Goal: Task Accomplishment & Management: Use online tool/utility

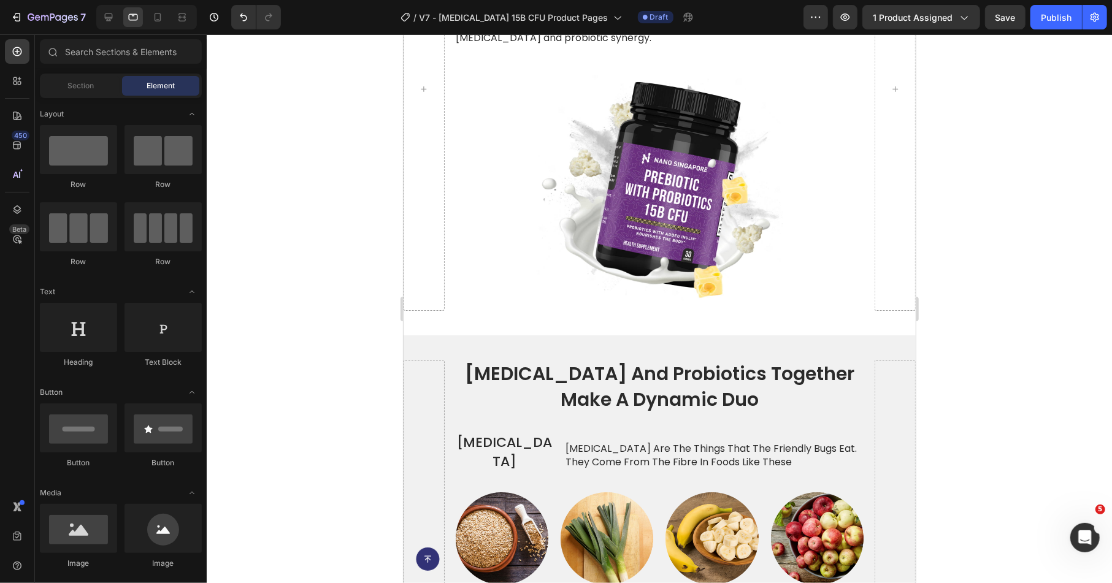
scroll to position [2981, 0]
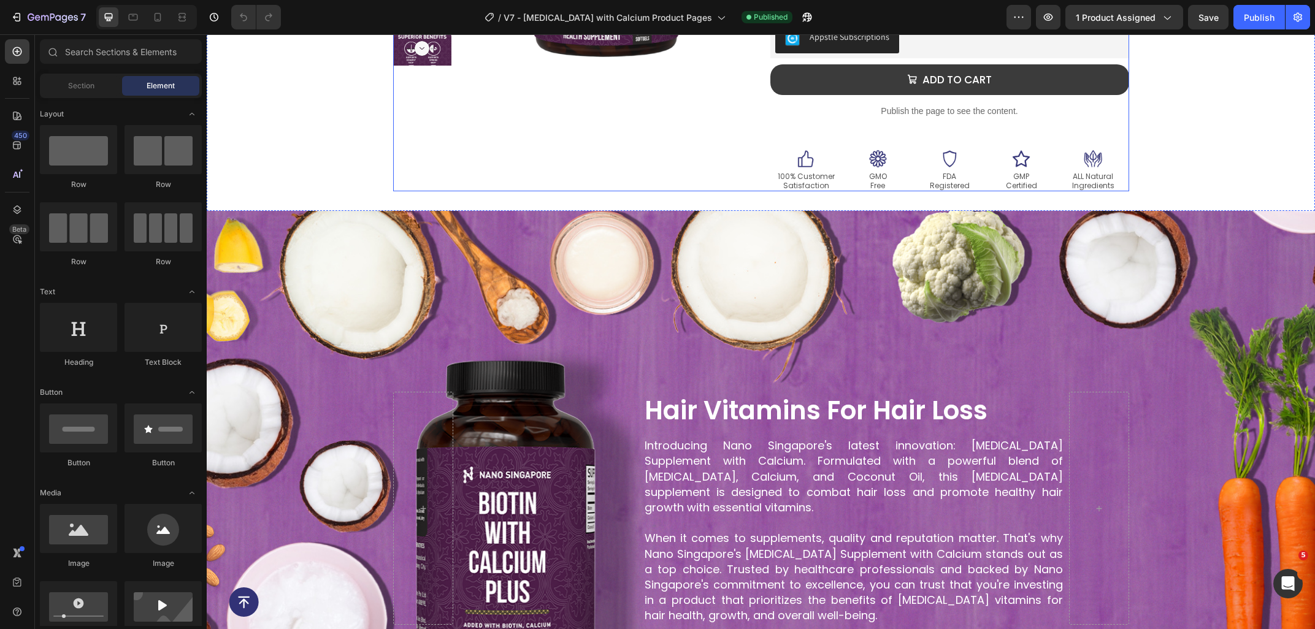
scroll to position [591, 0]
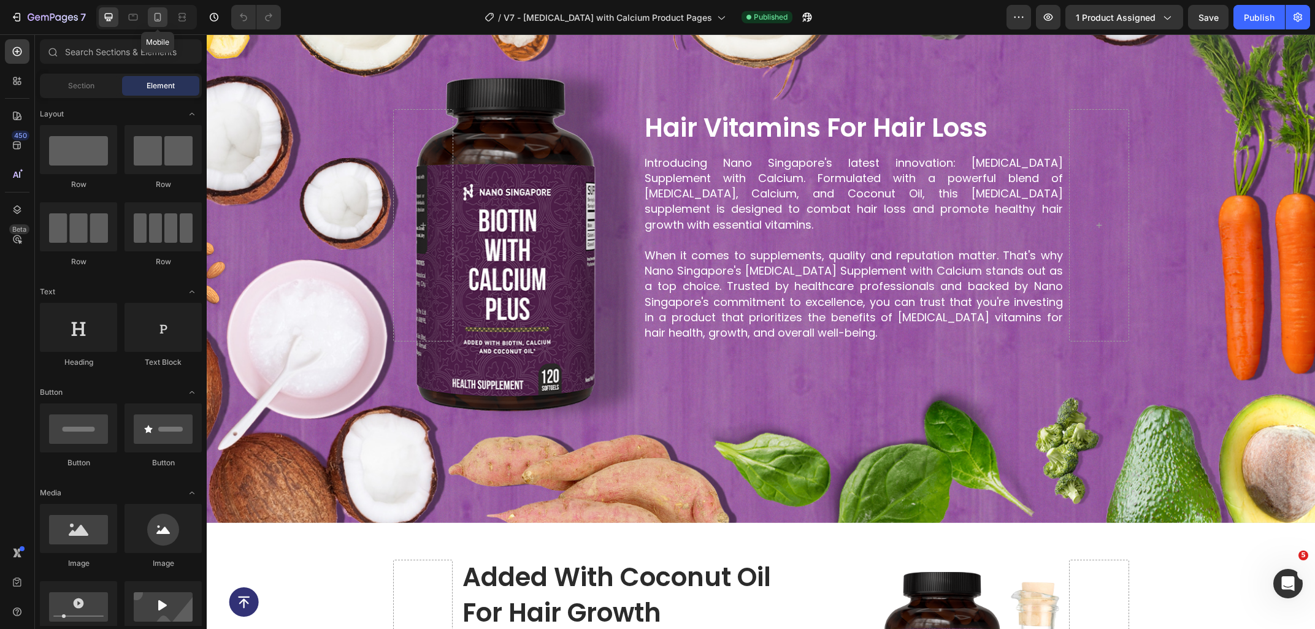
click at [159, 24] on div at bounding box center [158, 17] width 20 height 20
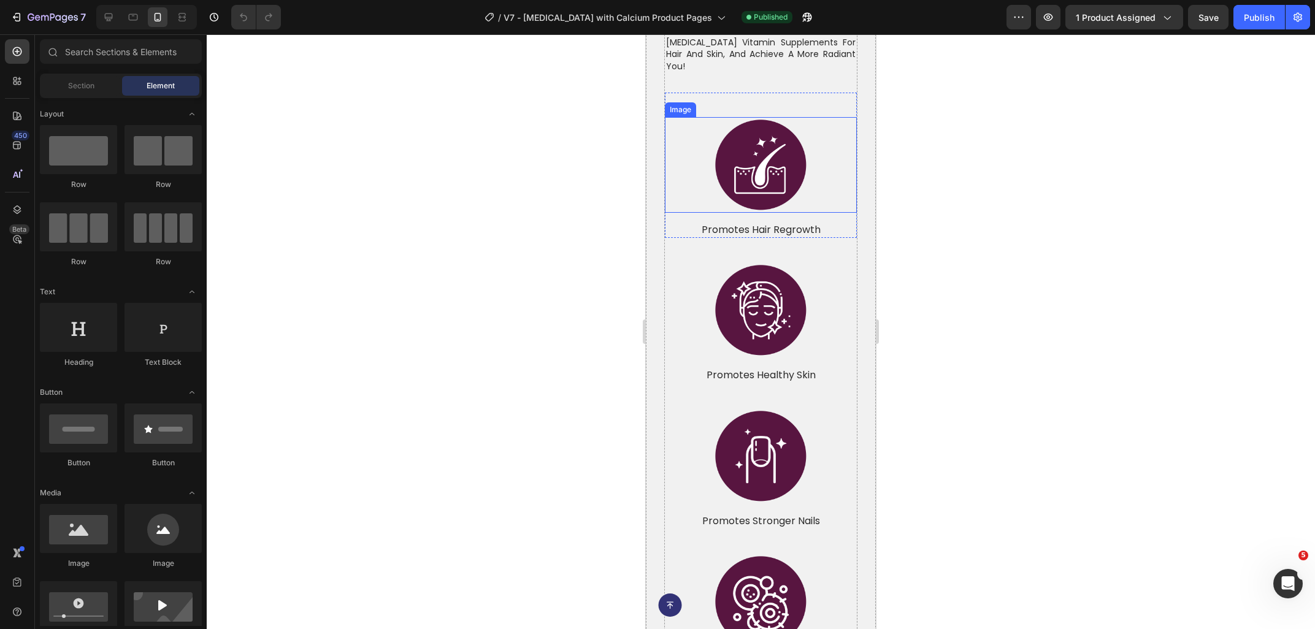
scroll to position [1446, 0]
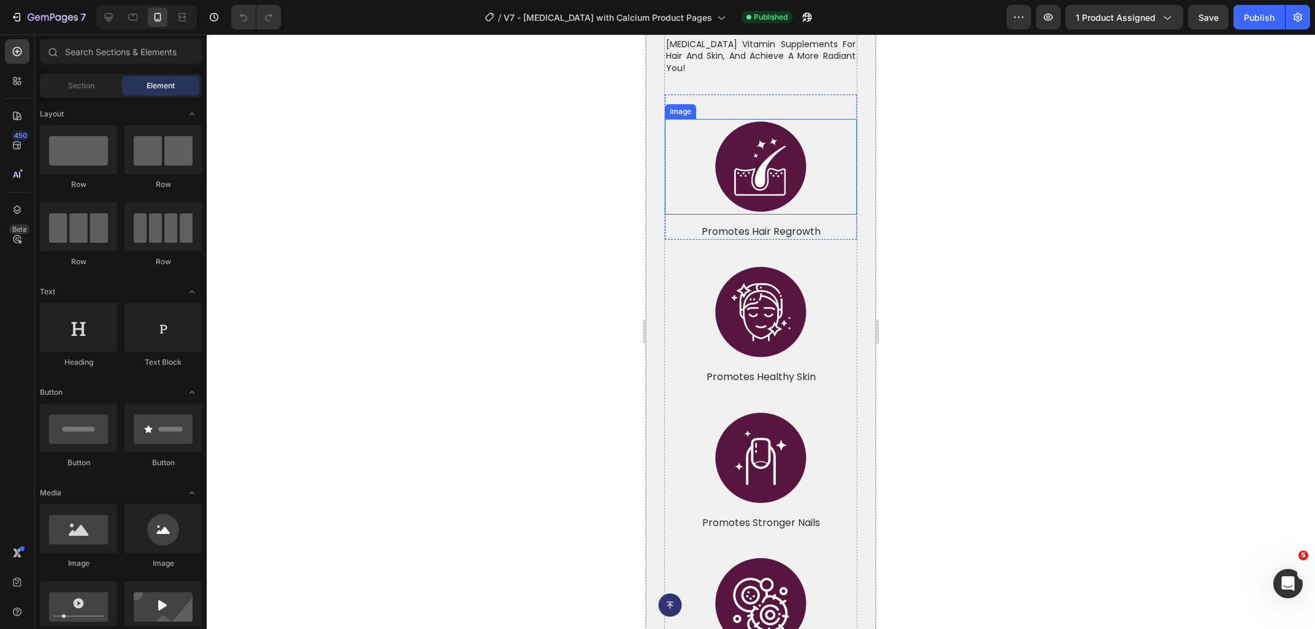
click at [739, 153] on img at bounding box center [761, 167] width 96 height 96
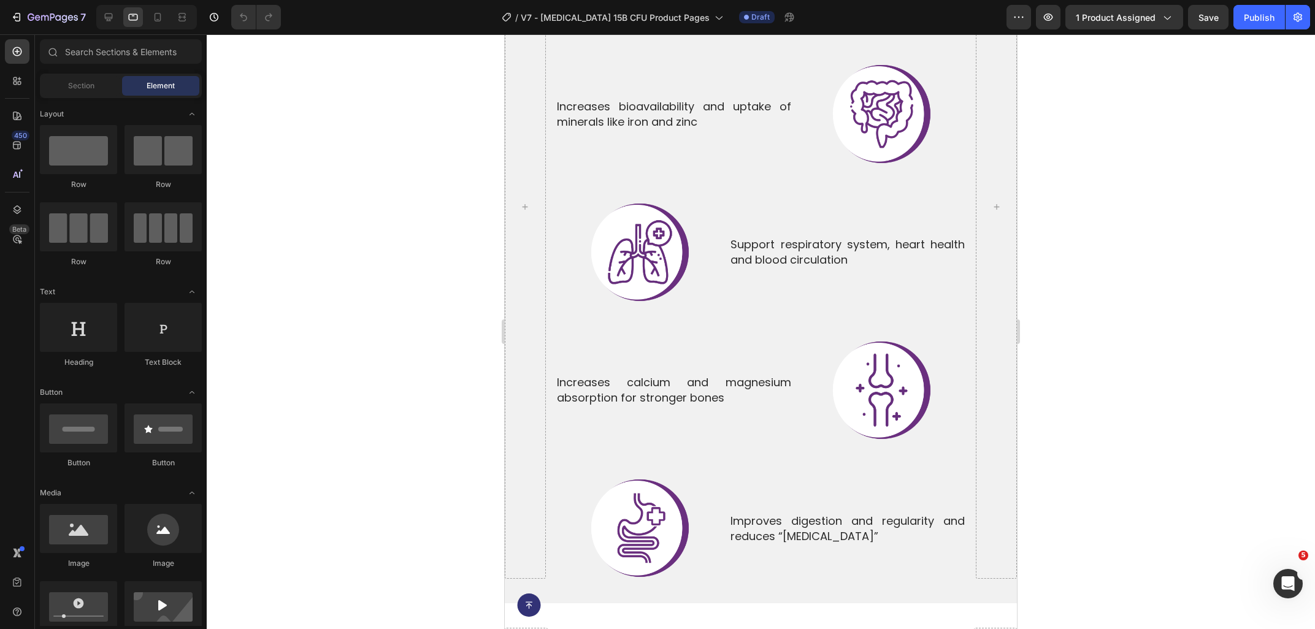
scroll to position [5065, 0]
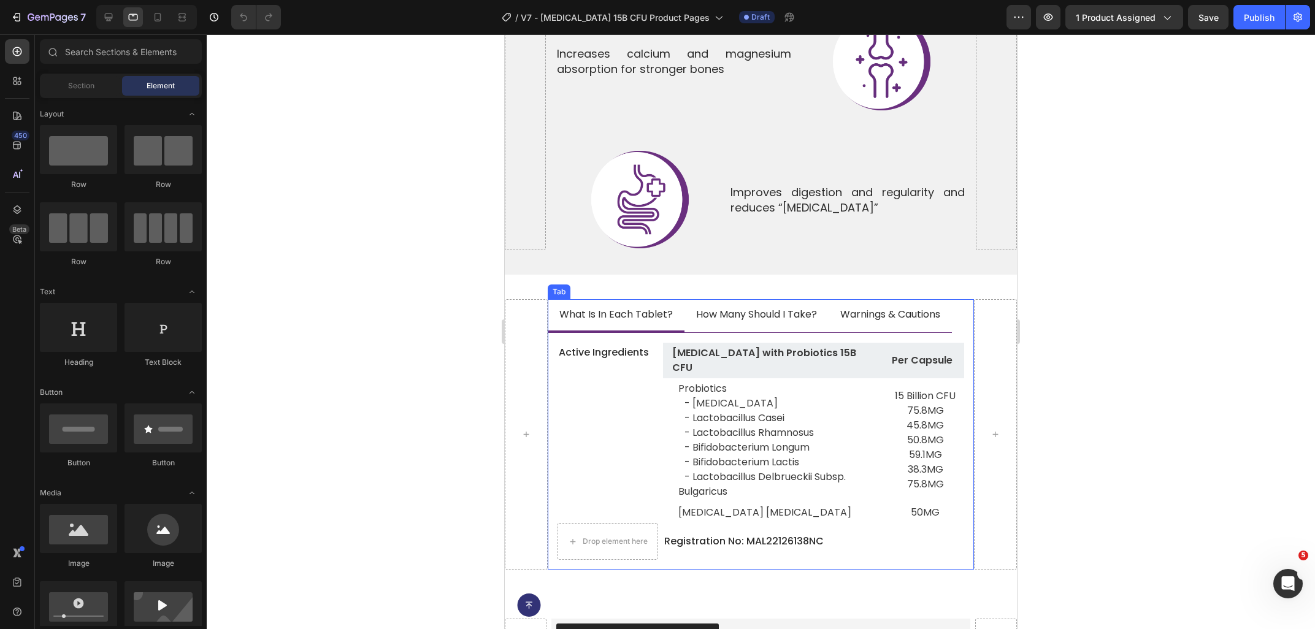
click at [638, 307] on span "what is in each tablet?" at bounding box center [615, 314] width 113 height 14
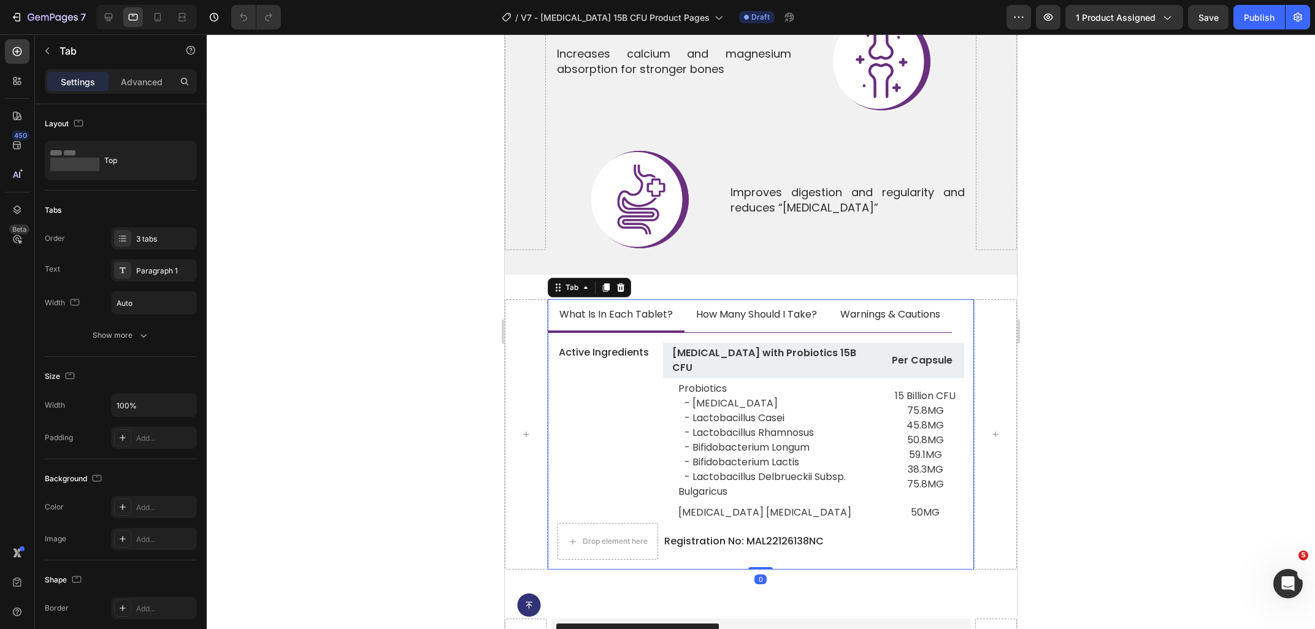
click at [646, 307] on span "what is in each tablet?" at bounding box center [615, 314] width 113 height 14
click at [119, 18] on div at bounding box center [146, 17] width 101 height 25
click at [117, 17] on div at bounding box center [109, 17] width 20 height 20
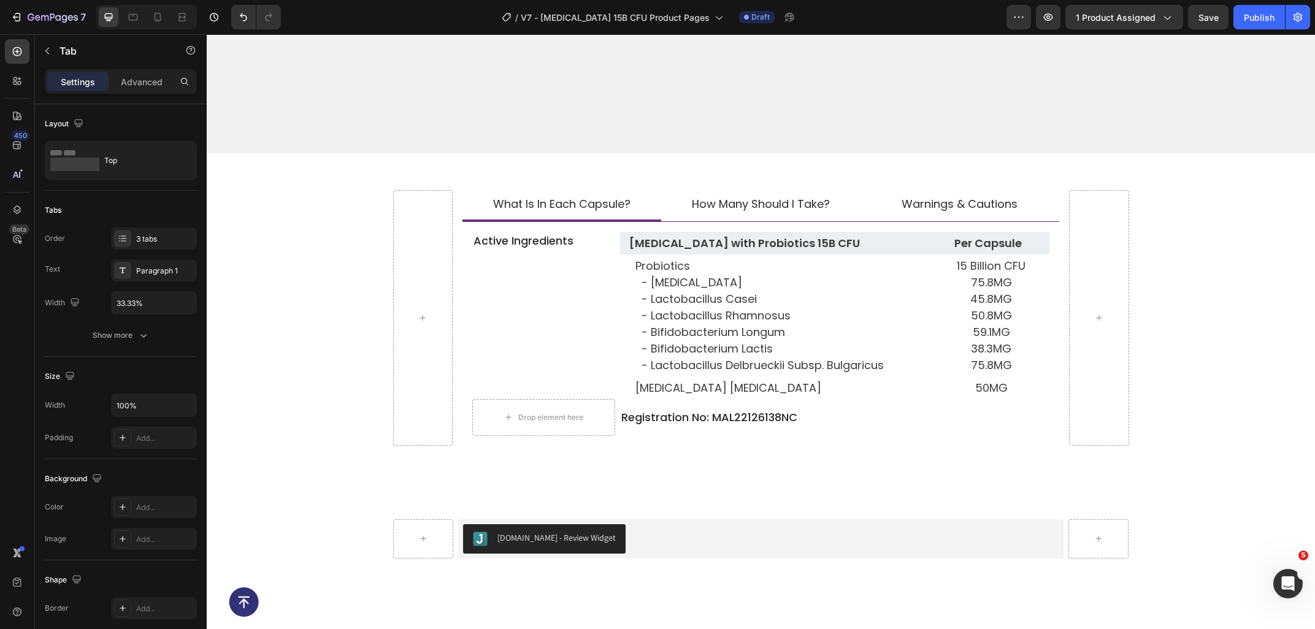
scroll to position [5525, 0]
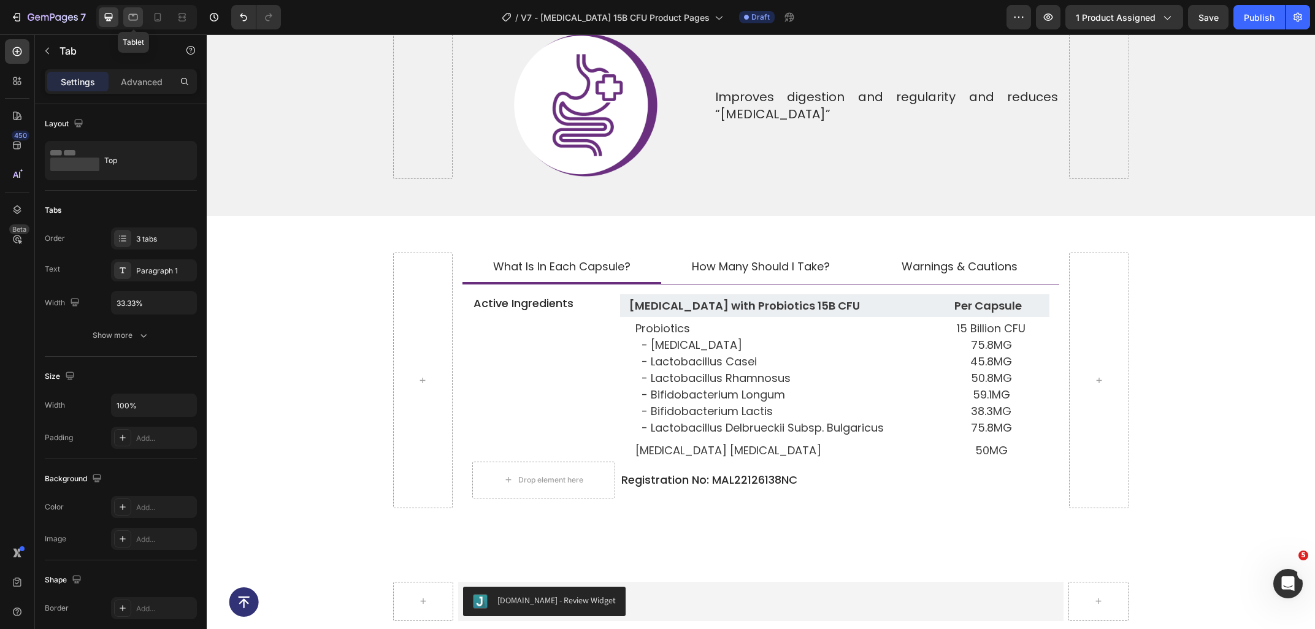
click at [132, 17] on icon at bounding box center [133, 17] width 12 height 12
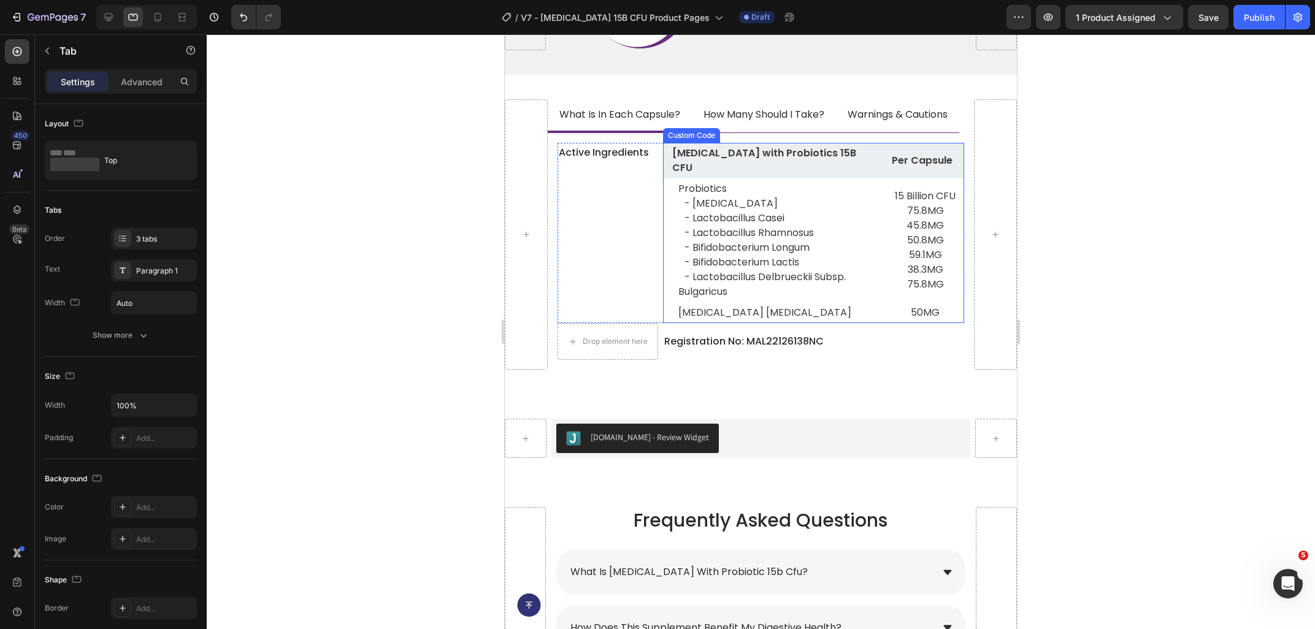
scroll to position [5263, 0]
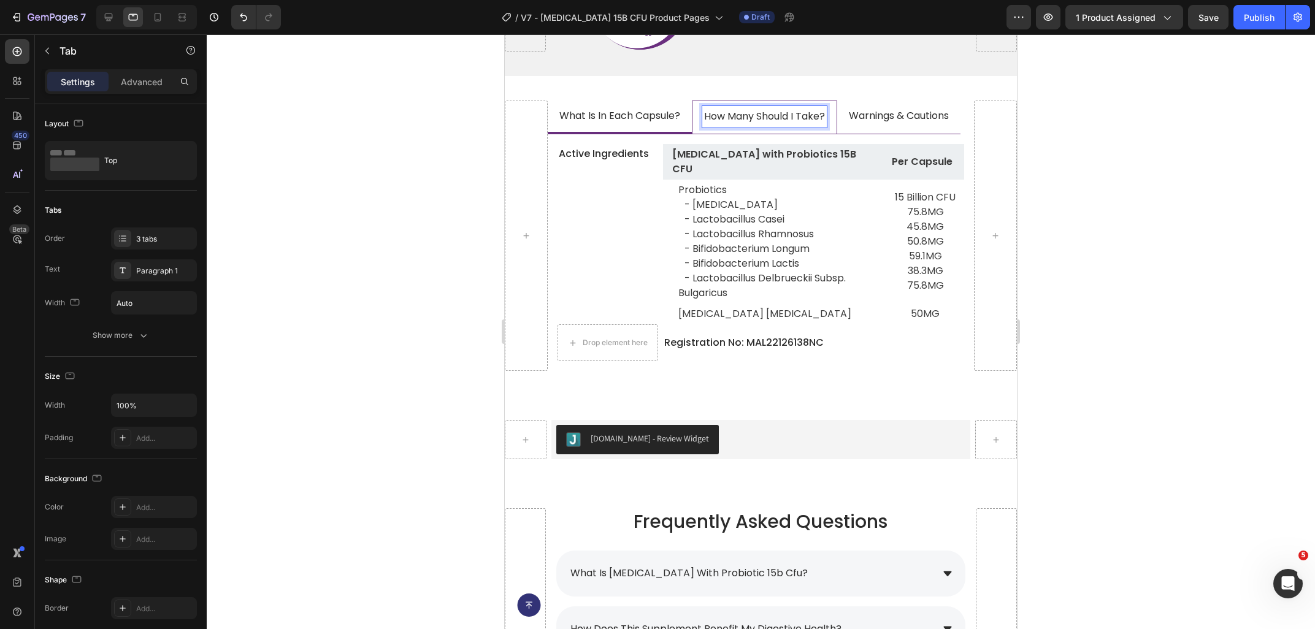
click at [759, 109] on span "how many should i take?" at bounding box center [764, 116] width 121 height 14
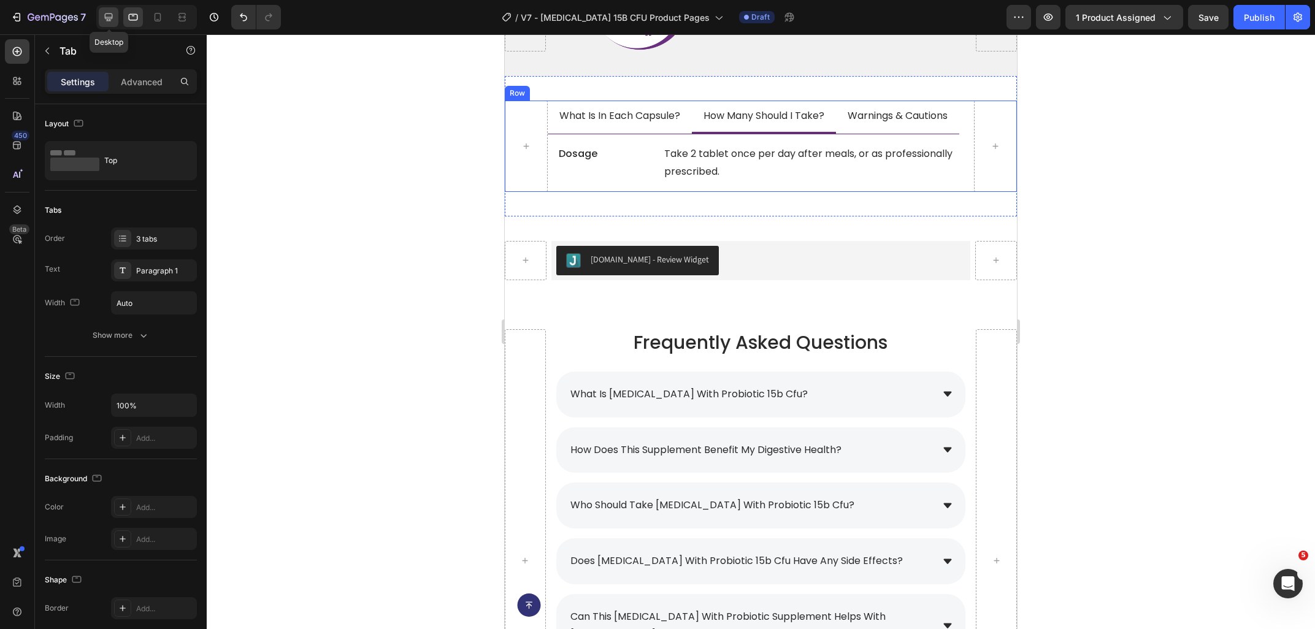
click at [110, 18] on icon at bounding box center [108, 17] width 12 height 12
type input "33.33%"
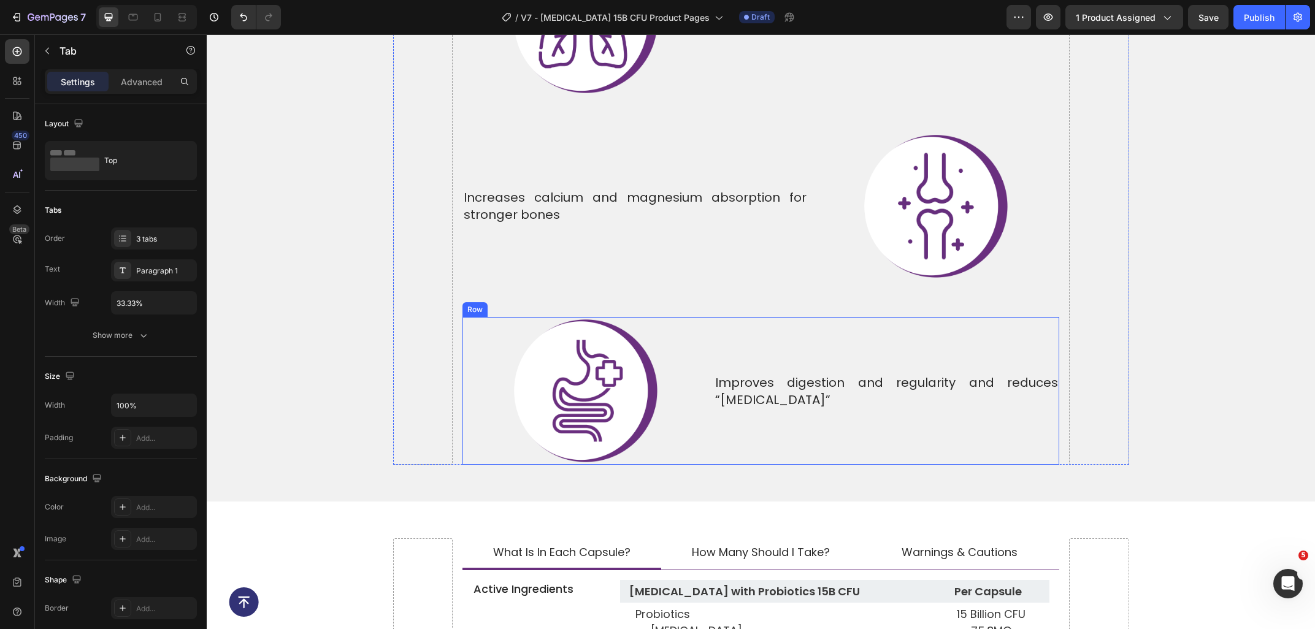
scroll to position [5287, 0]
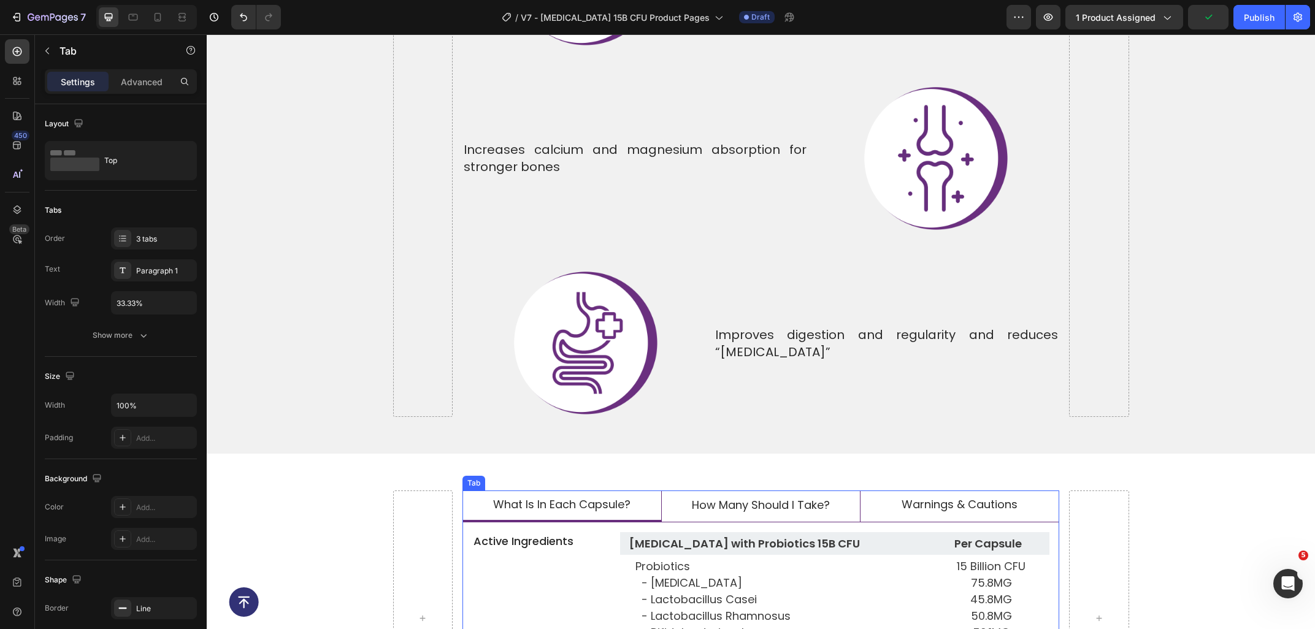
click at [708, 497] on span "how many should i take?" at bounding box center [761, 504] width 138 height 15
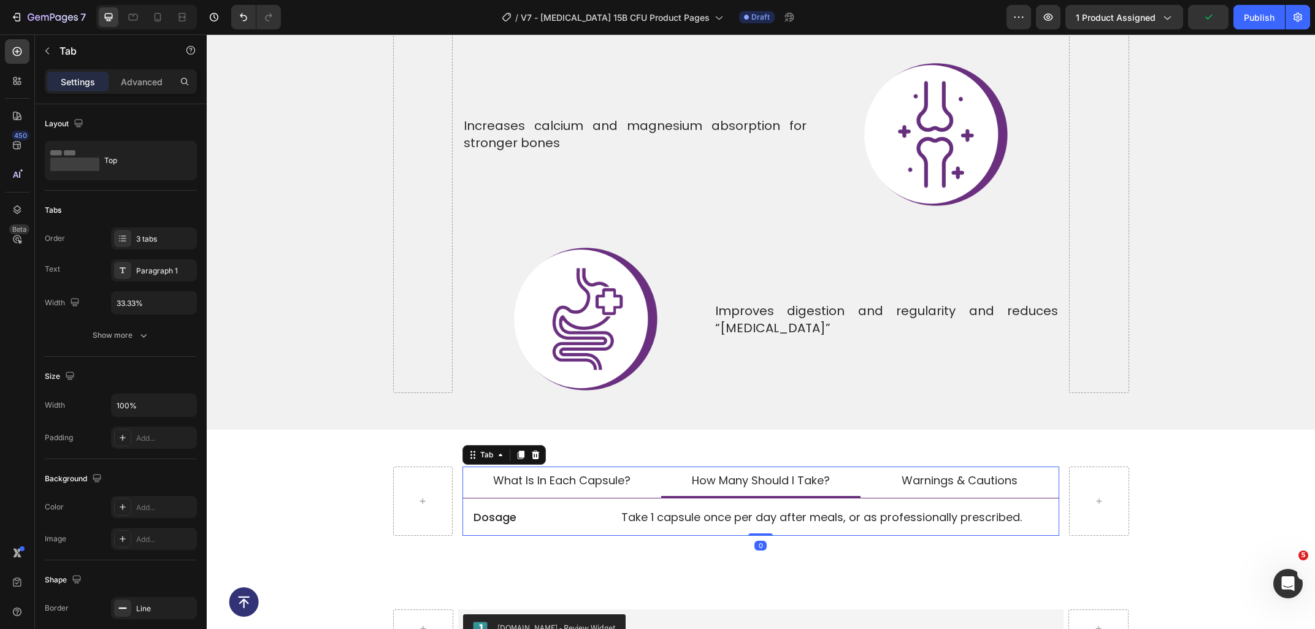
scroll to position [5418, 0]
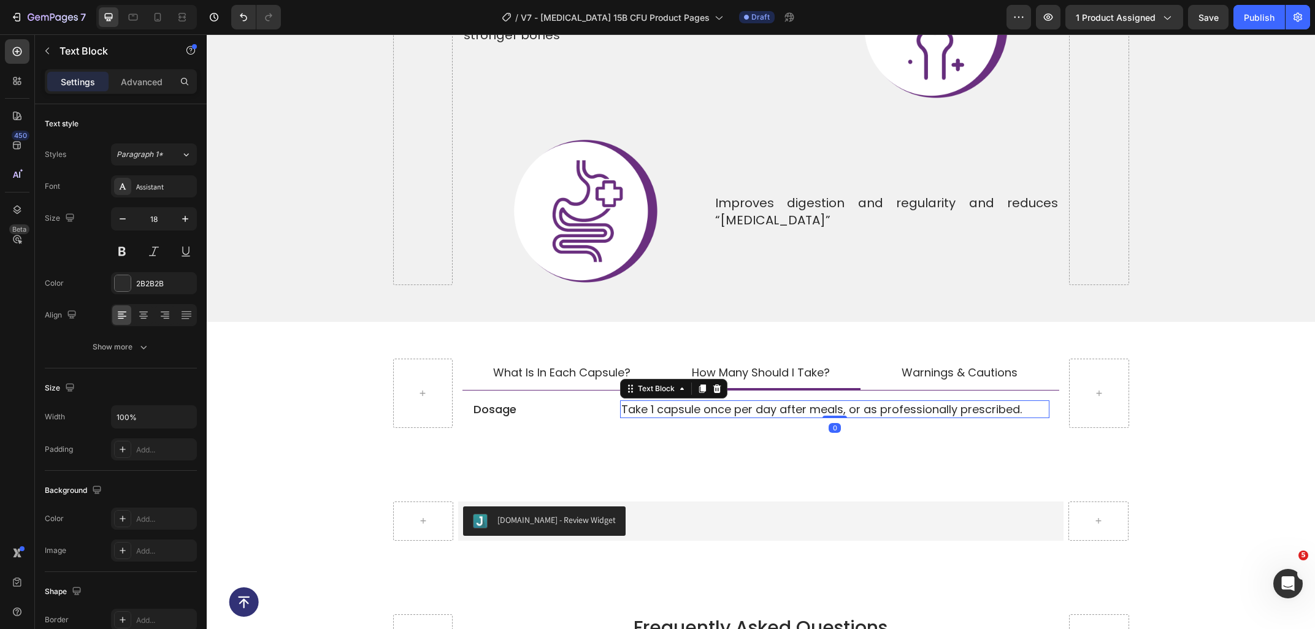
click at [676, 402] on p "Take 1 capsule once per day after meals, or as professionally prescribed." at bounding box center [834, 409] width 427 height 15
click at [673, 402] on p "Take 1 capsule once per day after meals, or as professionally prescribed." at bounding box center [834, 409] width 427 height 15
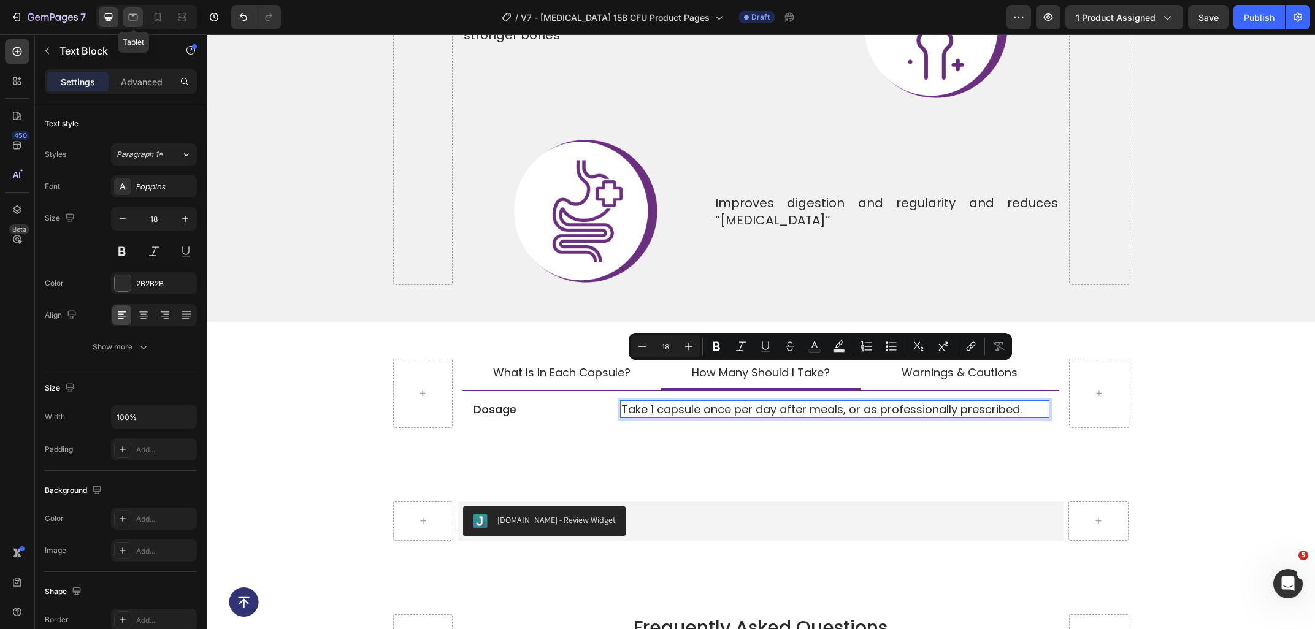
click at [131, 26] on div at bounding box center [133, 17] width 20 height 20
type input "14"
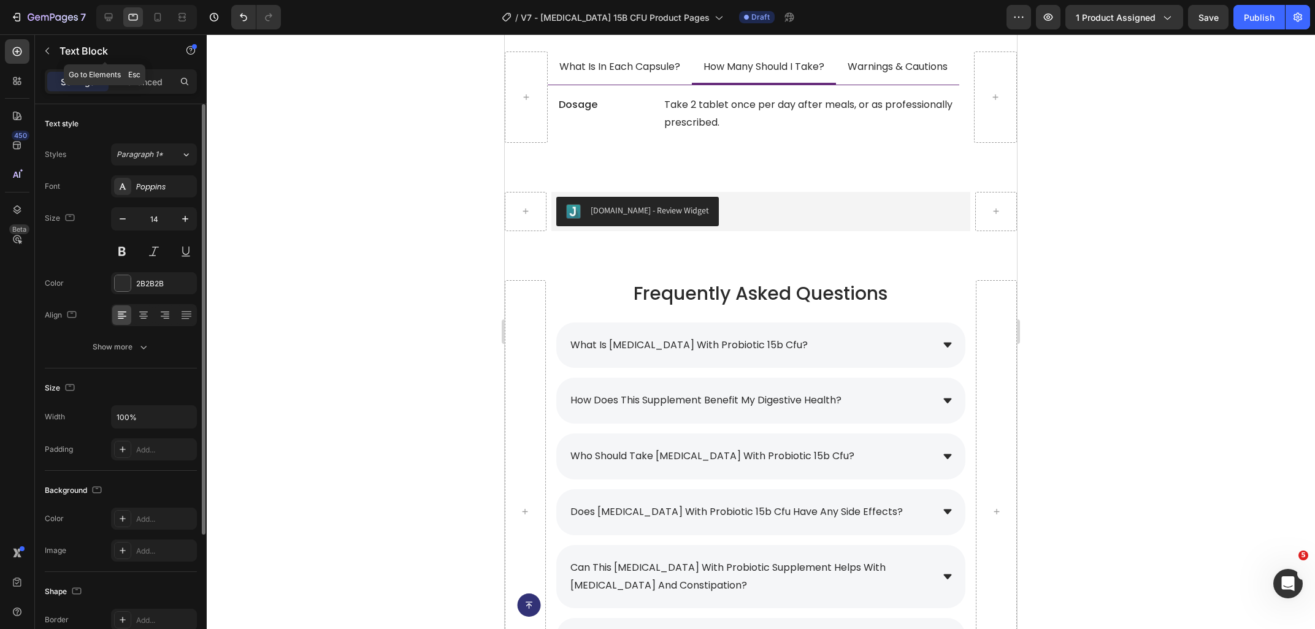
scroll to position [5384, 0]
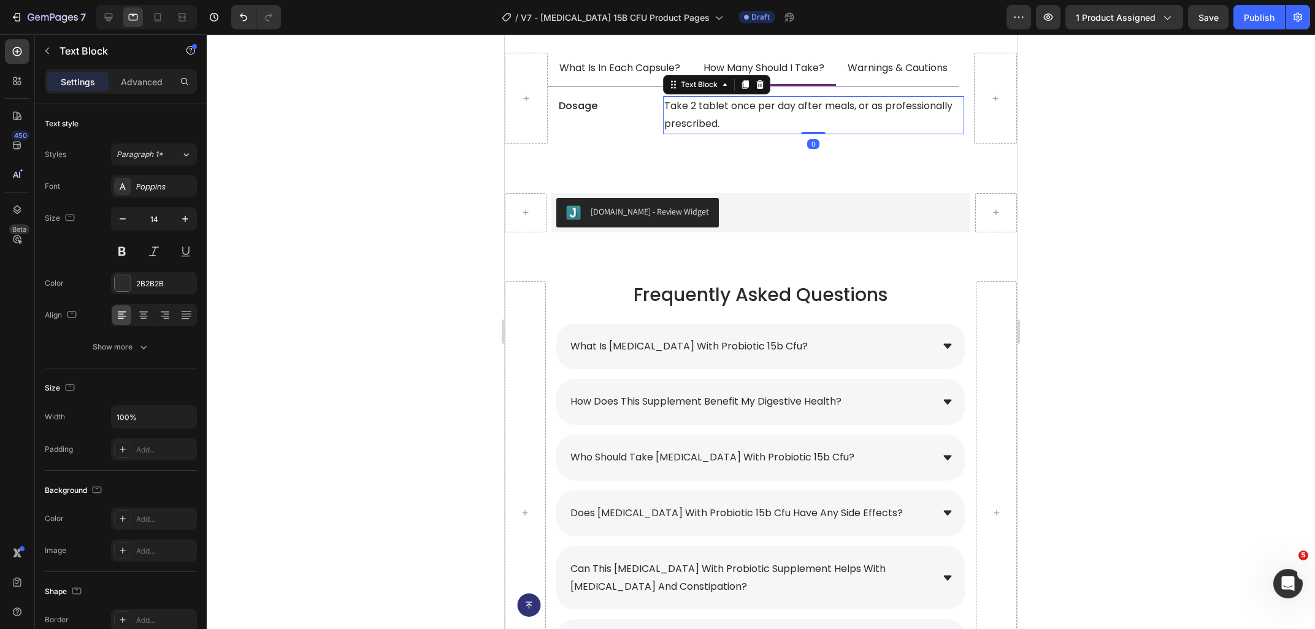
click at [698, 111] on p "Take 2 tablet once per day after meals, or as professionally prescribed." at bounding box center [813, 116] width 299 height 36
click at [726, 123] on p "Take 2 tablet once per day after meals, or as professionally prescribed." at bounding box center [813, 116] width 299 height 36
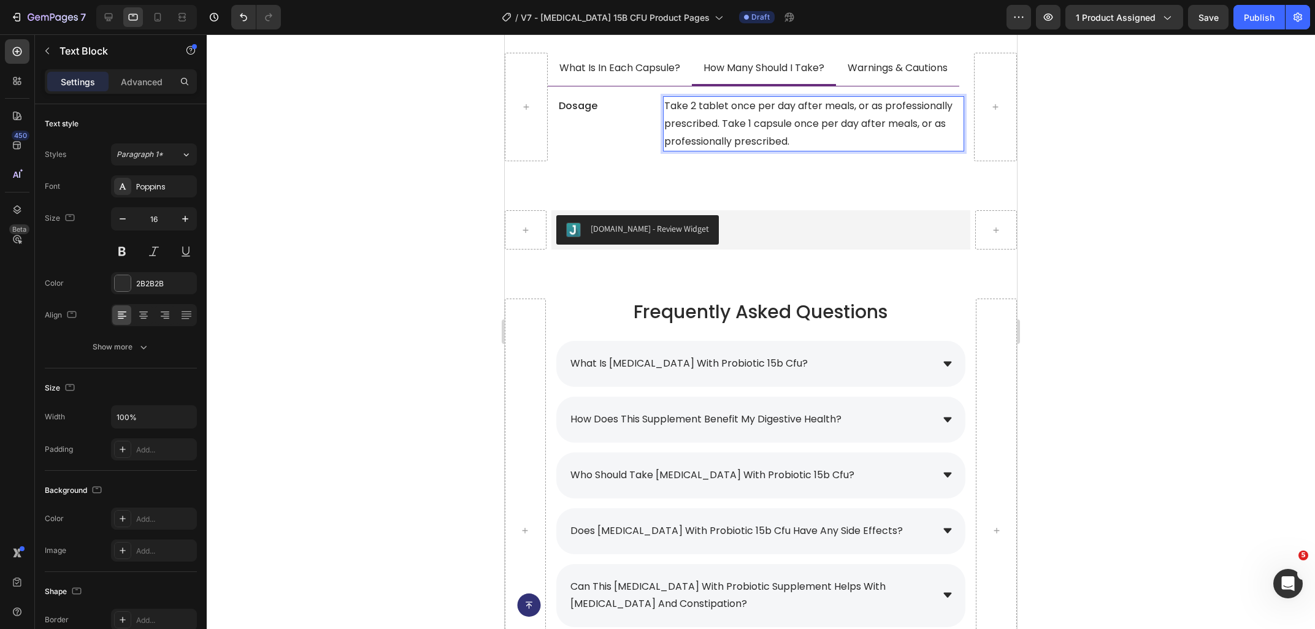
click at [720, 128] on p "Take 2 tablet once per day after meals, or as professionally prescribed. Take 1…" at bounding box center [813, 124] width 299 height 53
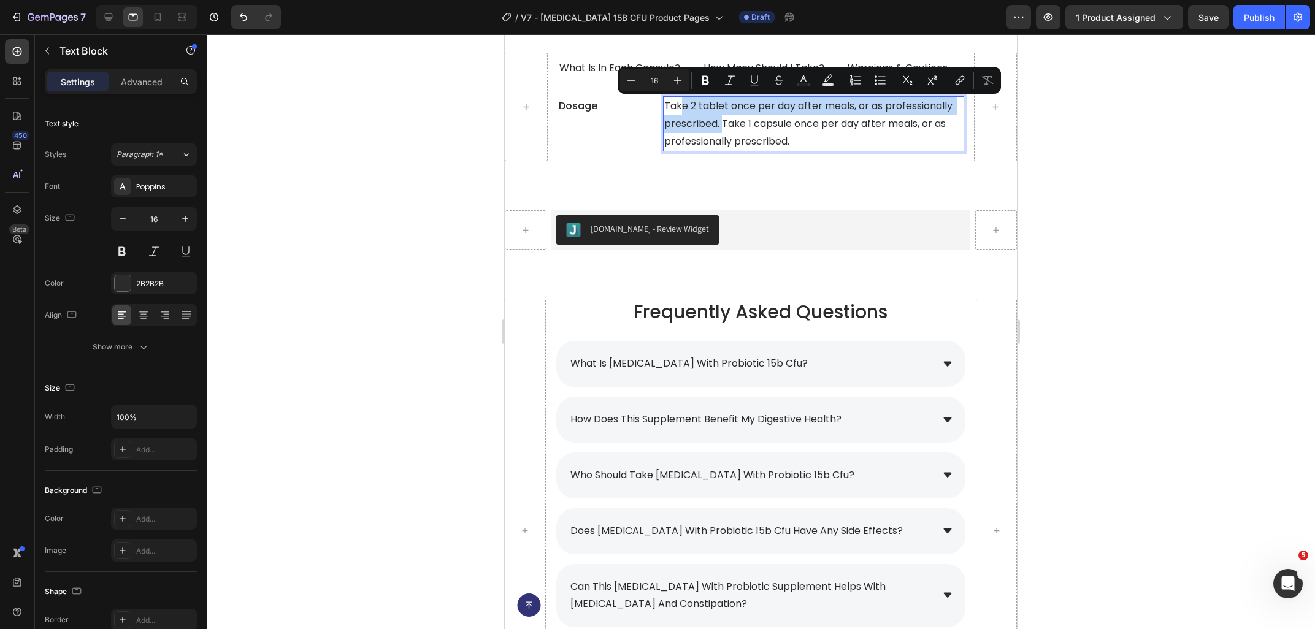
drag, startPoint x: 721, startPoint y: 129, endPoint x: 683, endPoint y: 109, distance: 42.8
click at [683, 109] on p "Take 2 tablet once per day after meals, or as professionally prescribed. Take 1…" at bounding box center [813, 124] width 299 height 53
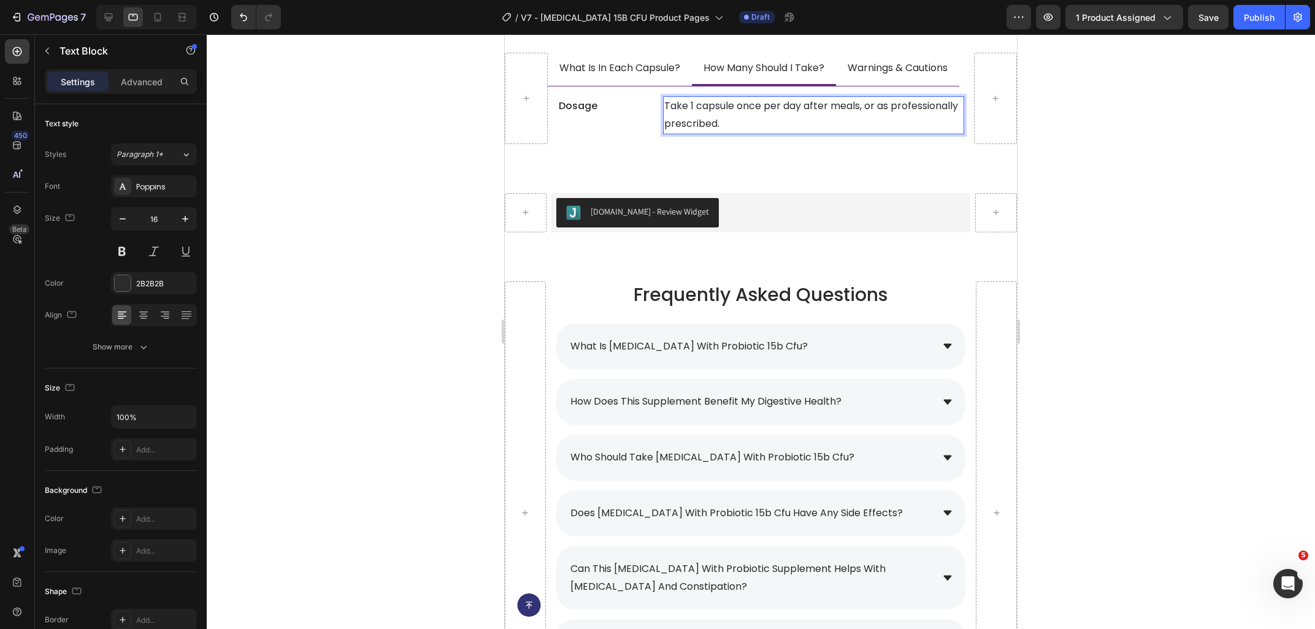
click at [1107, 233] on div at bounding box center [761, 331] width 1108 height 595
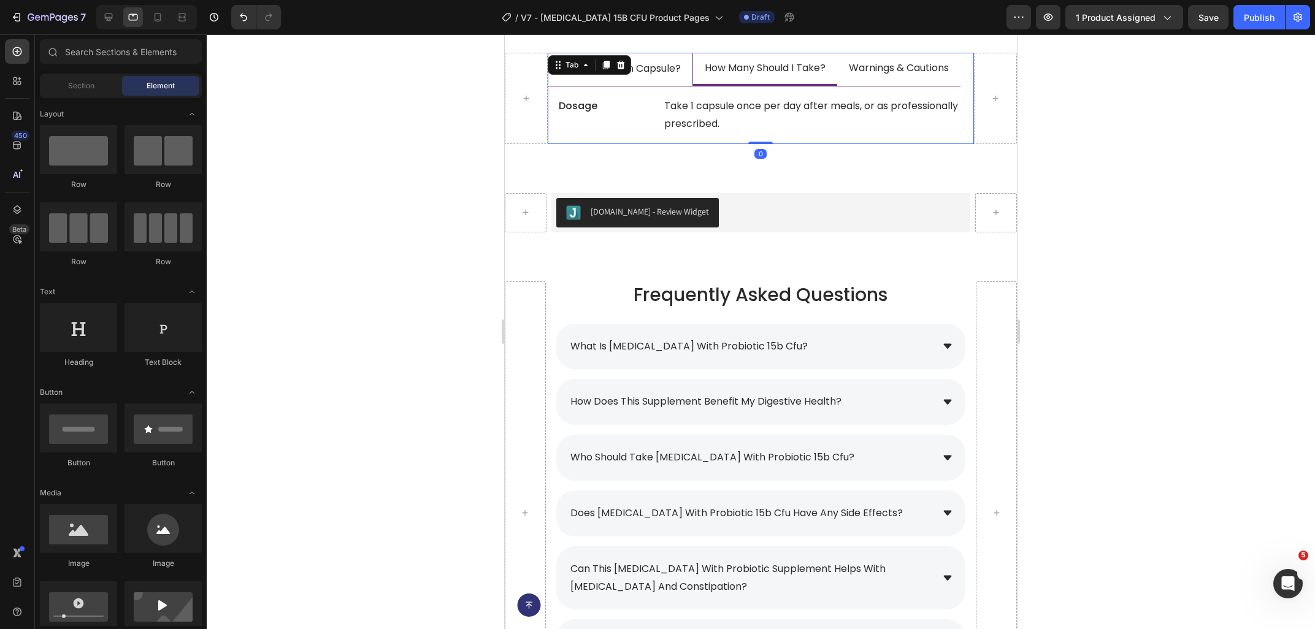
click at [605, 75] on span "what is in each capsule?" at bounding box center [620, 68] width 121 height 14
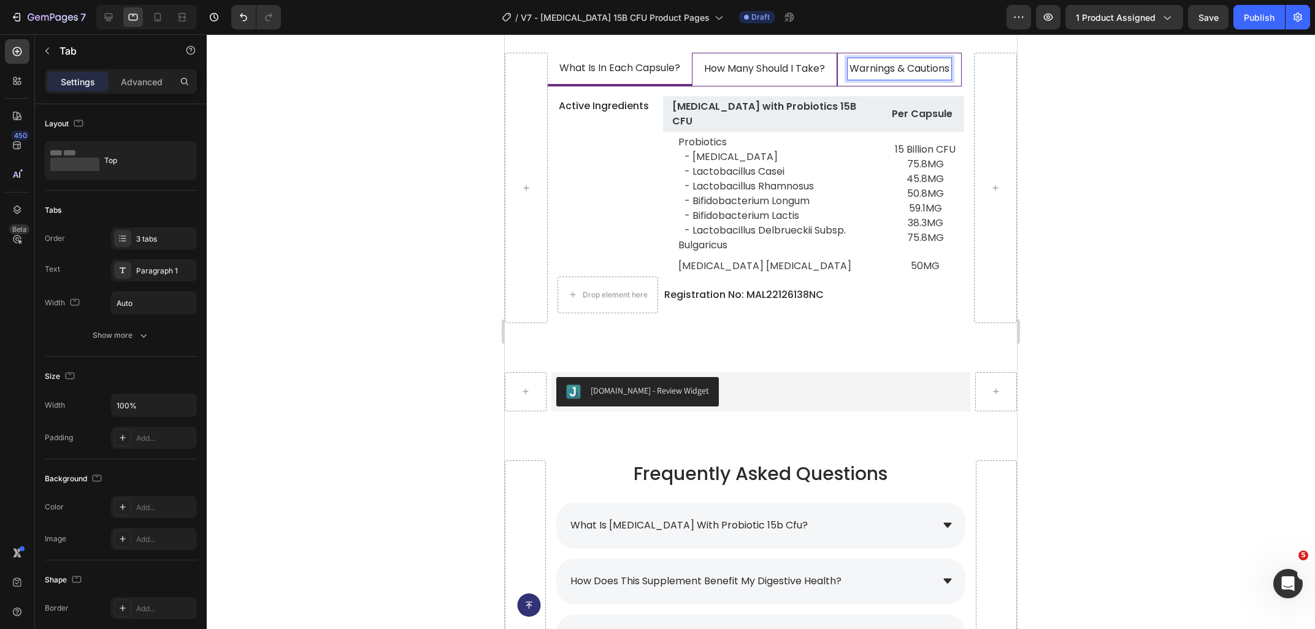
click at [859, 71] on span "warnings & cautions" at bounding box center [899, 68] width 100 height 14
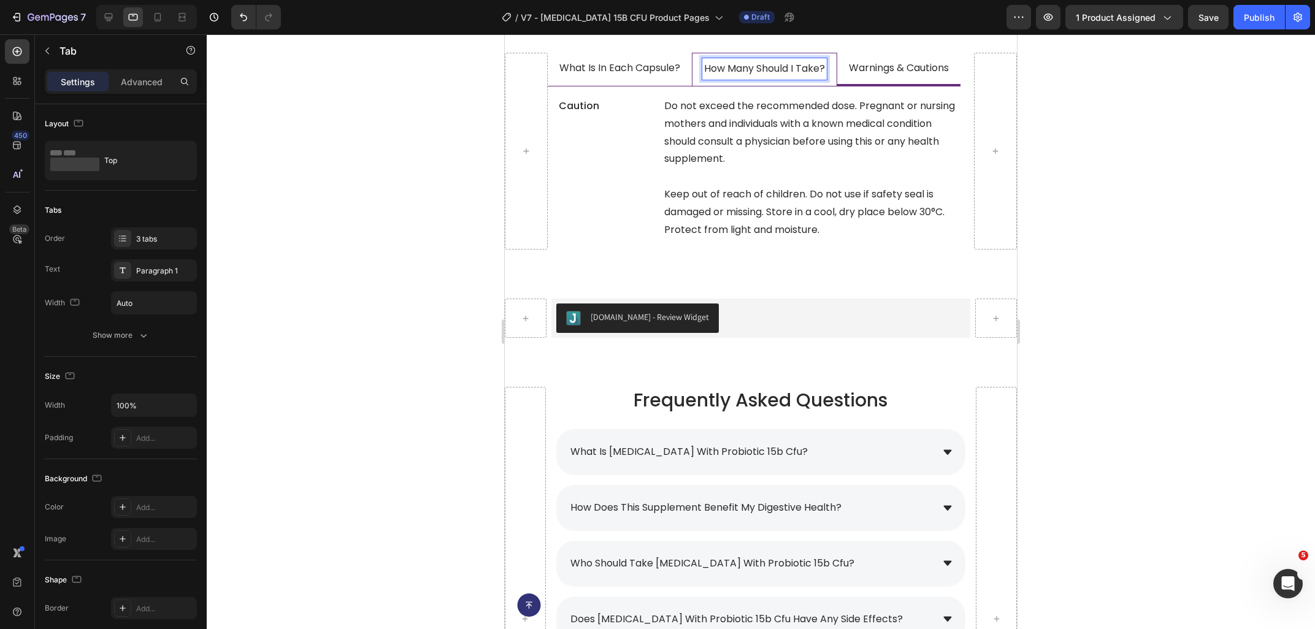
click at [784, 78] on div "how many should i take?" at bounding box center [764, 68] width 124 height 21
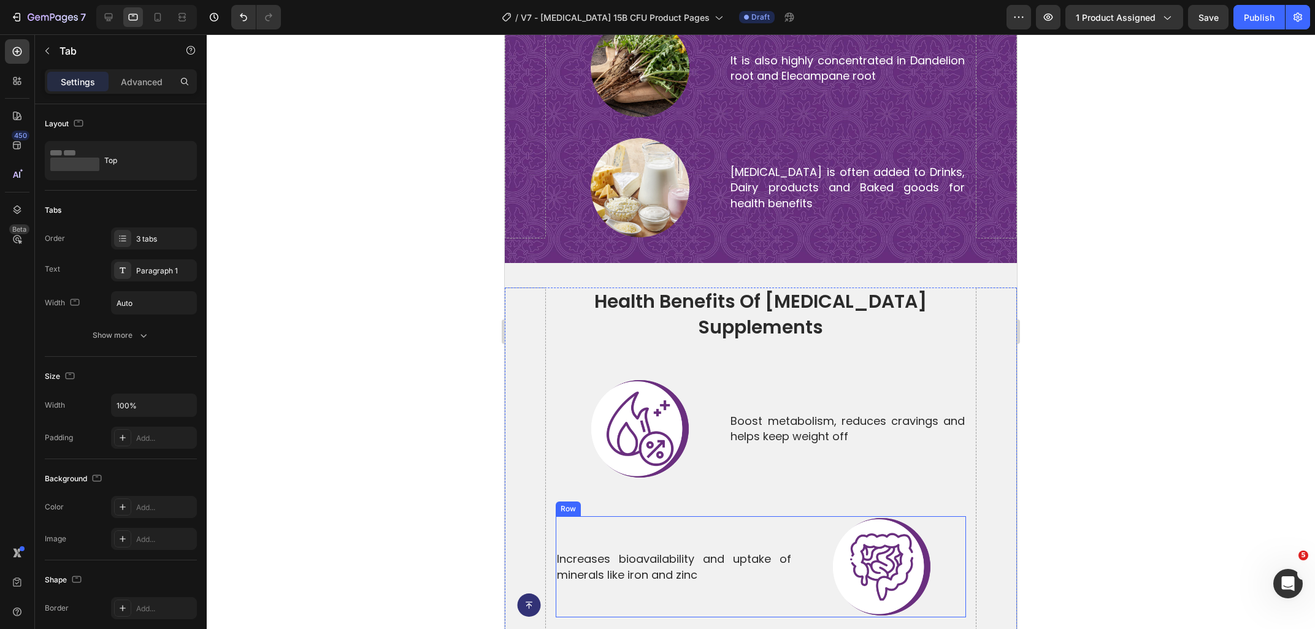
scroll to position [3954, 0]
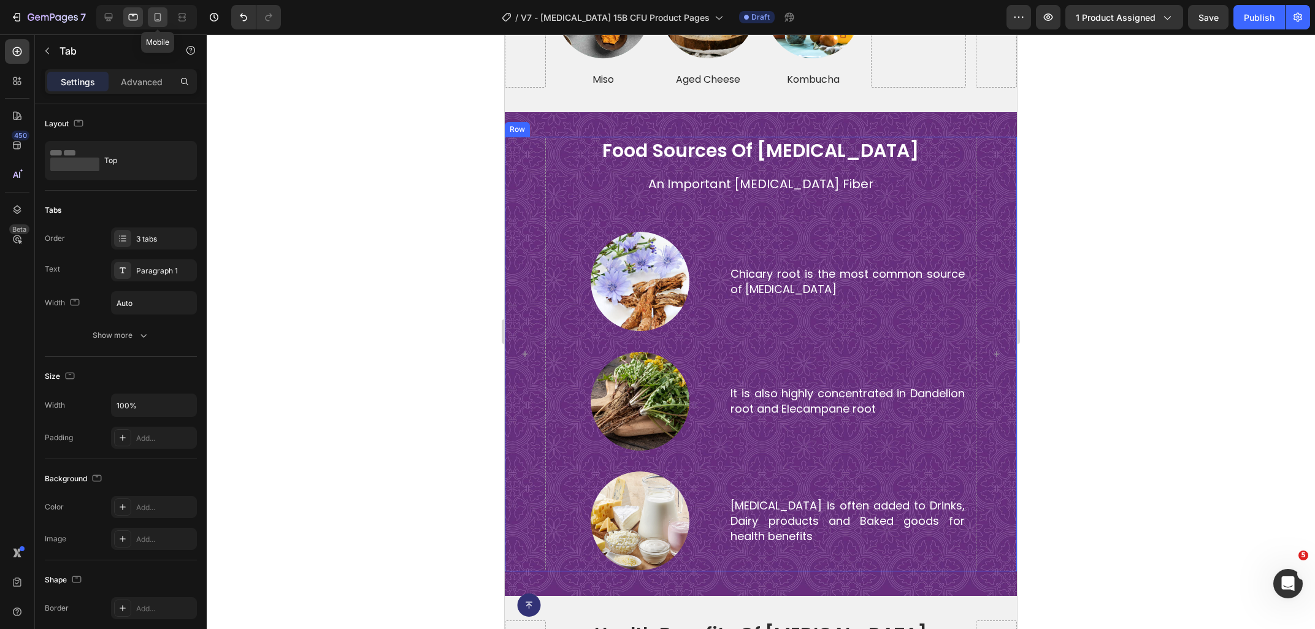
click at [155, 18] on icon at bounding box center [158, 17] width 7 height 9
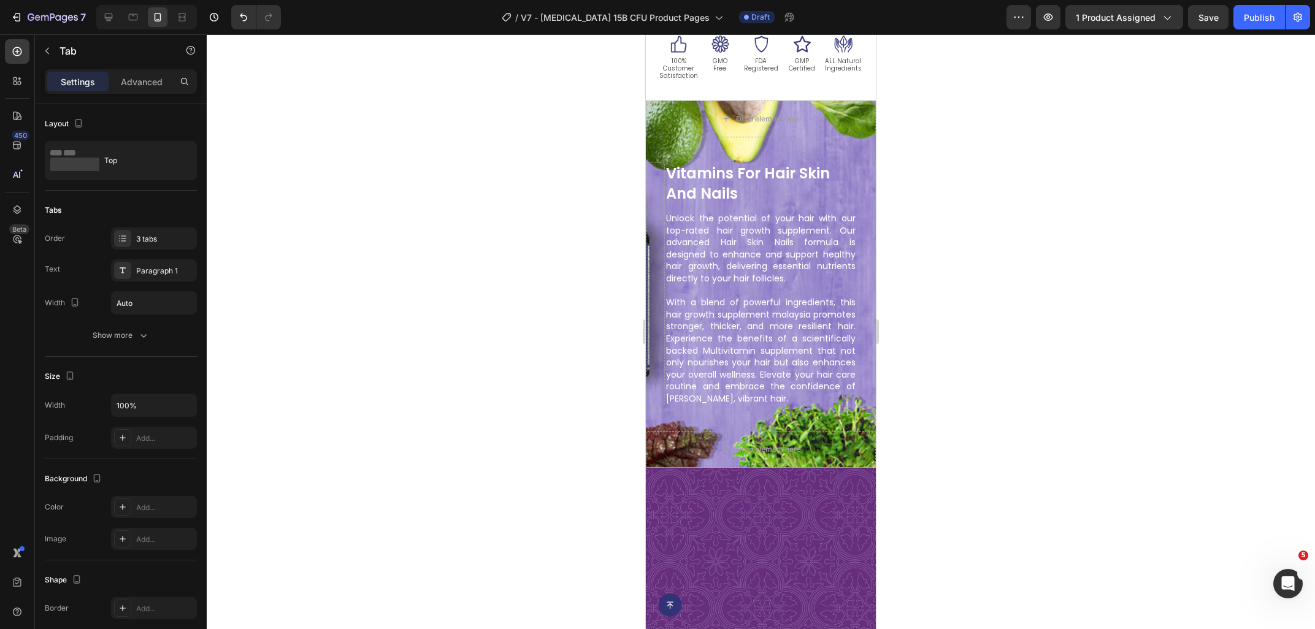
scroll to position [412, 0]
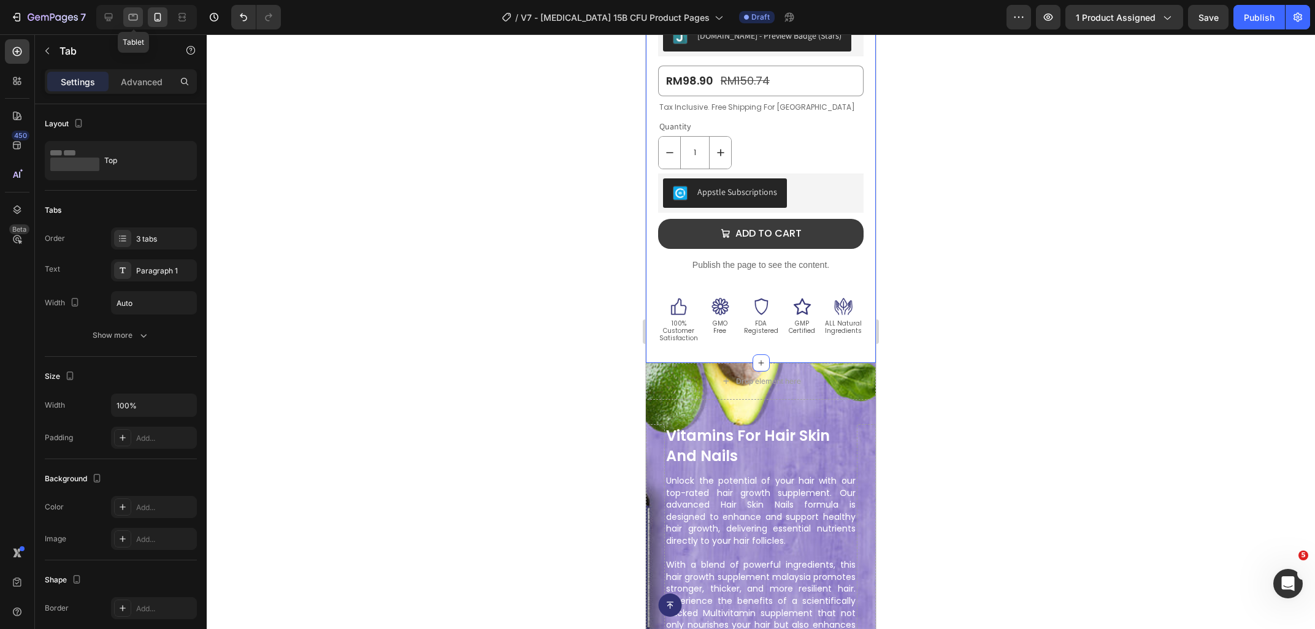
click at [137, 21] on icon at bounding box center [133, 17] width 12 height 12
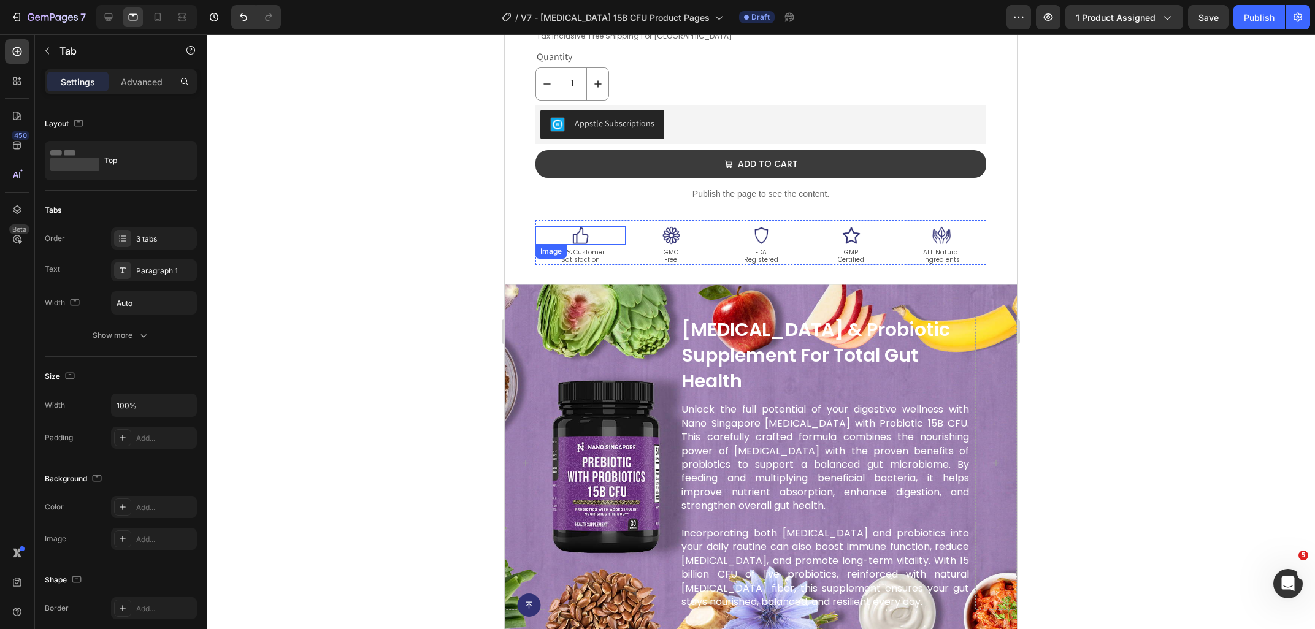
scroll to position [627, 0]
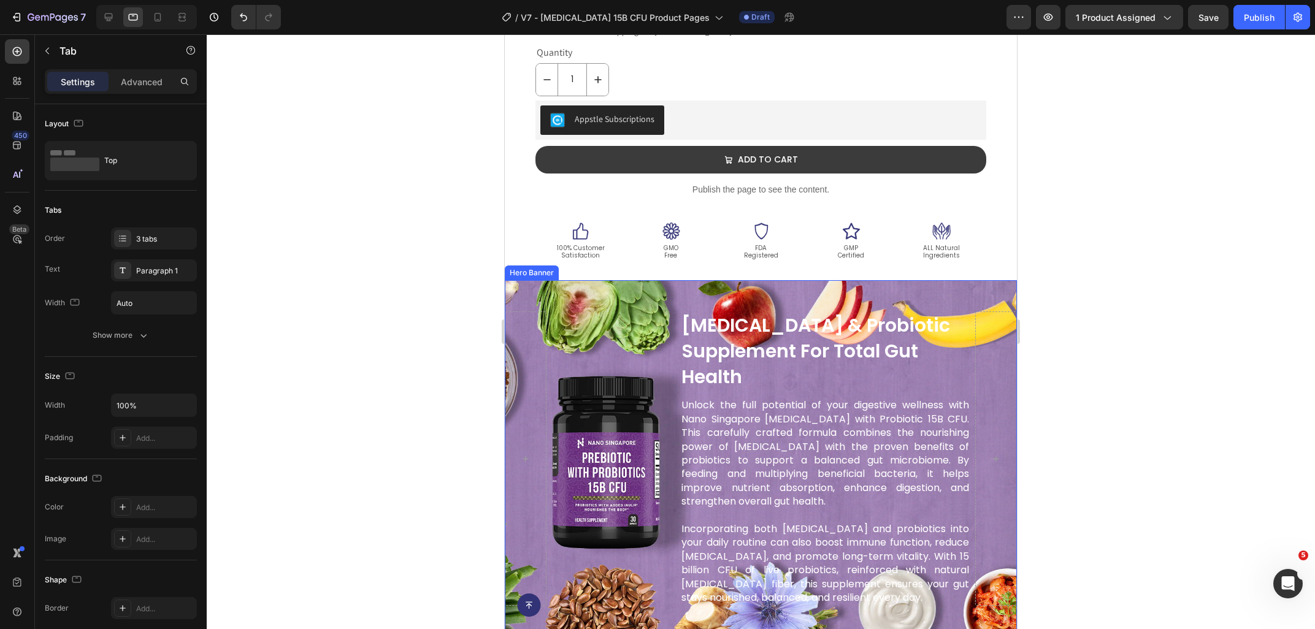
click at [597, 297] on div "vitamins for hair skin and nails Heading Unlock the potential of your hair with…" at bounding box center [761, 459] width 512 height 334
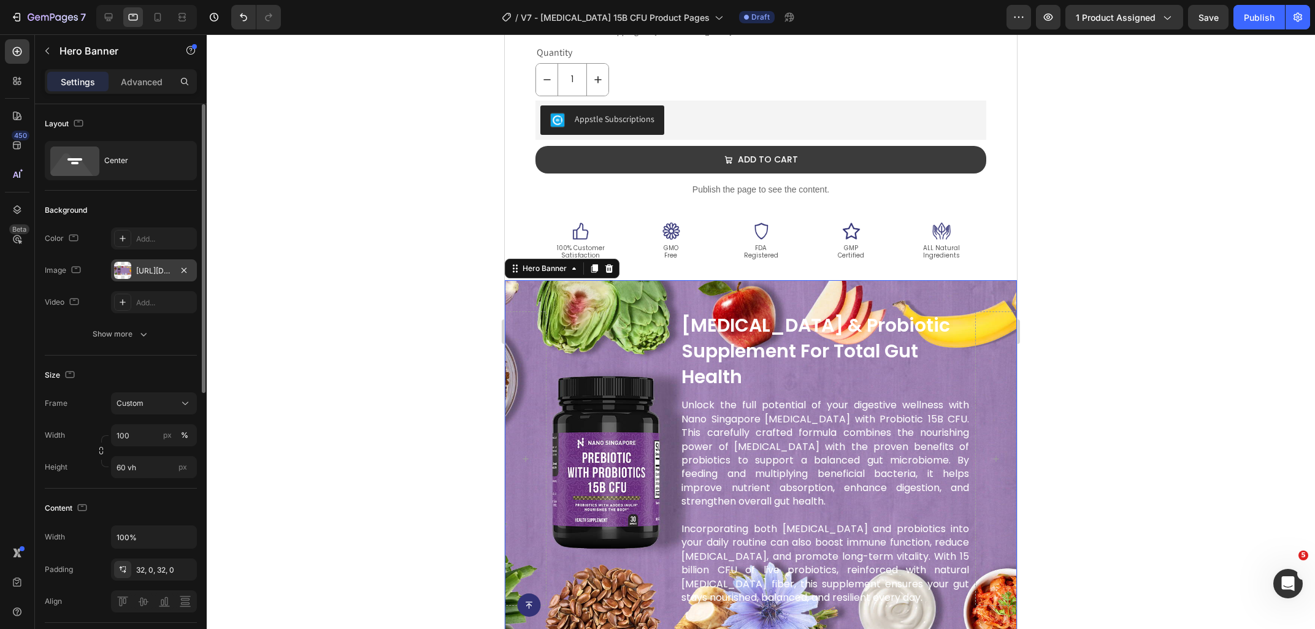
click at [158, 275] on div "https://ucarecdn.com/8181aec9-5349-4603-bf66-a62fe0335ca9/-/format/auto/-/previ…" at bounding box center [154, 271] width 36 height 11
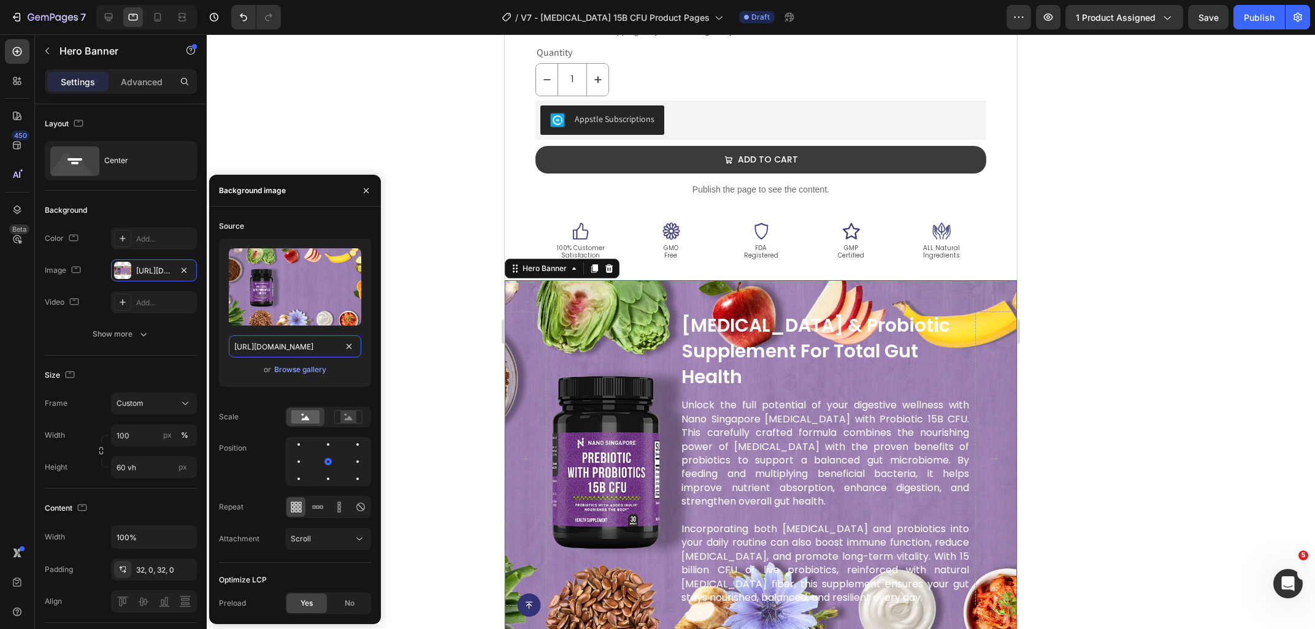
click at [295, 348] on input "https://ucarecdn.com/8181aec9-5349-4603-bf66-a62fe0335ca9/-/format/auto/-/previ…" at bounding box center [295, 346] width 132 height 22
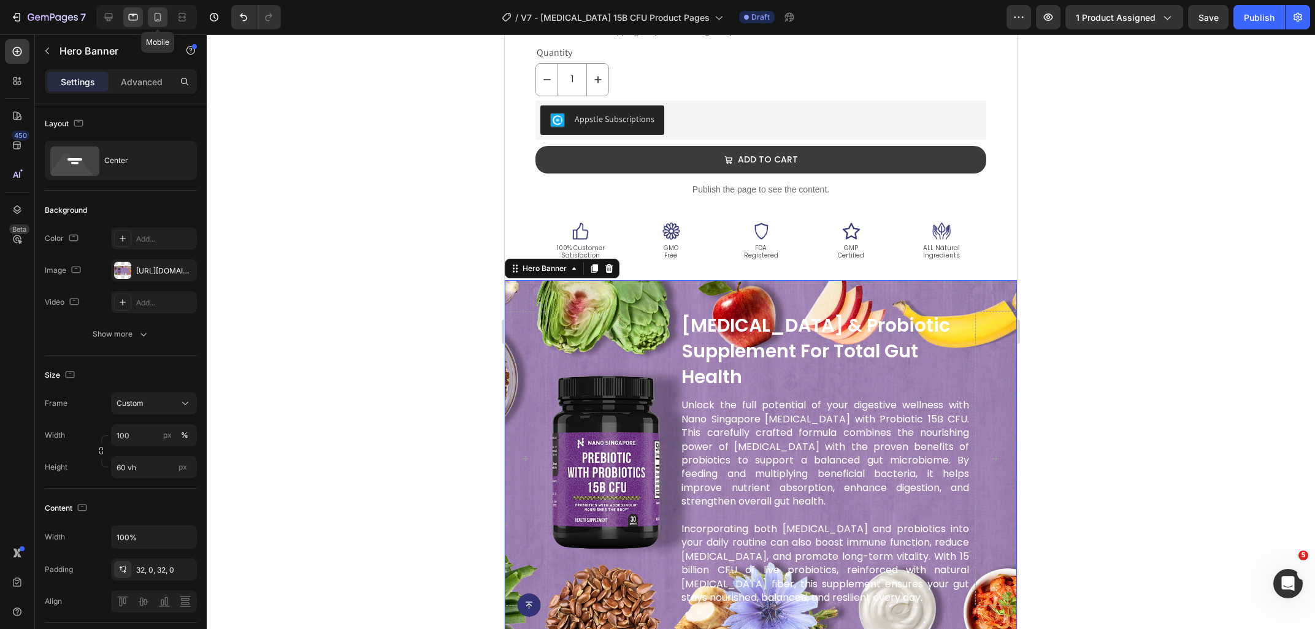
click at [154, 18] on icon at bounding box center [157, 17] width 12 height 12
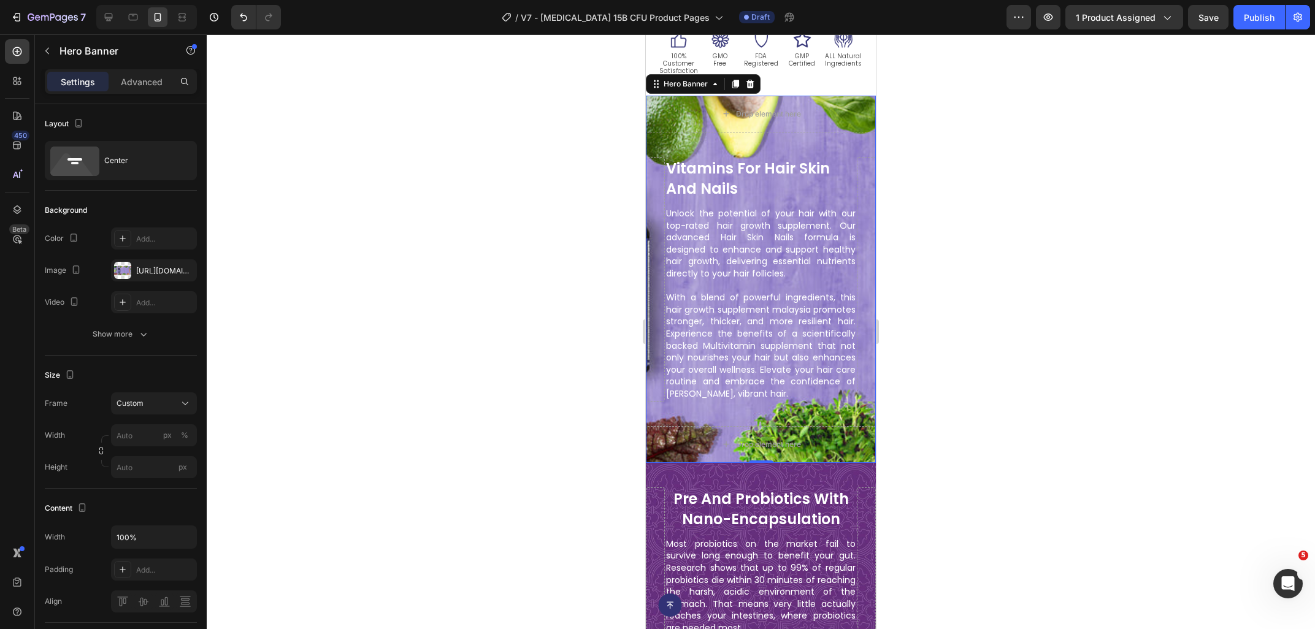
scroll to position [682, 0]
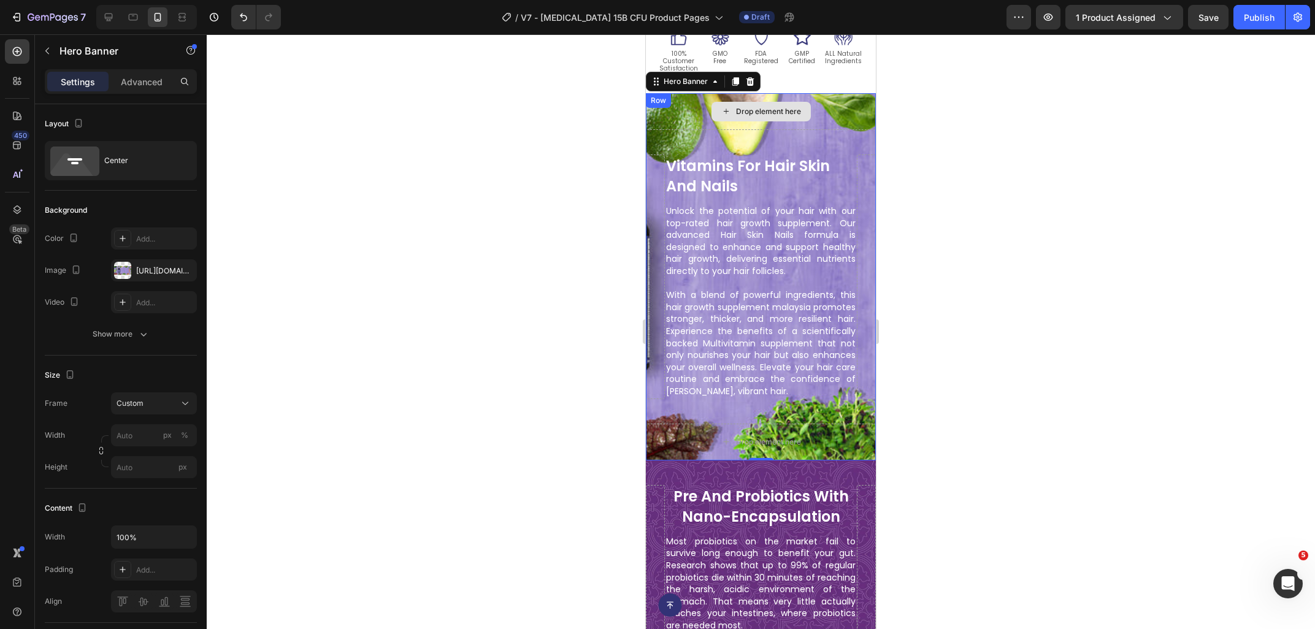
click at [656, 95] on div "Row" at bounding box center [658, 100] width 20 height 11
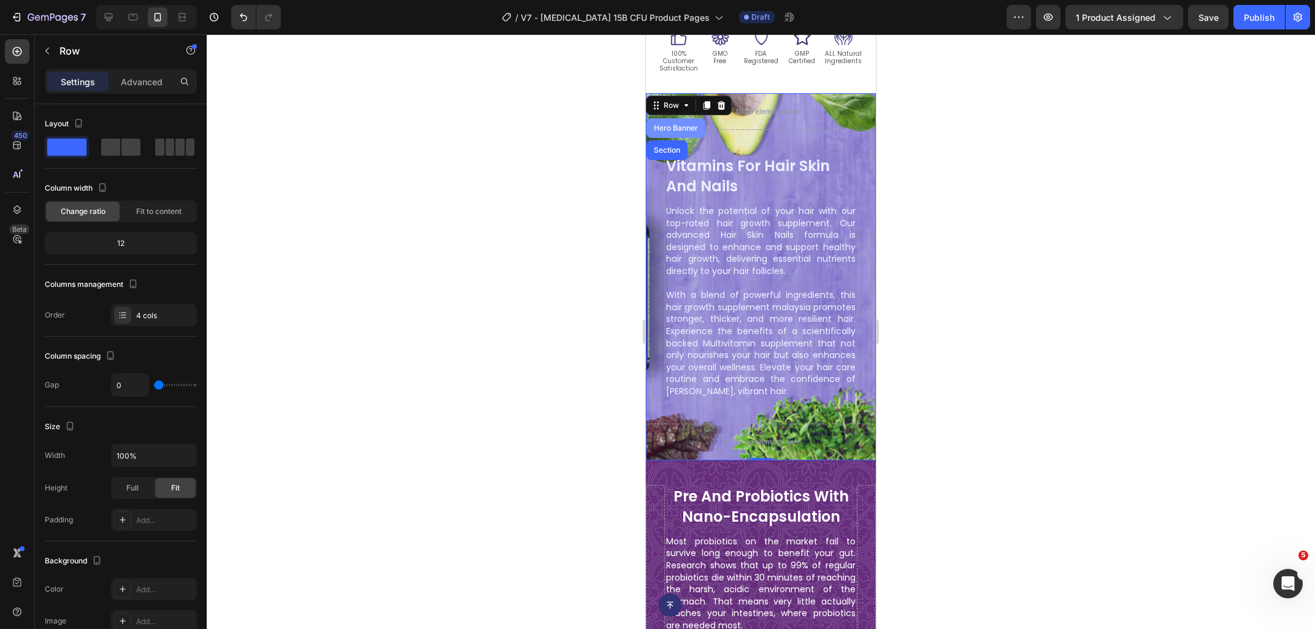
click at [662, 124] on div "Hero Banner" at bounding box center [675, 127] width 49 height 7
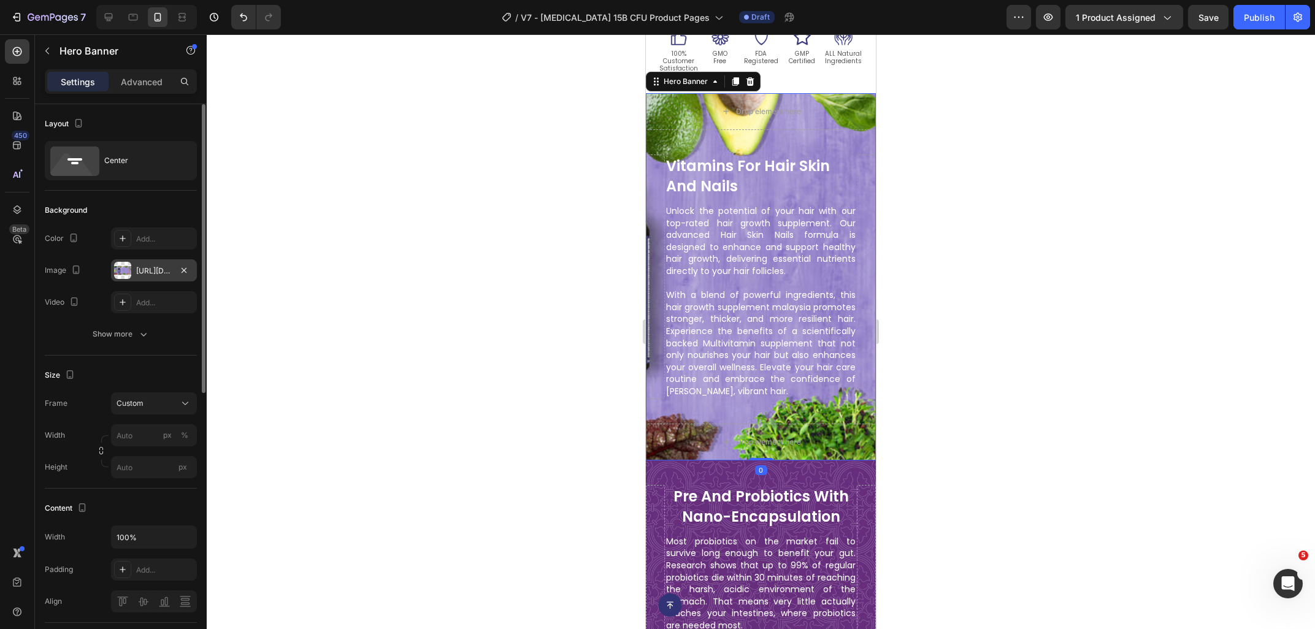
click at [161, 270] on div "https://cdn.shopify.com/s/files/1/0515/0487/3641/files/gempages_484490412615009…" at bounding box center [154, 271] width 36 height 11
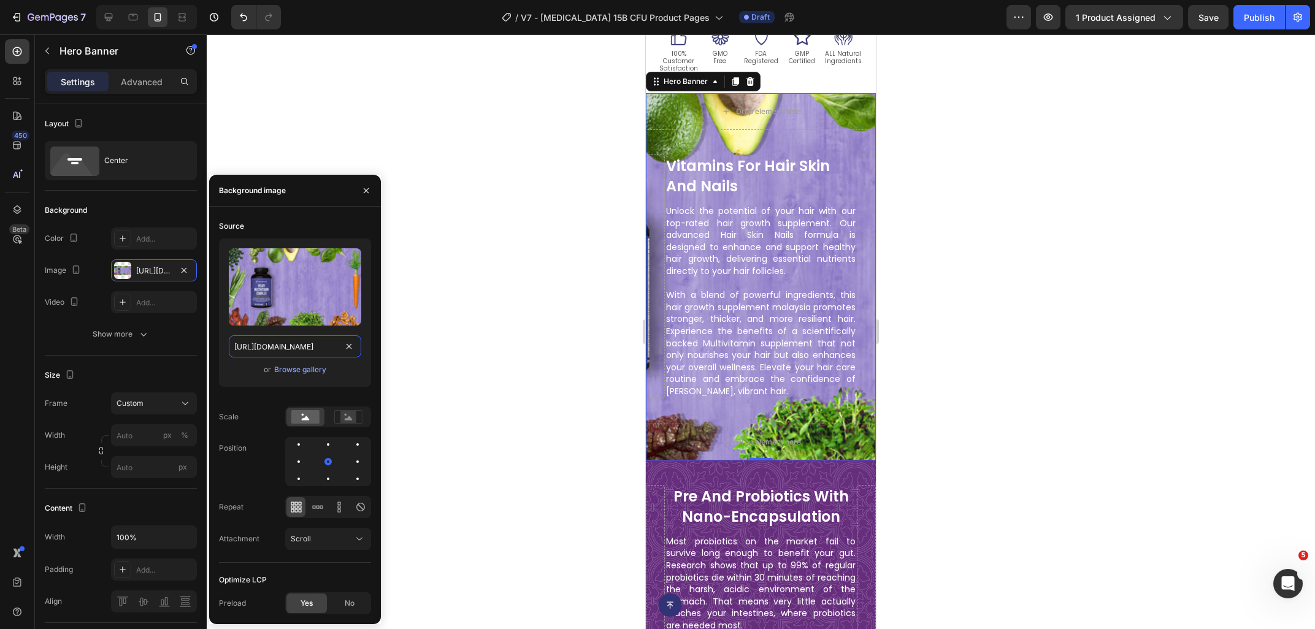
click at [286, 343] on input "https://cdn.shopify.com/s/files/1/0515/0487/3641/files/gempages_484490412615009…" at bounding box center [295, 346] width 132 height 22
paste input "ucarecdn.com/8181aec9-5349-4603-bf66-a62fe0335ca9/-/format/auto/-/preview/3000x…"
type input "https://ucarecdn.com/8181aec9-5349-4603-bf66-a62fe0335ca9/-/format/auto/-/previ…"
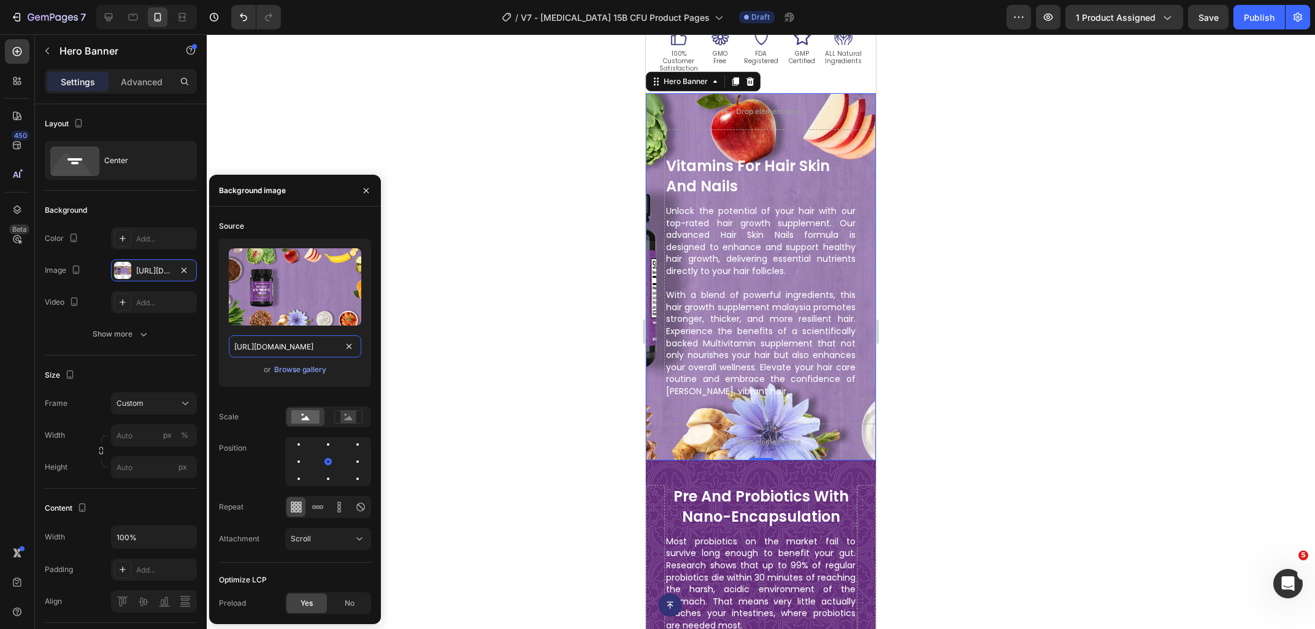
scroll to position [0, 371]
click at [141, 12] on div at bounding box center [133, 17] width 20 height 20
type input "100"
type input "60 vh"
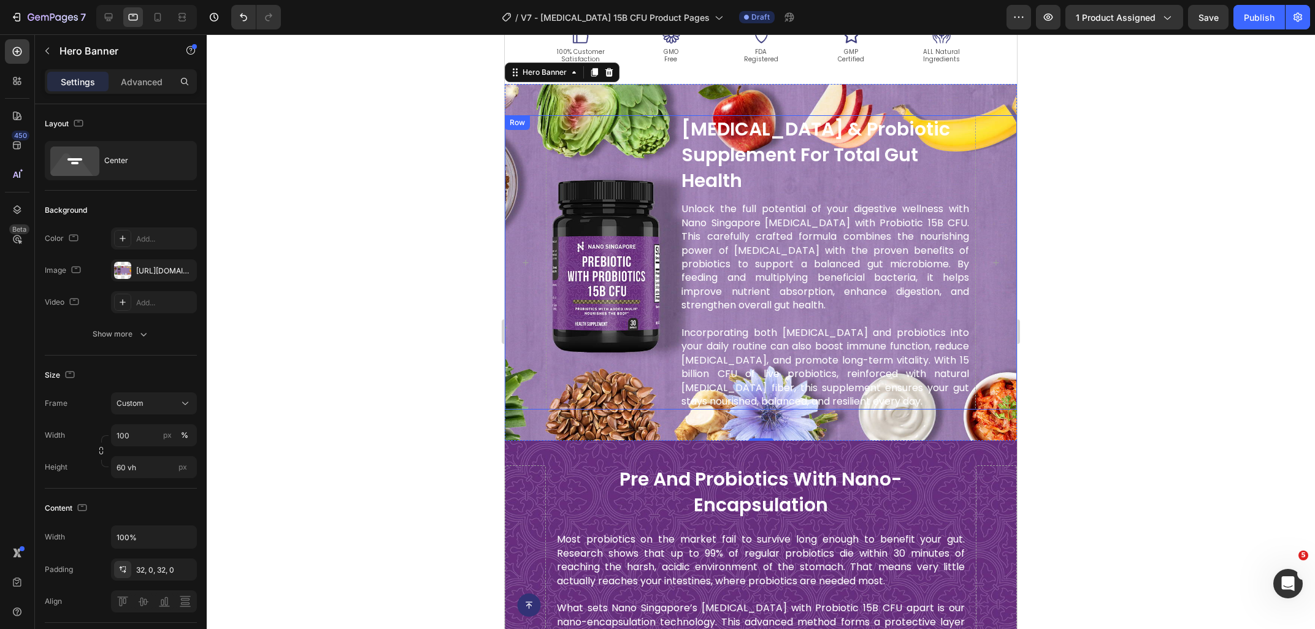
scroll to position [829, 0]
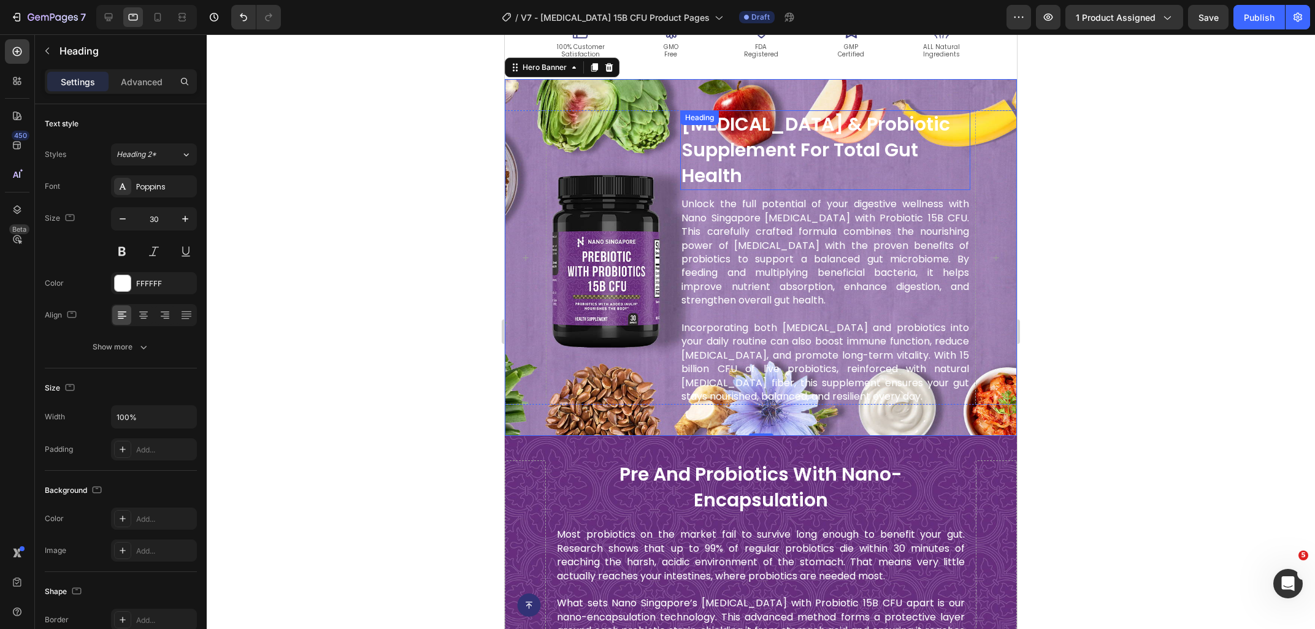
click at [707, 155] on h2 "prebiotic & probiotic supplement for total gut health" at bounding box center [825, 150] width 290 height 80
click at [707, 155] on p "prebiotic & probiotic supplement for total gut health" at bounding box center [825, 150] width 288 height 77
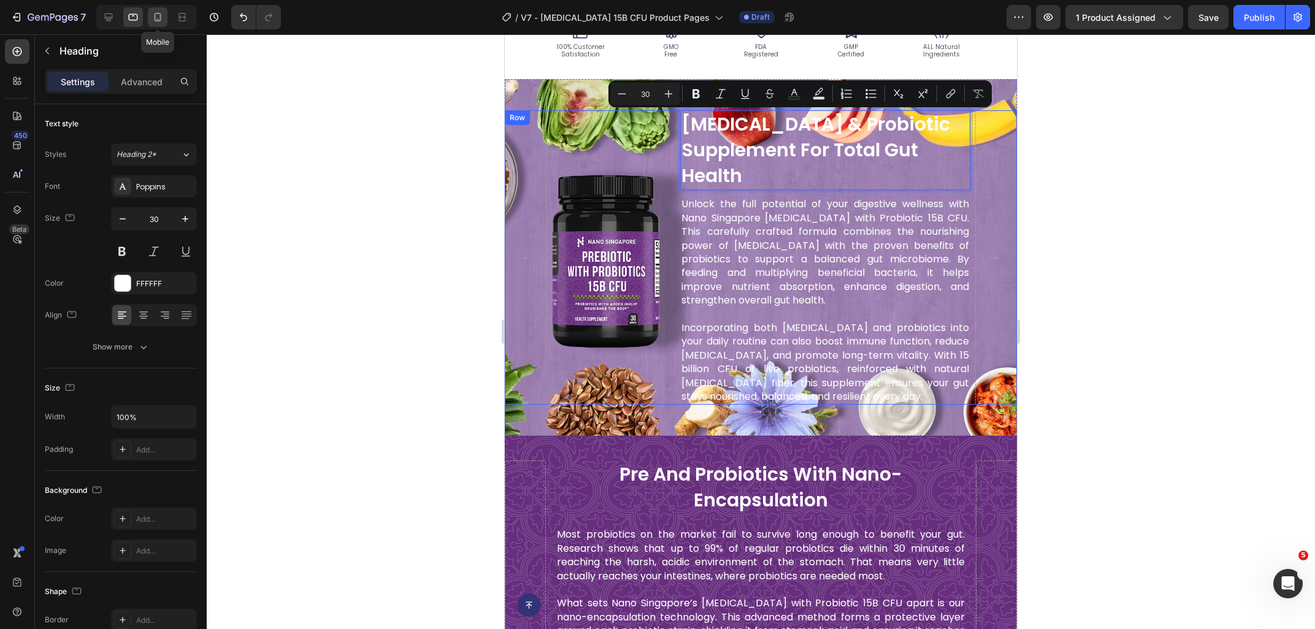
click at [159, 17] on icon at bounding box center [157, 17] width 12 height 12
type input "24"
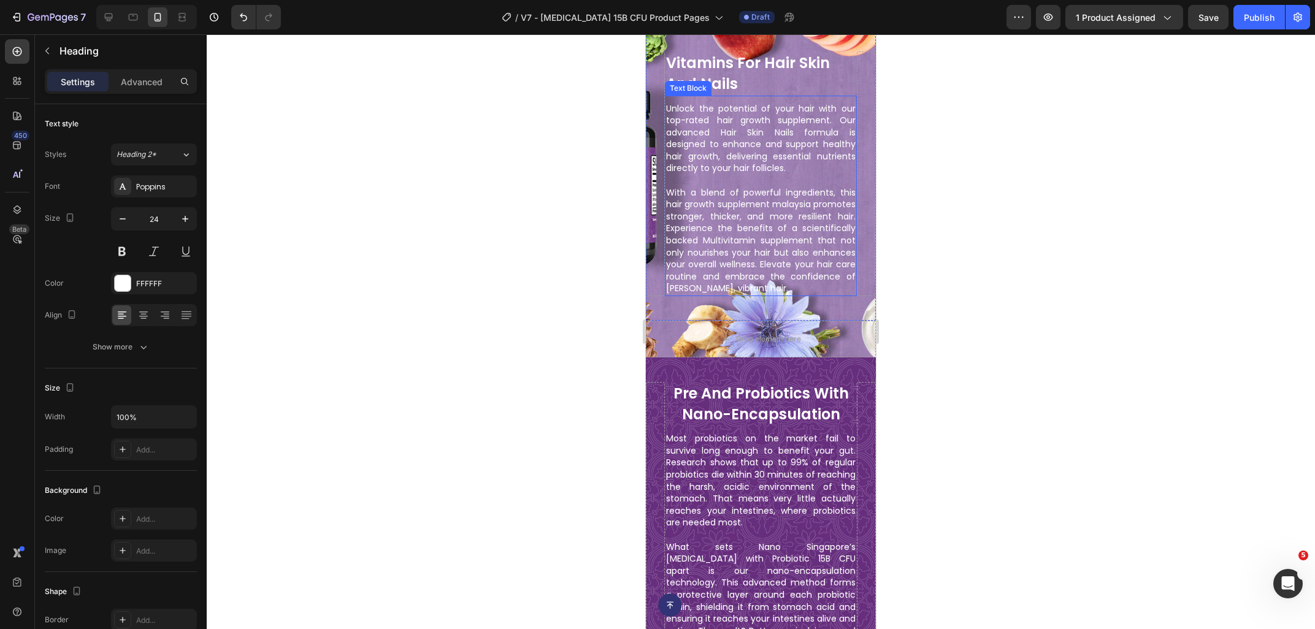
scroll to position [749, 0]
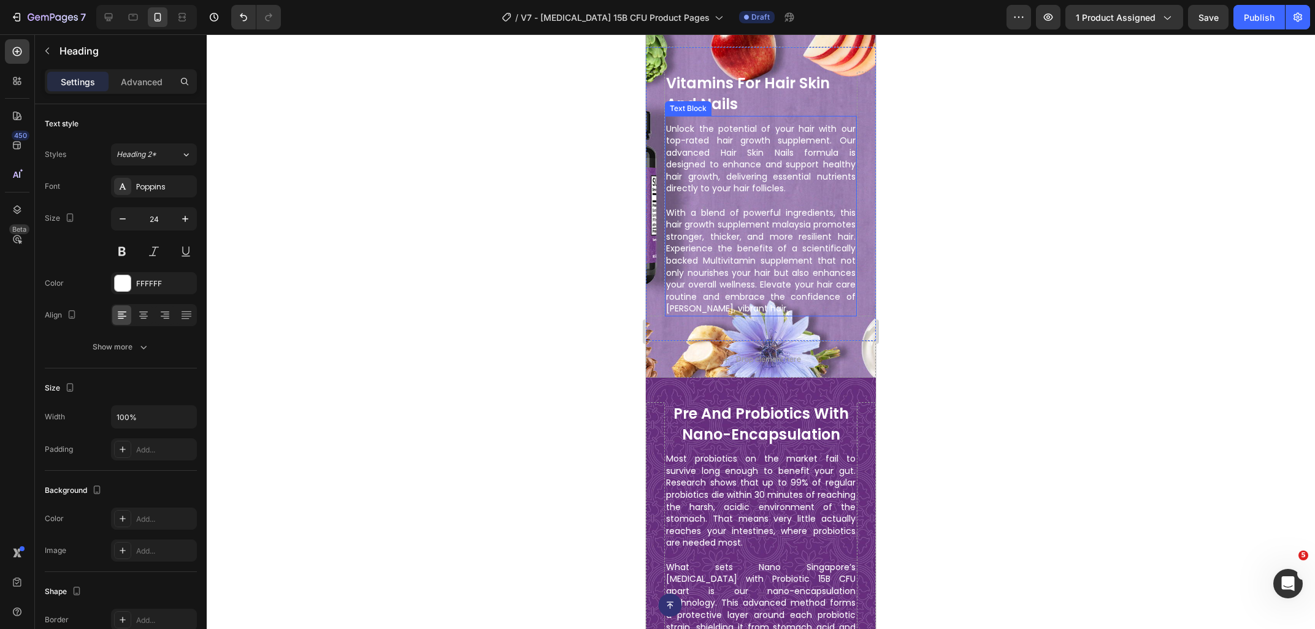
click at [744, 99] on h2 "vitamins for hair skin and nails" at bounding box center [761, 94] width 192 height 44
click at [753, 102] on h2 "vitamins for hair skin and nails" at bounding box center [761, 94] width 192 height 44
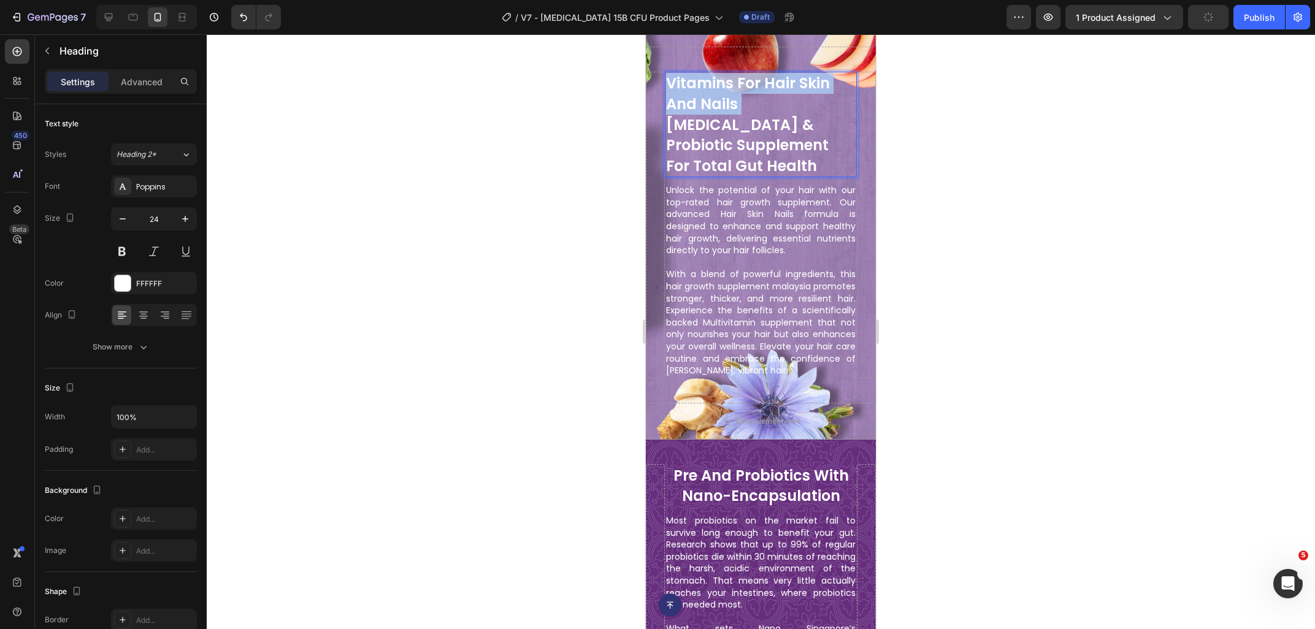
drag, startPoint x: 742, startPoint y: 110, endPoint x: 663, endPoint y: 83, distance: 83.6
click at [665, 83] on h2 "vitamins for hair skin and nails prebiotic & probiotic supplement for total gut…" at bounding box center [761, 124] width 192 height 105
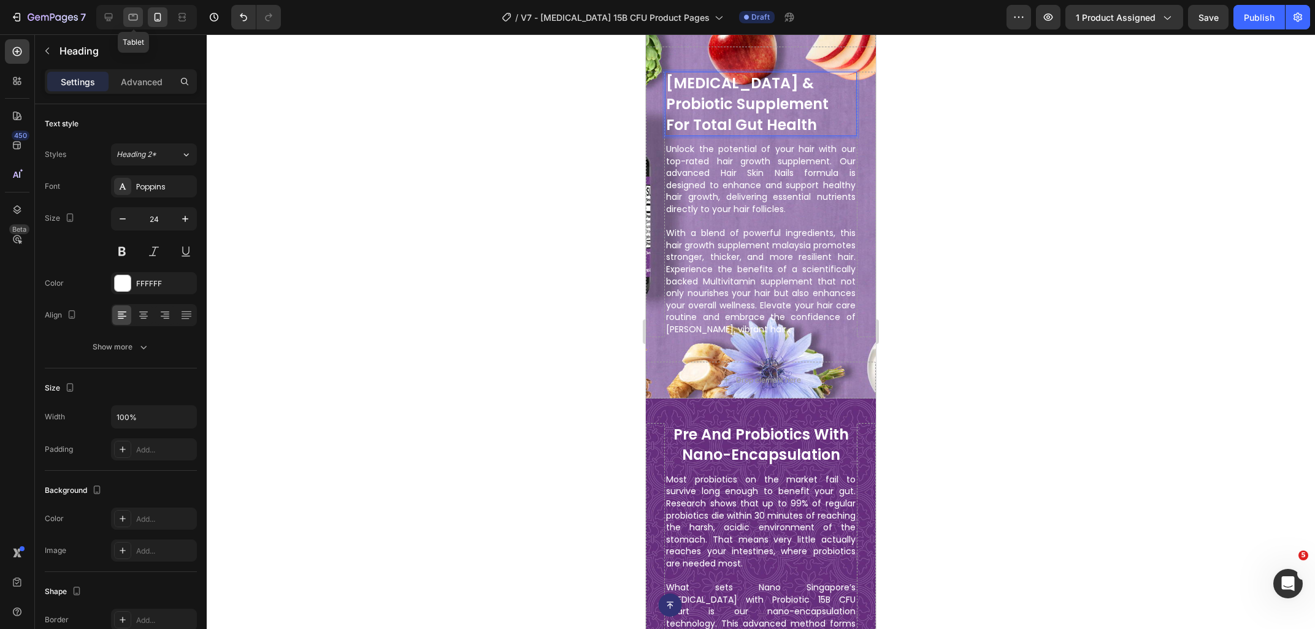
click at [139, 18] on icon at bounding box center [133, 17] width 12 height 12
type input "30"
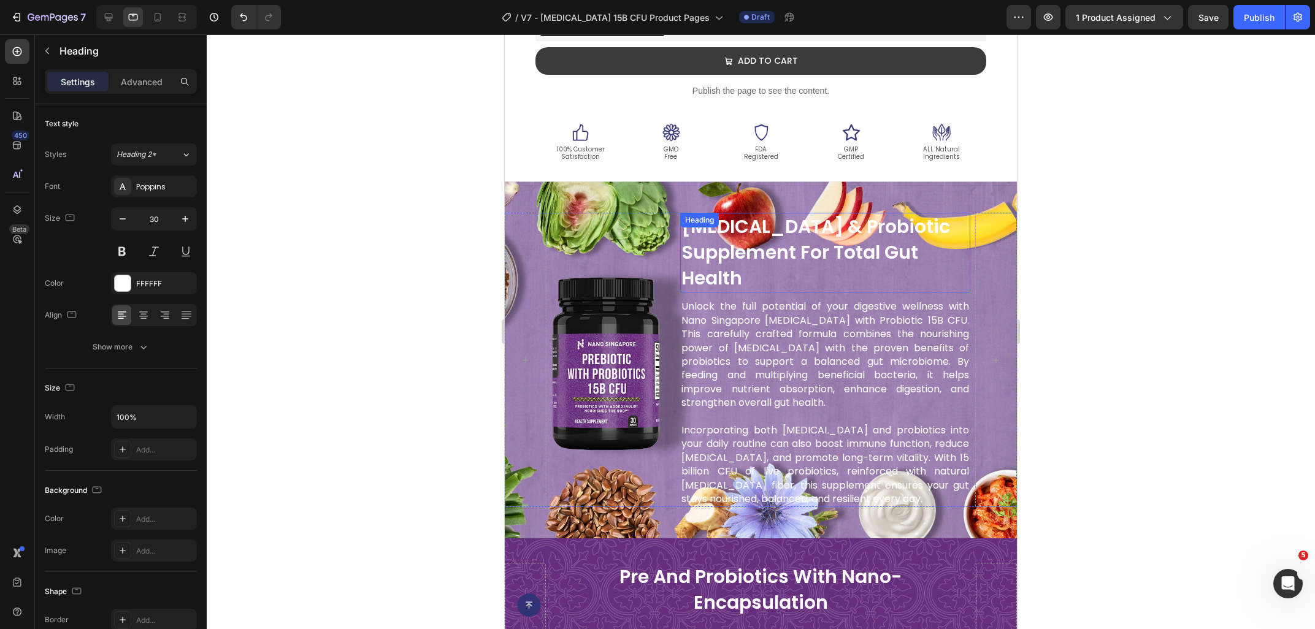
scroll to position [707, 0]
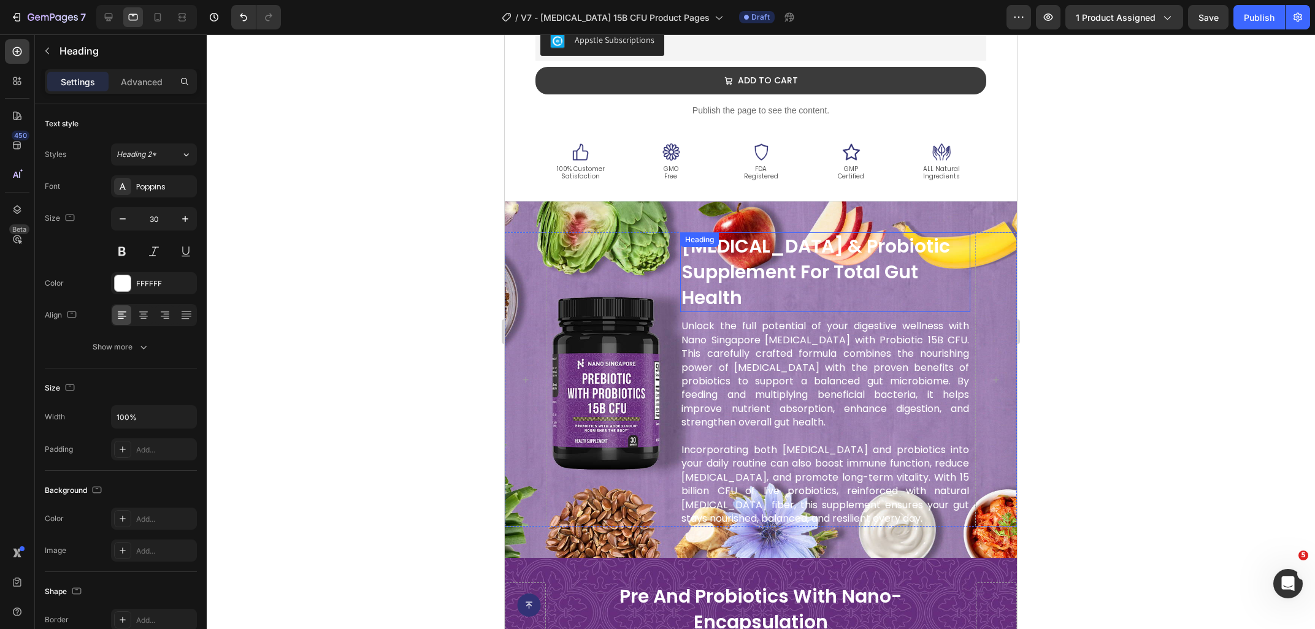
click at [705, 247] on div "Heading" at bounding box center [699, 239] width 39 height 15
click at [743, 374] on p "Unlock the full potential of your digestive wellness with Nano Singapore Prebio…" at bounding box center [825, 375] width 288 height 110
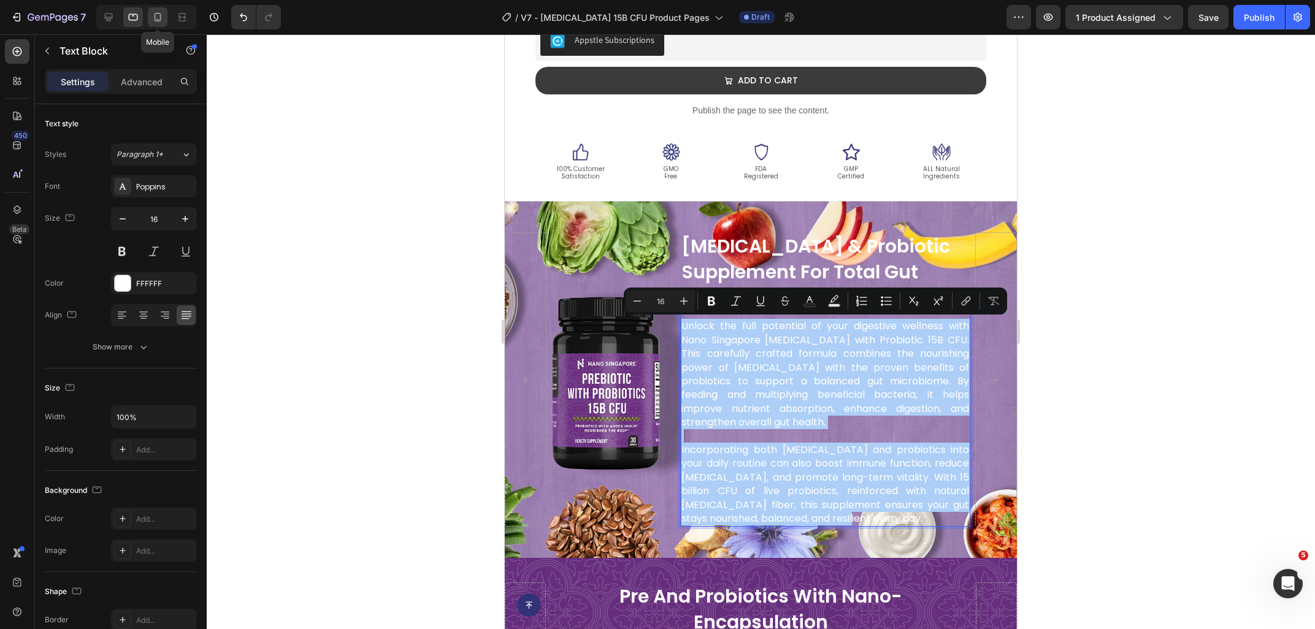
click at [149, 14] on div at bounding box center [158, 17] width 20 height 20
type input "15"
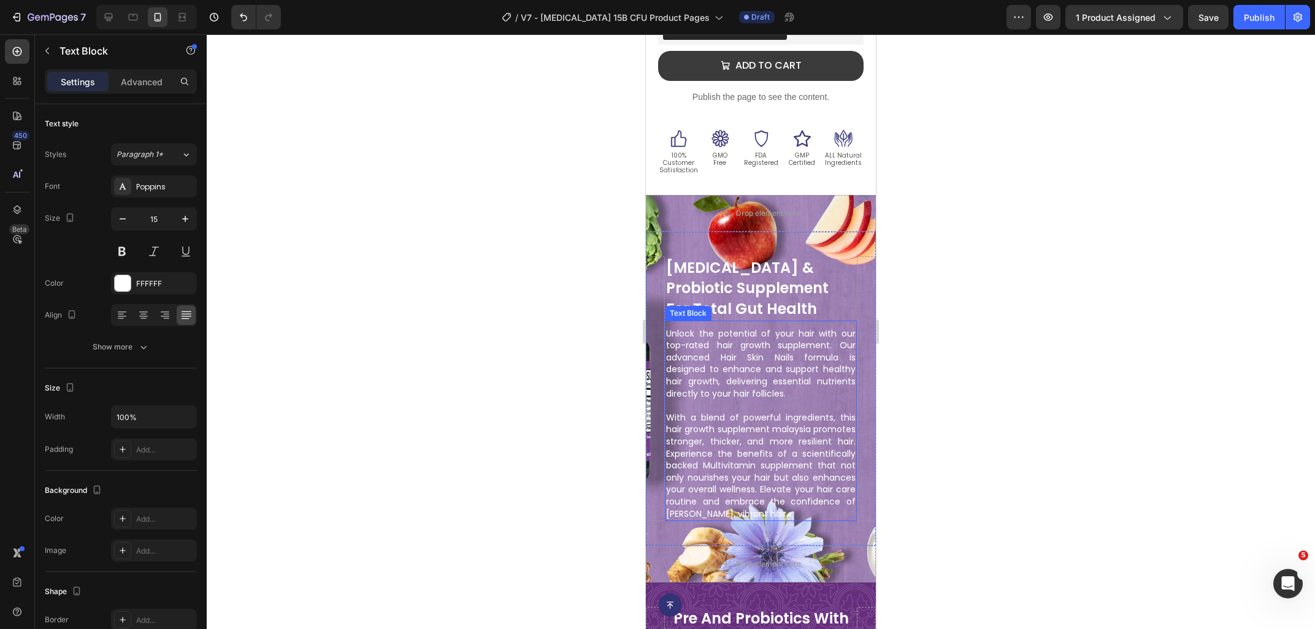
scroll to position [579, 0]
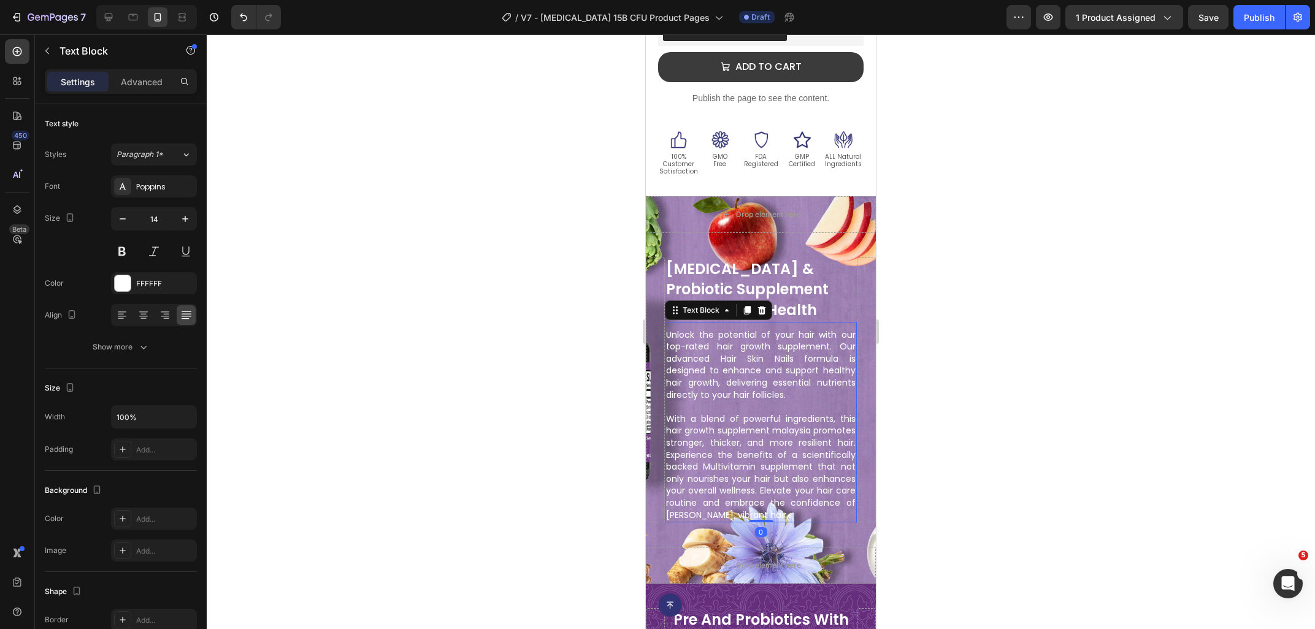
click at [734, 401] on p at bounding box center [761, 407] width 190 height 12
click at [757, 519] on div at bounding box center [761, 521] width 25 height 4
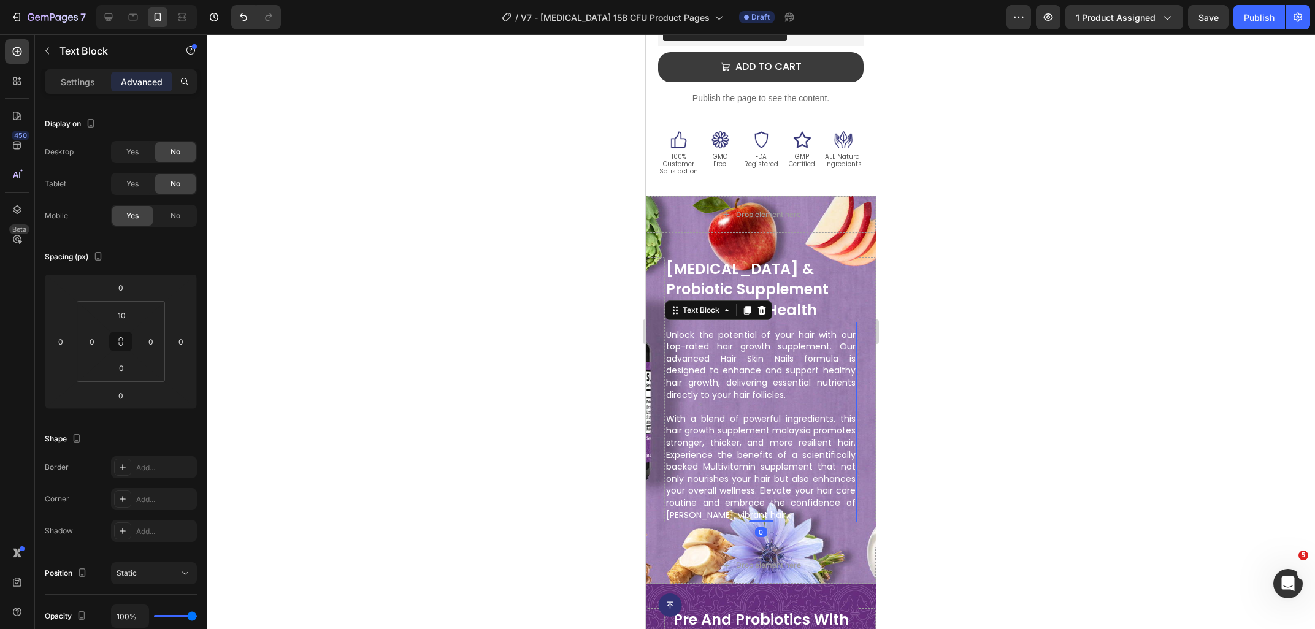
click at [721, 507] on p "With a blend of powerful ingredients, this hair growth supplement malaysia prom…" at bounding box center [761, 467] width 190 height 108
click at [699, 500] on p "With a blend of powerful ingredients, this hair growth supplement malaysia prom…" at bounding box center [761, 467] width 190 height 108
click at [702, 516] on p "With a blend of powerful ingredients, this hair growth supplement malaysia prom…" at bounding box center [761, 467] width 190 height 108
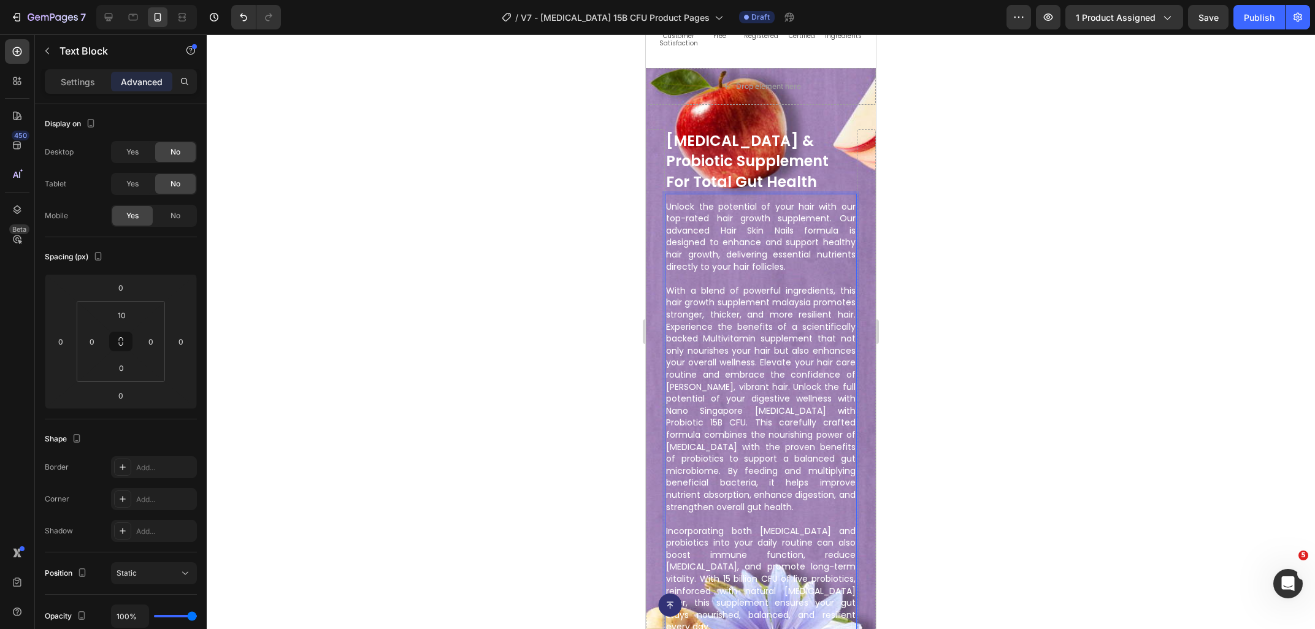
scroll to position [708, 0]
drag, startPoint x: 697, startPoint y: 383, endPoint x: 689, endPoint y: 381, distance: 8.2
click at [693, 381] on p "With a blend of powerful ingredients, this hair growth supplement malaysia prom…" at bounding box center [761, 399] width 190 height 228
click at [689, 381] on p "With a blend of powerful ingredients, this hair growth supplement malaysia prom…" at bounding box center [761, 399] width 190 height 228
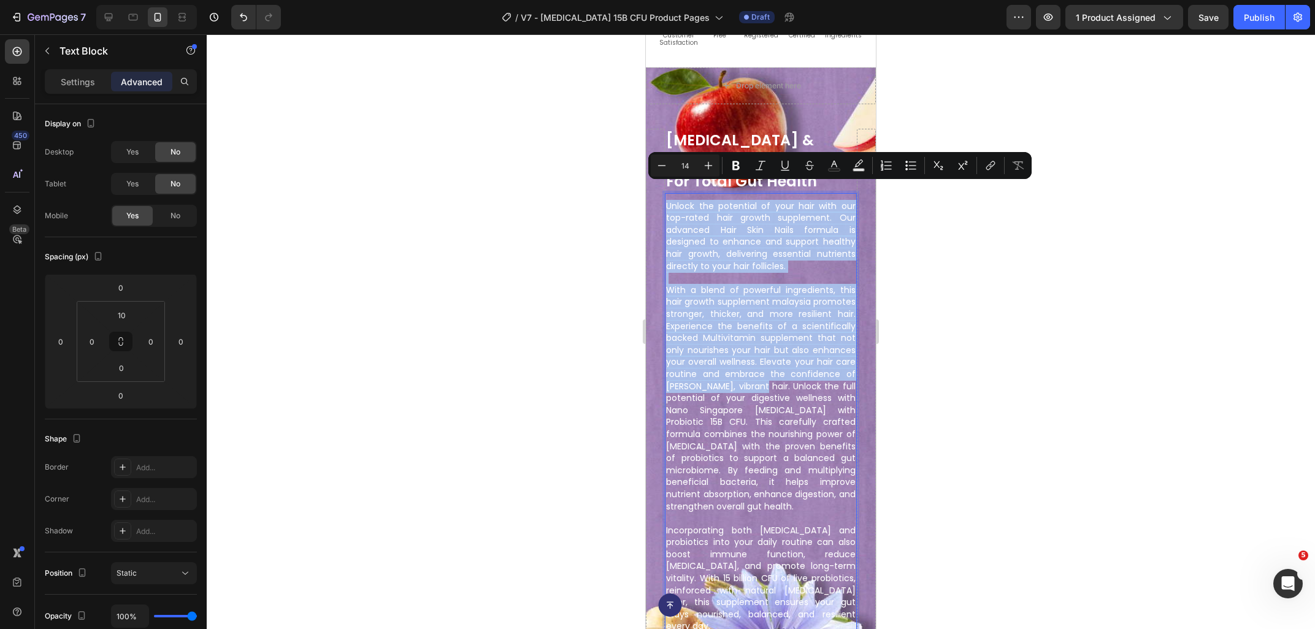
drag, startPoint x: 691, startPoint y: 378, endPoint x: 664, endPoint y: 186, distance: 193.8
click at [665, 199] on div "Unlock the potential of your hair with our top-rated hair growth supplement. Ou…" at bounding box center [761, 416] width 192 height 435
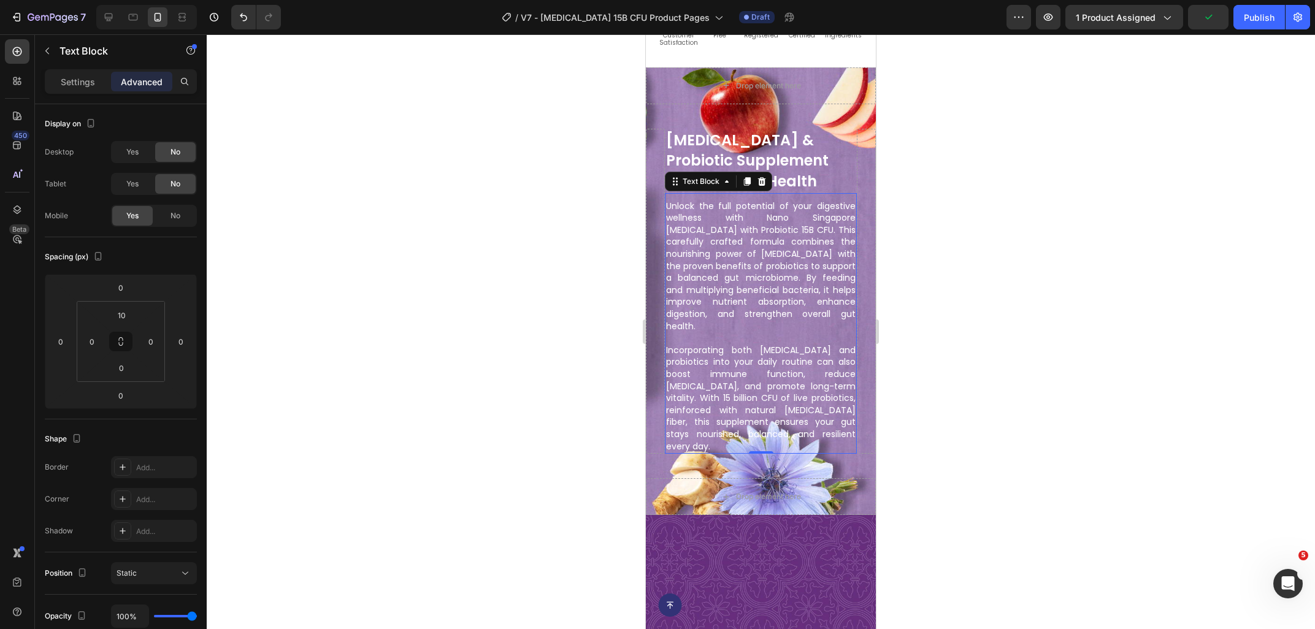
click at [984, 280] on div at bounding box center [761, 331] width 1108 height 595
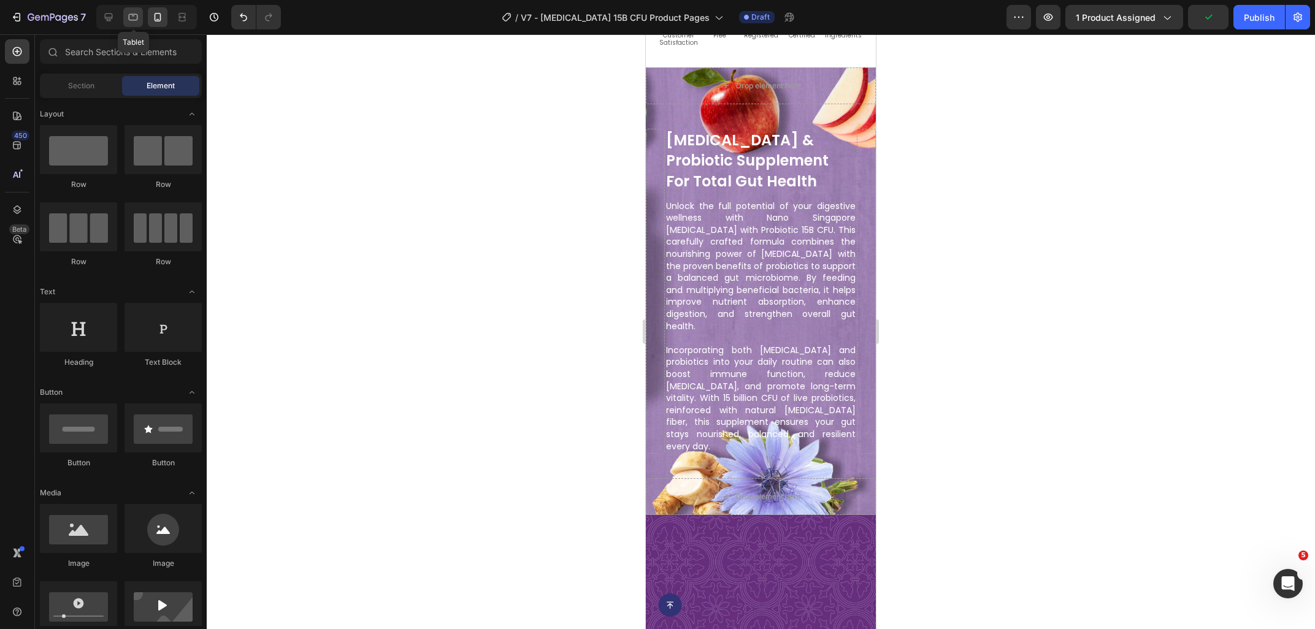
click at [136, 13] on icon at bounding box center [133, 17] width 12 height 12
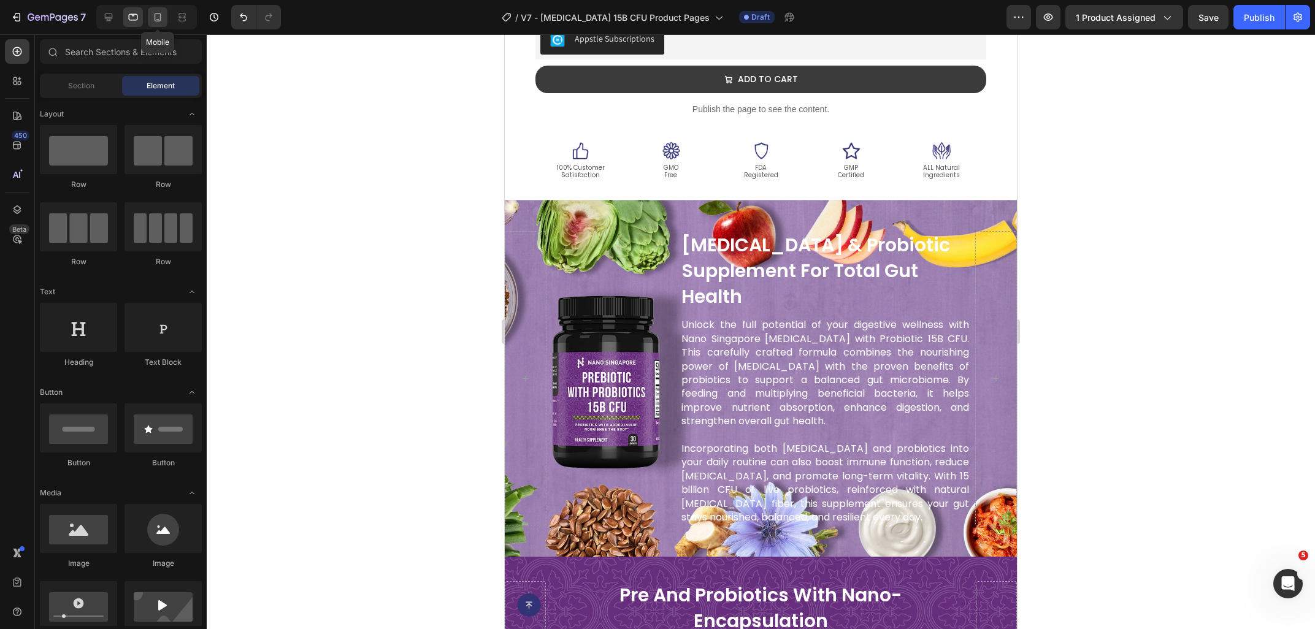
click at [157, 20] on icon at bounding box center [157, 17] width 12 height 12
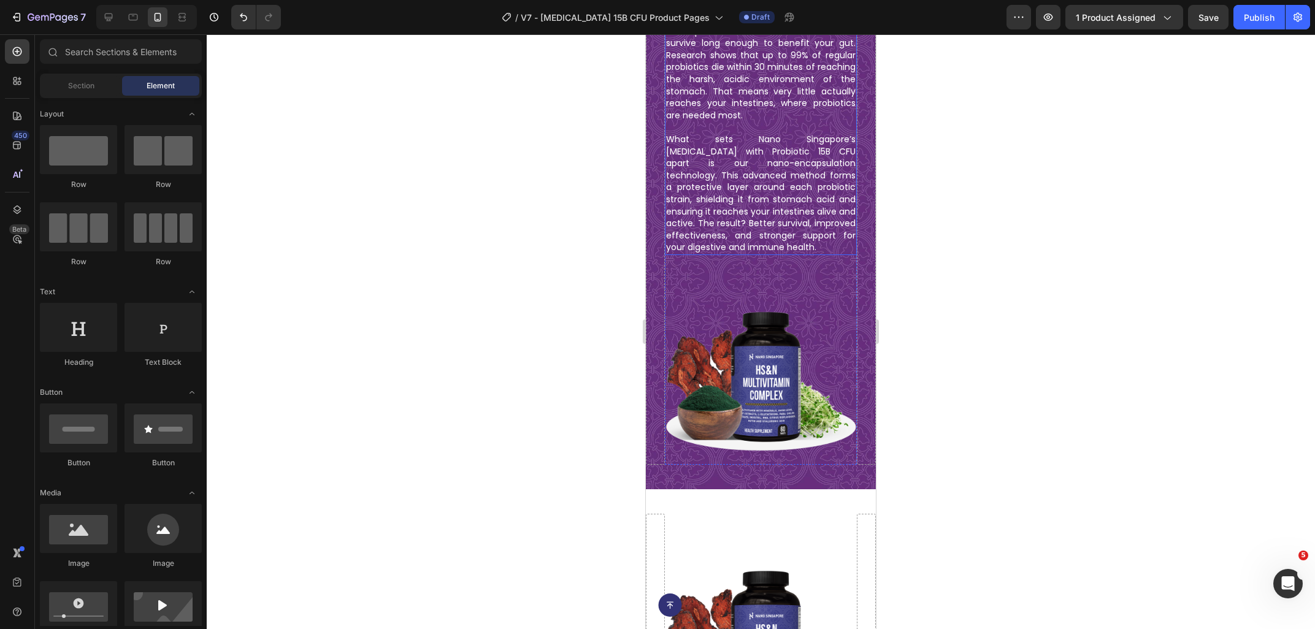
scroll to position [1234, 0]
click at [129, 13] on icon at bounding box center [133, 17] width 12 height 12
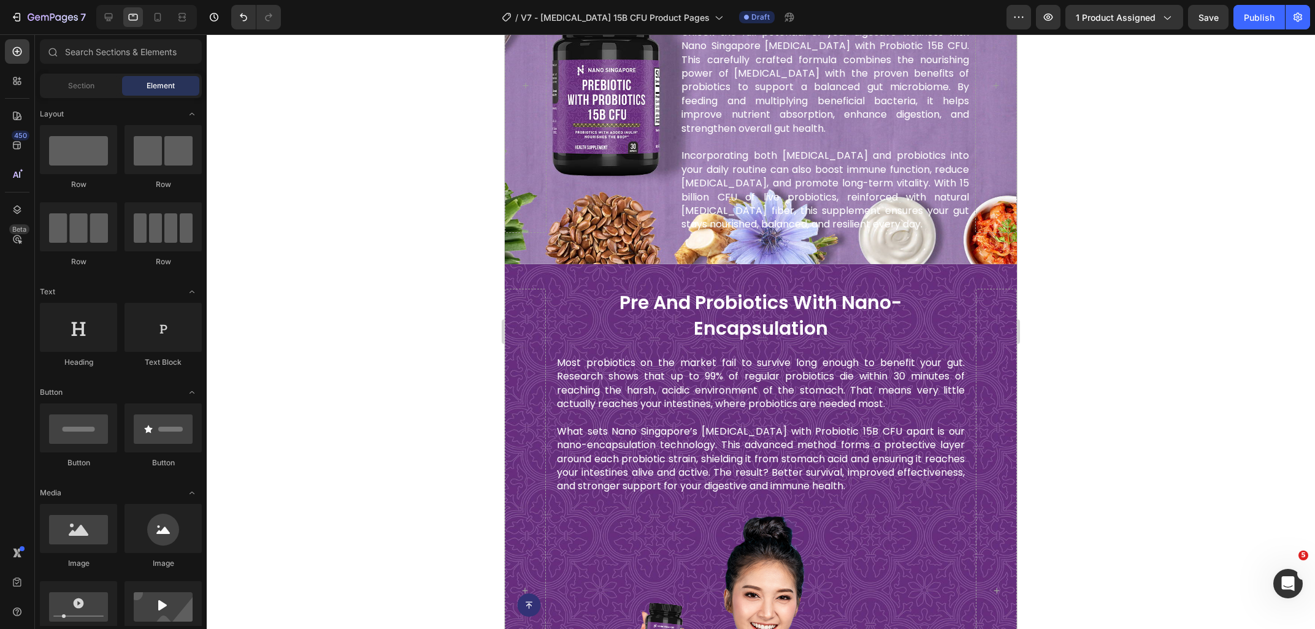
scroll to position [1264, 0]
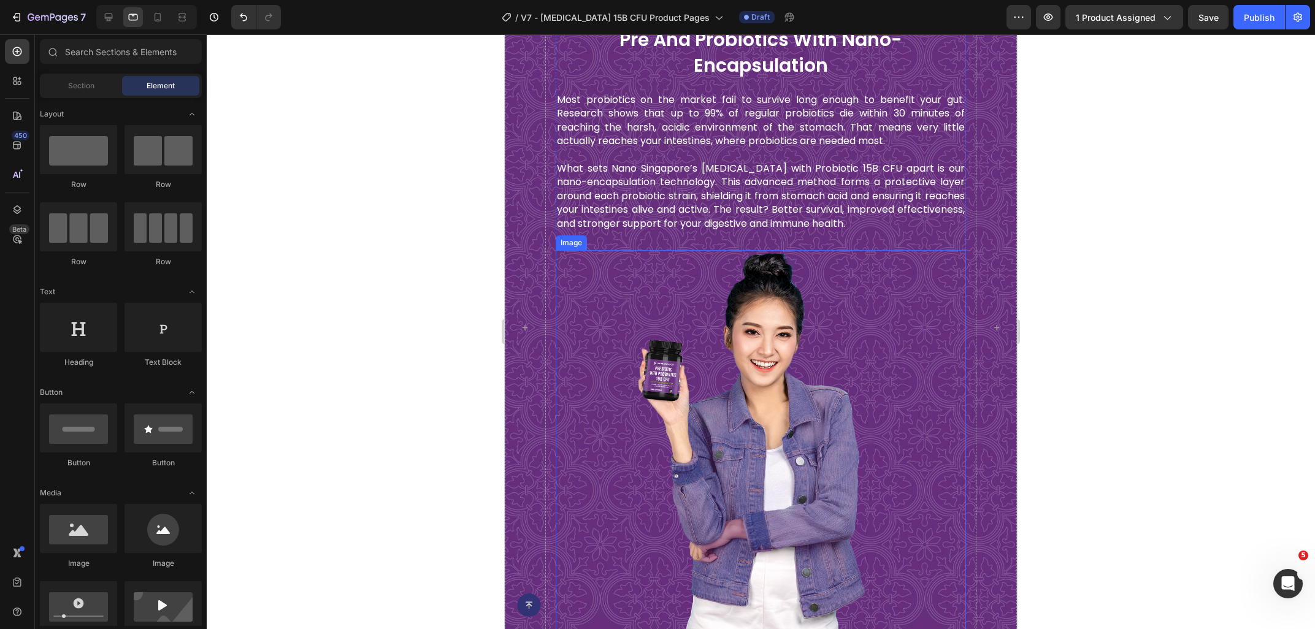
click at [711, 331] on img at bounding box center [761, 440] width 247 height 380
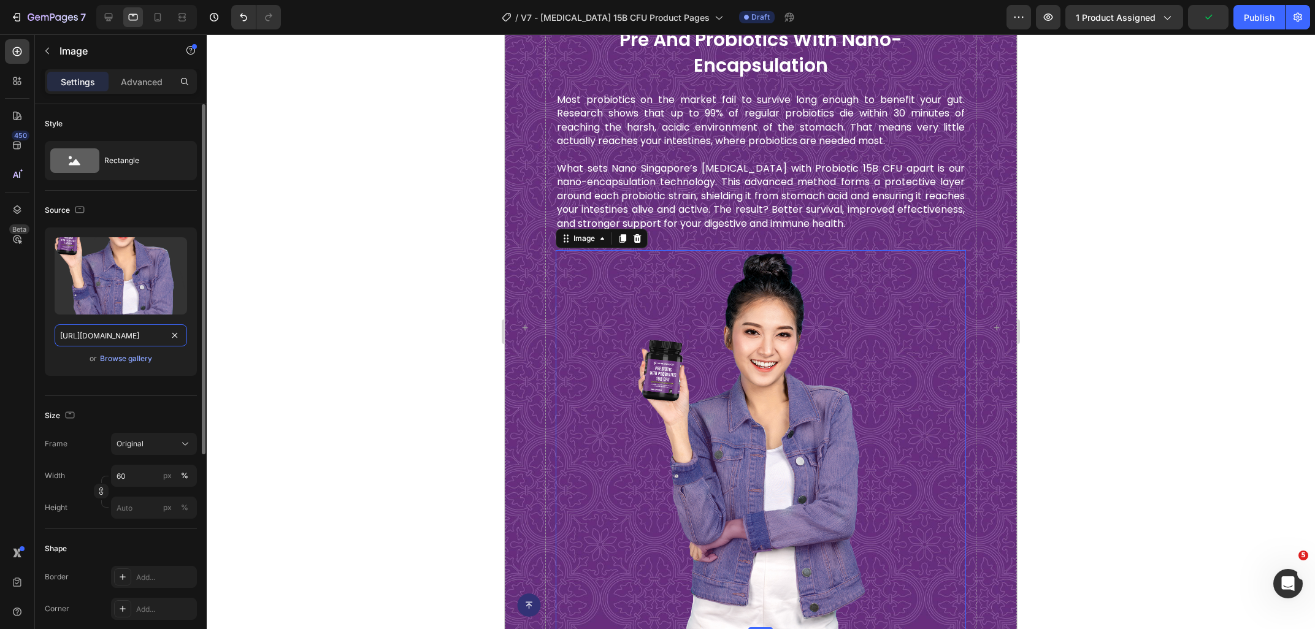
click at [113, 329] on input "https://ucarecdn.com/1f3fc5a9-5a55-4dff-af54-89370b13a09b/-/format/auto/-/previ…" at bounding box center [121, 335] width 132 height 22
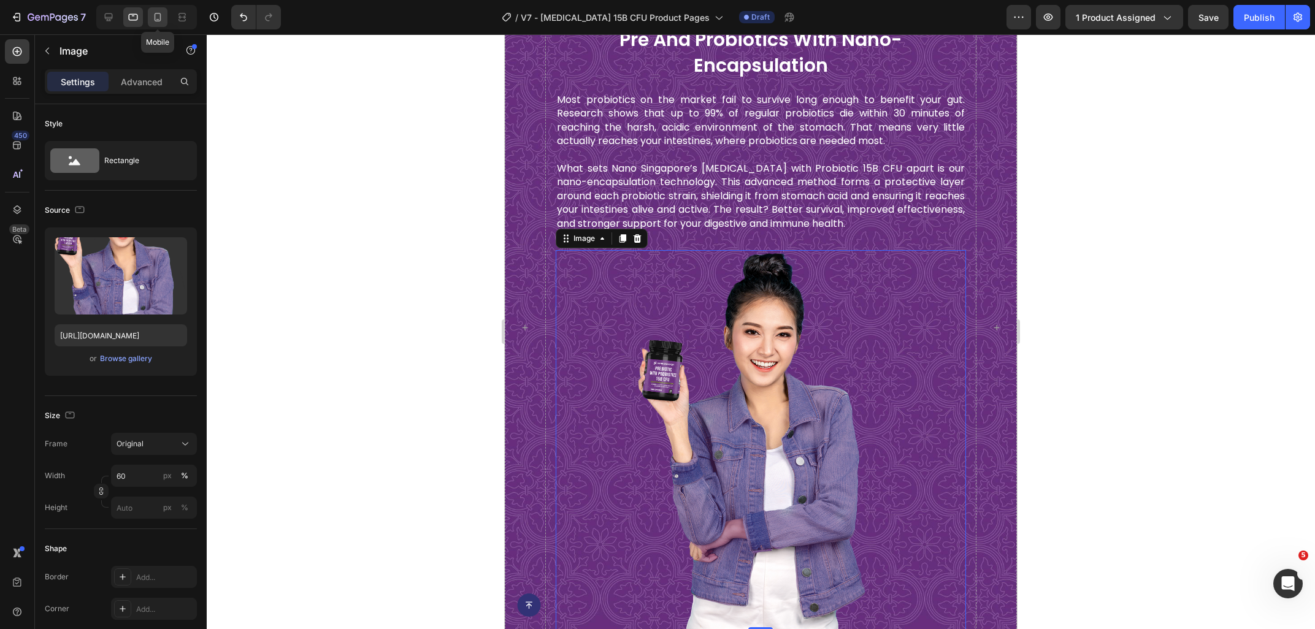
click at [157, 21] on icon at bounding box center [158, 17] width 7 height 9
type input "70"
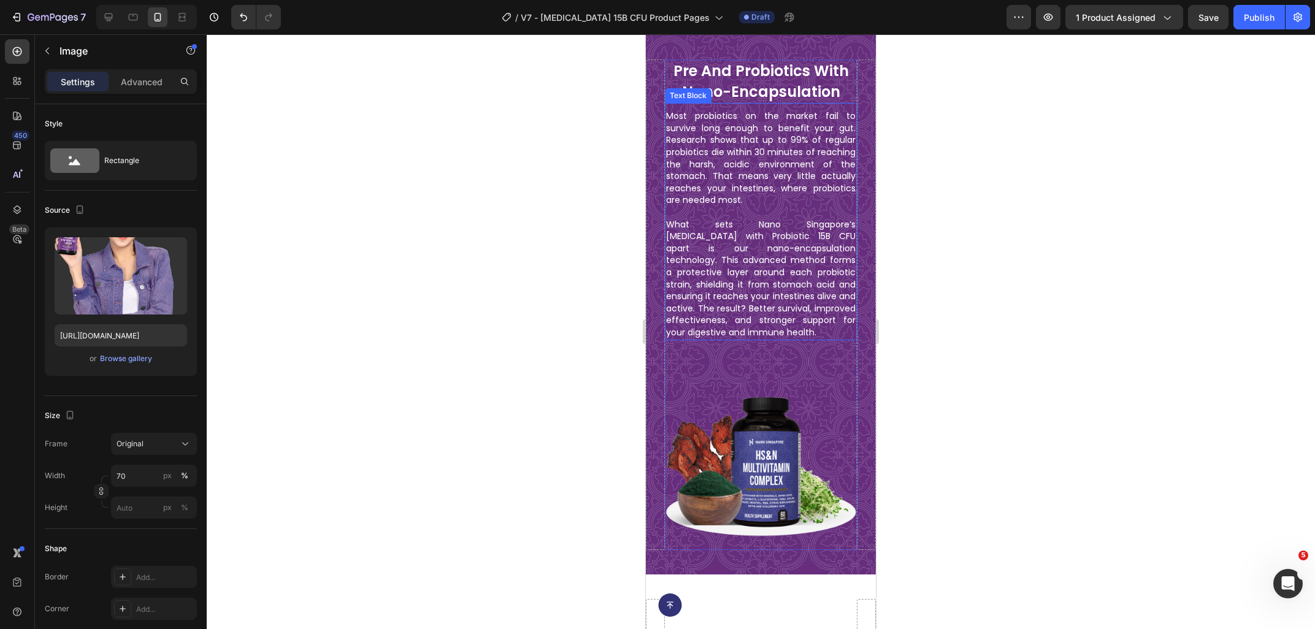
scroll to position [1337, 0]
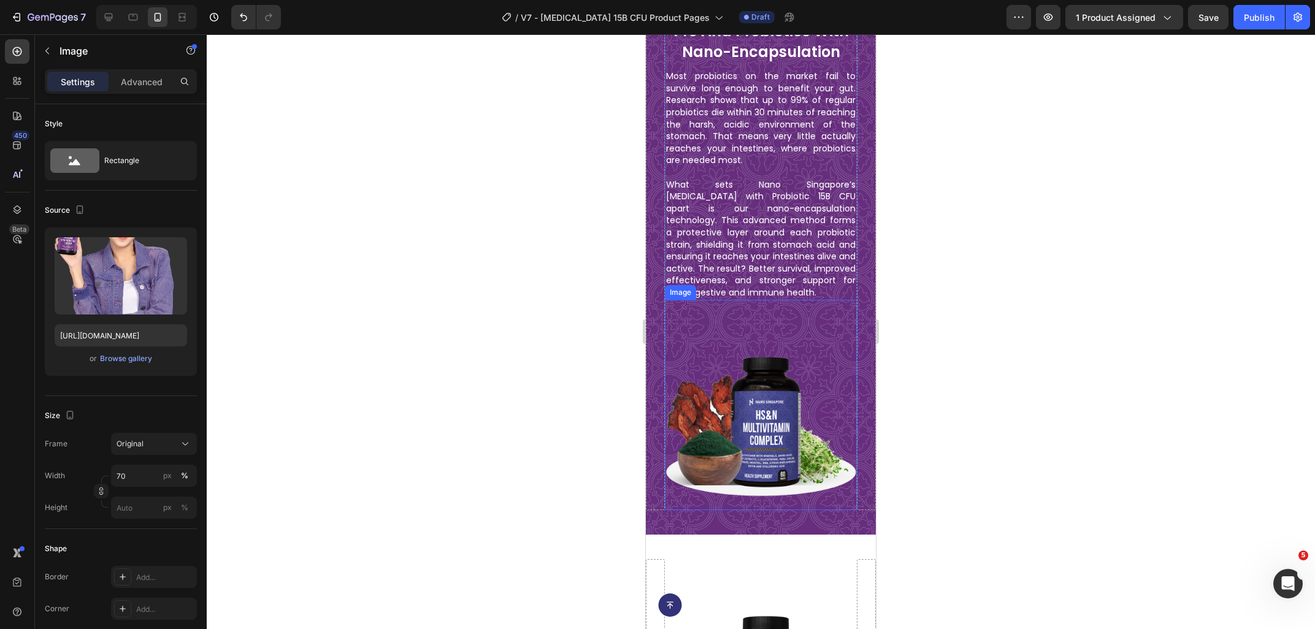
click at [767, 424] on img at bounding box center [761, 414] width 192 height 192
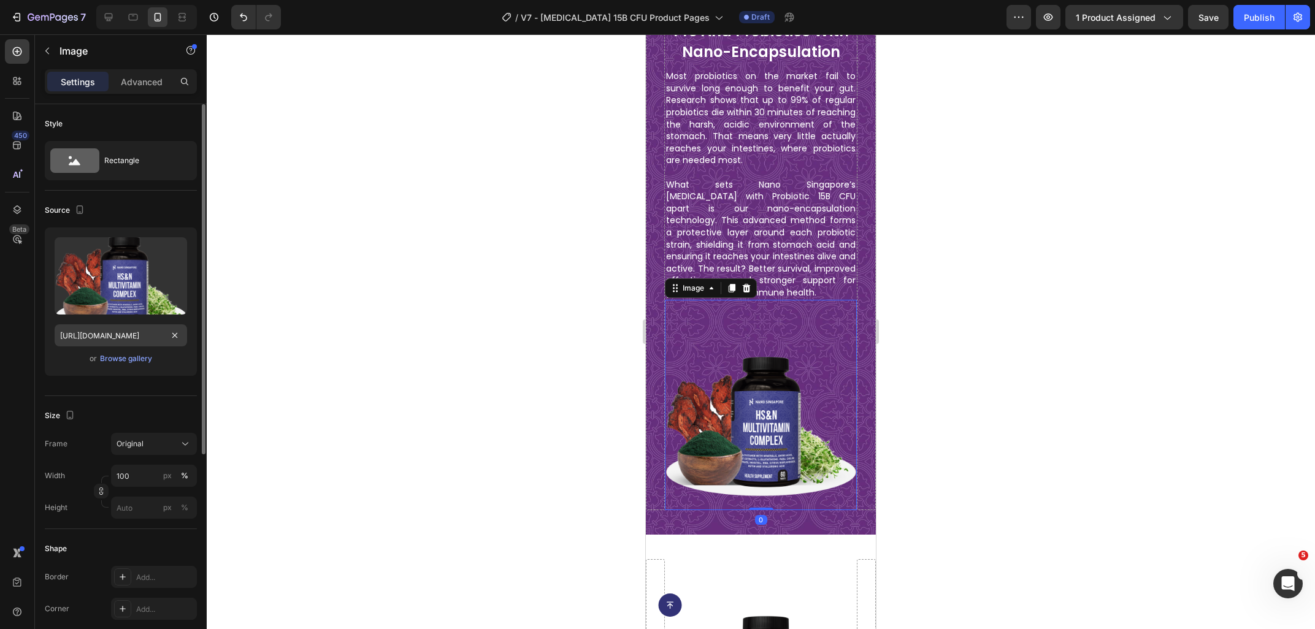
click at [151, 339] on input "https://cdn.shopify.com/s/files/1/0515/0487/3641/files/gempages_484490412615009…" at bounding box center [121, 335] width 132 height 22
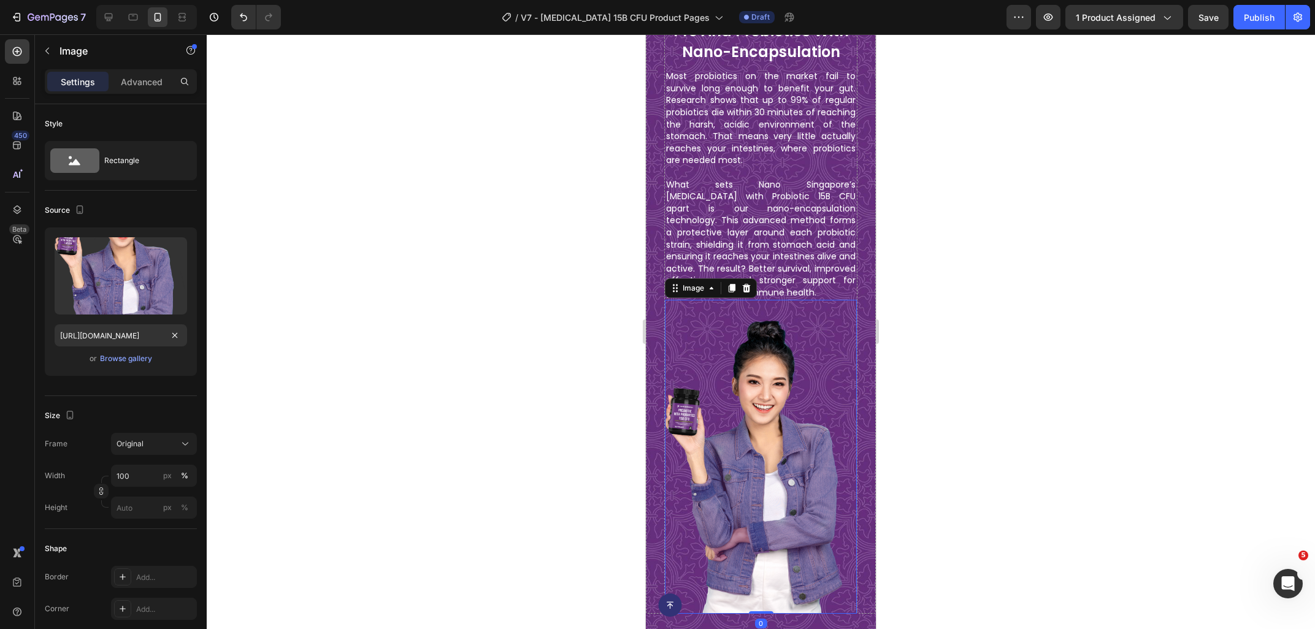
scroll to position [1388, 0]
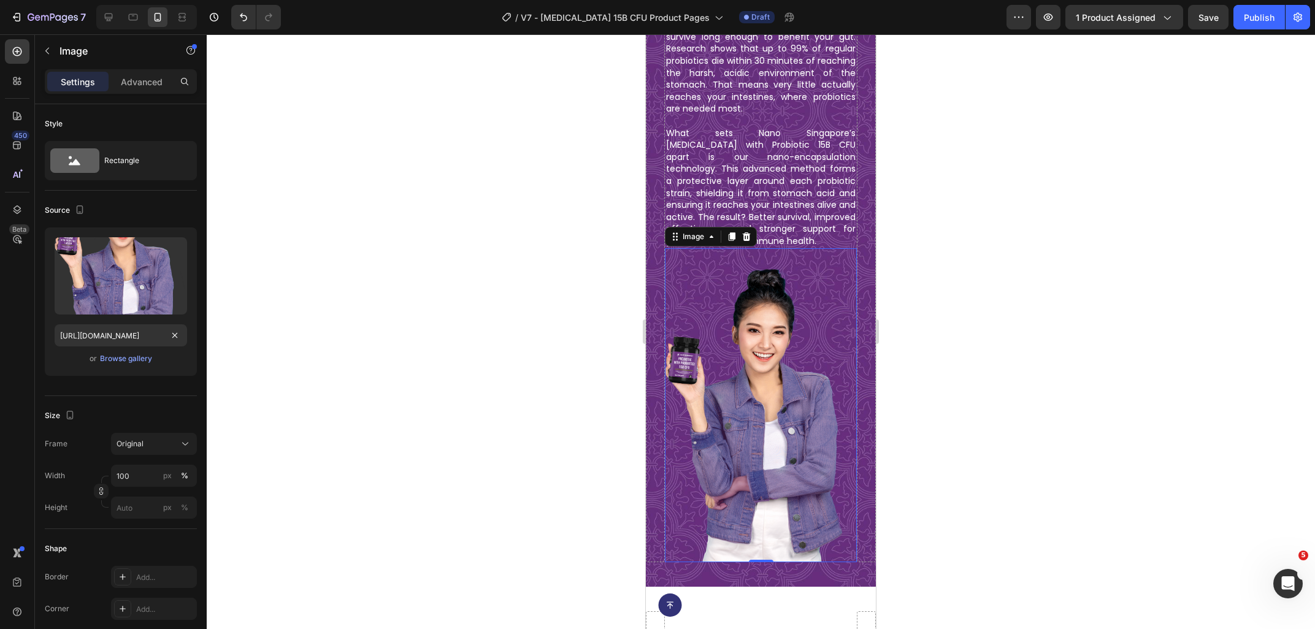
type input "https://ucarecdn.com/1f3fc5a9-5a55-4dff-af54-89370b13a09b/-/format/auto/-/previ…"
click at [605, 389] on div at bounding box center [761, 331] width 1108 height 595
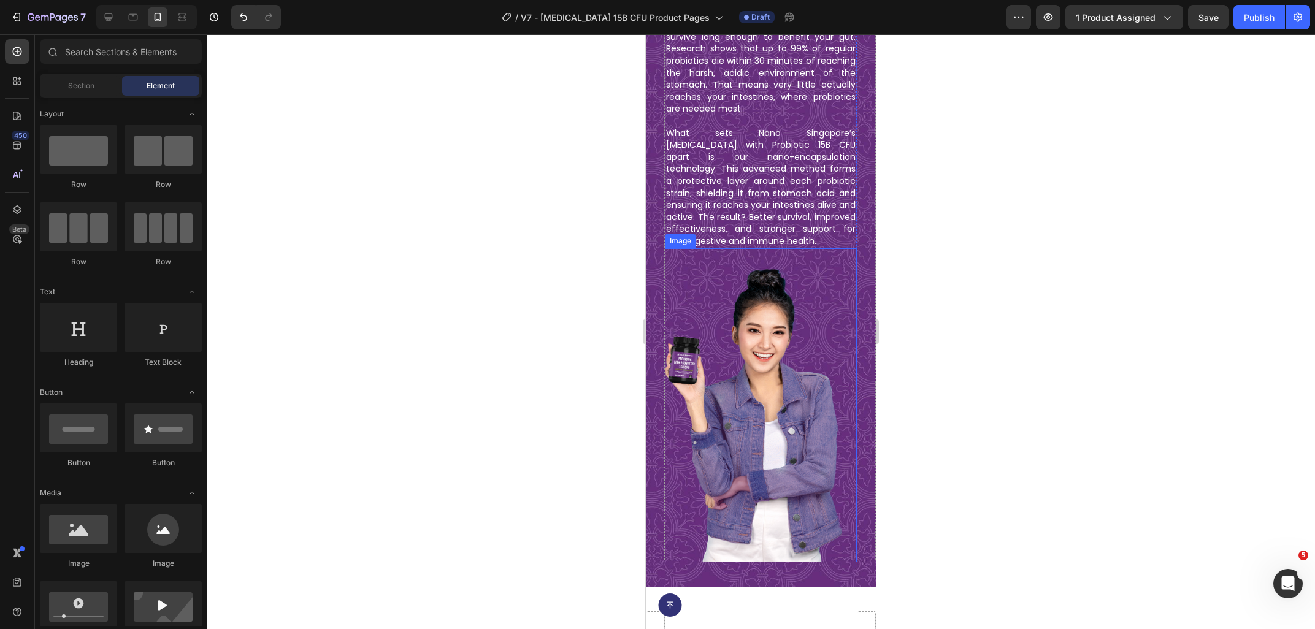
click at [787, 426] on img at bounding box center [761, 414] width 192 height 295
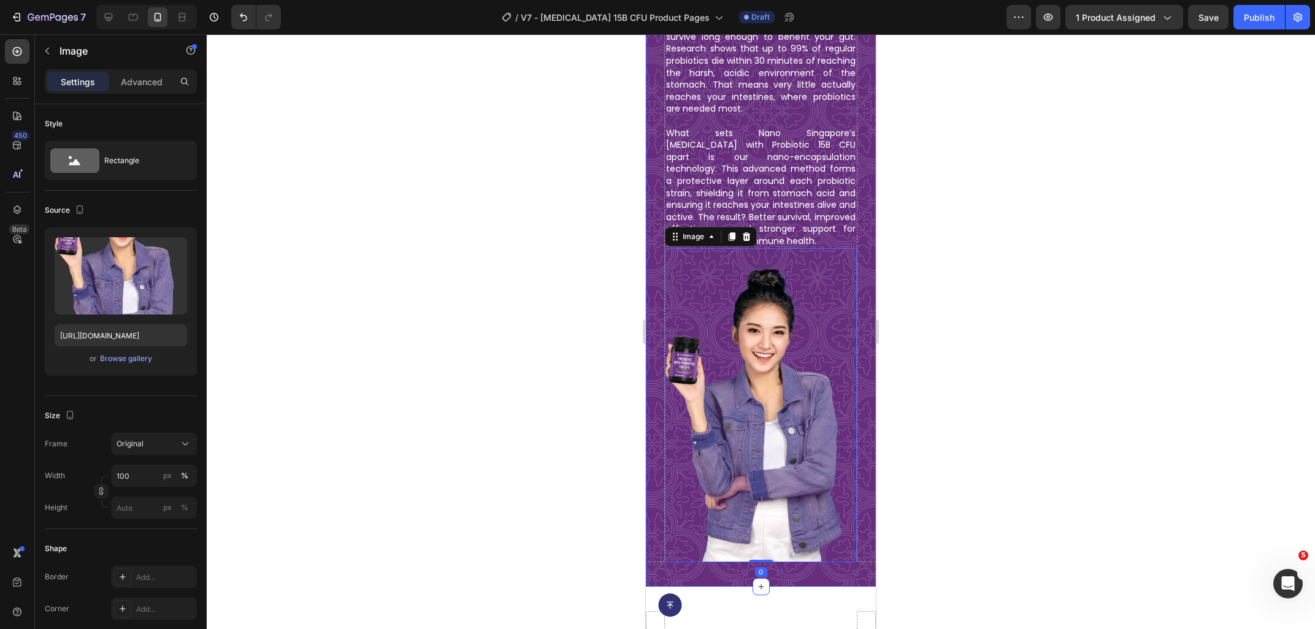
click at [686, 575] on div "pre and probiotics with nano-encapsulation Heading Most probiotics on the marke…" at bounding box center [761, 265] width 230 height 643
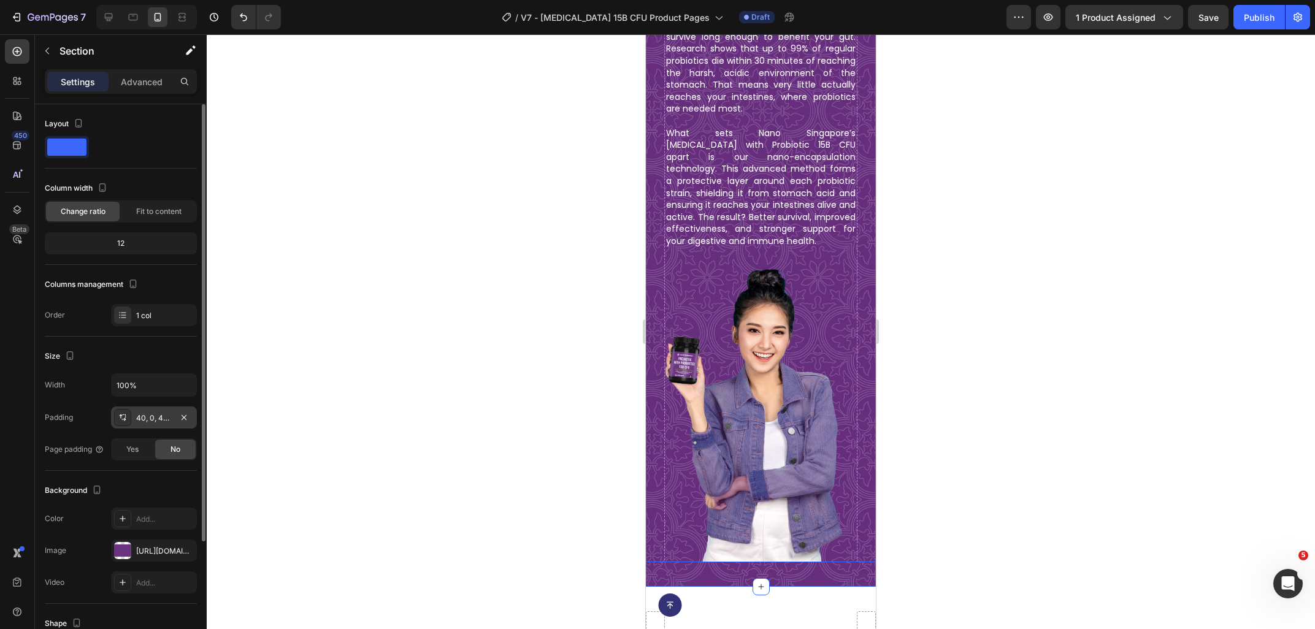
click at [161, 413] on div "40, 0, 40, 0" at bounding box center [154, 418] width 36 height 11
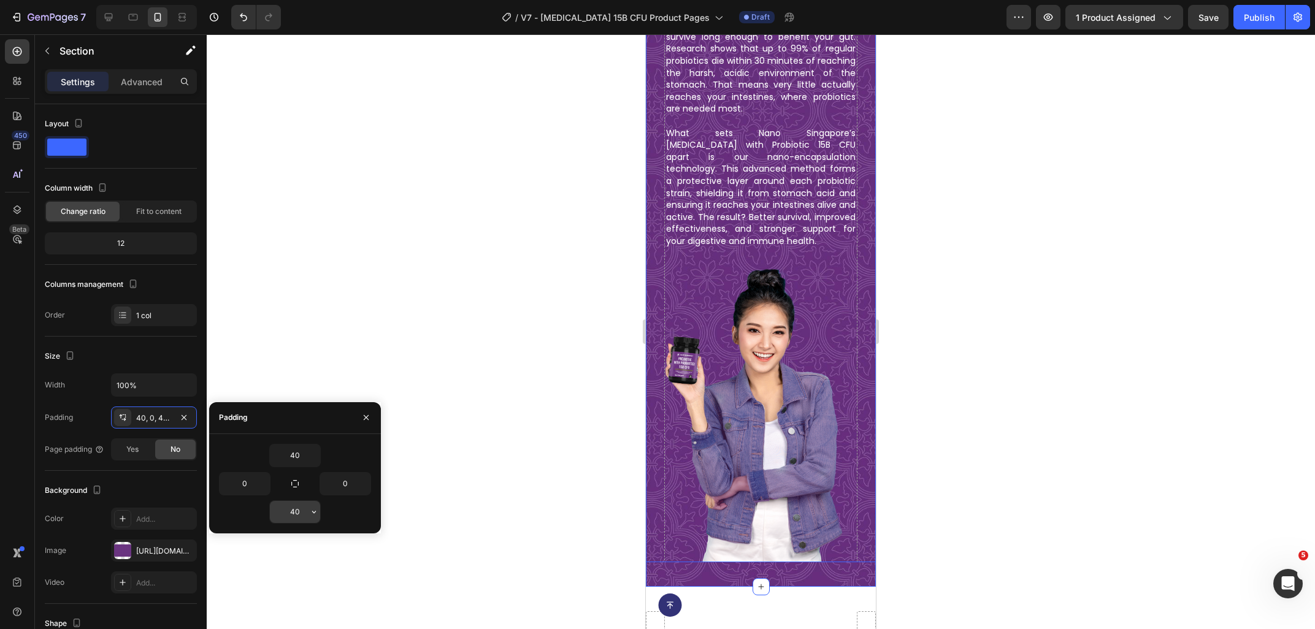
click at [304, 516] on input "40" at bounding box center [295, 512] width 50 height 22
type input "0"
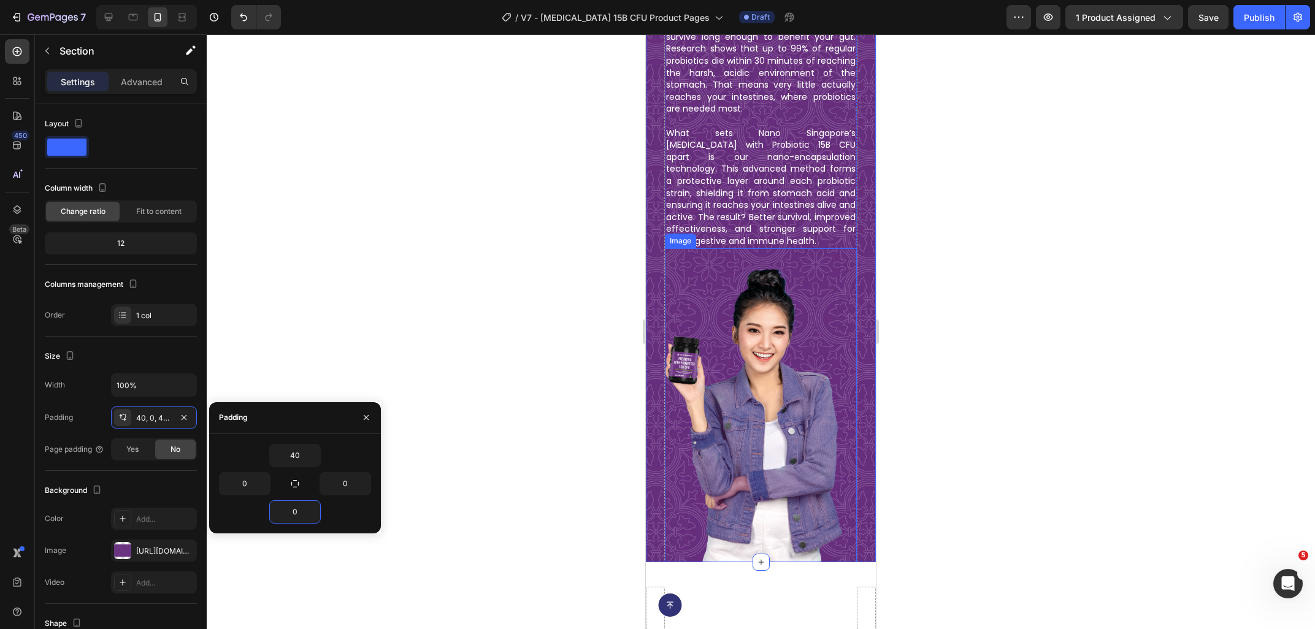
click at [805, 304] on img at bounding box center [761, 414] width 192 height 295
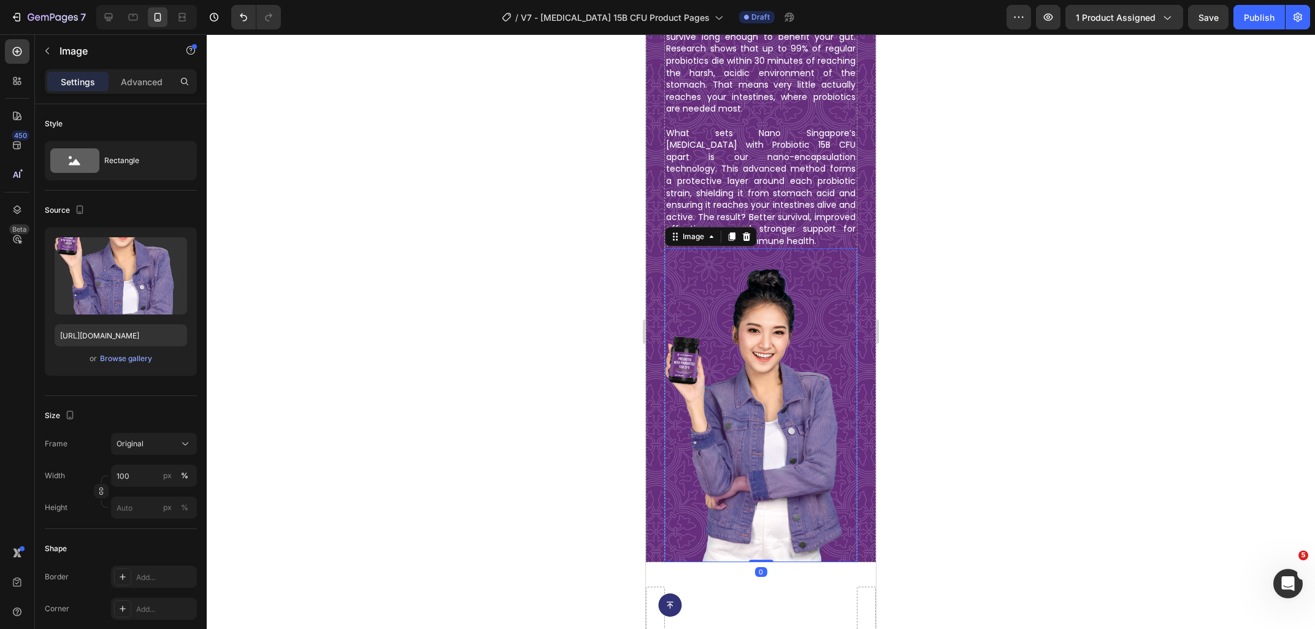
click at [147, 70] on div "Settings Advanced" at bounding box center [121, 81] width 152 height 25
click at [147, 84] on p "Advanced" at bounding box center [142, 81] width 42 height 13
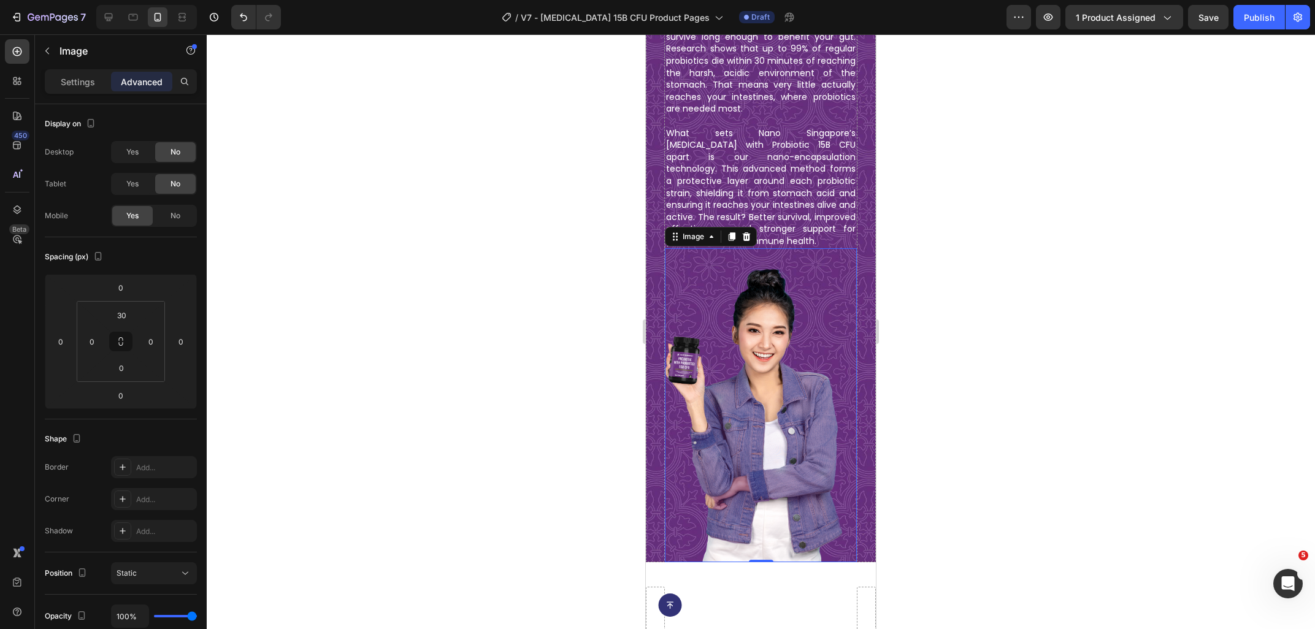
click at [340, 270] on div at bounding box center [761, 331] width 1108 height 595
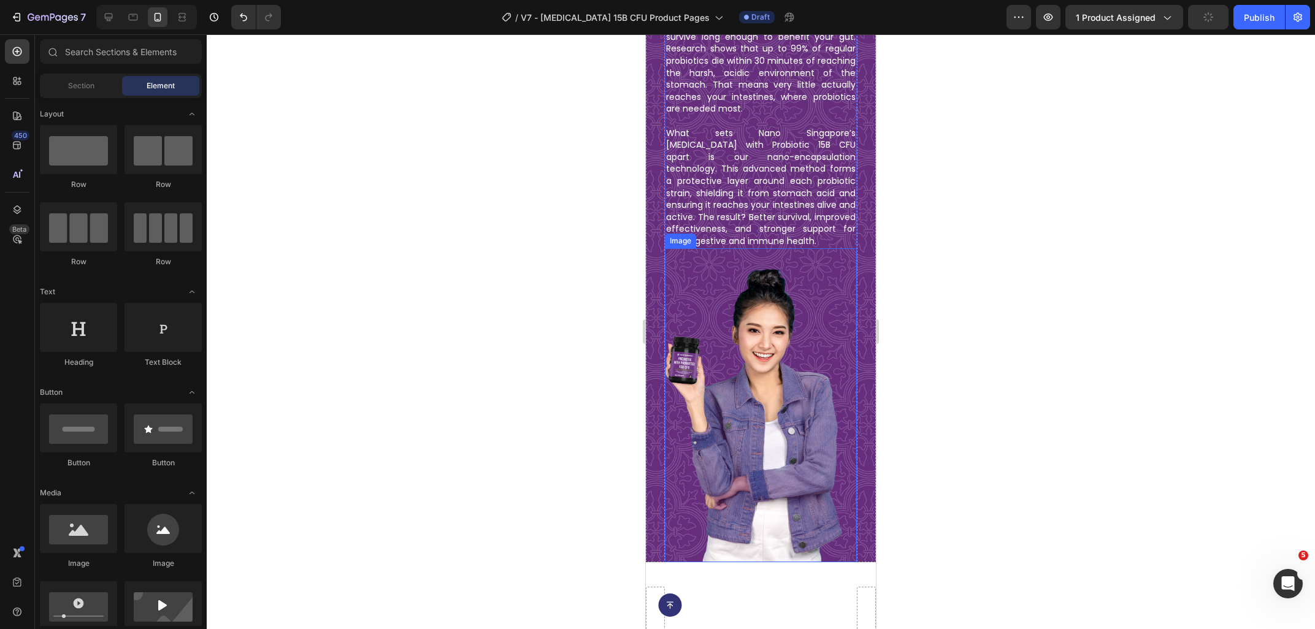
scroll to position [1125, 0]
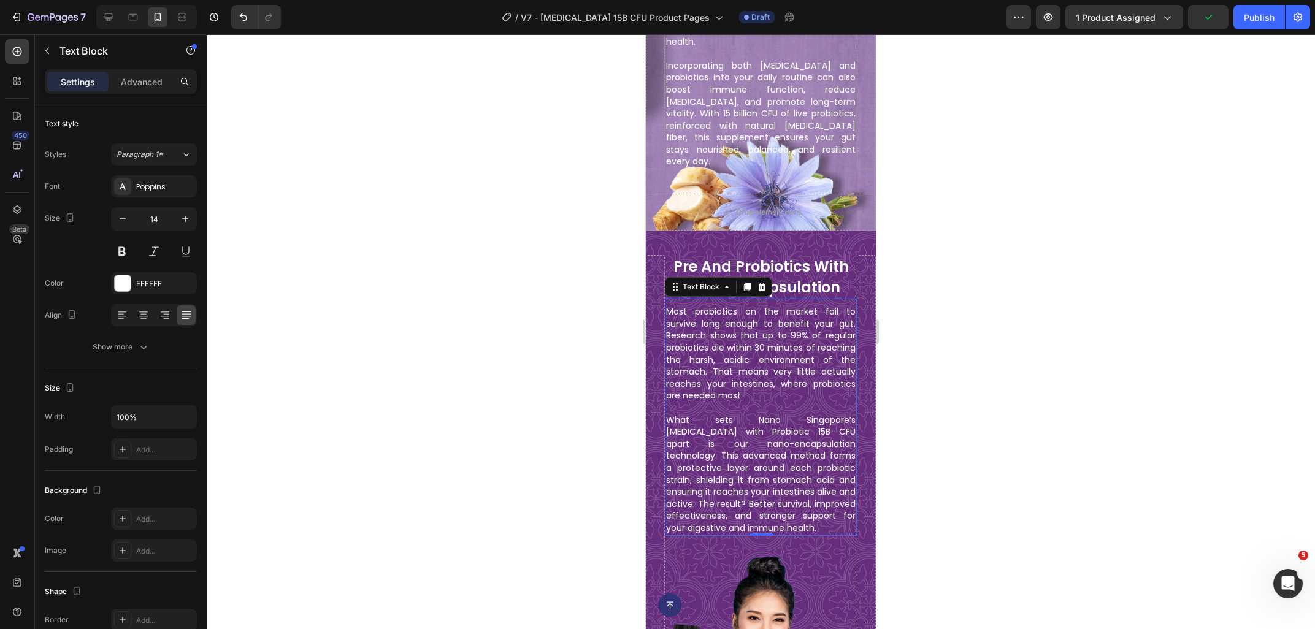
click at [767, 415] on p "What sets Nano Singapore’s Prebiotic with Probiotic 15B CFU apart is our nano-e…" at bounding box center [761, 475] width 190 height 120
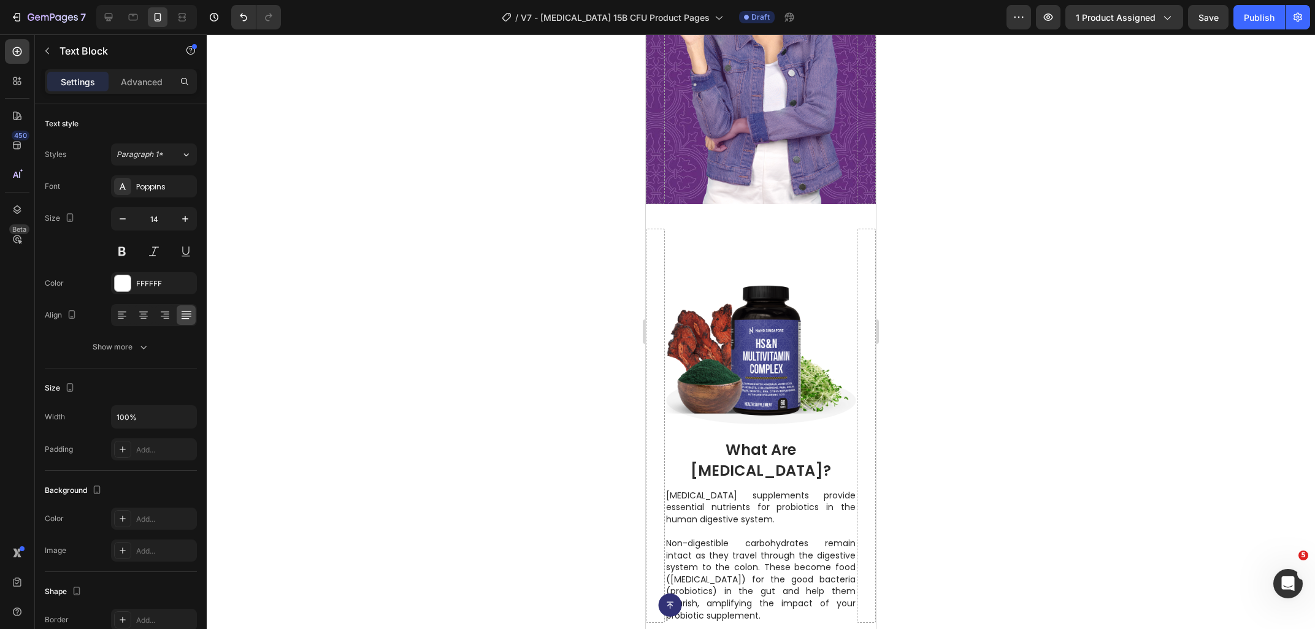
scroll to position [1783, 0]
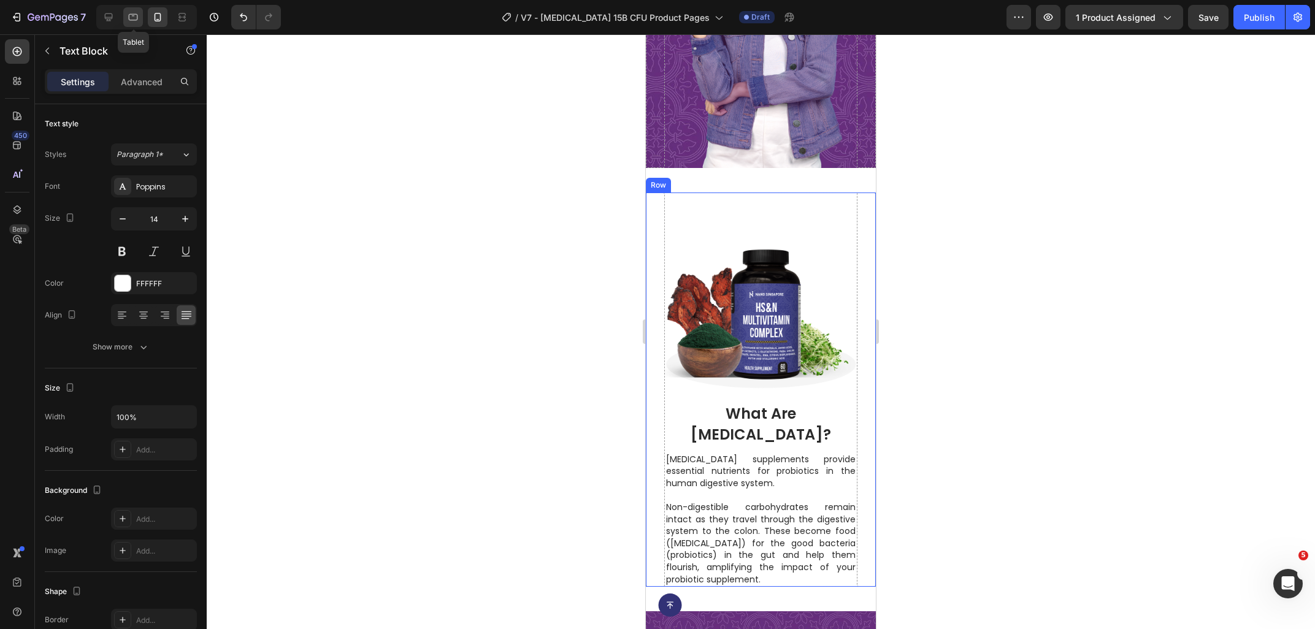
click at [135, 16] on icon at bounding box center [133, 17] width 12 height 12
type input "16"
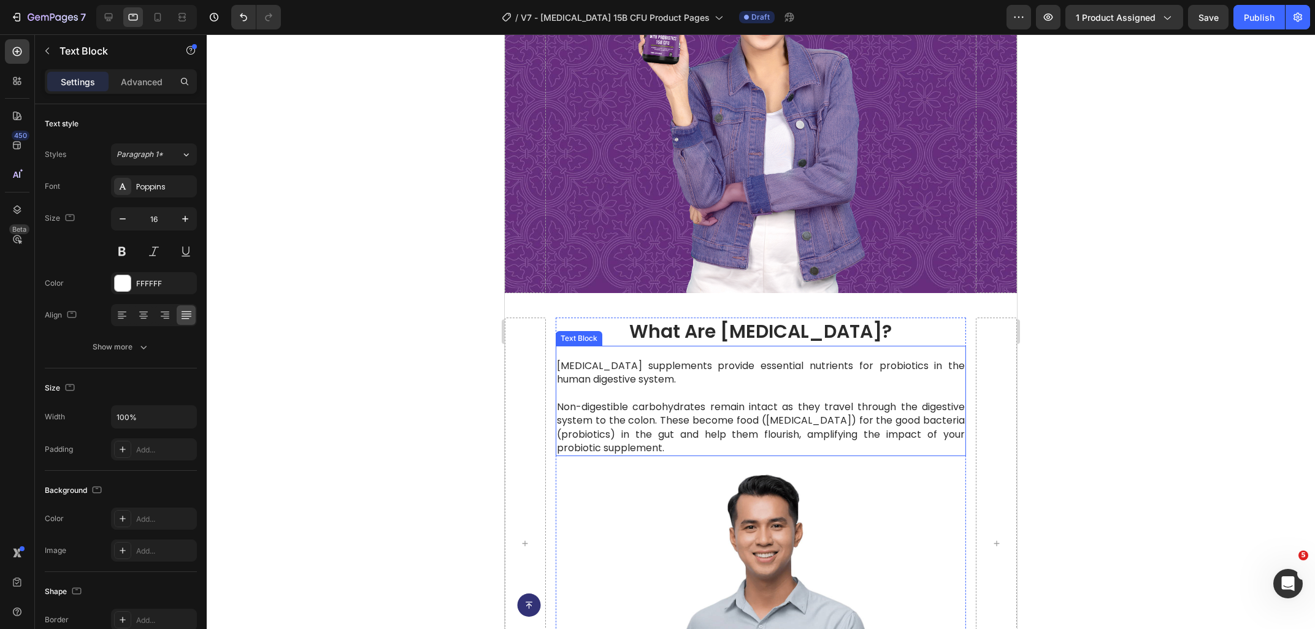
scroll to position [1861, 0]
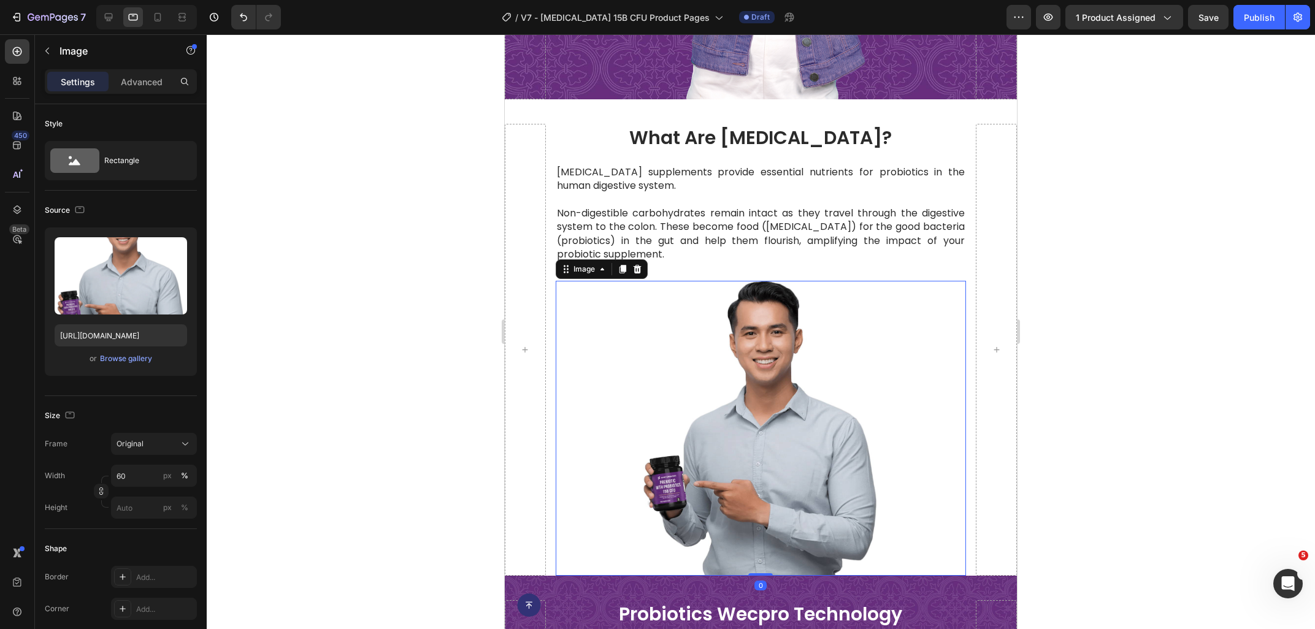
drag, startPoint x: 740, startPoint y: 434, endPoint x: 1006, endPoint y: 418, distance: 266.6
click at [740, 434] on img at bounding box center [761, 428] width 247 height 294
click at [101, 331] on input "https://ucarecdn.com/28b15baa-0a22-436e-9ffe-1428b0aa70d3/-/format/auto/-/previ…" at bounding box center [121, 335] width 132 height 22
click at [162, 20] on icon at bounding box center [157, 17] width 12 height 12
type input "70"
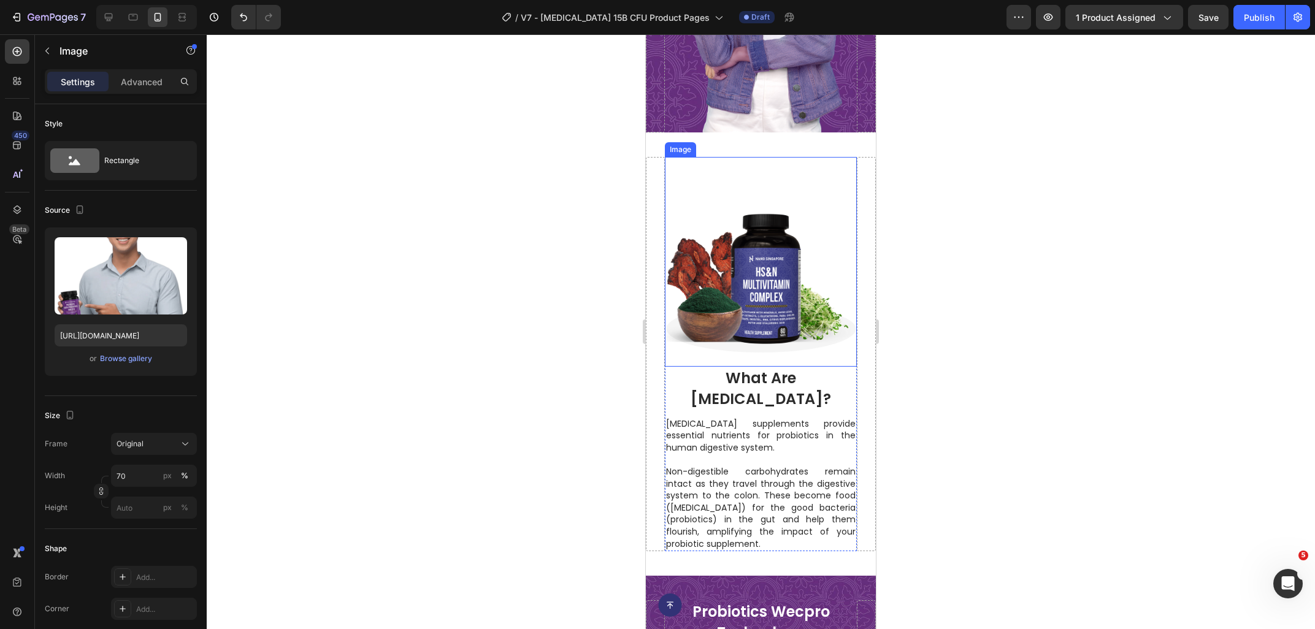
scroll to position [1818, 0]
click at [774, 321] on img at bounding box center [761, 272] width 192 height 192
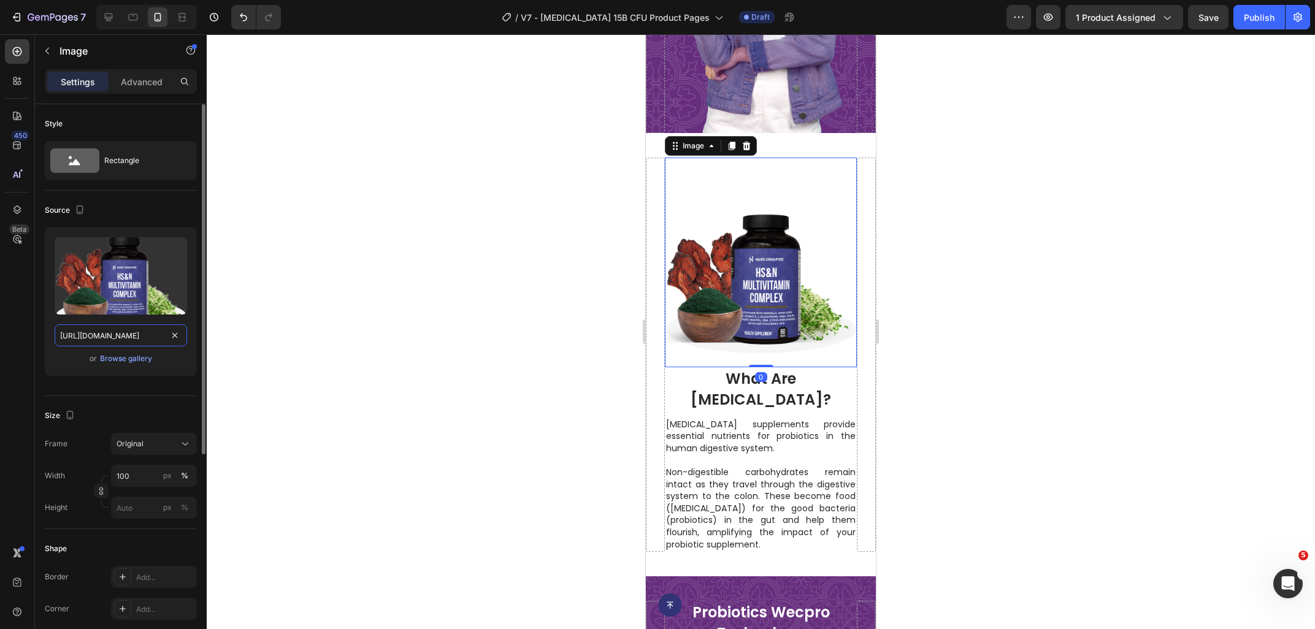
click at [112, 327] on input "https://cdn.shopify.com/s/files/1/0515/0487/3641/files/gempages_484490412615009…" at bounding box center [121, 335] width 132 height 22
paste input "ucarecdn.com/28b15baa-0a22-436e-9ffe-1428b0aa70d3/-/format/auto/-/preview/3000x…"
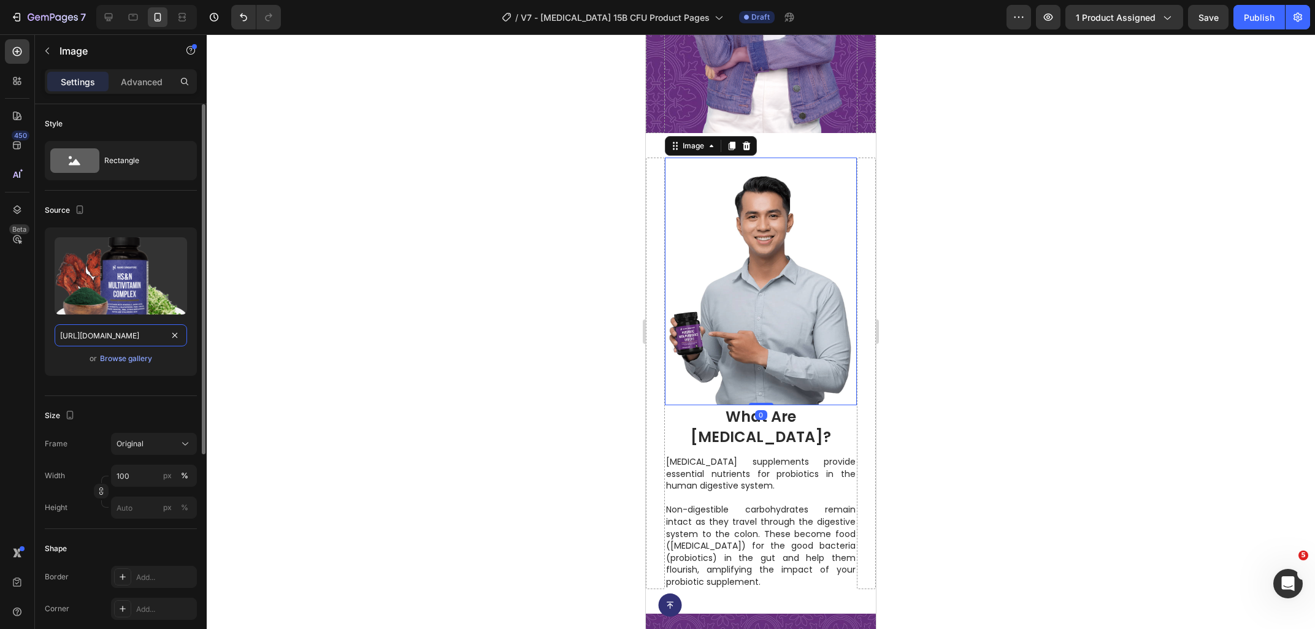
scroll to position [0, 400]
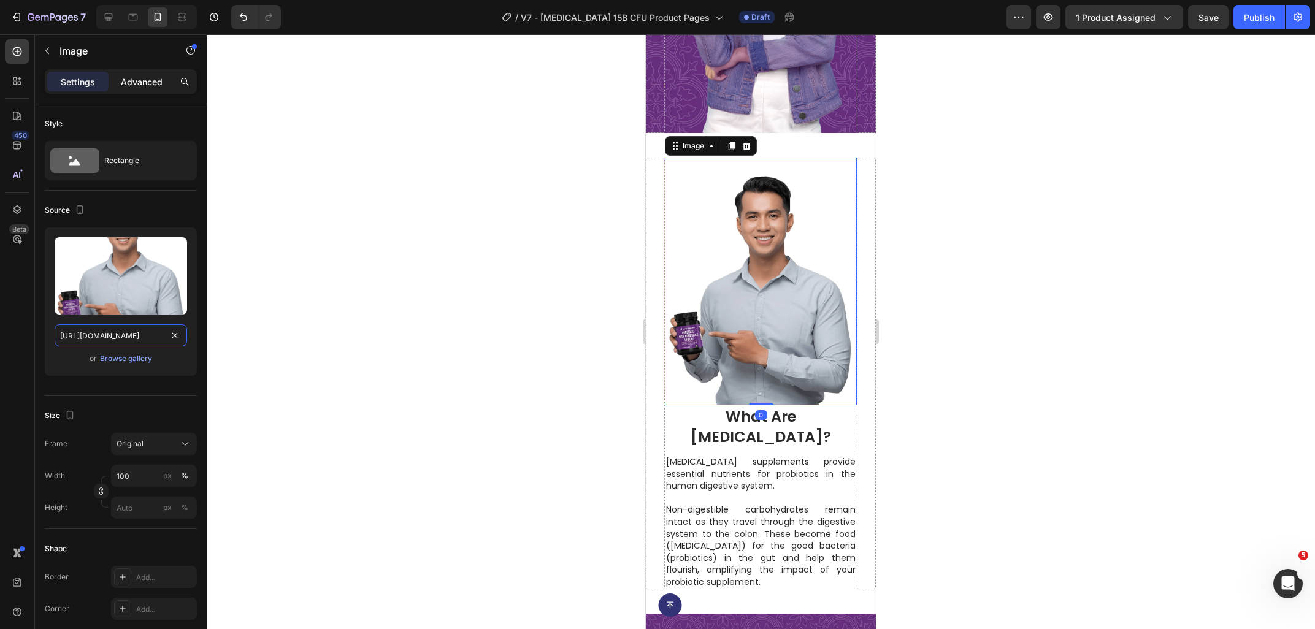
type input "https://ucarecdn.com/28b15baa-0a22-436e-9ffe-1428b0aa70d3/-/format/auto/-/previ…"
click at [132, 75] on div "Advanced" at bounding box center [141, 82] width 61 height 20
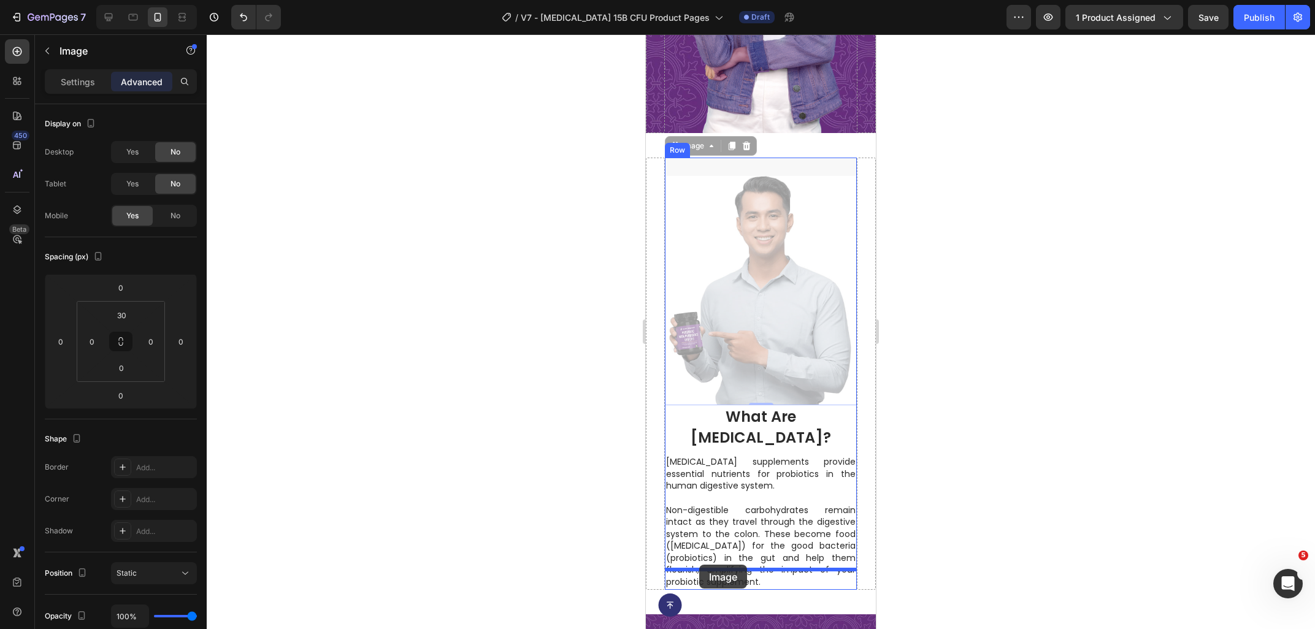
drag, startPoint x: 691, startPoint y: 151, endPoint x: 699, endPoint y: 565, distance: 414.0
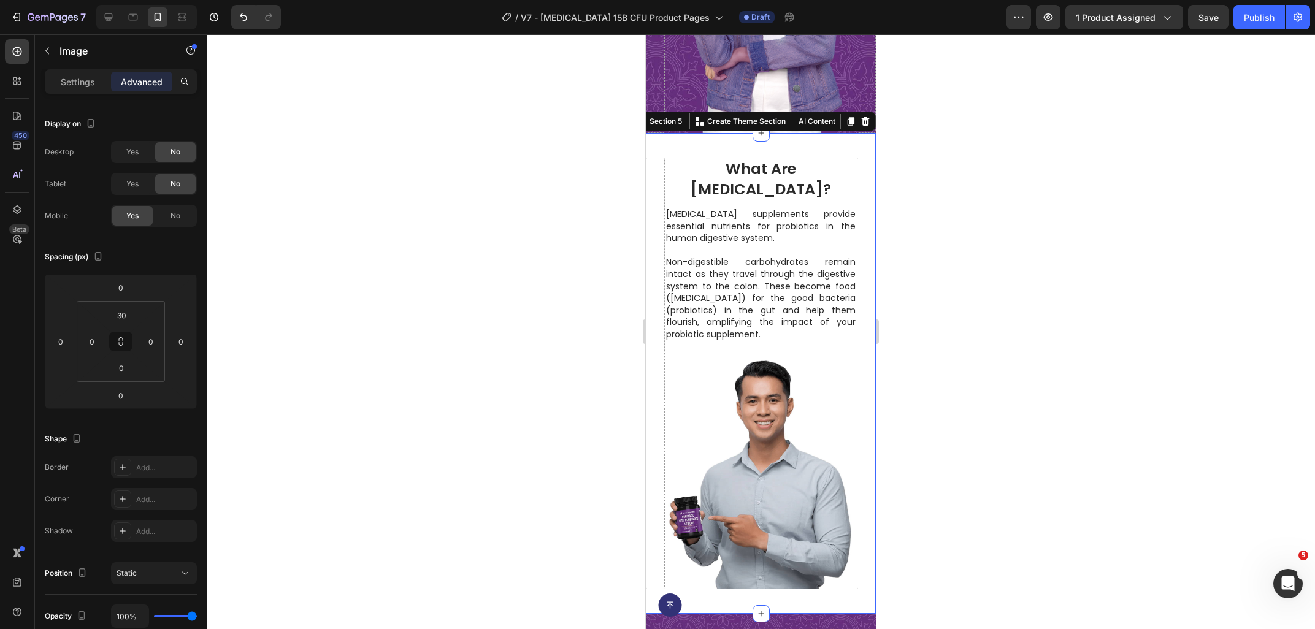
click at [663, 580] on div "Image what are prebiotics? Heading Prebiotic supplements provide essential nutr…" at bounding box center [761, 373] width 230 height 481
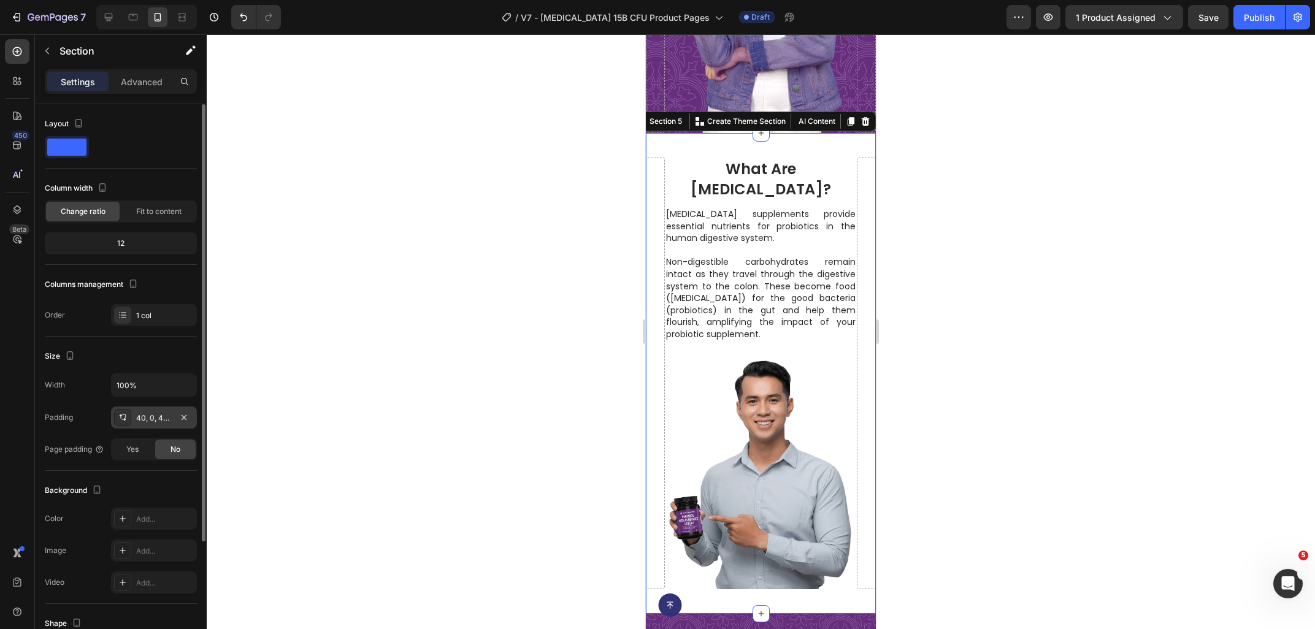
click at [145, 423] on div "40, 0, 40, 0" at bounding box center [154, 418] width 36 height 11
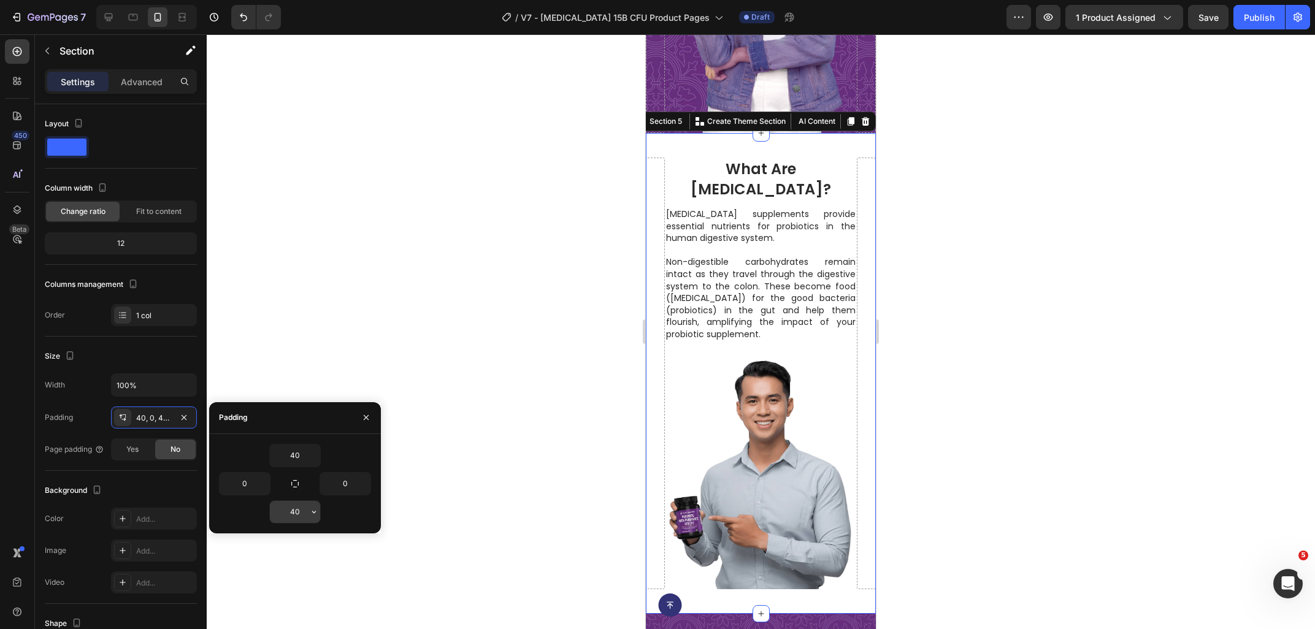
click at [289, 511] on input "40" at bounding box center [295, 512] width 50 height 22
click at [297, 515] on input "40" at bounding box center [295, 512] width 50 height 22
type input "0"
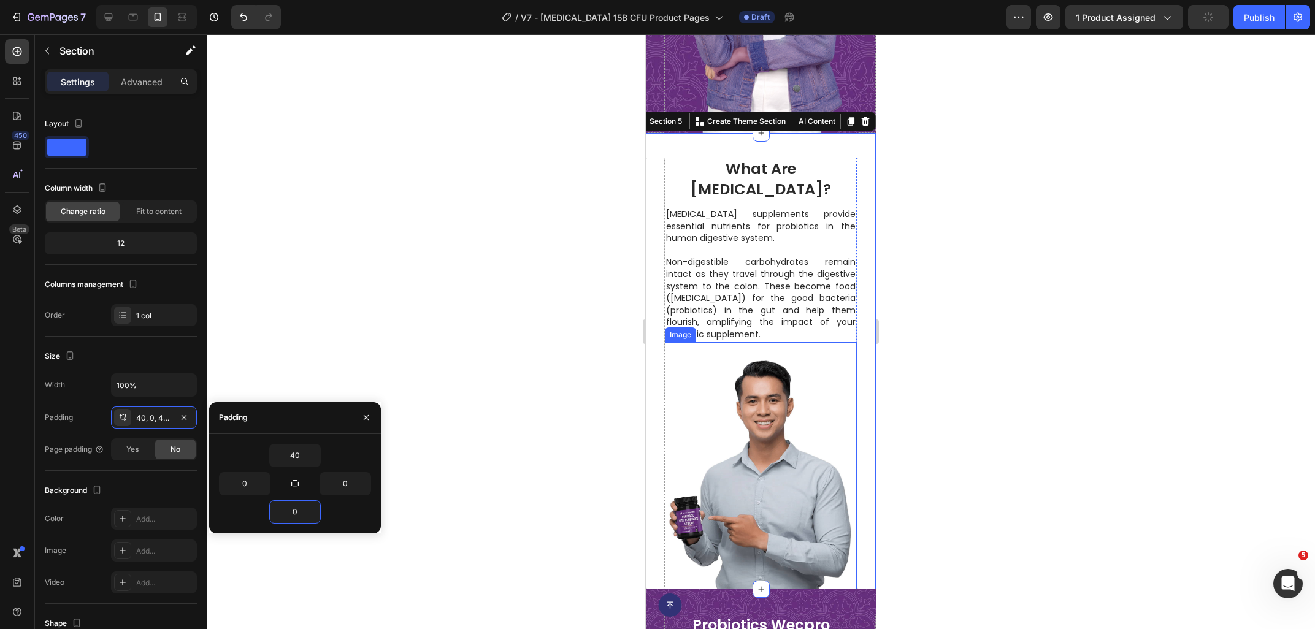
click at [756, 374] on img at bounding box center [761, 475] width 192 height 229
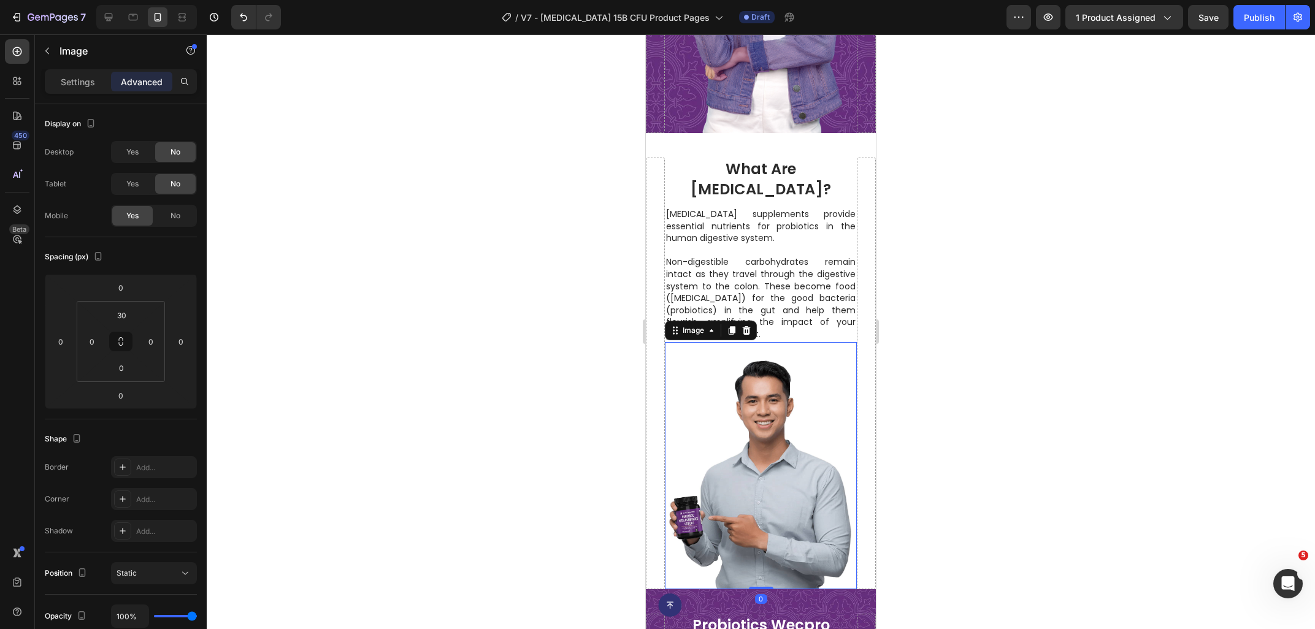
click at [507, 328] on div at bounding box center [761, 331] width 1108 height 595
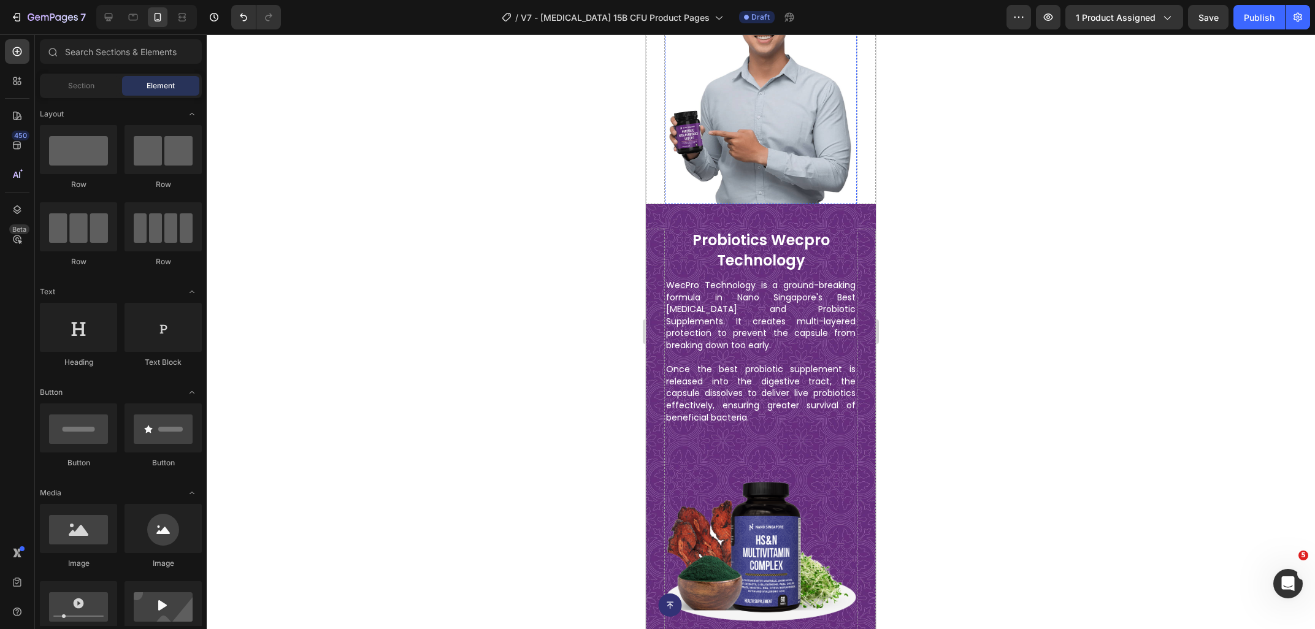
scroll to position [2212, 0]
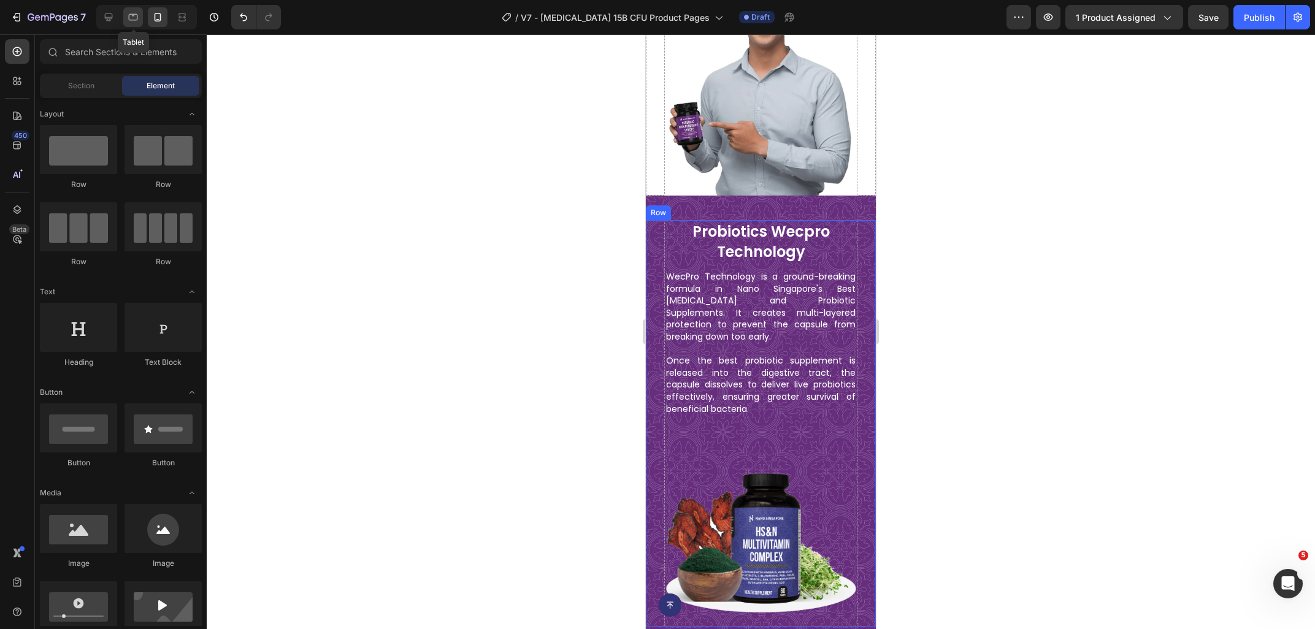
click at [136, 23] on div at bounding box center [133, 17] width 20 height 20
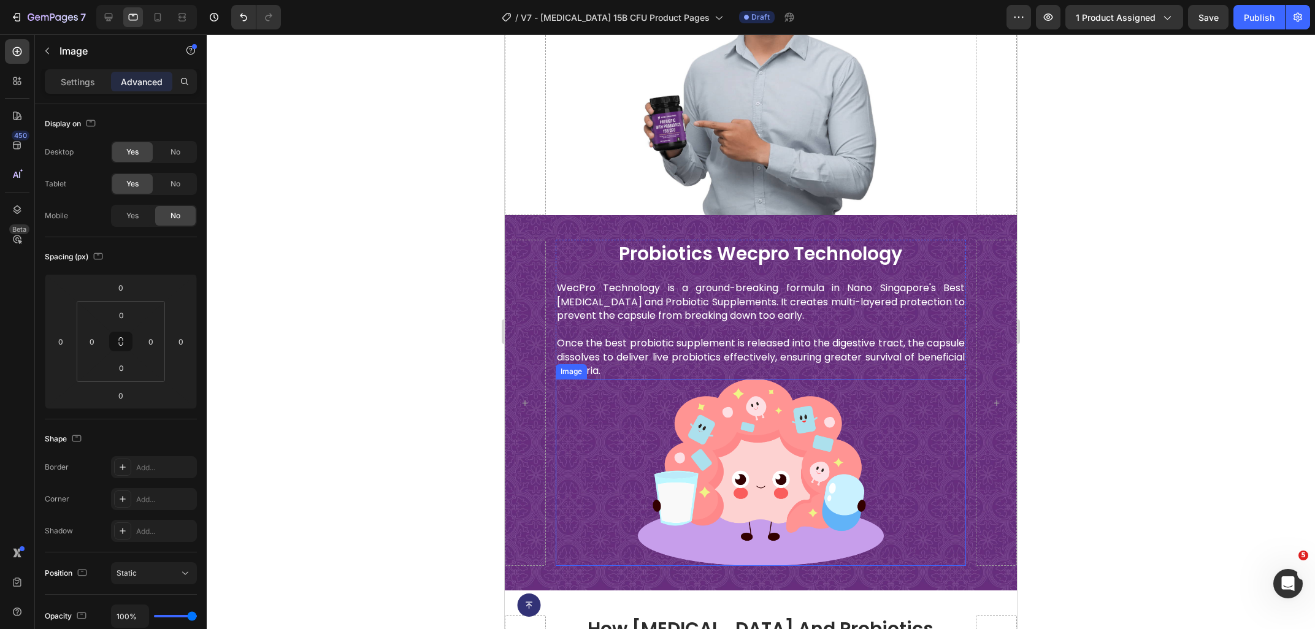
click at [751, 415] on img at bounding box center [761, 472] width 247 height 186
click at [90, 87] on p "Settings" at bounding box center [78, 81] width 34 height 13
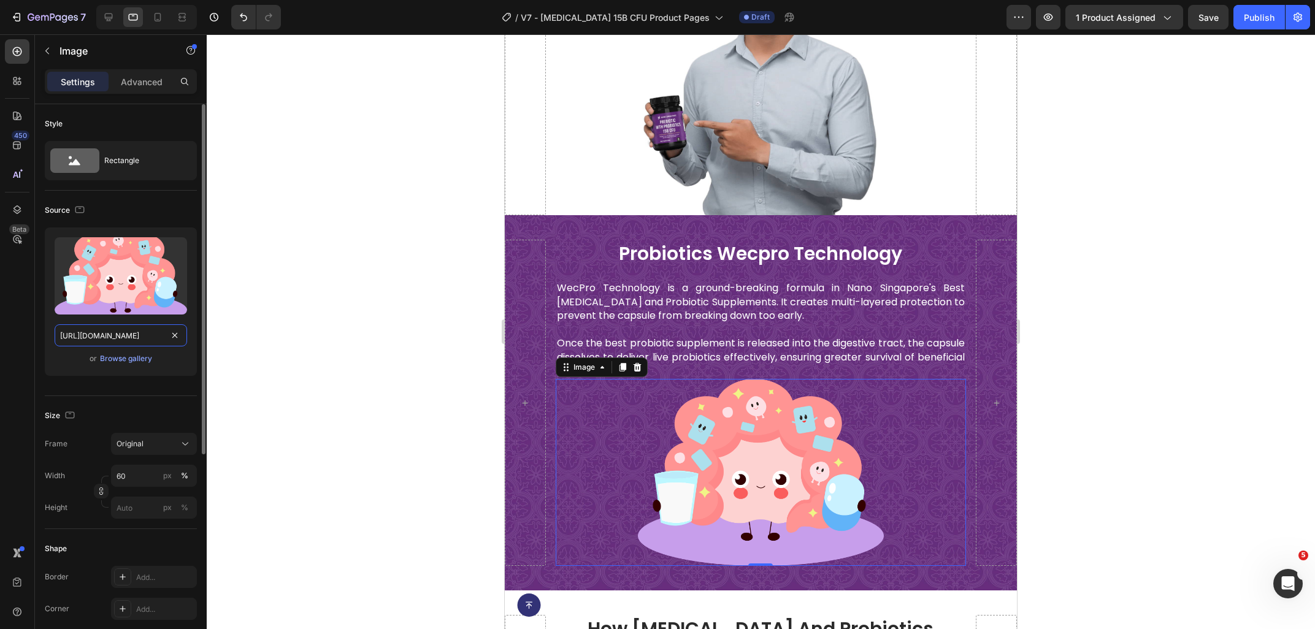
click at [129, 331] on input "https://ucarecdn.com/070361e8-ae9e-45ab-ae09-f83a552ee509/-/format/auto/-/previ…" at bounding box center [121, 335] width 132 height 22
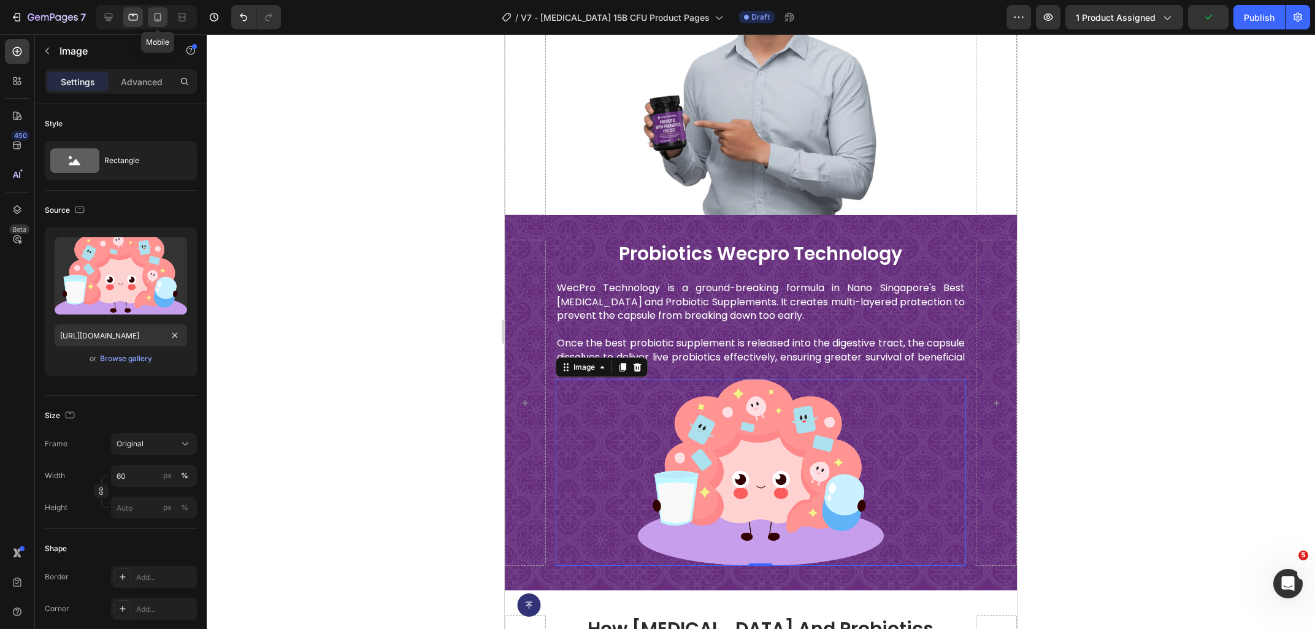
click at [157, 21] on icon at bounding box center [158, 17] width 7 height 9
type input "70"
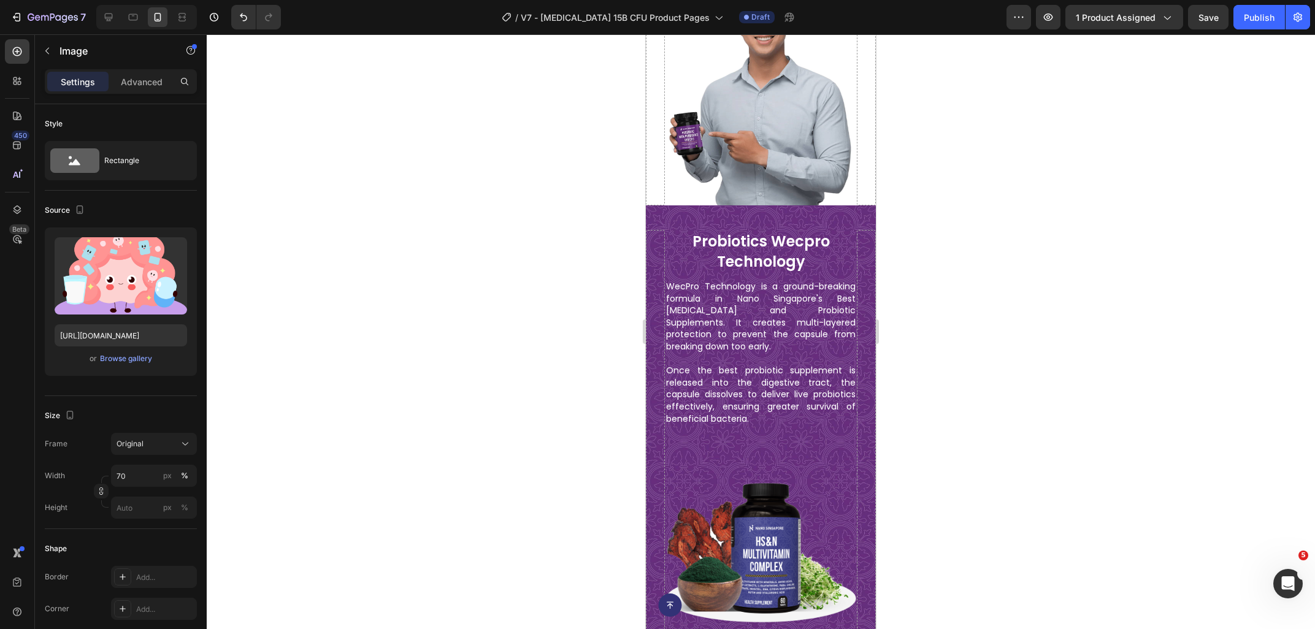
scroll to position [2235, 0]
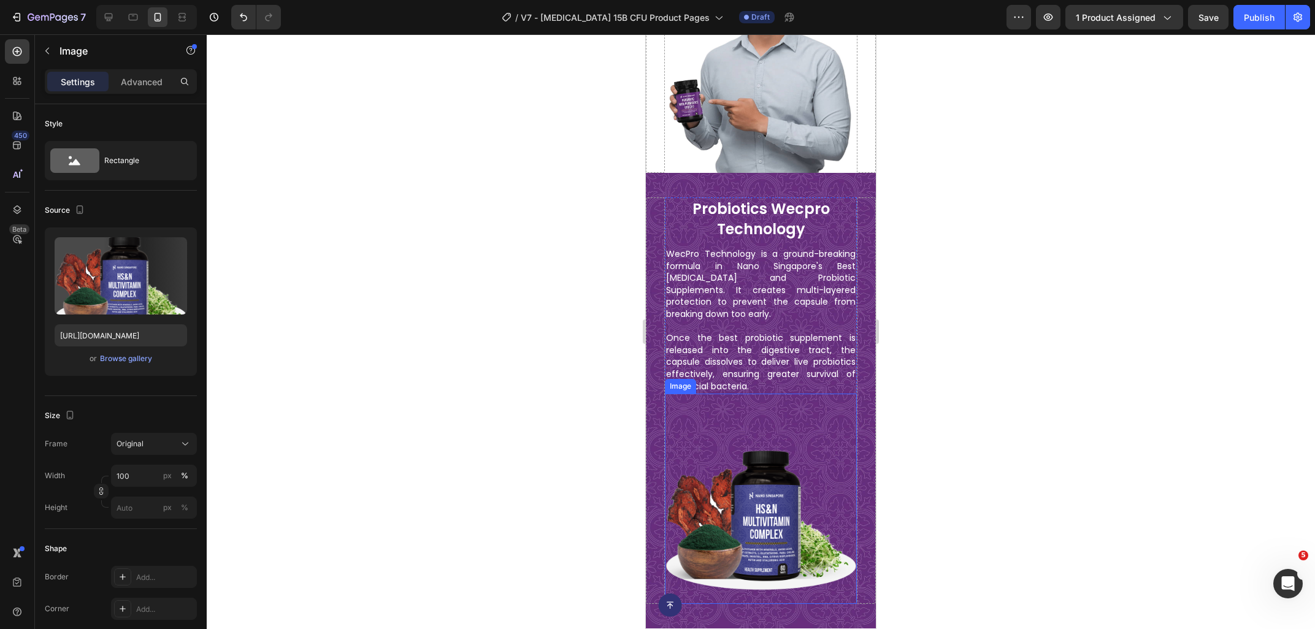
click at [769, 446] on img at bounding box center [761, 508] width 192 height 192
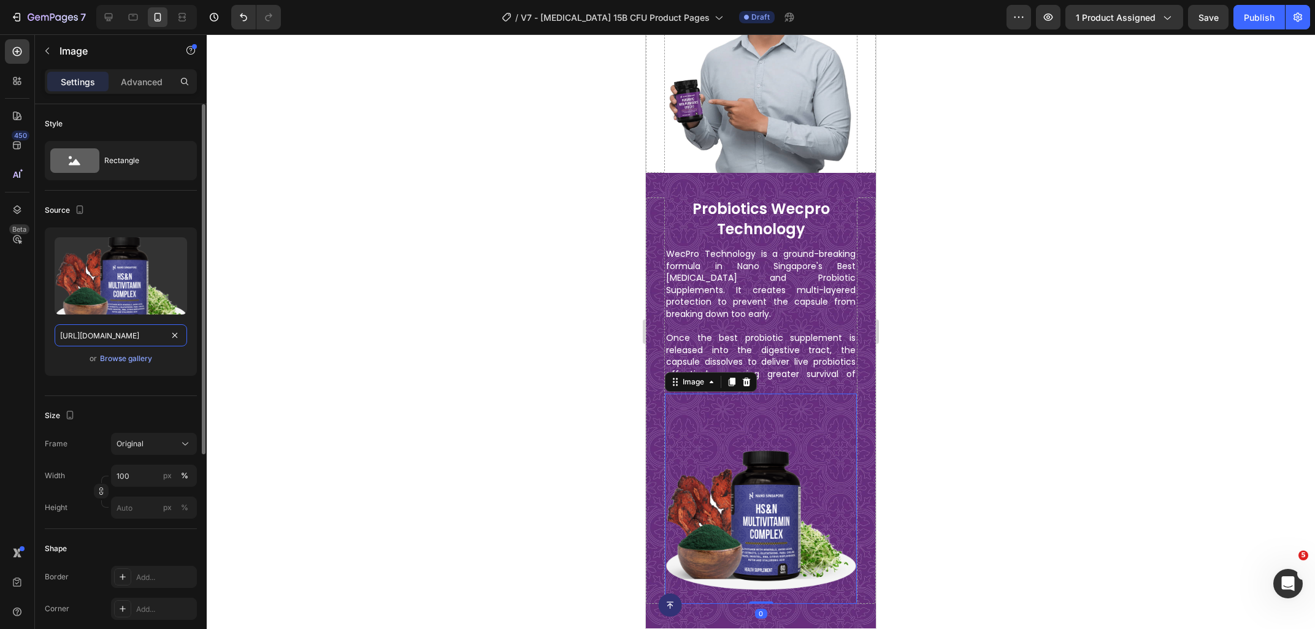
click at [122, 339] on input "https://cdn.shopify.com/s/files/1/0515/0487/3641/files/gempages_484490412615009…" at bounding box center [121, 335] width 132 height 22
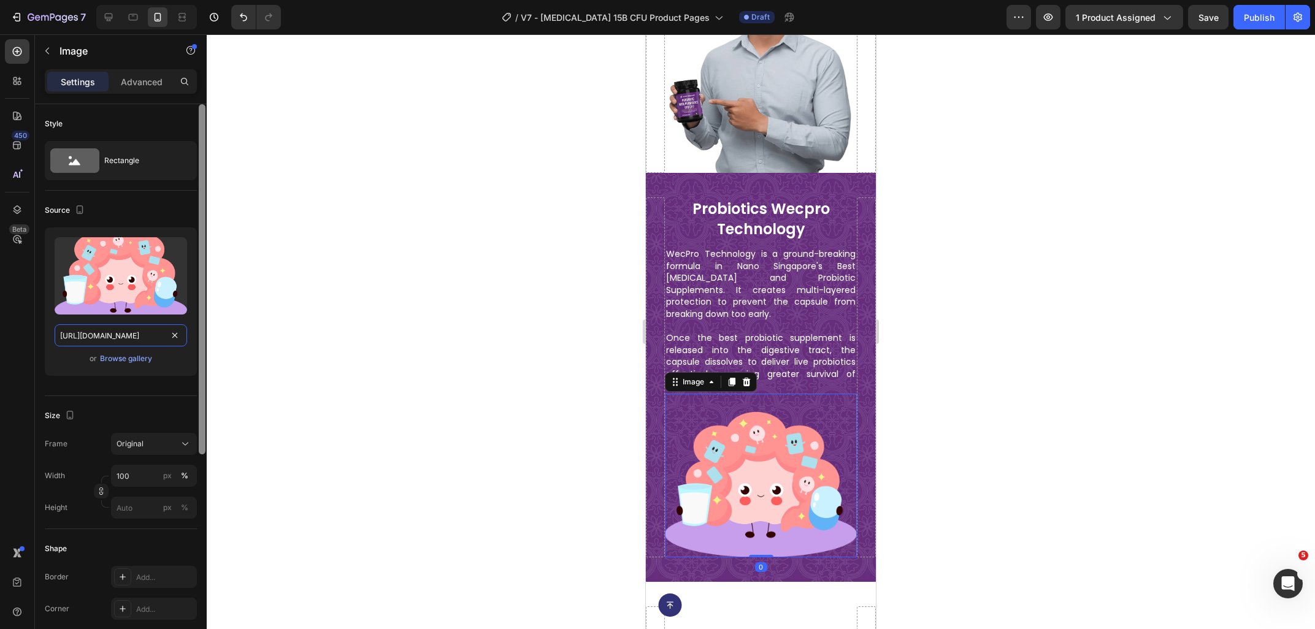
scroll to position [0, 367]
type input "https://ucarecdn.com/070361e8-ae9e-45ab-ae09-f83a552ee509/-/format/auto/-/previ…"
click at [377, 405] on div at bounding box center [761, 331] width 1108 height 595
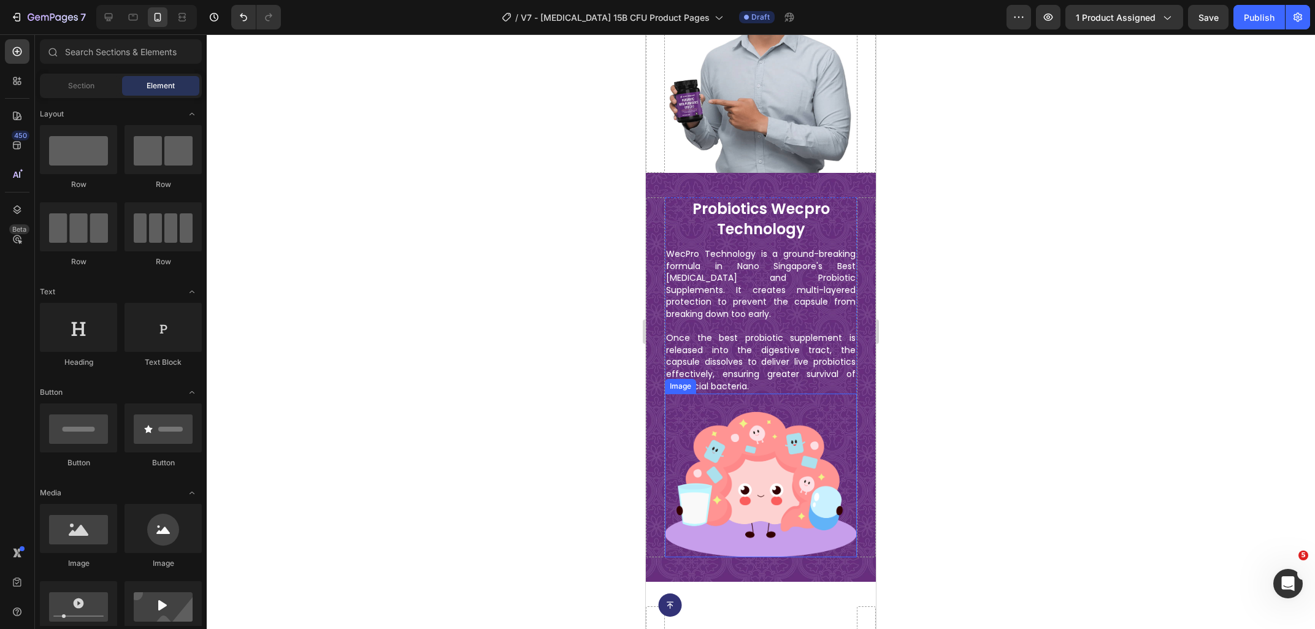
click at [800, 489] on img at bounding box center [761, 484] width 192 height 145
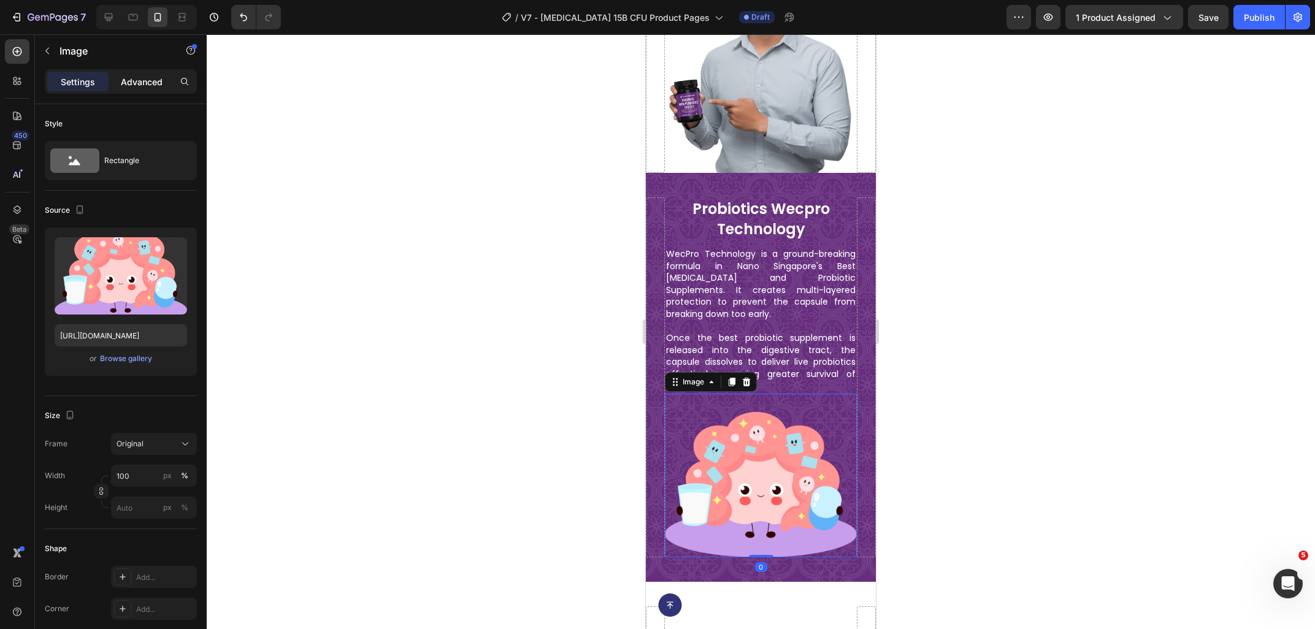
click at [132, 78] on p "Advanced" at bounding box center [142, 81] width 42 height 13
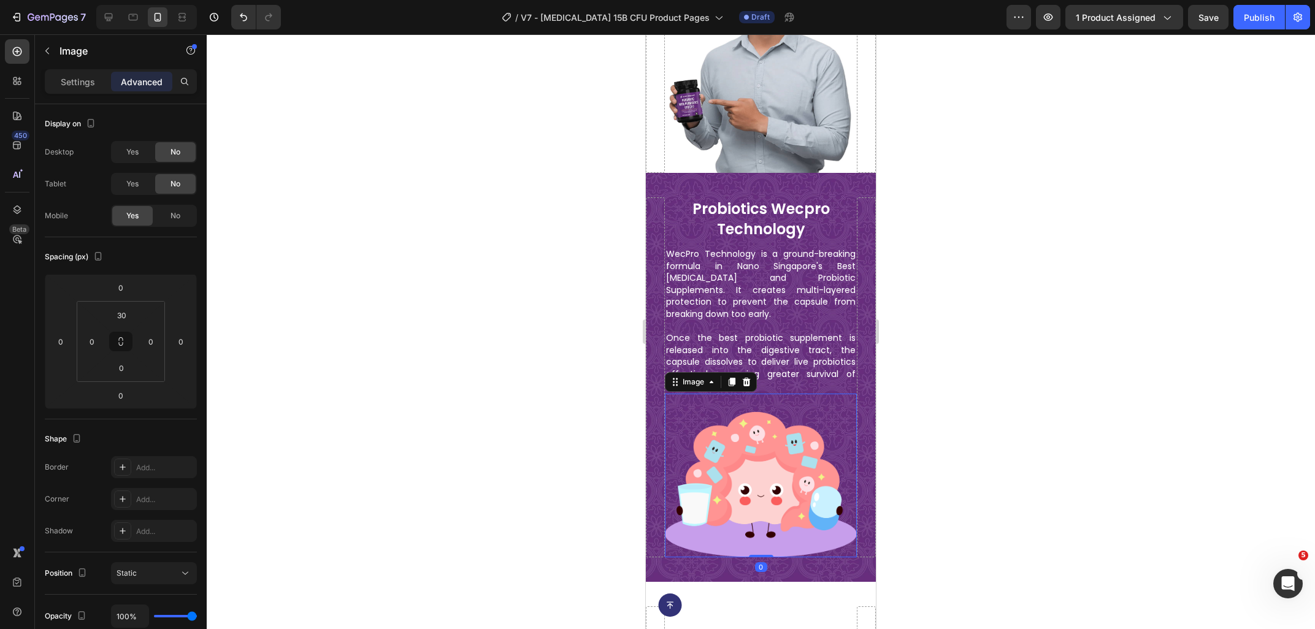
click at [364, 297] on div at bounding box center [761, 331] width 1108 height 595
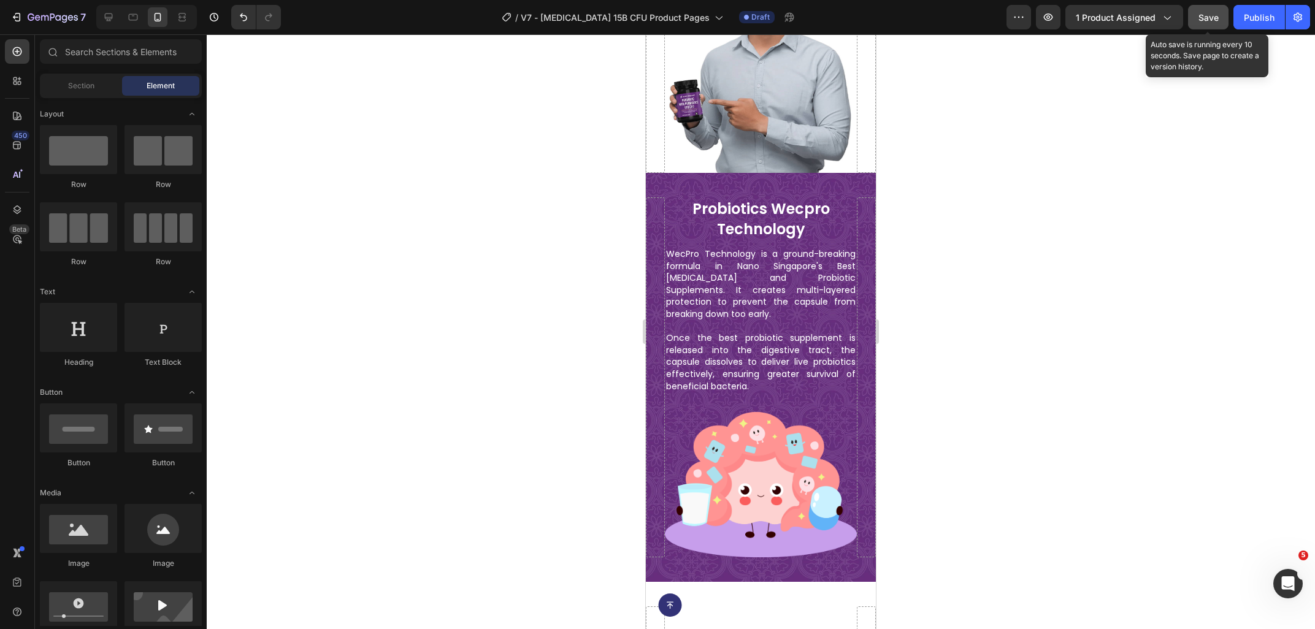
click at [1206, 22] on span "Save" at bounding box center [1208, 17] width 20 height 10
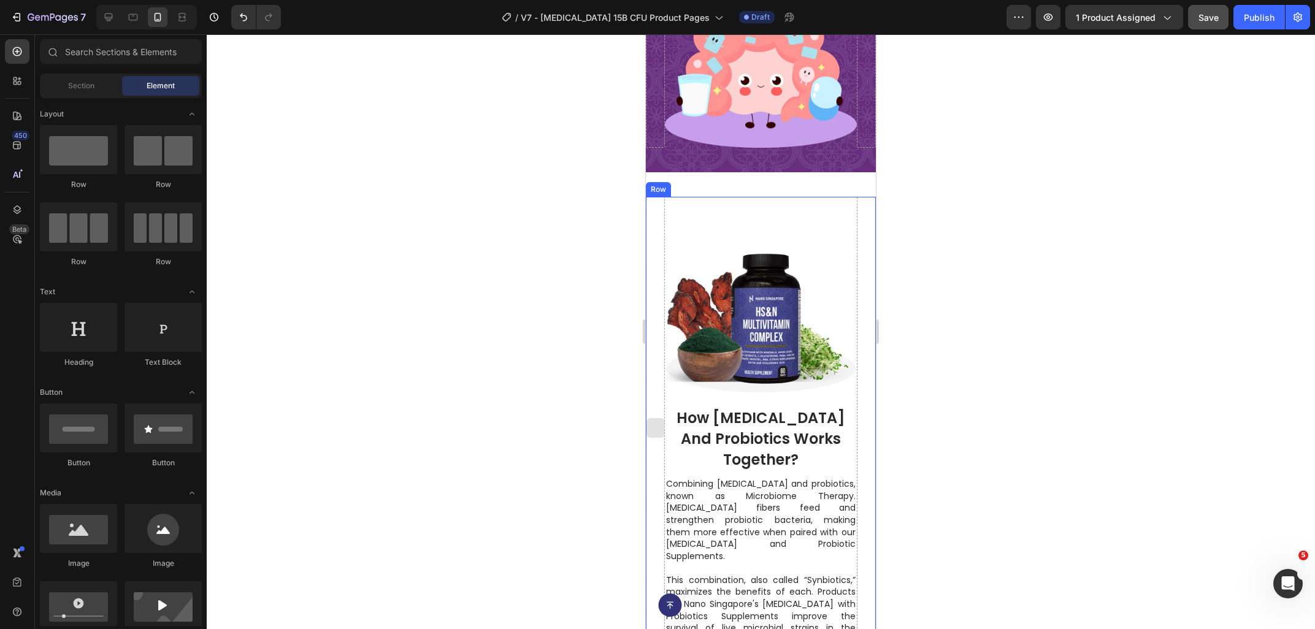
scroll to position [2630, 0]
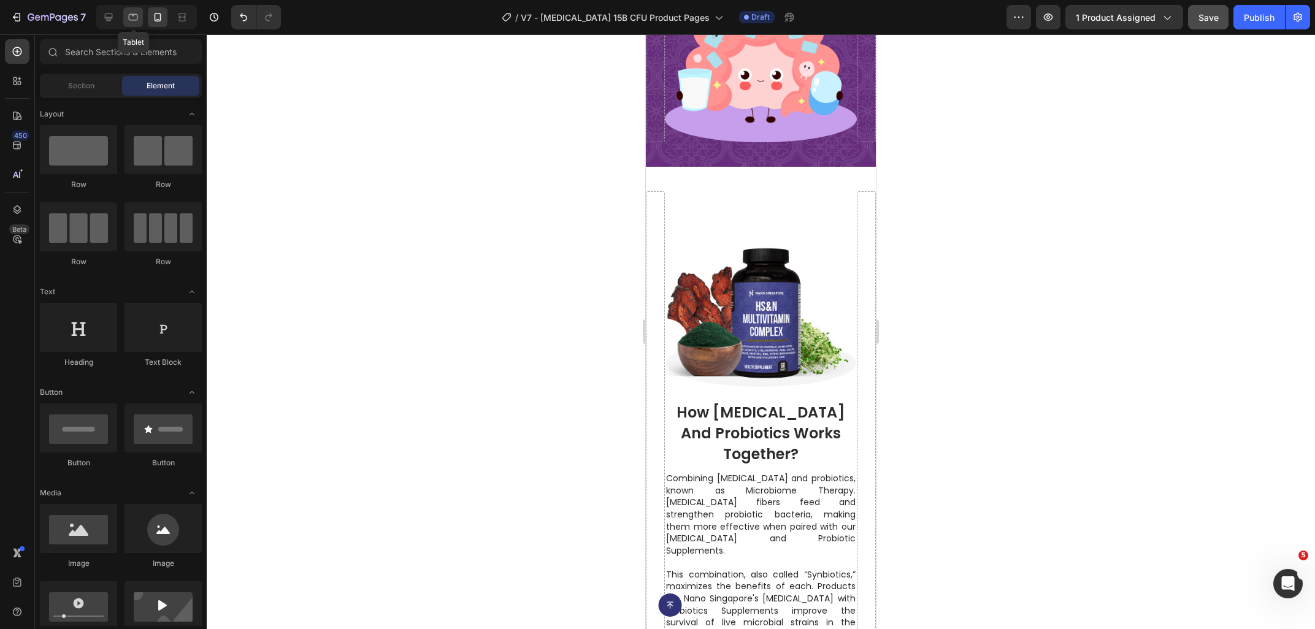
click at [139, 17] on icon at bounding box center [133, 17] width 12 height 12
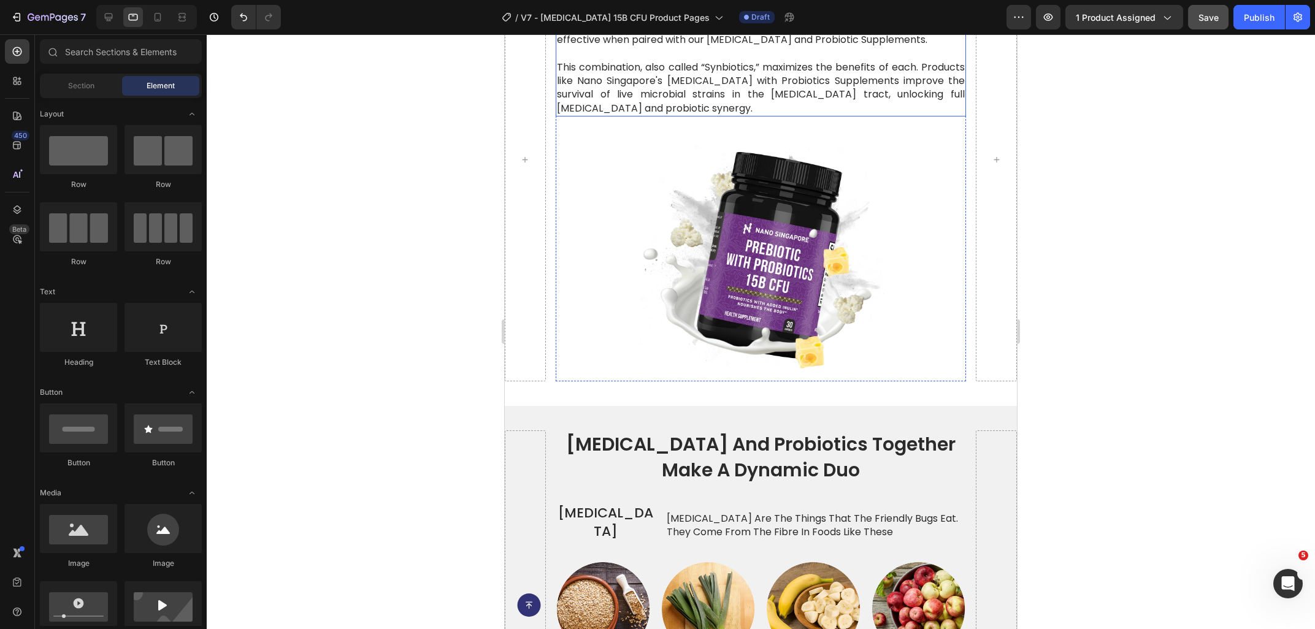
scroll to position [2892, 0]
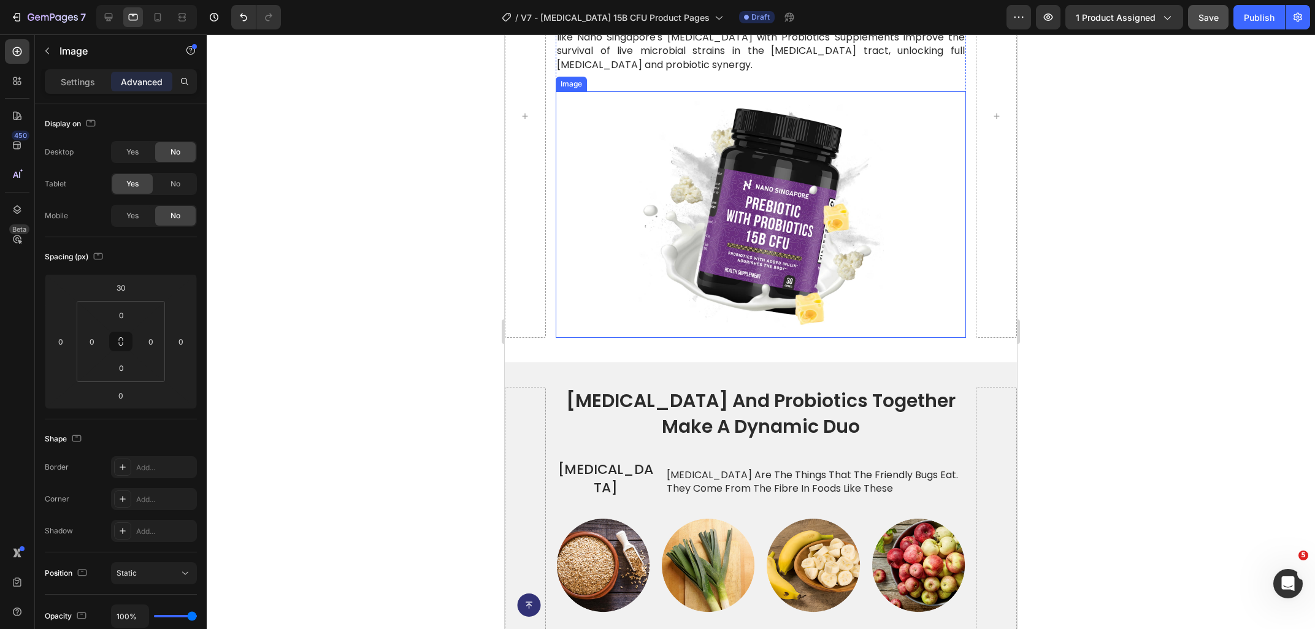
click at [700, 186] on img at bounding box center [761, 214] width 247 height 247
click at [82, 83] on p "Settings" at bounding box center [78, 81] width 34 height 13
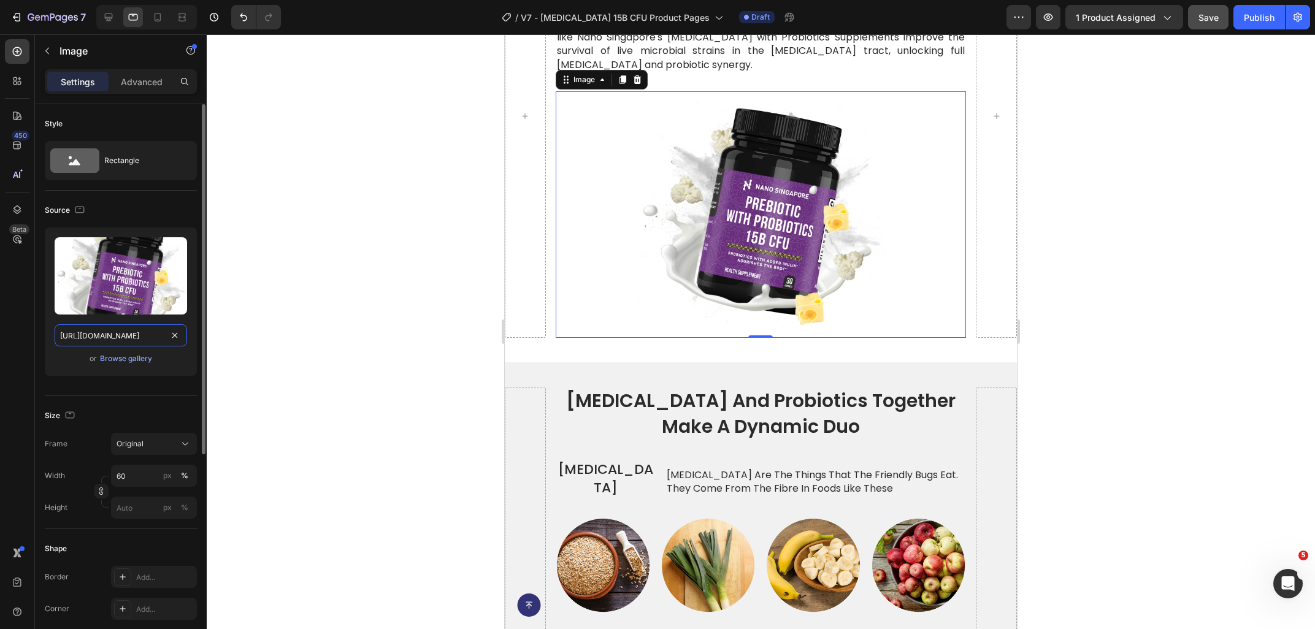
click at [124, 346] on input "https://ucarecdn.com/6462e2d1-6a14-4659-b038-c6344c0417b2/-/format/auto/-/previ…" at bounding box center [121, 335] width 132 height 22
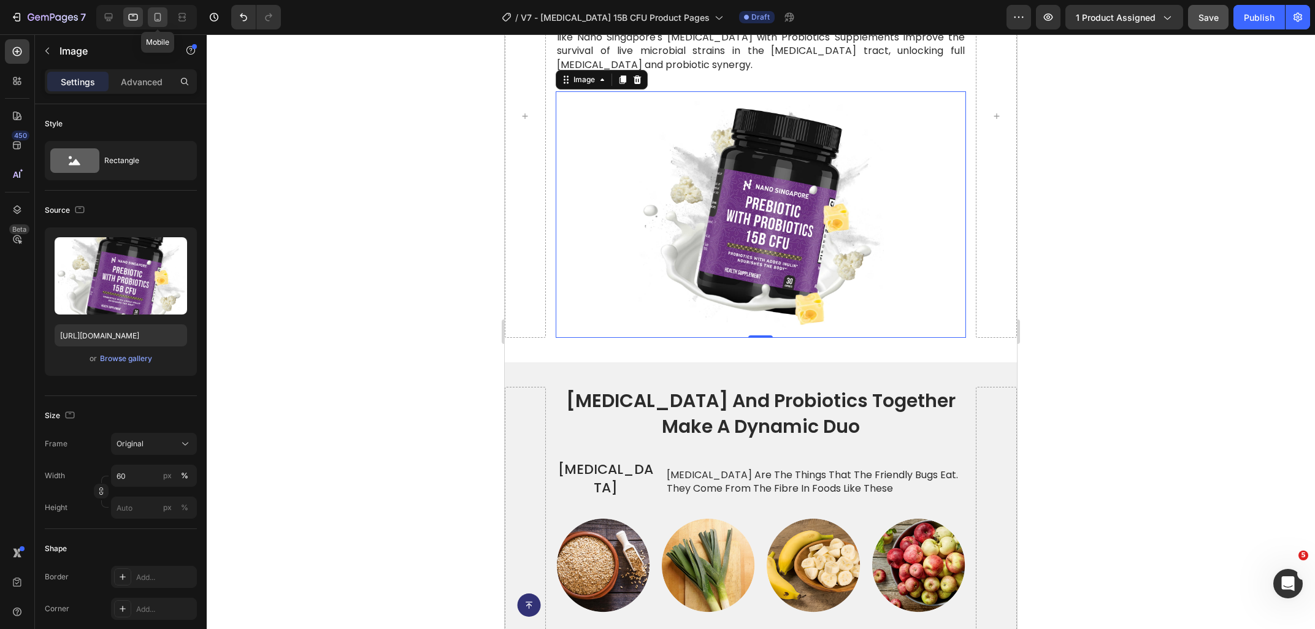
click at [157, 22] on icon at bounding box center [157, 17] width 12 height 12
type input "70"
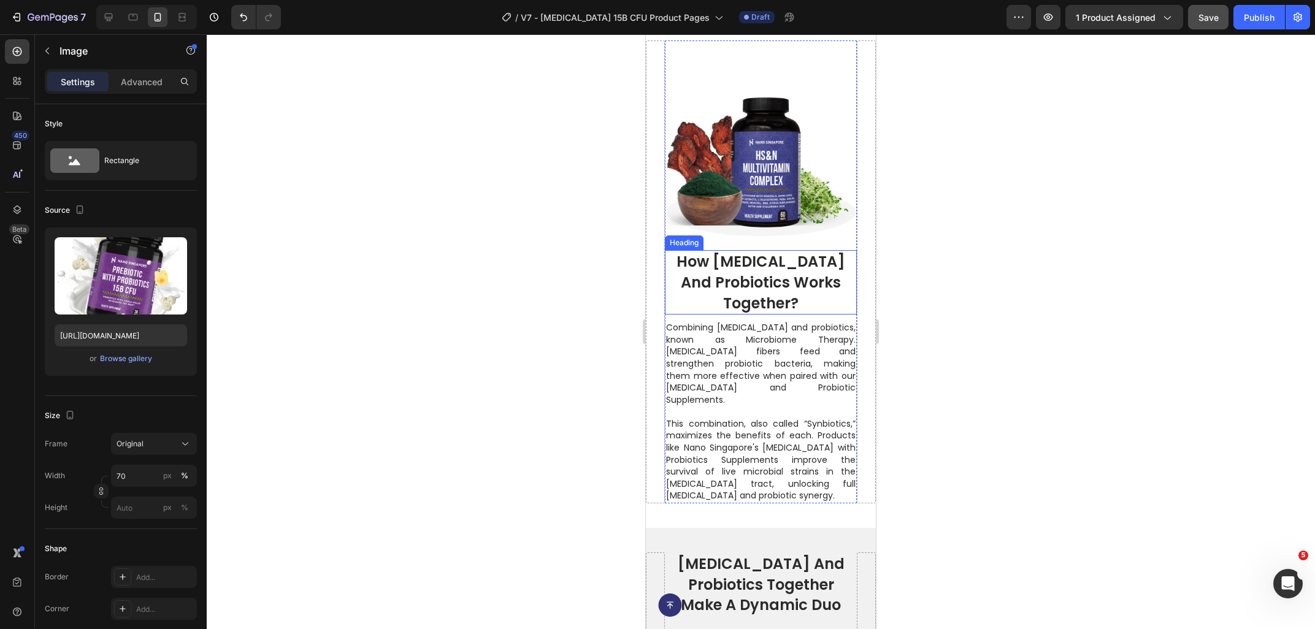
scroll to position [2722, 0]
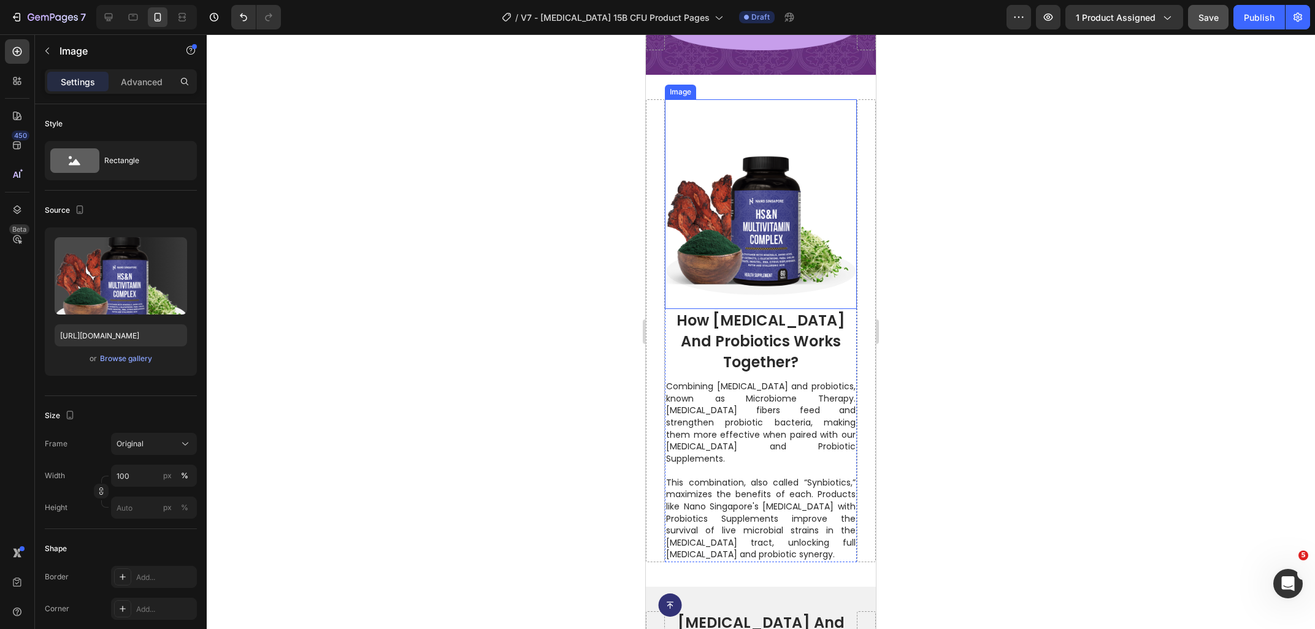
click at [761, 199] on img at bounding box center [761, 214] width 192 height 192
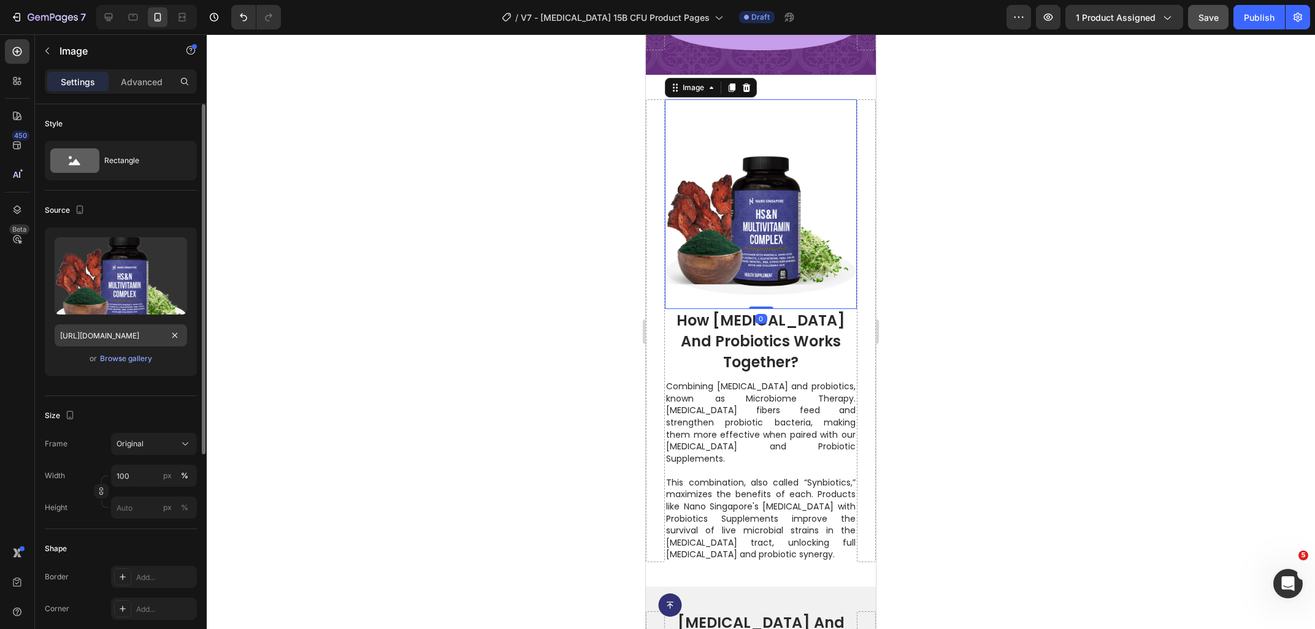
click at [98, 343] on input "https://cdn.shopify.com/s/files/1/0515/0487/3641/files/gempages_484490412615009…" at bounding box center [121, 335] width 132 height 22
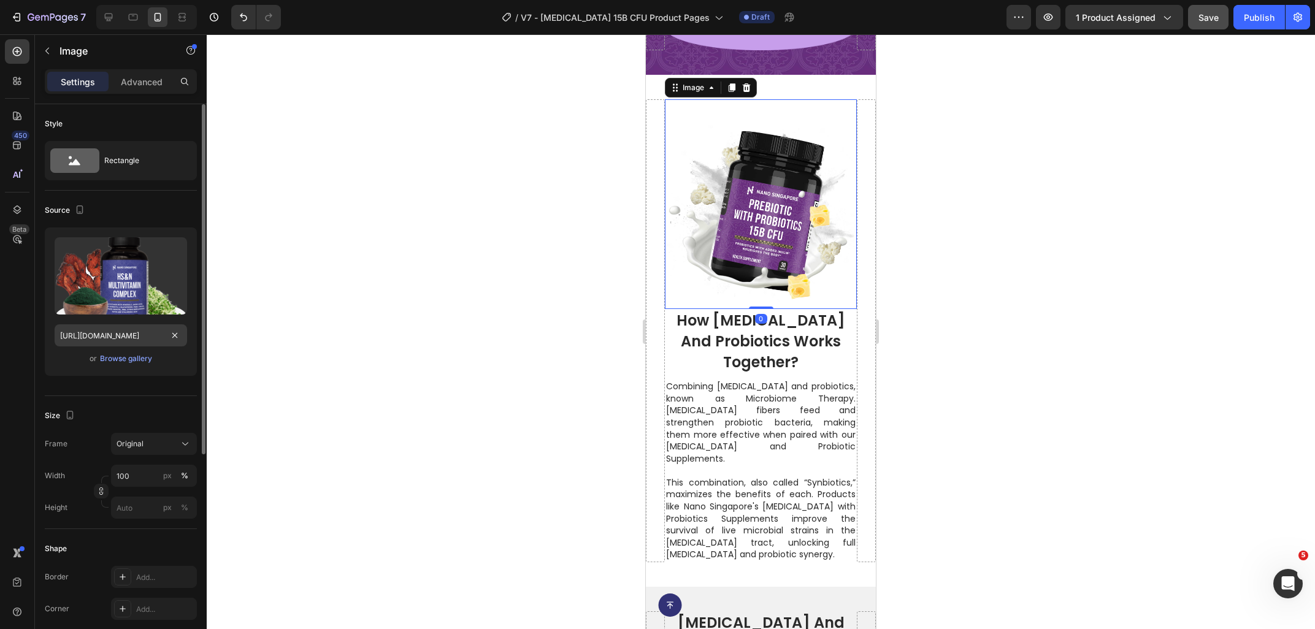
scroll to position [0, 420]
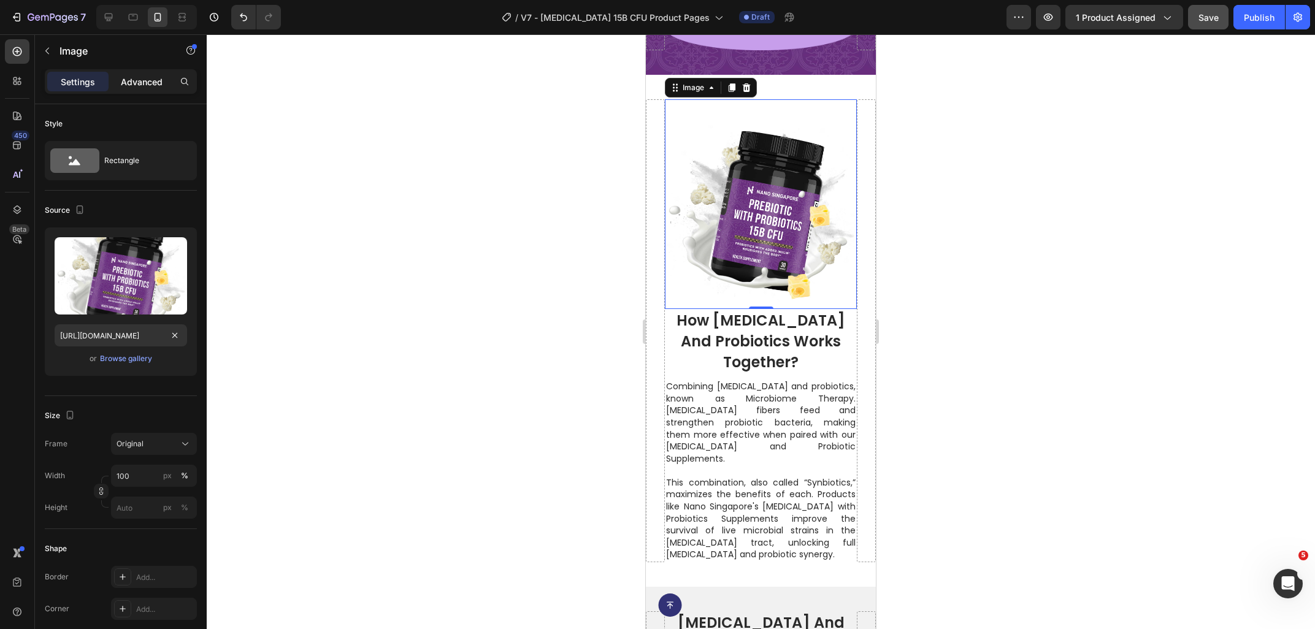
type input "https://ucarecdn.com/6462e2d1-6a14-4659-b038-c6344c0417b2/-/format/auto/-/previ…"
click at [134, 84] on p "Advanced" at bounding box center [142, 81] width 42 height 13
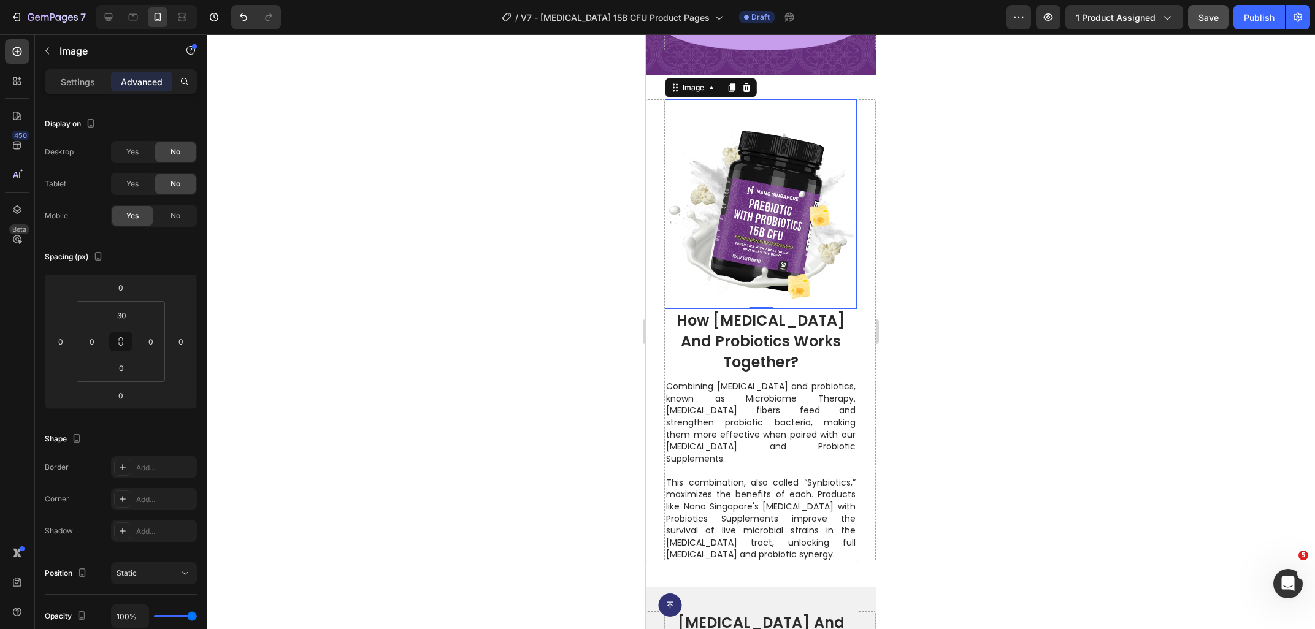
click at [708, 172] on img at bounding box center [761, 214] width 192 height 192
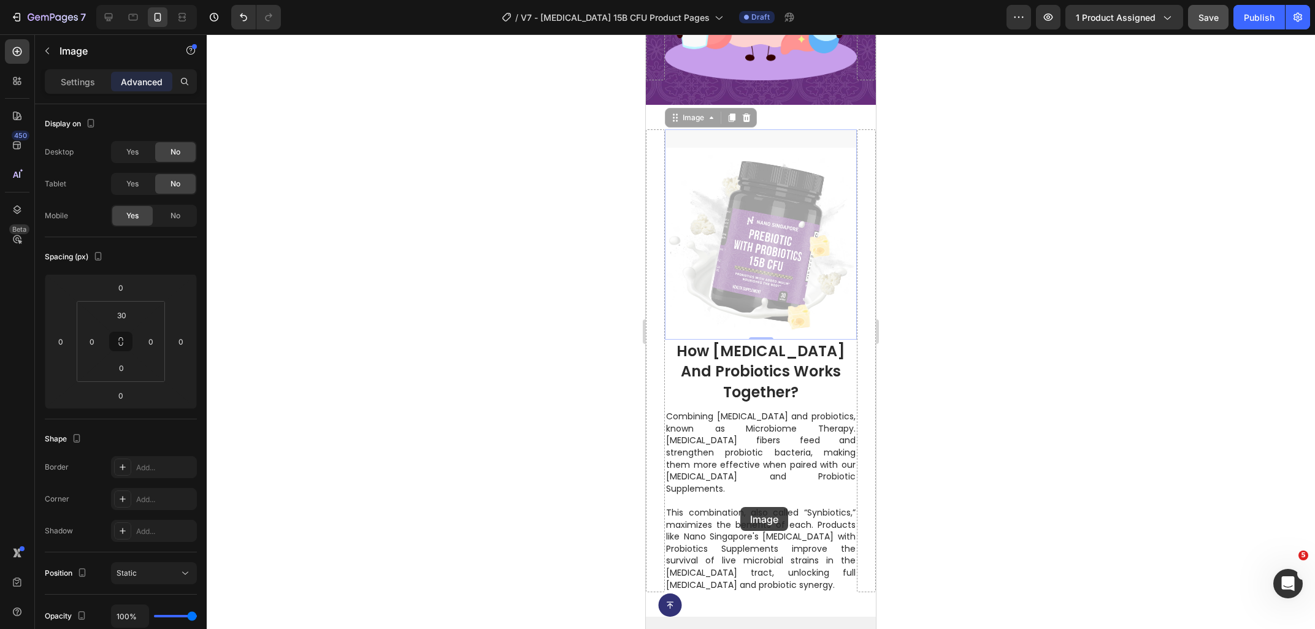
scroll to position [2689, 0]
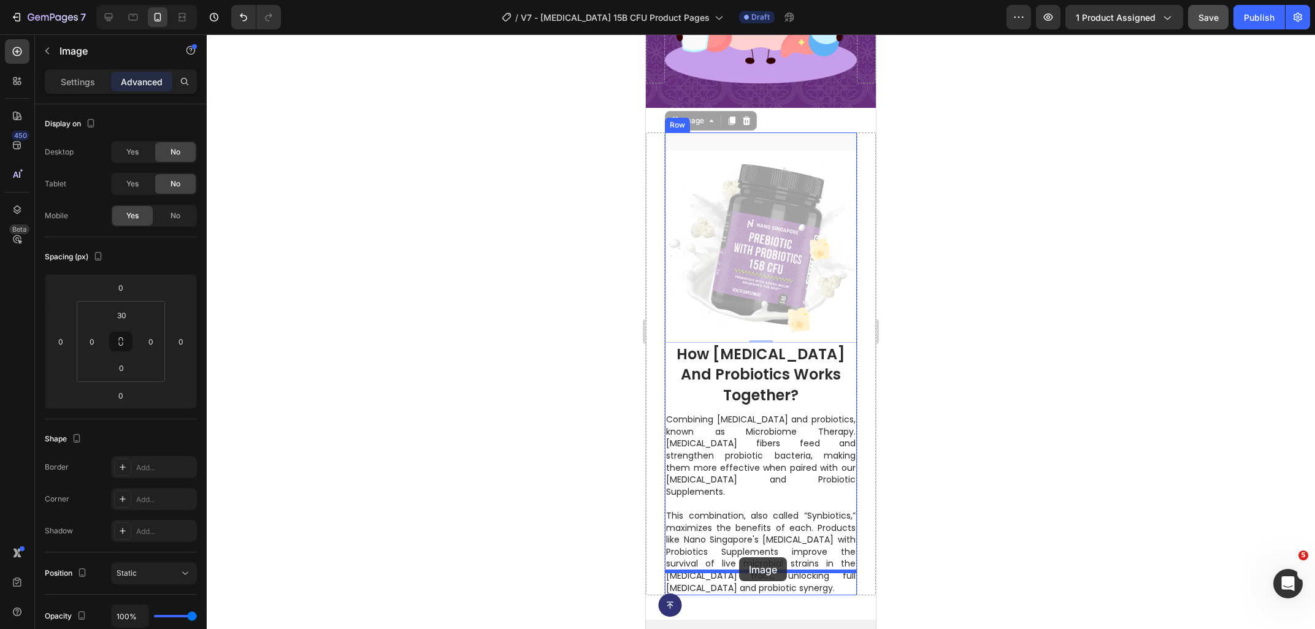
drag, startPoint x: 691, startPoint y: 76, endPoint x: 738, endPoint y: 557, distance: 483.7
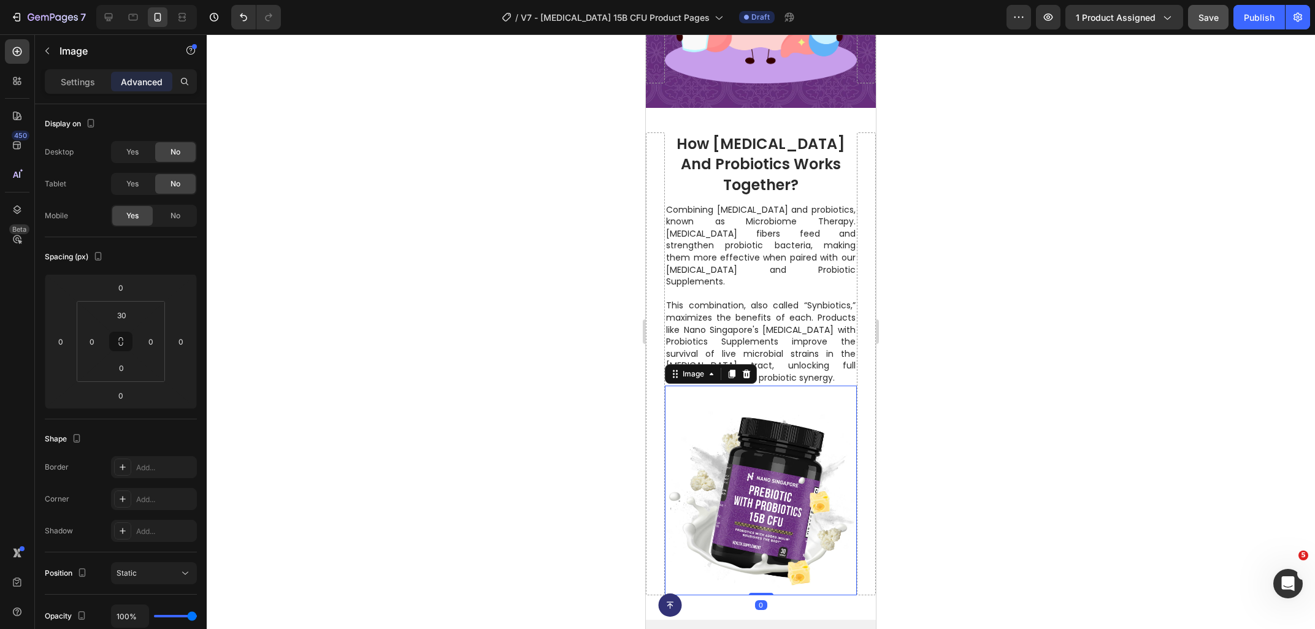
click at [992, 418] on div at bounding box center [761, 331] width 1108 height 595
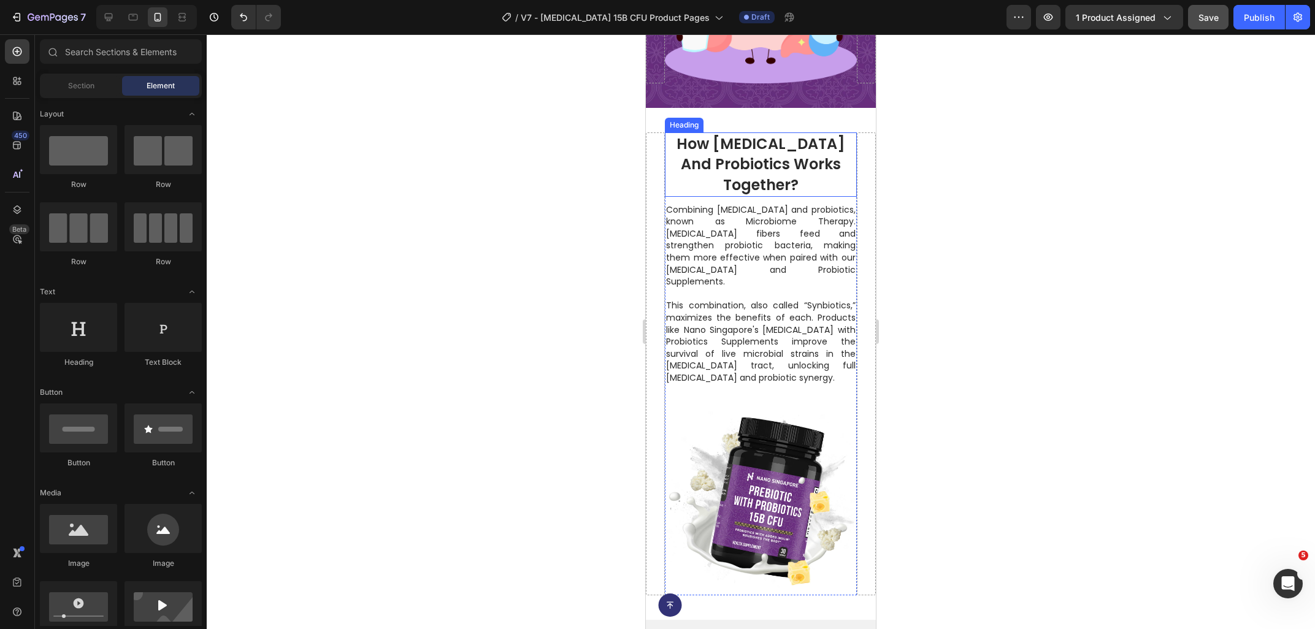
click at [773, 140] on h2 "how prebiotics and probiotics works together?" at bounding box center [761, 164] width 192 height 64
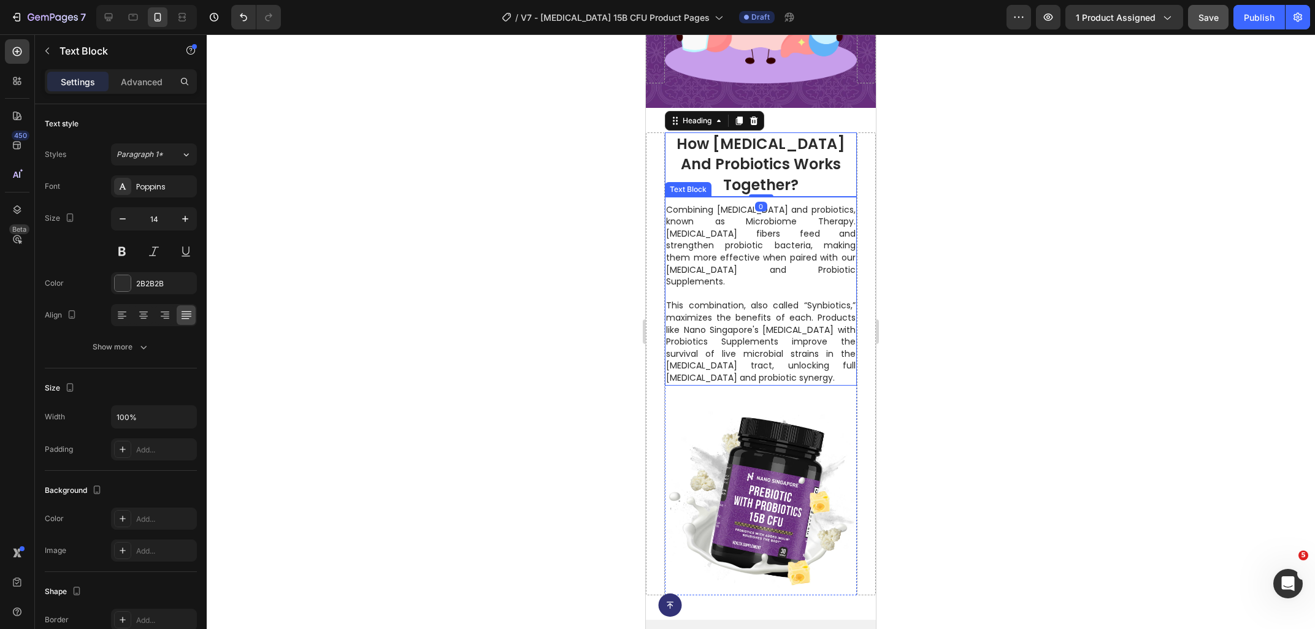
click at [758, 248] on p "Combining prebiotics and probiotics, known as Microbiome Therapy. Prebiotic fib…" at bounding box center [761, 246] width 190 height 84
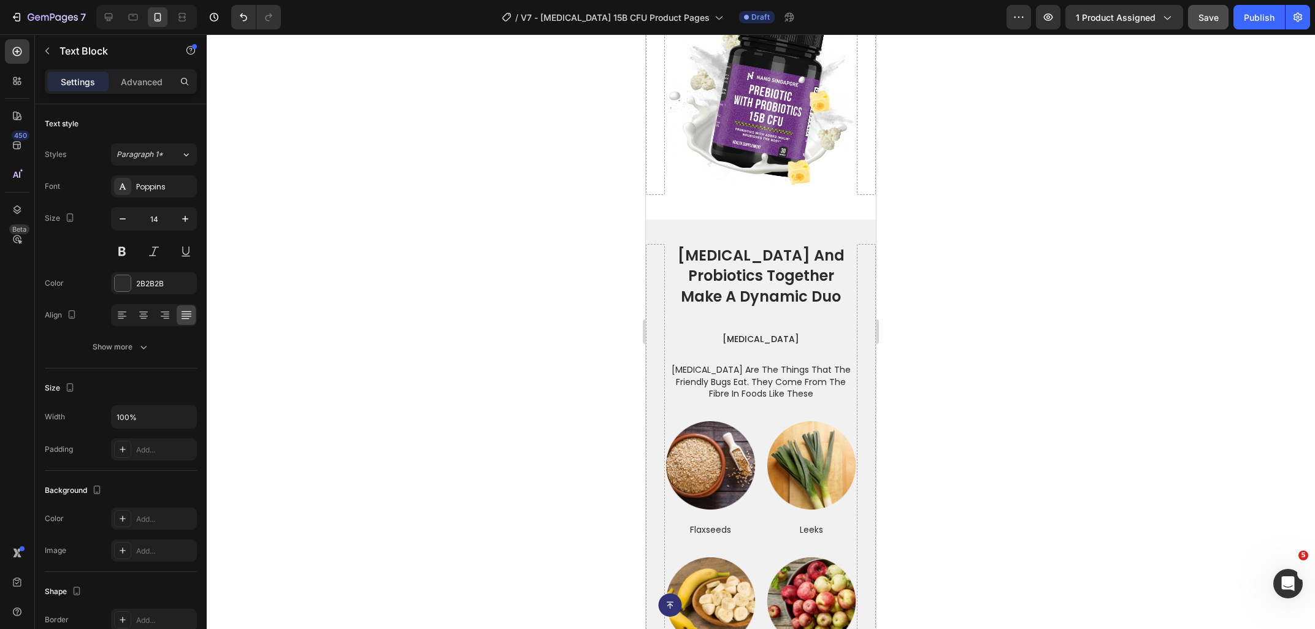
scroll to position [3149, 0]
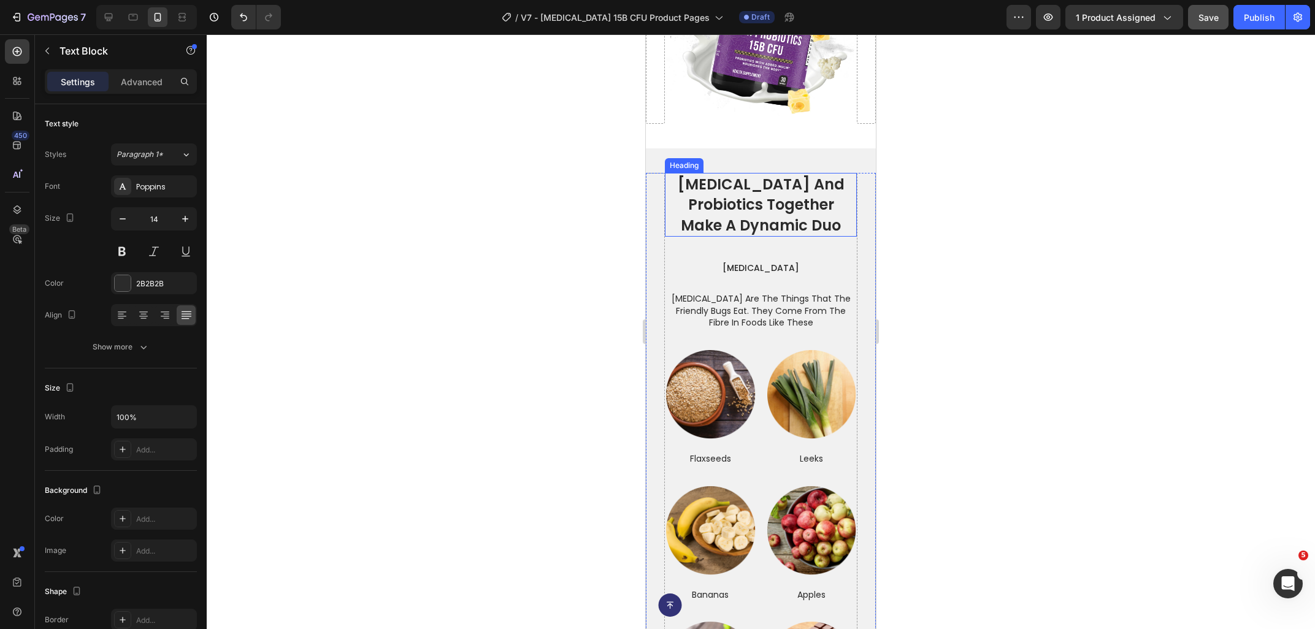
click at [761, 174] on h2 "prebiotics and probiotics together make a dynamic duo" at bounding box center [761, 205] width 192 height 64
click at [756, 262] on p "prebiotics" at bounding box center [761, 268] width 190 height 12
click at [699, 244] on div "Text Block" at bounding box center [701, 249] width 42 height 11
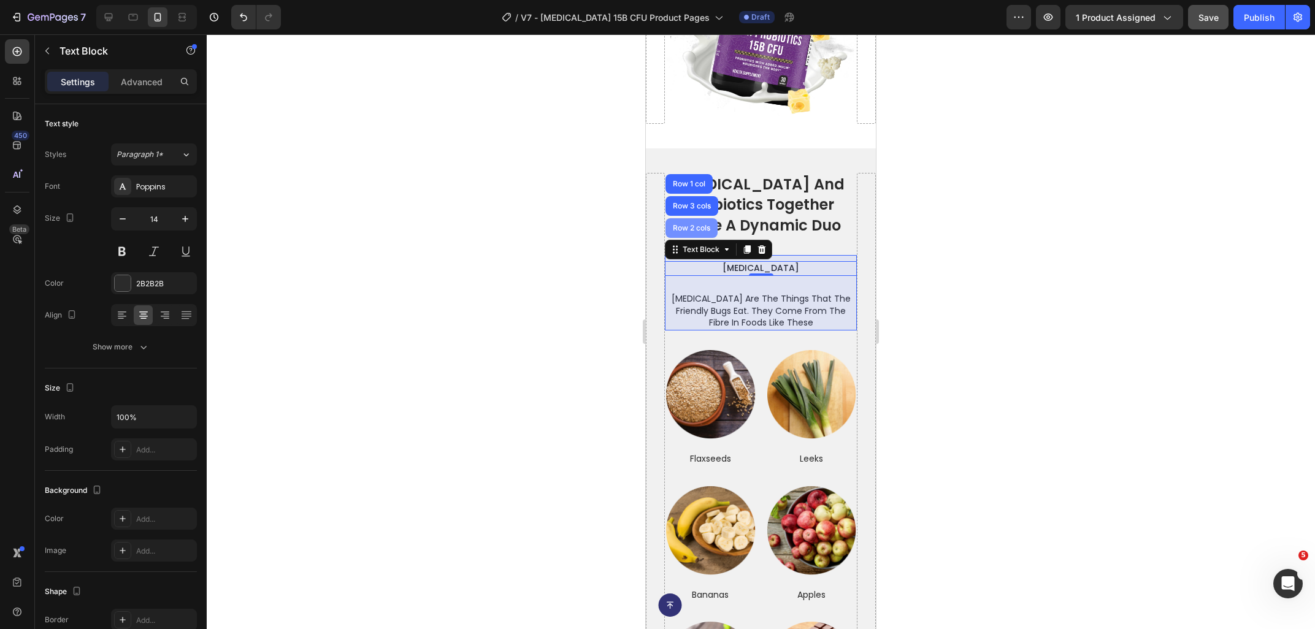
drag, startPoint x: 694, startPoint y: 221, endPoint x: 1227, endPoint y: 246, distance: 533.5
click at [694, 221] on div "Row 2 cols" at bounding box center [691, 228] width 52 height 20
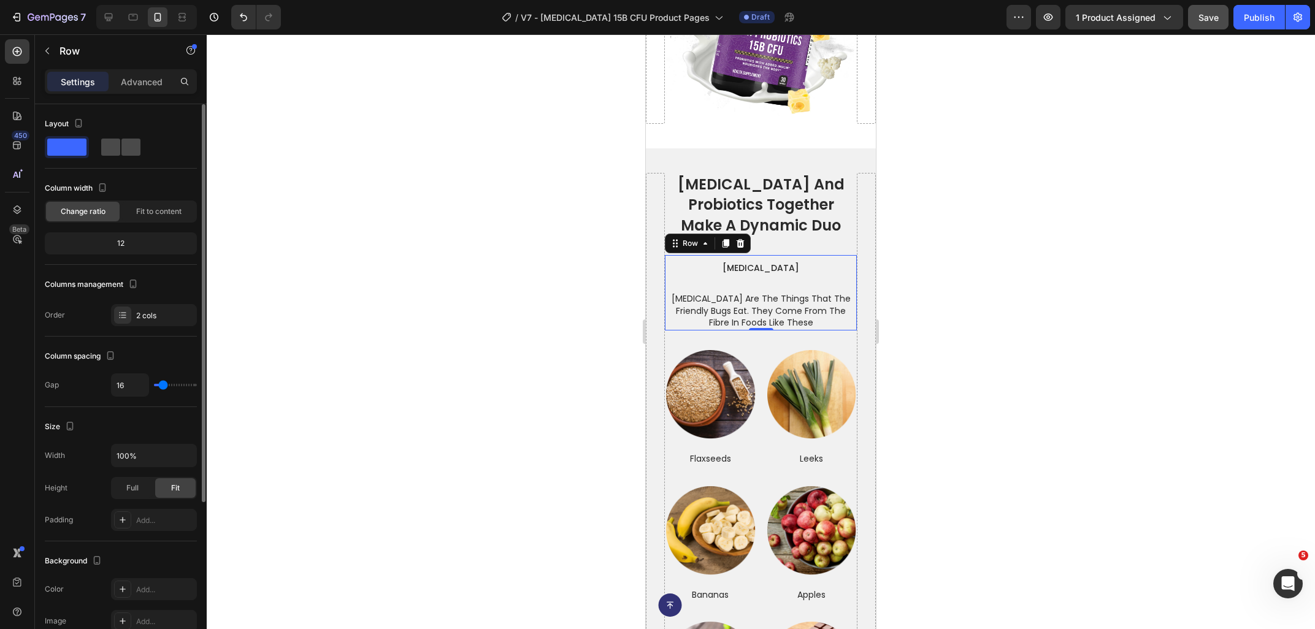
click at [124, 149] on span at bounding box center [130, 147] width 19 height 17
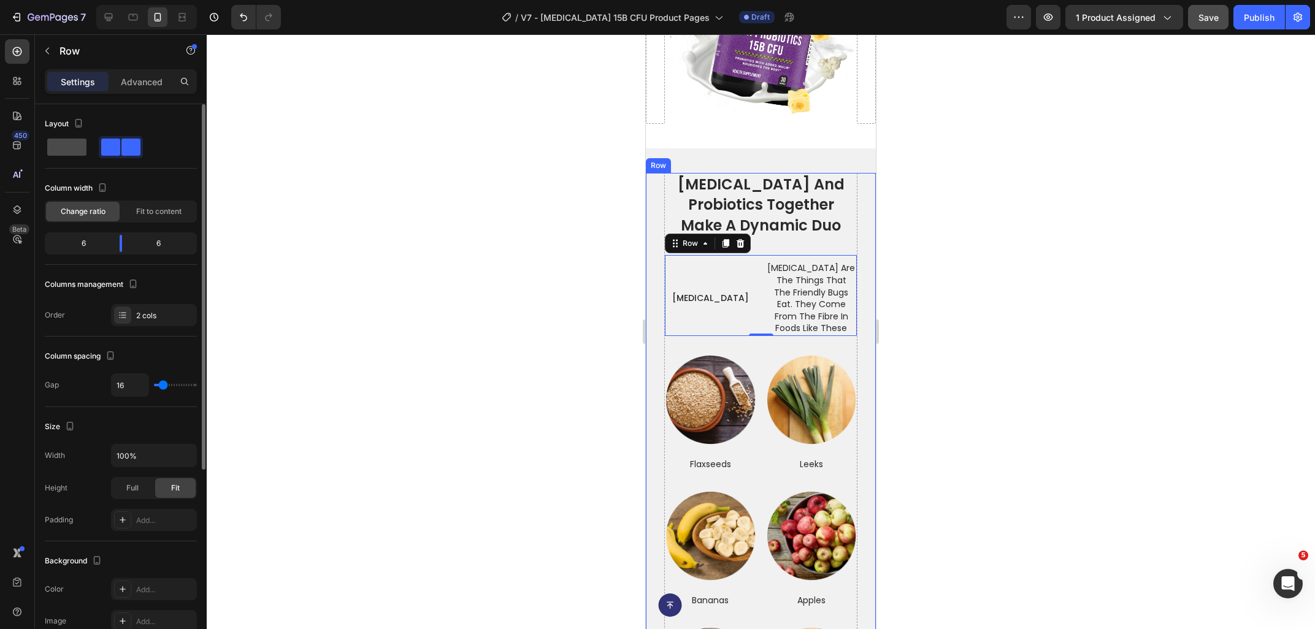
click at [77, 148] on span at bounding box center [66, 147] width 39 height 17
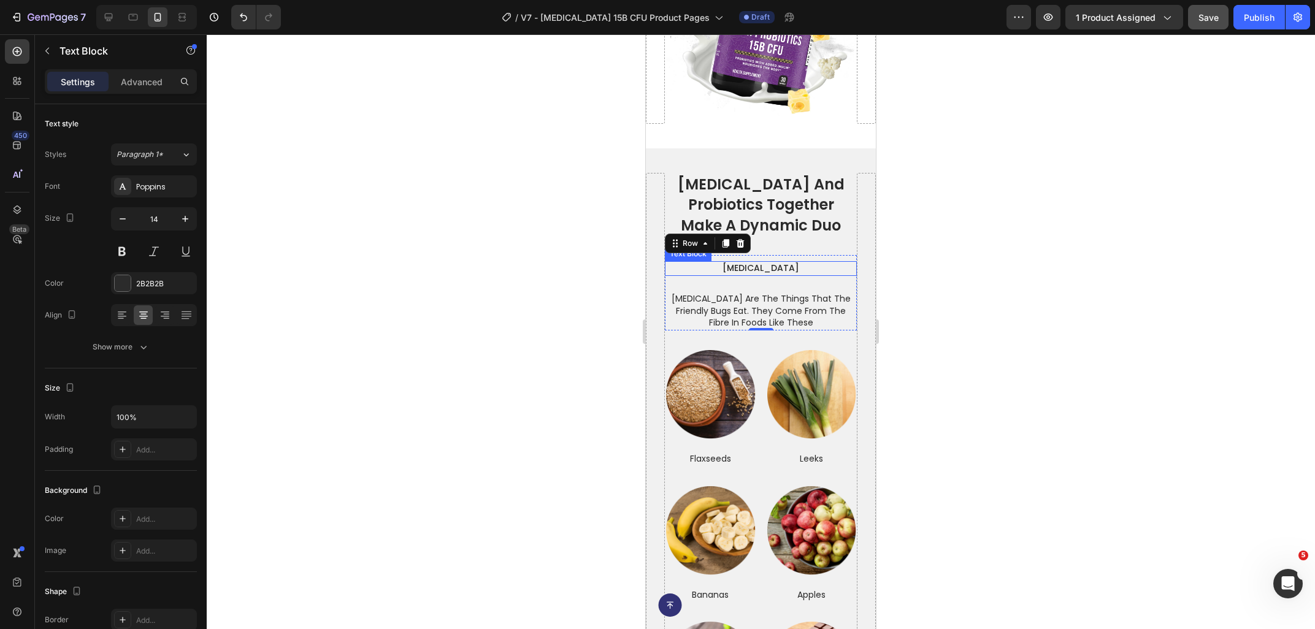
click at [782, 262] on p "prebiotics" at bounding box center [761, 268] width 190 height 12
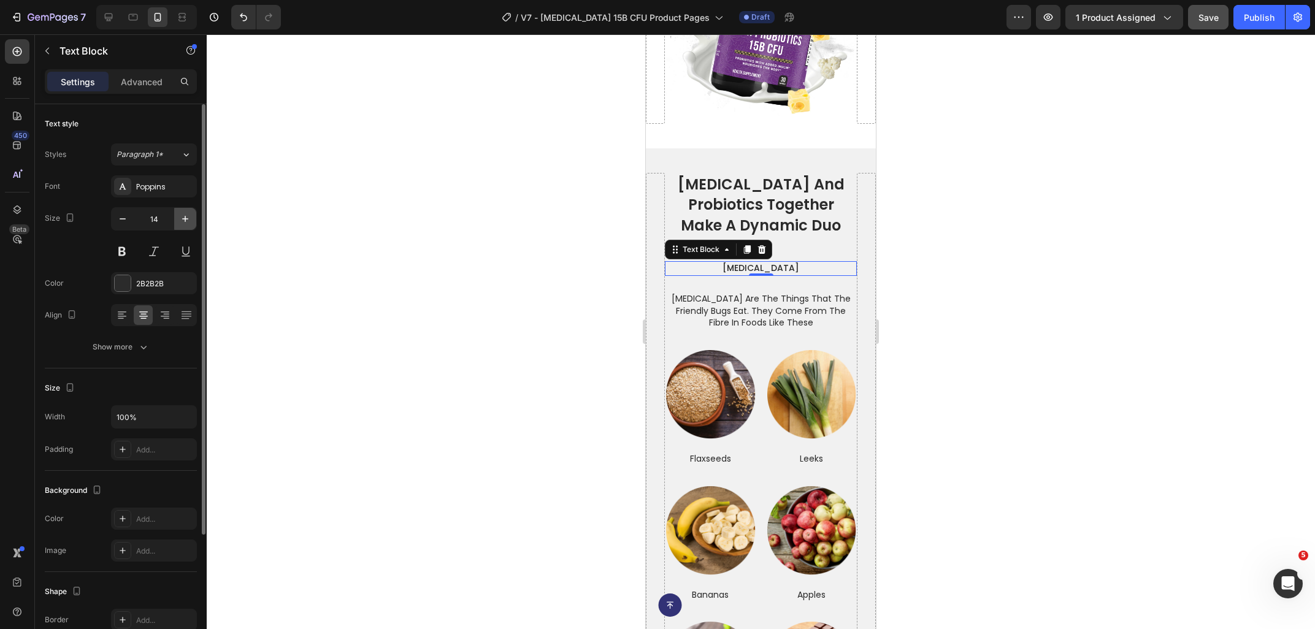
click at [186, 218] on icon "button" at bounding box center [185, 219] width 12 height 12
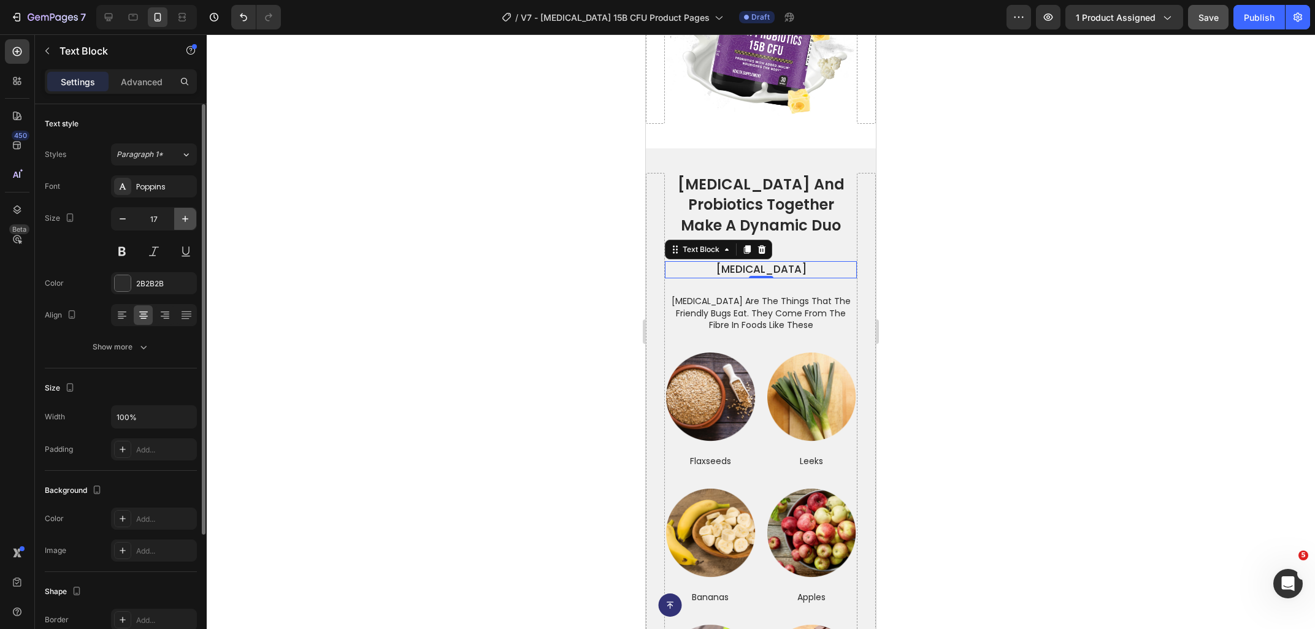
click at [186, 218] on icon "button" at bounding box center [185, 219] width 12 height 12
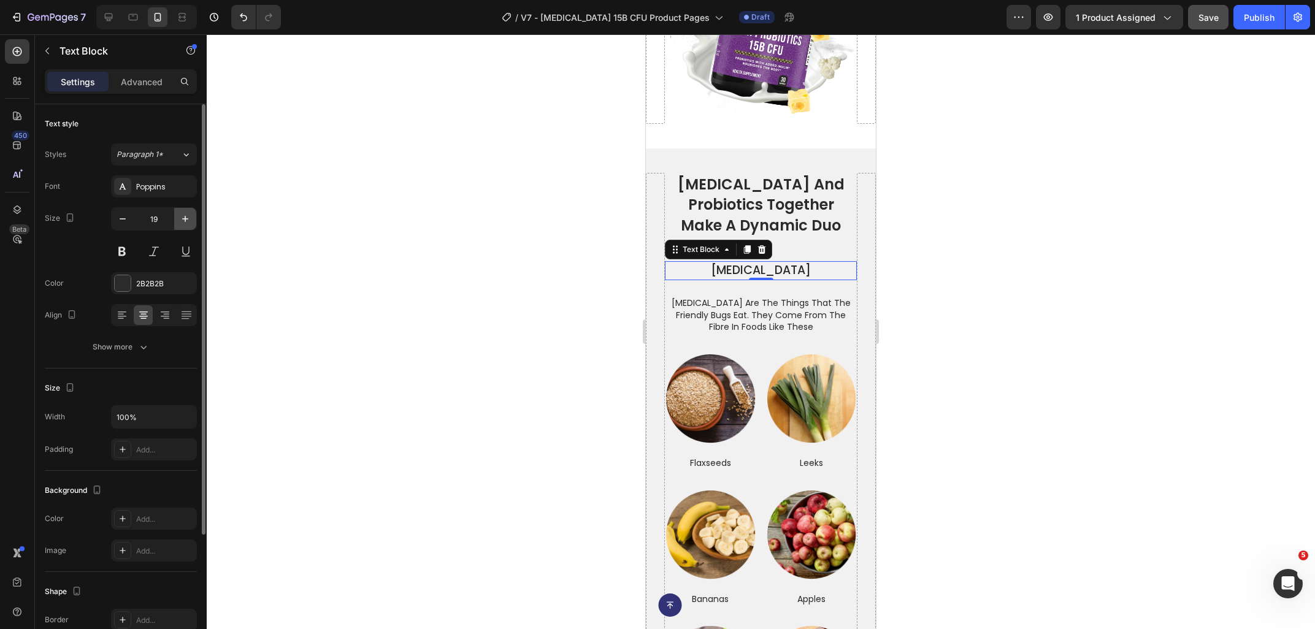
type input "20"
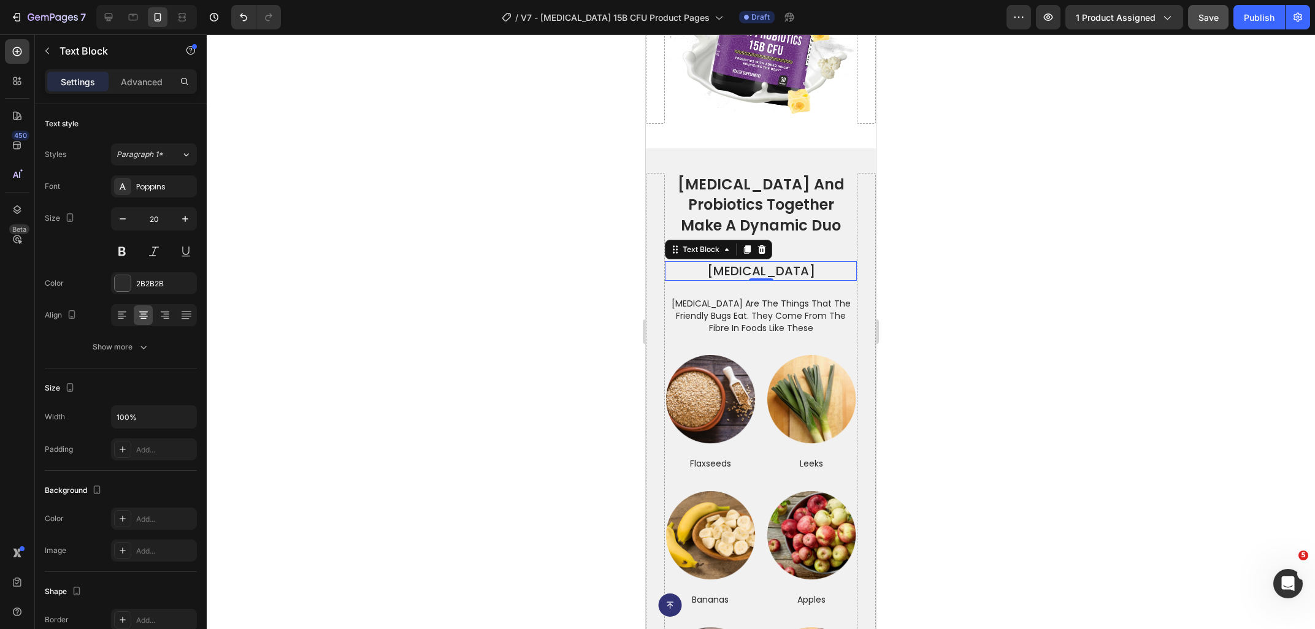
click at [965, 268] on div at bounding box center [761, 331] width 1108 height 595
click at [756, 301] on p "prebiotics are the things that the friendly bugs eat. they come from the fibre …" at bounding box center [761, 316] width 190 height 36
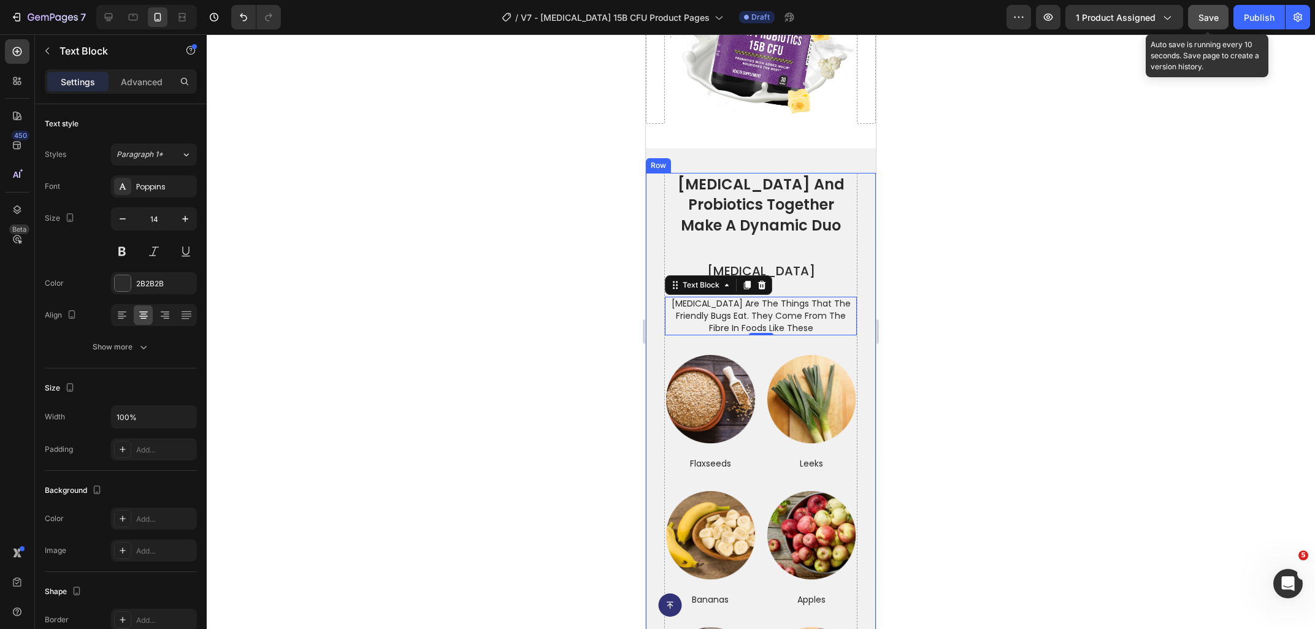
click at [1203, 19] on span "Save" at bounding box center [1208, 17] width 20 height 10
click at [951, 298] on div at bounding box center [761, 331] width 1108 height 595
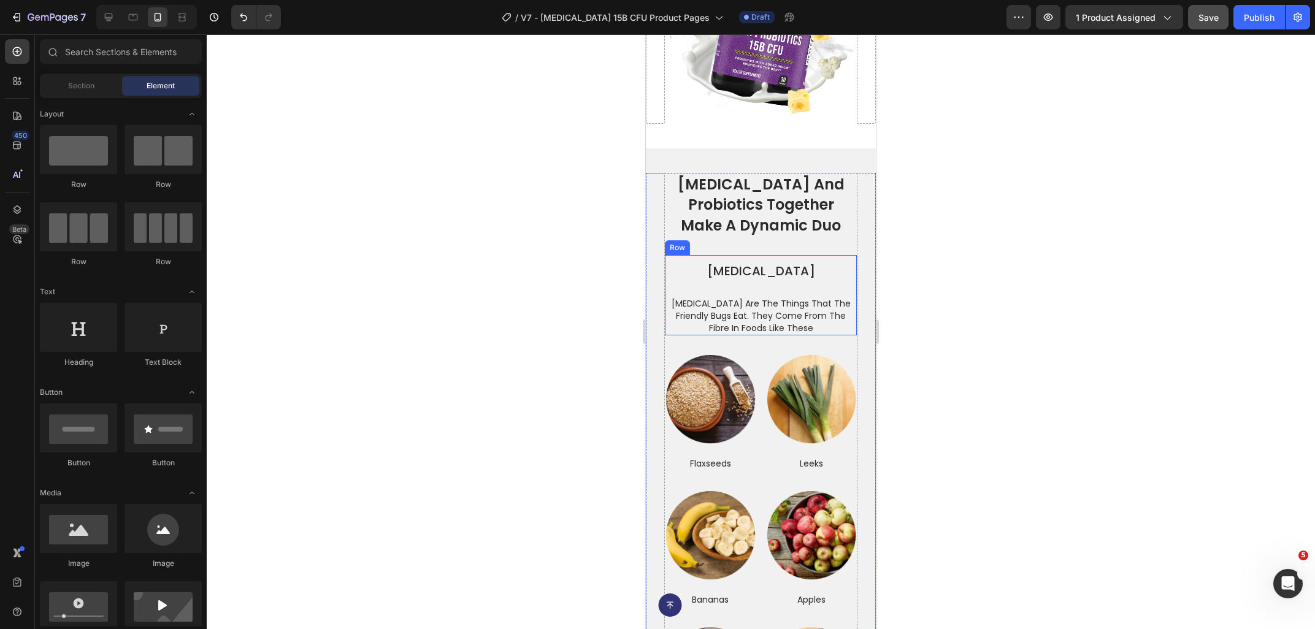
click at [764, 304] on p "prebiotics are the things that the friendly bugs eat. they come from the fibre …" at bounding box center [761, 316] width 190 height 36
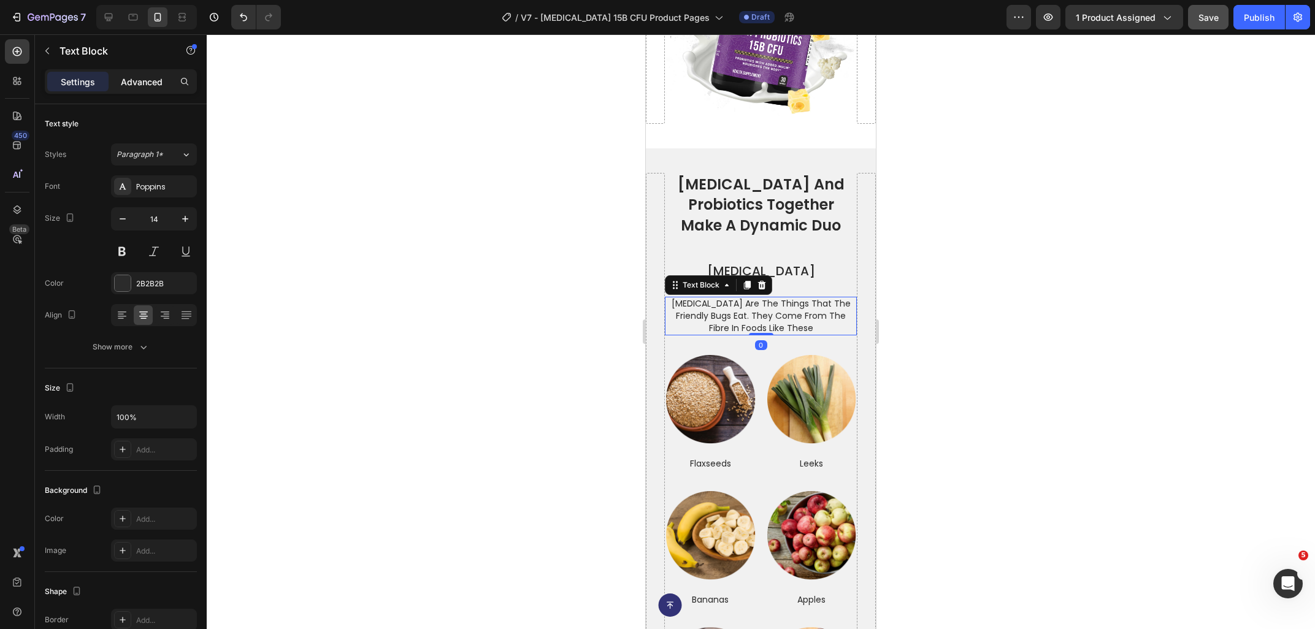
click at [137, 80] on p "Advanced" at bounding box center [142, 81] width 42 height 13
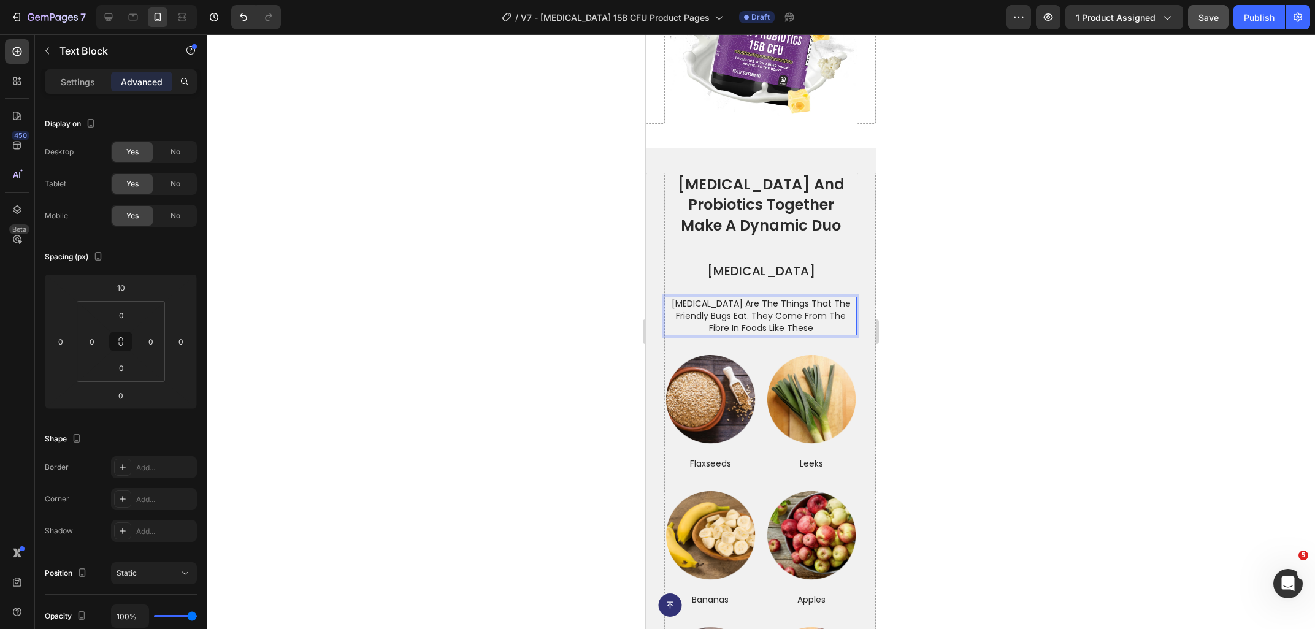
click at [797, 298] on p "prebiotics are the things that the friendly bugs eat. they come from the fibre …" at bounding box center [761, 316] width 190 height 36
drag, startPoint x: 792, startPoint y: 259, endPoint x: 1595, endPoint y: 329, distance: 805.2
click at [792, 262] on p "prebiotics" at bounding box center [761, 270] width 190 height 17
click at [1038, 321] on div at bounding box center [761, 331] width 1108 height 595
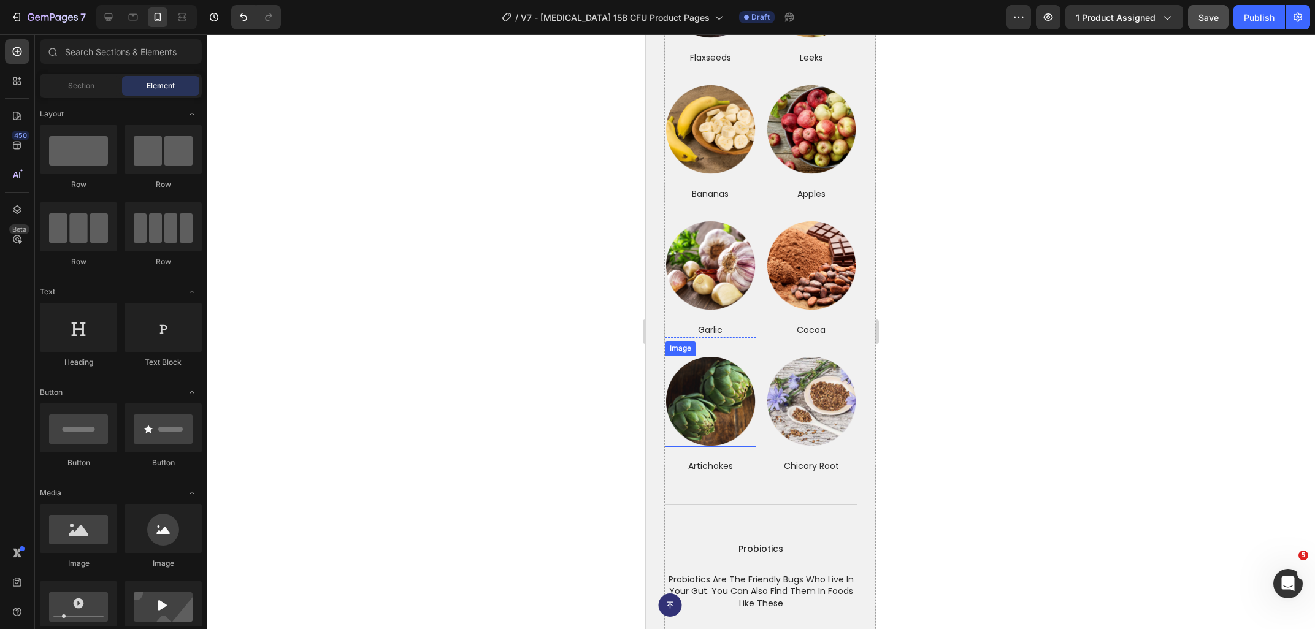
scroll to position [3346, 0]
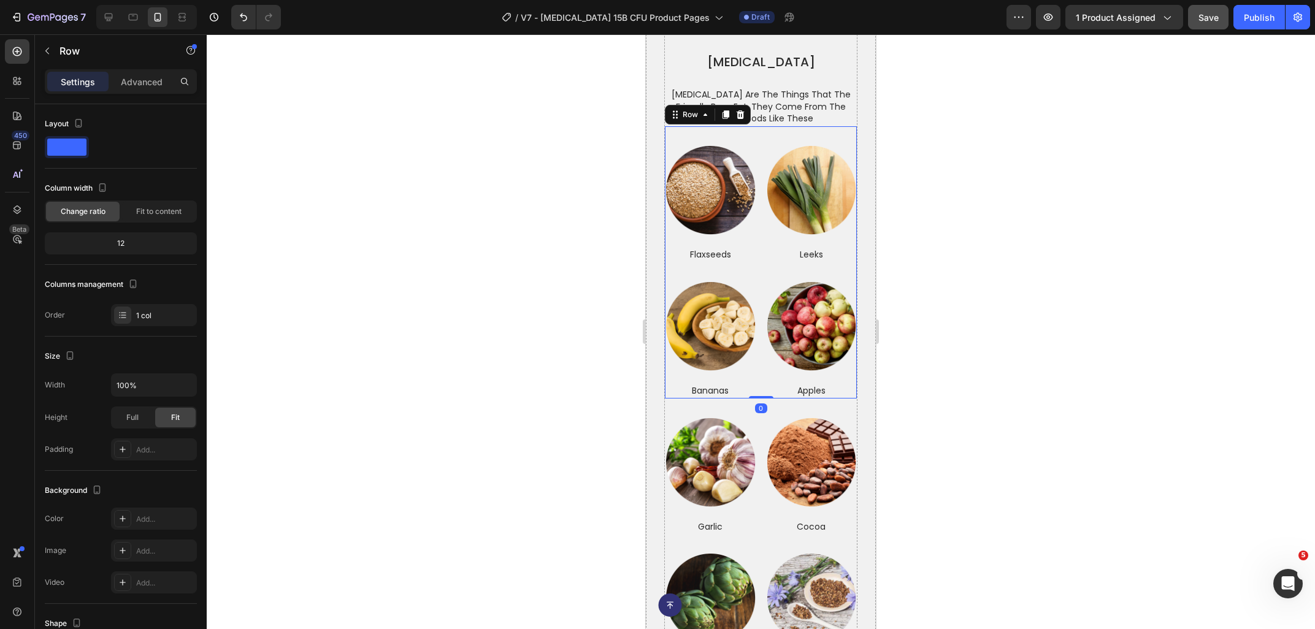
click at [756, 140] on div "Image Row flaxseeds Text Block Image Row leeks Text Block Image Row bananas Tex…" at bounding box center [761, 262] width 192 height 272
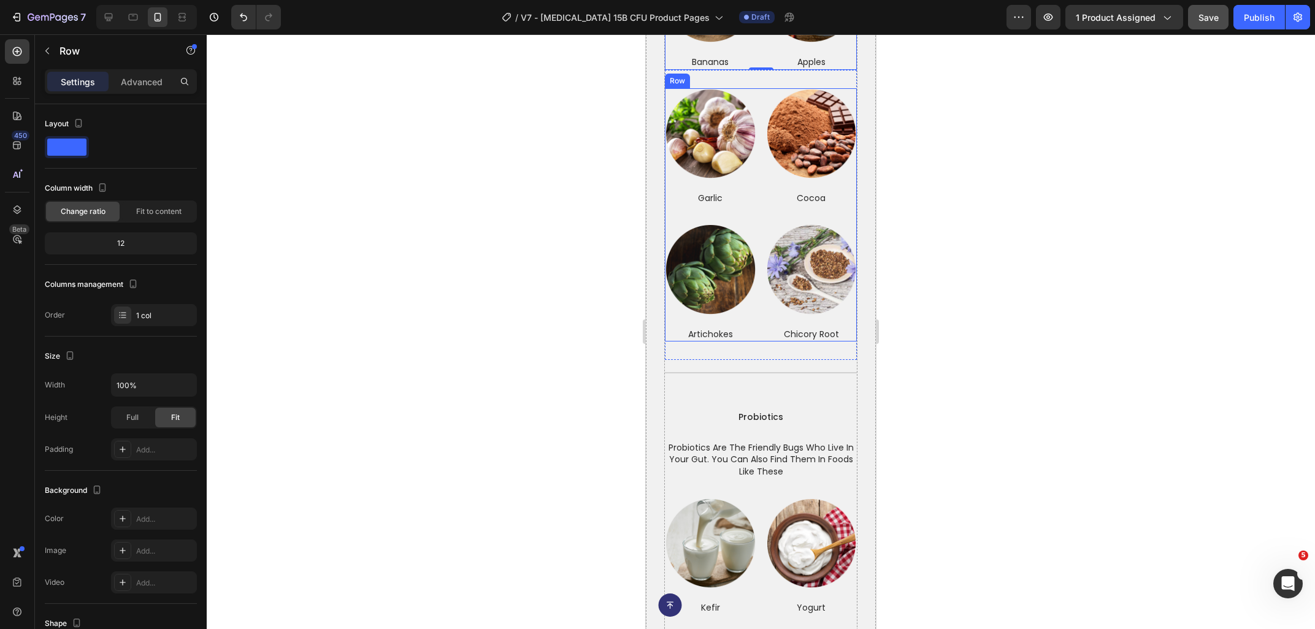
click at [763, 93] on div "Image Row garlic Text Block Image Row cocoa Text Block Image Row artichokes Tex…" at bounding box center [761, 215] width 192 height 254
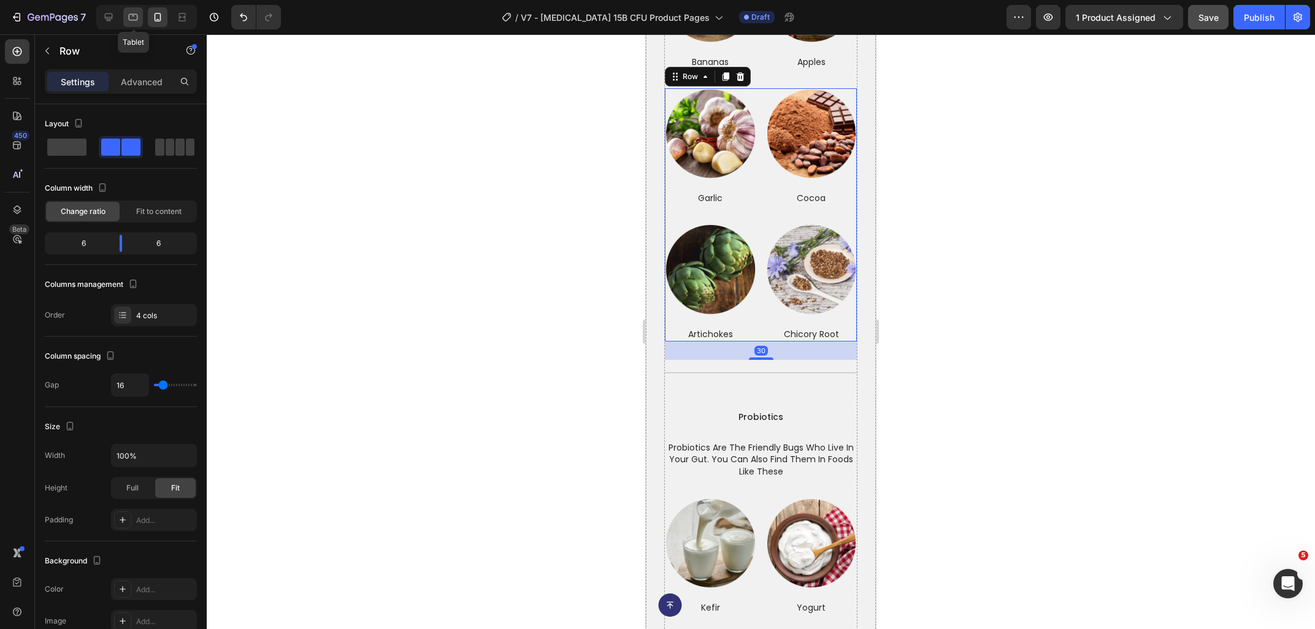
click at [131, 18] on icon at bounding box center [133, 17] width 12 height 12
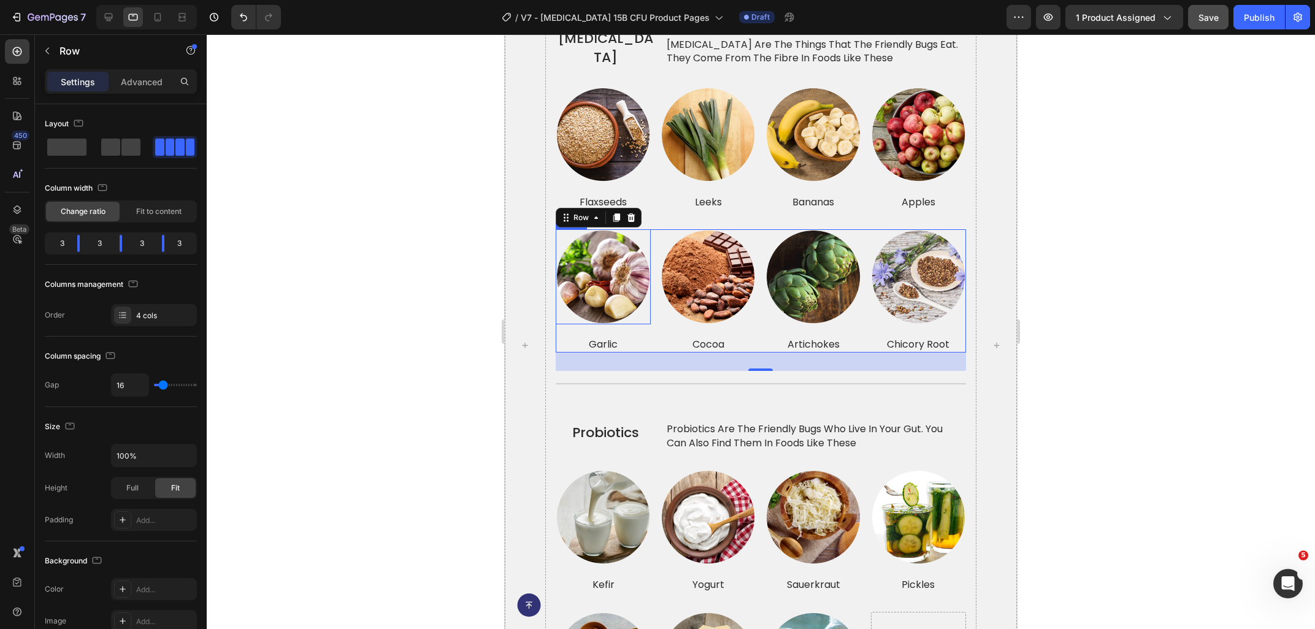
scroll to position [3303, 0]
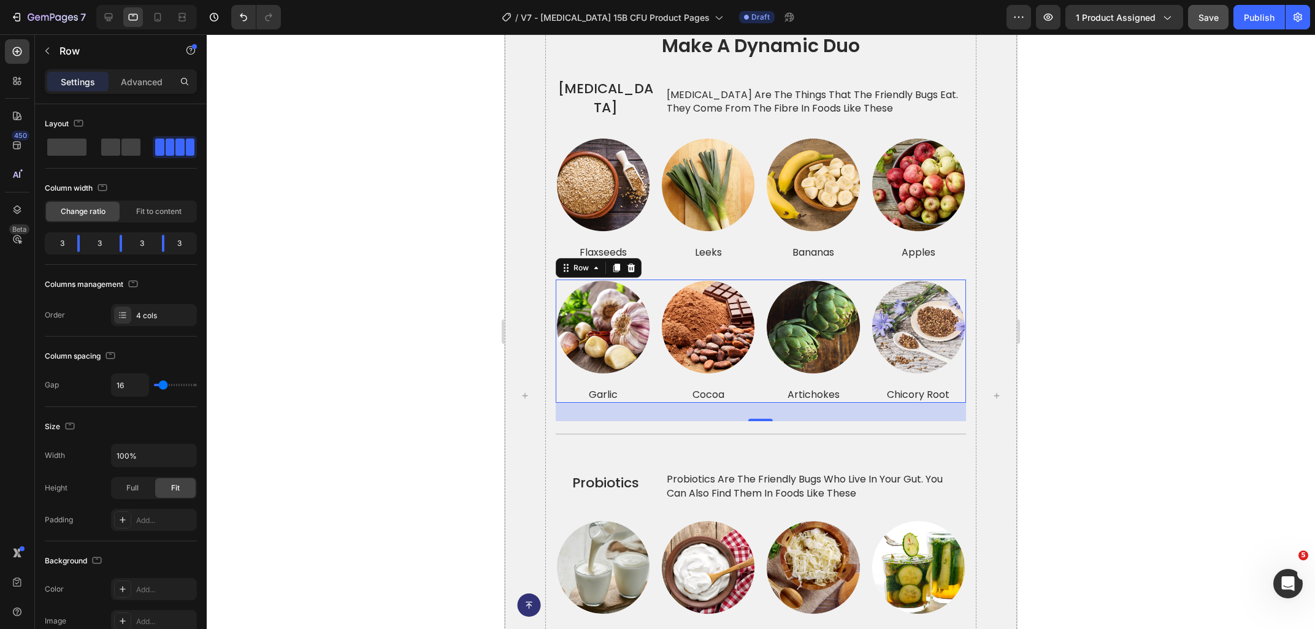
click at [1147, 272] on div at bounding box center [761, 331] width 1108 height 595
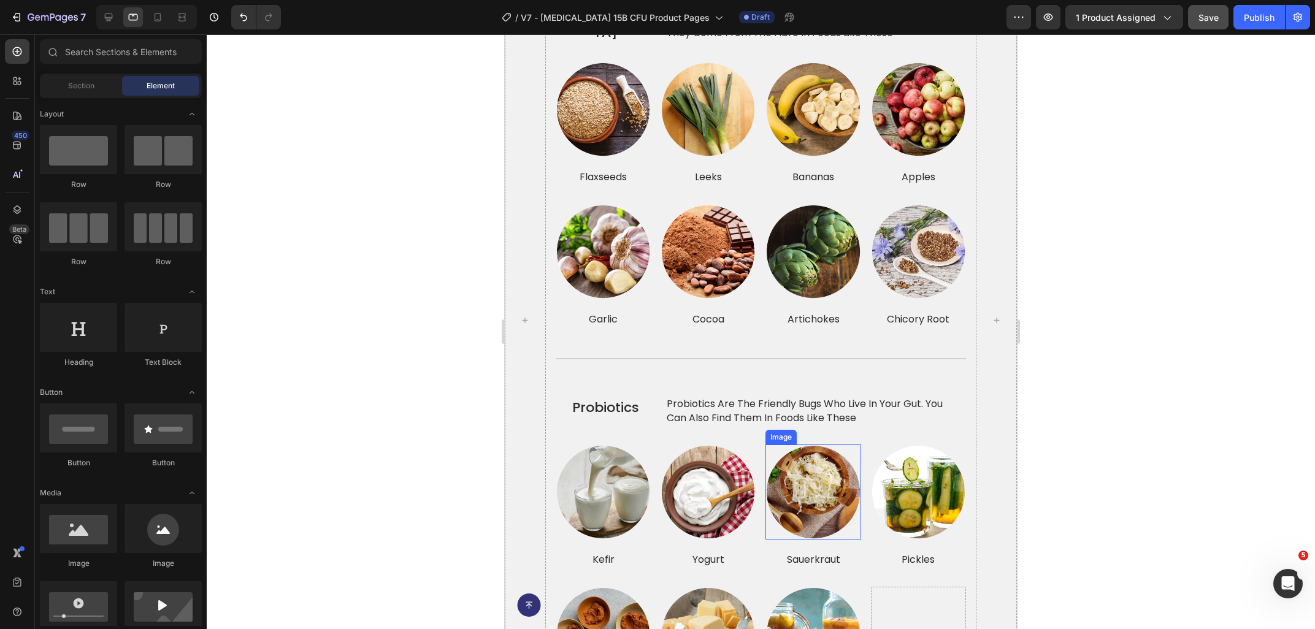
scroll to position [3501, 0]
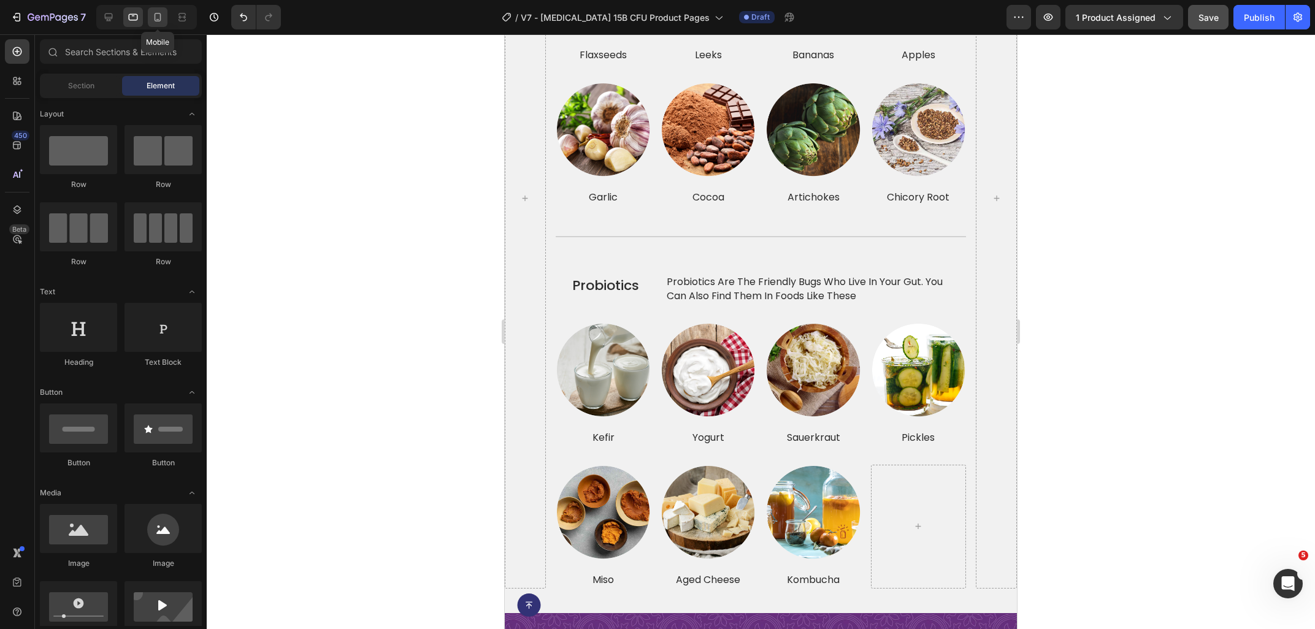
click at [162, 21] on icon at bounding box center [157, 17] width 12 height 12
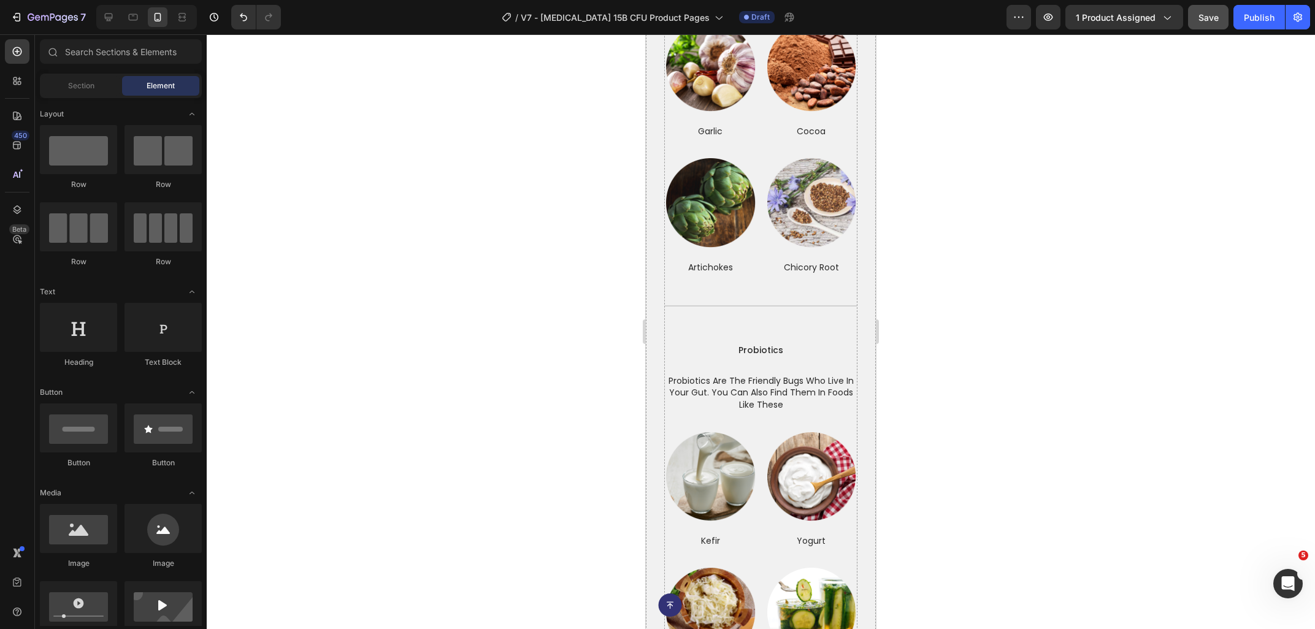
scroll to position [3939, 0]
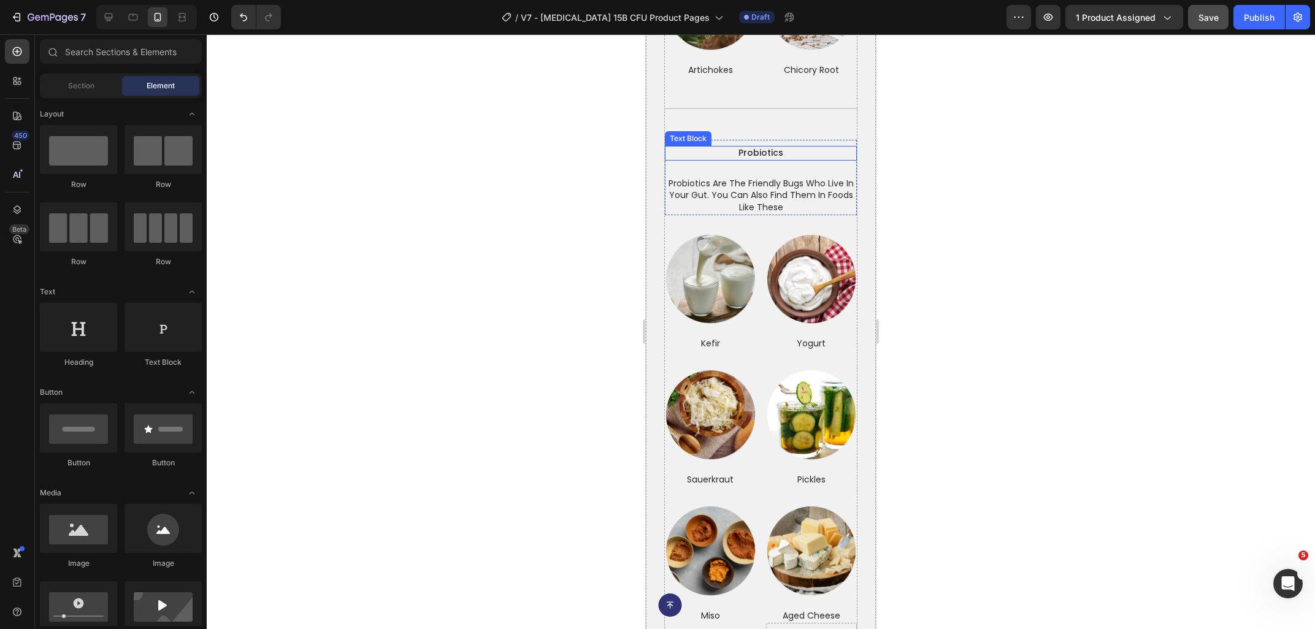
click at [756, 156] on p "probiotics" at bounding box center [761, 153] width 190 height 12
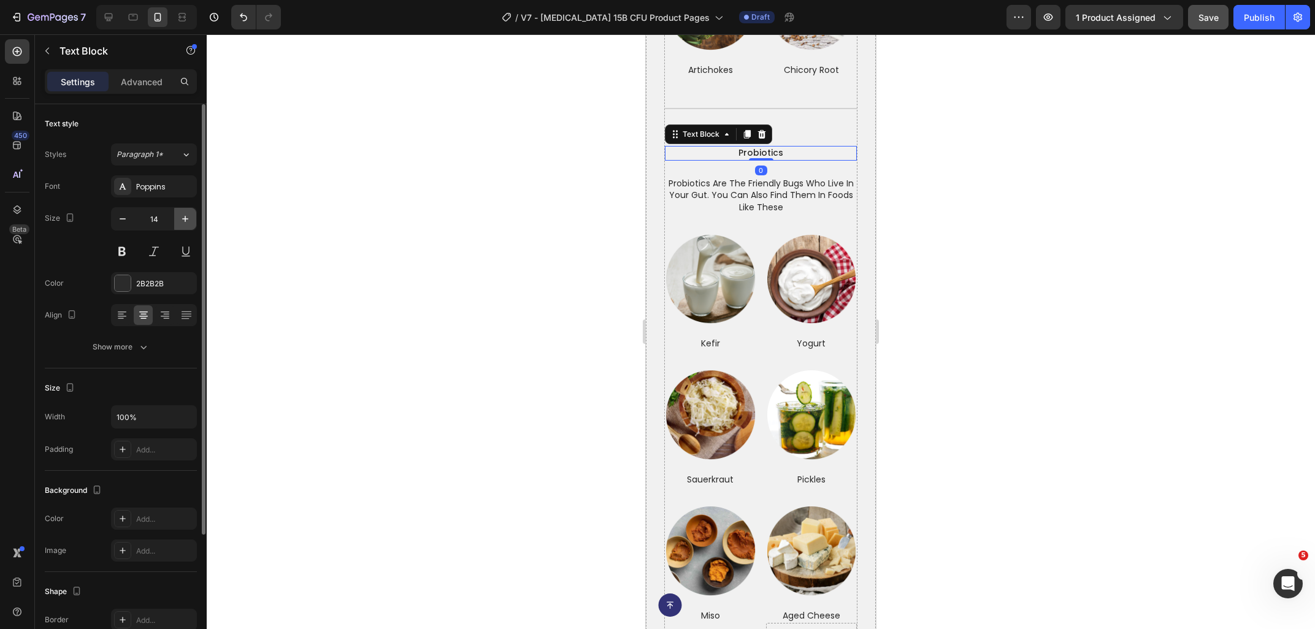
click at [185, 221] on icon "button" at bounding box center [185, 219] width 6 height 6
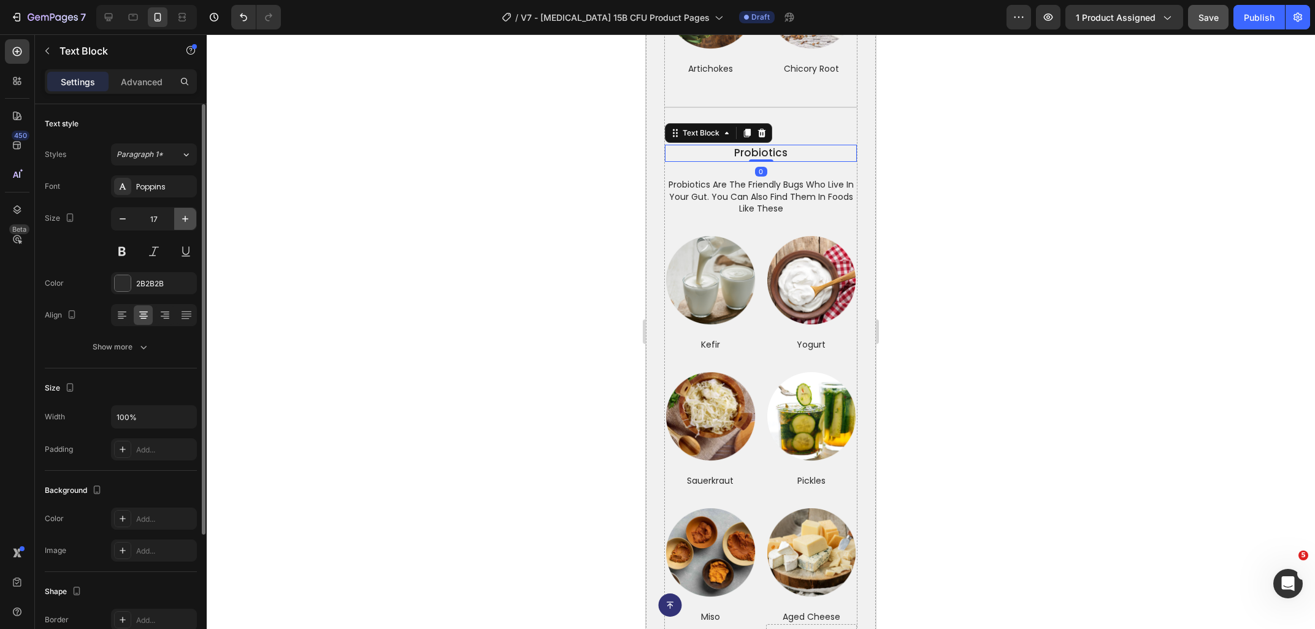
click at [185, 221] on icon "button" at bounding box center [185, 219] width 6 height 6
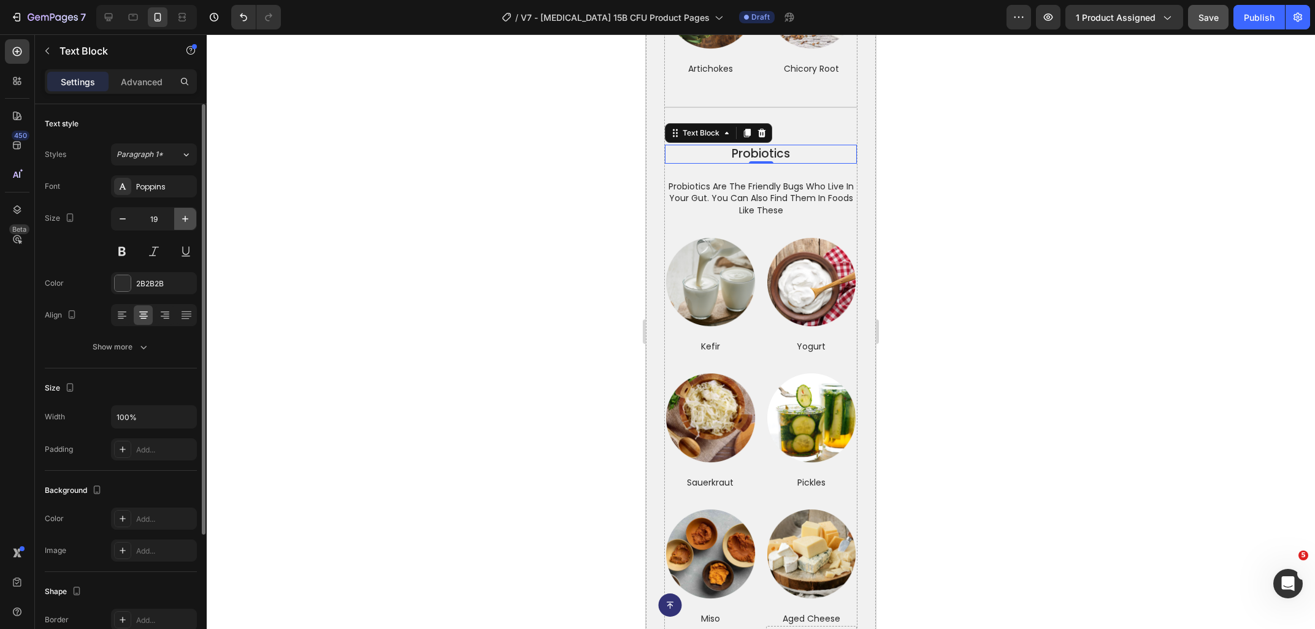
scroll to position [3941, 0]
click at [185, 221] on icon "button" at bounding box center [185, 219] width 6 height 6
type input "20"
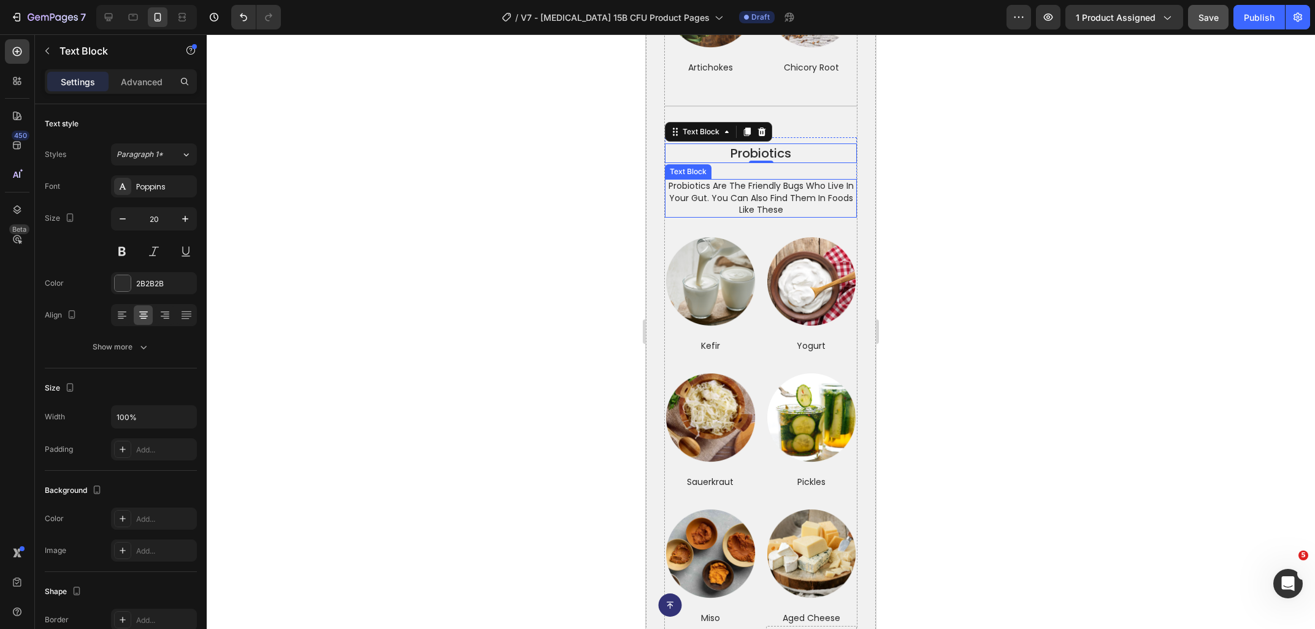
click at [741, 194] on p "probiotics are the friendly bugs who live in your gut. you can also find them i…" at bounding box center [761, 198] width 190 height 36
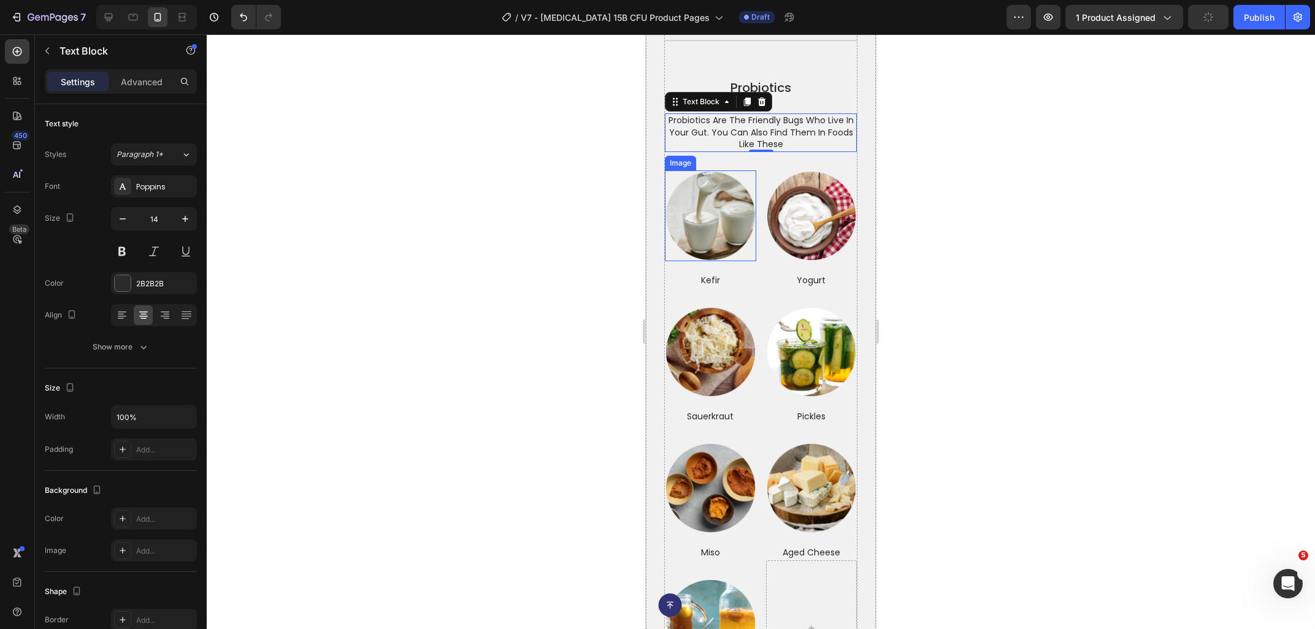
scroll to position [4270, 0]
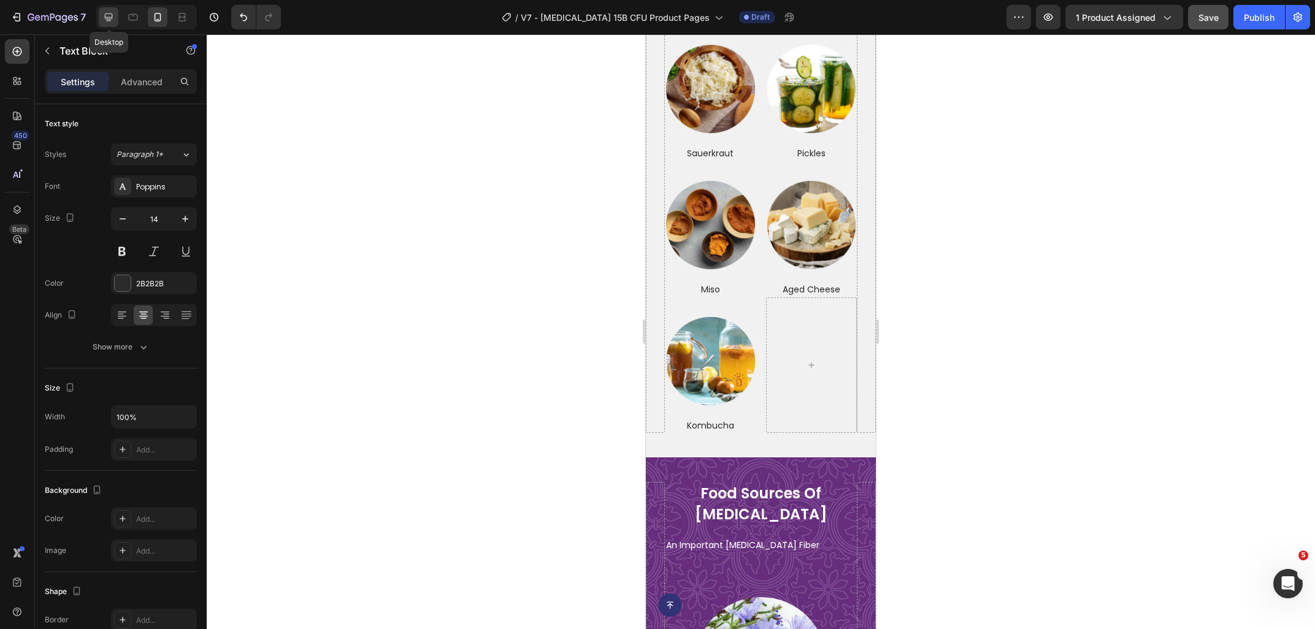
click at [110, 20] on icon at bounding box center [109, 17] width 8 height 8
type input "18"
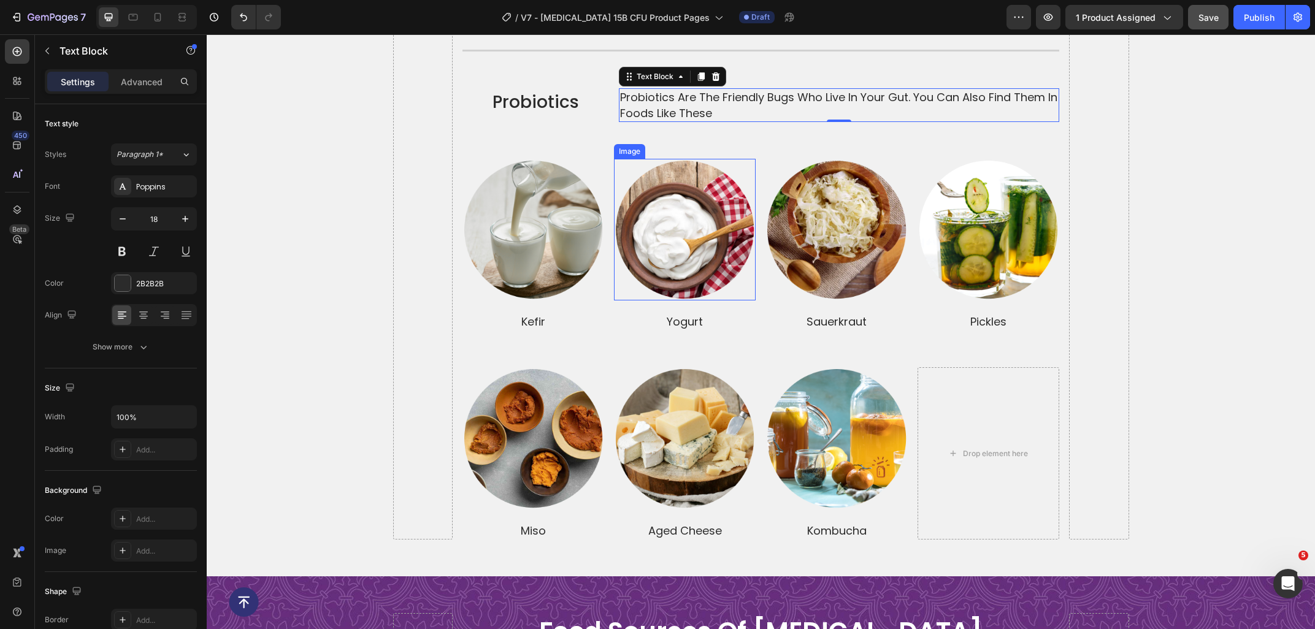
scroll to position [3937, 0]
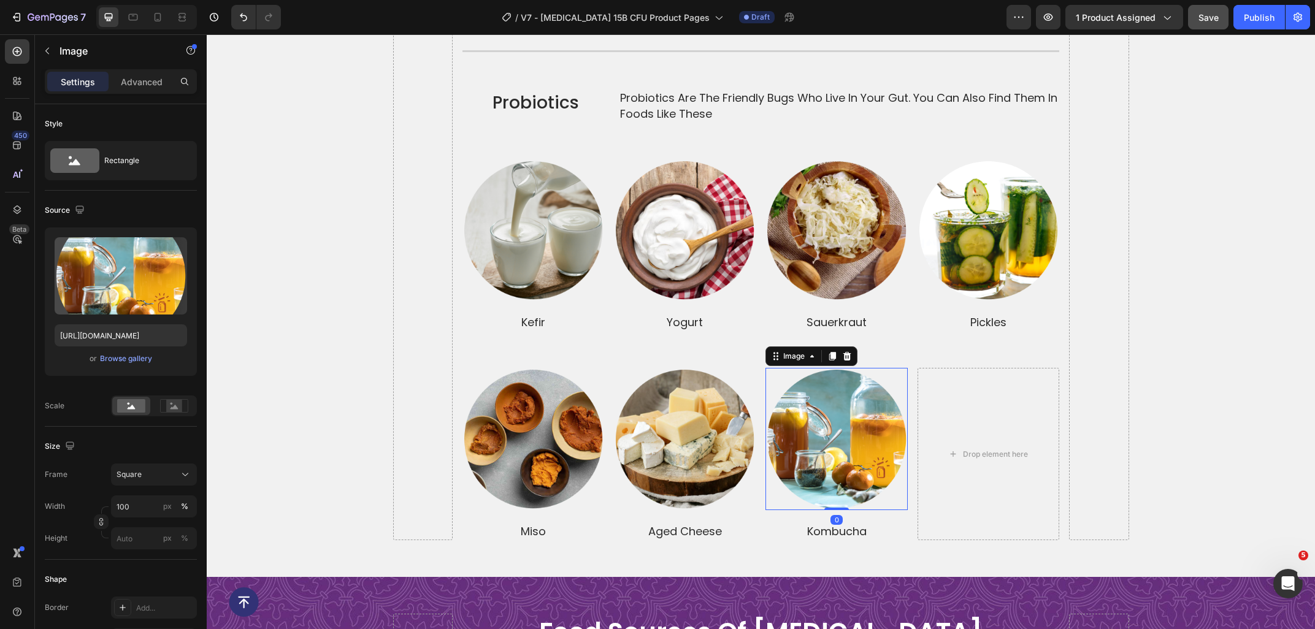
click at [811, 423] on img at bounding box center [836, 439] width 142 height 142
click at [836, 351] on icon at bounding box center [832, 356] width 10 height 10
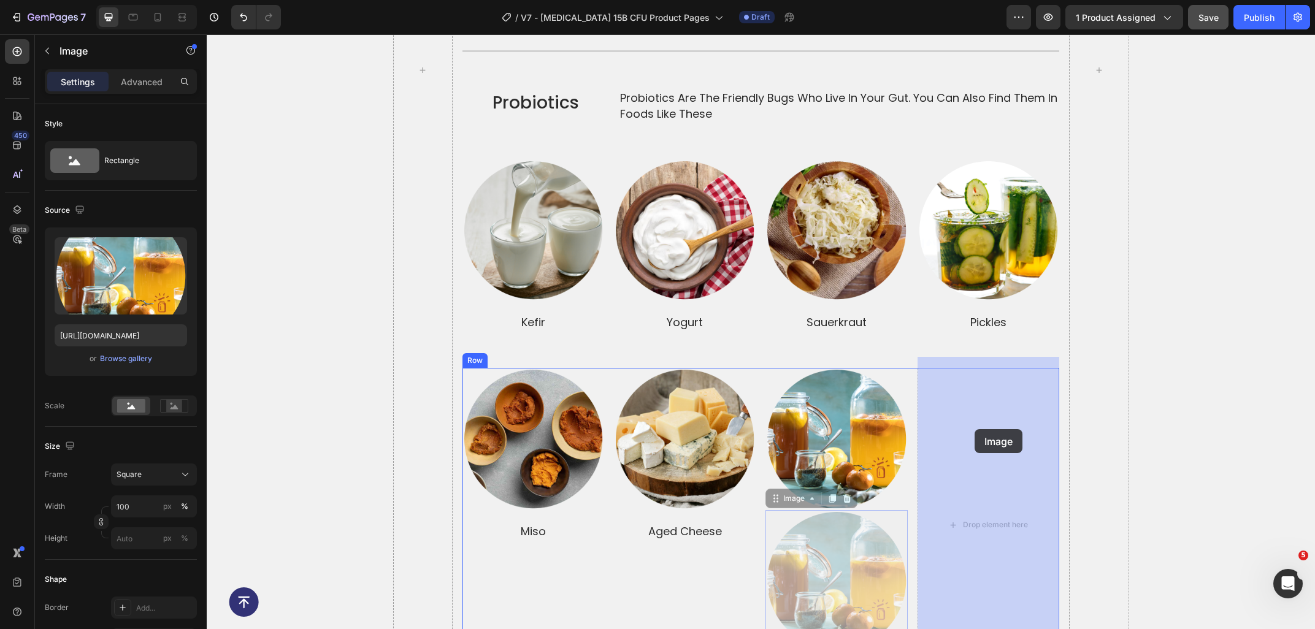
drag, startPoint x: 793, startPoint y: 489, endPoint x: 975, endPoint y: 429, distance: 191.0
click at [975, 429] on div "Header Button Sticky prebiotics and probiotics together make a dynamic duo Head…" at bounding box center [761, 66] width 1108 height 7936
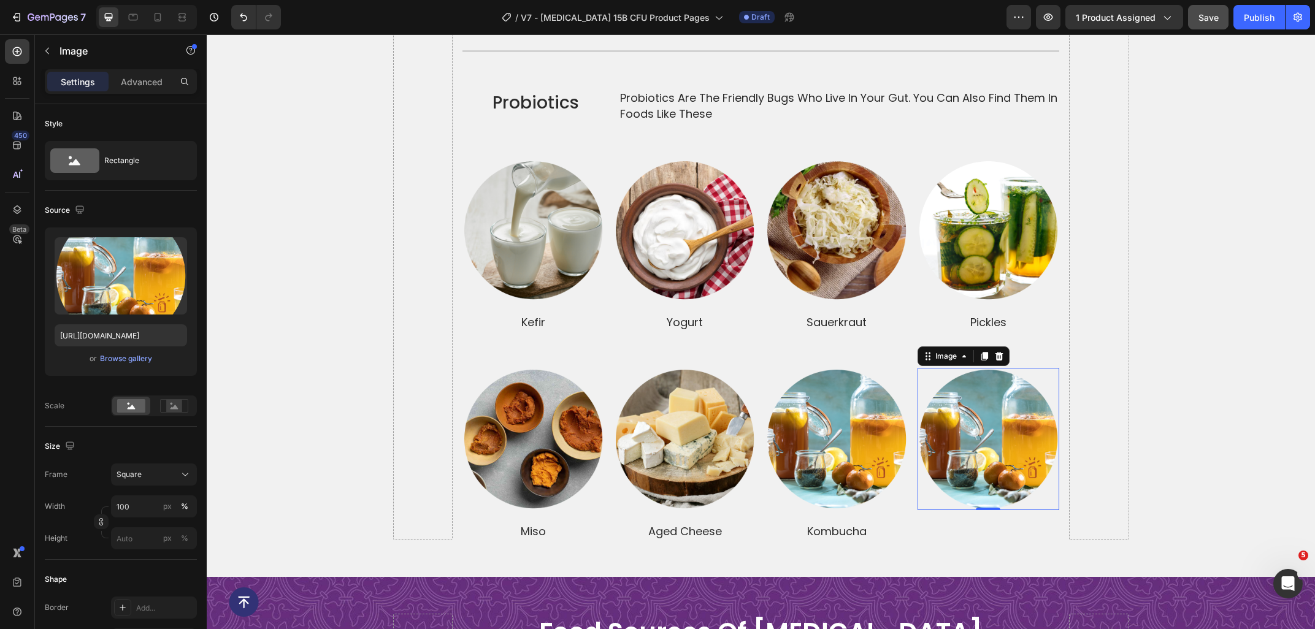
click at [998, 429] on img at bounding box center [988, 439] width 142 height 142
click at [112, 331] on input "https://ucarecdn.com/94339fba-2b7e-4728-9266-12f440e31525/-/format/auto/-/previ…" at bounding box center [121, 335] width 132 height 22
paste input "62f5b82e-5269-4c52-90df-4edab03677d1/-/format/auto/-/preview/3000x3000/-/qualit…"
type input "https://ucarecdn.com/62f5b82e-5269-4c52-90df-4edab03677d1/-/format/auto/-/previ…"
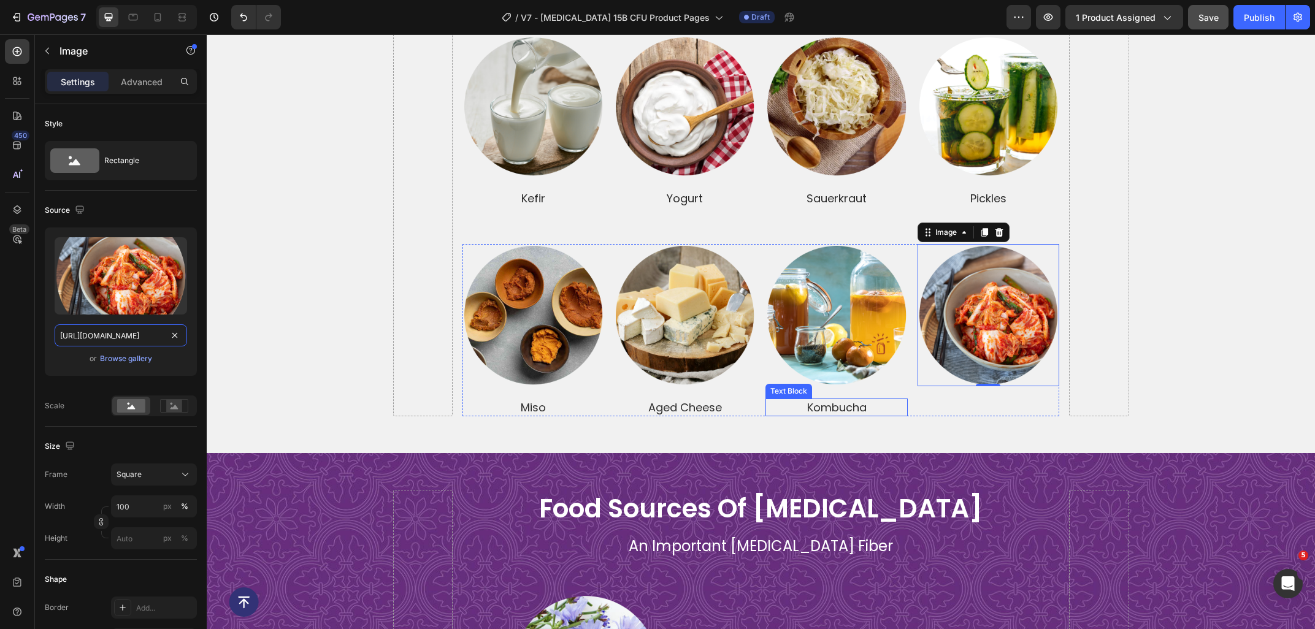
scroll to position [4068, 0]
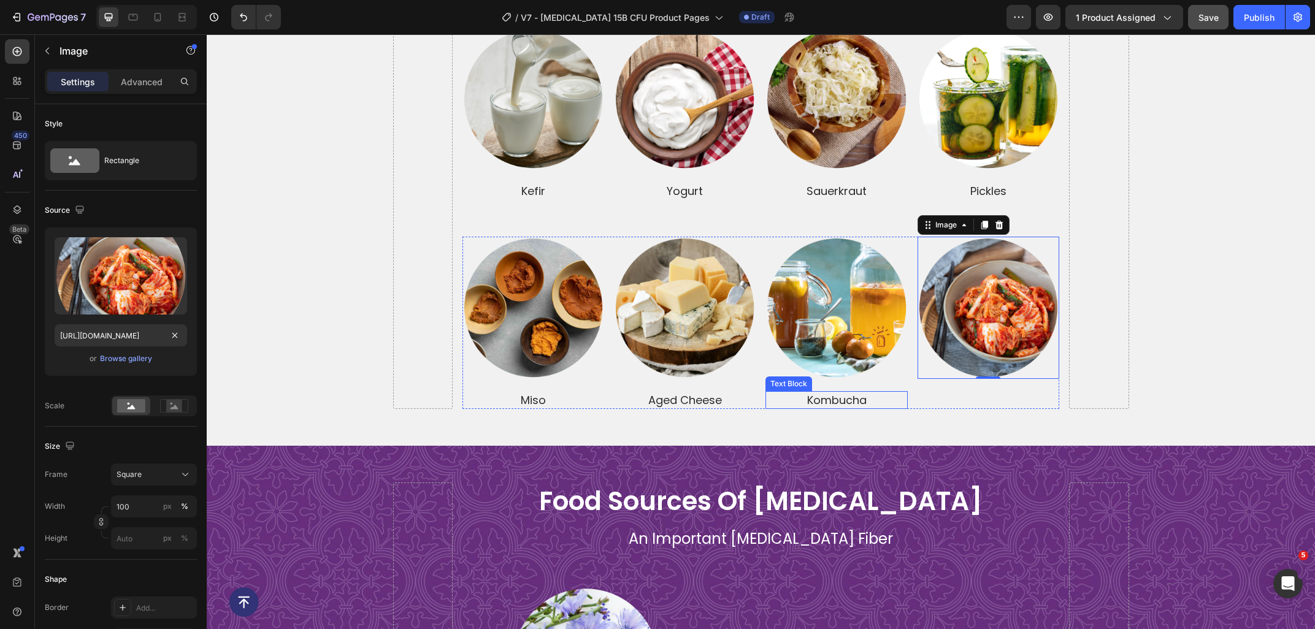
click at [839, 393] on p "kombucha" at bounding box center [836, 400] width 139 height 15
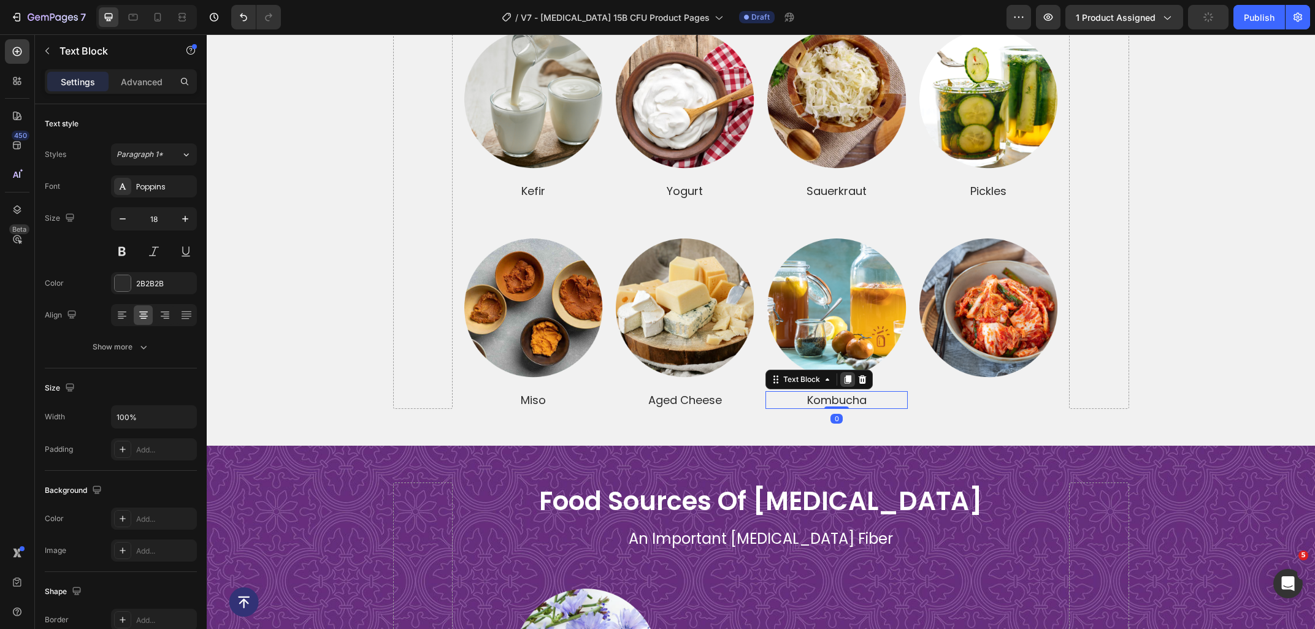
click at [849, 375] on icon at bounding box center [848, 379] width 7 height 9
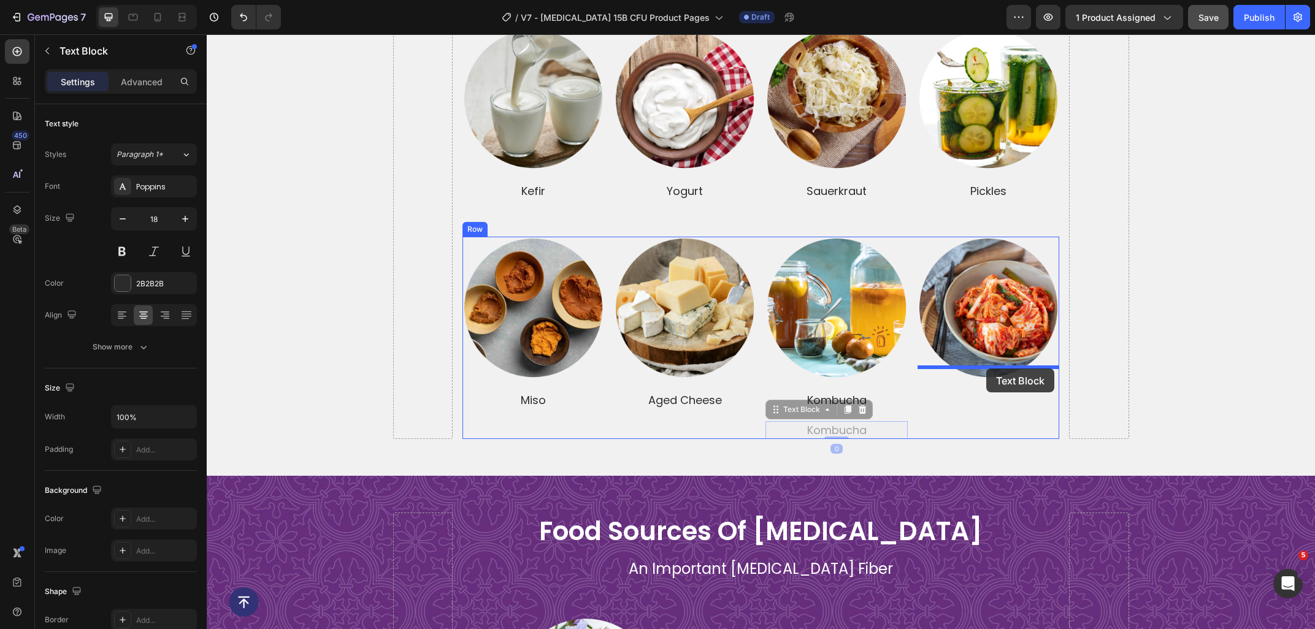
drag, startPoint x: 804, startPoint y: 399, endPoint x: 986, endPoint y: 369, distance: 184.6
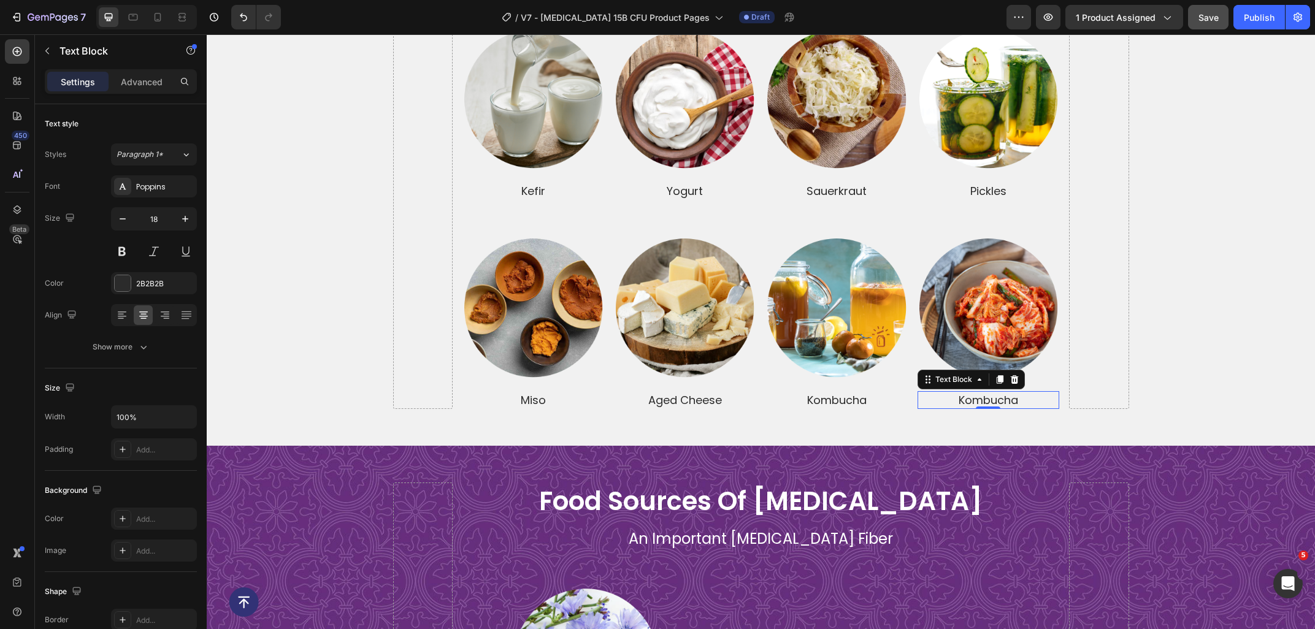
click at [1036, 393] on p "kombucha" at bounding box center [988, 400] width 139 height 15
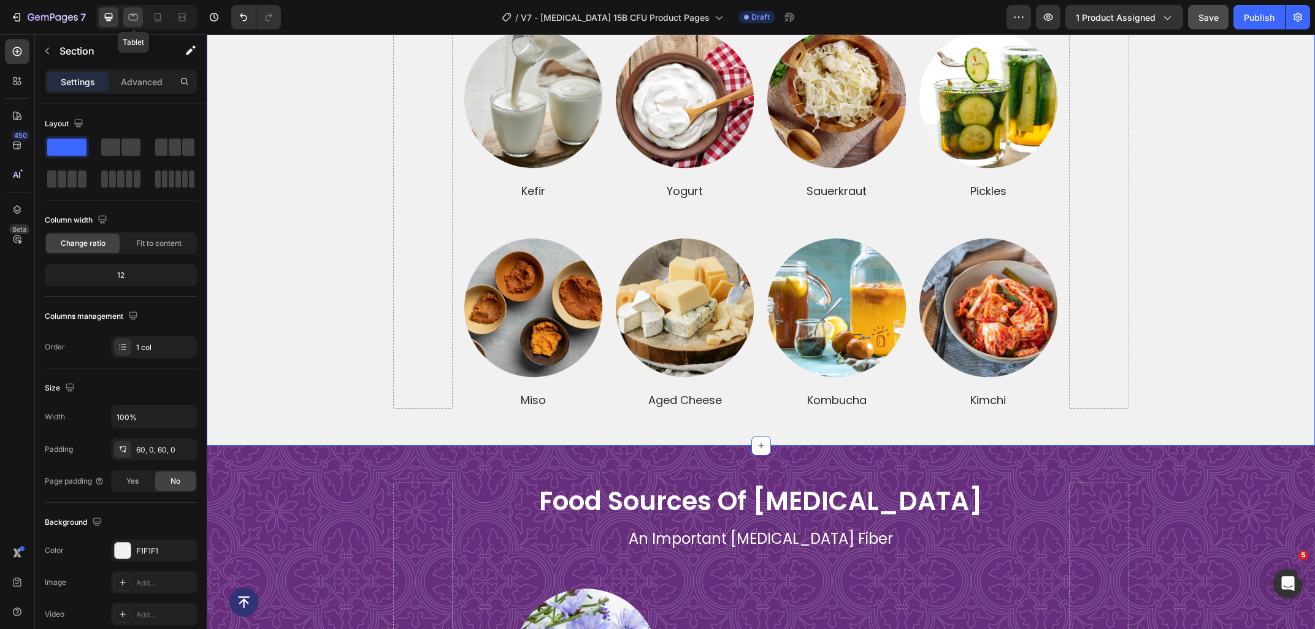
click at [137, 18] on icon at bounding box center [133, 17] width 12 height 12
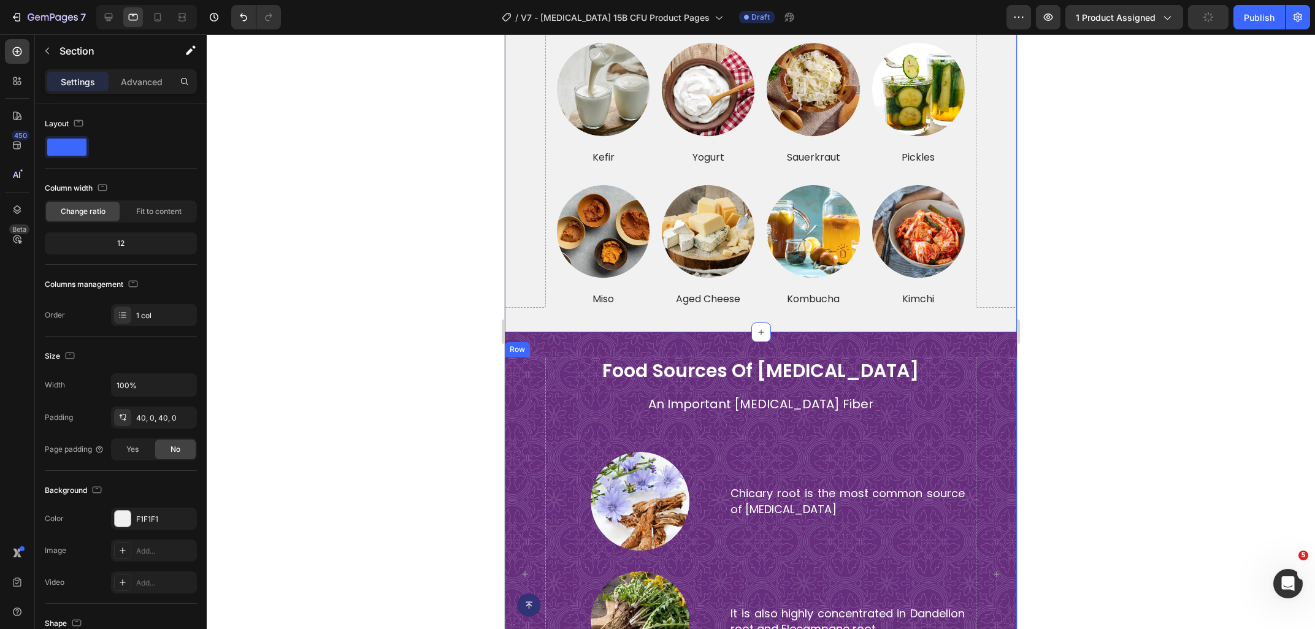
scroll to position [3274, 0]
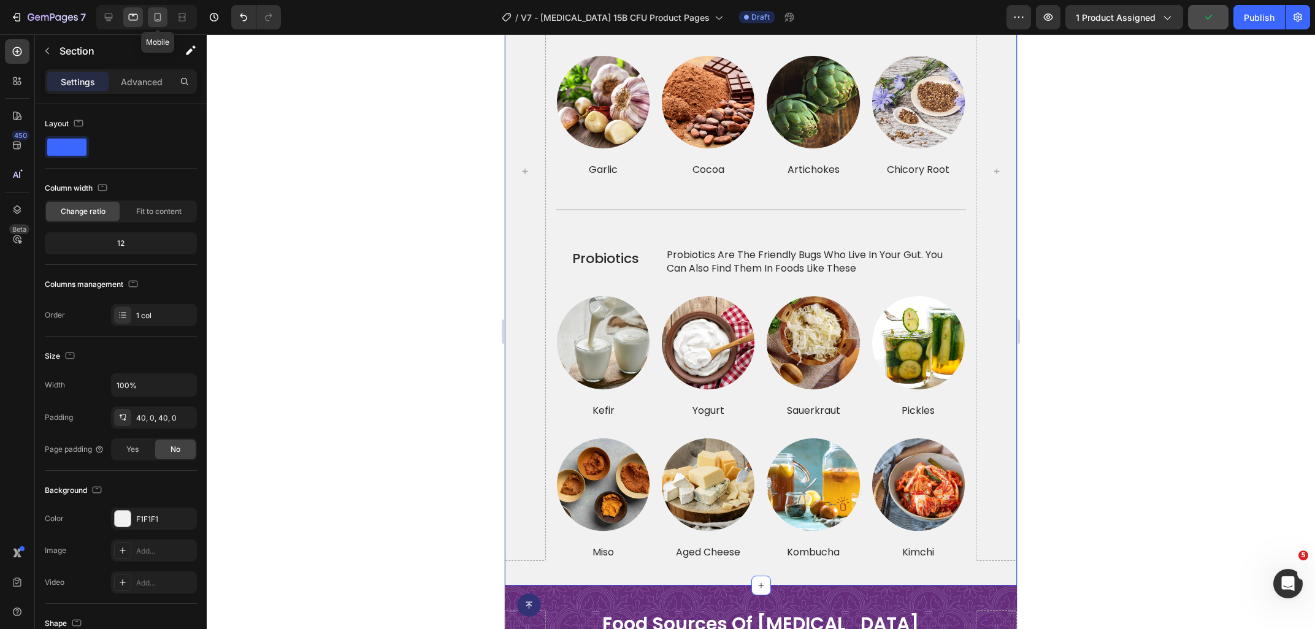
click at [156, 12] on icon at bounding box center [157, 17] width 12 height 12
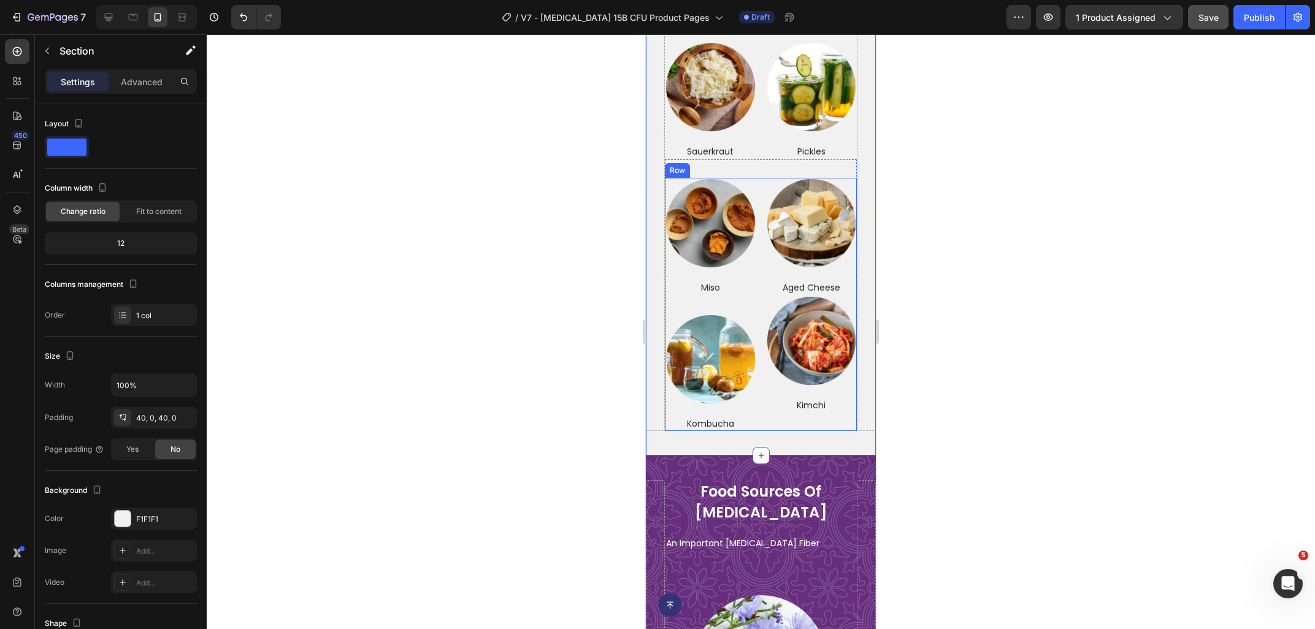
scroll to position [4278, 0]
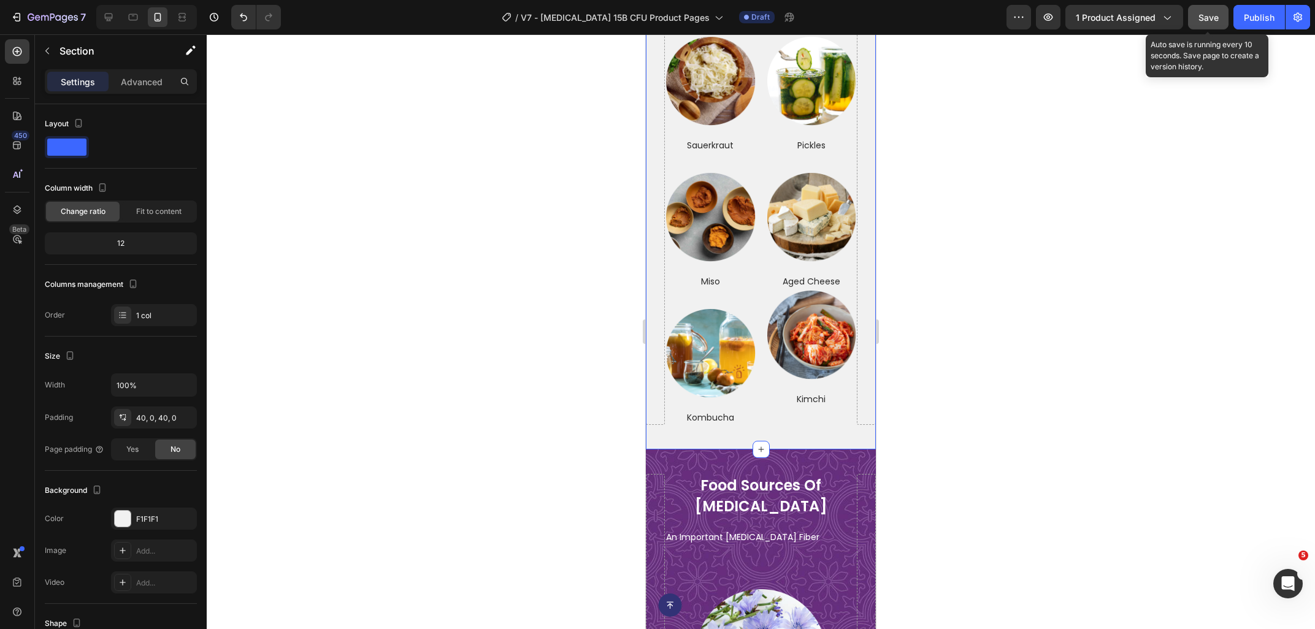
click at [1202, 25] on button "Save" at bounding box center [1208, 17] width 40 height 25
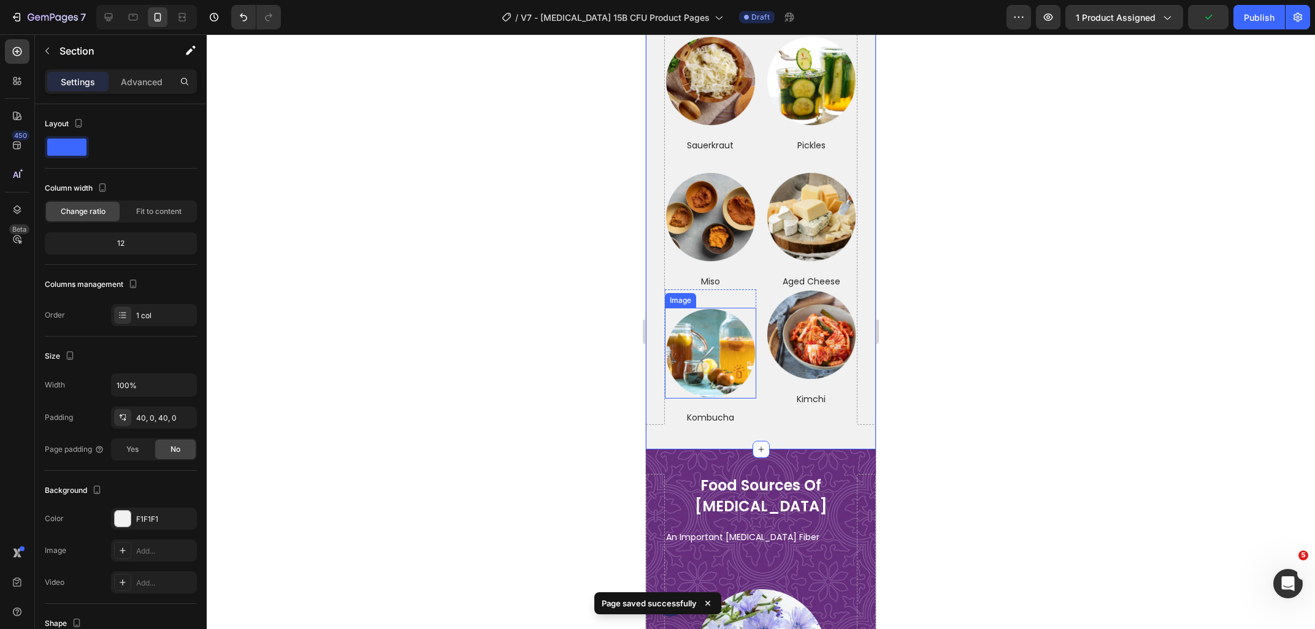
click at [722, 347] on img at bounding box center [710, 353] width 91 height 91
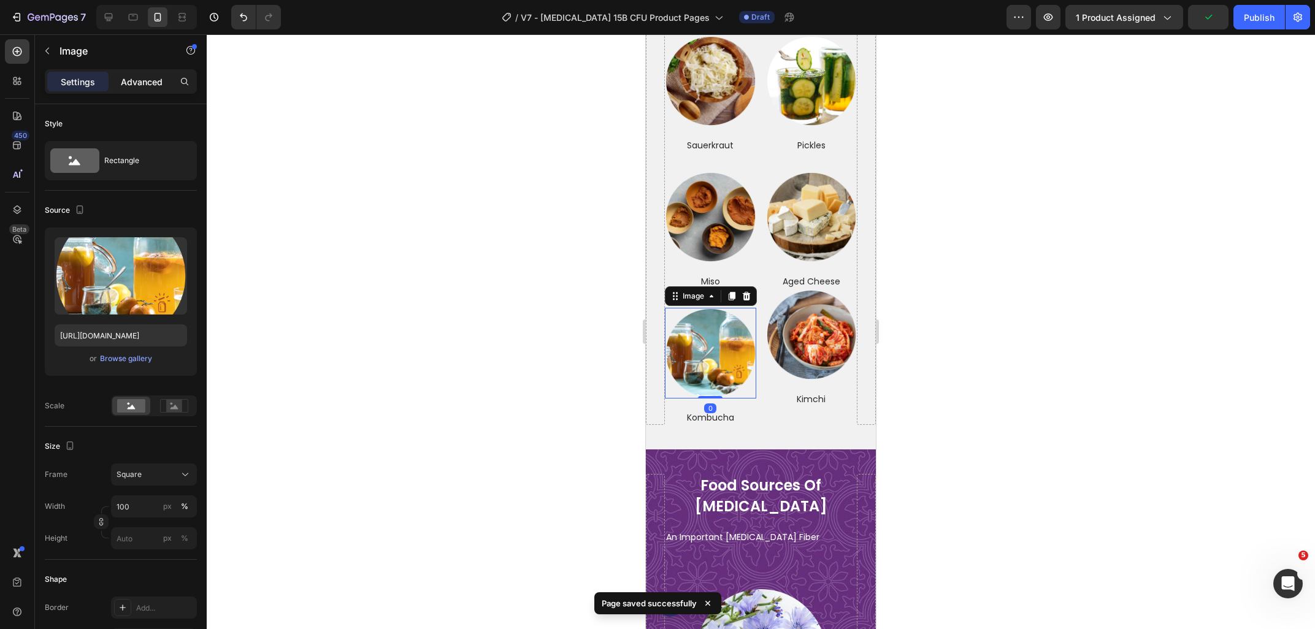
click at [121, 79] on div "Advanced" at bounding box center [141, 82] width 61 height 20
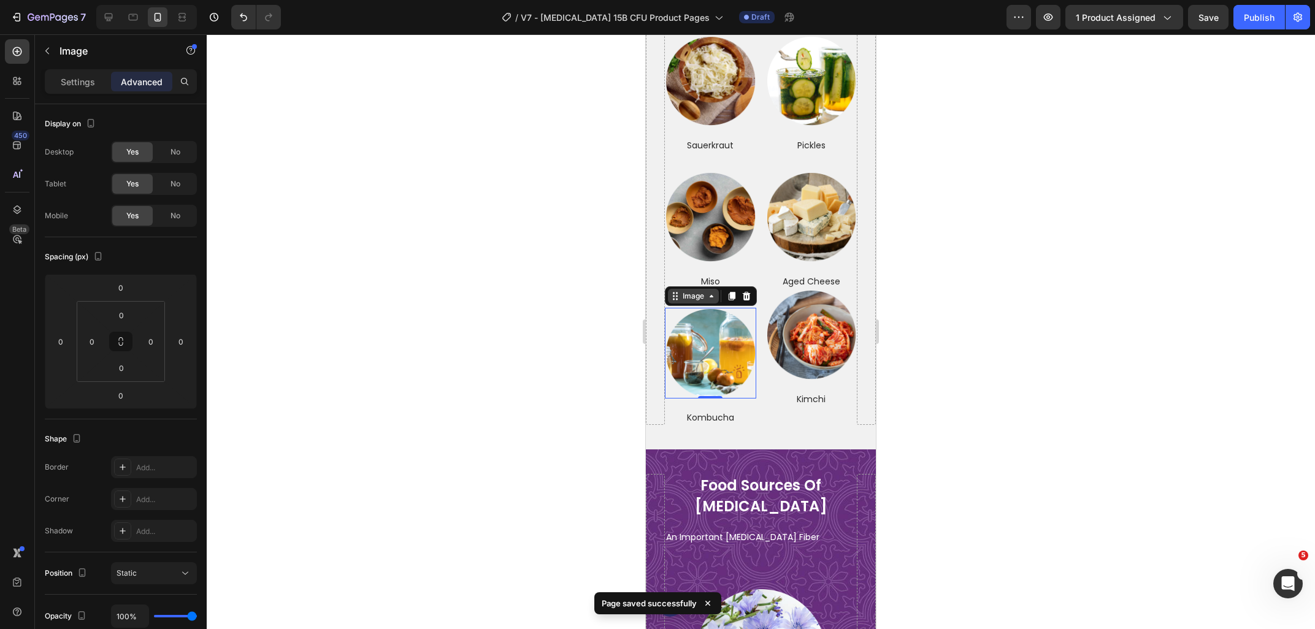
click at [693, 301] on div "Image" at bounding box center [693, 296] width 26 height 11
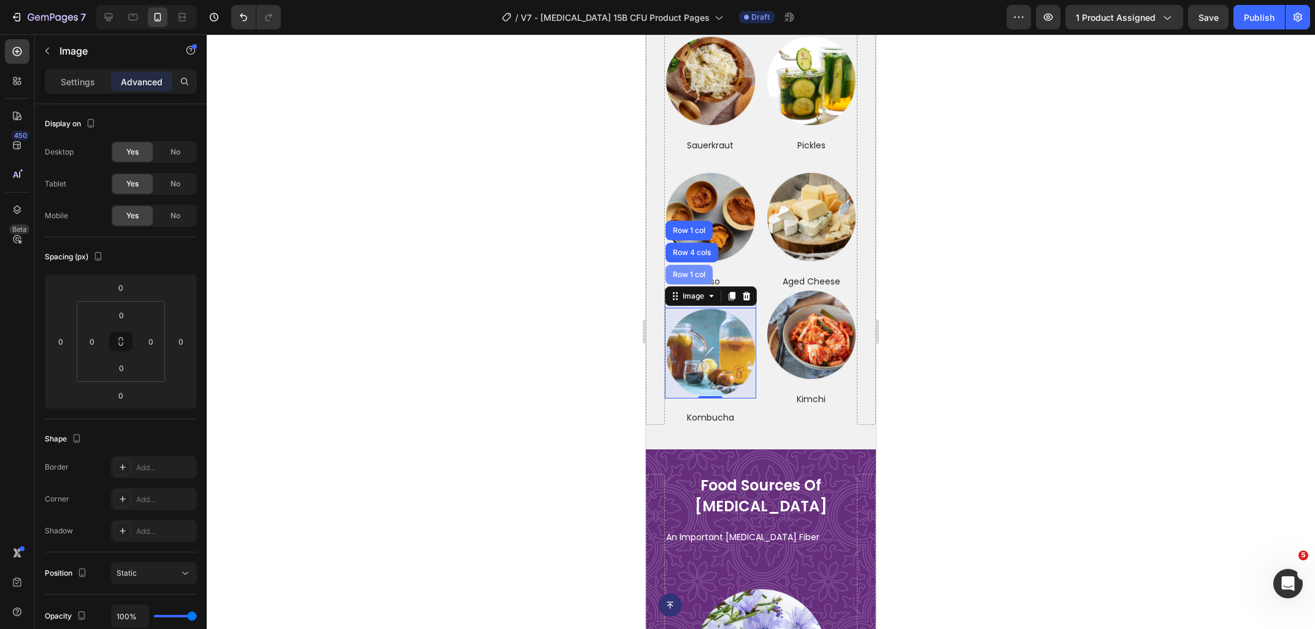
click at [697, 275] on div "Row 1 col" at bounding box center [688, 274] width 37 height 7
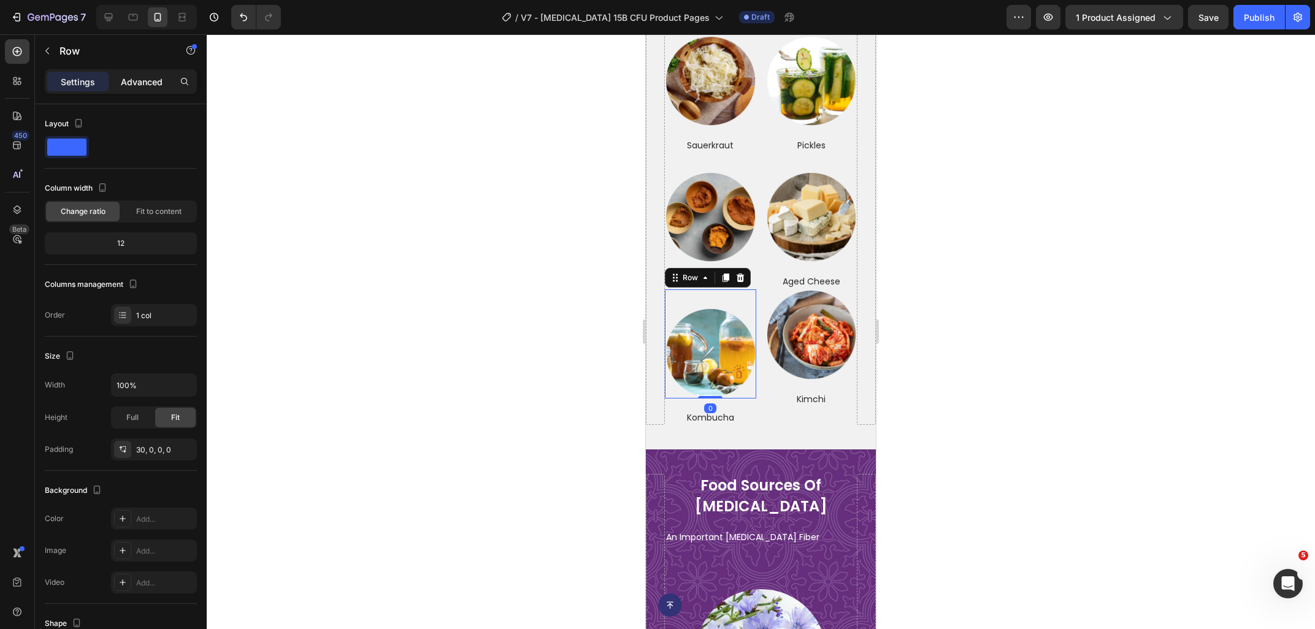
click at [153, 86] on p "Advanced" at bounding box center [142, 81] width 42 height 13
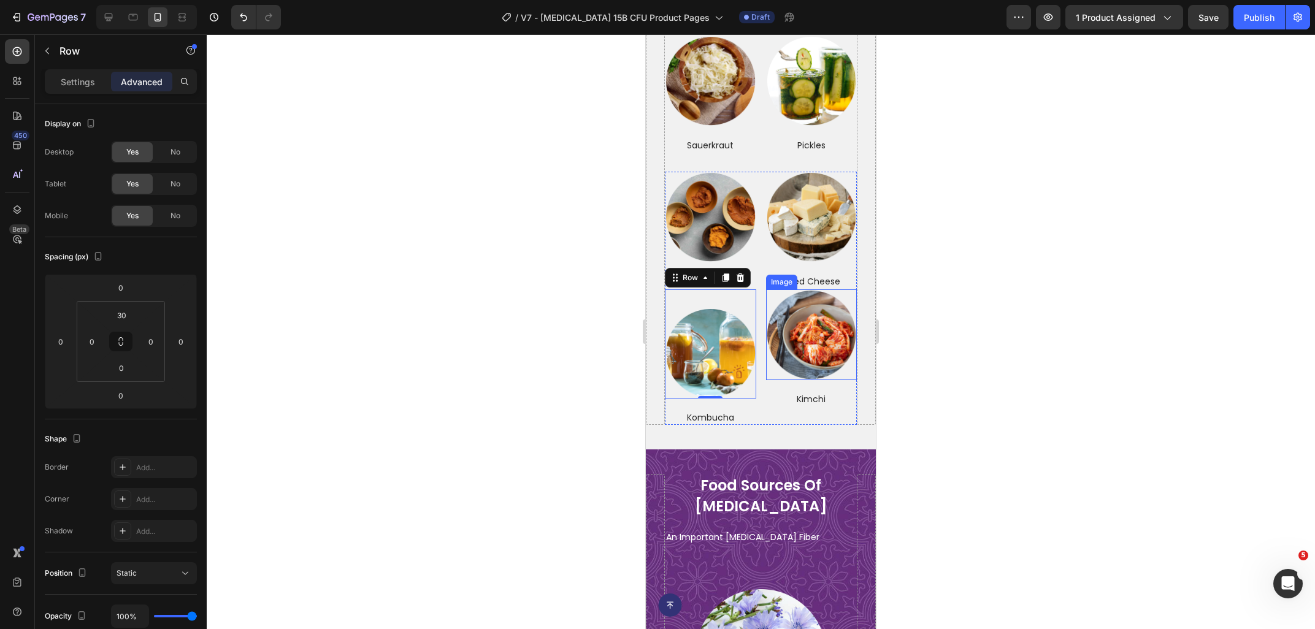
click at [804, 340] on img at bounding box center [811, 334] width 91 height 91
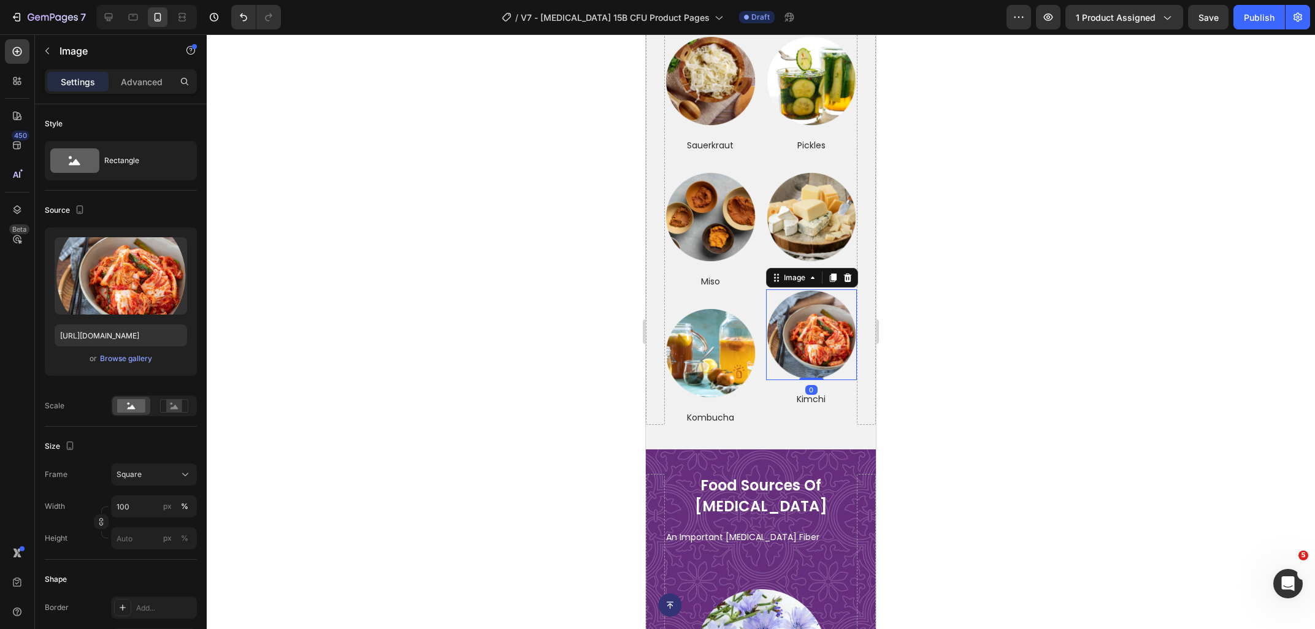
click at [792, 286] on div "Image" at bounding box center [812, 278] width 92 height 20
click at [792, 278] on div "Image" at bounding box center [794, 277] width 26 height 11
click at [797, 329] on img at bounding box center [811, 334] width 91 height 91
click at [140, 77] on p "Advanced" at bounding box center [142, 81] width 42 height 13
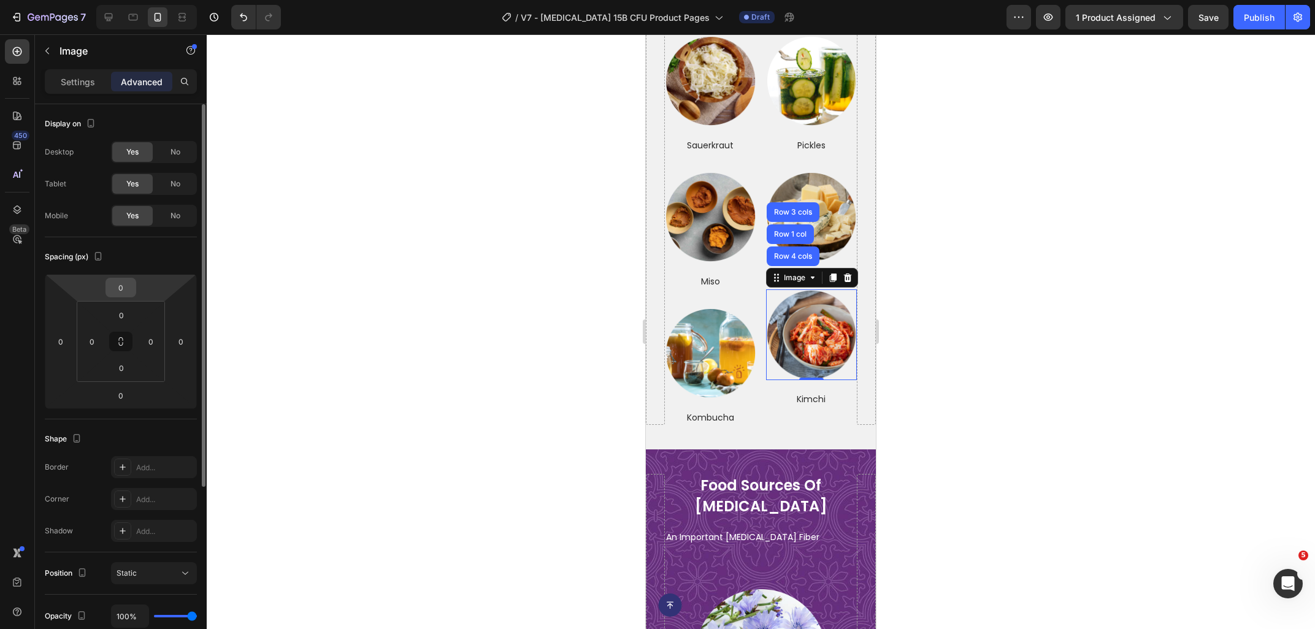
click at [127, 278] on input "0" at bounding box center [121, 287] width 25 height 18
type input "30"
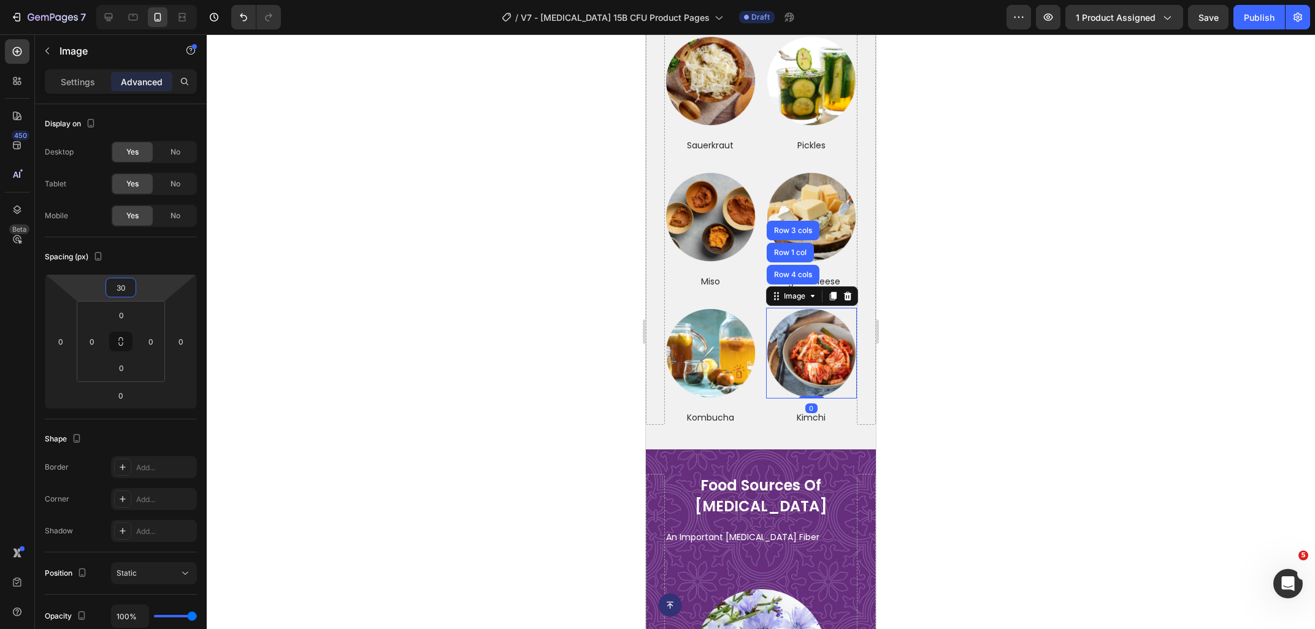
click at [1120, 443] on div at bounding box center [761, 331] width 1108 height 595
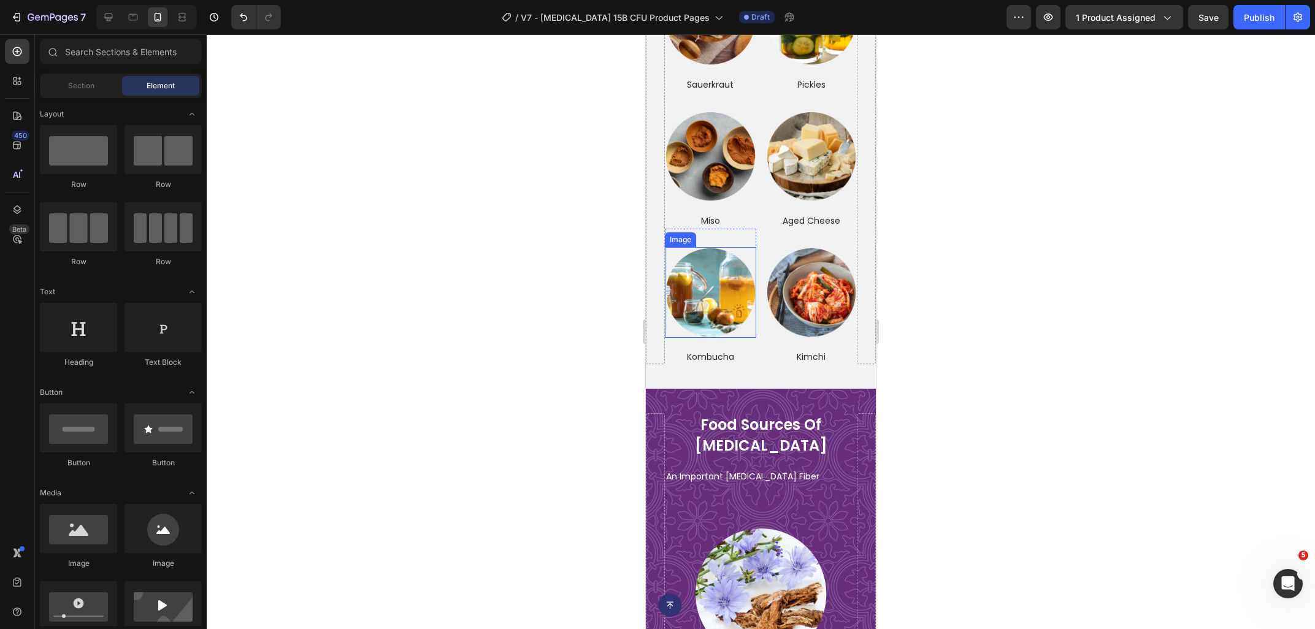
scroll to position [4410, 0]
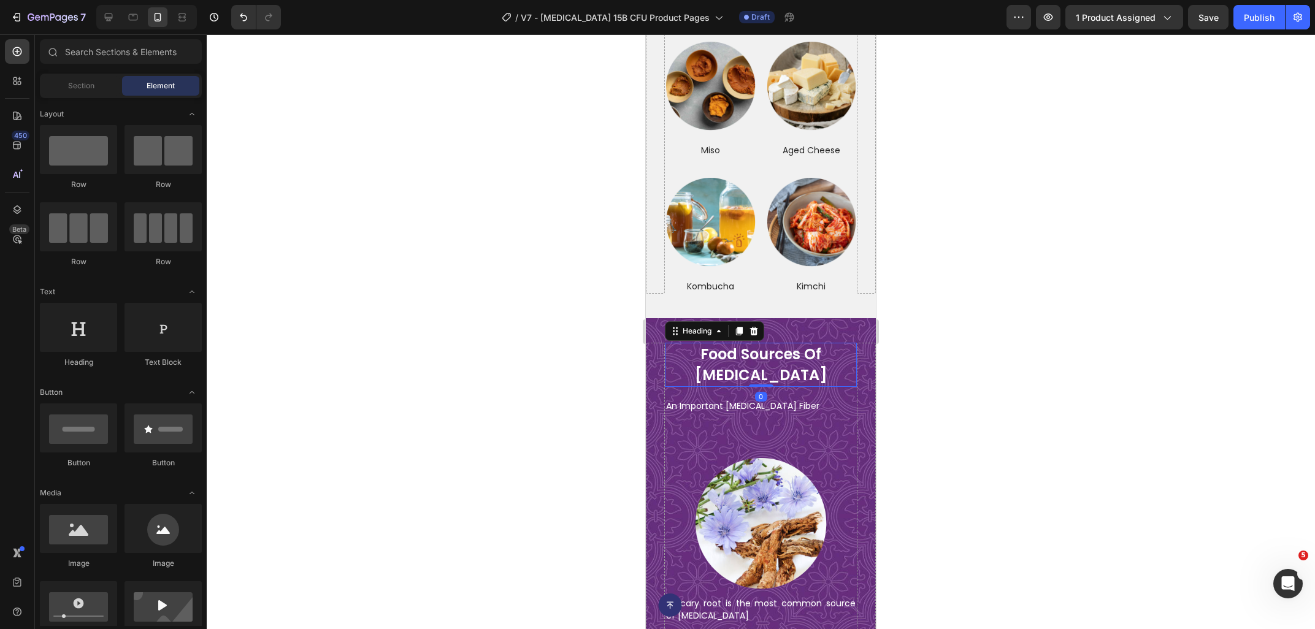
click at [741, 351] on h2 "food sources of inulin" at bounding box center [761, 365] width 192 height 44
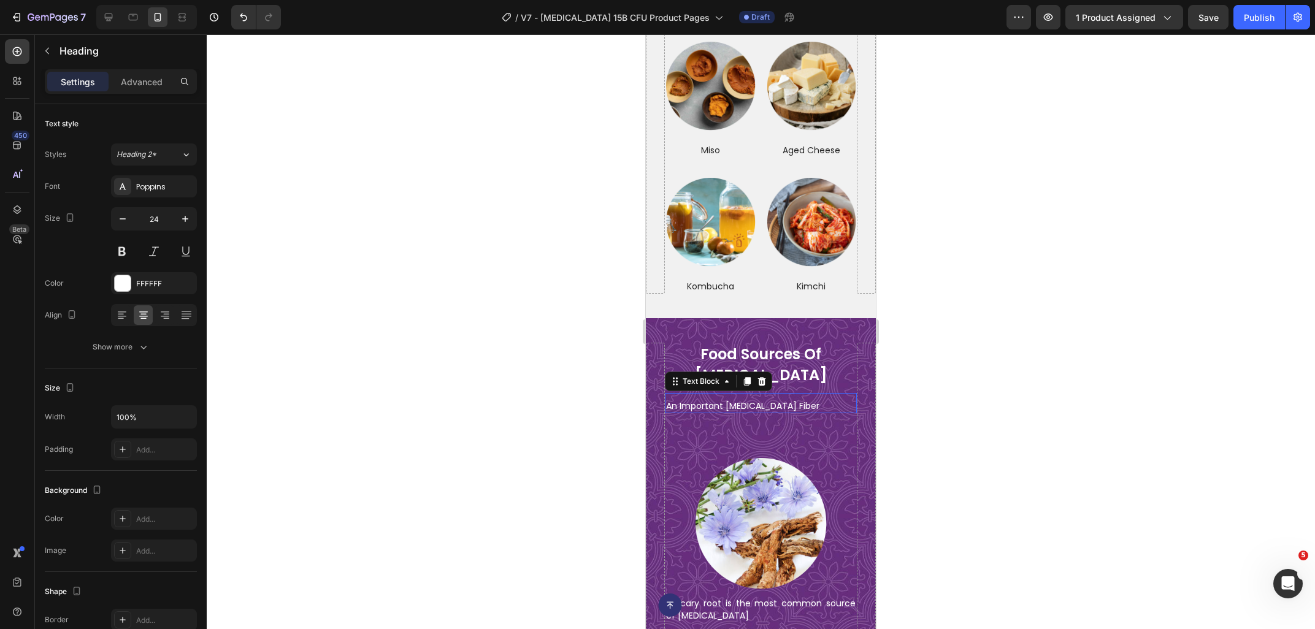
click at [721, 400] on p "An Important Prebiotic Fiber" at bounding box center [761, 406] width 190 height 12
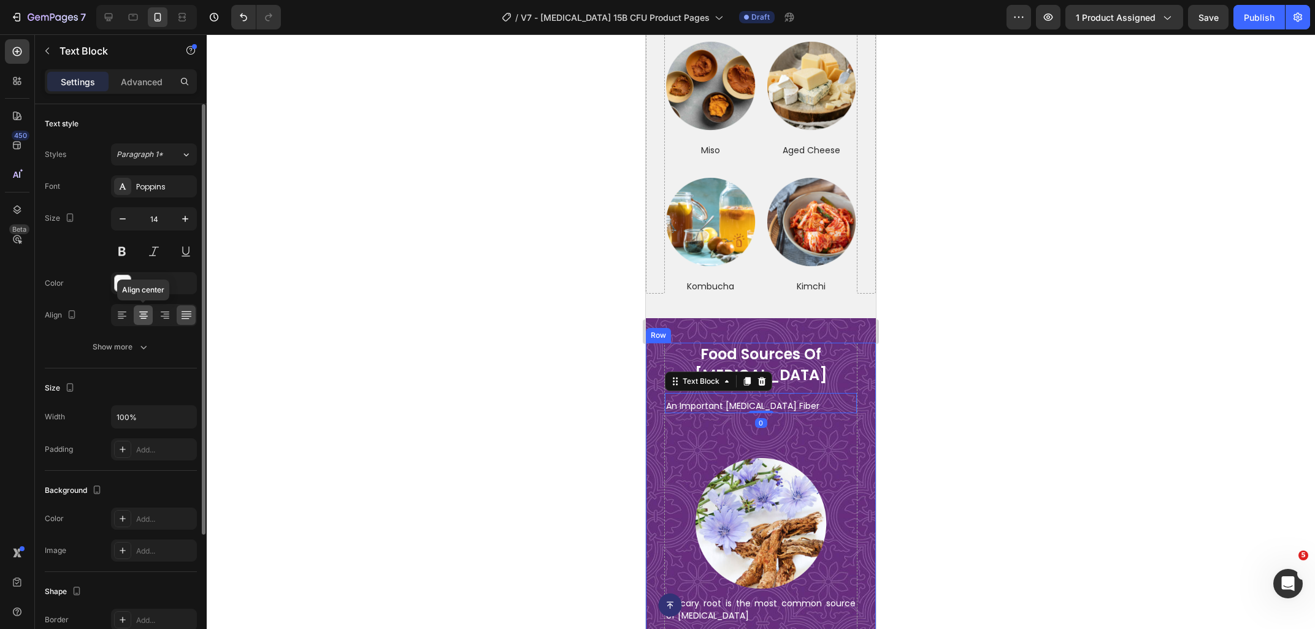
click at [145, 310] on icon at bounding box center [143, 315] width 12 height 12
click at [186, 227] on button "button" at bounding box center [185, 219] width 22 height 22
type input "16"
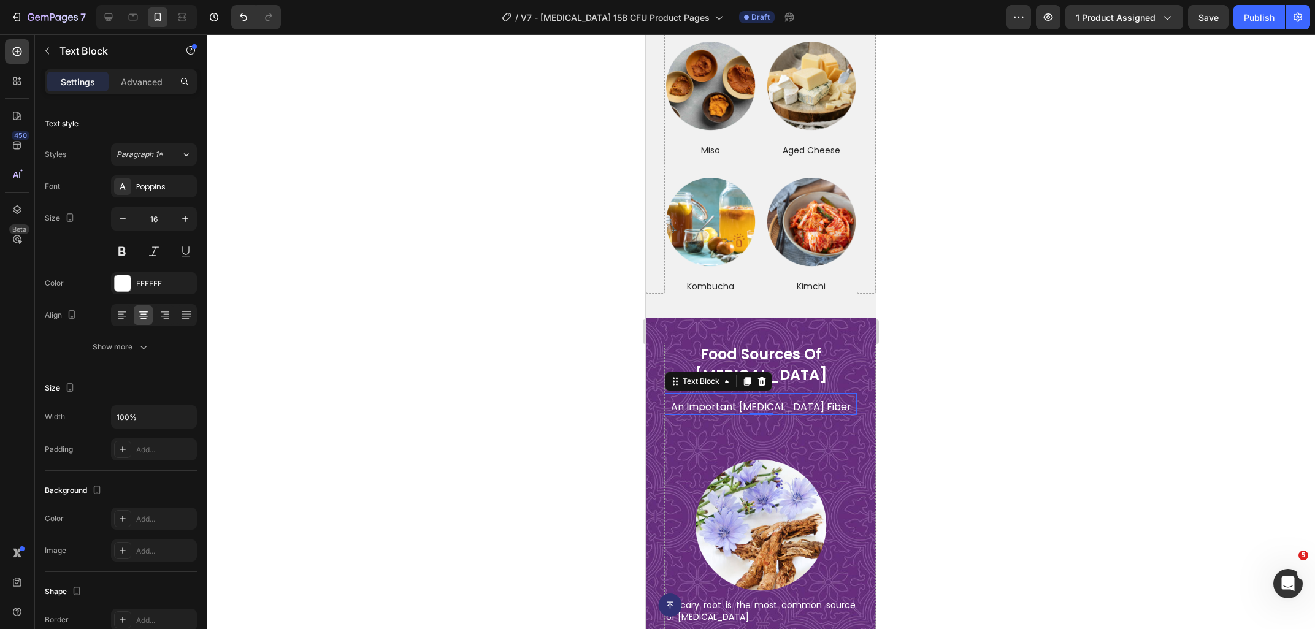
click at [1015, 425] on div at bounding box center [761, 331] width 1108 height 595
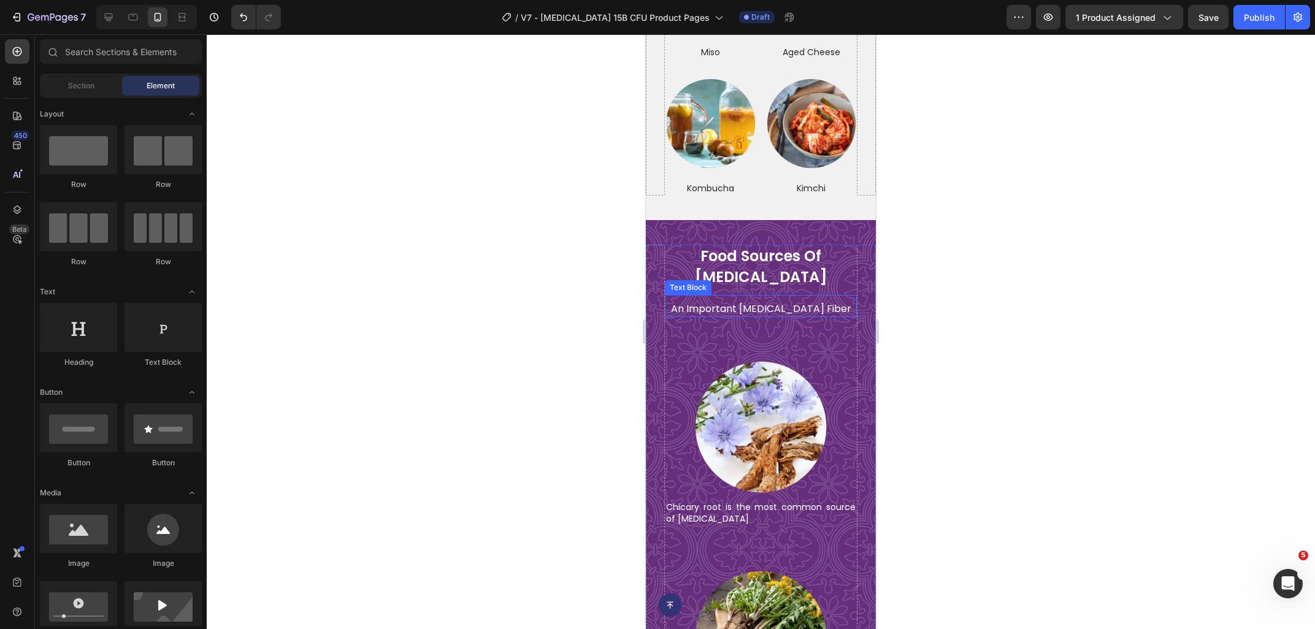
scroll to position [4541, 0]
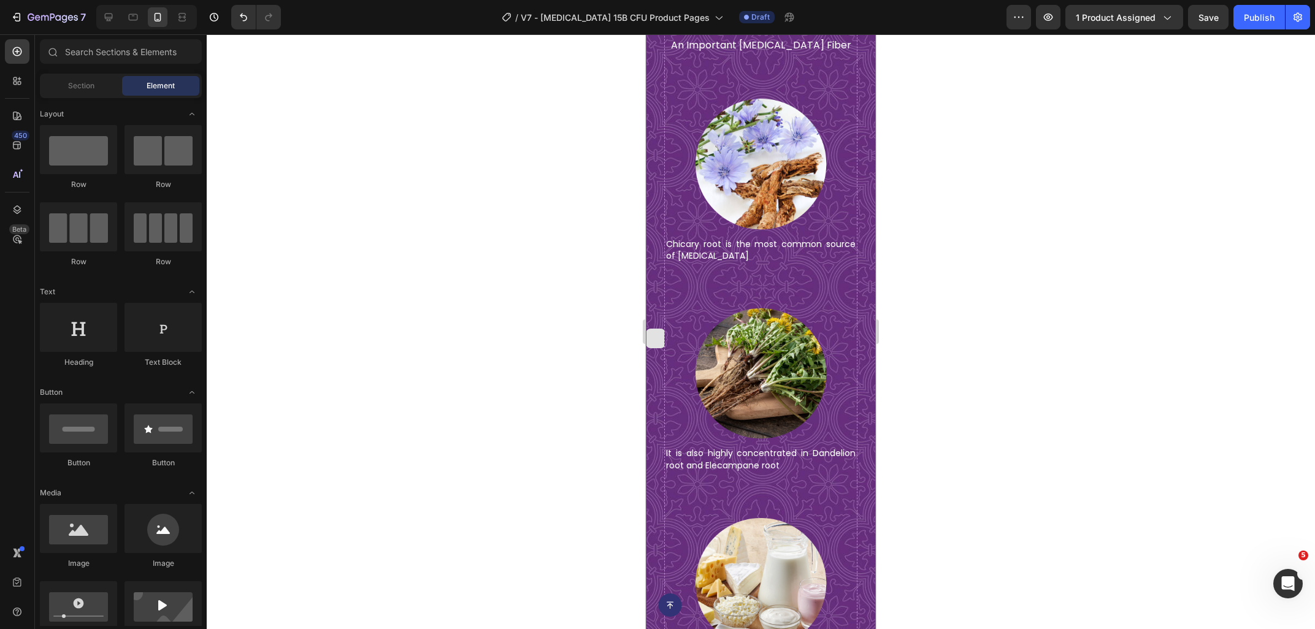
click at [763, 169] on img at bounding box center [761, 164] width 134 height 134
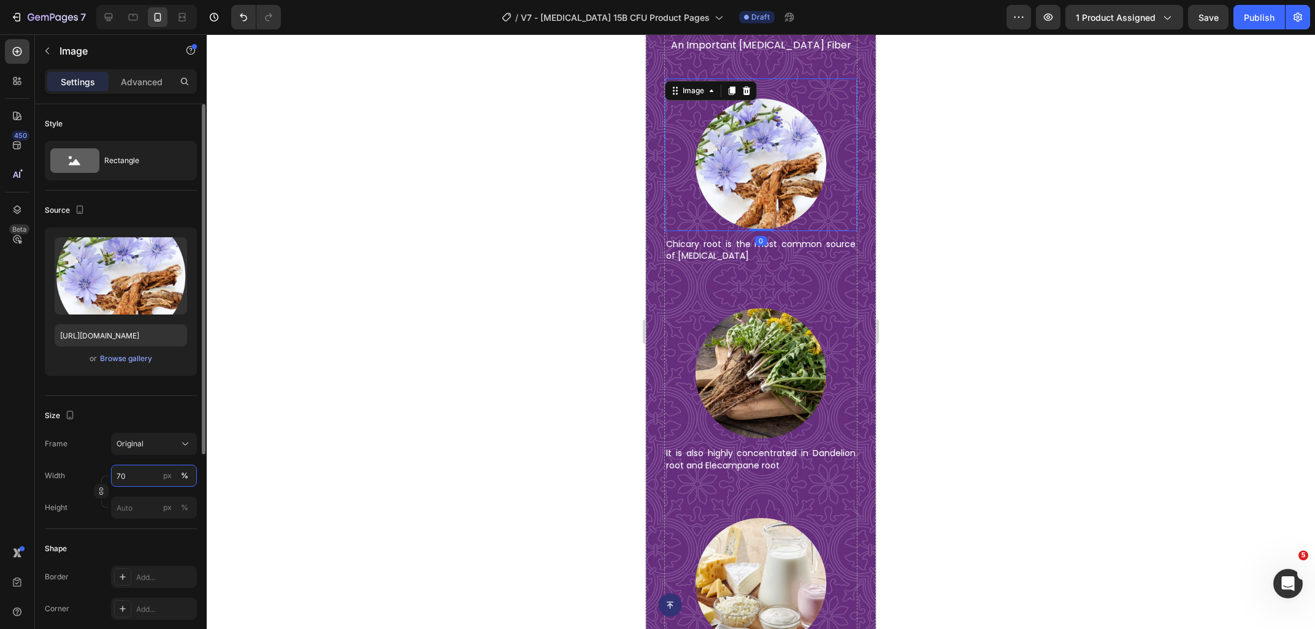
click at [139, 473] on input "70" at bounding box center [154, 476] width 86 height 22
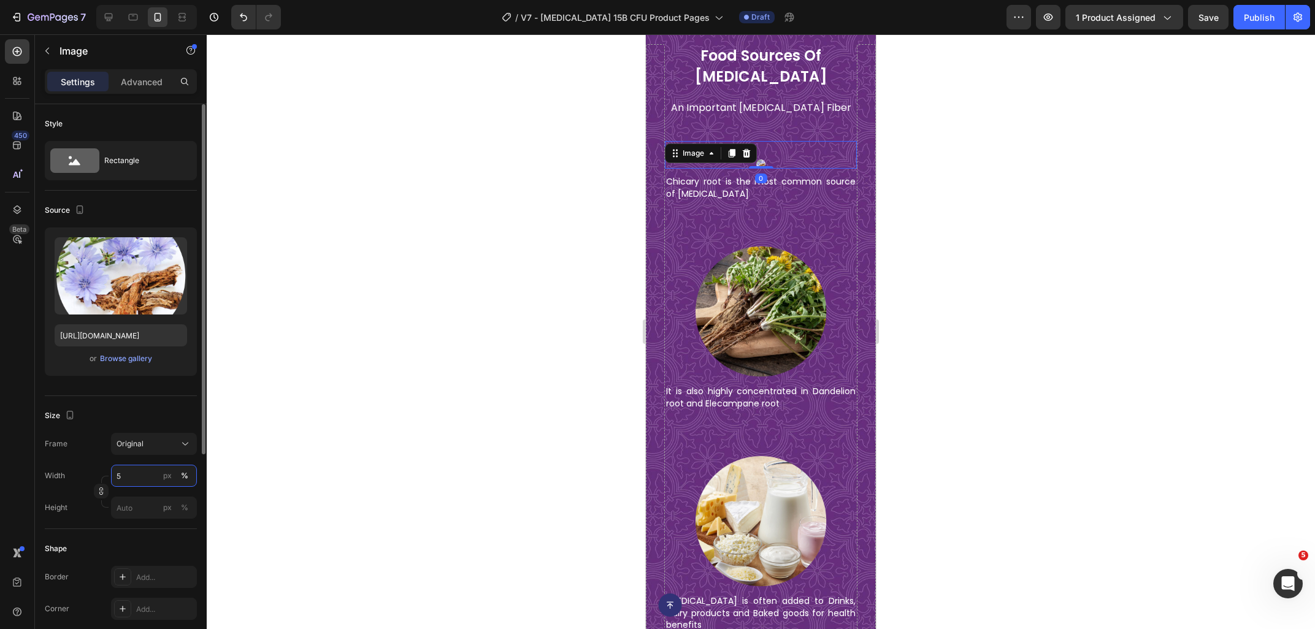
type input "50"
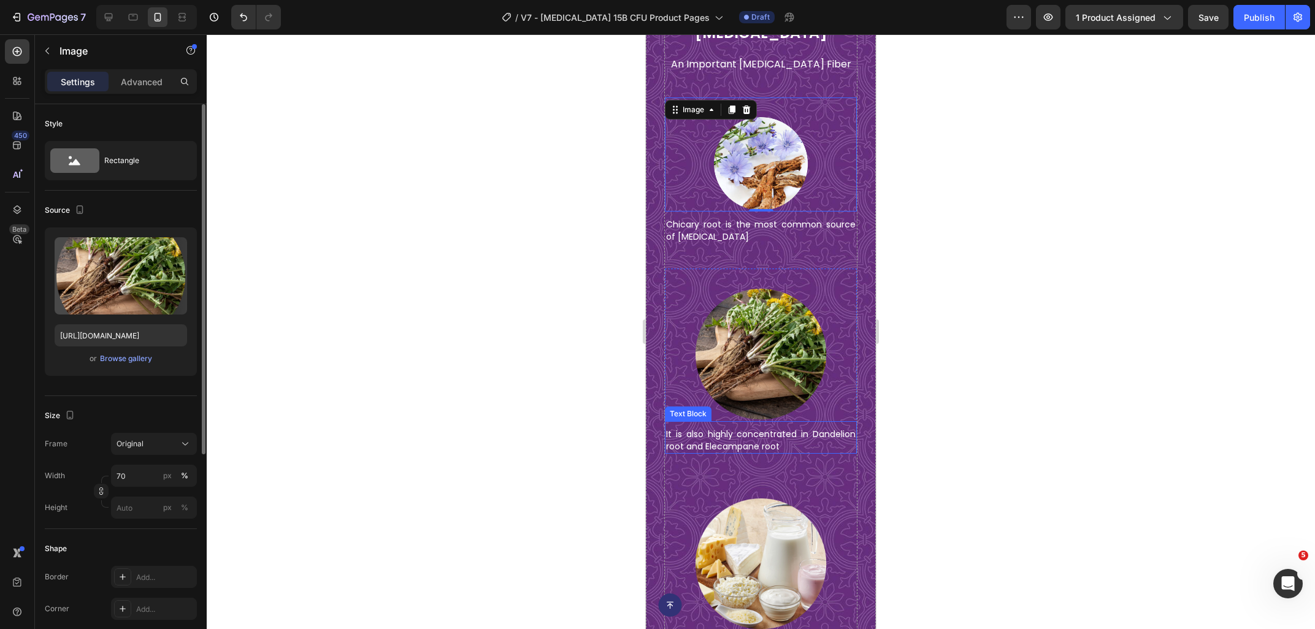
click at [732, 342] on img at bounding box center [761, 354] width 134 height 134
click at [135, 469] on input "70" at bounding box center [154, 476] width 86 height 22
type input "50"
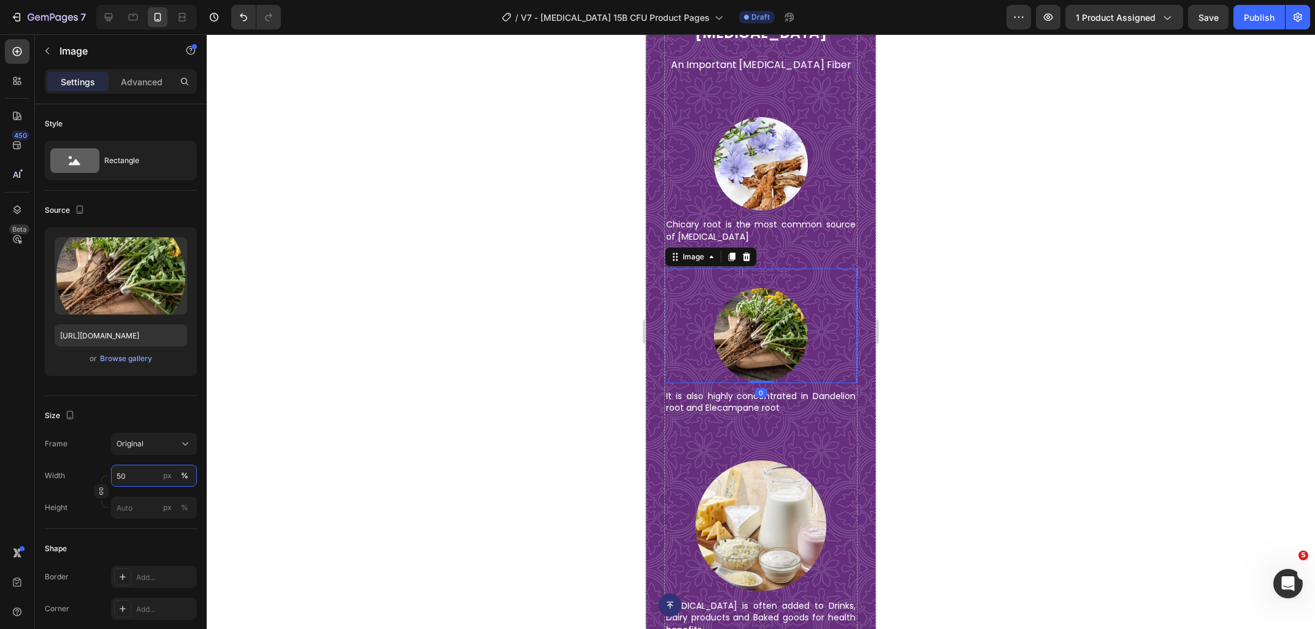
scroll to position [4503, 0]
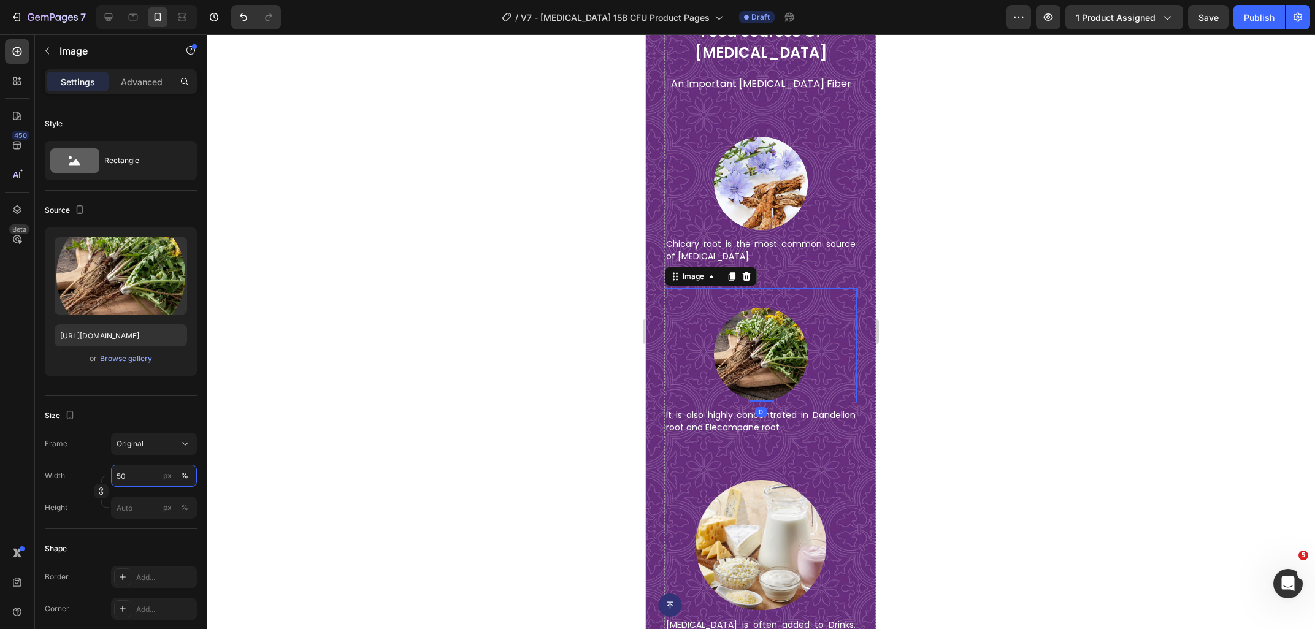
click at [741, 514] on img at bounding box center [761, 545] width 134 height 134
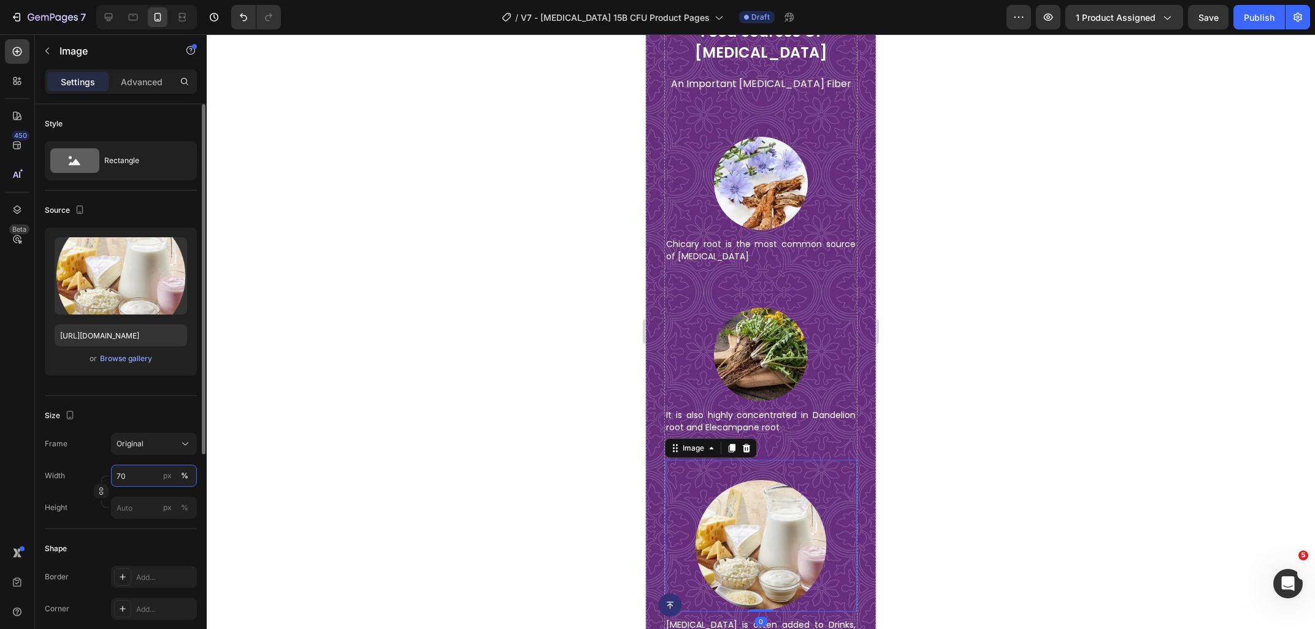
click at [125, 472] on input "70" at bounding box center [154, 476] width 86 height 22
type input "50"
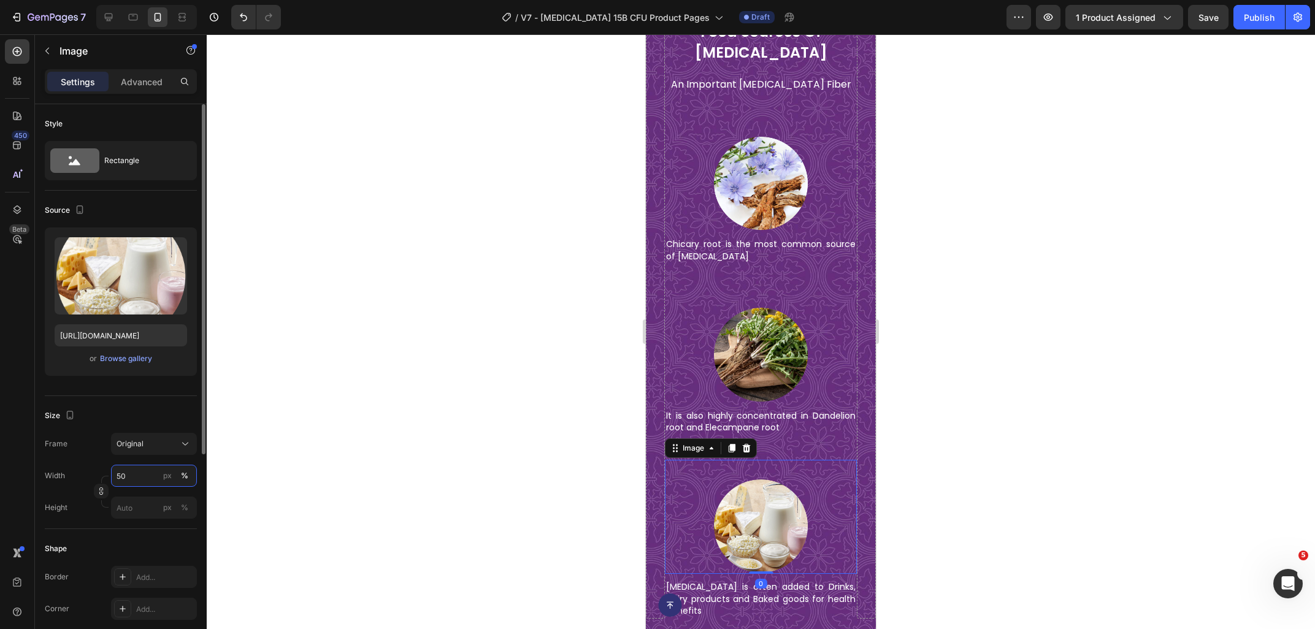
scroll to position [4484, 0]
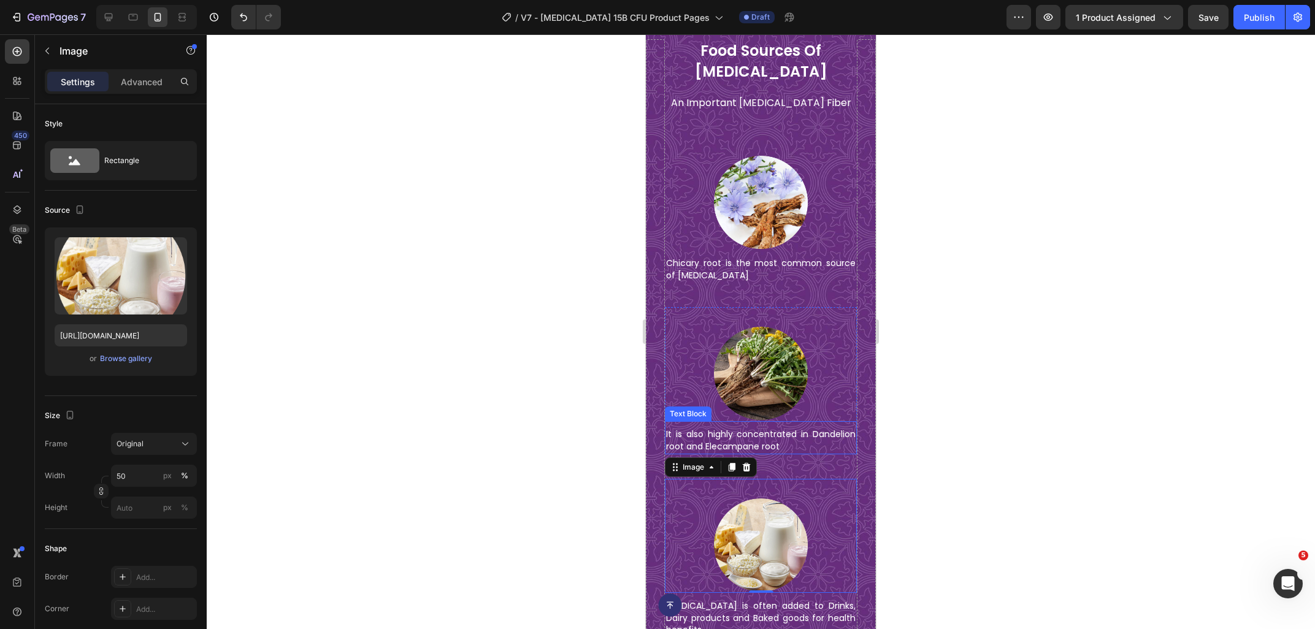
click at [1054, 406] on div at bounding box center [761, 331] width 1108 height 595
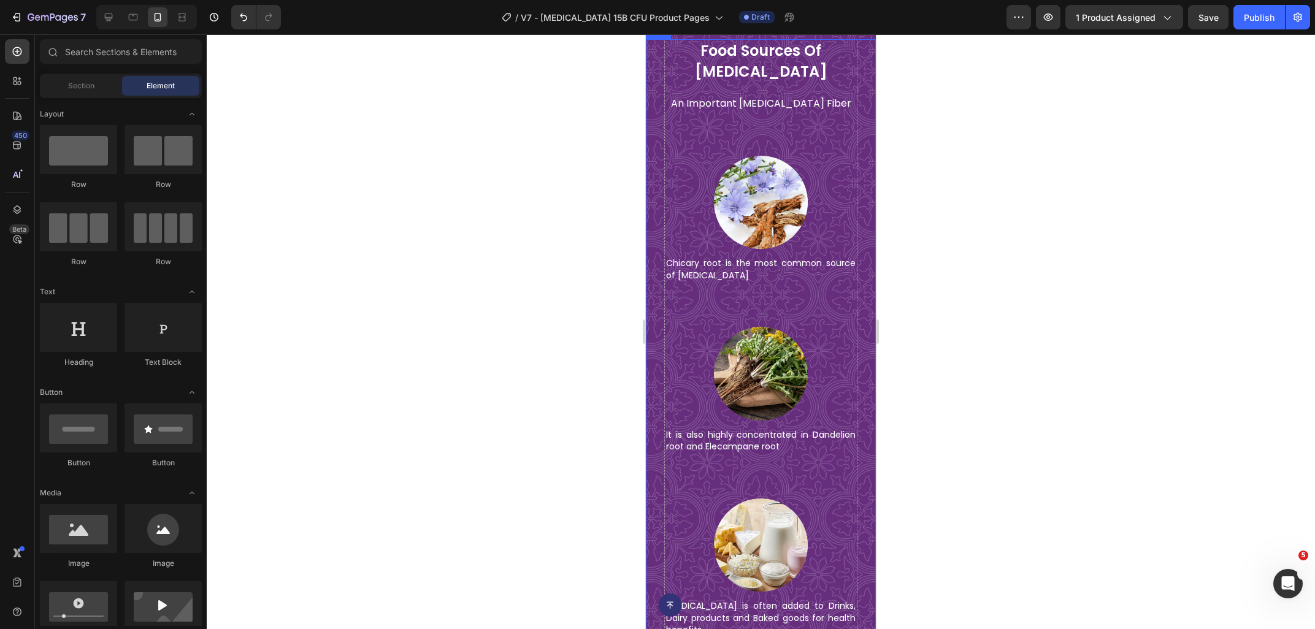
scroll to position [4286, 0]
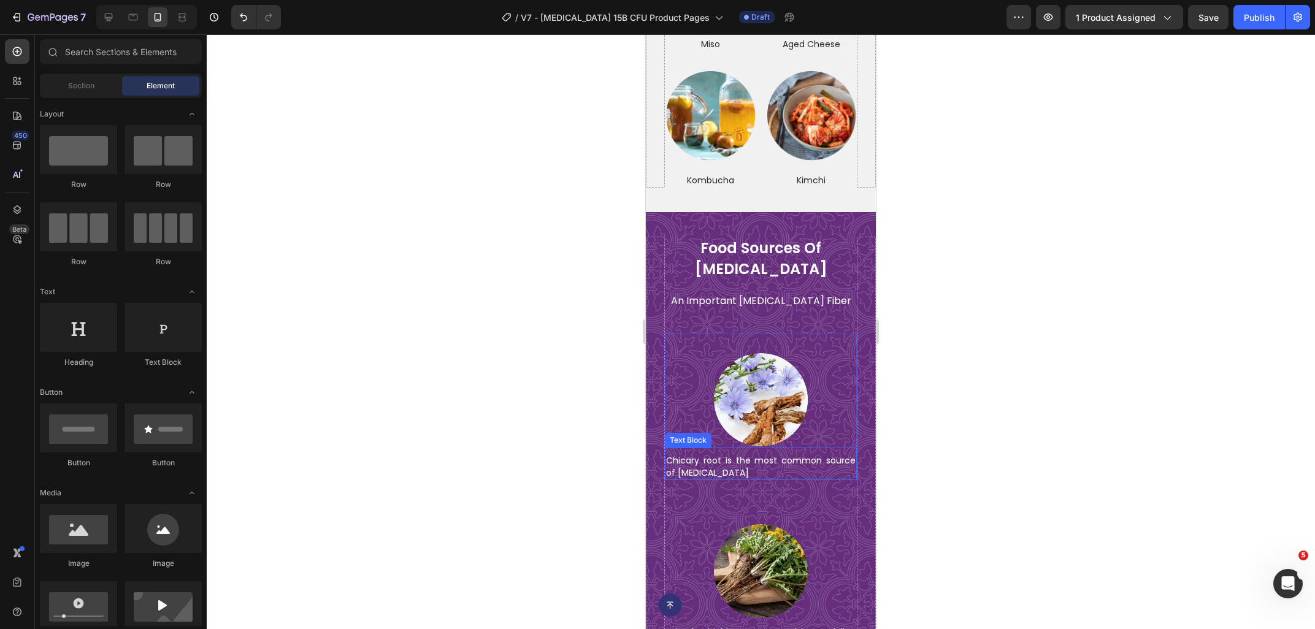
click at [686, 455] on p "Chicary root is the most common source of inulin" at bounding box center [761, 467] width 190 height 24
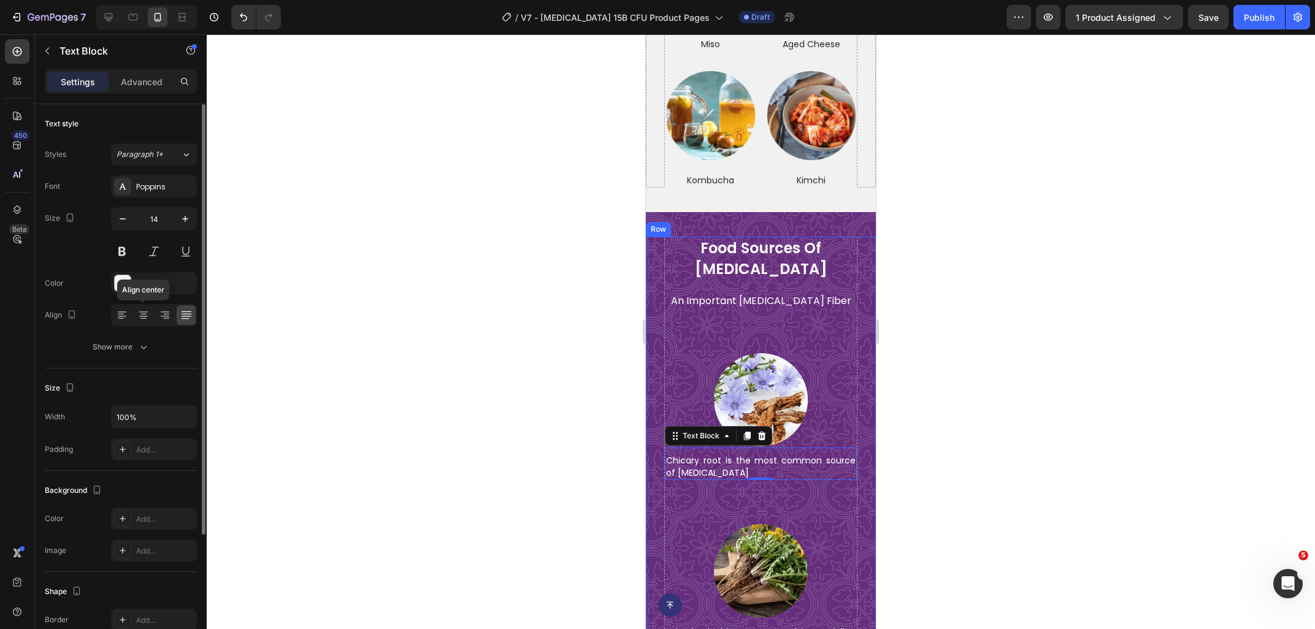
drag, startPoint x: 141, startPoint y: 317, endPoint x: 175, endPoint y: 315, distance: 34.4
click at [141, 316] on icon at bounding box center [143, 315] width 12 height 12
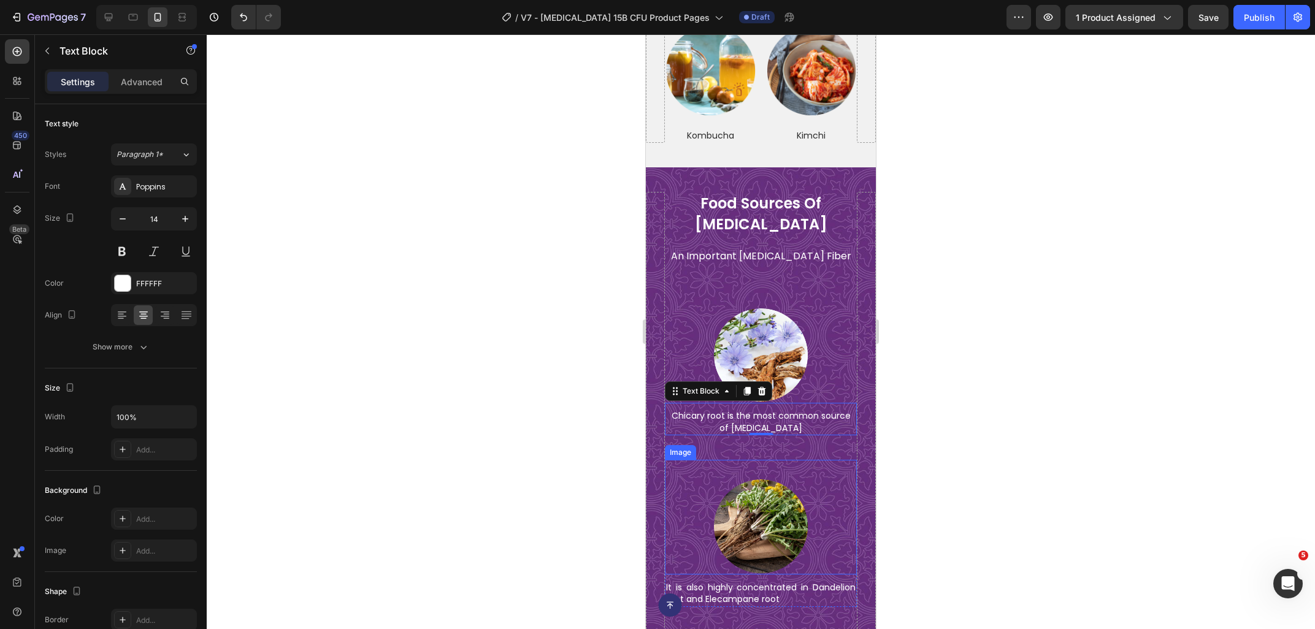
scroll to position [4353, 0]
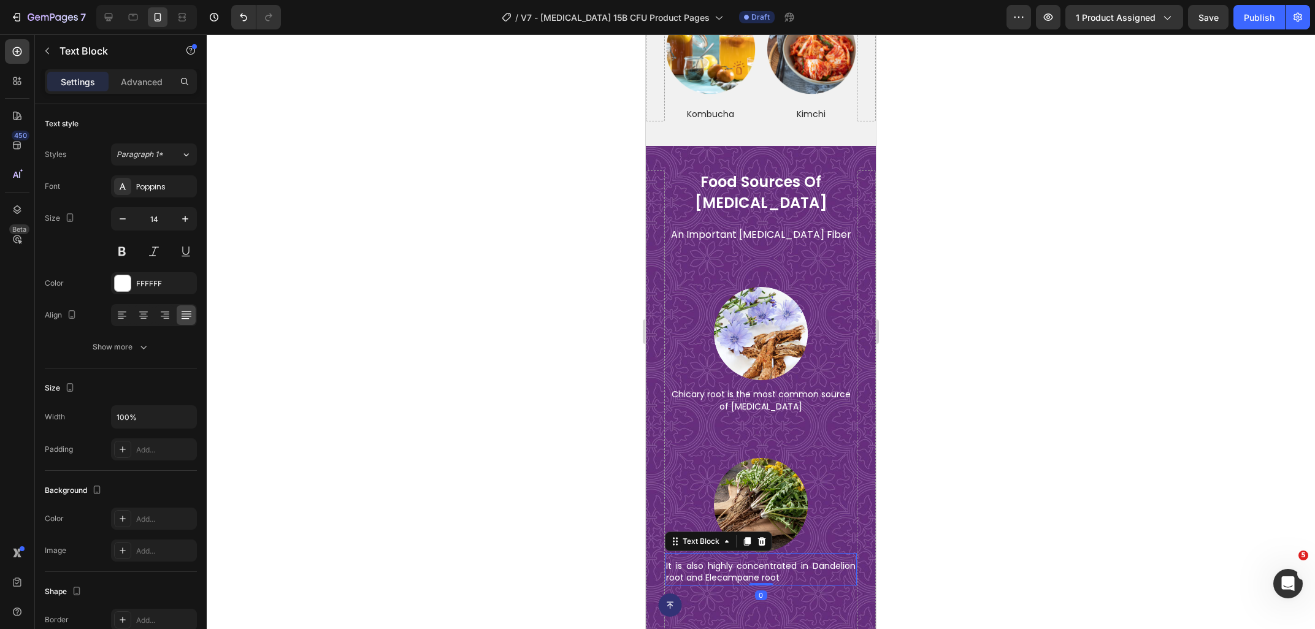
click at [741, 561] on p "It is also highly concentrated in Dandelion root and Elecampane root" at bounding box center [761, 573] width 190 height 24
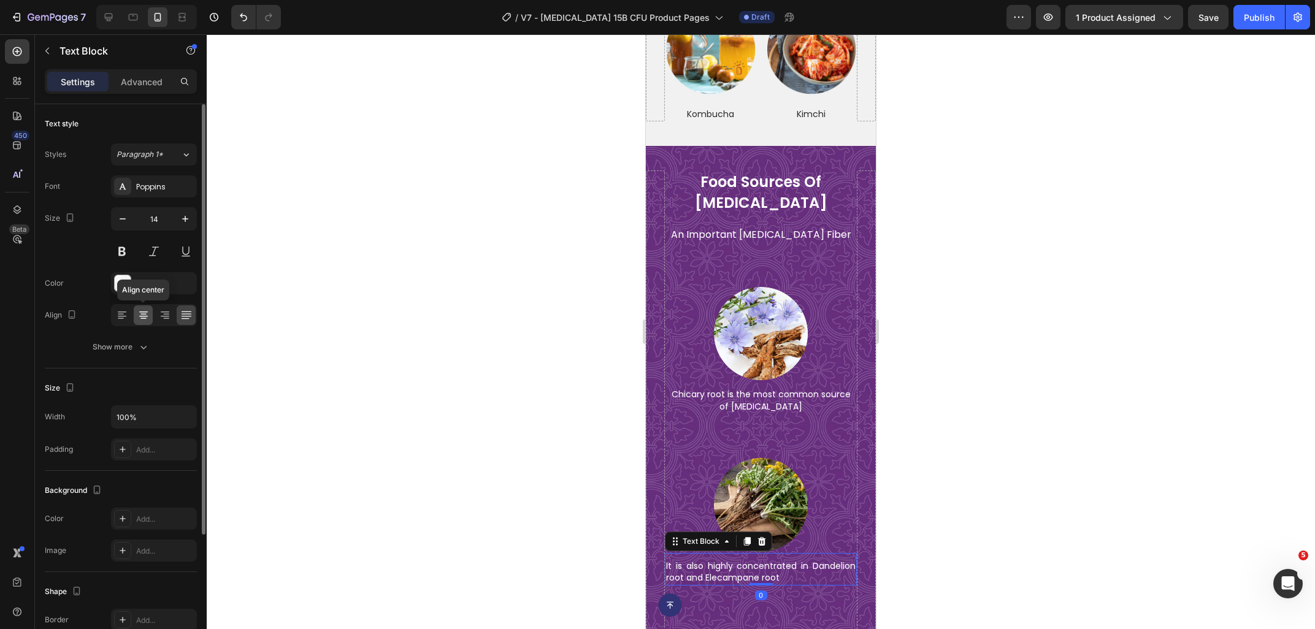
click at [144, 319] on icon at bounding box center [143, 318] width 6 height 1
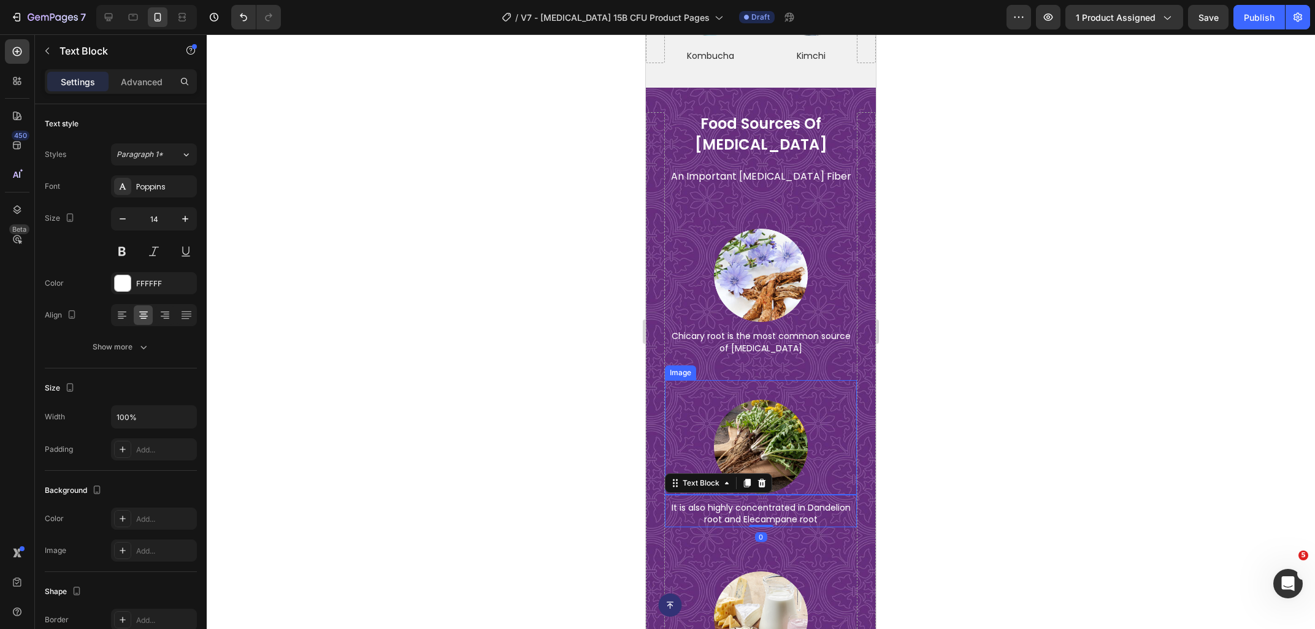
scroll to position [4484, 0]
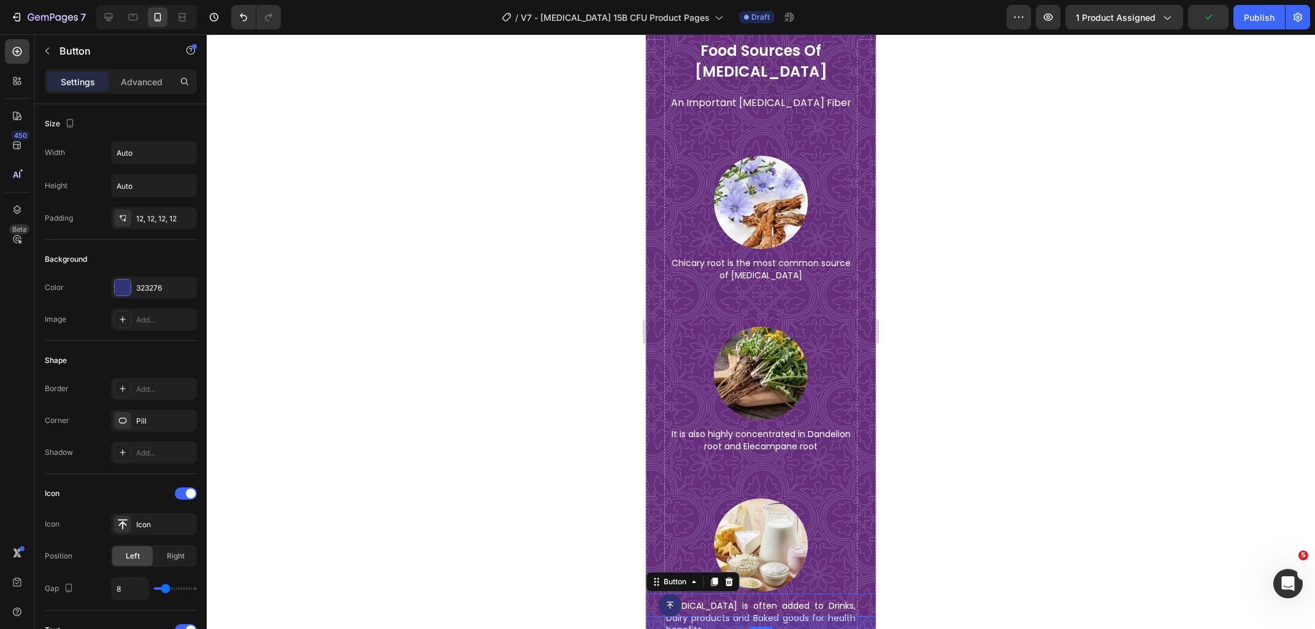
click at [759, 606] on div "Button 0" at bounding box center [761, 605] width 230 height 23
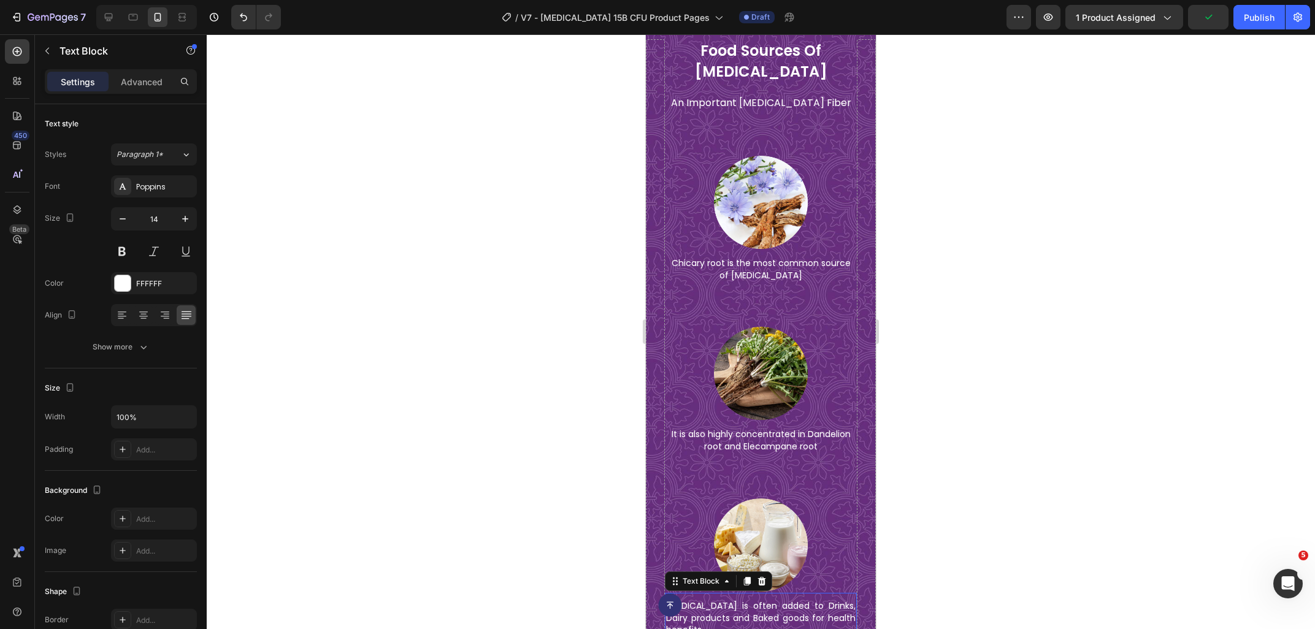
click at [756, 600] on p "Inulin is often added to Drinks, Dairy products and Baked goods for health bene…" at bounding box center [761, 618] width 190 height 36
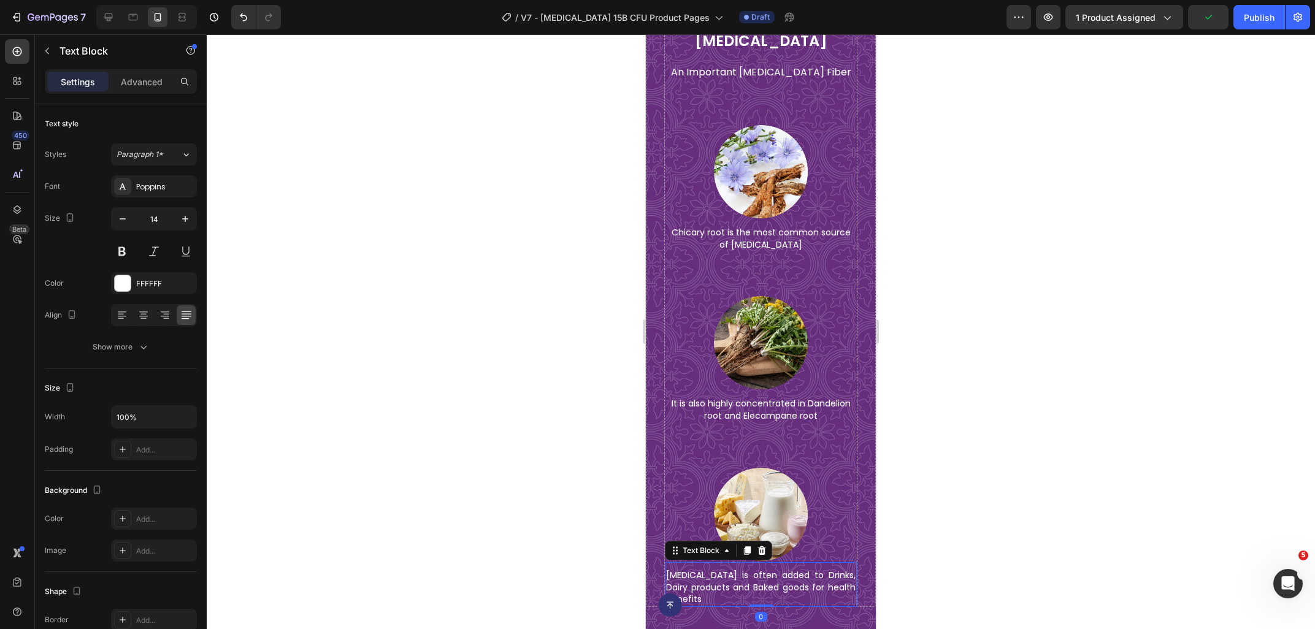
scroll to position [4747, 0]
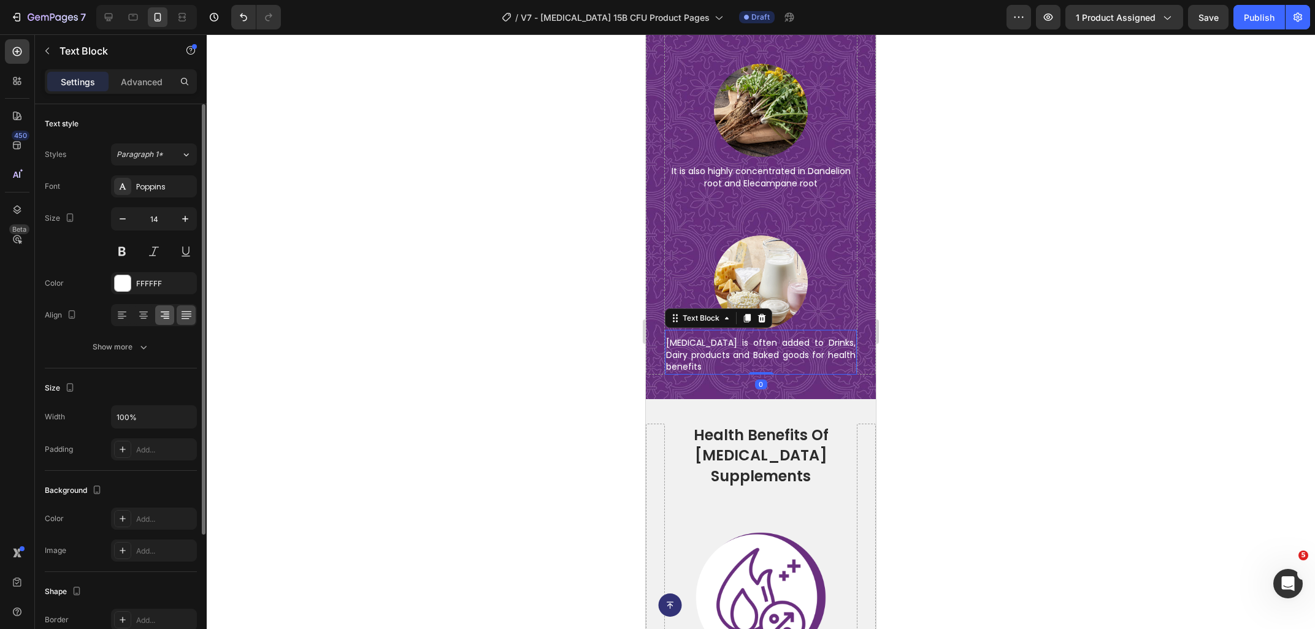
click at [155, 316] on div at bounding box center [154, 315] width 86 height 22
click at [149, 317] on icon at bounding box center [143, 315] width 12 height 12
click at [136, 350] on div "Show more" at bounding box center [121, 347] width 57 height 12
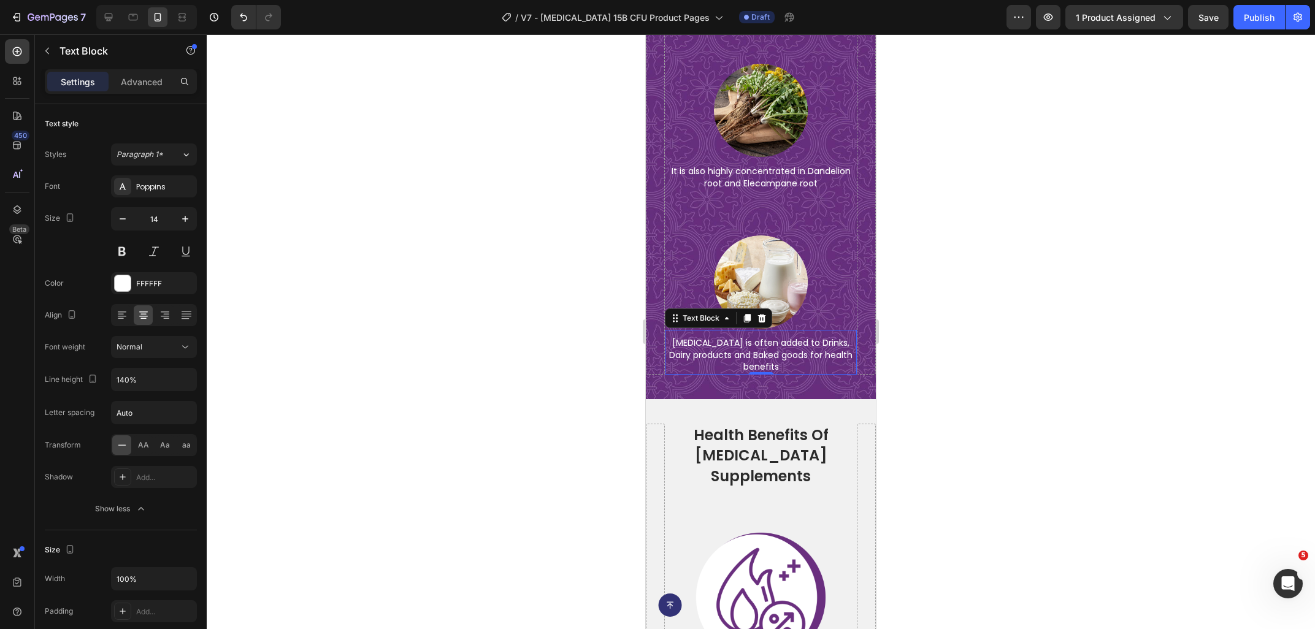
click at [533, 327] on div at bounding box center [761, 331] width 1108 height 595
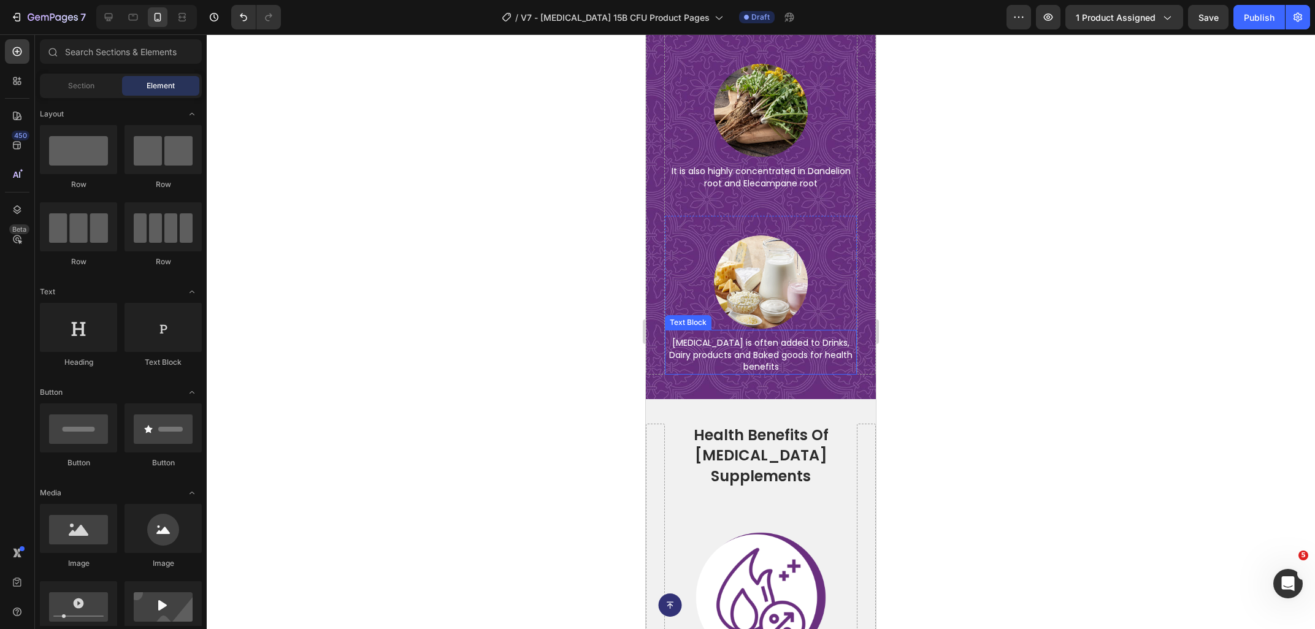
drag, startPoint x: 814, startPoint y: 337, endPoint x: 989, endPoint y: 294, distance: 179.4
click at [814, 337] on p "Inulin is often added to Drinks, Dairy products and Baked goods for health bene…" at bounding box center [761, 355] width 190 height 36
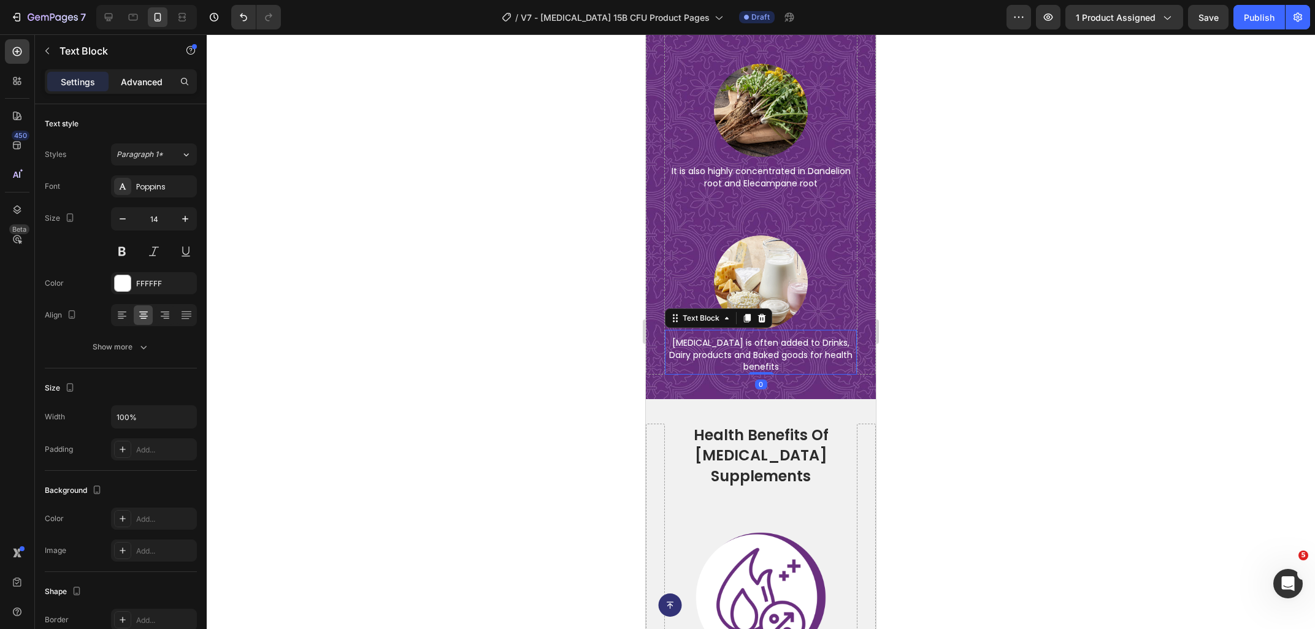
click at [130, 75] on div "Advanced" at bounding box center [141, 82] width 61 height 20
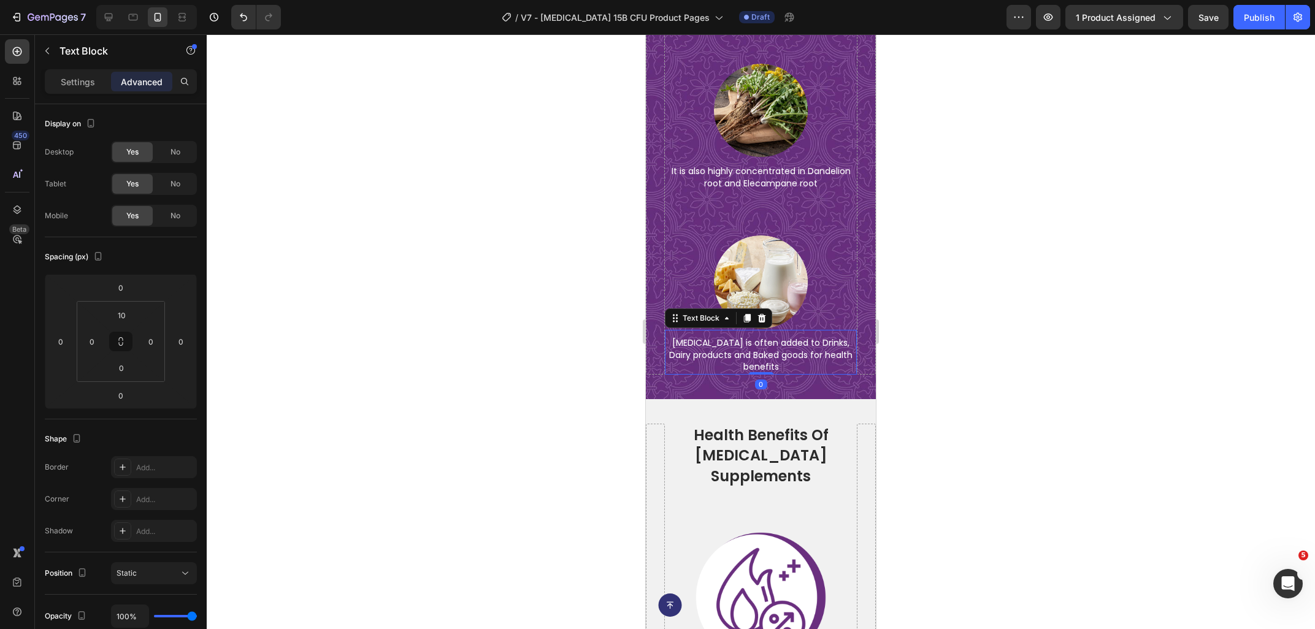
click at [486, 380] on div at bounding box center [761, 331] width 1108 height 595
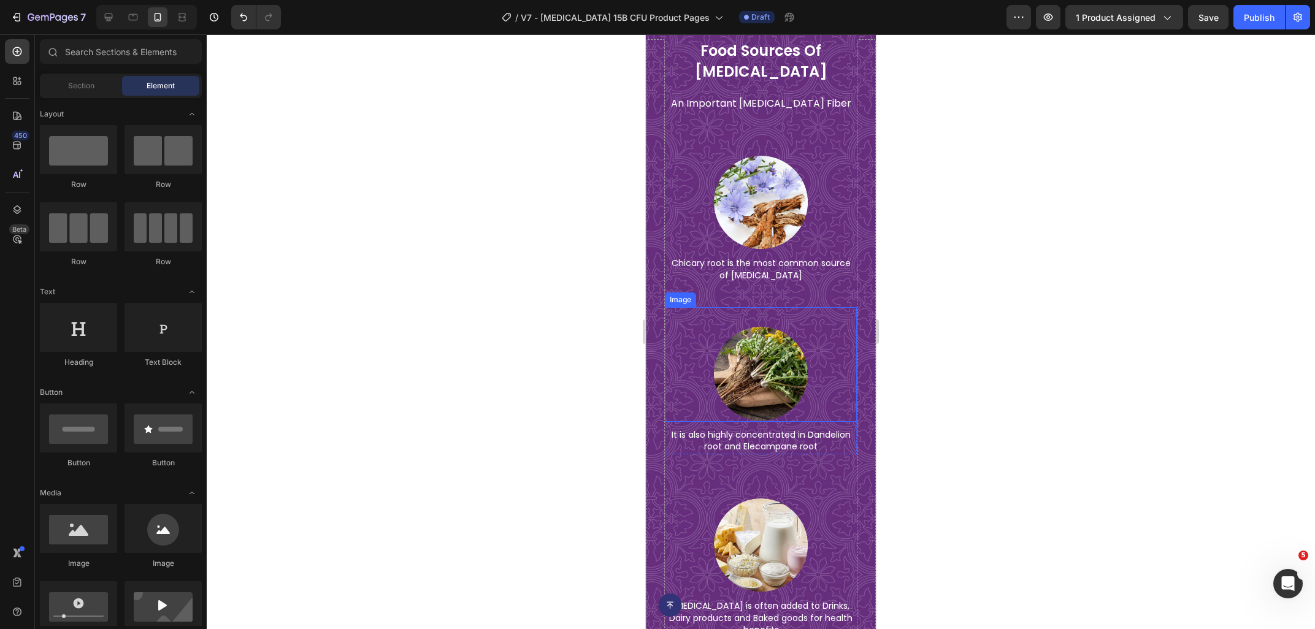
scroll to position [4353, 0]
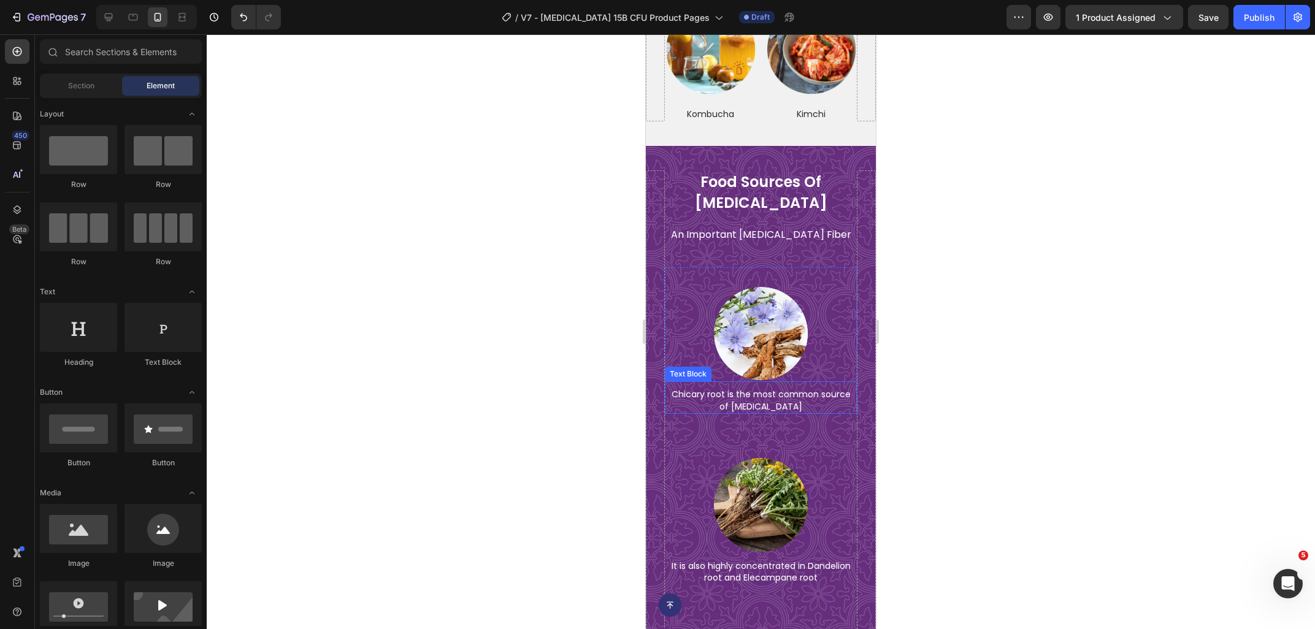
click at [756, 389] on p "Chicary root is the most common source of inulin" at bounding box center [761, 401] width 190 height 24
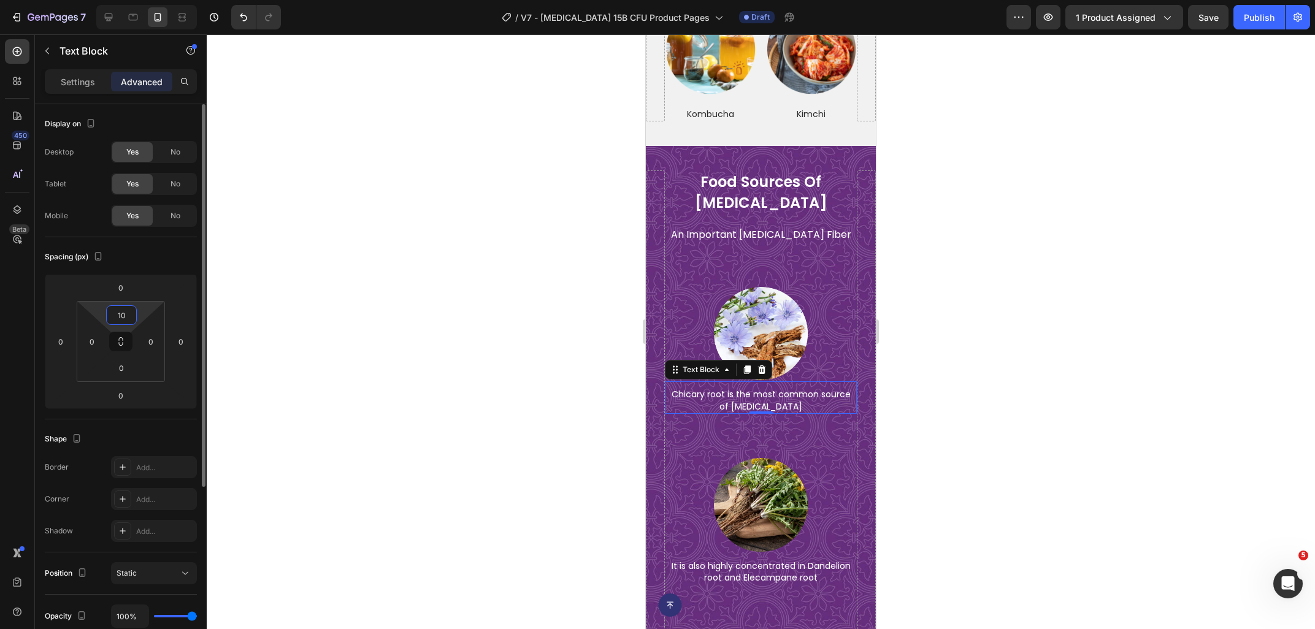
click at [120, 317] on input "10" at bounding box center [121, 315] width 25 height 18
type input "20"
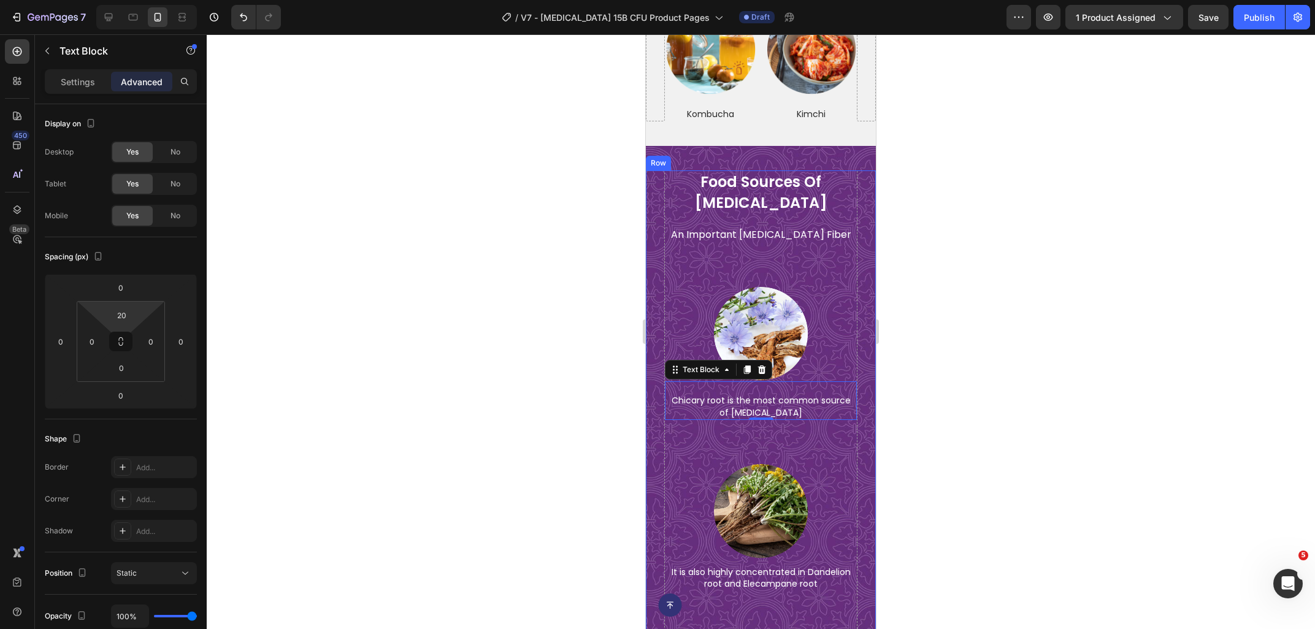
click at [1019, 461] on div at bounding box center [761, 331] width 1108 height 595
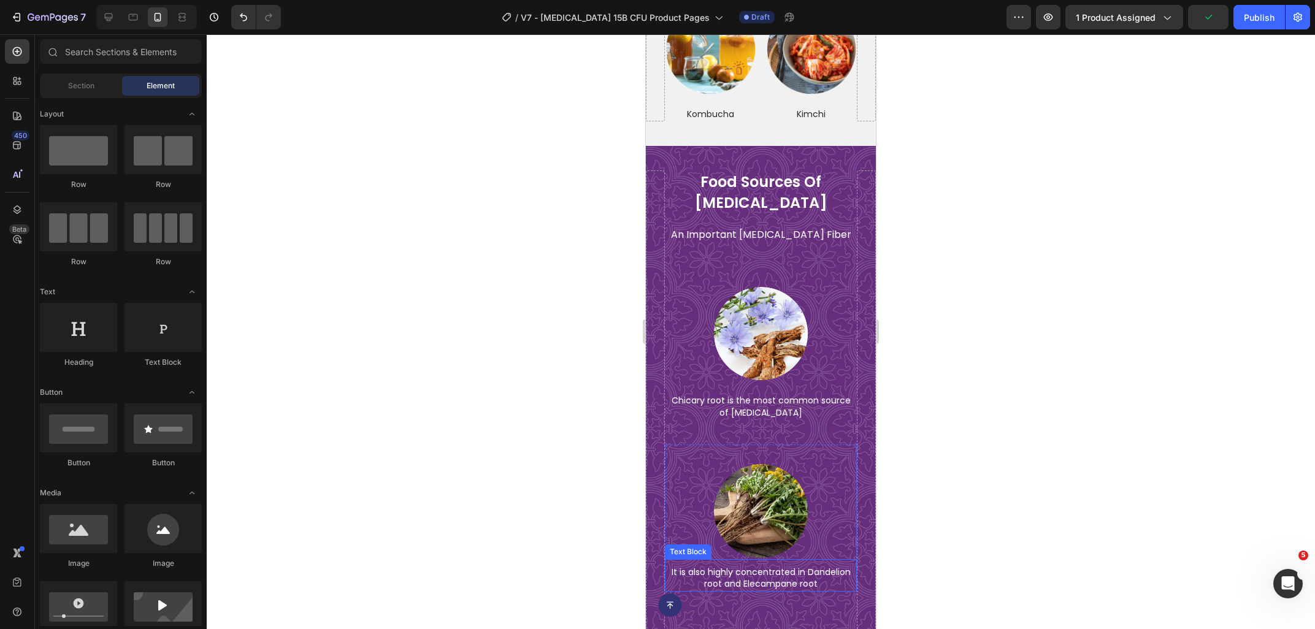
click at [746, 567] on p "It is also highly concentrated in Dandelion root and Elecampane root" at bounding box center [761, 579] width 190 height 24
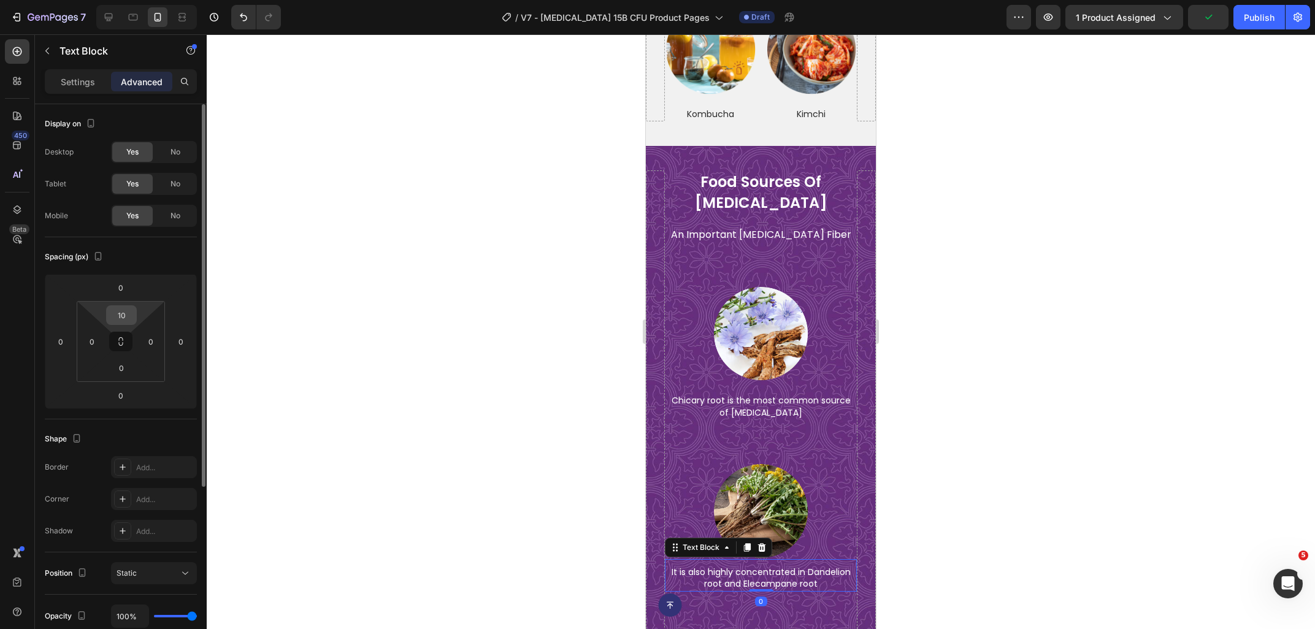
click at [122, 317] on input "10" at bounding box center [121, 315] width 25 height 18
type input "20"
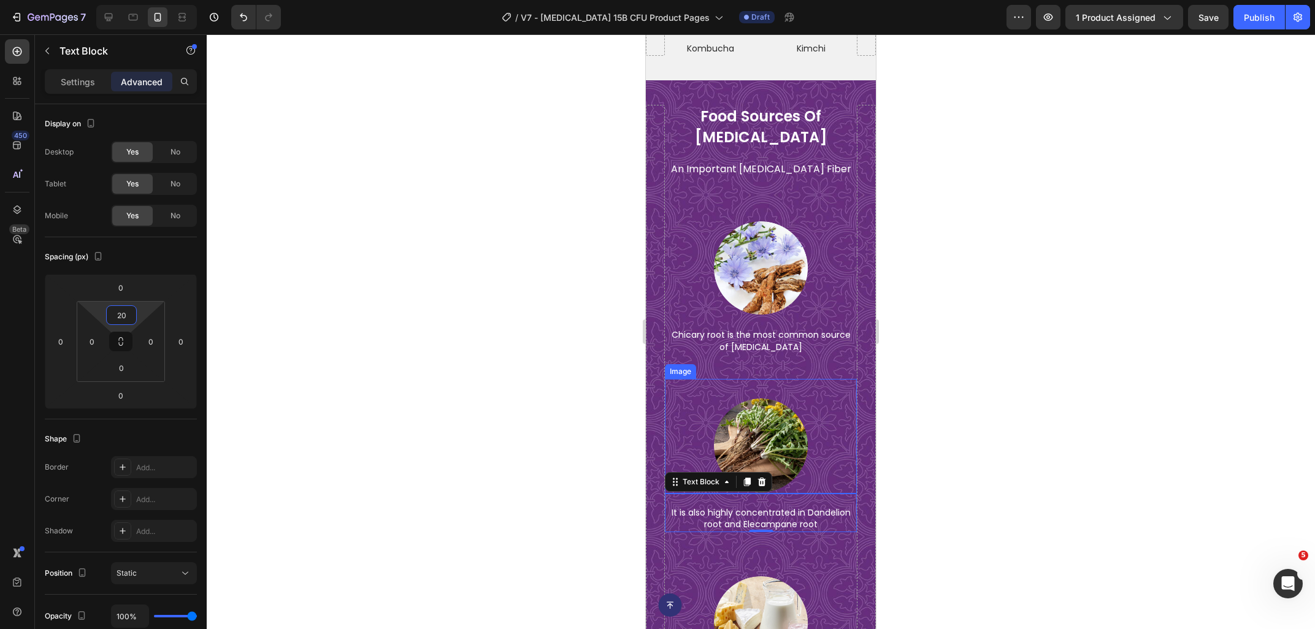
scroll to position [4681, 0]
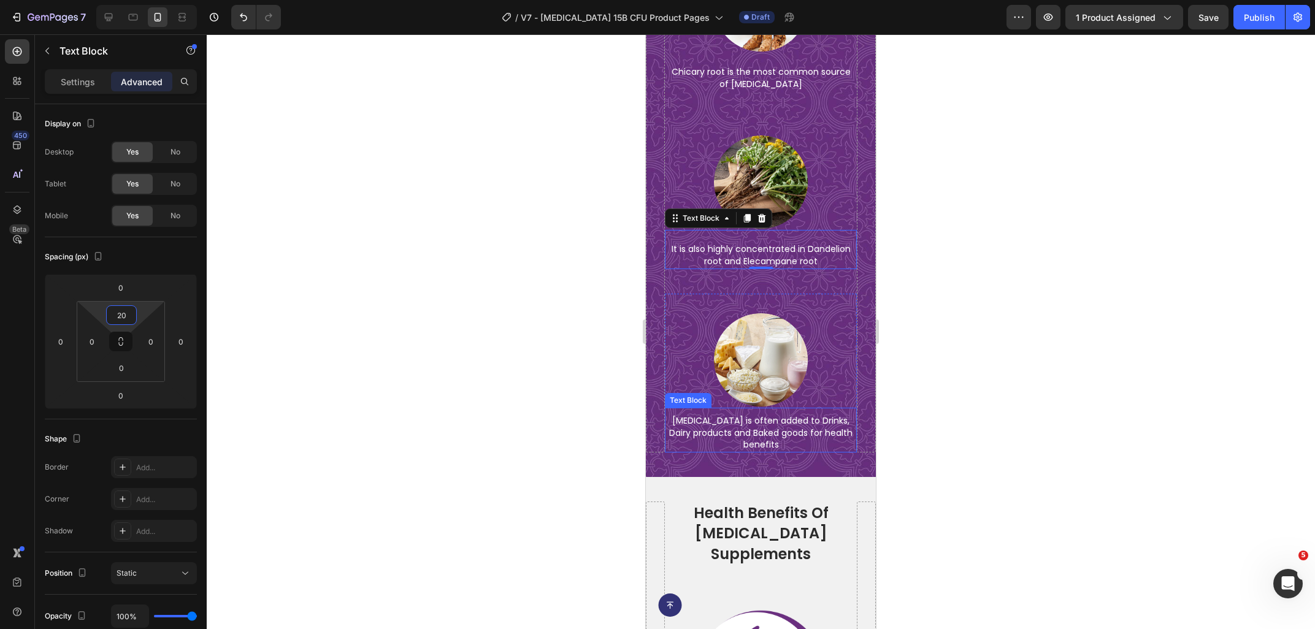
click at [730, 417] on p "Inulin is often added to Drinks, Dairy products and Baked goods for health bene…" at bounding box center [761, 433] width 190 height 36
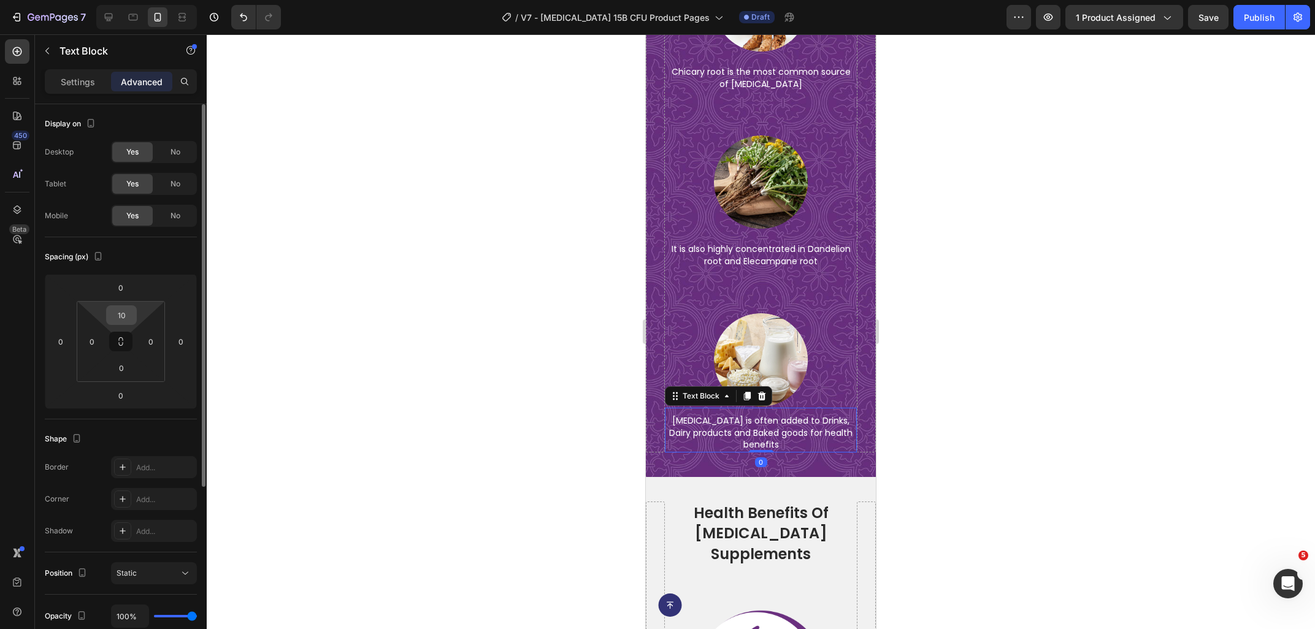
click at [127, 307] on input "10" at bounding box center [121, 315] width 25 height 18
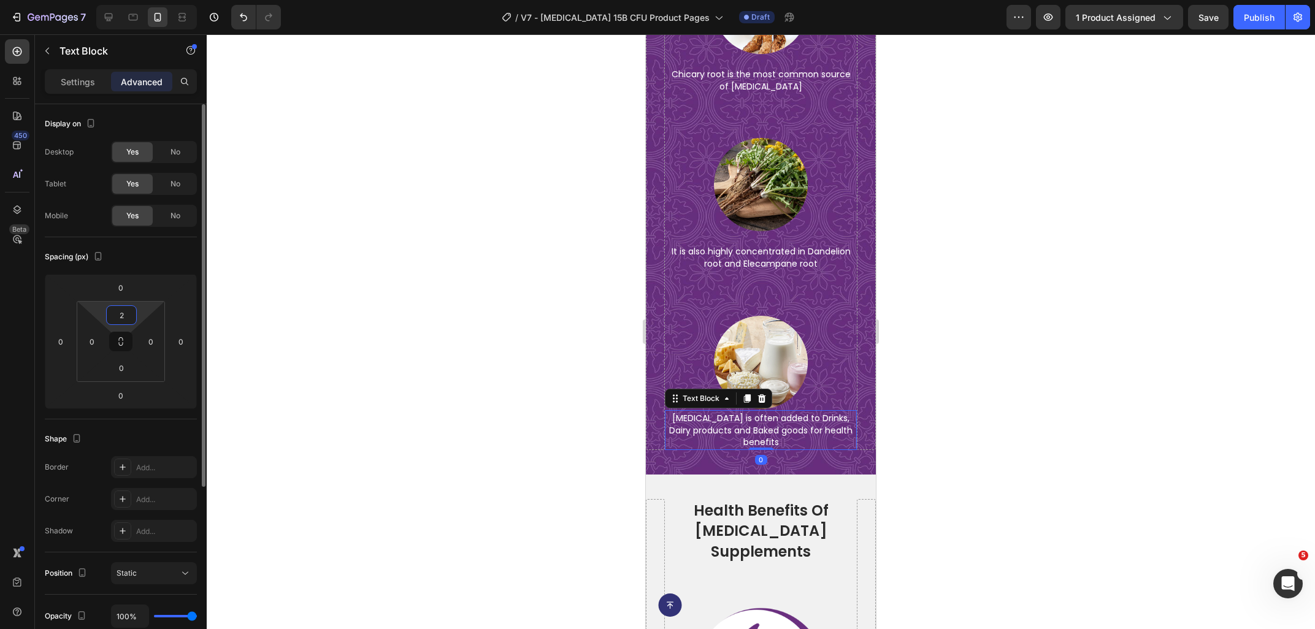
type input "20"
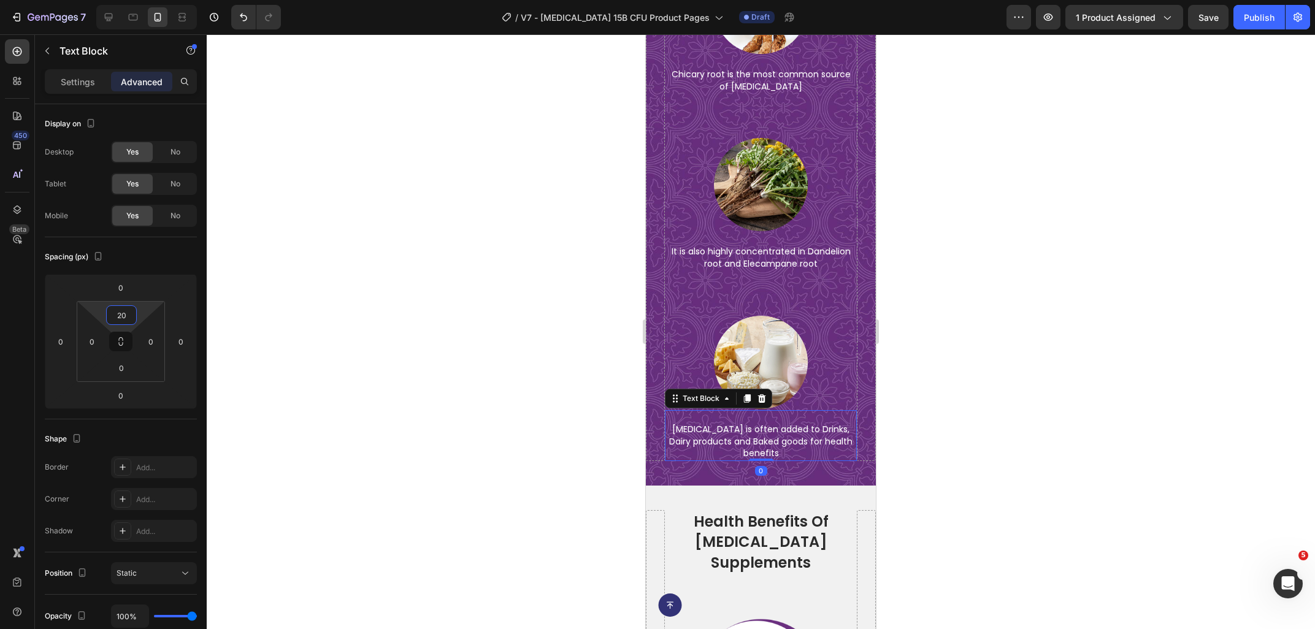
scroll to position [4684, 0]
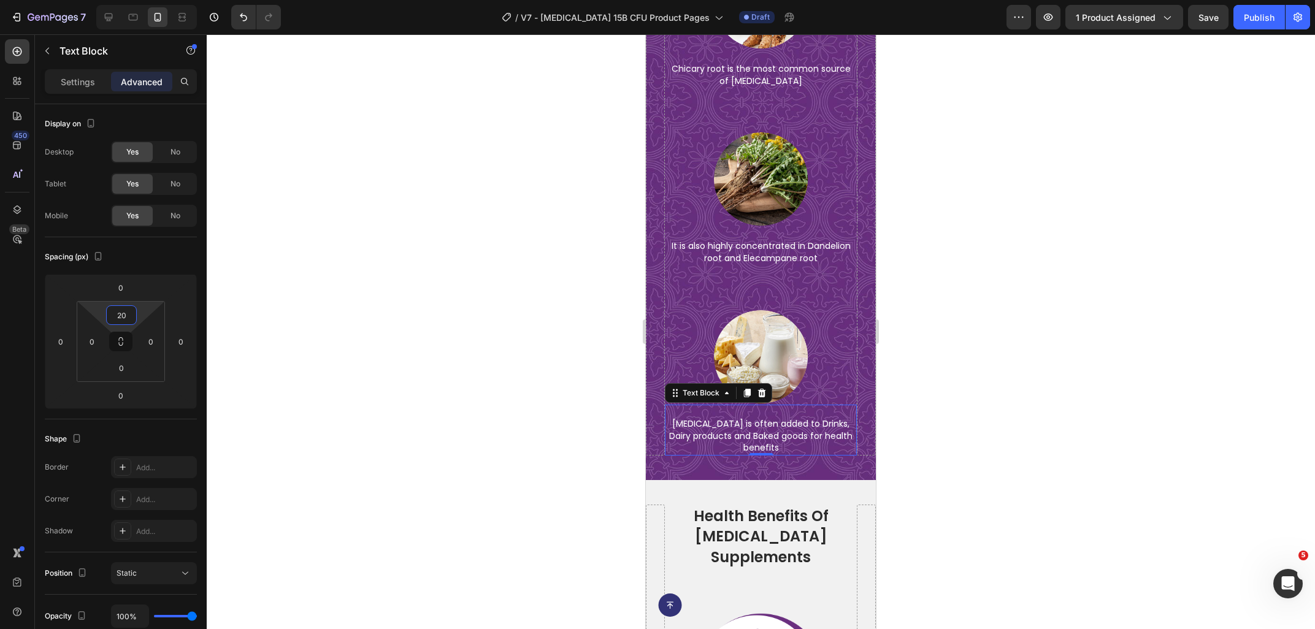
click at [1005, 359] on div at bounding box center [761, 331] width 1108 height 595
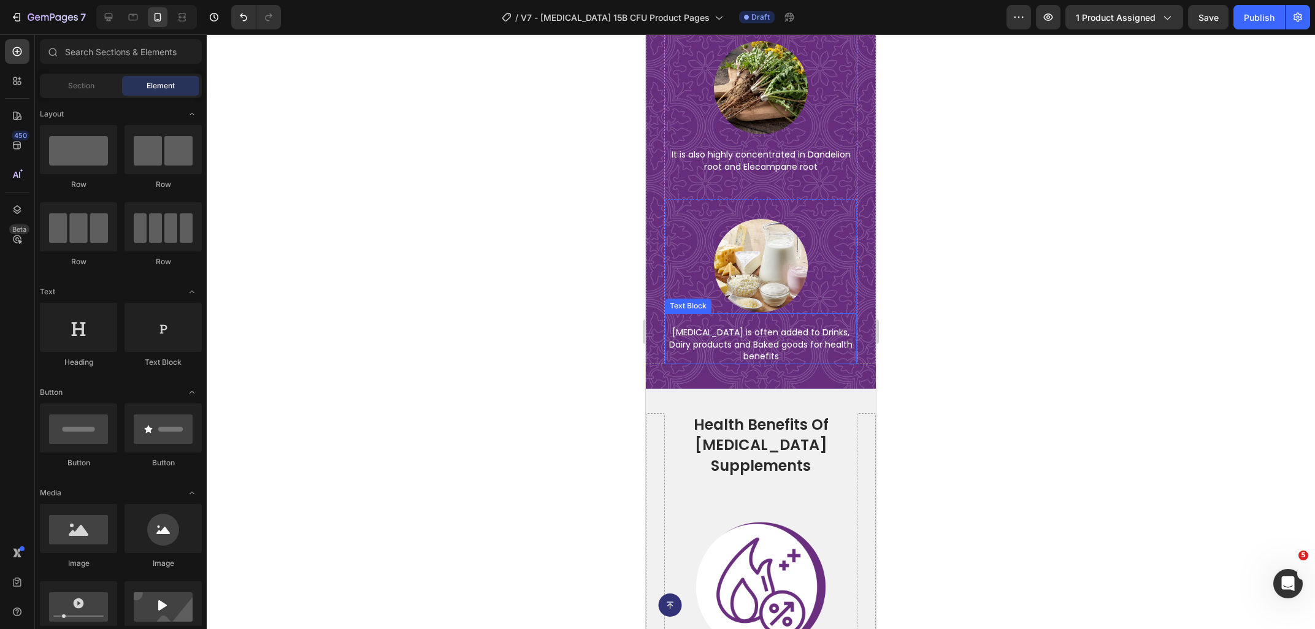
scroll to position [4947, 0]
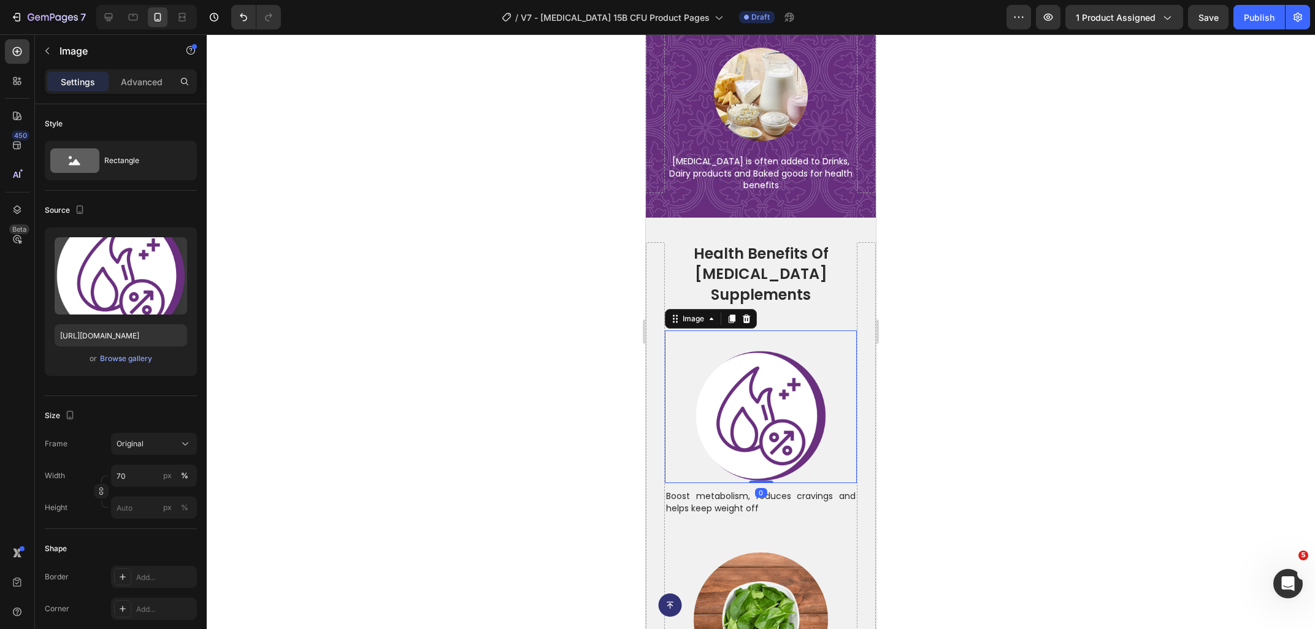
click at [758, 394] on img at bounding box center [761, 416] width 134 height 134
click at [91, 340] on input "https://ucarecdn.com/20101ed6-4468-41b6-8f0c-f5d6d6ceee76/-/format/auto/-/previ…" at bounding box center [121, 335] width 132 height 22
click at [134, 472] on input "70" at bounding box center [154, 476] width 86 height 22
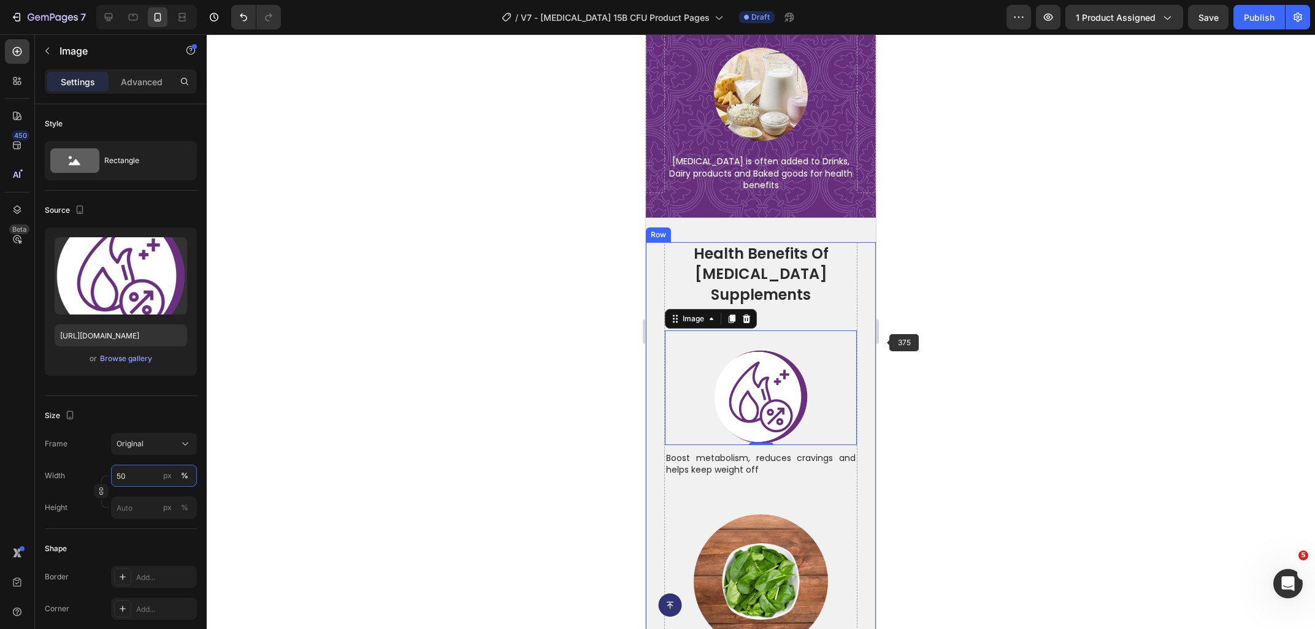
type input "50"
click at [1086, 379] on div at bounding box center [761, 331] width 1108 height 595
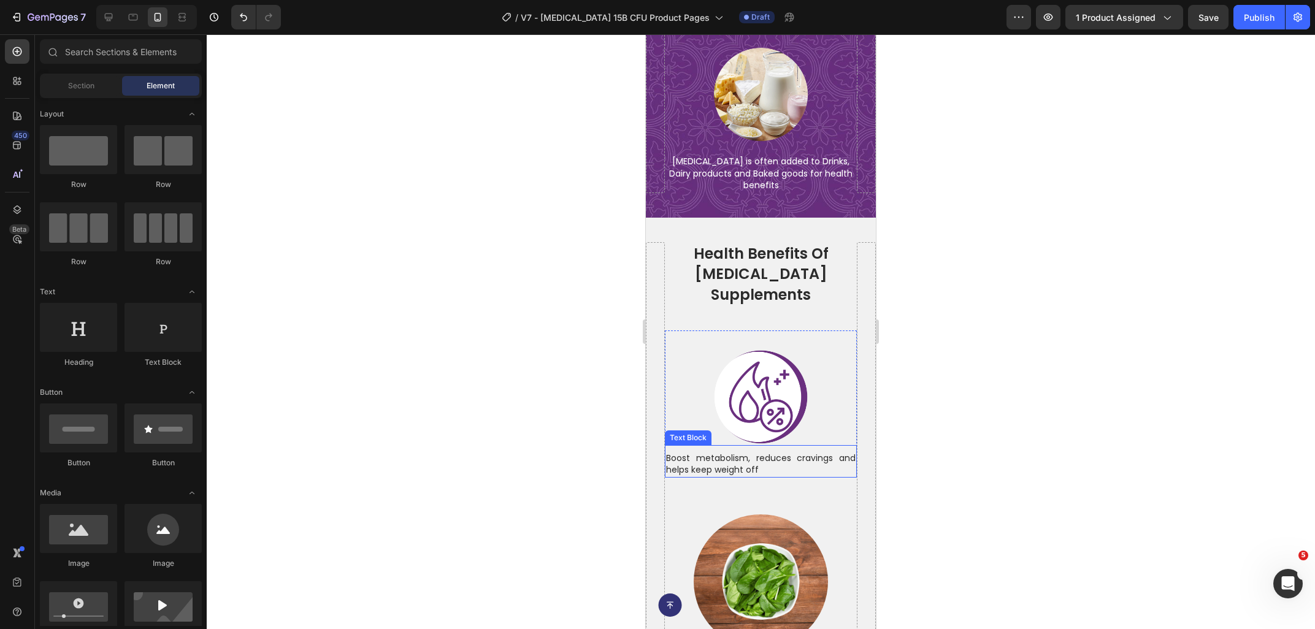
click at [711, 453] on p "Boost metabolism, reduces cravings and helps keep weight off" at bounding box center [761, 465] width 190 height 24
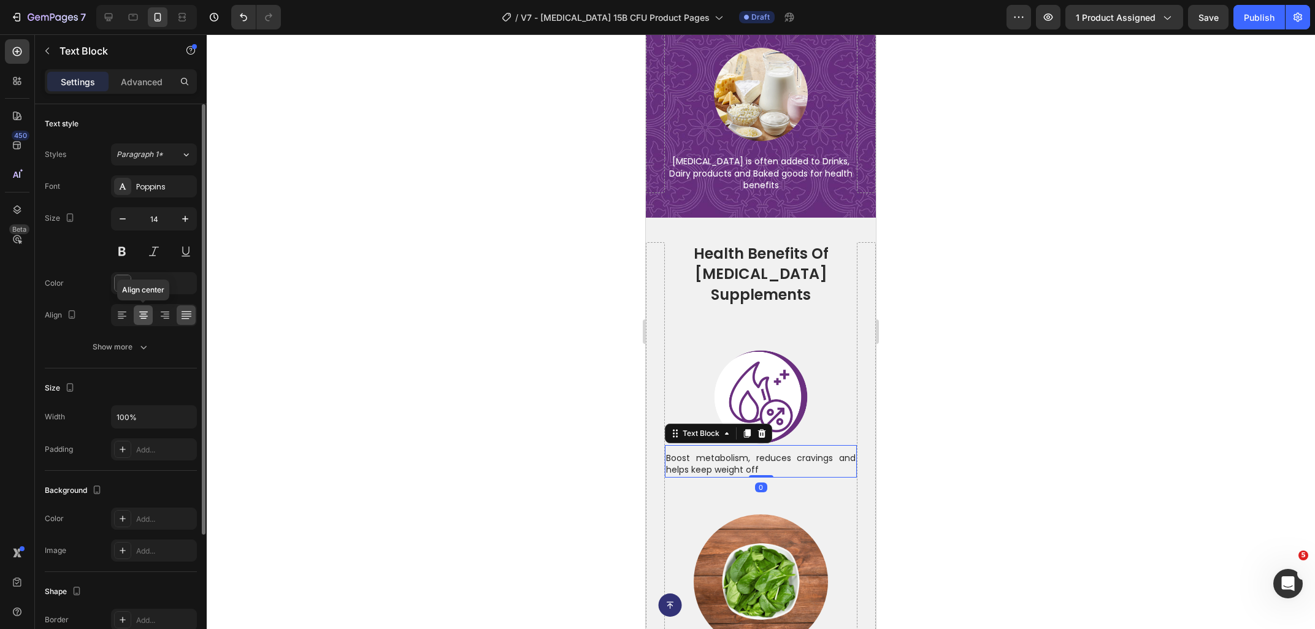
click at [143, 315] on icon at bounding box center [143, 315] width 12 height 12
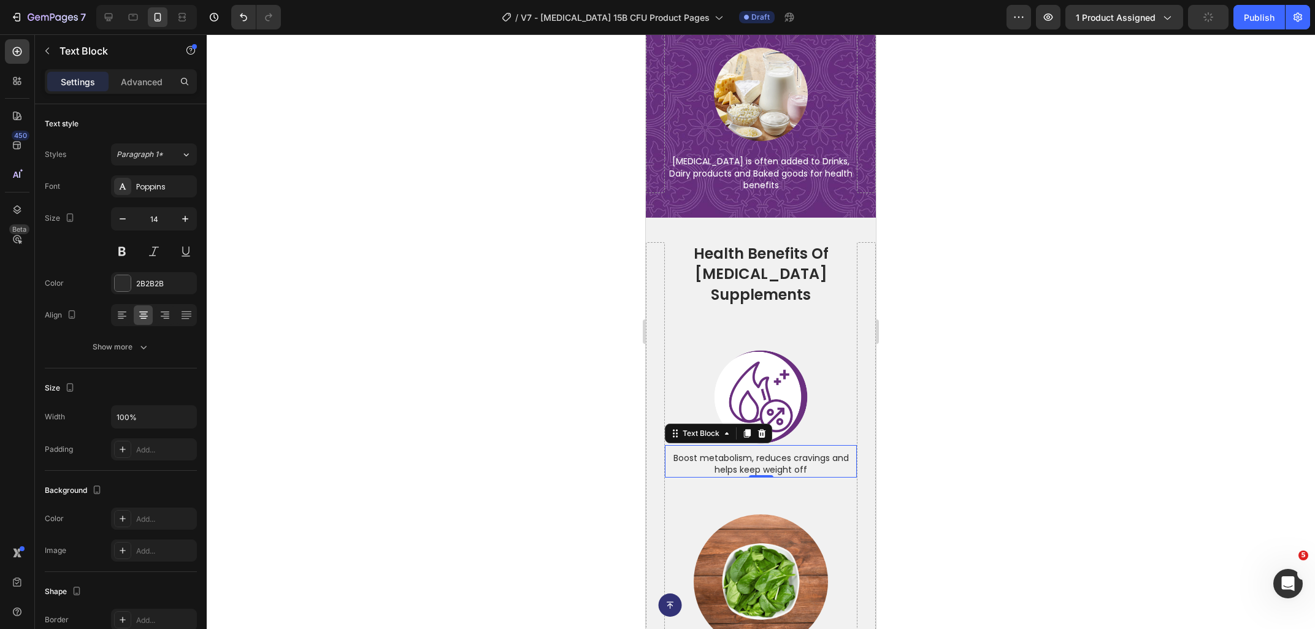
click at [1032, 456] on div at bounding box center [761, 331] width 1108 height 595
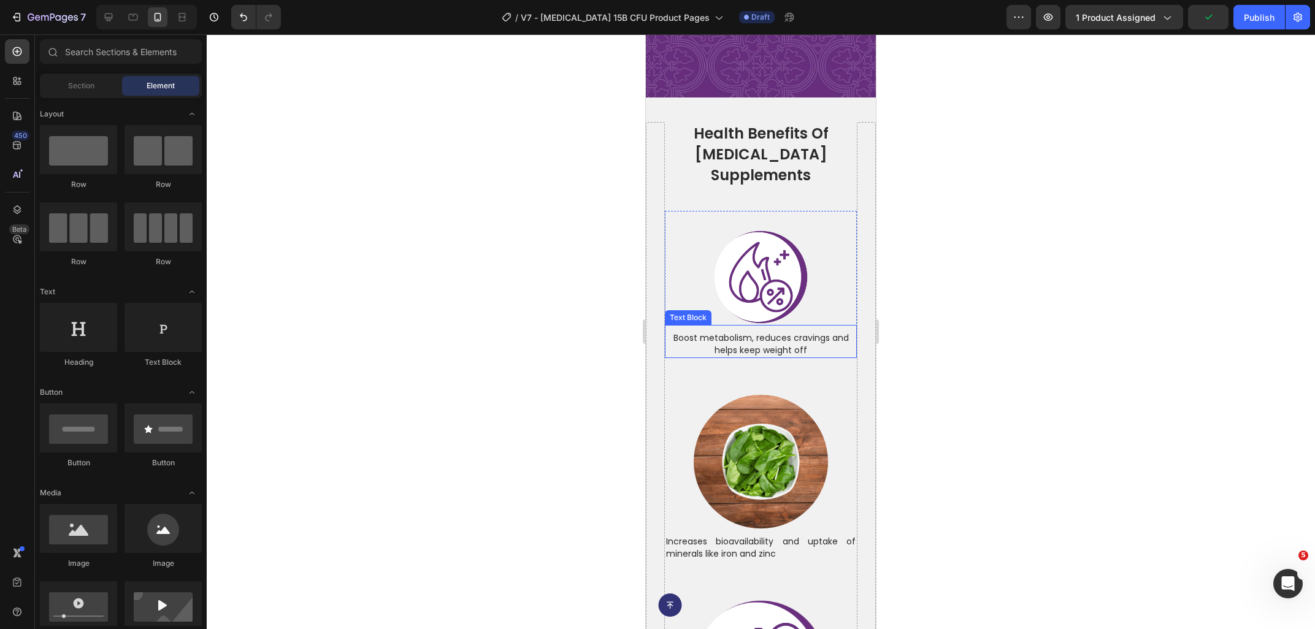
scroll to position [5144, 0]
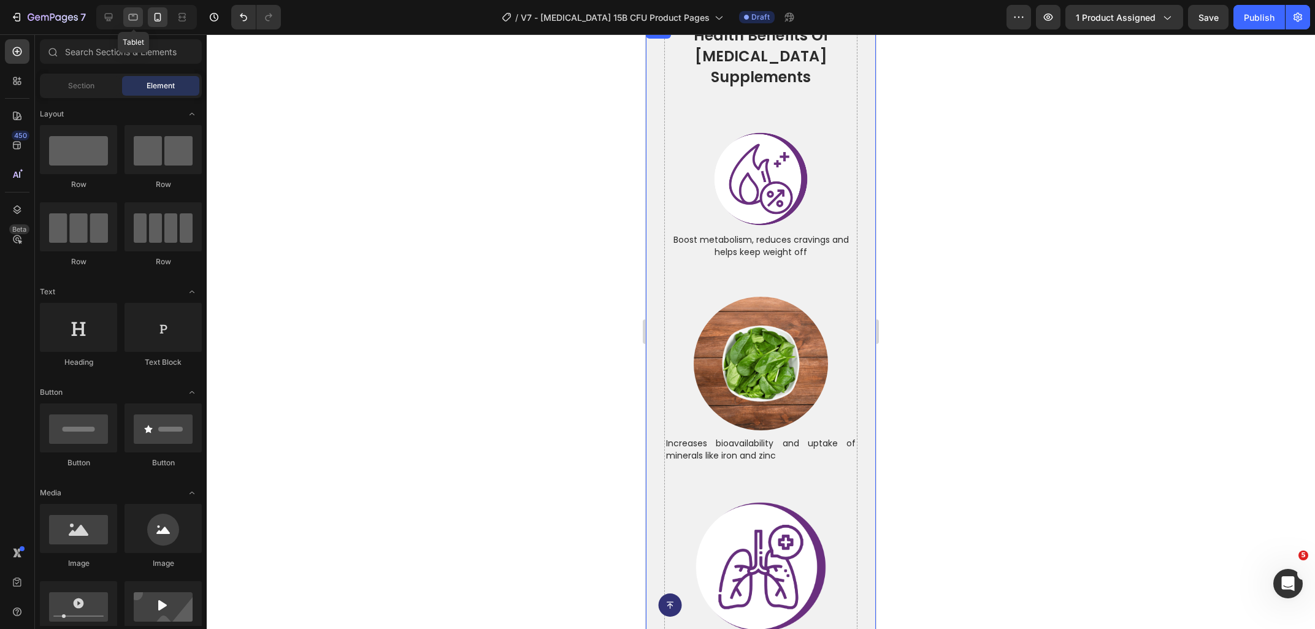
click at [132, 18] on icon at bounding box center [133, 17] width 12 height 12
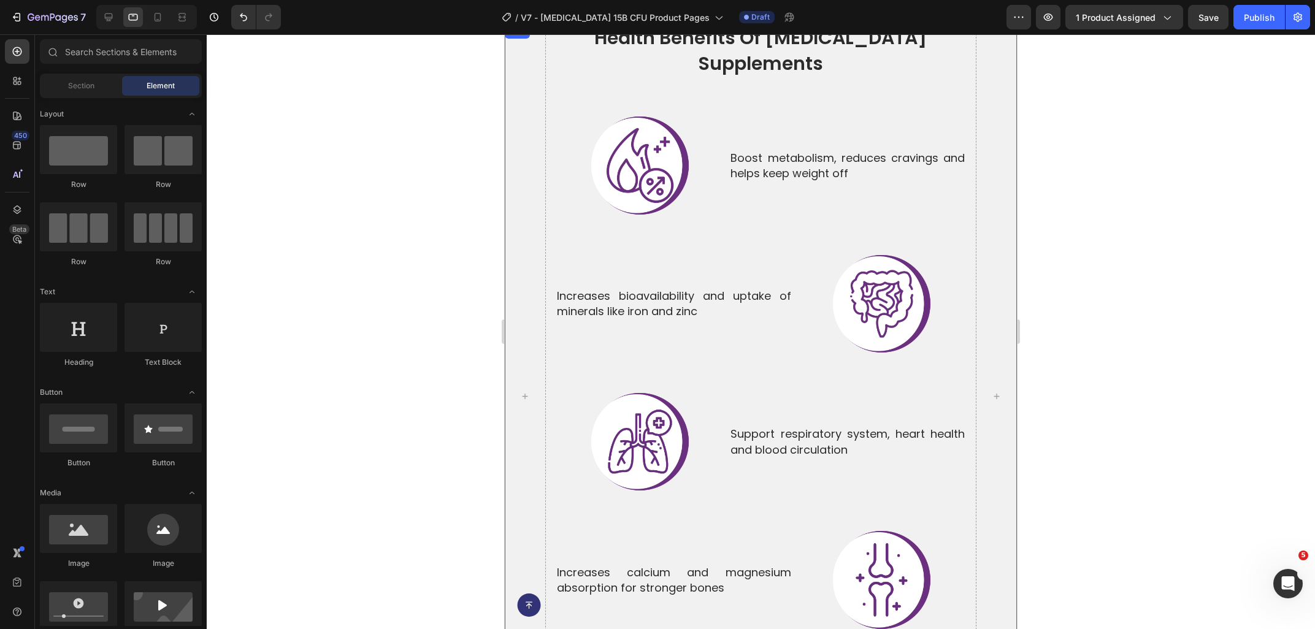
scroll to position [4828, 0]
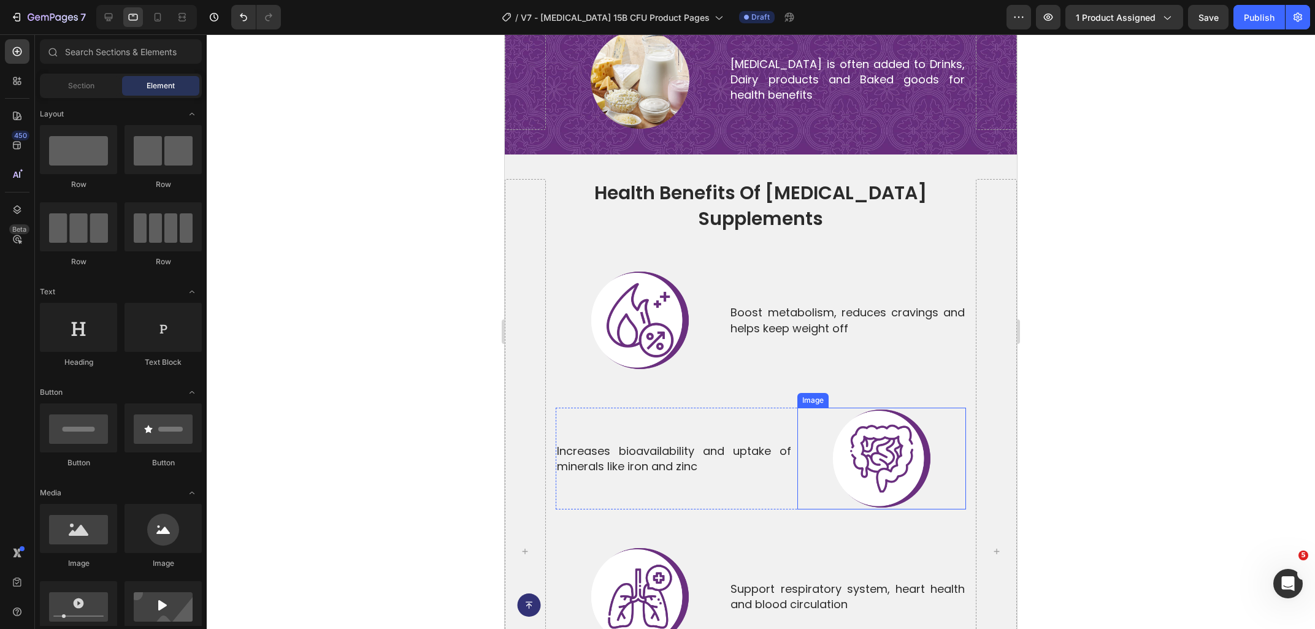
click at [865, 445] on img at bounding box center [881, 458] width 101 height 101
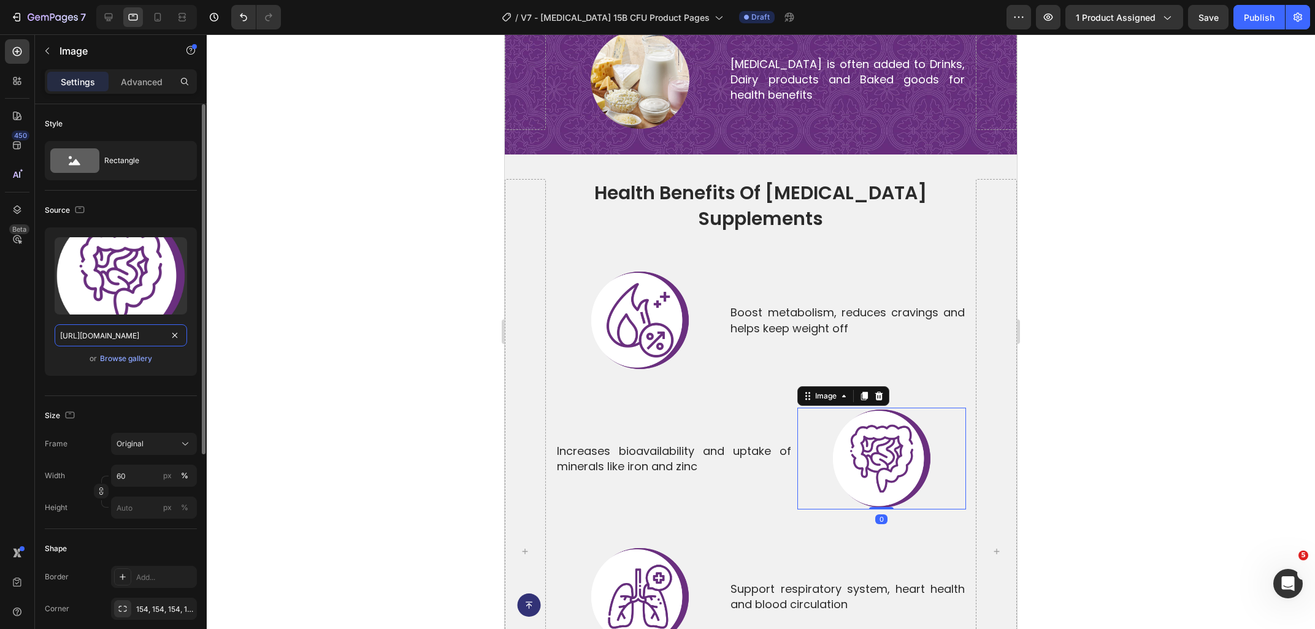
click at [116, 327] on input "https://ucarecdn.com/849e3f05-0ff5-4ee9-af09-73f7dab43be5/-/format/auto/-/previ…" at bounding box center [121, 335] width 132 height 22
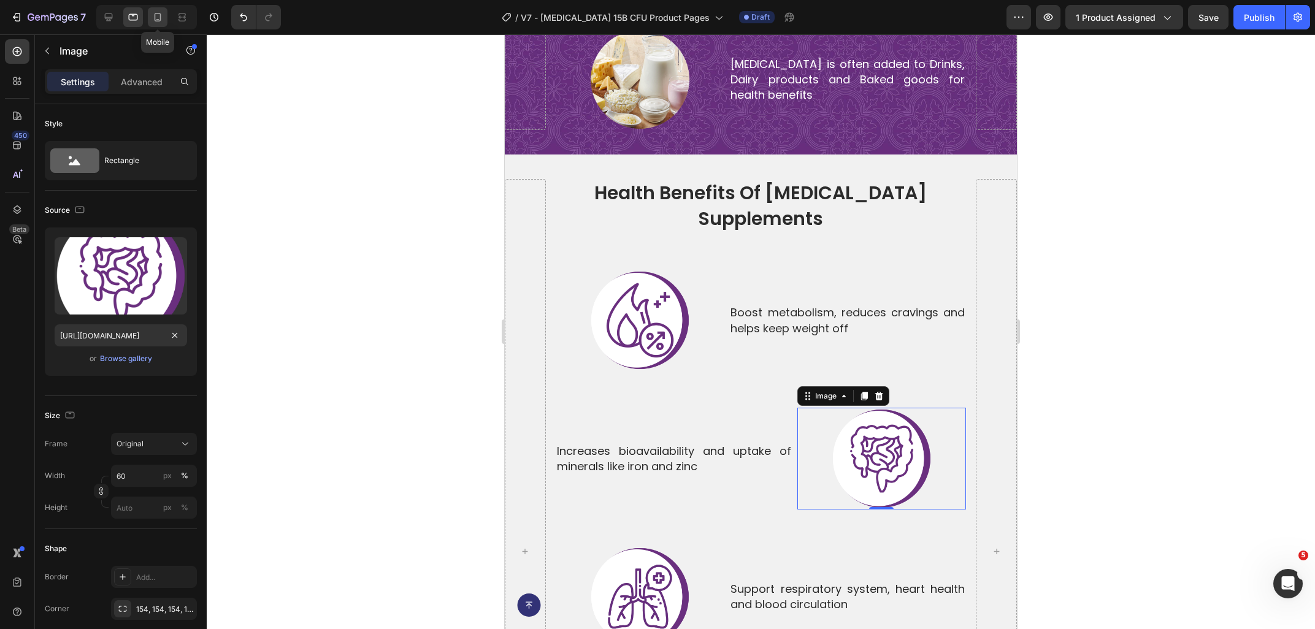
click at [155, 21] on icon at bounding box center [157, 17] width 12 height 12
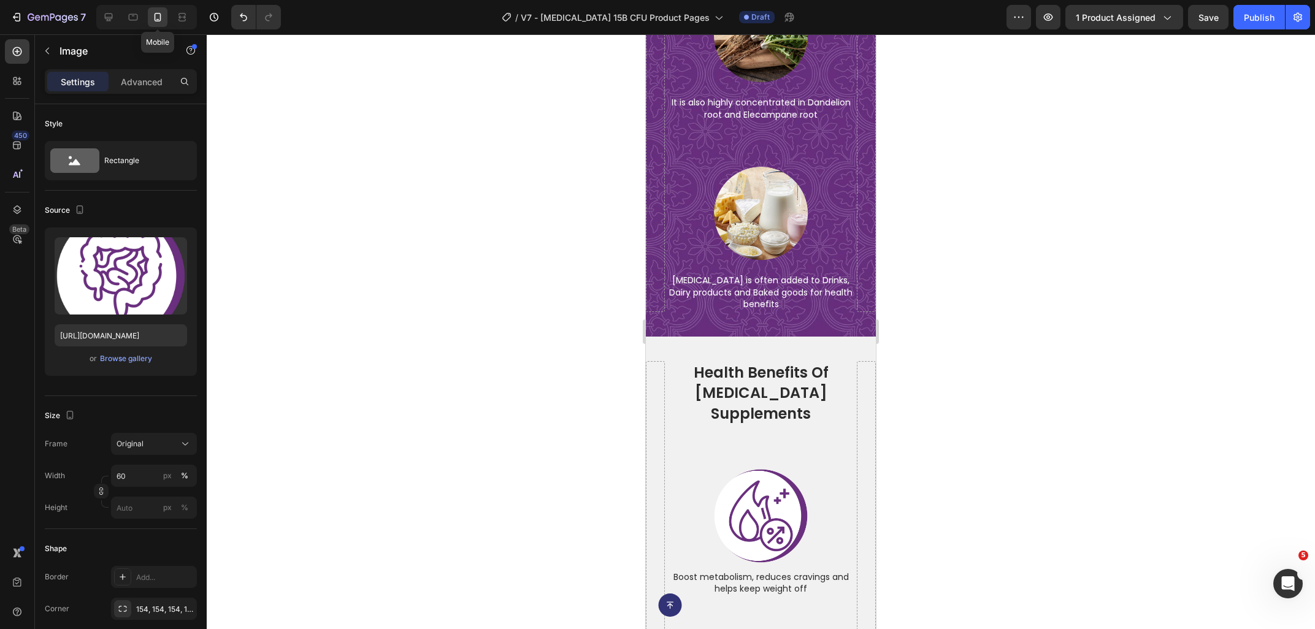
type input "70"
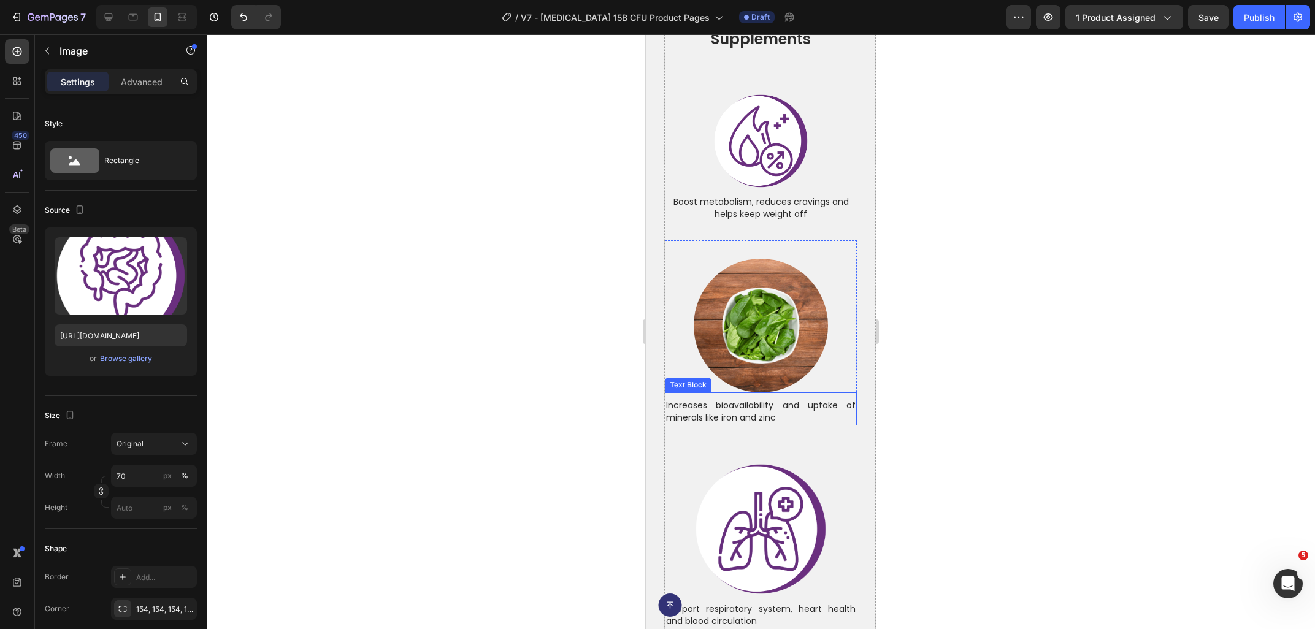
scroll to position [5182, 0]
click at [756, 400] on p "Increases bioavailability and uptake of minerals like iron and zinc" at bounding box center [761, 412] width 190 height 24
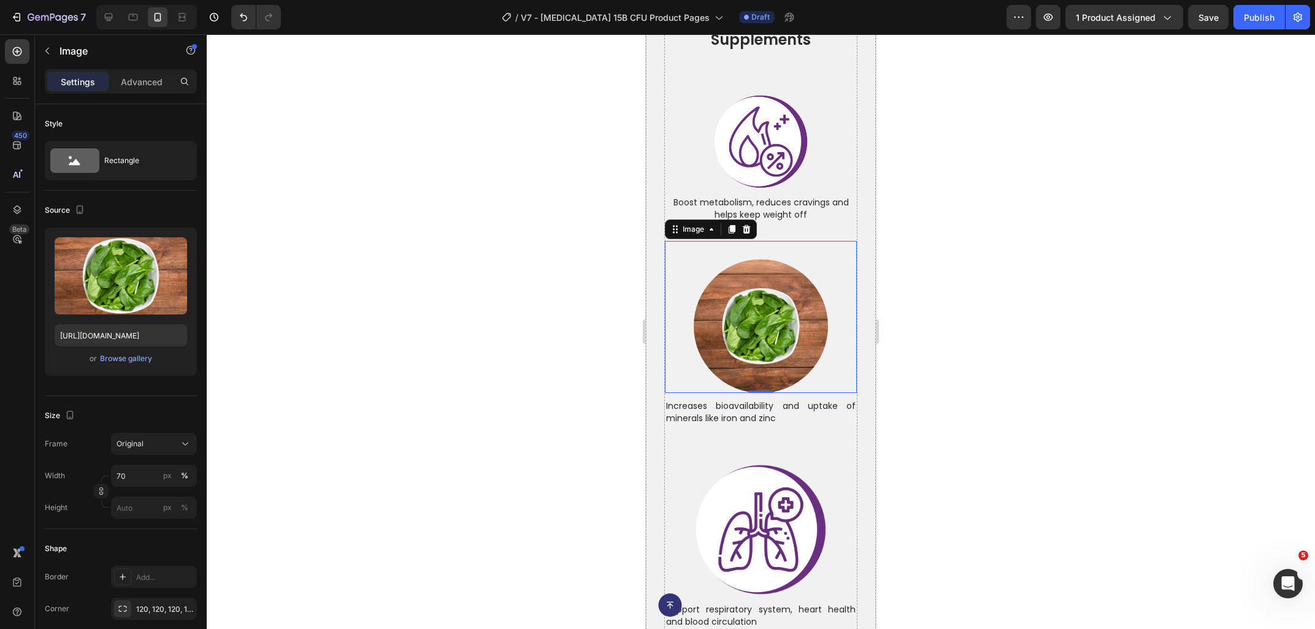
click at [753, 324] on img at bounding box center [761, 326] width 134 height 134
click at [122, 329] on input "https://ucarecdn.com/15b6e0fb-50ae-41db-b136-9ccb3240ef68/-/format/auto/-/previ…" at bounding box center [121, 335] width 132 height 22
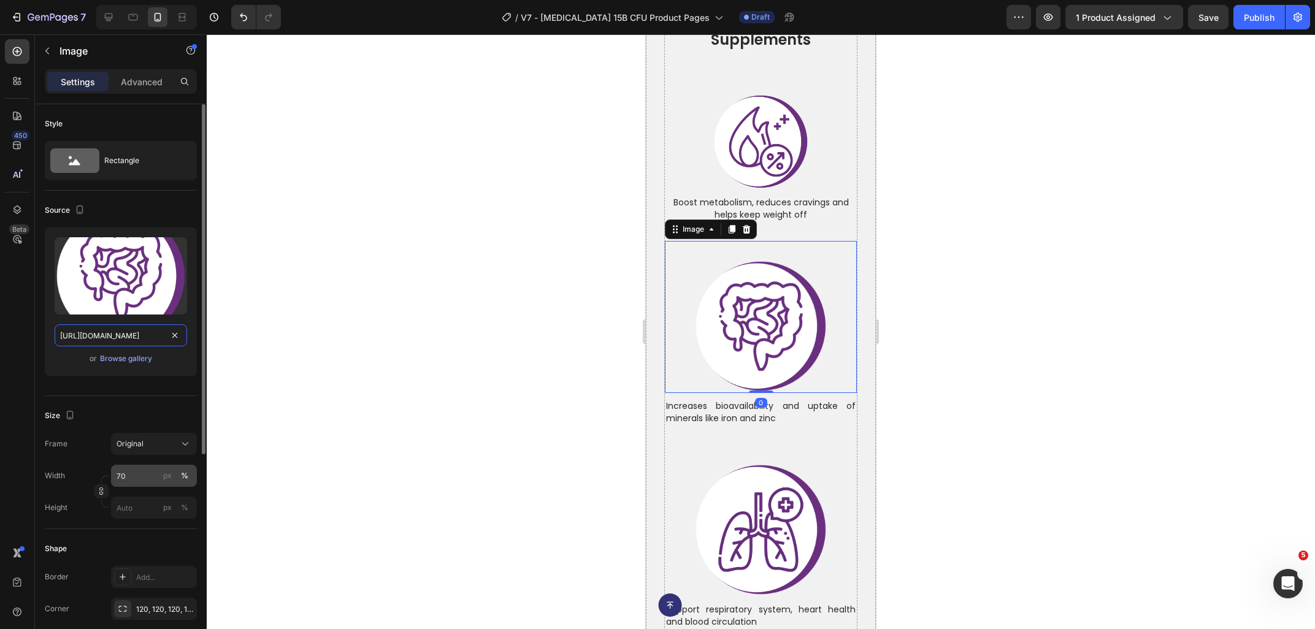
type input "https://ucarecdn.com/849e3f05-0ff5-4ee9-af09-73f7dab43be5/-/format/auto/-/previ…"
click at [137, 473] on input "70" at bounding box center [154, 476] width 86 height 22
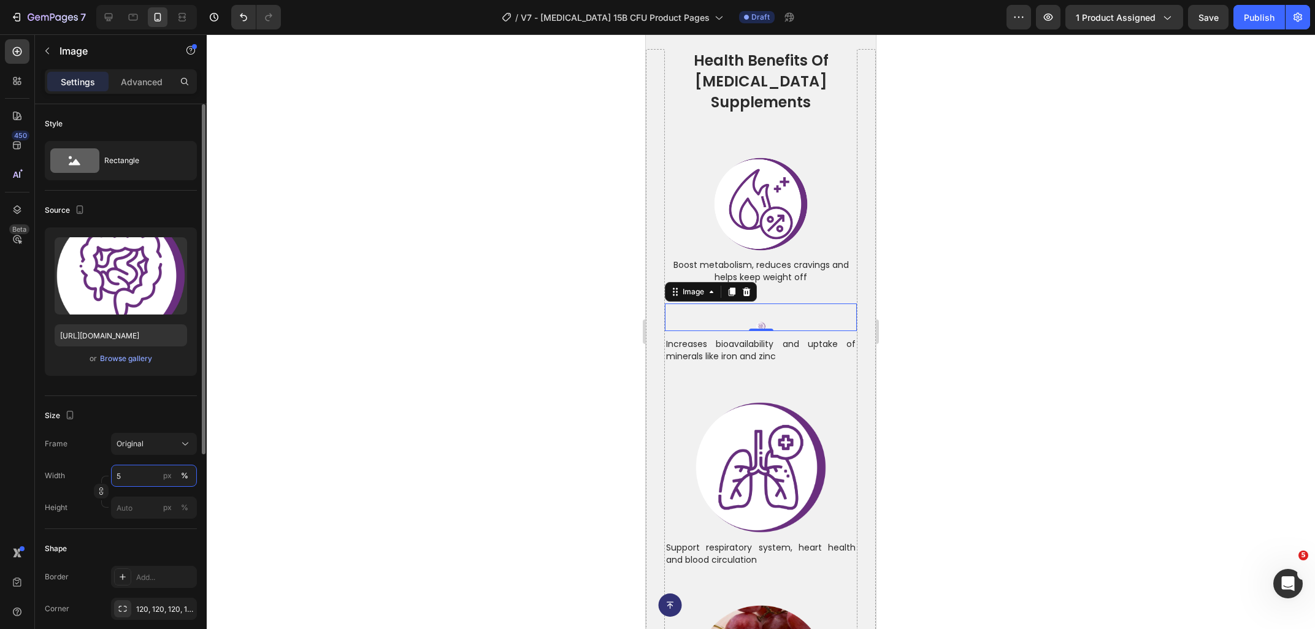
type input "50"
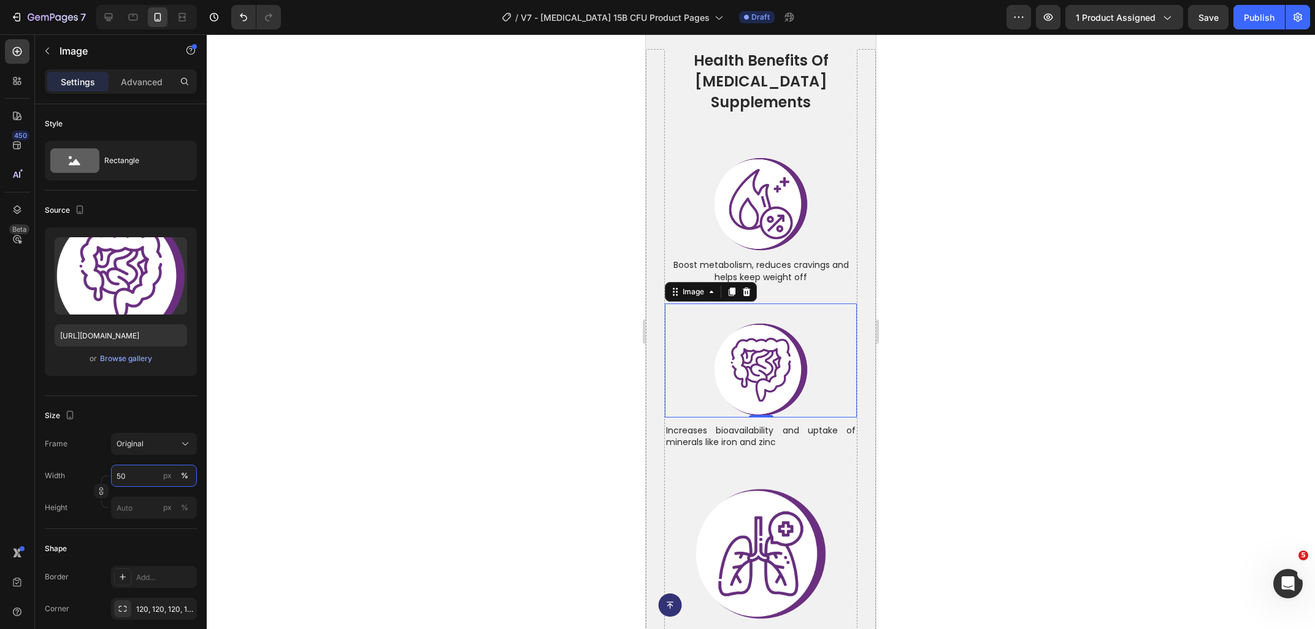
scroll to position [5162, 0]
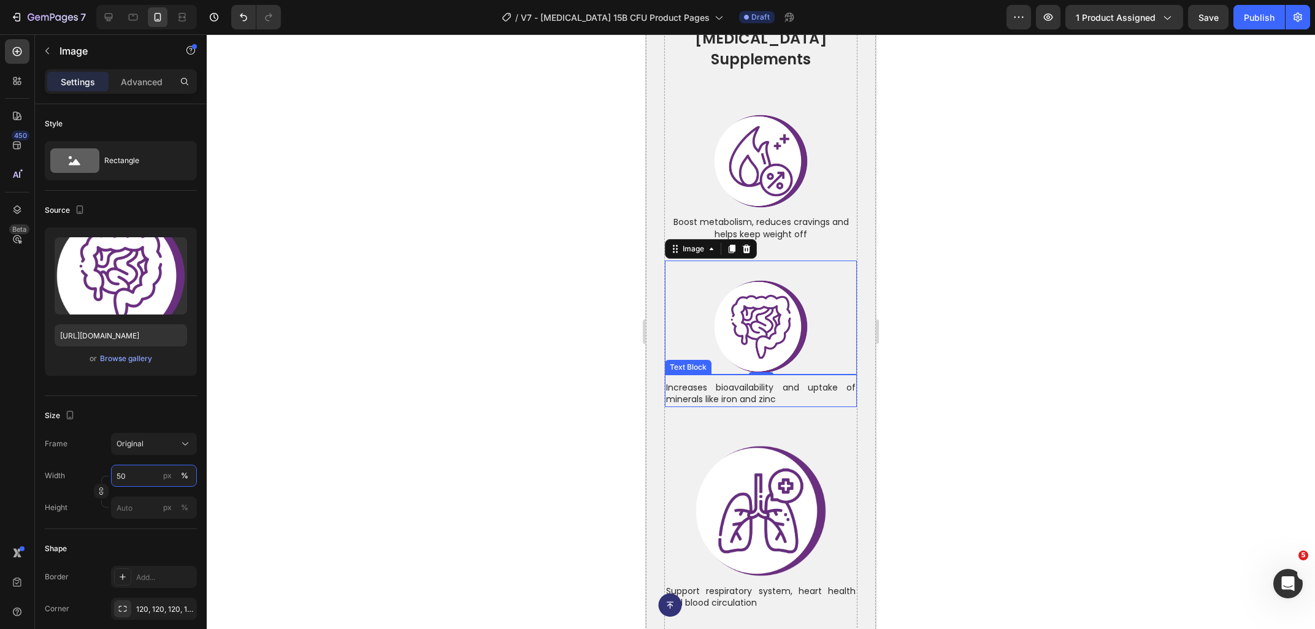
click at [772, 382] on p "Increases bioavailability and uptake of minerals like iron and zinc" at bounding box center [761, 394] width 190 height 24
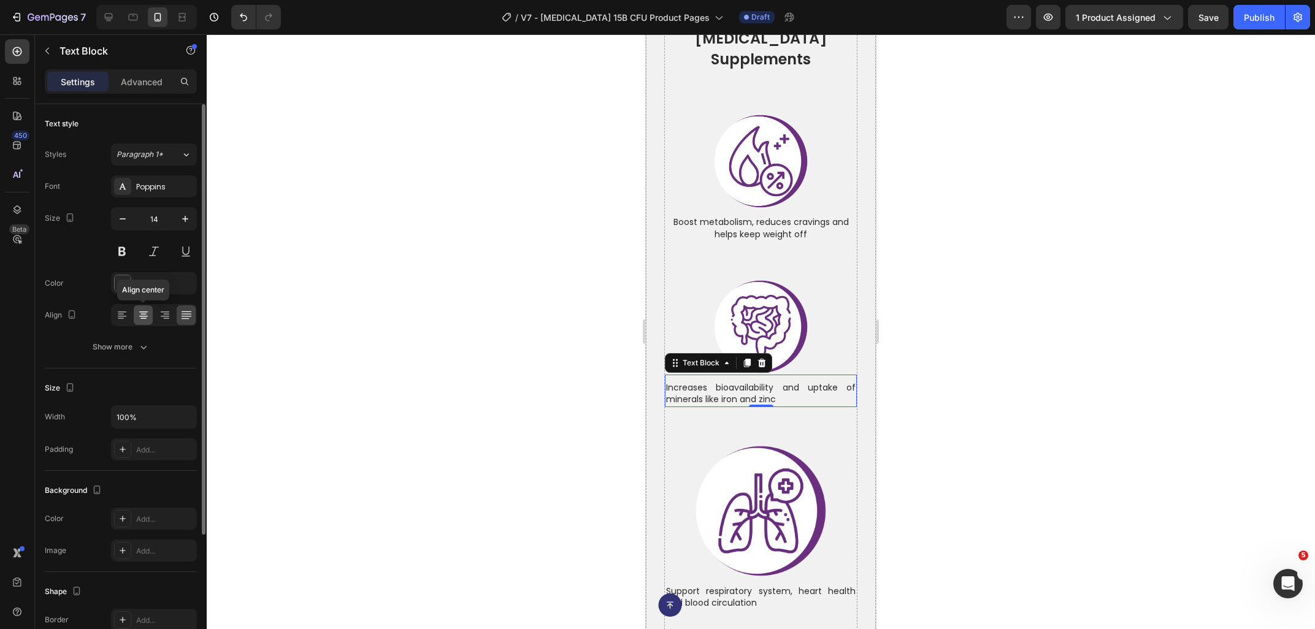
click at [142, 316] on icon at bounding box center [143, 316] width 9 height 1
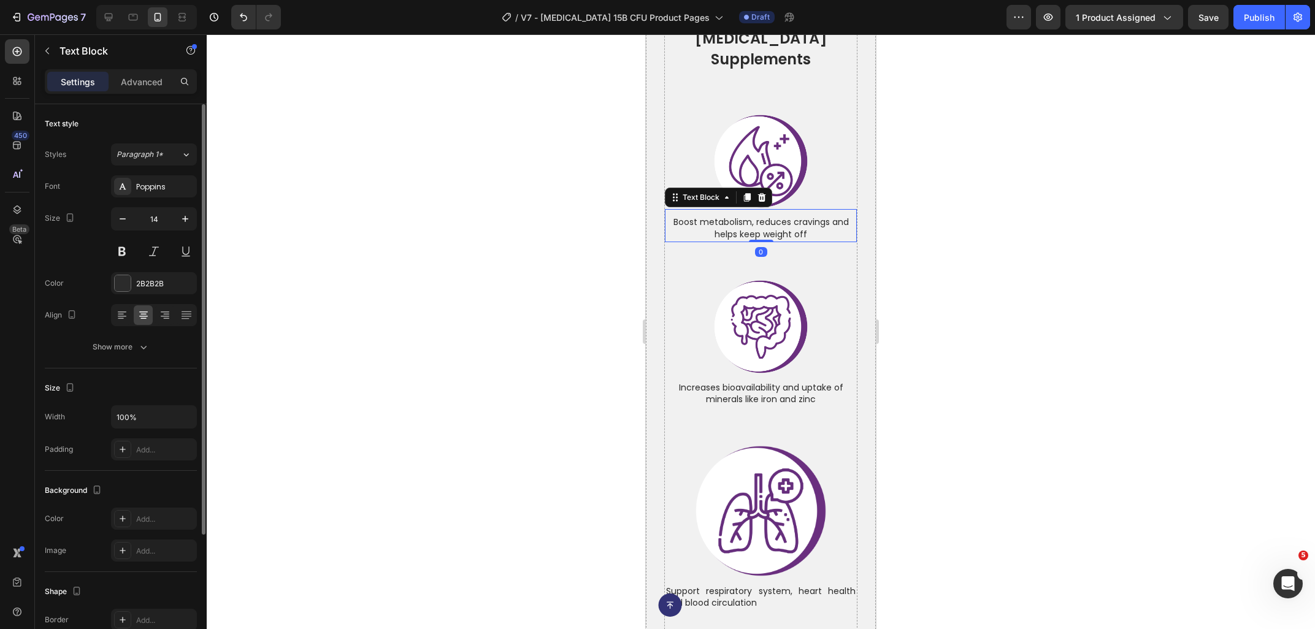
click at [730, 218] on p "Boost metabolism, reduces cravings and helps keep weight off" at bounding box center [761, 228] width 190 height 24
click at [134, 79] on p "Advanced" at bounding box center [142, 81] width 42 height 13
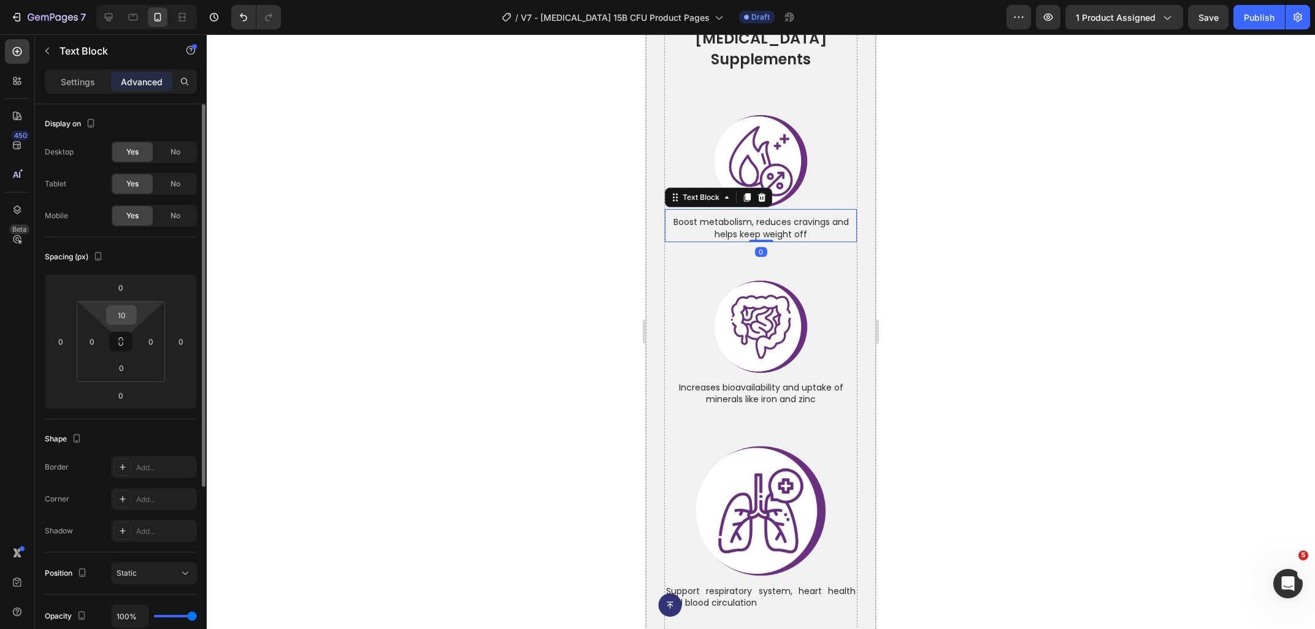
click at [128, 316] on input "10" at bounding box center [121, 315] width 25 height 18
type input "20"
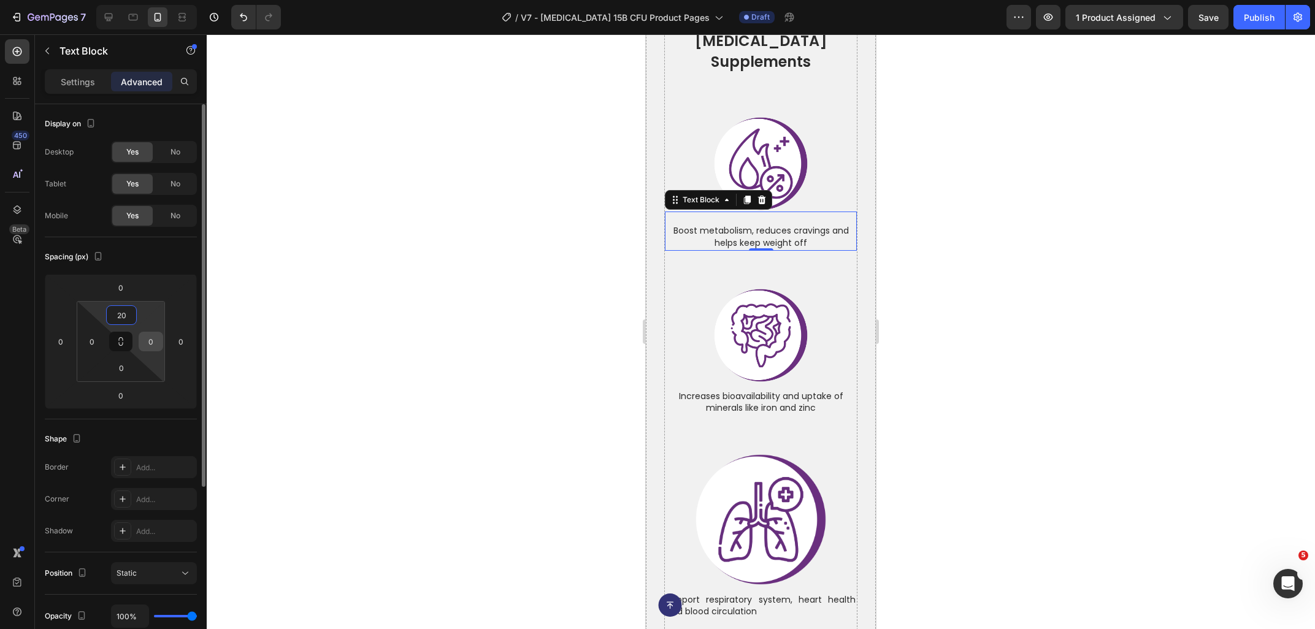
scroll to position [5165, 0]
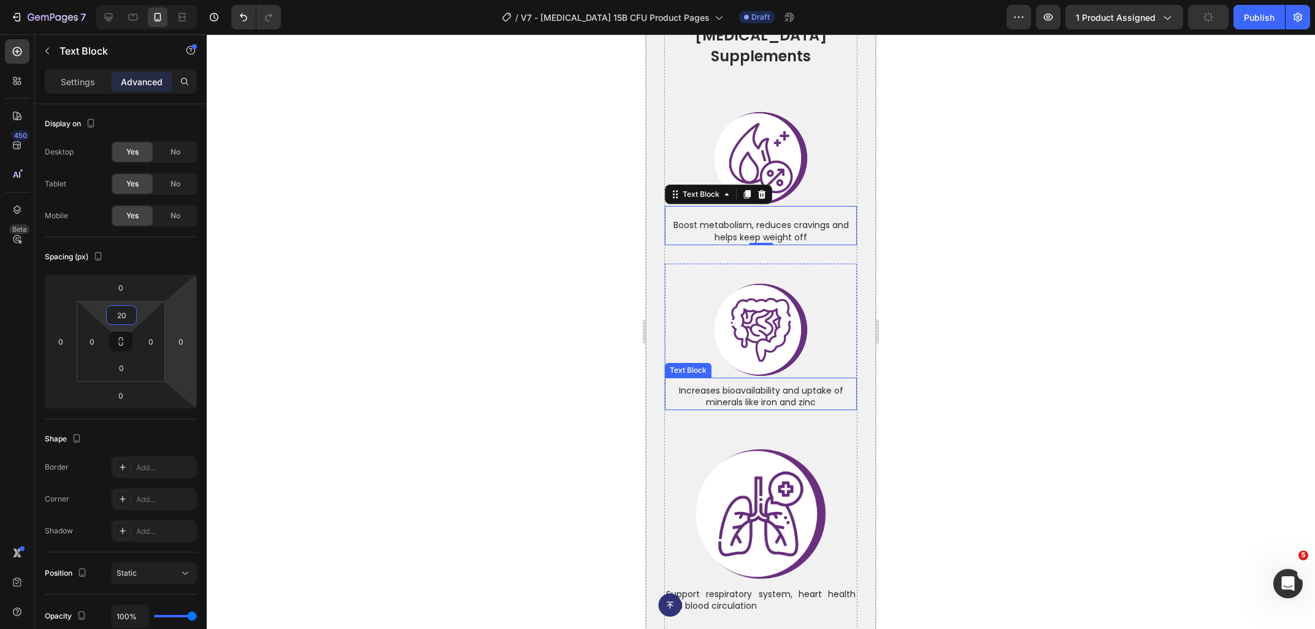
click at [729, 385] on p "Increases bioavailability and uptake of minerals like iron and zinc" at bounding box center [761, 397] width 190 height 24
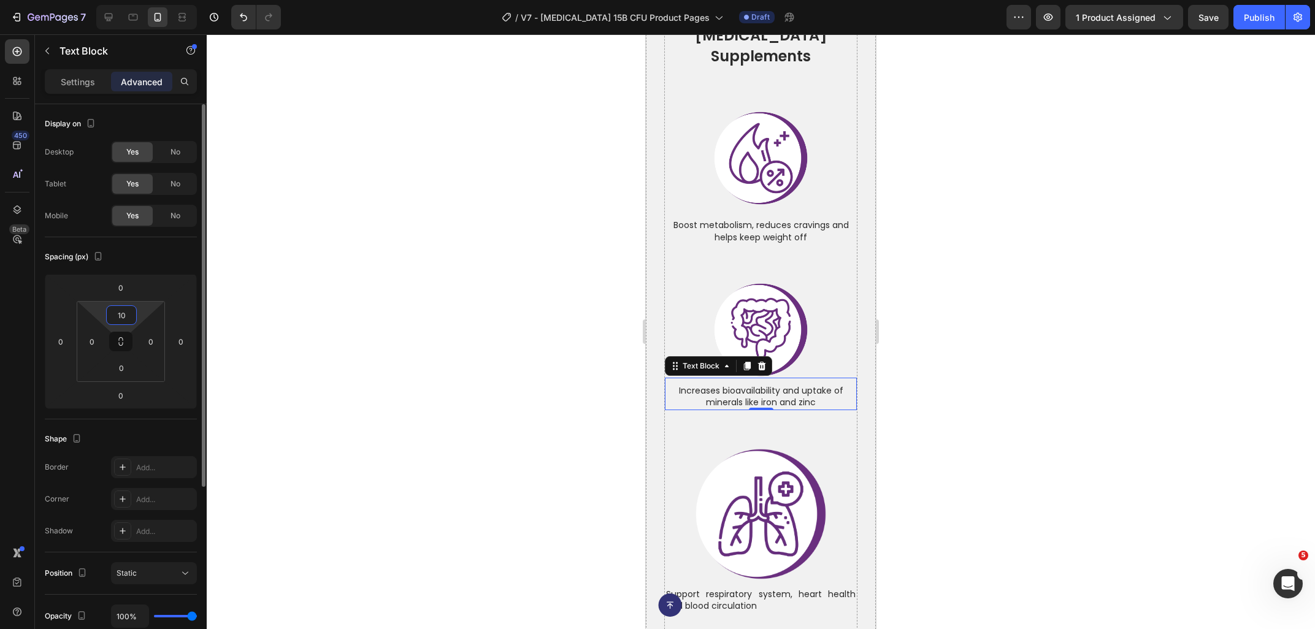
click at [130, 319] on input "10" at bounding box center [121, 315] width 25 height 18
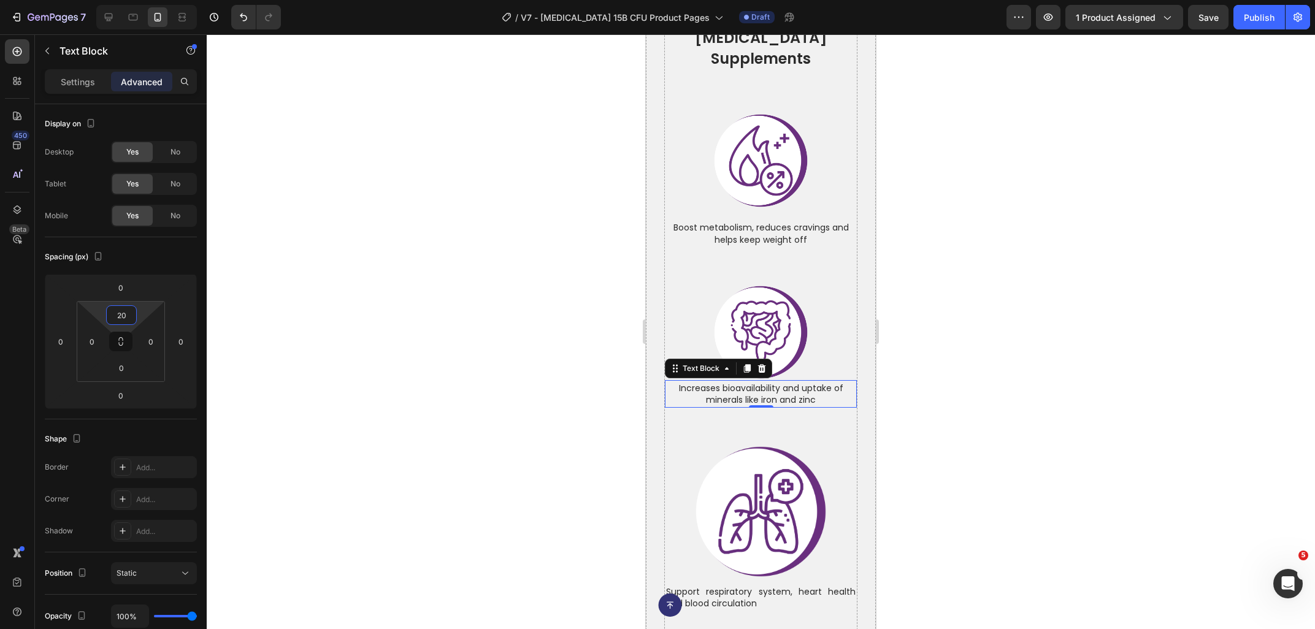
scroll to position [5168, 0]
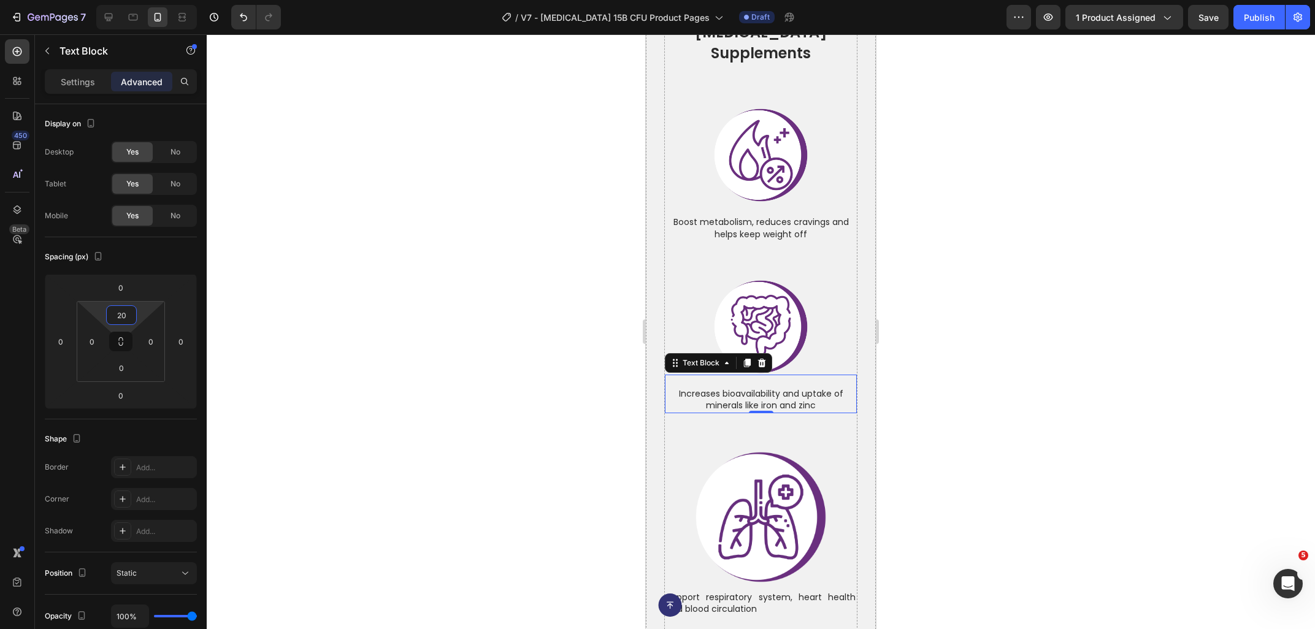
type input "20"
click at [1172, 411] on div at bounding box center [761, 331] width 1108 height 595
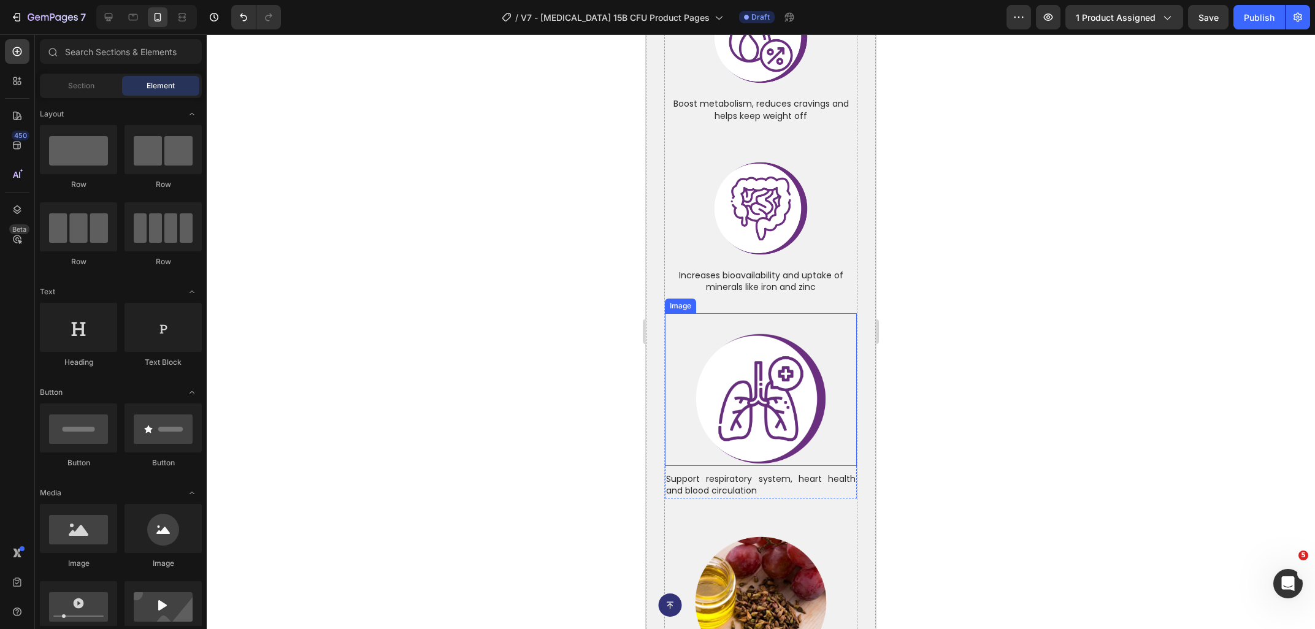
scroll to position [5300, 0]
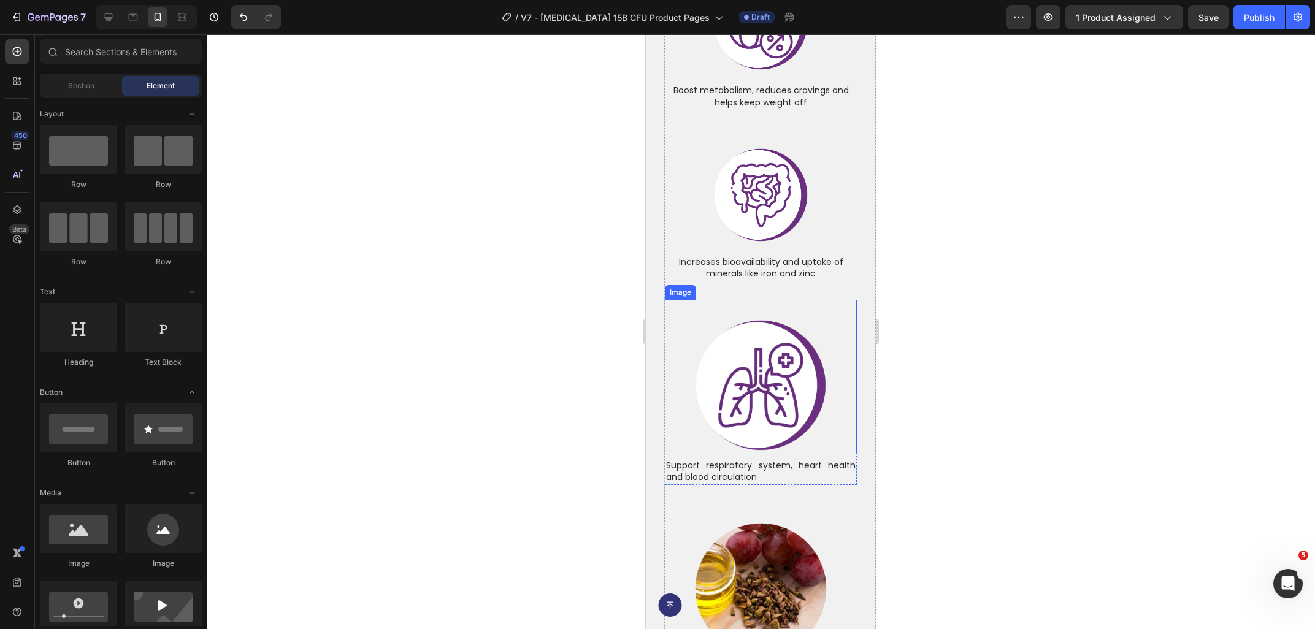
click at [755, 334] on img at bounding box center [761, 385] width 134 height 134
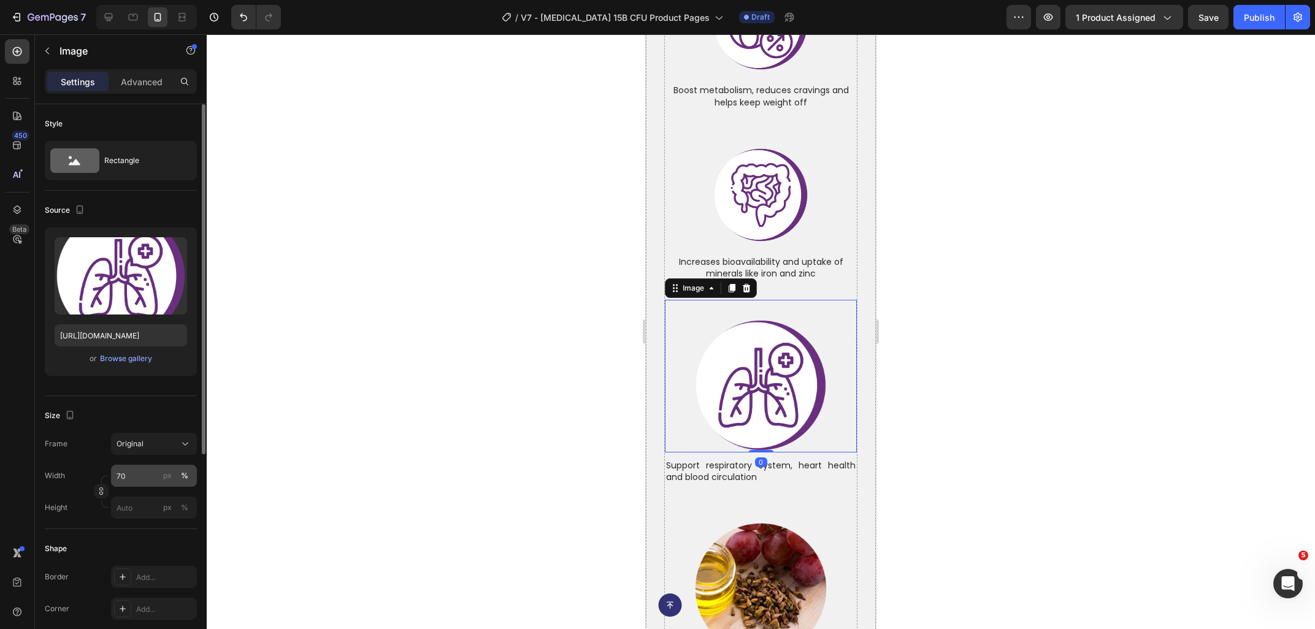
click at [136, 479] on input "70" at bounding box center [154, 476] width 86 height 22
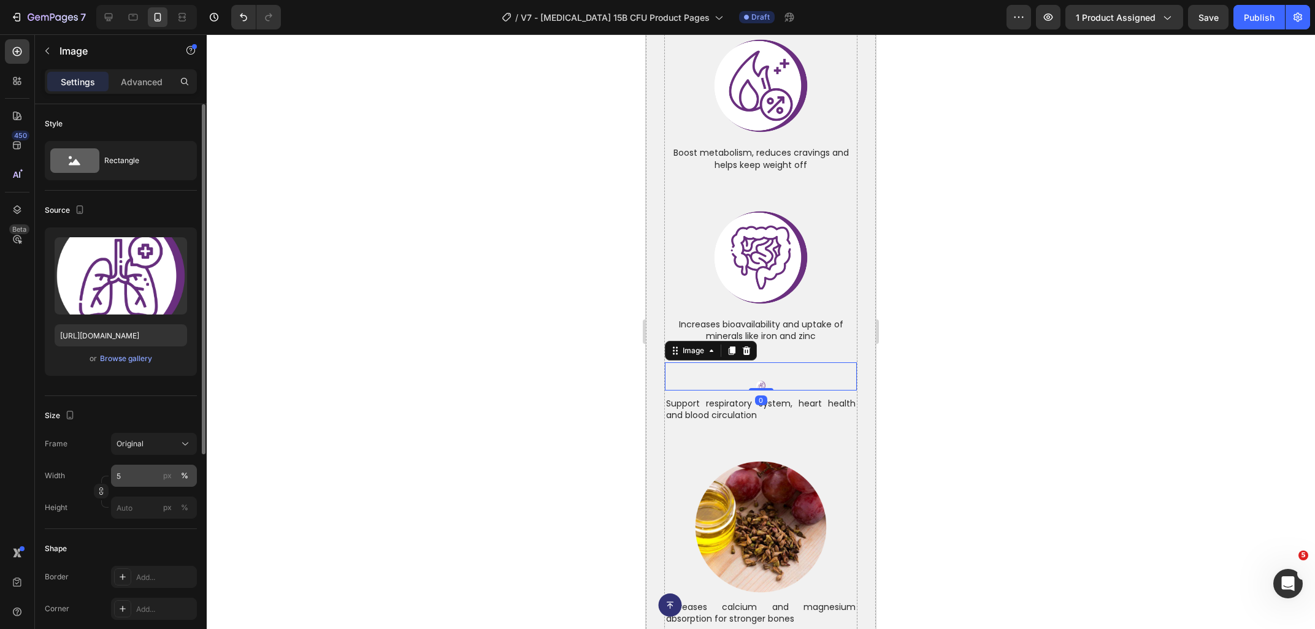
type input "50"
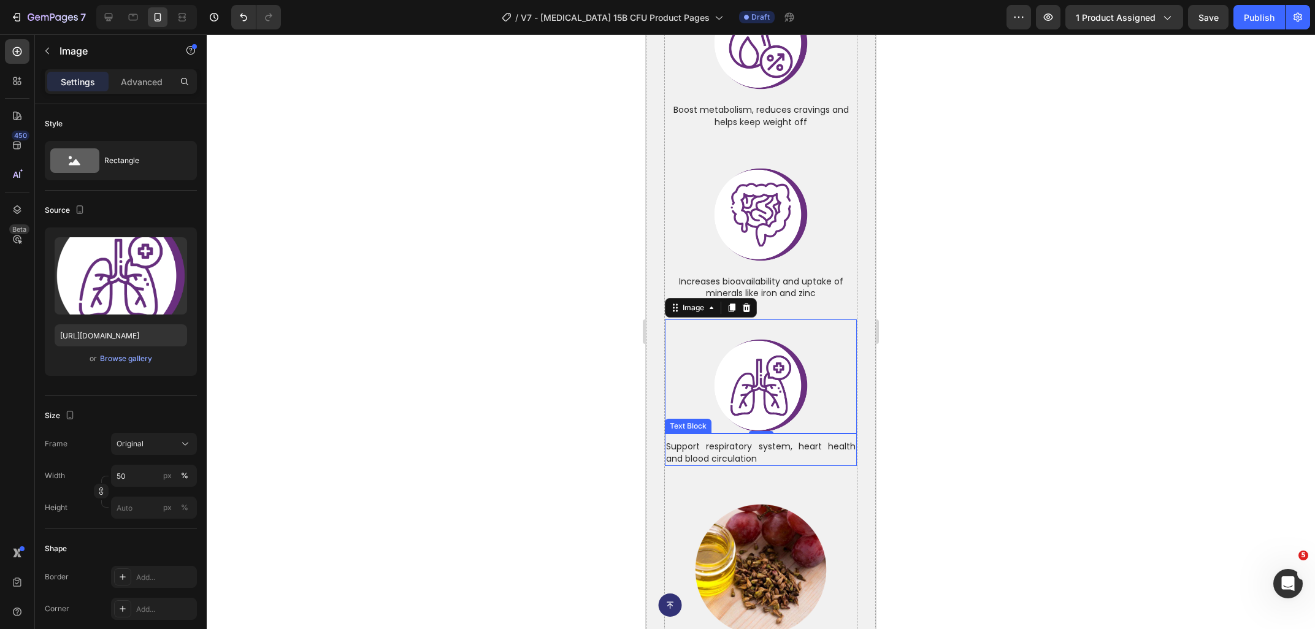
click at [679, 441] on p "Support respiratory system, heart health and blood circulation" at bounding box center [761, 453] width 190 height 24
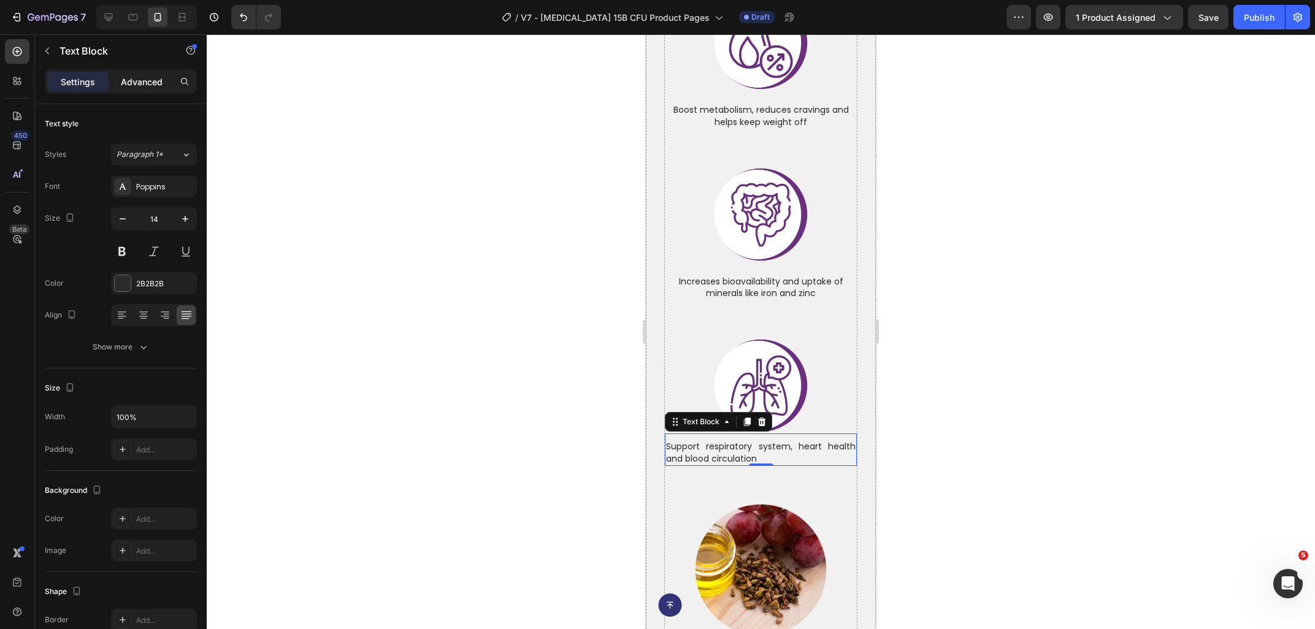
click at [147, 76] on p "Advanced" at bounding box center [142, 81] width 42 height 13
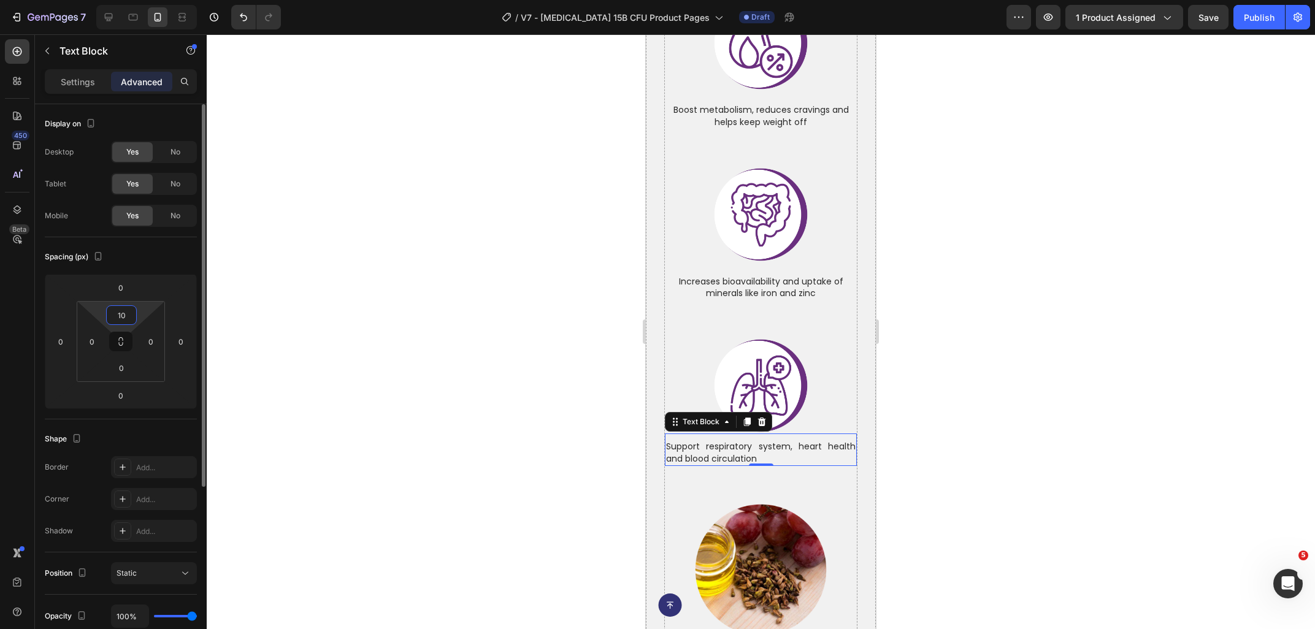
click at [131, 311] on input "10" at bounding box center [121, 315] width 25 height 18
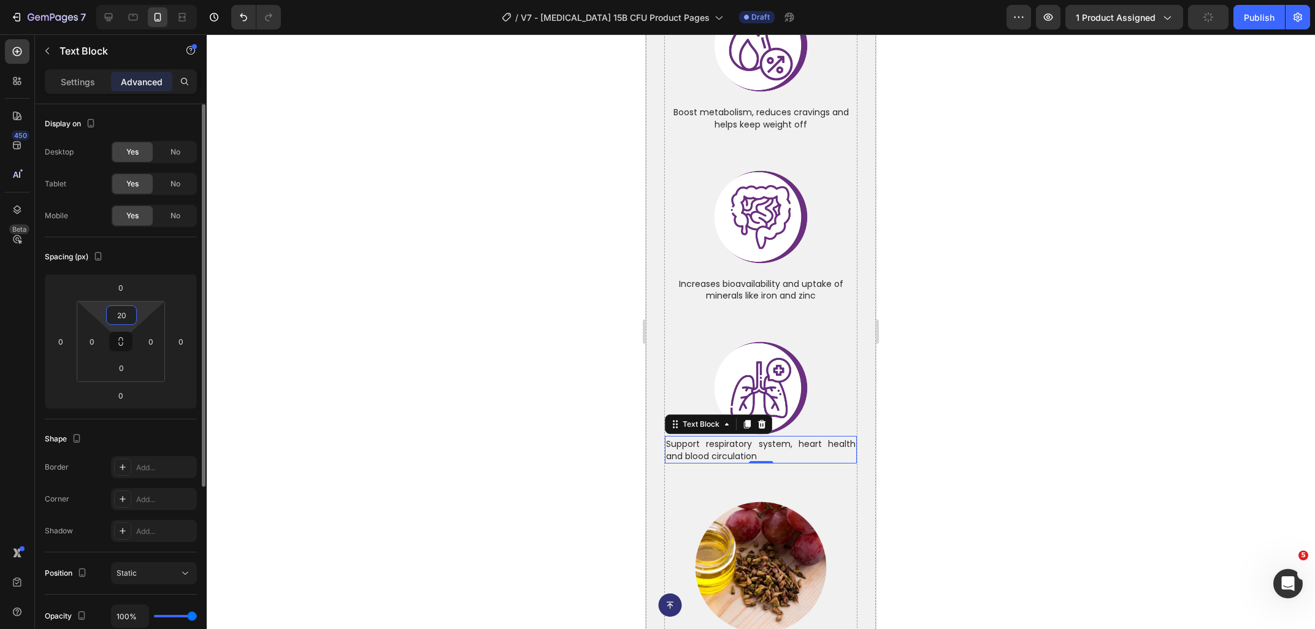
scroll to position [5284, 0]
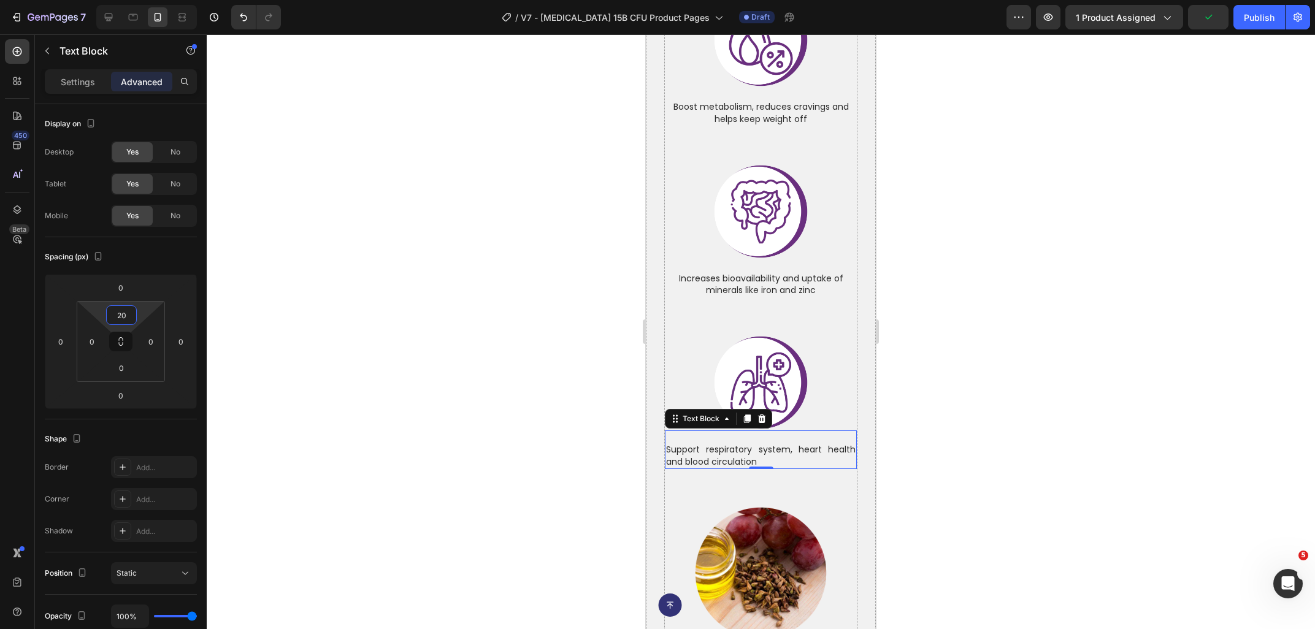
type input "20"
click at [963, 389] on div at bounding box center [761, 331] width 1108 height 595
click at [693, 444] on p "Support respiratory system, heart health and blood circulation" at bounding box center [761, 456] width 190 height 24
click at [86, 88] on div "Settings" at bounding box center [77, 82] width 61 height 20
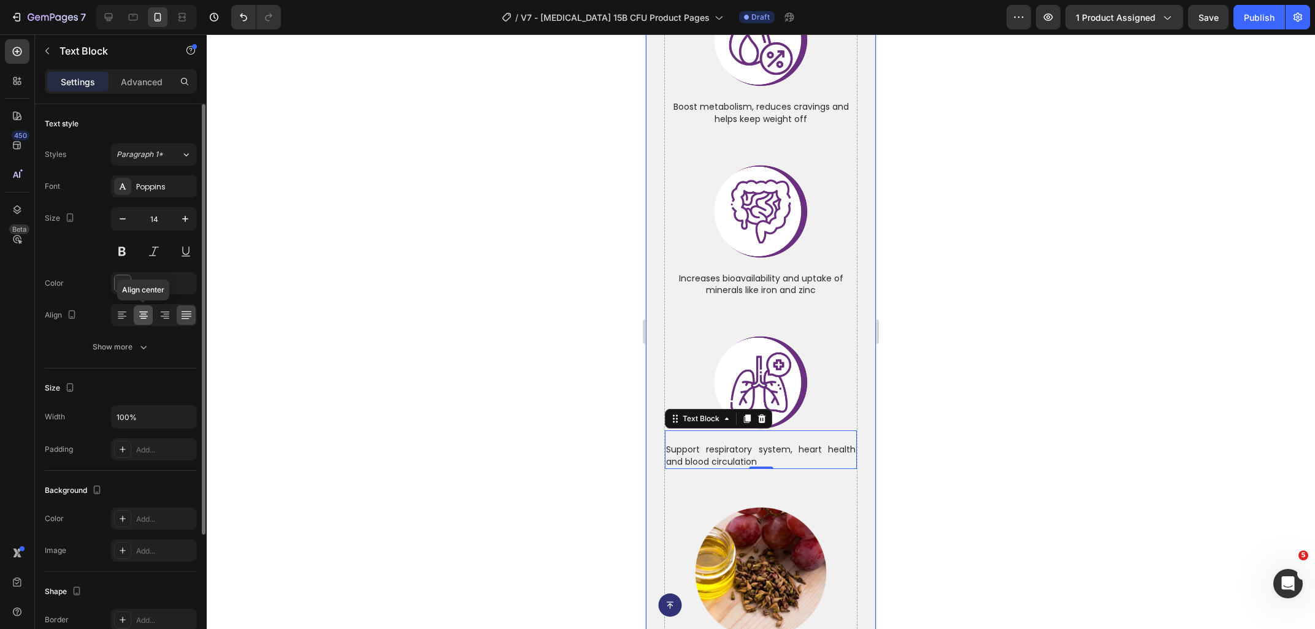
click at [143, 317] on icon at bounding box center [143, 315] width 12 height 12
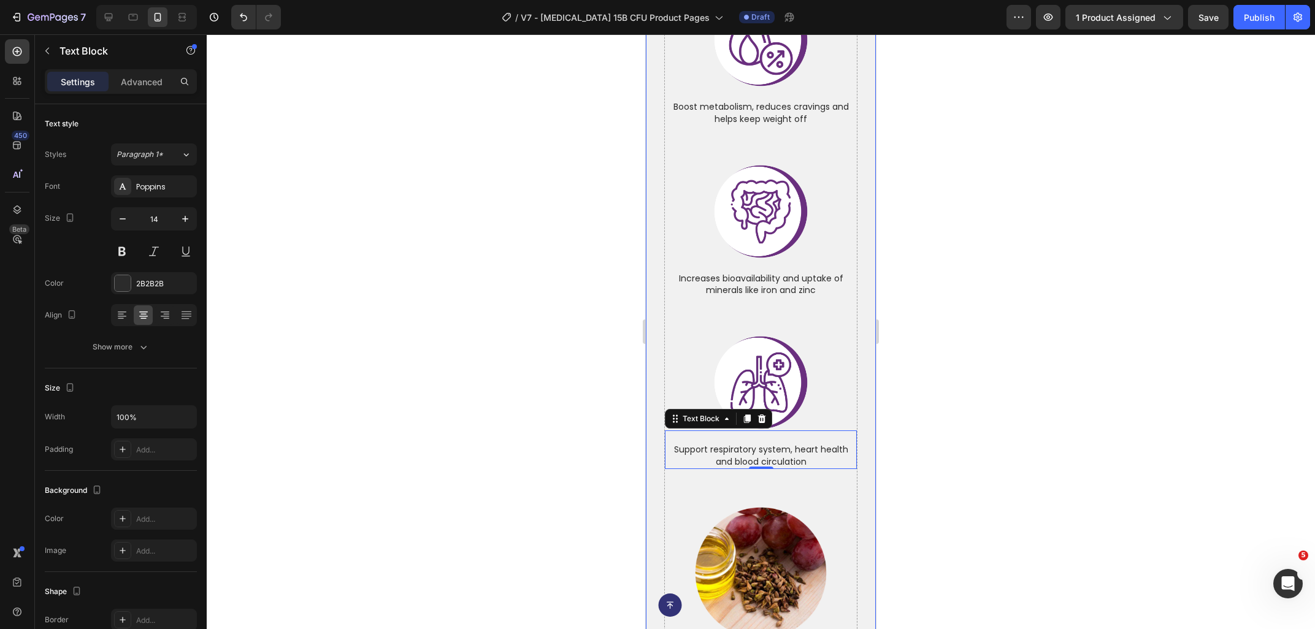
click at [541, 361] on div at bounding box center [761, 331] width 1108 height 595
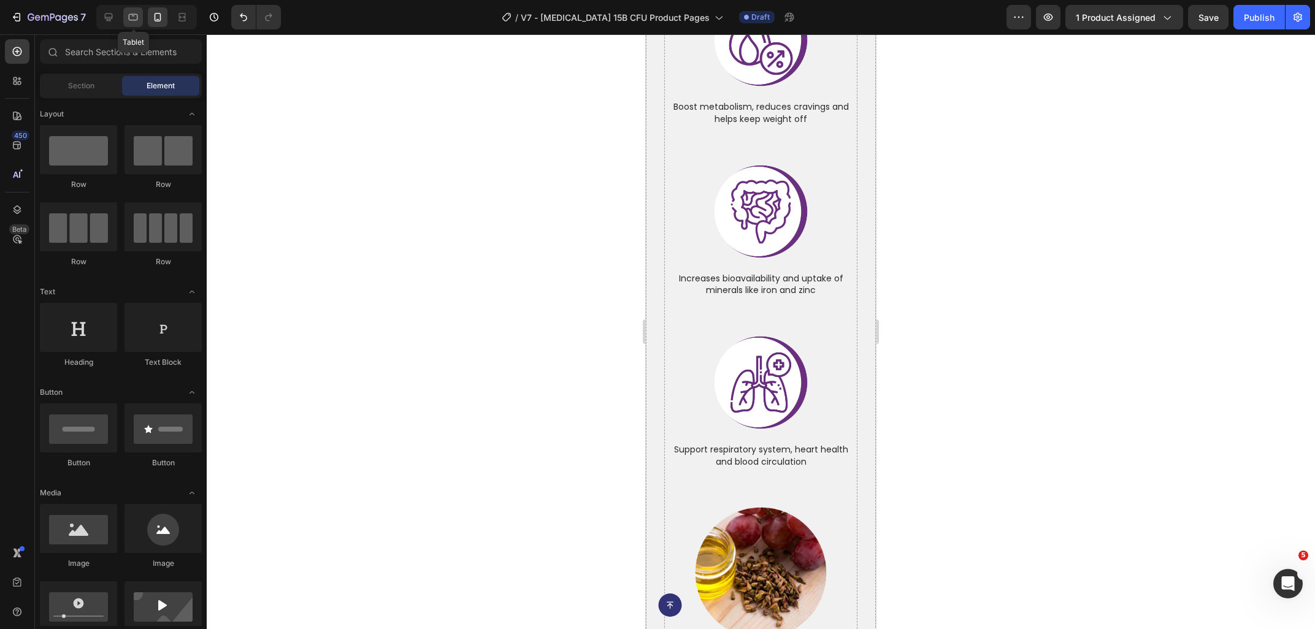
click at [130, 17] on icon at bounding box center [133, 17] width 12 height 12
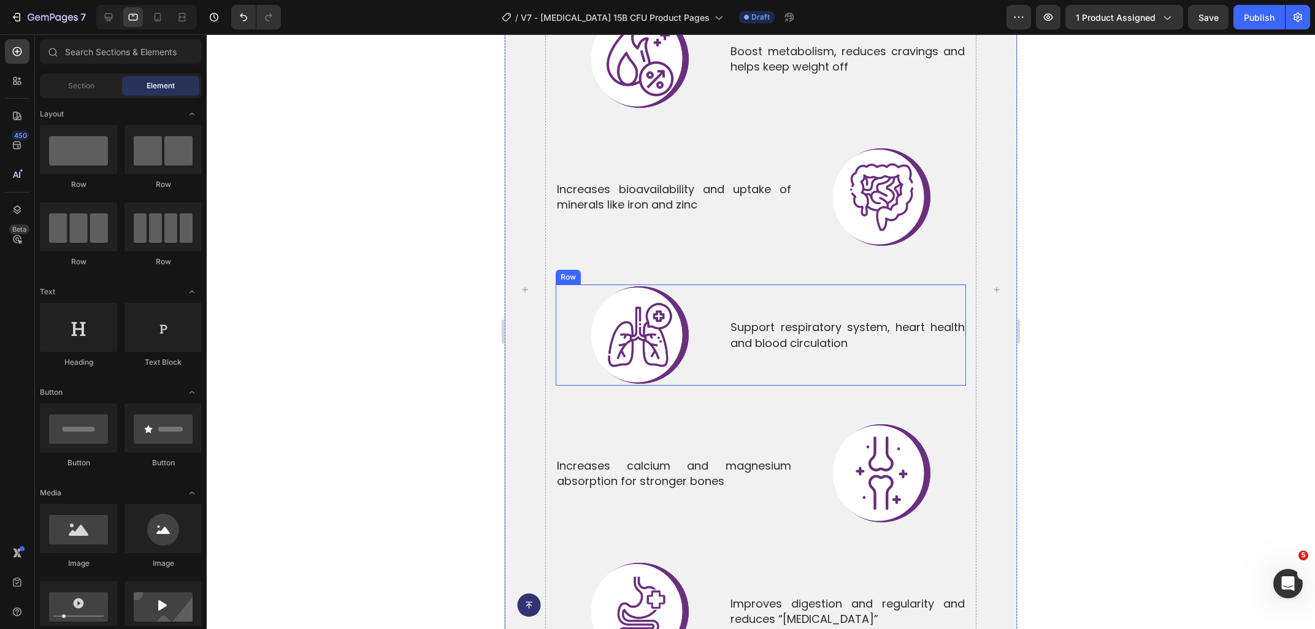
scroll to position [5289, 0]
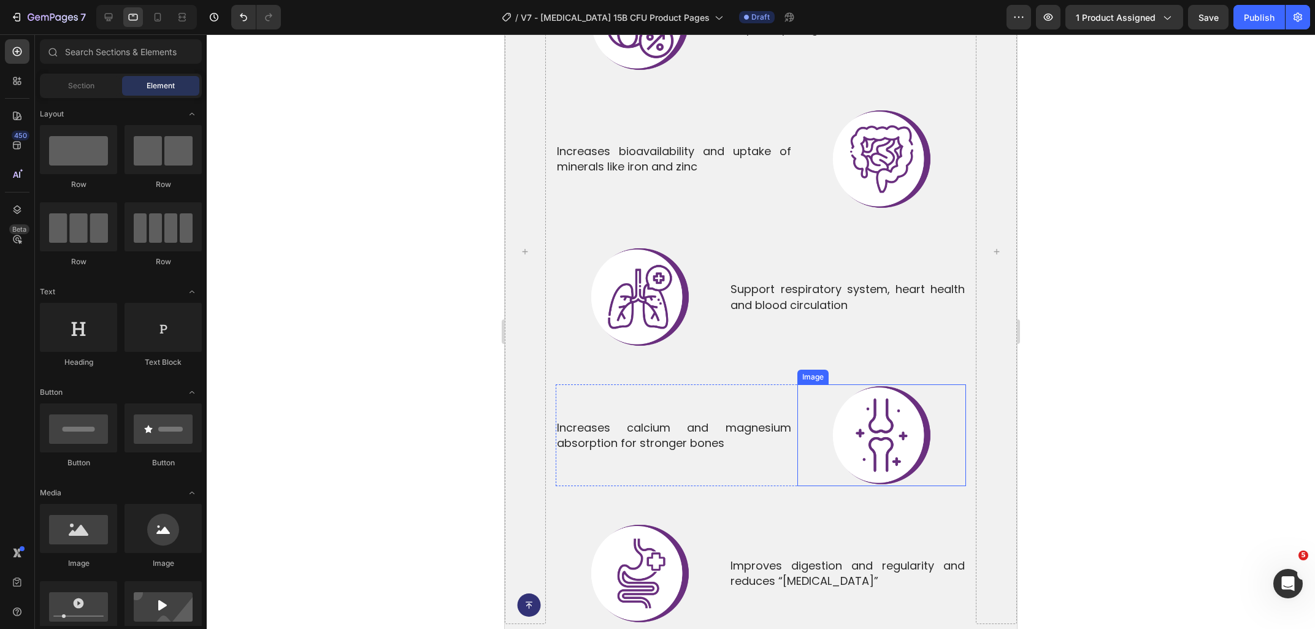
click at [896, 434] on img at bounding box center [881, 435] width 101 height 101
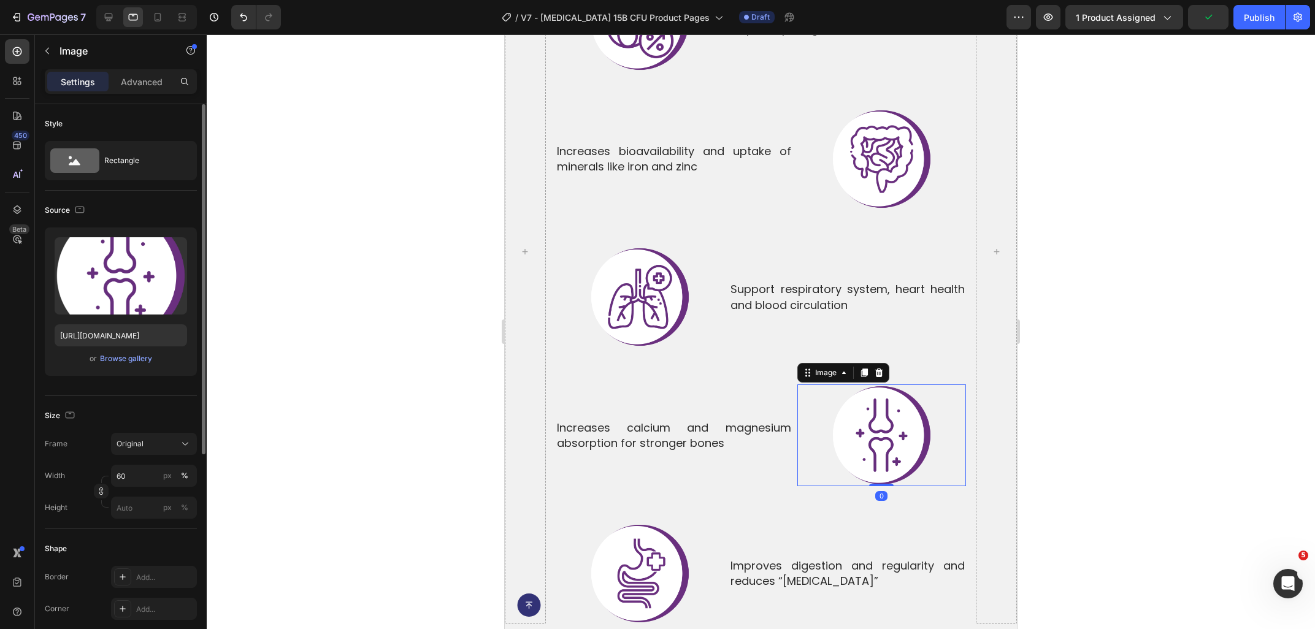
click at [105, 350] on div "Upload Image https://ucarecdn.com/0e2282fd-936f-4423-af38-cd7e1ccc165c/-/format…" at bounding box center [121, 302] width 152 height 148
click at [102, 340] on input "https://ucarecdn.com/0e2282fd-936f-4423-af38-cd7e1ccc165c/-/format/auto/-/previ…" at bounding box center [121, 335] width 132 height 22
click at [166, 23] on div at bounding box center [158, 17] width 20 height 20
type input "70"
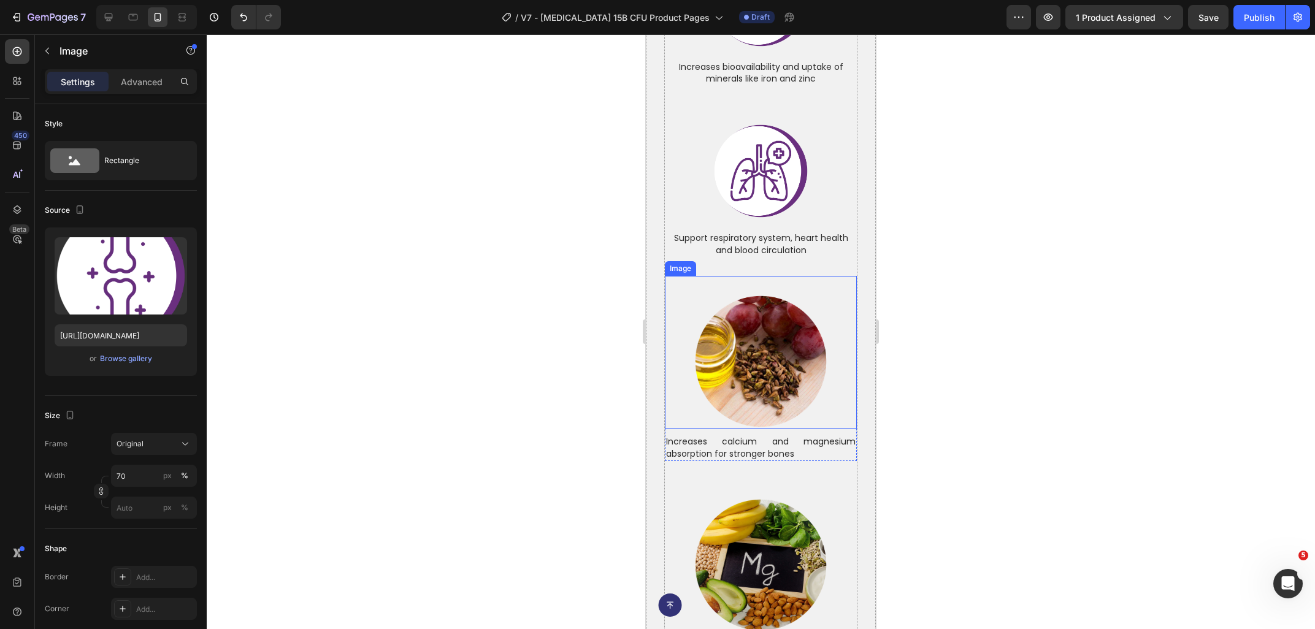
scroll to position [5504, 0]
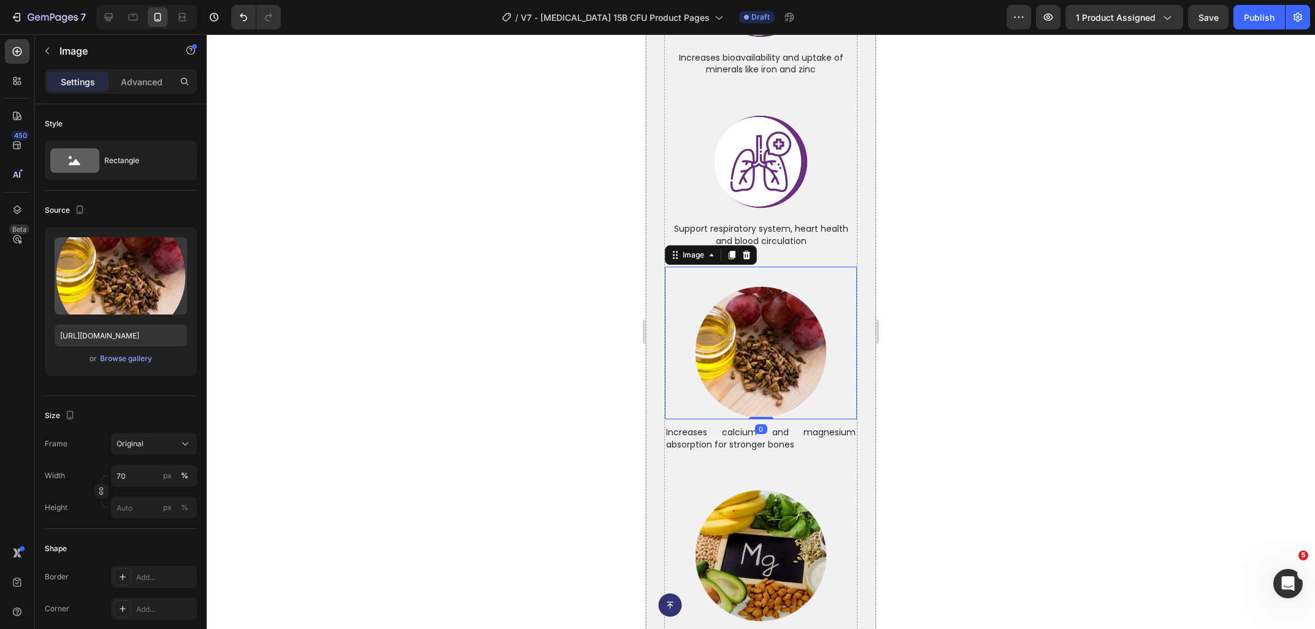
drag, startPoint x: 745, startPoint y: 366, endPoint x: 827, endPoint y: 357, distance: 83.2
click at [745, 366] on img at bounding box center [761, 352] width 134 height 134
click at [95, 342] on input "https://ucarecdn.com/2be0546b-f4bd-4da7-bba1-c965f39b513c/-/format/auto/-/previ…" at bounding box center [121, 335] width 132 height 22
type input "https://ucarecdn.com/0e2282fd-936f-4423-af38-cd7e1ccc165c/-/format/auto/-/previ…"
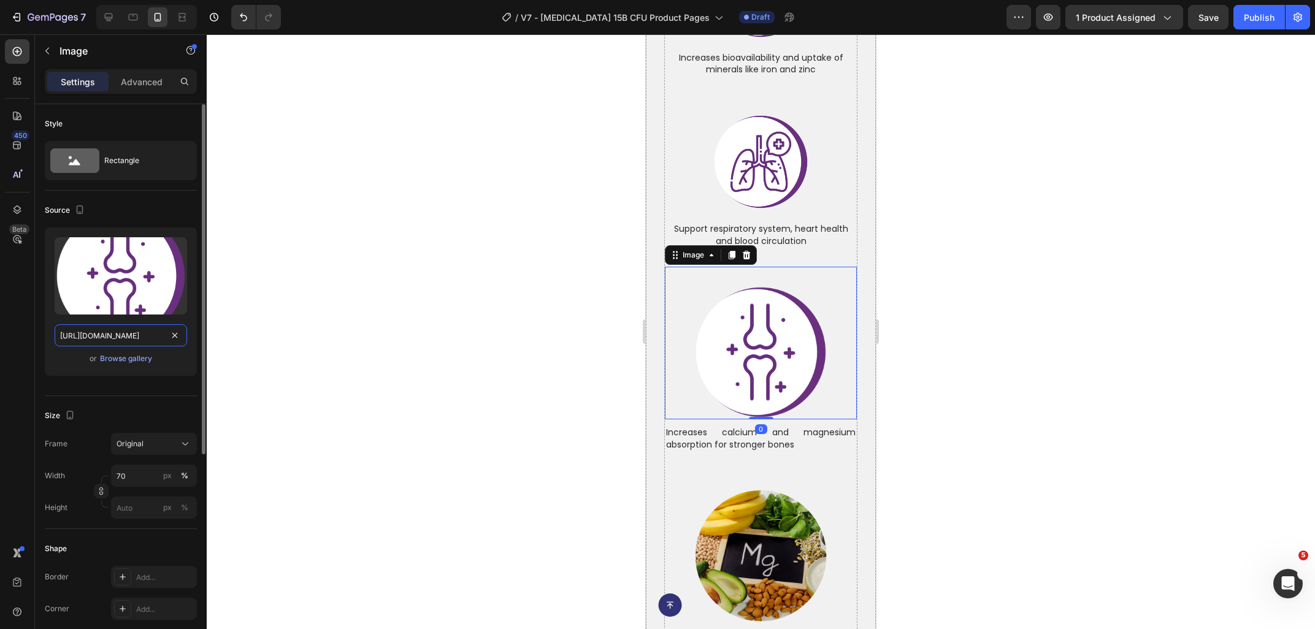
scroll to position [0, 342]
click at [756, 427] on p "Increases calcium and magnesium absorption for stronger bones" at bounding box center [761, 439] width 190 height 24
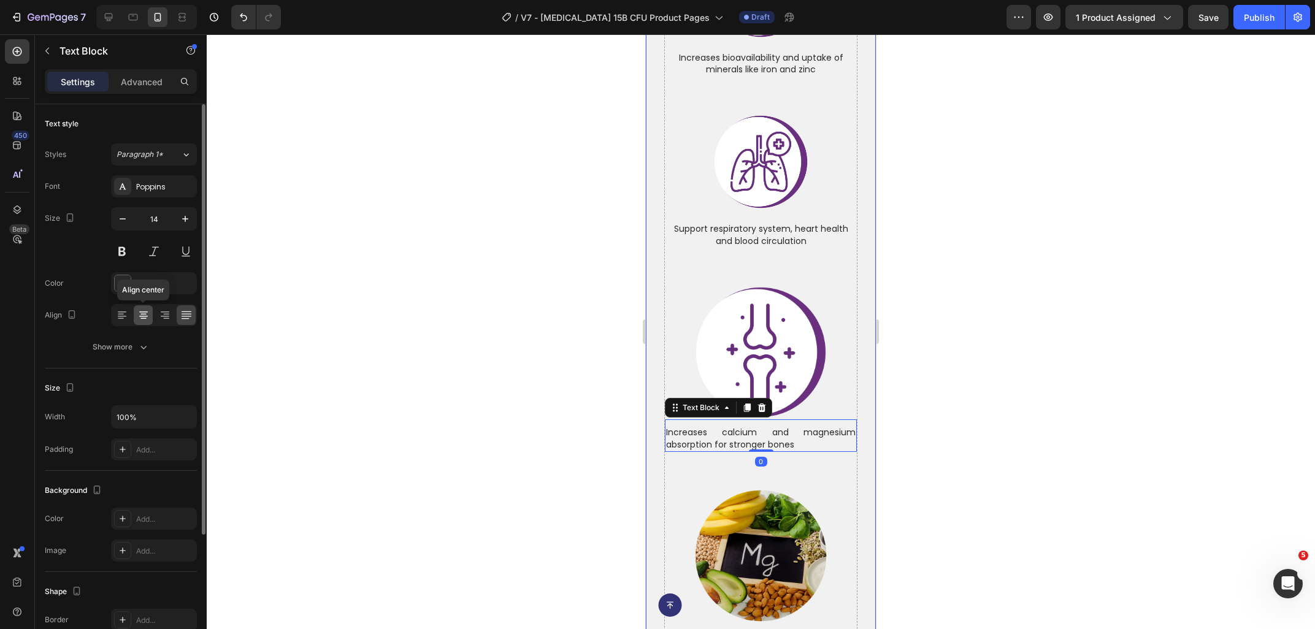
drag, startPoint x: 144, startPoint y: 309, endPoint x: 139, endPoint y: 312, distance: 6.3
click at [137, 311] on div at bounding box center [143, 315] width 19 height 20
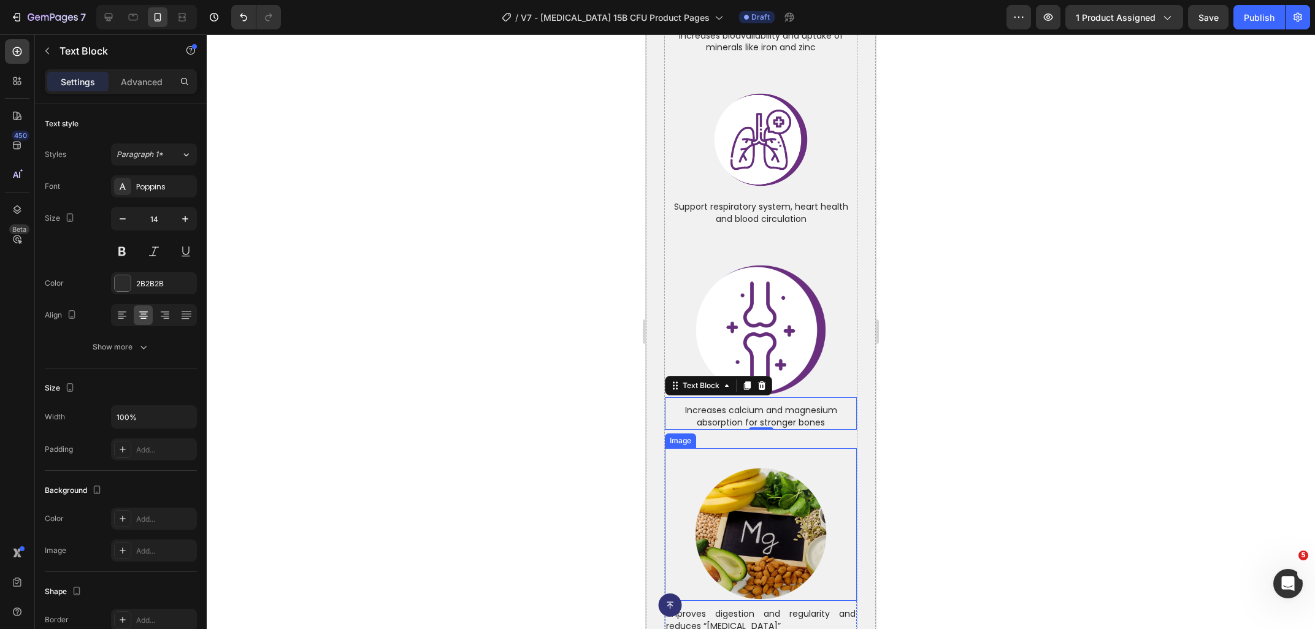
scroll to position [5570, 0]
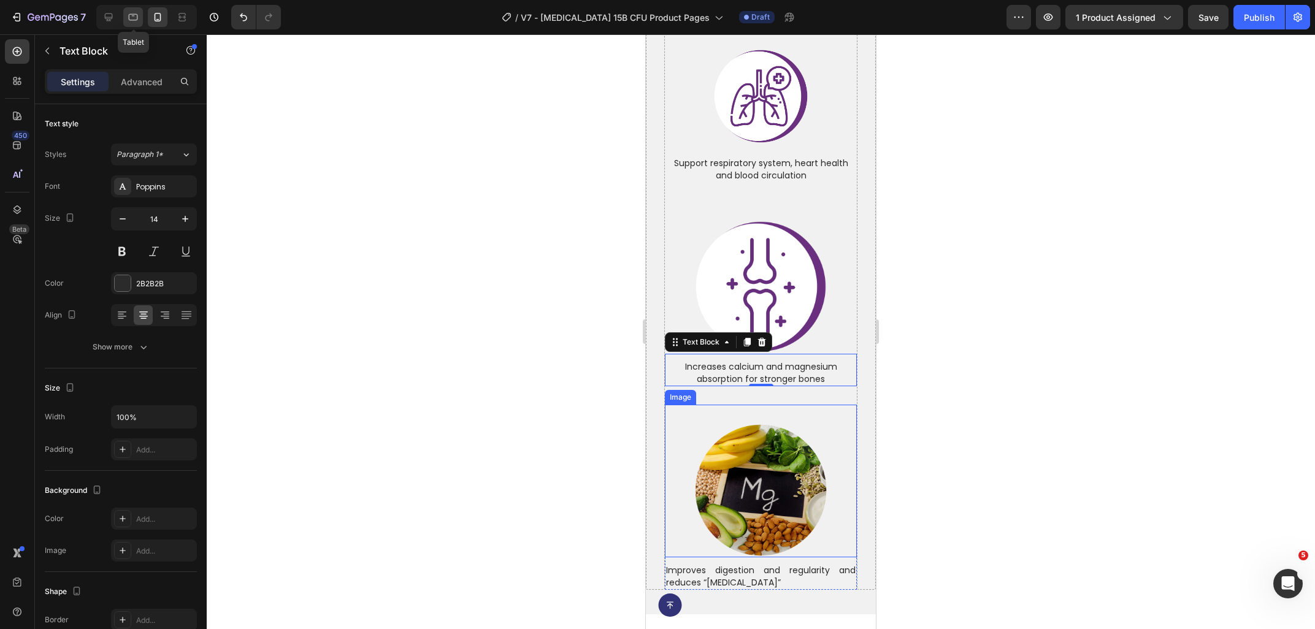
click at [126, 18] on div at bounding box center [133, 17] width 20 height 20
type input "18"
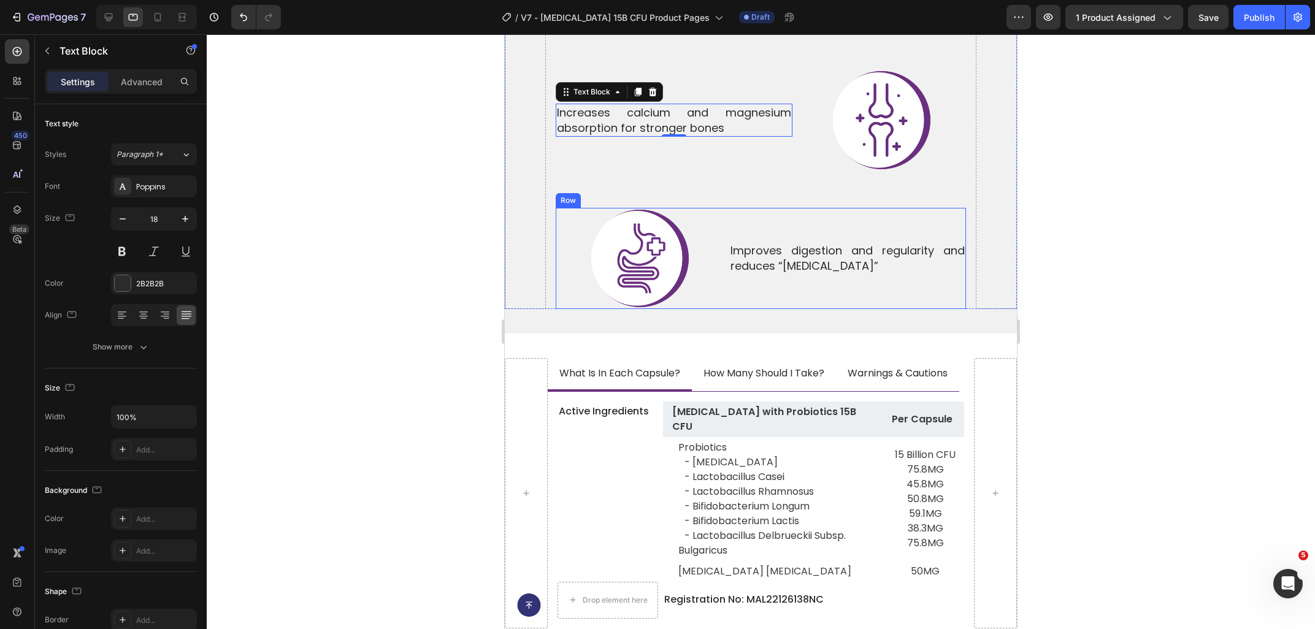
scroll to position [5605, 0]
click at [614, 251] on img at bounding box center [639, 257] width 101 height 101
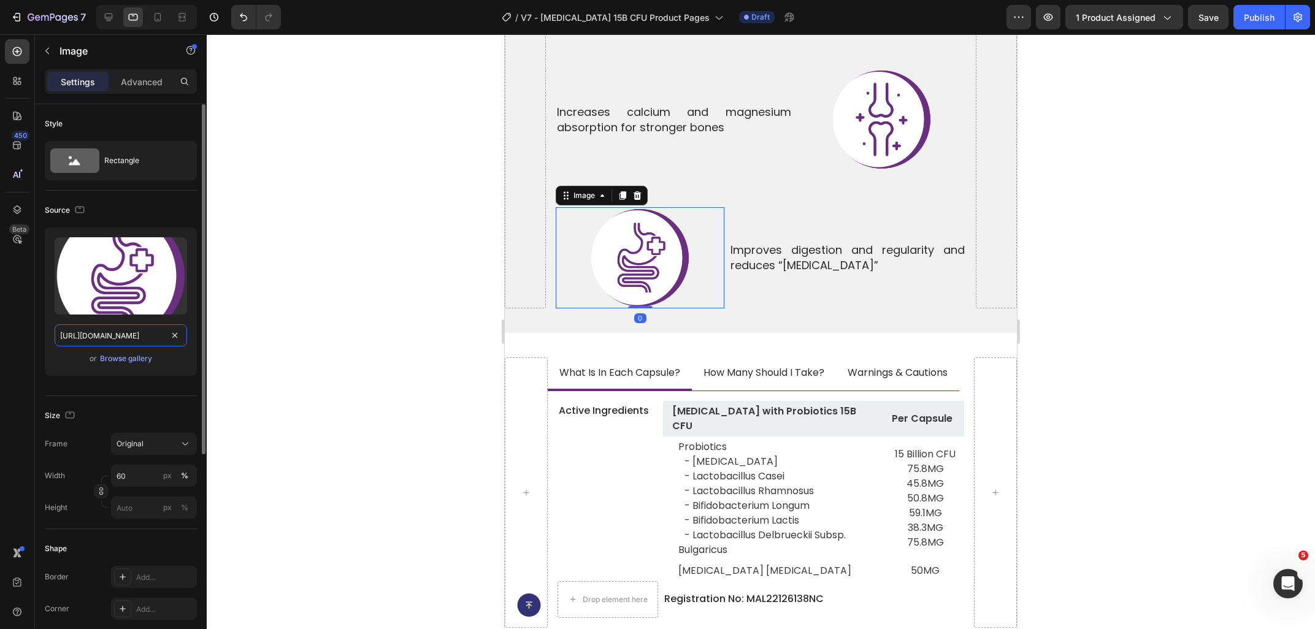
click at [115, 343] on input "https://ucarecdn.com/d696af47-f0dc-42cb-8d96-422e2330da24/-/format/auto/-/previ…" at bounding box center [121, 335] width 132 height 22
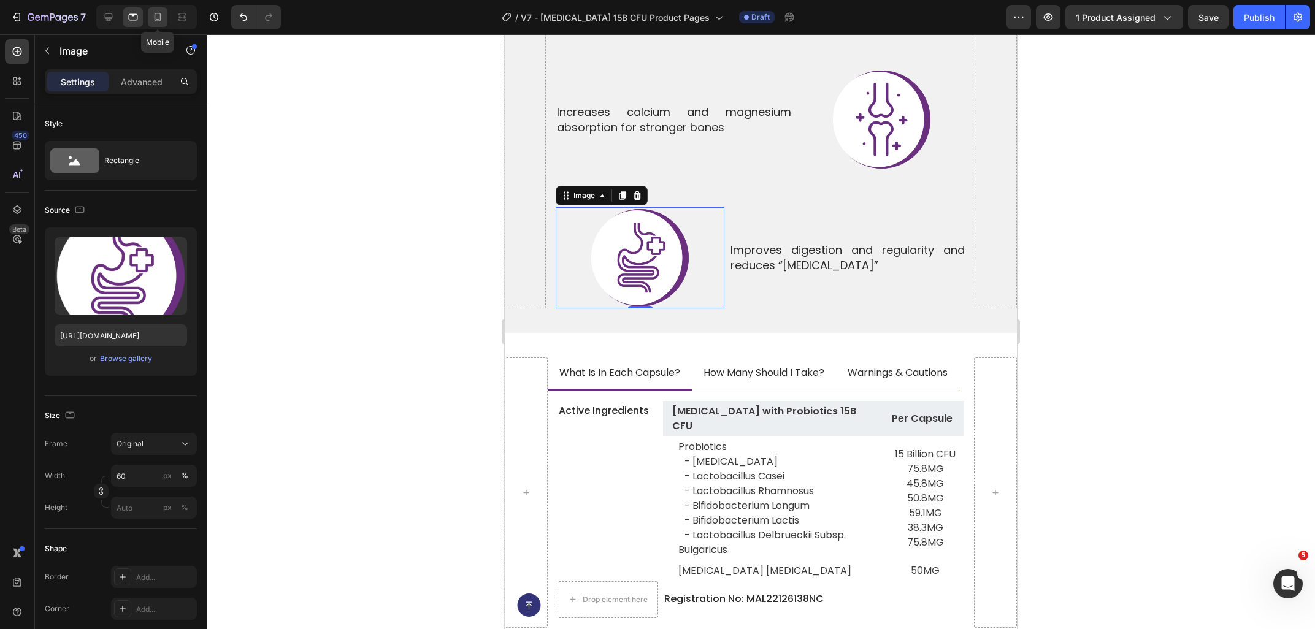
click at [156, 22] on icon at bounding box center [157, 17] width 12 height 12
type input "https://ucarecdn.com/6680d6a1-9b6c-4fd1-b7ad-7702c91ebb09/-/format/auto/-/previ…"
type input "70"
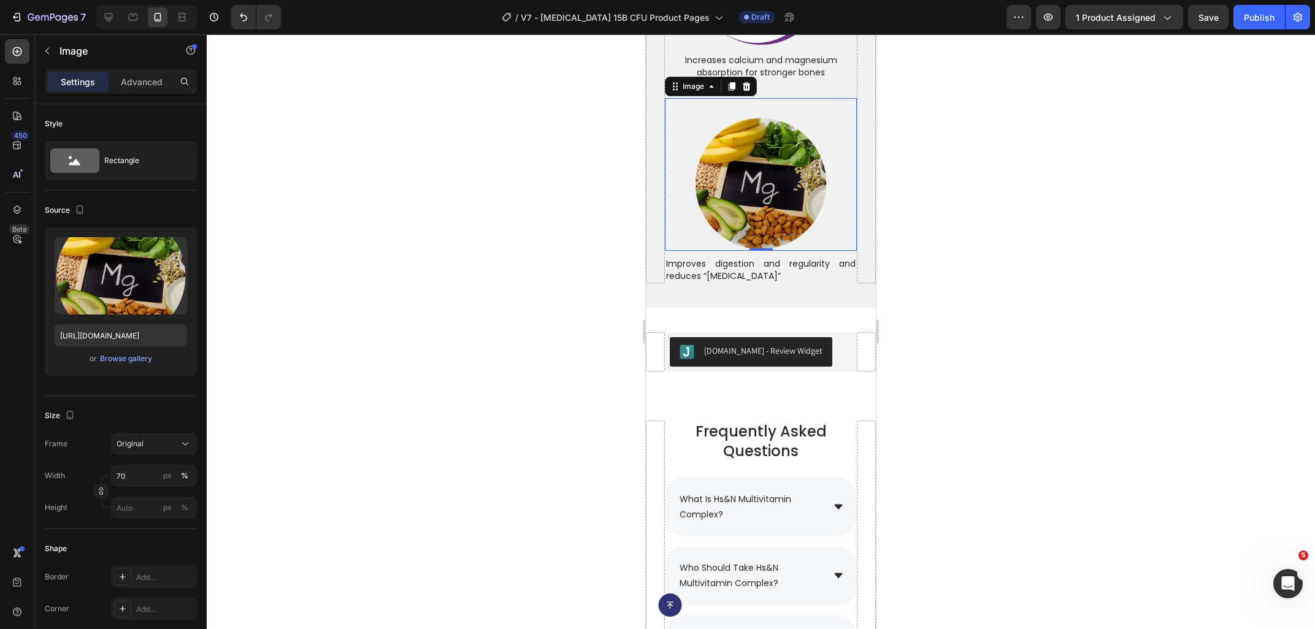
scroll to position [5877, 0]
click at [762, 193] on img at bounding box center [761, 183] width 134 height 134
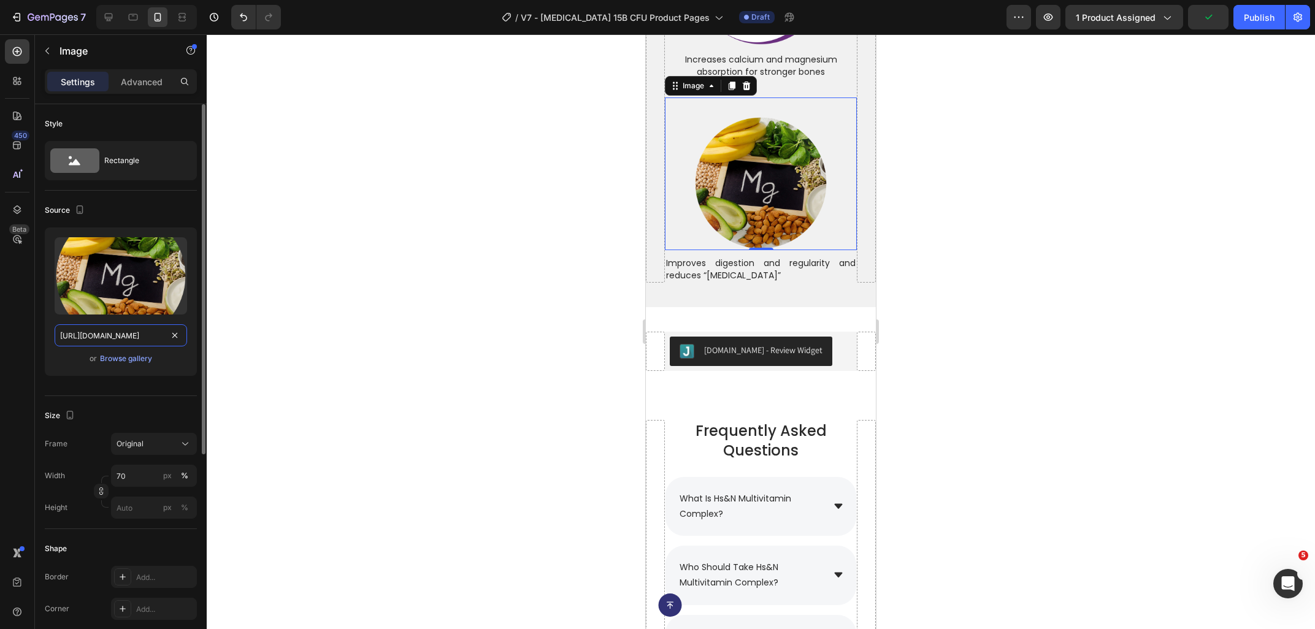
click at [125, 339] on input "https://ucarecdn.com/6680d6a1-9b6c-4fd1-b7ad-7702c91ebb09/-/format/auto/-/previ…" at bounding box center [121, 335] width 132 height 22
type input "https://ucarecdn.com/d696af47-f0dc-42cb-8d96-422e2330da24/-/format/auto/-/previ…"
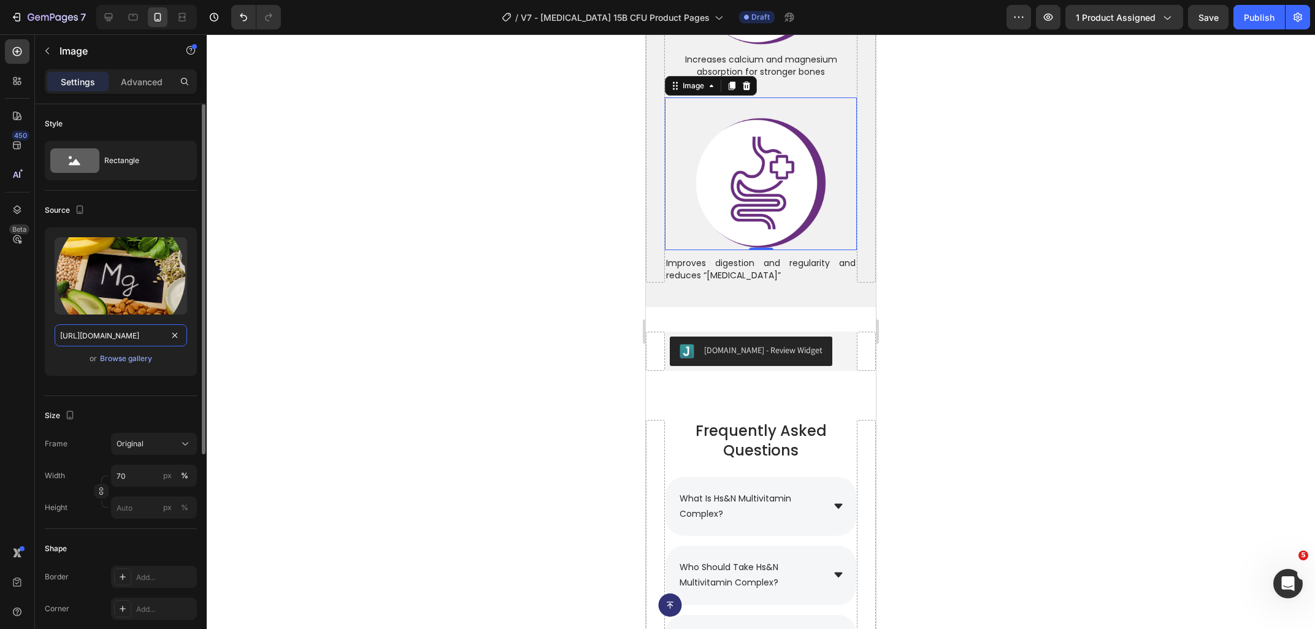
scroll to position [0, 348]
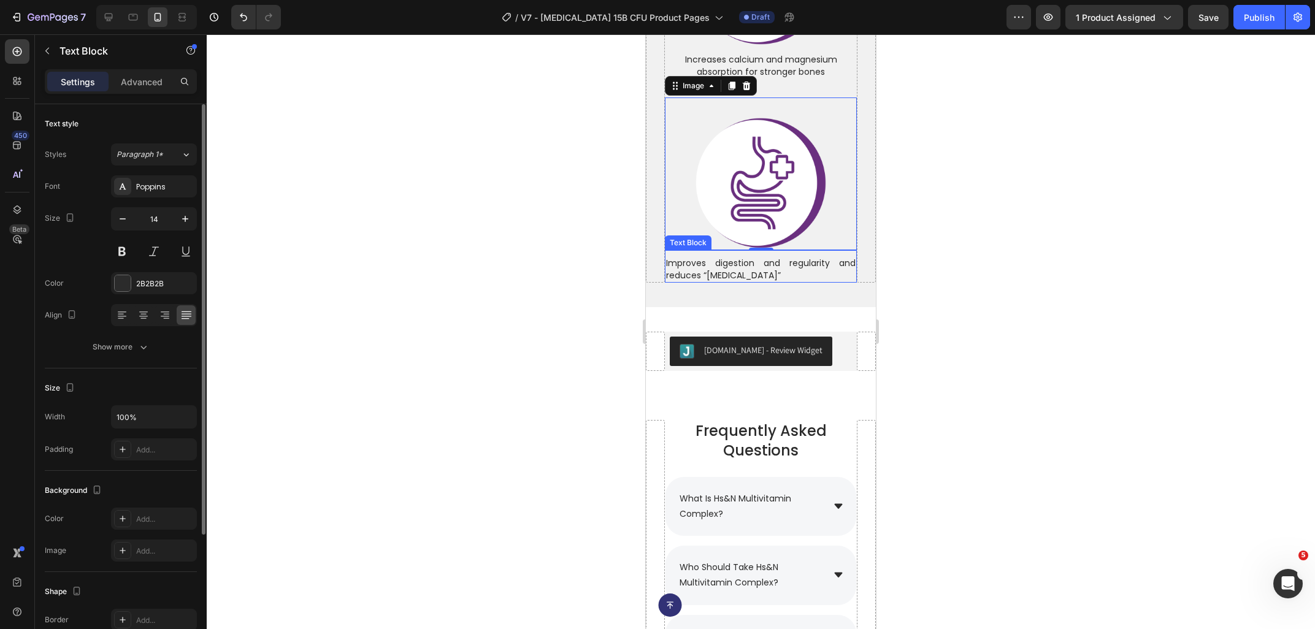
click at [724, 258] on p "Improves digestion and regularity and reduces “[MEDICAL_DATA]”" at bounding box center [761, 270] width 190 height 24
click at [150, 312] on div at bounding box center [143, 315] width 19 height 20
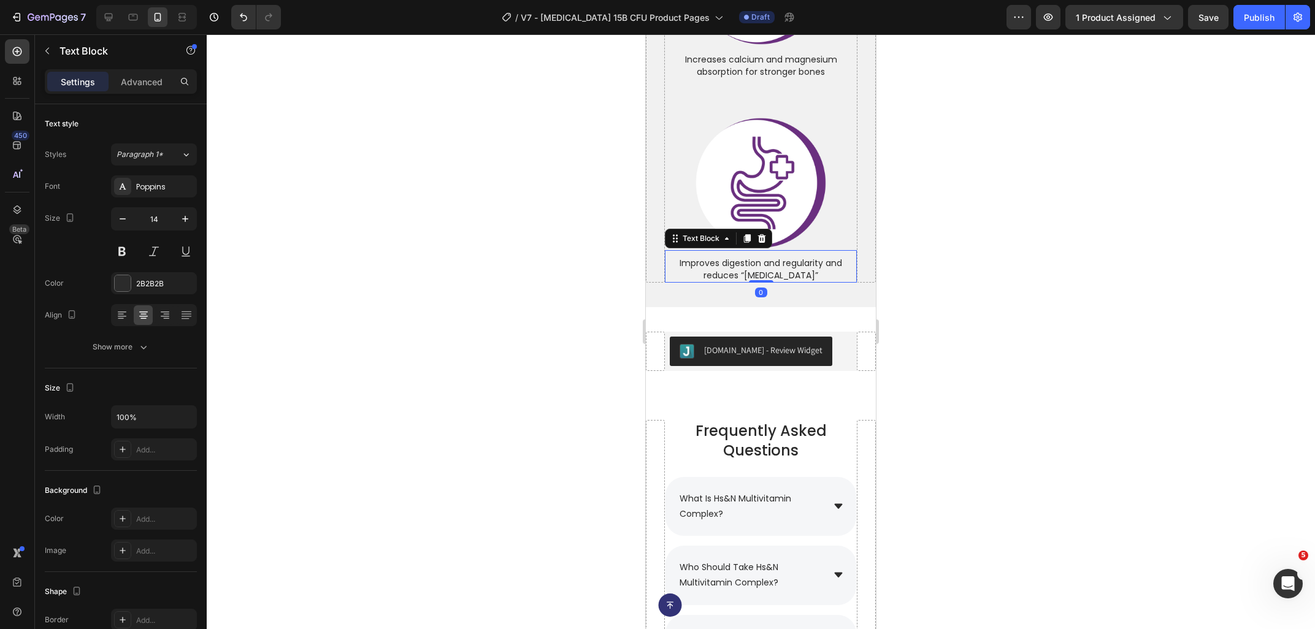
click at [615, 316] on div at bounding box center [761, 331] width 1108 height 595
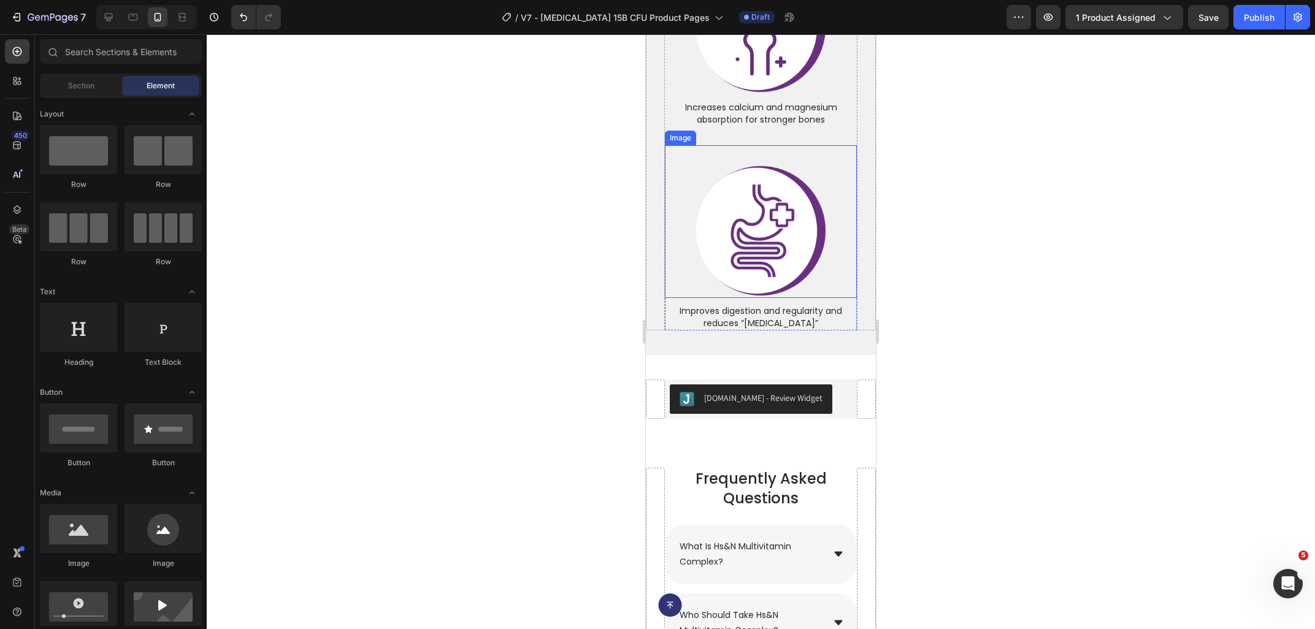
scroll to position [5746, 0]
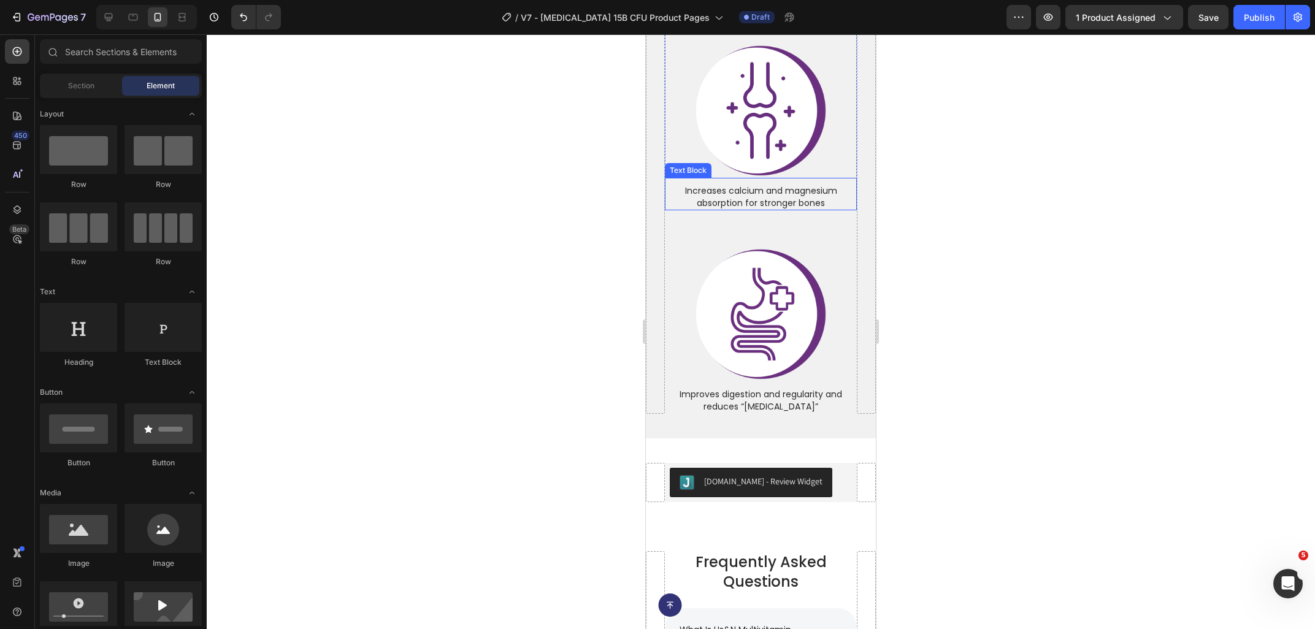
click at [746, 185] on p "Increases calcium and magnesium absorption for stronger bones" at bounding box center [761, 197] width 190 height 24
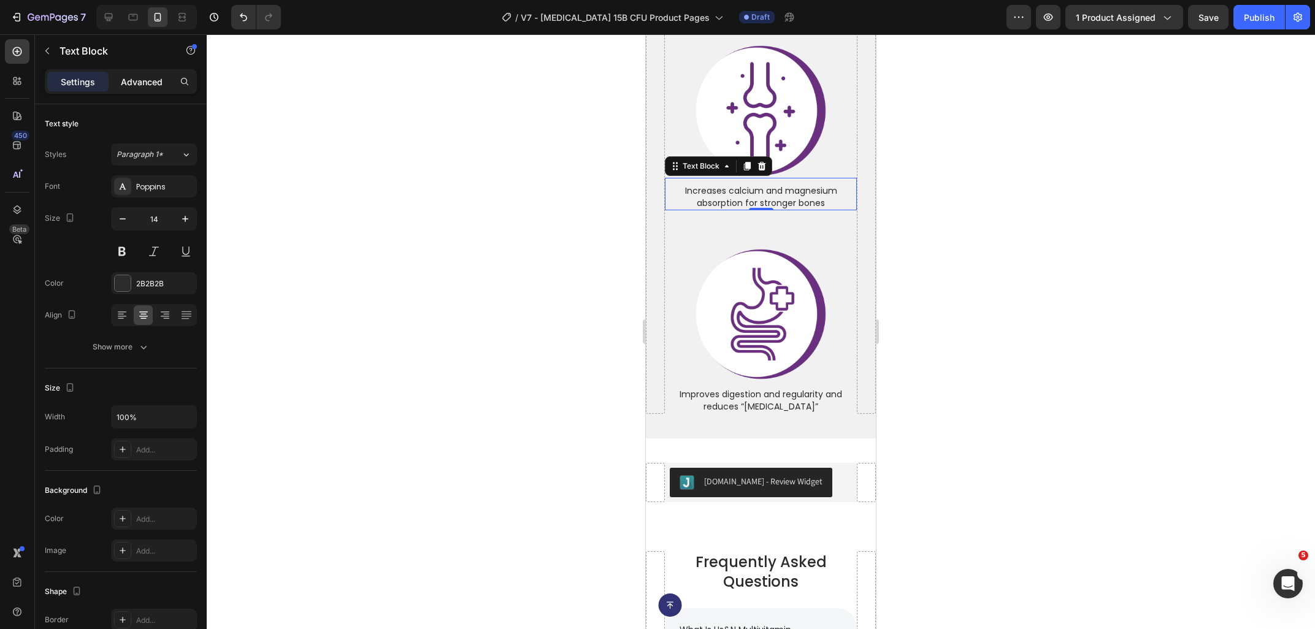
click at [147, 77] on p "Advanced" at bounding box center [142, 81] width 42 height 13
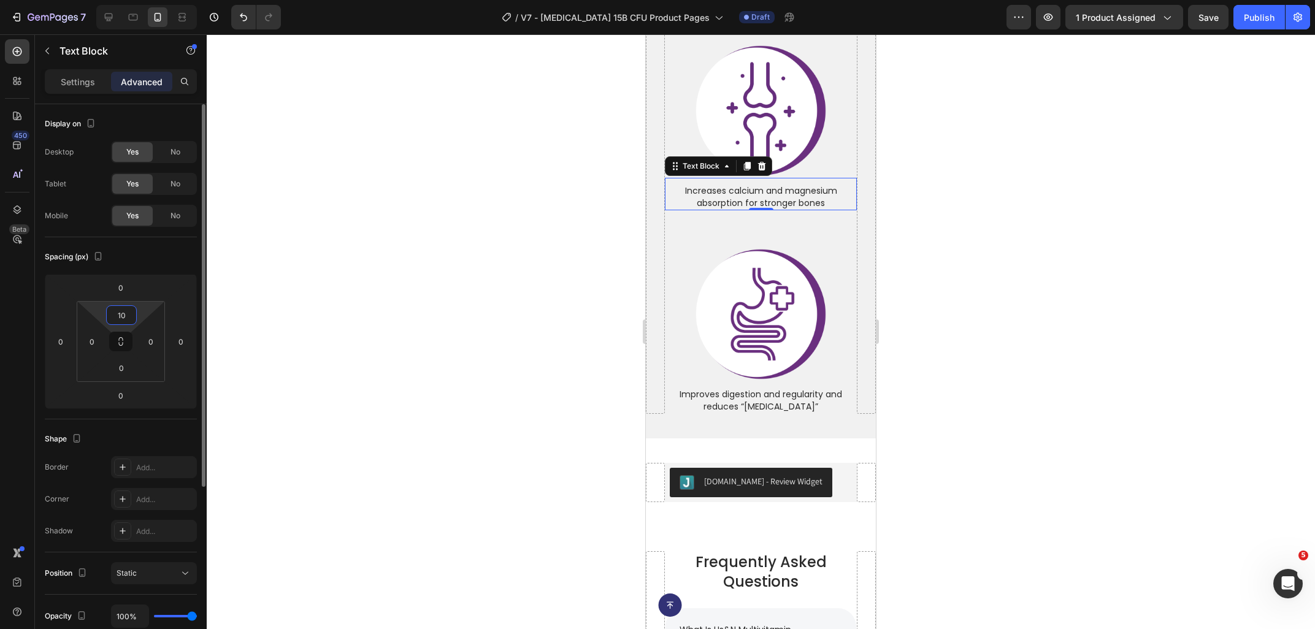
click at [134, 316] on input "10" at bounding box center [121, 315] width 25 height 18
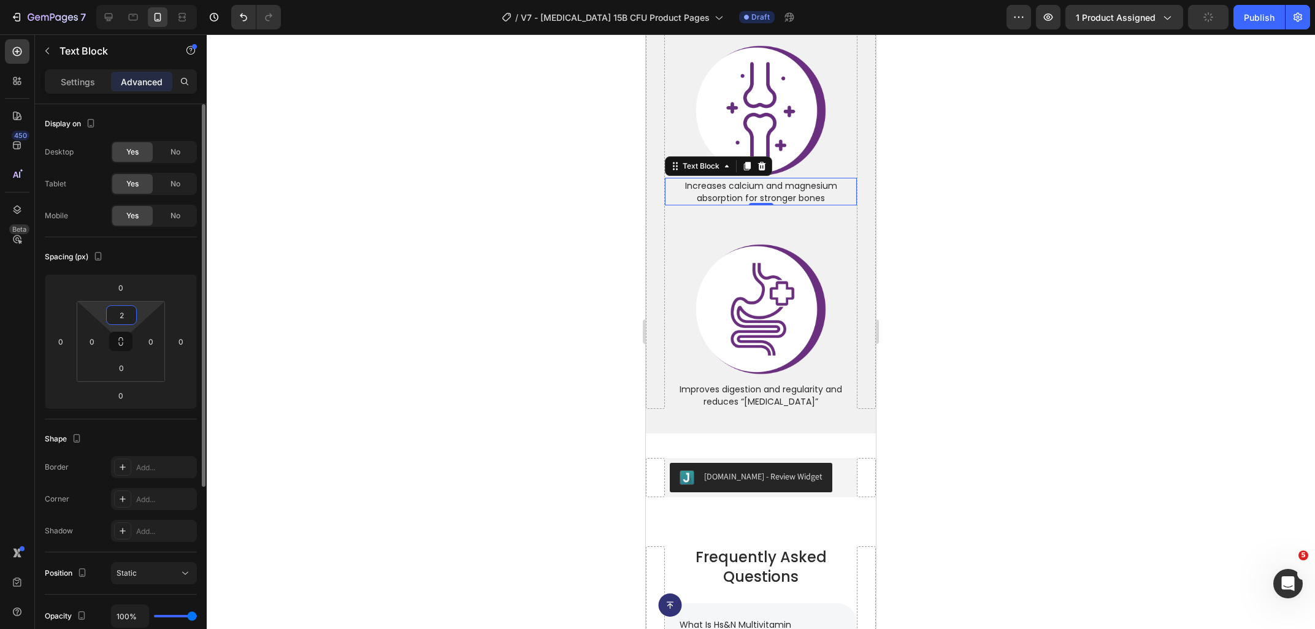
type input "20"
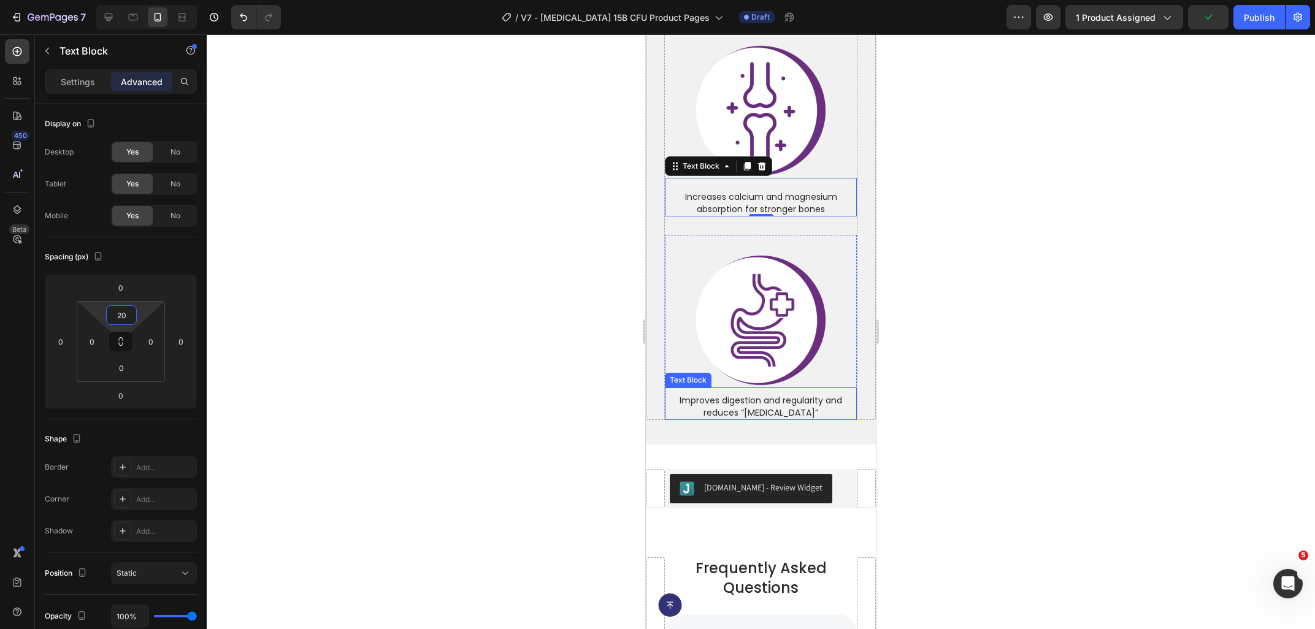
click at [751, 395] on p "Improves digestion and regularity and reduces “[MEDICAL_DATA]”" at bounding box center [761, 407] width 190 height 24
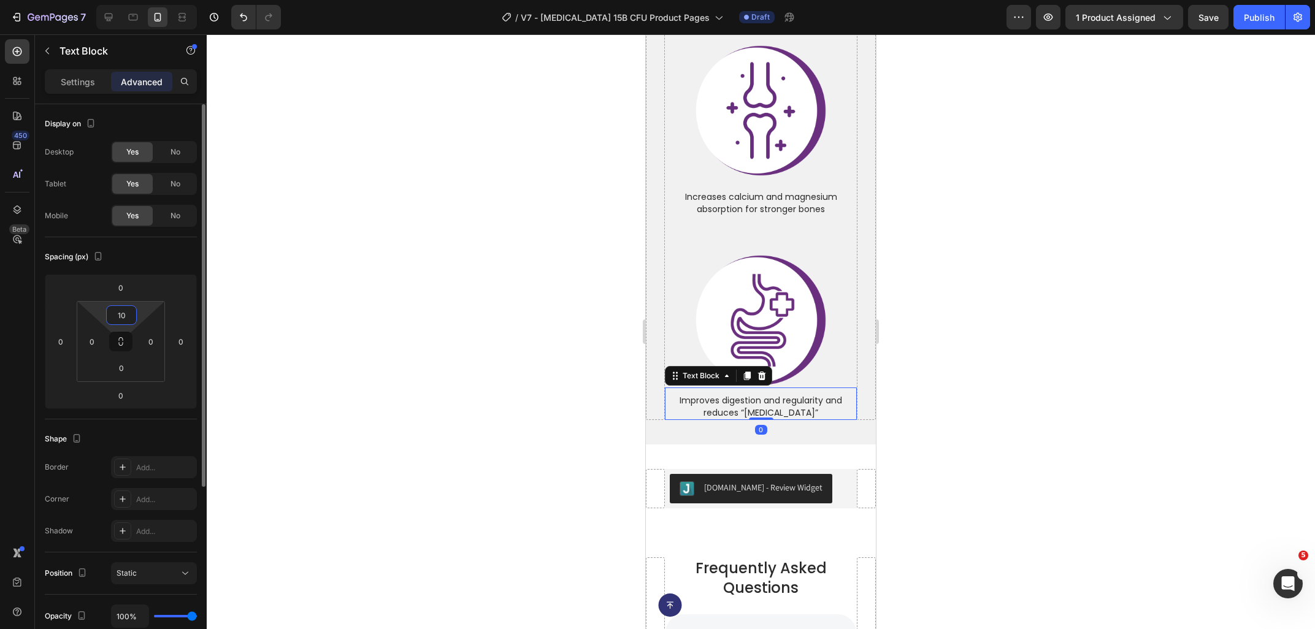
click at [127, 317] on input "10" at bounding box center [121, 315] width 25 height 18
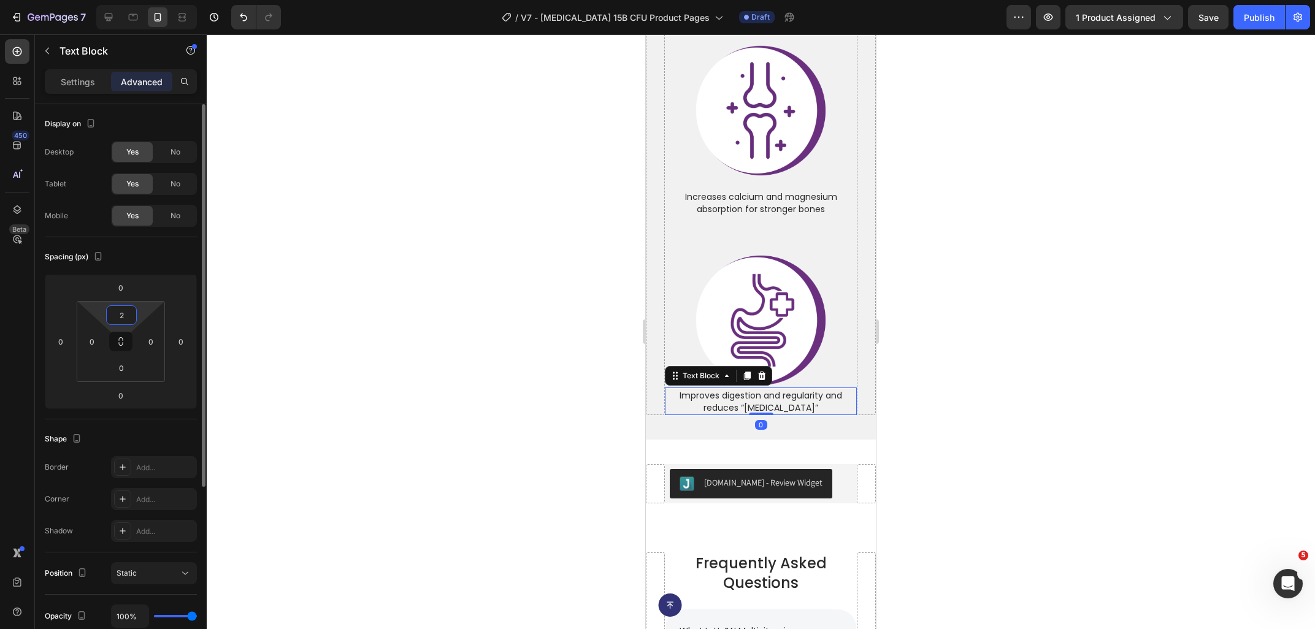
type input "20"
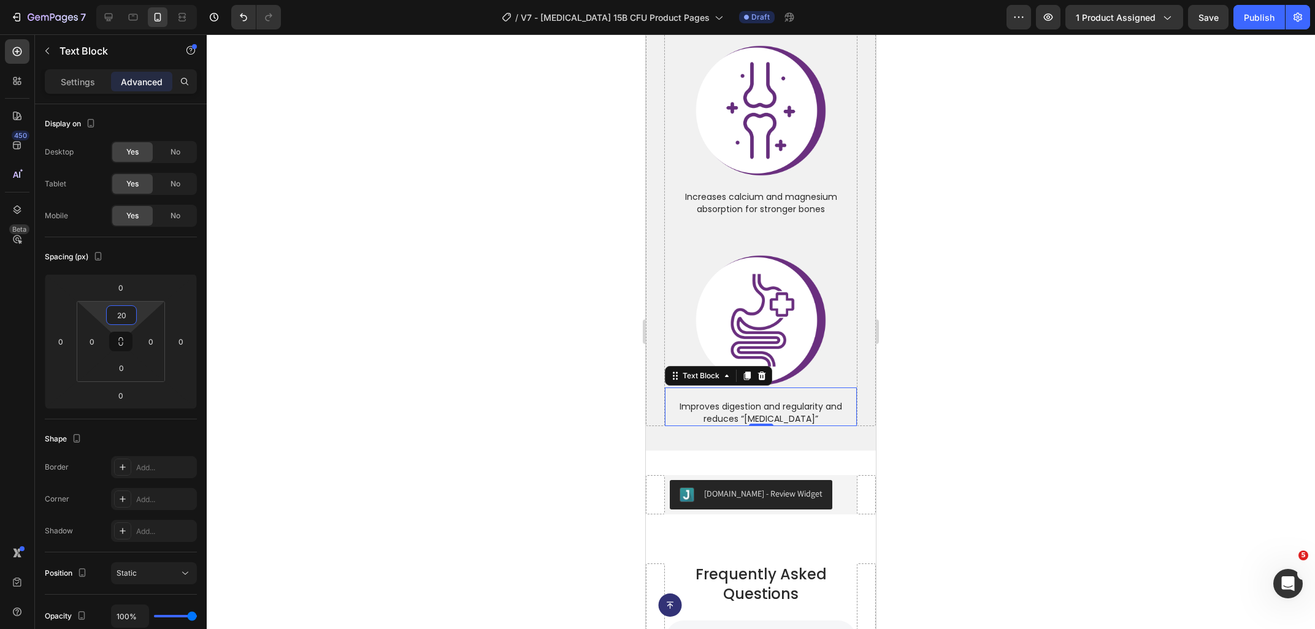
click at [637, 259] on div at bounding box center [761, 331] width 1108 height 595
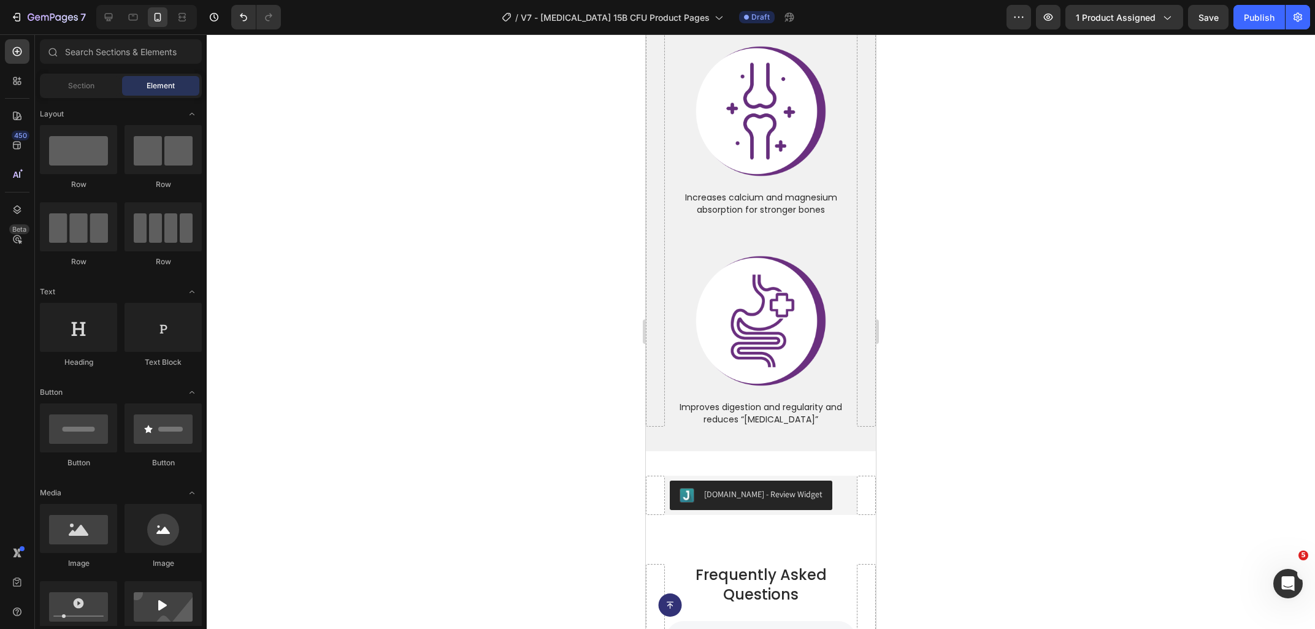
scroll to position [5548, 0]
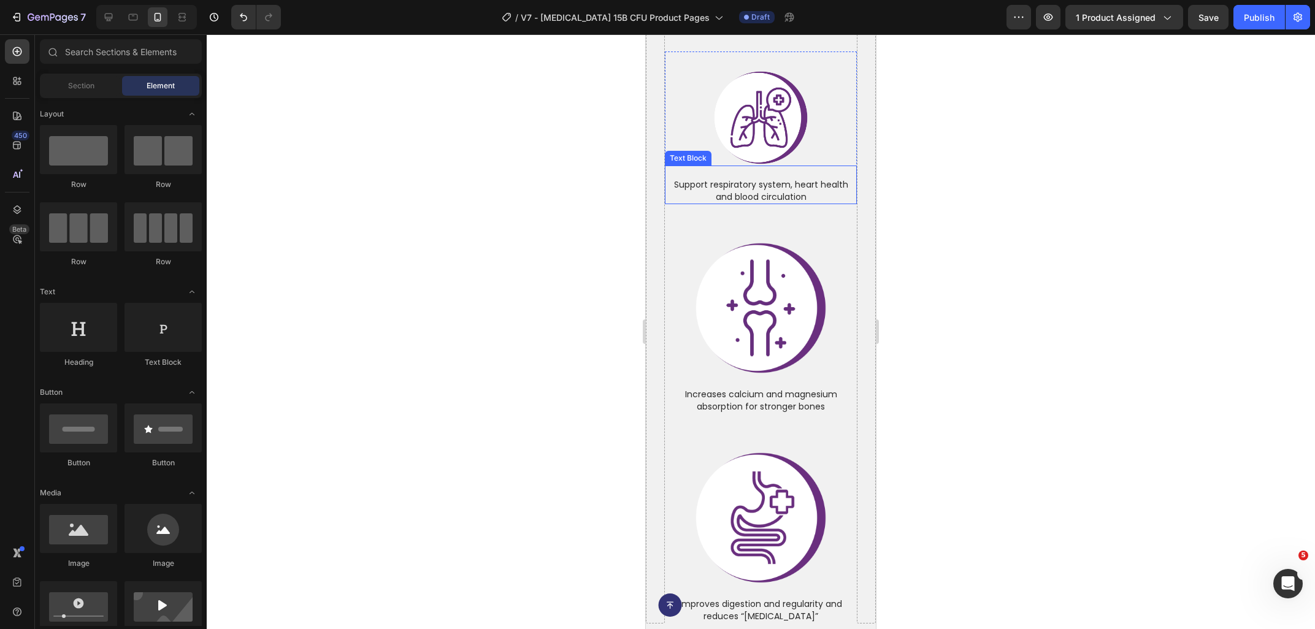
click at [781, 183] on div "Support respiratory system, heart health and blood circulation" at bounding box center [761, 191] width 192 height 26
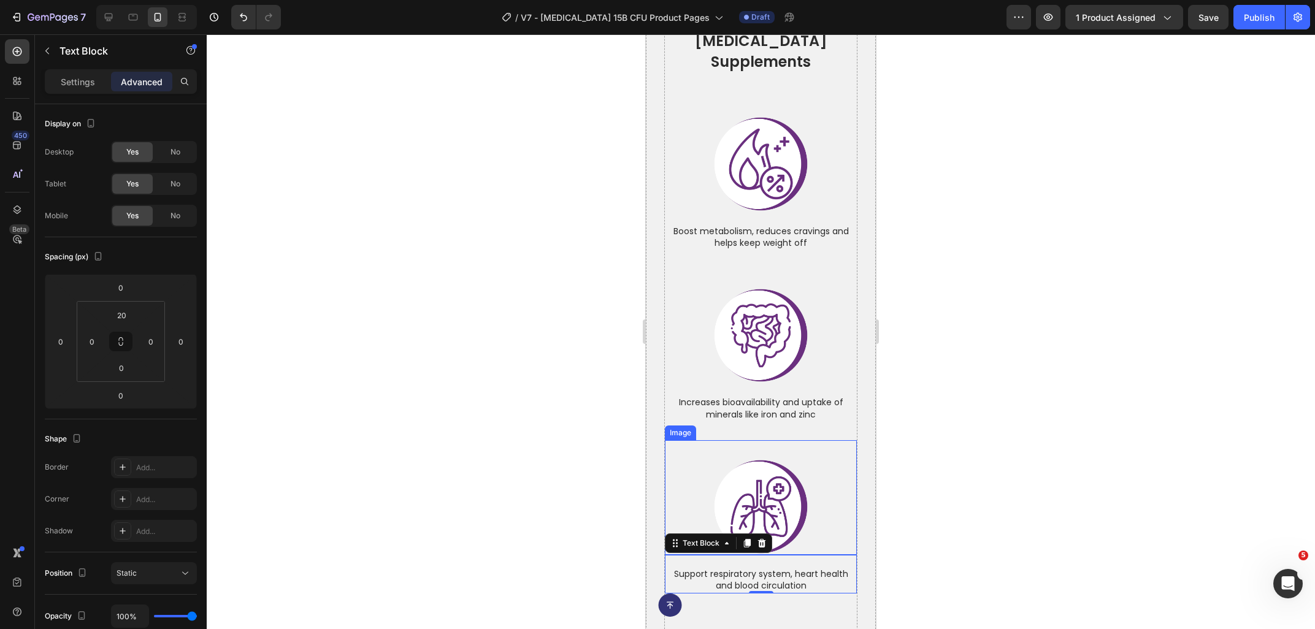
scroll to position [5088, 0]
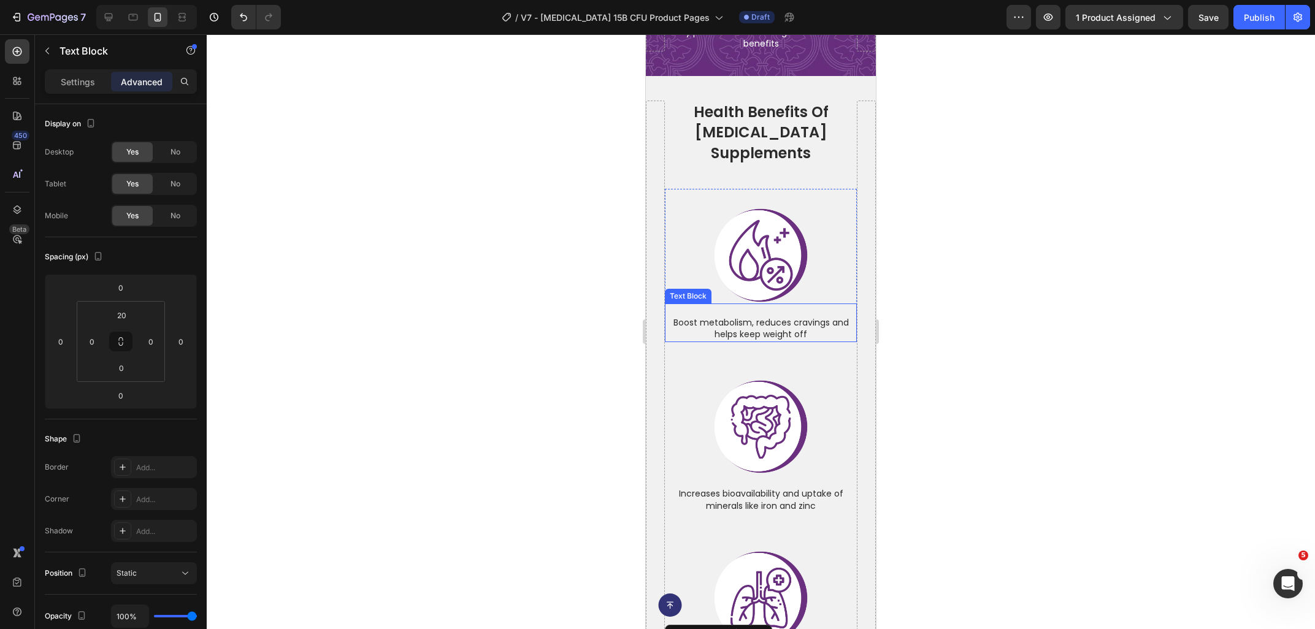
click at [740, 317] on p "Boost metabolism, reduces cravings and helps keep weight off" at bounding box center [761, 329] width 190 height 24
click at [71, 80] on p "Settings" at bounding box center [78, 81] width 34 height 13
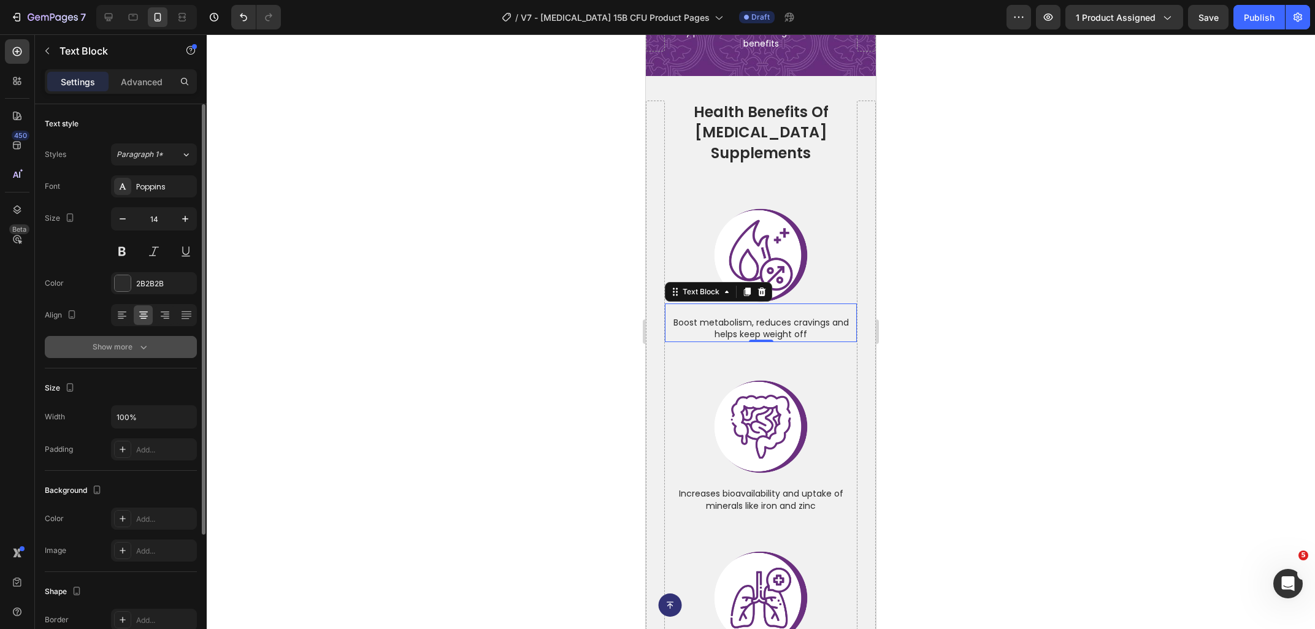
click at [127, 348] on div "Show more" at bounding box center [121, 347] width 57 height 12
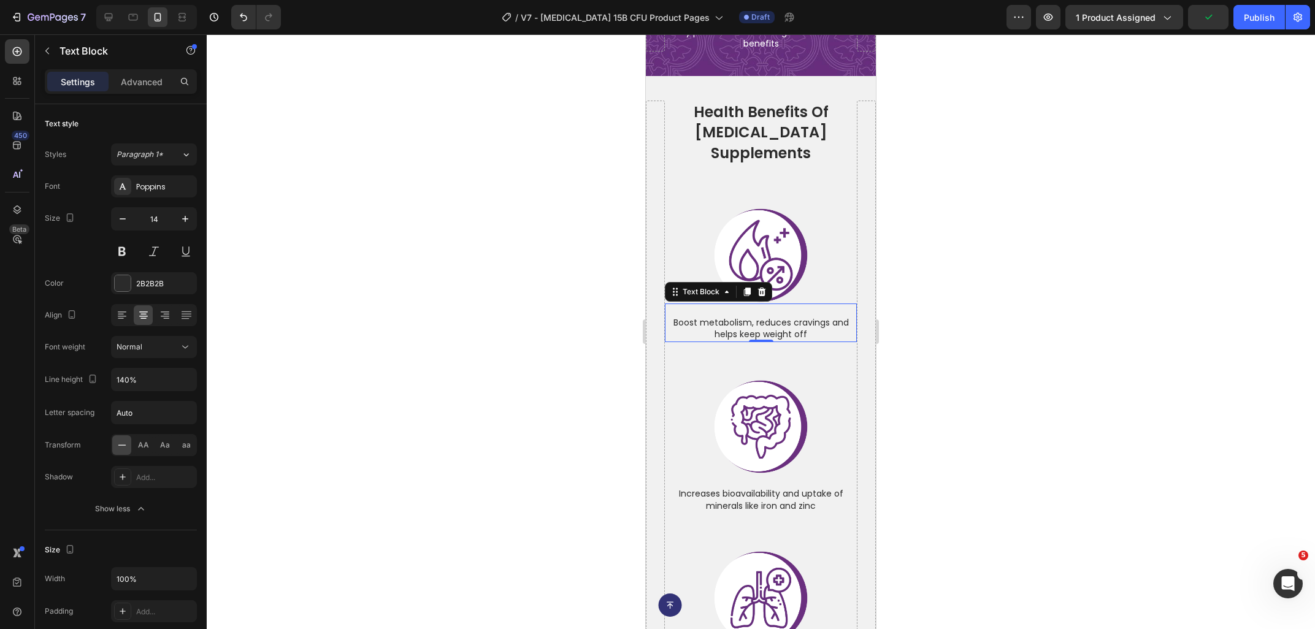
click at [459, 354] on div at bounding box center [761, 331] width 1108 height 595
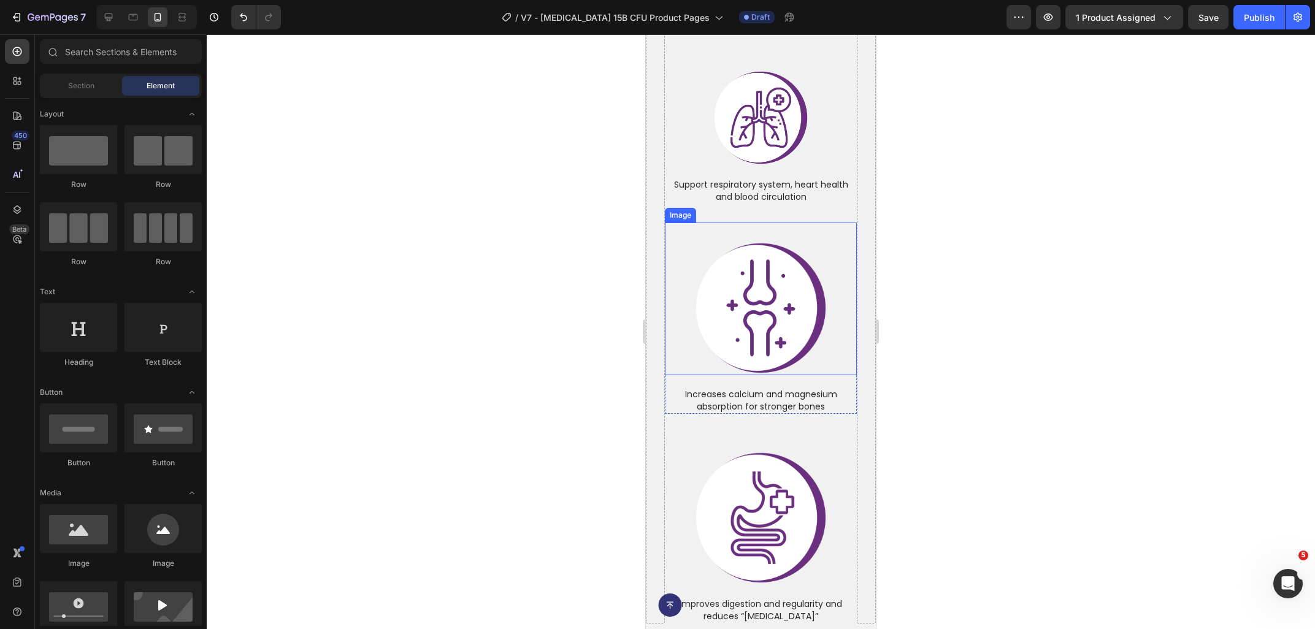
scroll to position [5746, 0]
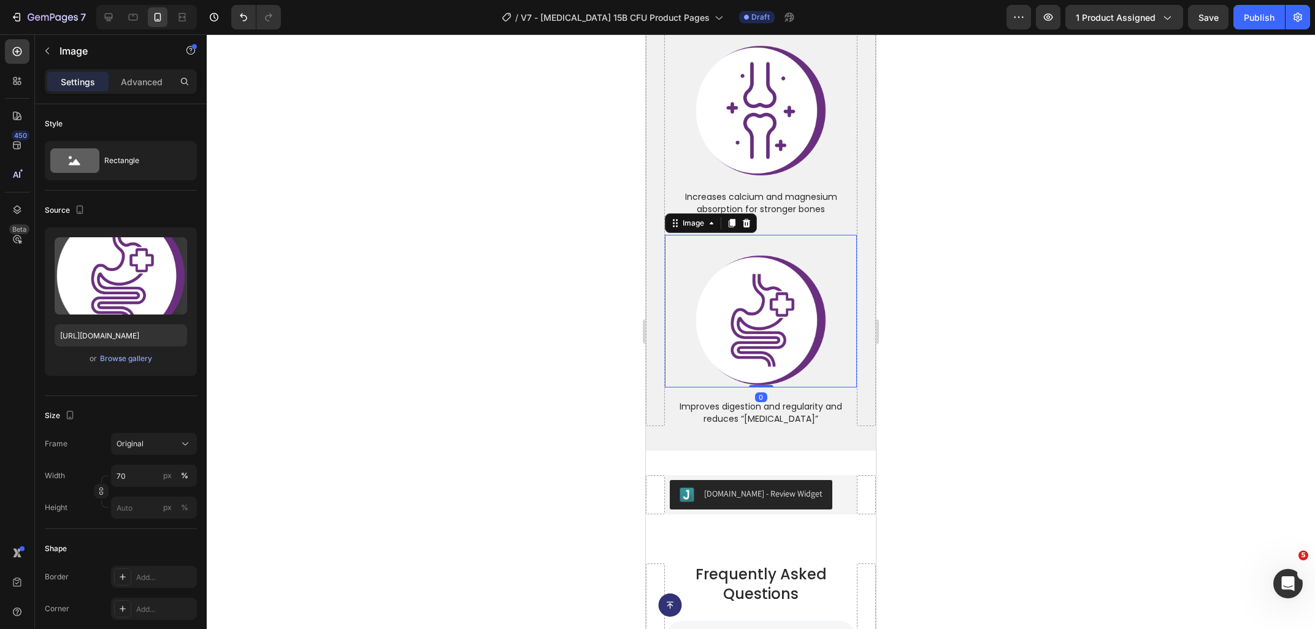
drag, startPoint x: 781, startPoint y: 296, endPoint x: 762, endPoint y: 396, distance: 102.5
click at [781, 296] on img at bounding box center [761, 320] width 134 height 134
click at [132, 473] on input "70" at bounding box center [154, 476] width 86 height 22
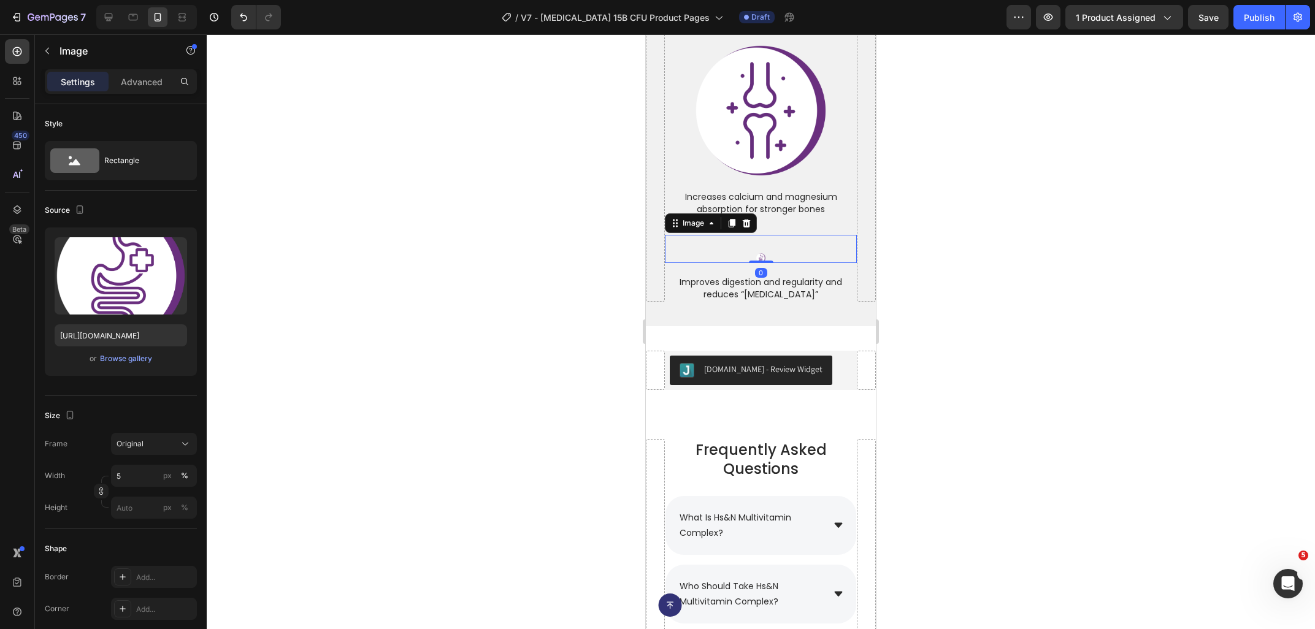
type input "50"
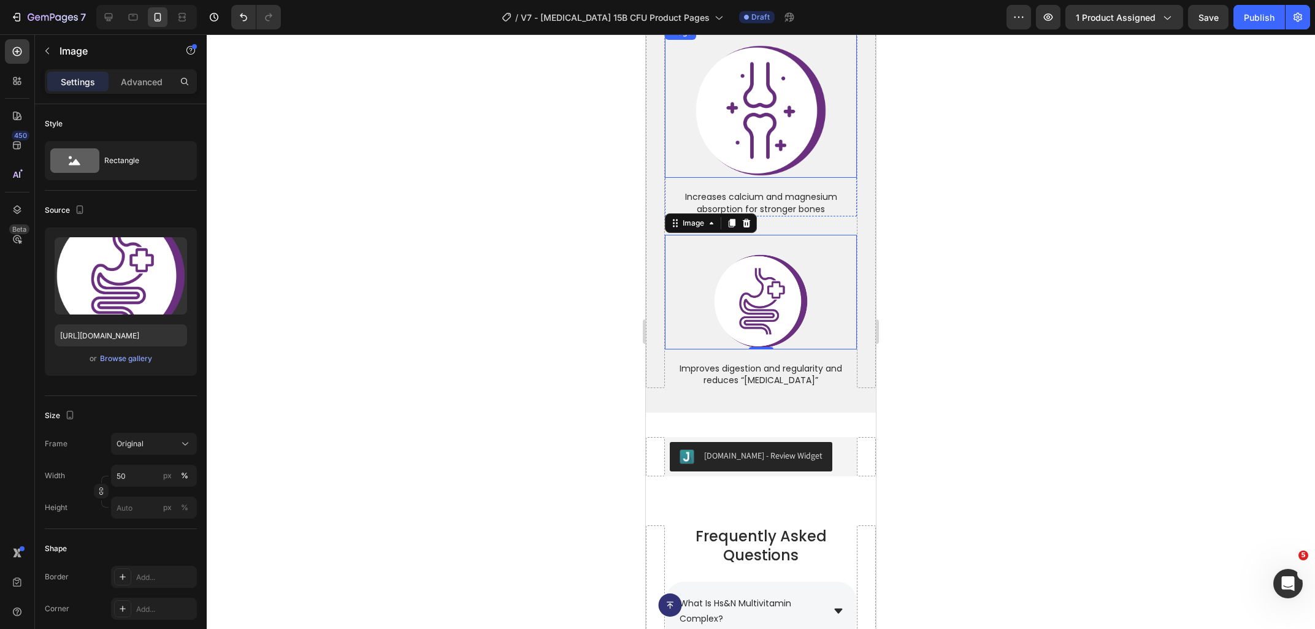
click at [732, 98] on img at bounding box center [761, 111] width 134 height 134
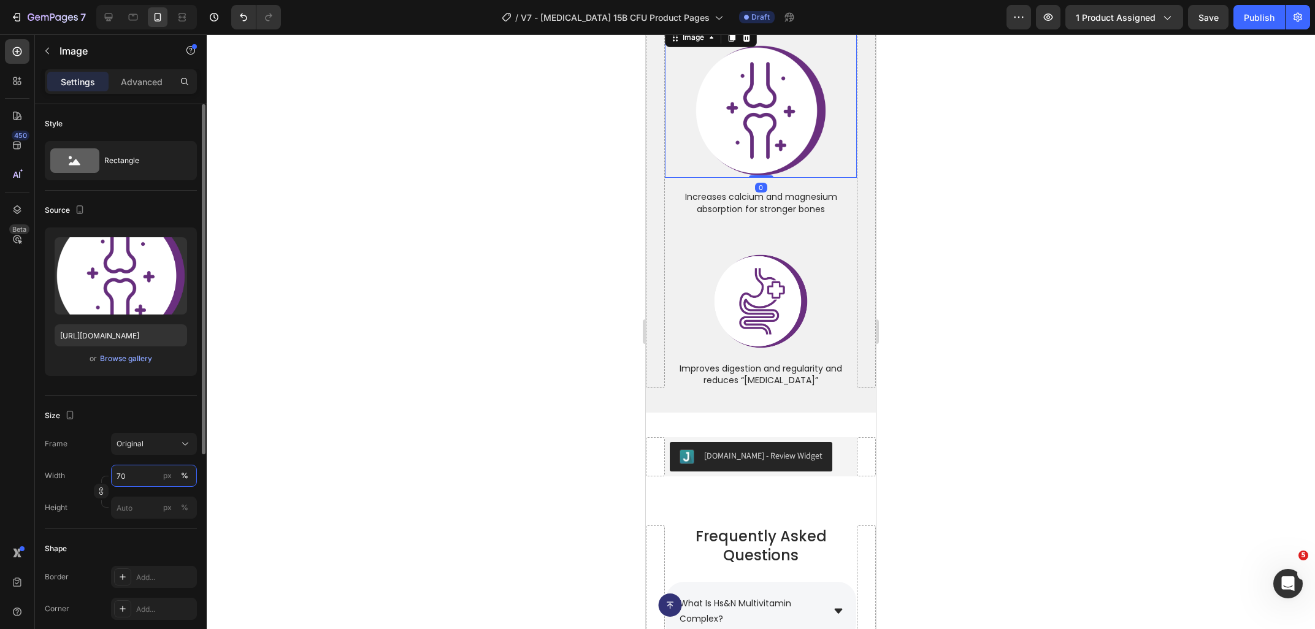
click at [141, 483] on input "70" at bounding box center [154, 476] width 86 height 22
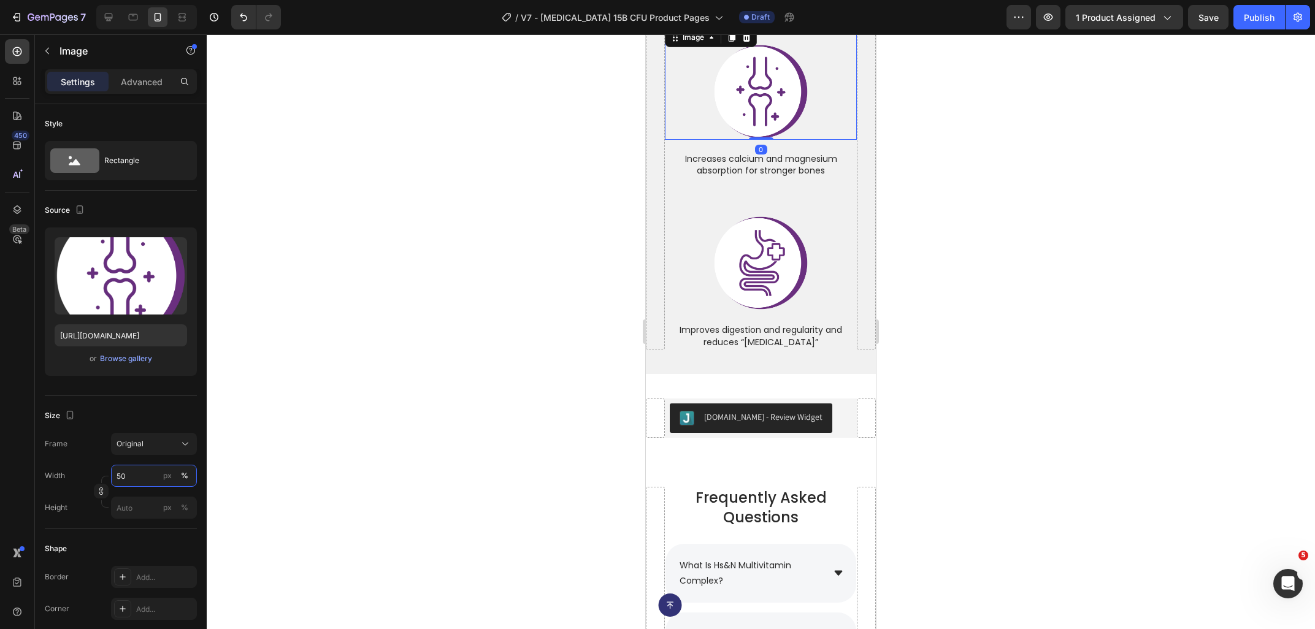
type input "50"
click at [461, 409] on div at bounding box center [761, 331] width 1108 height 595
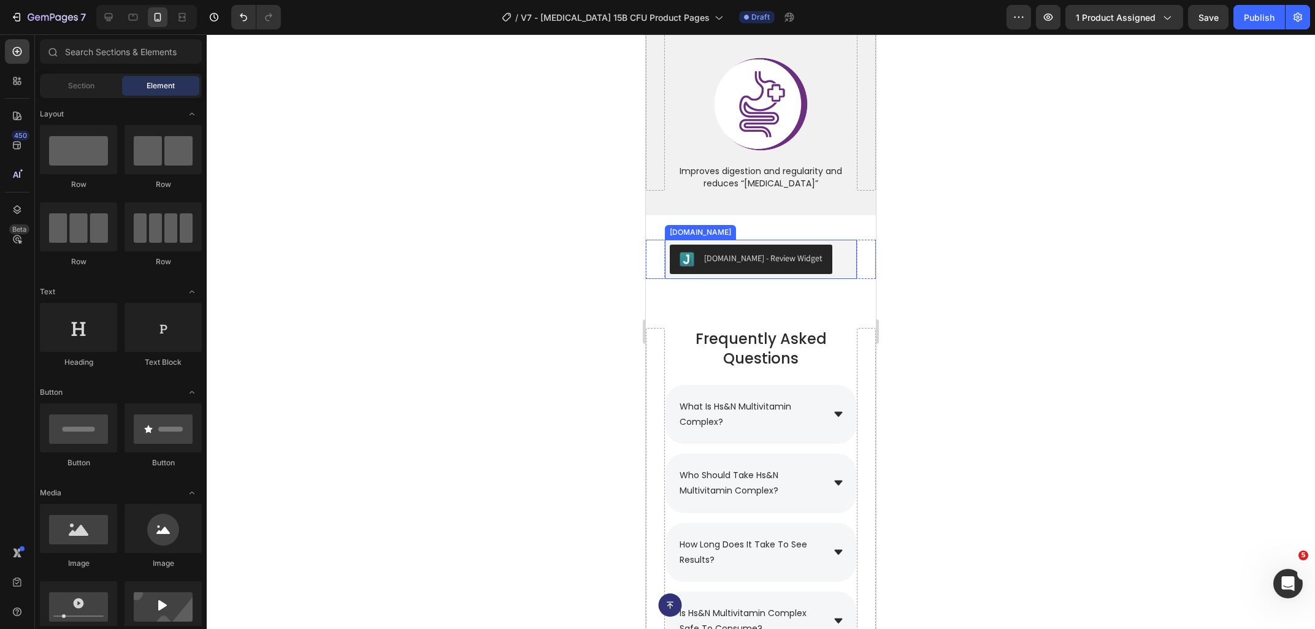
scroll to position [5943, 0]
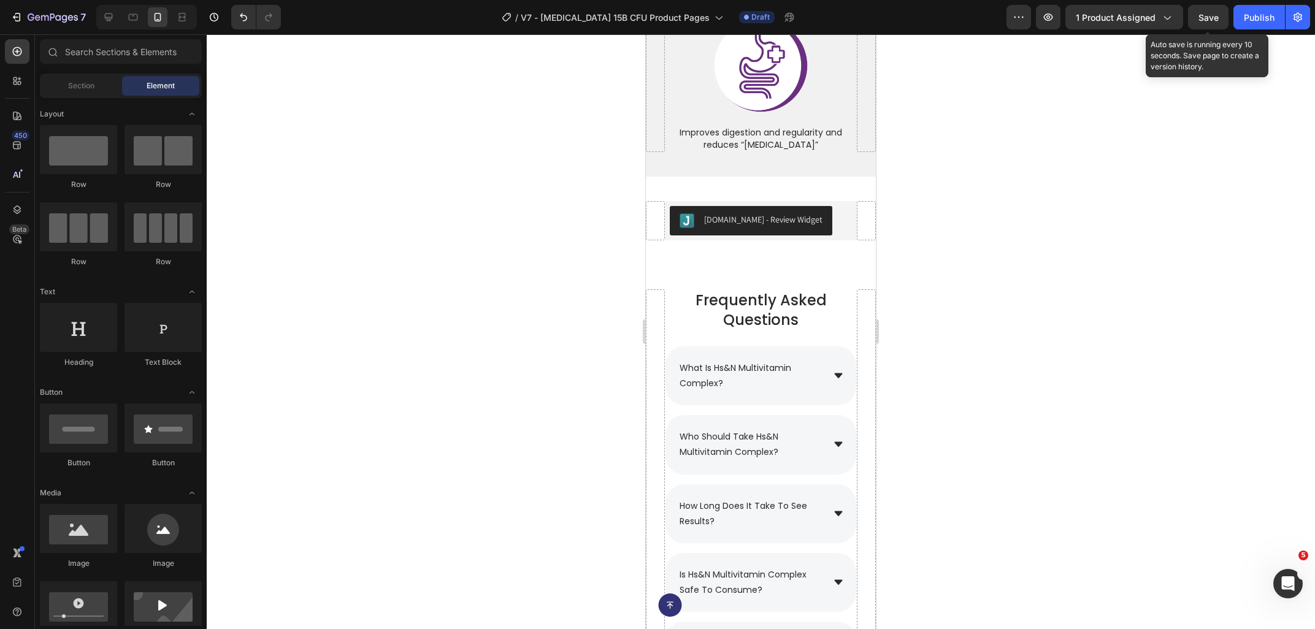
click at [1202, 17] on span "Save" at bounding box center [1208, 17] width 20 height 10
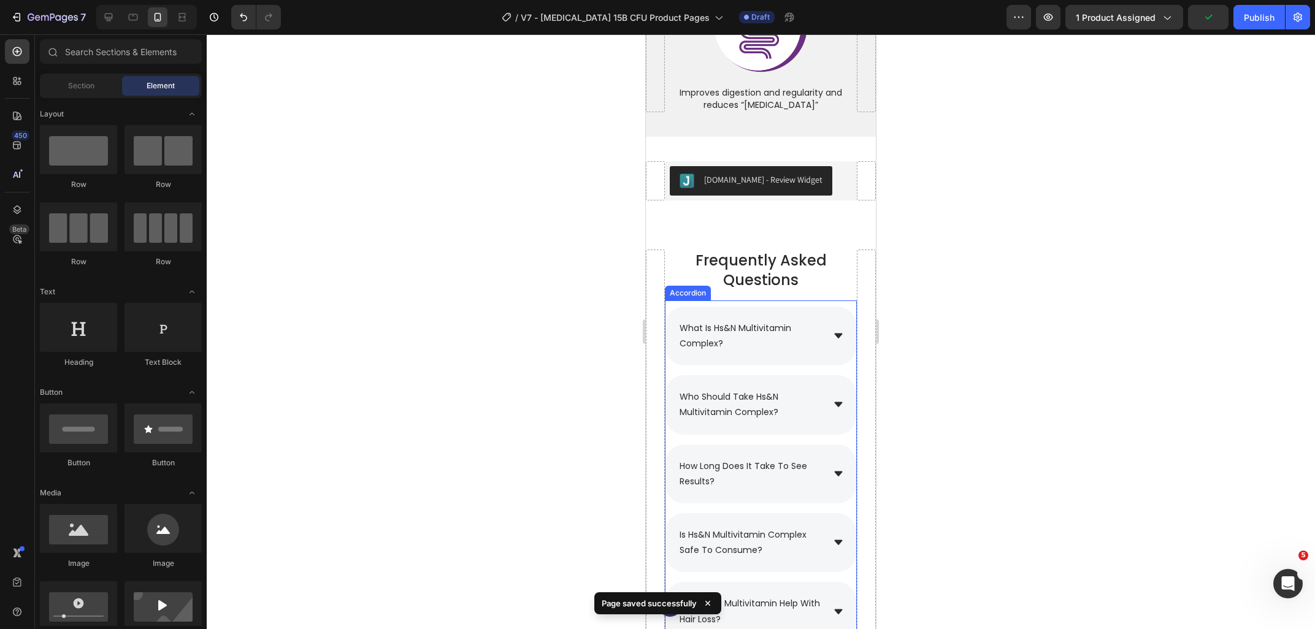
scroll to position [6009, 0]
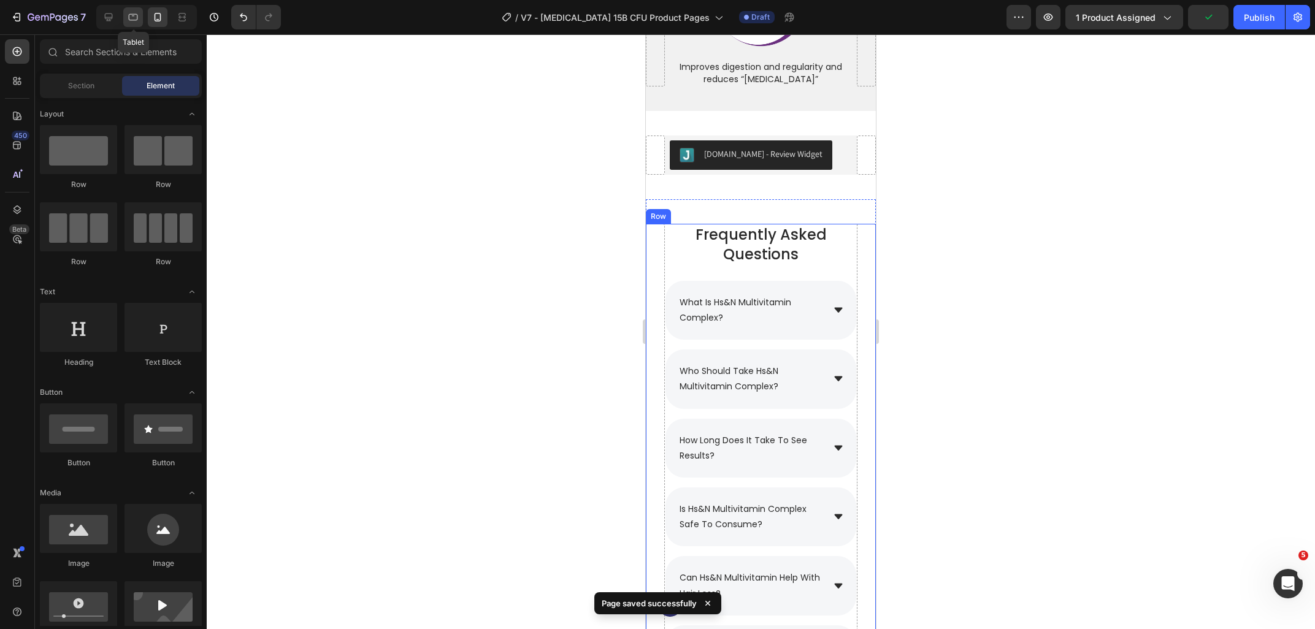
click at [125, 13] on div at bounding box center [133, 17] width 20 height 20
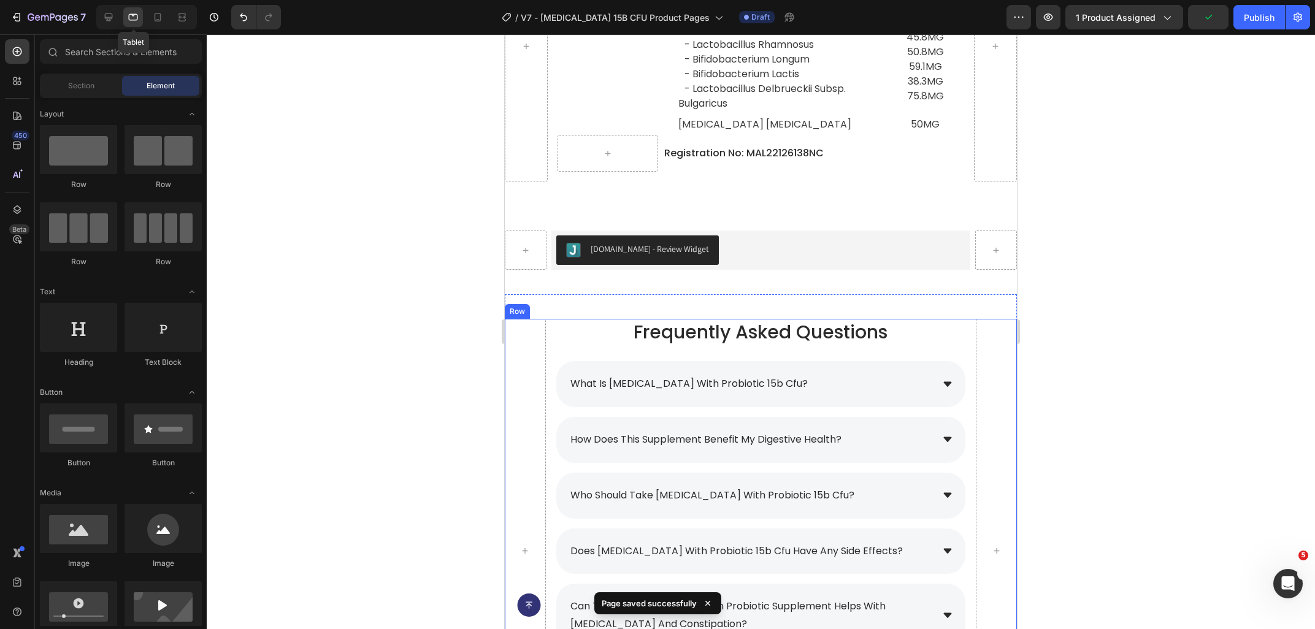
scroll to position [5993, 0]
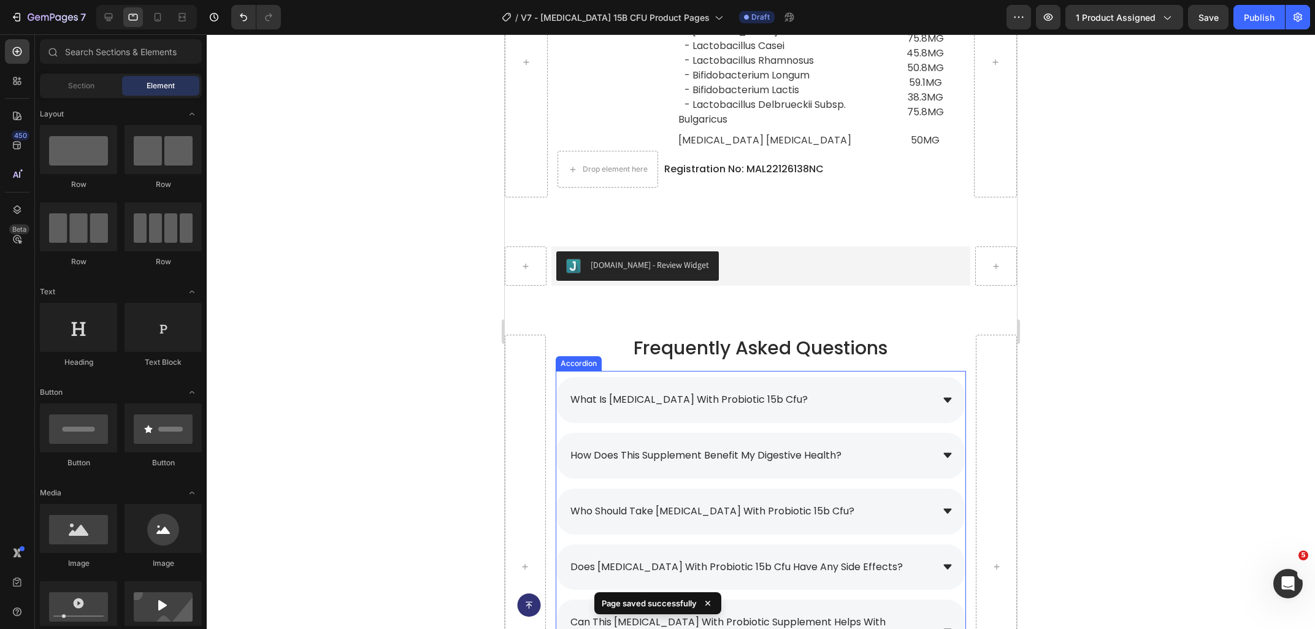
click at [645, 393] on span "what is [MEDICAL_DATA] with probiotic 15b cfu?" at bounding box center [688, 400] width 237 height 14
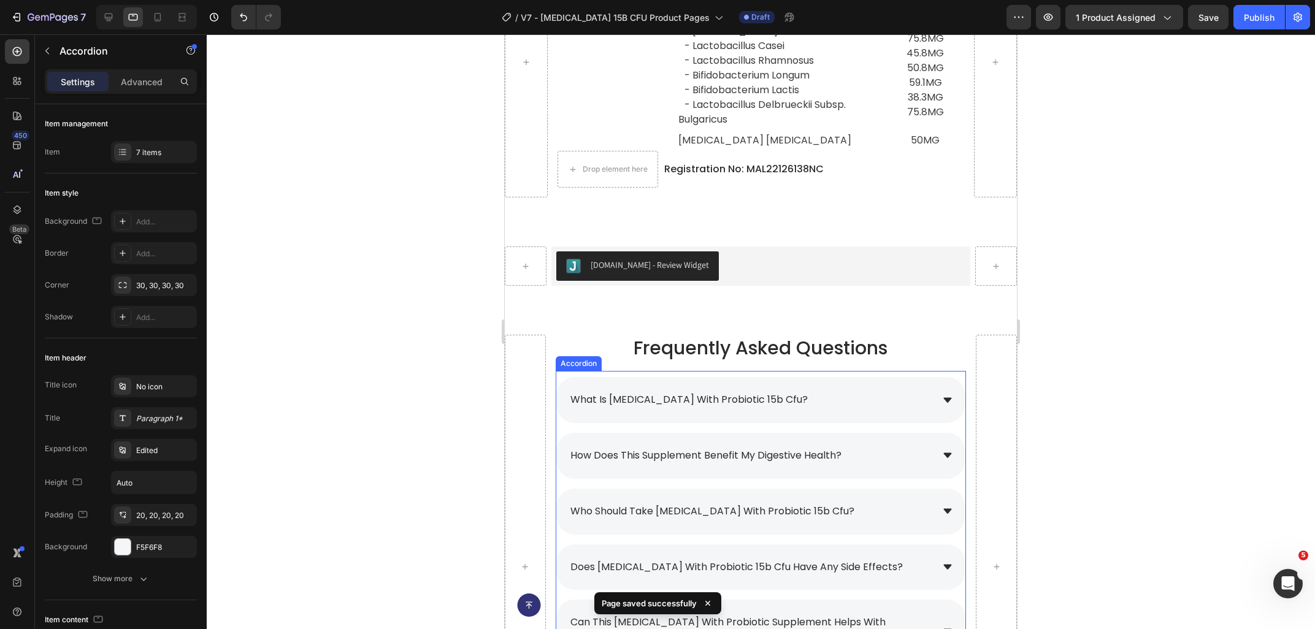
click at [645, 393] on span "what is [MEDICAL_DATA] with probiotic 15b cfu?" at bounding box center [688, 400] width 237 height 14
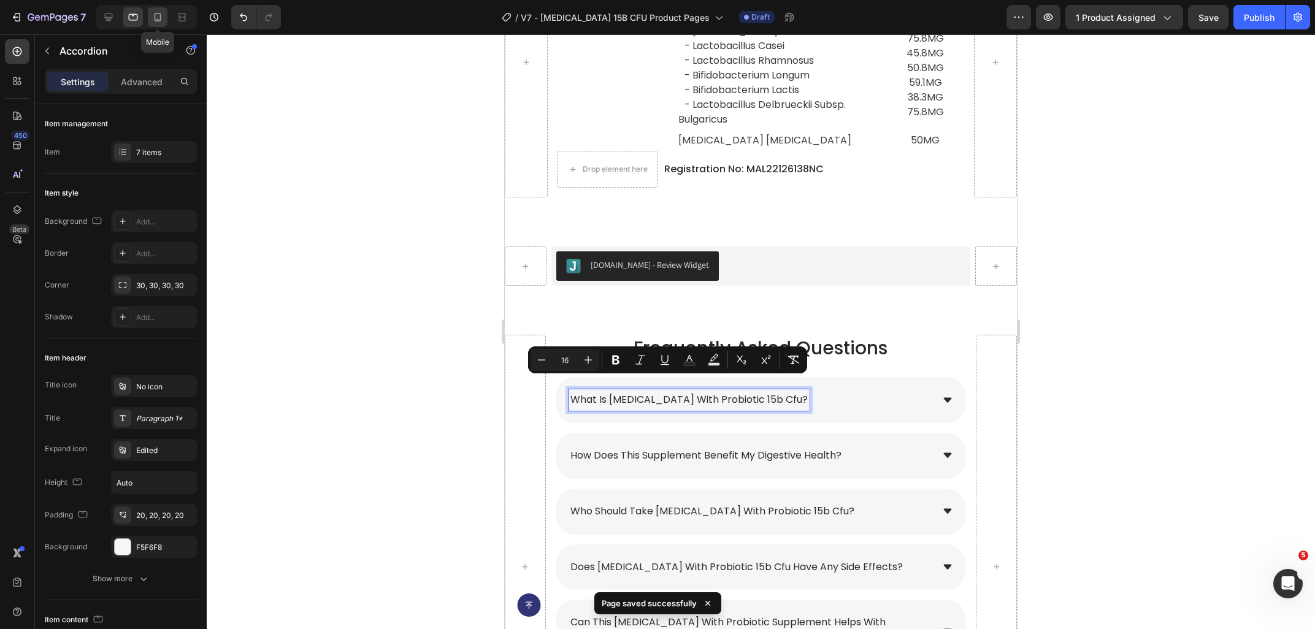
click at [151, 21] on div at bounding box center [158, 17] width 20 height 20
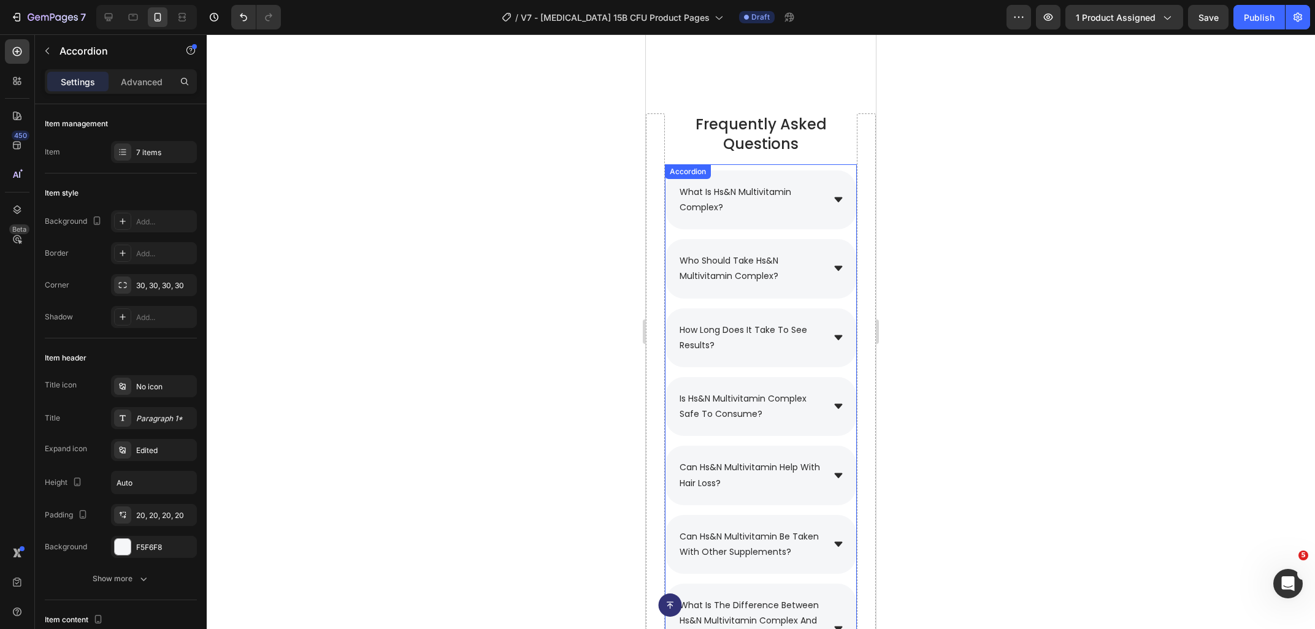
scroll to position [5831, 0]
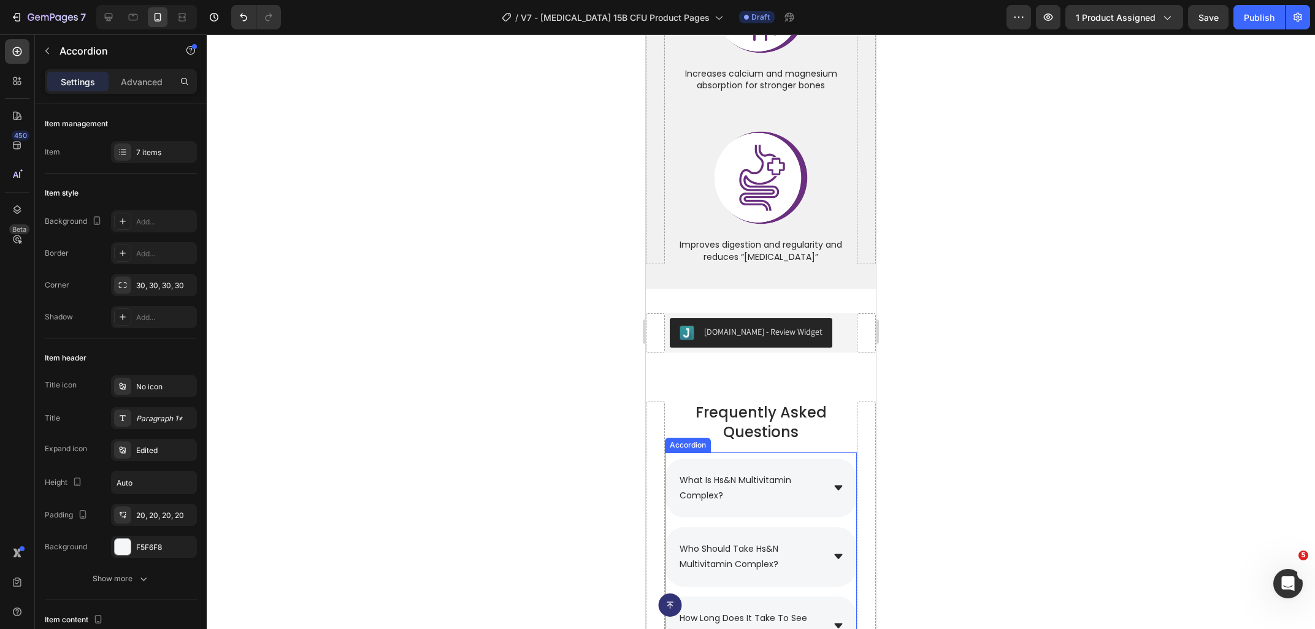
click at [753, 476] on p "what is hs&n multivitamin complex?" at bounding box center [751, 488] width 142 height 31
click at [745, 477] on p "what is hs&n multivitamin complex?" at bounding box center [751, 488] width 142 height 31
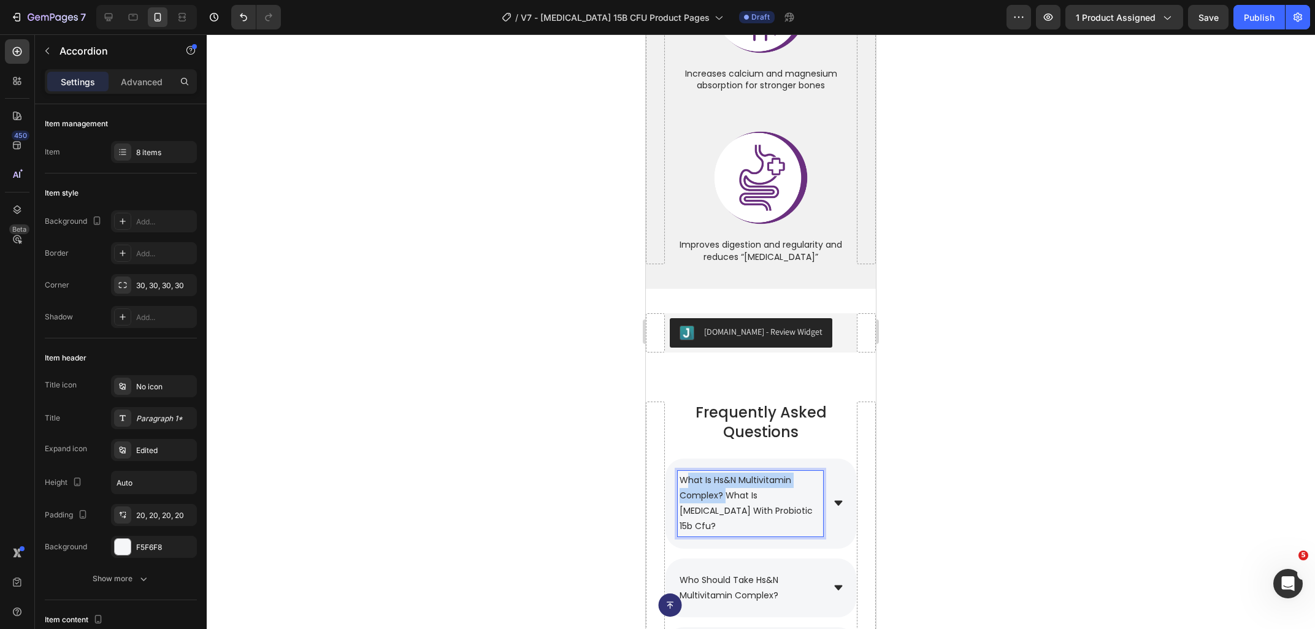
click at [685, 474] on span "what is hs&n multivitamin complex? what is prebiotic with probiotic 15b cfu?" at bounding box center [746, 503] width 133 height 59
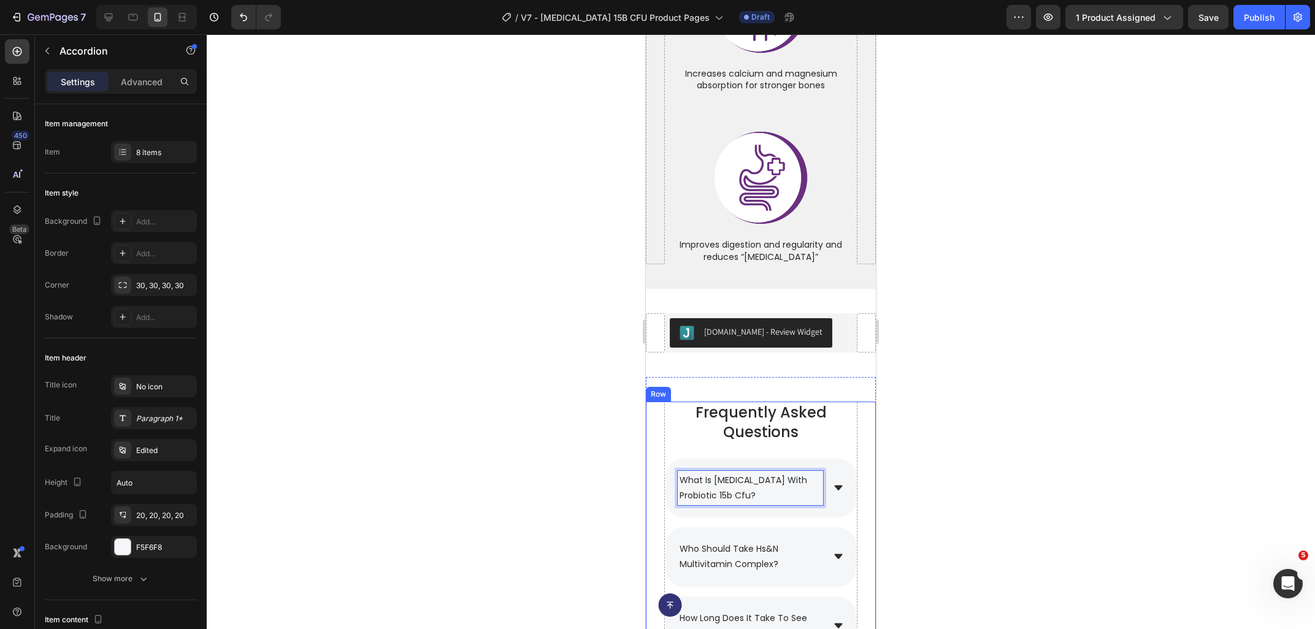
click at [1067, 465] on div at bounding box center [761, 331] width 1108 height 595
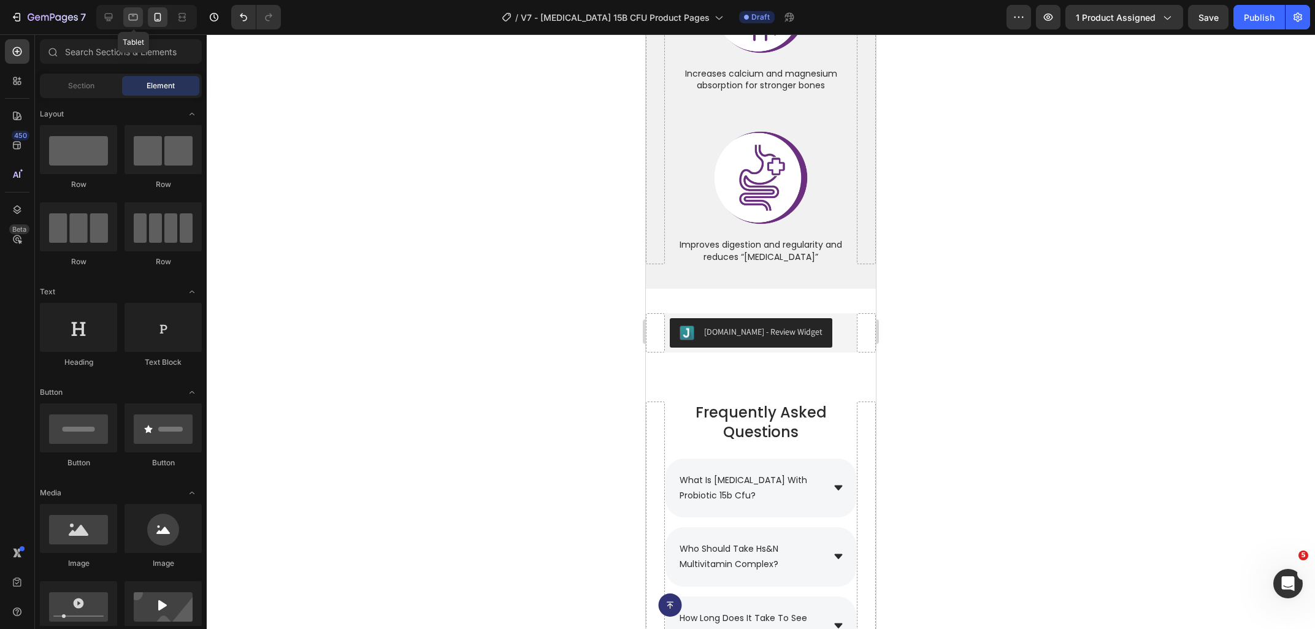
click at [137, 20] on icon at bounding box center [133, 17] width 9 height 7
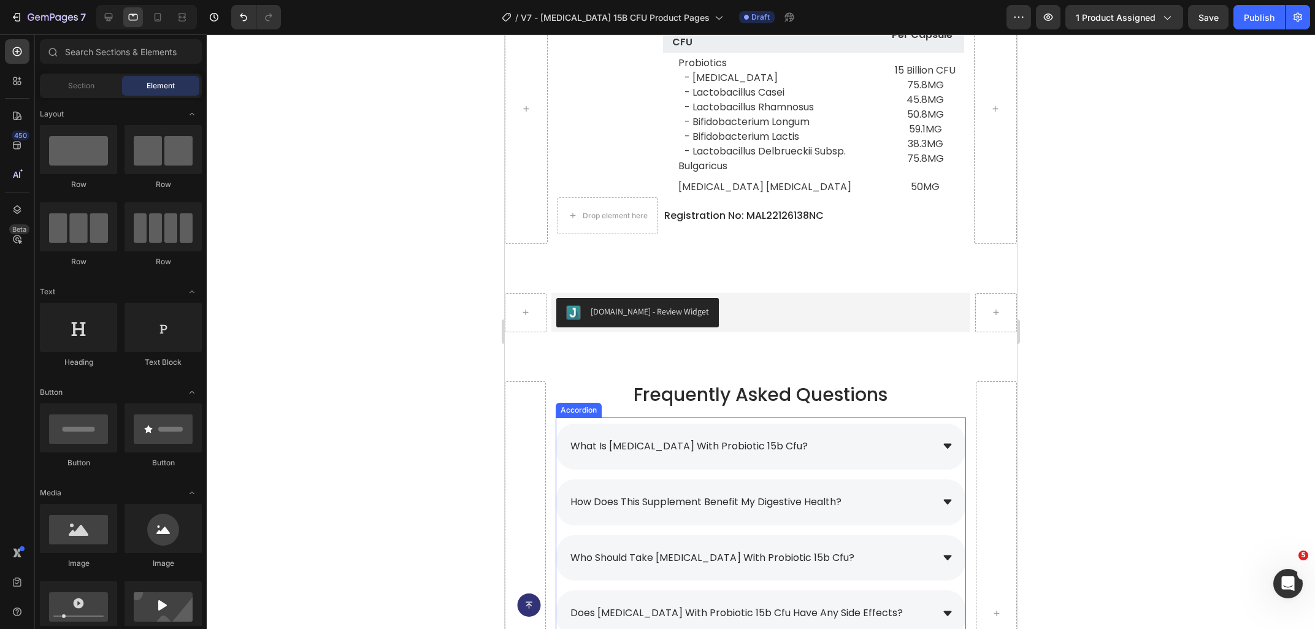
click at [835, 436] on div "what is [MEDICAL_DATA] with probiotic 15b cfu?" at bounding box center [751, 446] width 364 height 21
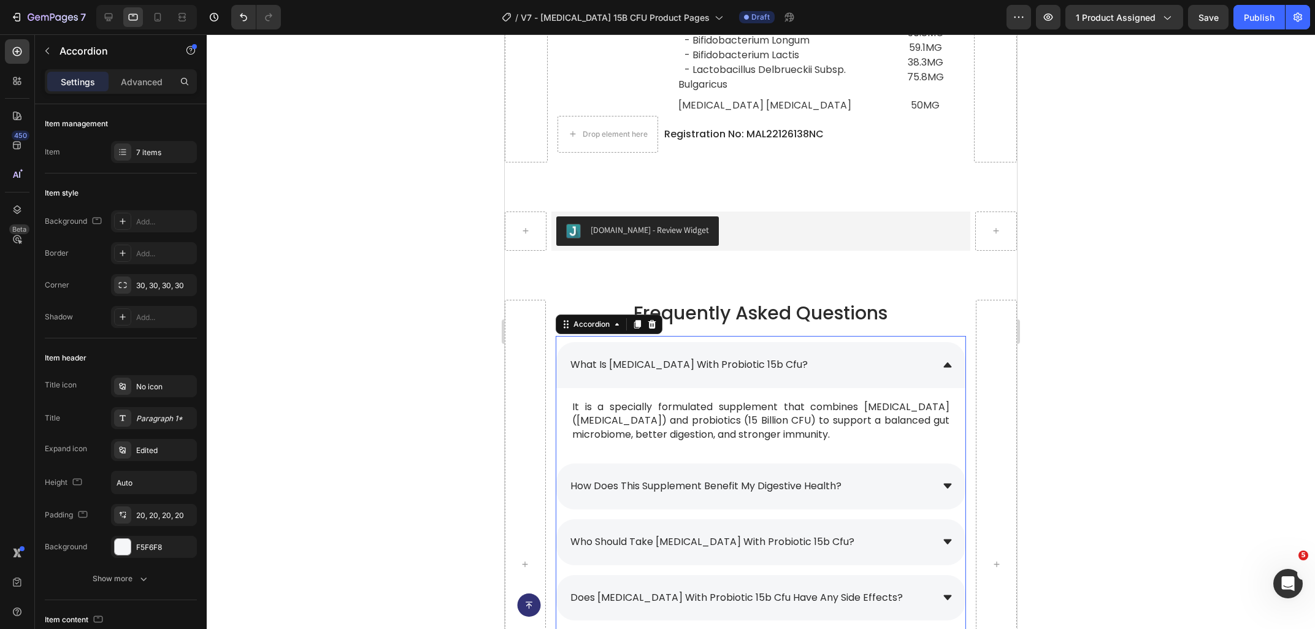
scroll to position [6094, 0]
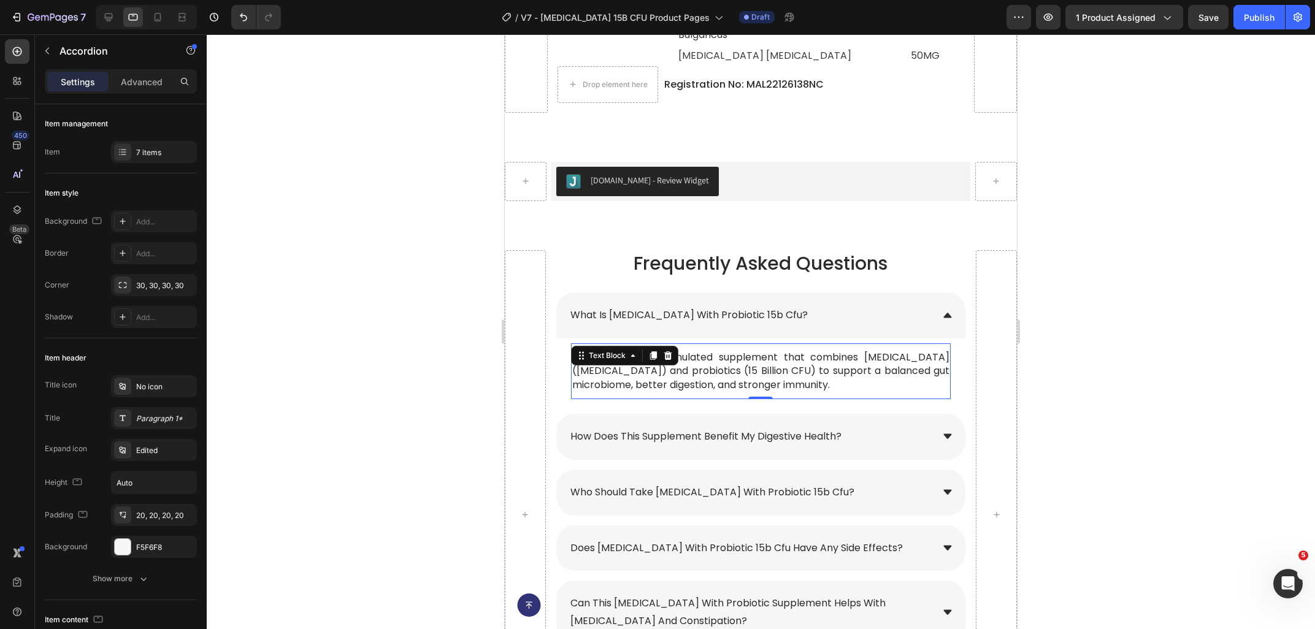
click at [689, 362] on p "It is a specially formulated supplement that combines [MEDICAL_DATA] ([MEDICAL_…" at bounding box center [760, 371] width 377 height 41
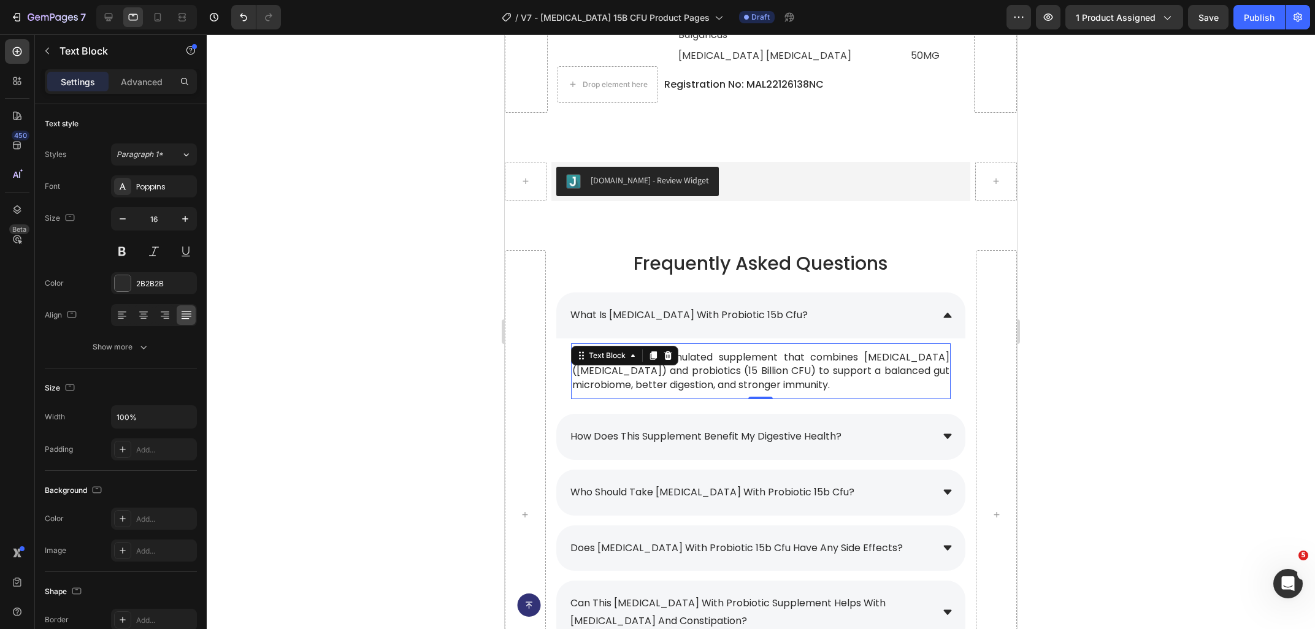
click at [689, 362] on p "It is a specially formulated supplement that combines [MEDICAL_DATA] ([MEDICAL_…" at bounding box center [760, 371] width 377 height 41
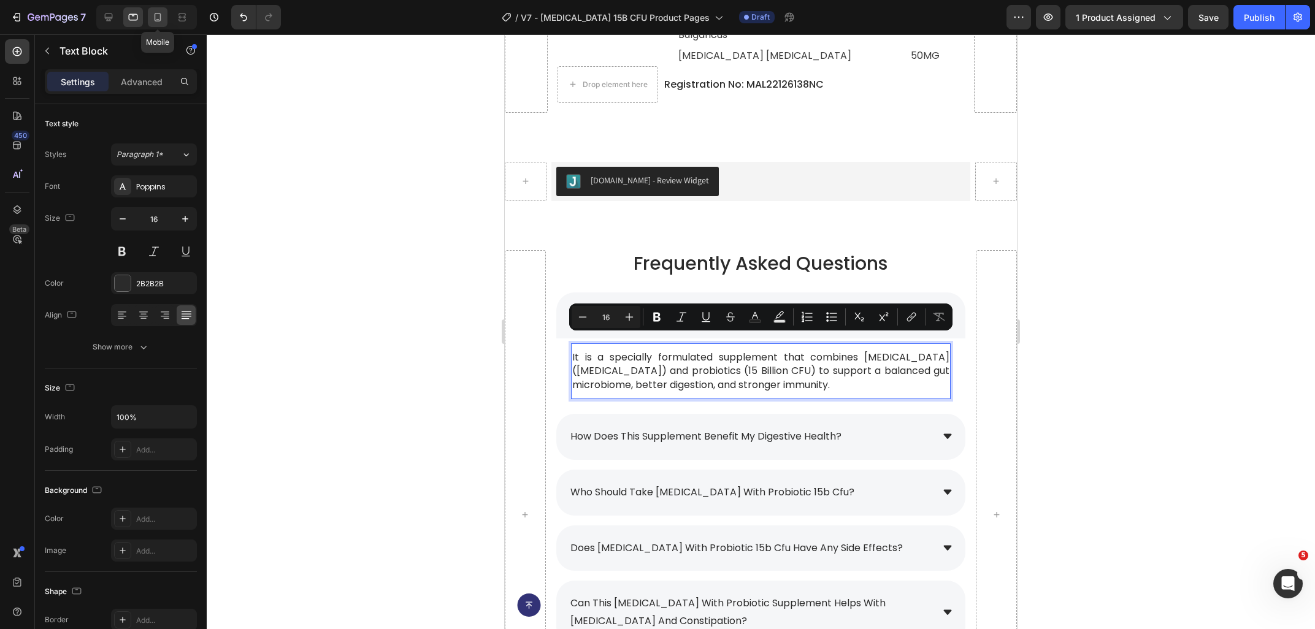
click at [156, 23] on icon at bounding box center [157, 17] width 12 height 12
type input "15"
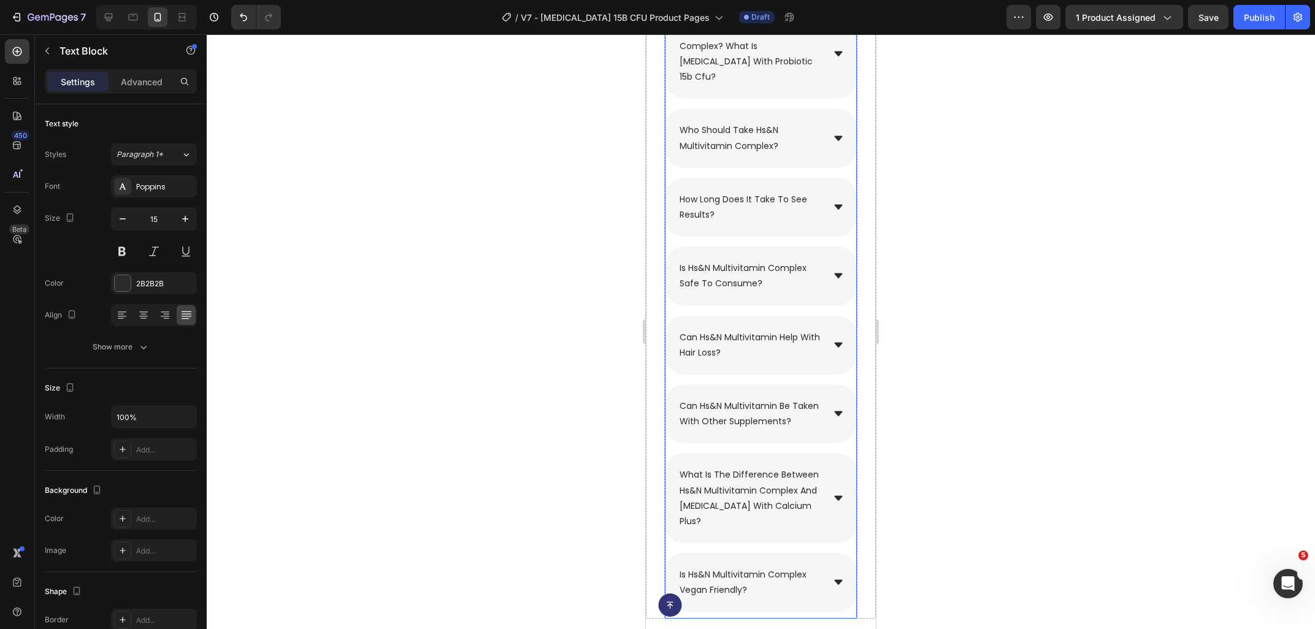
scroll to position [5926, 0]
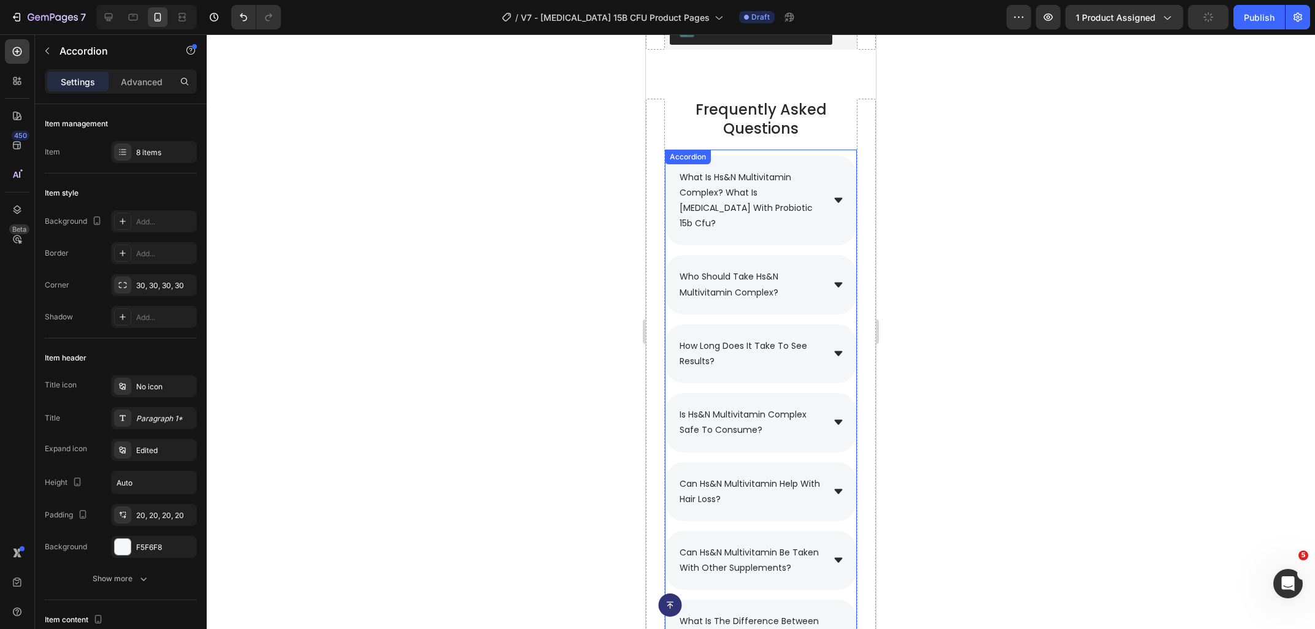
click at [845, 194] on div "what is hs&n multivitamin complex? what is prebiotic with probiotic 15b cfu?" at bounding box center [760, 201] width 191 height 90
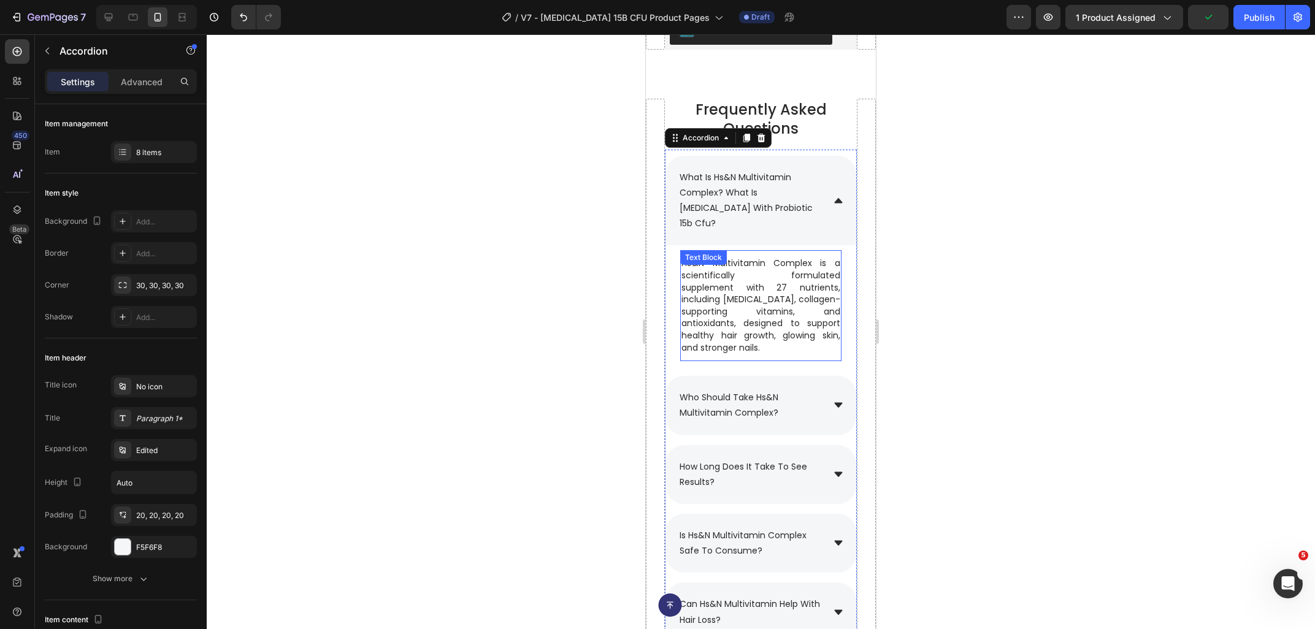
click at [756, 287] on p "HS&N Multivitamin Complex is a scientifically formulated supplement with 27 nut…" at bounding box center [760, 306] width 159 height 96
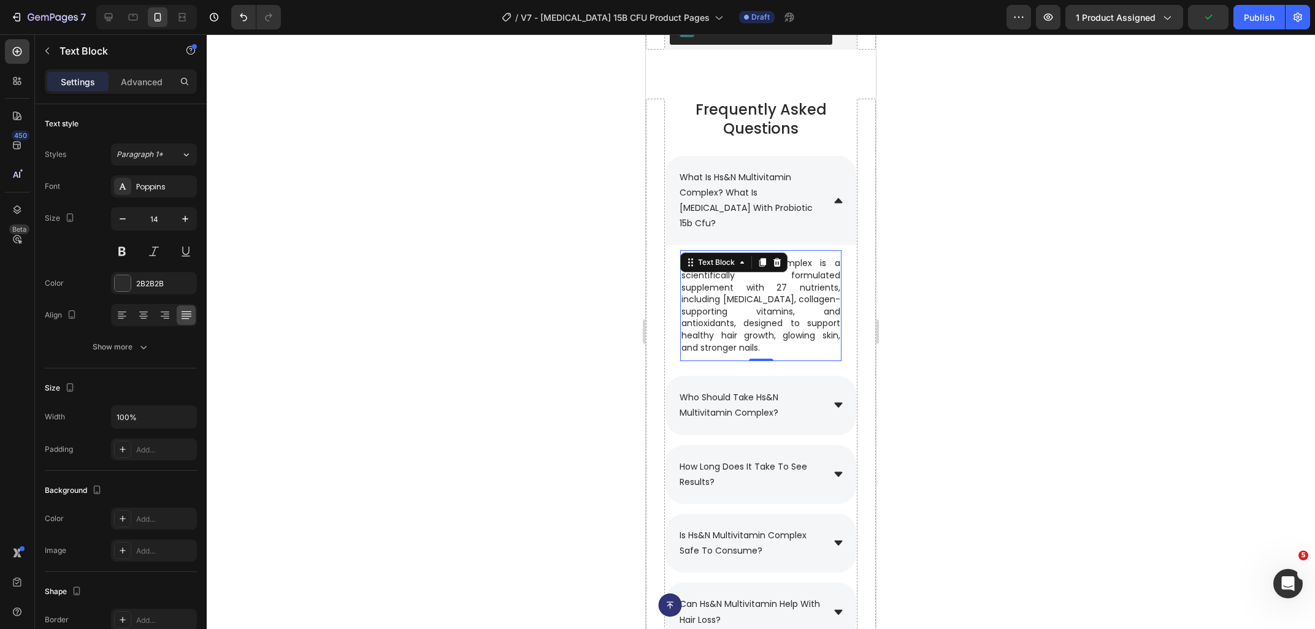
click at [777, 323] on p "HS&N Multivitamin Complex is a scientifically formulated supplement with 27 nut…" at bounding box center [760, 306] width 159 height 96
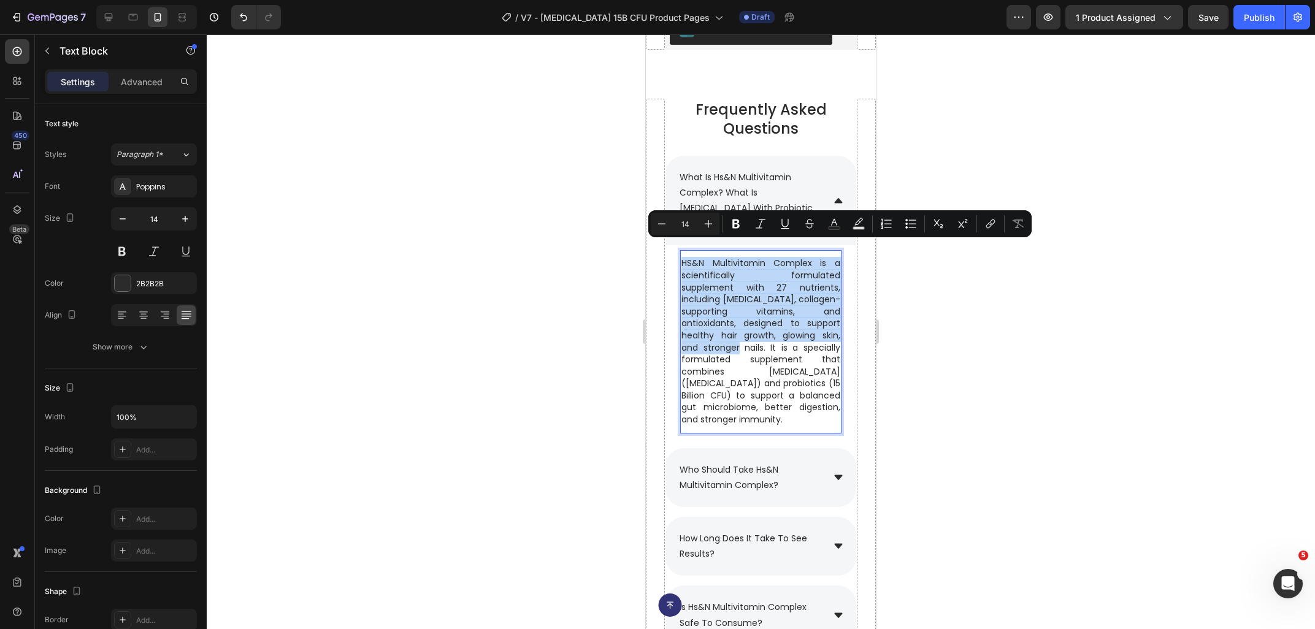
drag, startPoint x: 768, startPoint y: 324, endPoint x: 676, endPoint y: 237, distance: 127.1
click at [680, 256] on div "HS&N Multivitamin Complex is a scientifically formulated supplement with 27 nut…" at bounding box center [760, 341] width 161 height 170
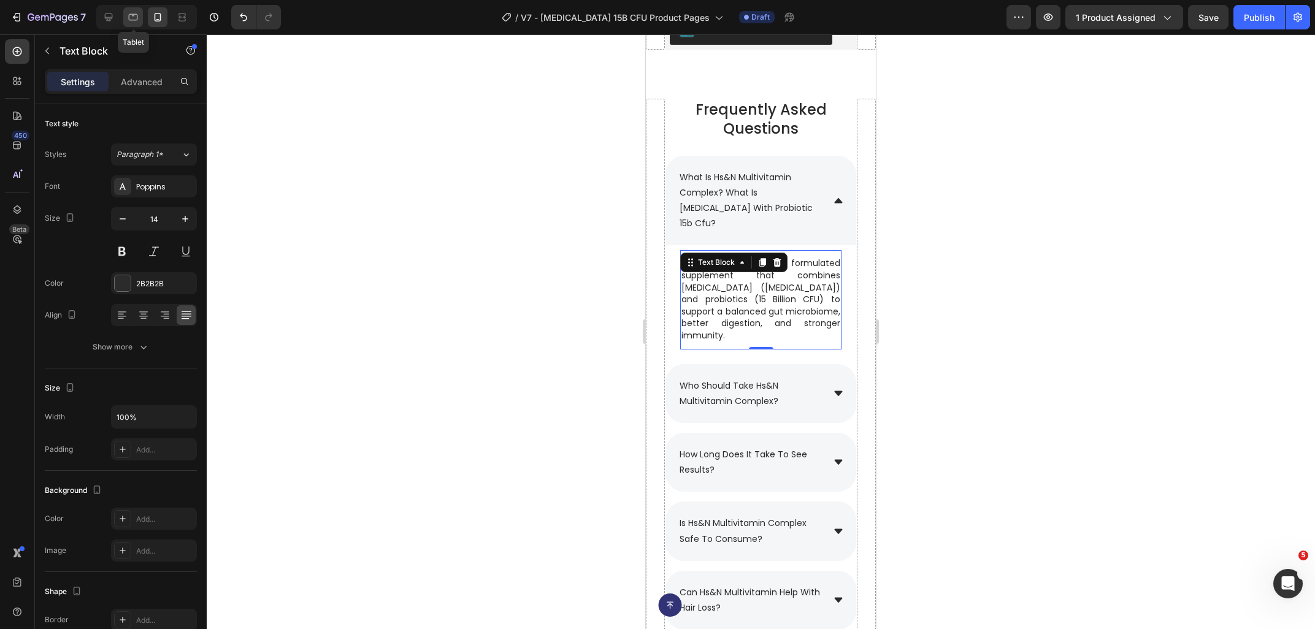
click at [131, 25] on div at bounding box center [133, 17] width 20 height 20
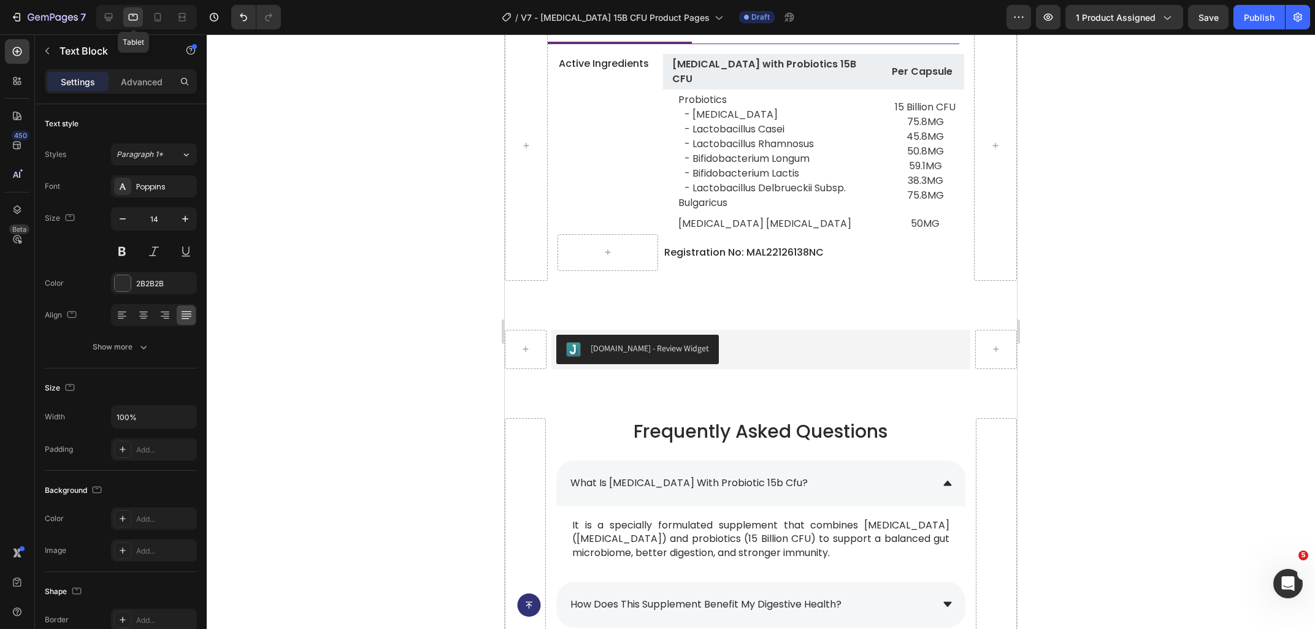
type input "18"
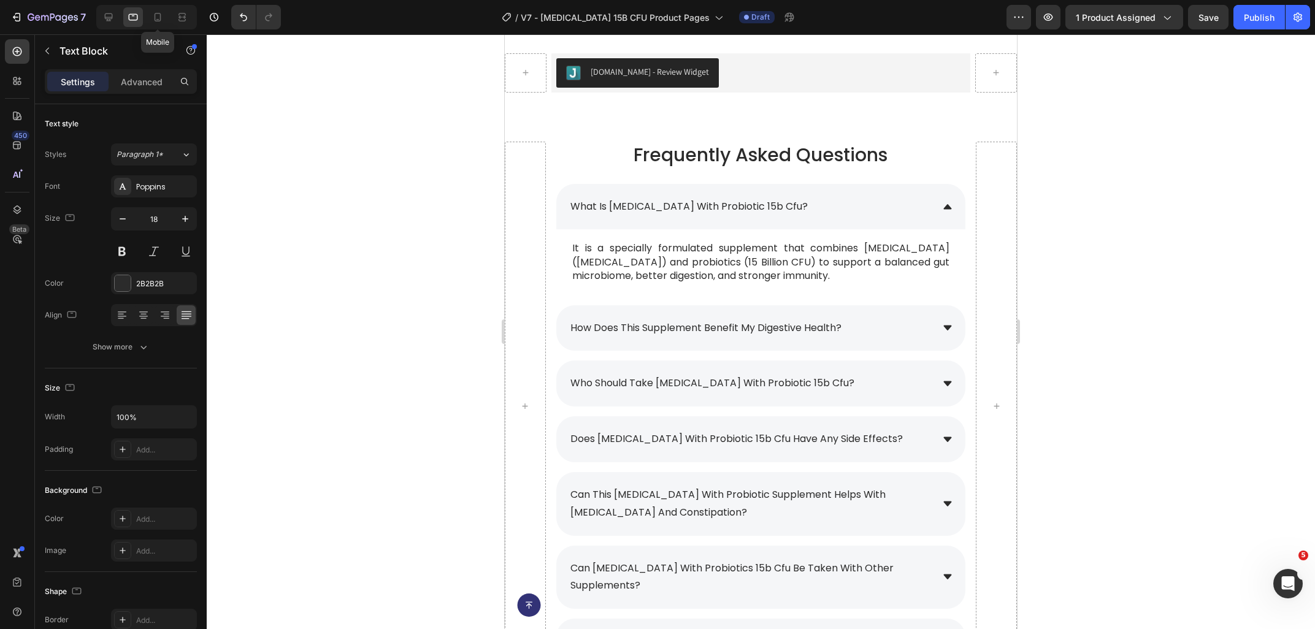
scroll to position [6219, 0]
click at [705, 323] on span "how does this supplement benefit my digestive health?" at bounding box center [705, 328] width 271 height 14
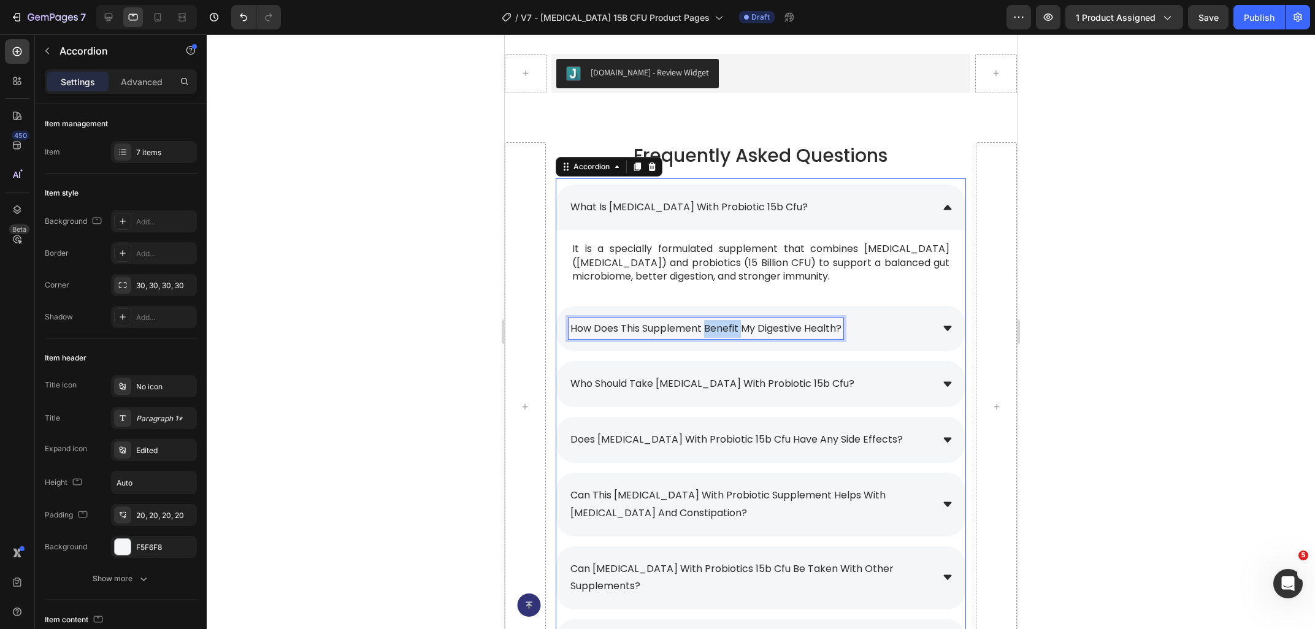
click at [705, 323] on div "what is prebiotic with probiotic 15b cfu? It is a specially formulated suppleme…" at bounding box center [761, 424] width 410 height 493
click at [705, 323] on span "how does this supplement benefit my digestive health?" at bounding box center [705, 328] width 271 height 14
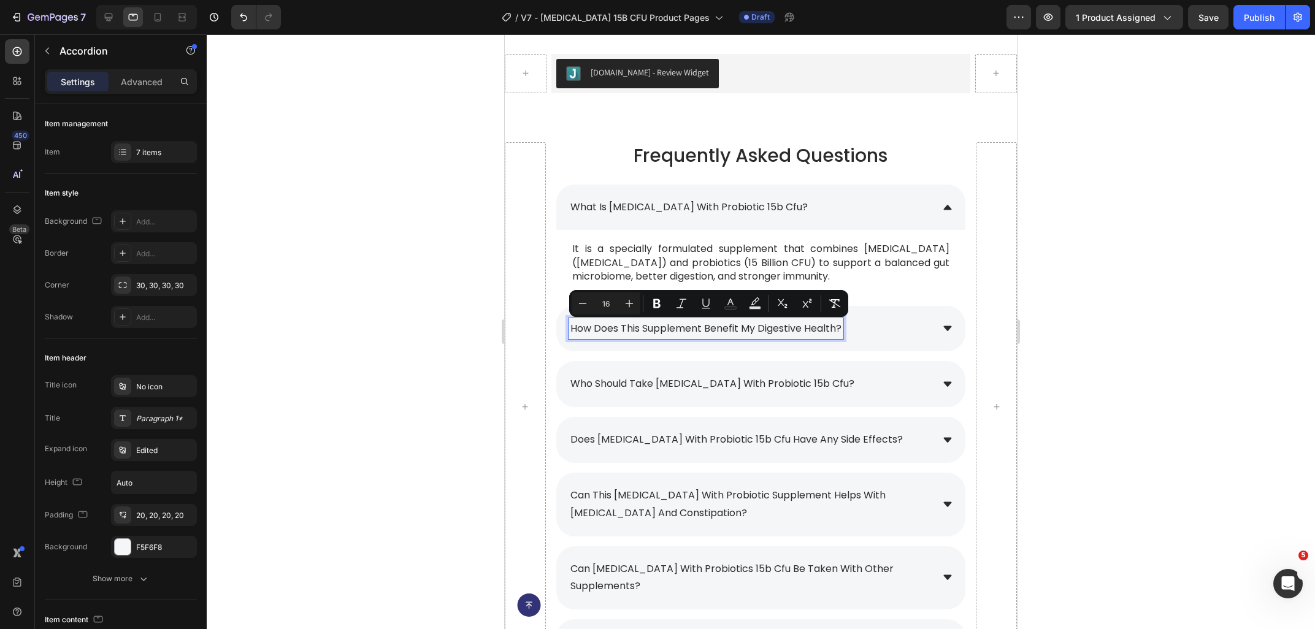
click at [943, 322] on div "how does this supplement benefit my digestive health?" at bounding box center [760, 329] width 409 height 46
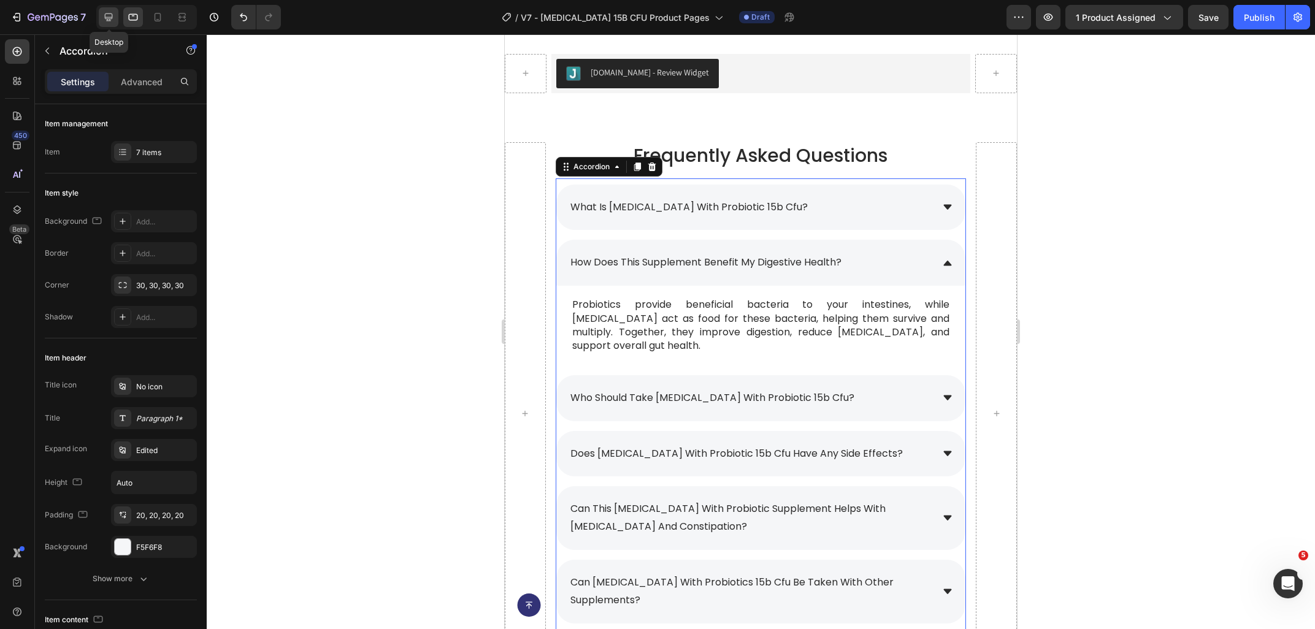
click at [112, 13] on icon at bounding box center [109, 17] width 8 height 8
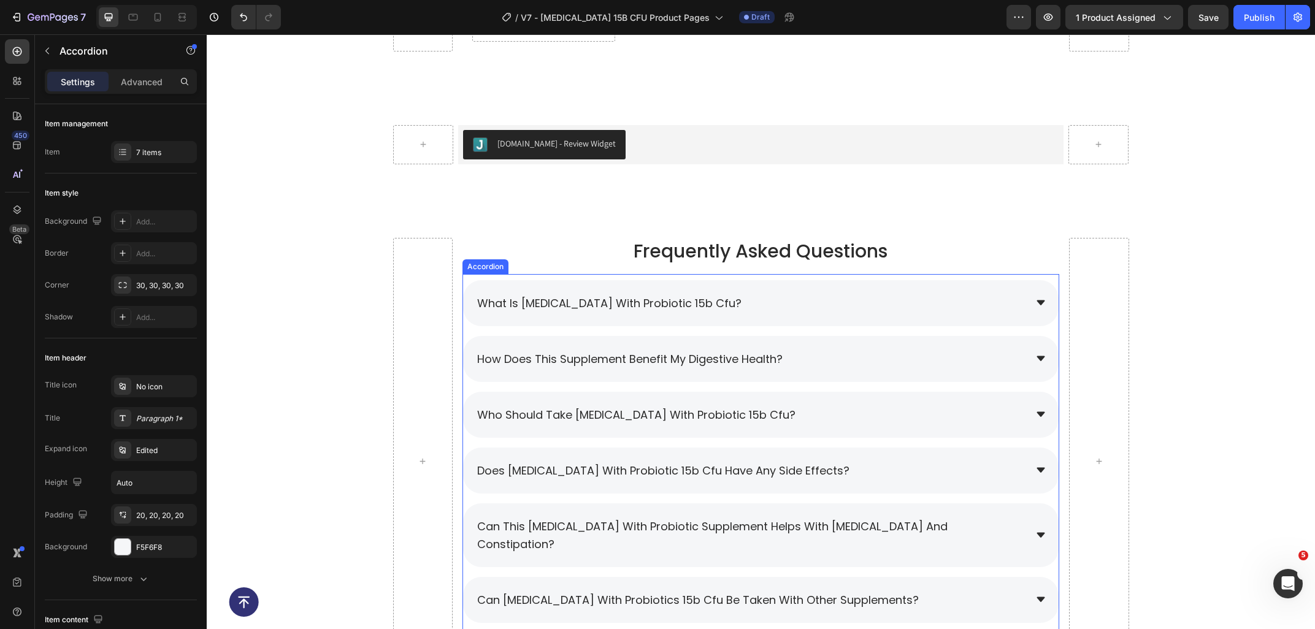
scroll to position [6308, 0]
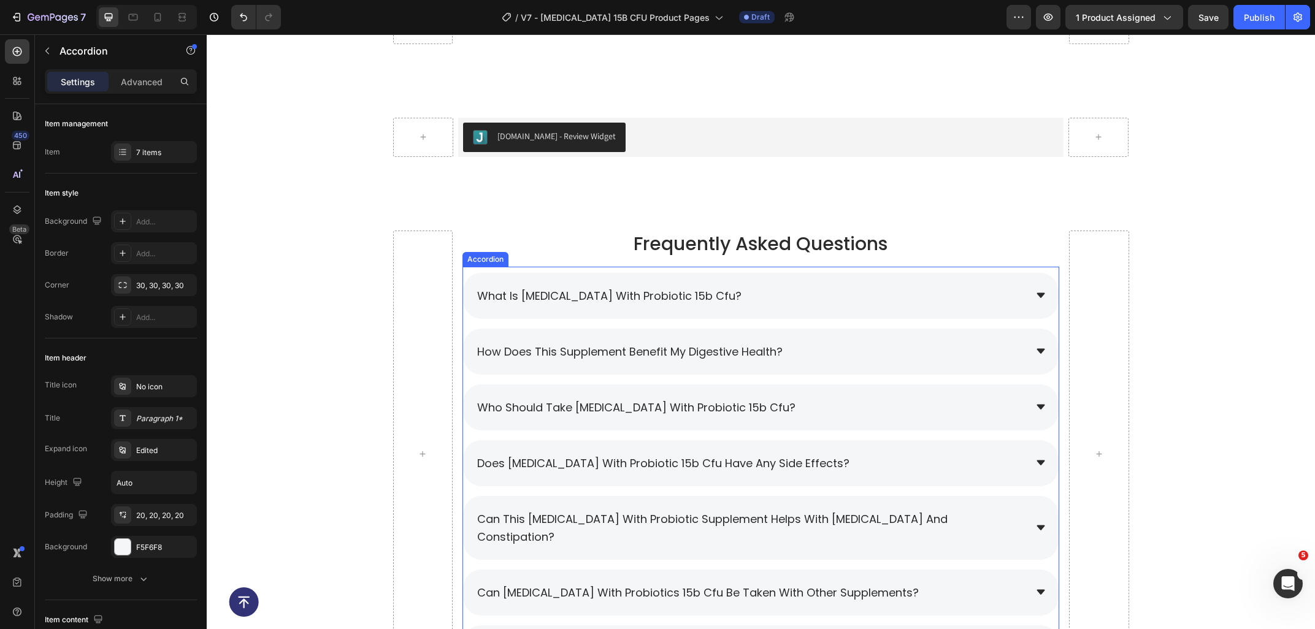
click at [838, 351] on div "how does this supplement benefit my digestive health?" at bounding box center [750, 351] width 550 height 21
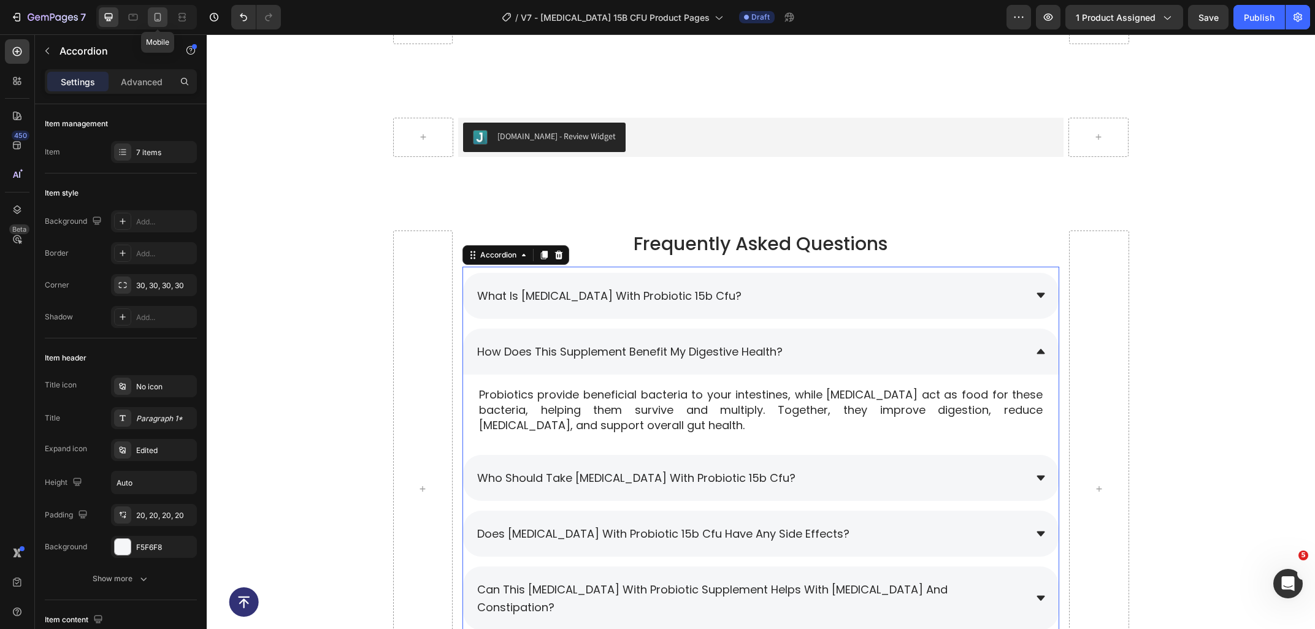
click at [151, 13] on div at bounding box center [158, 17] width 20 height 20
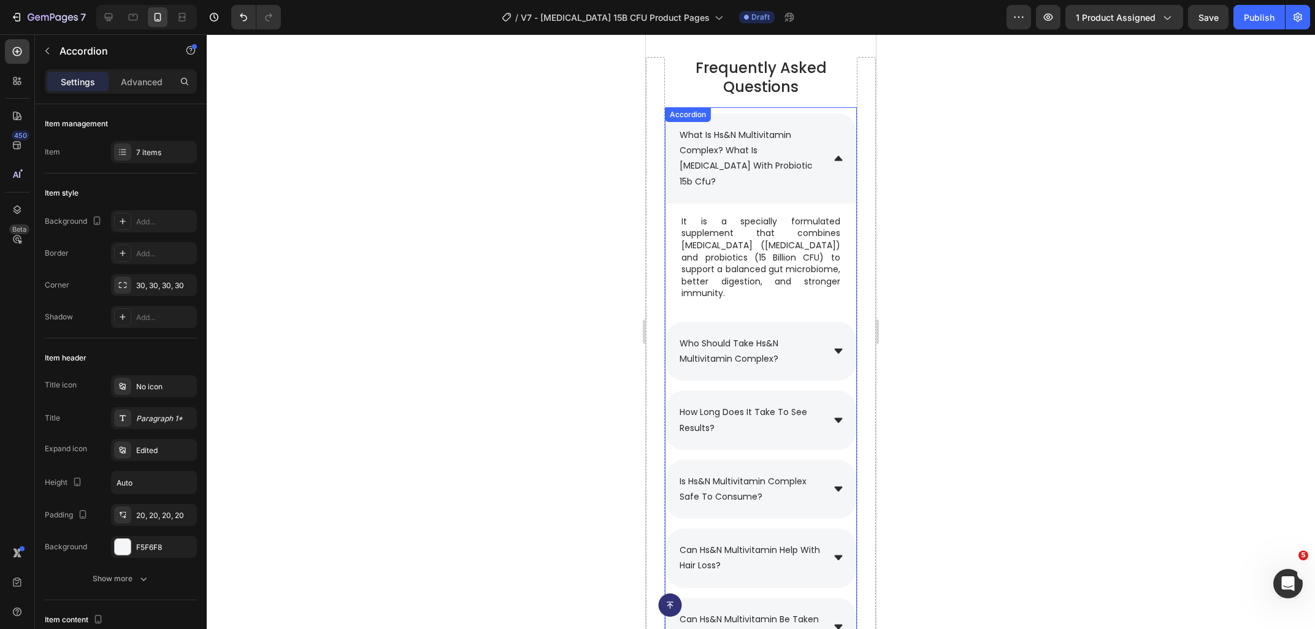
scroll to position [5675, 0]
click at [724, 151] on span "what is hs&n multivitamin complex? what is prebiotic with probiotic 15b cfu?" at bounding box center [746, 160] width 133 height 59
click at [728, 151] on span "what is hs&n multivitamin complex? what is prebiotic with probiotic 15b cfu?" at bounding box center [746, 160] width 133 height 59
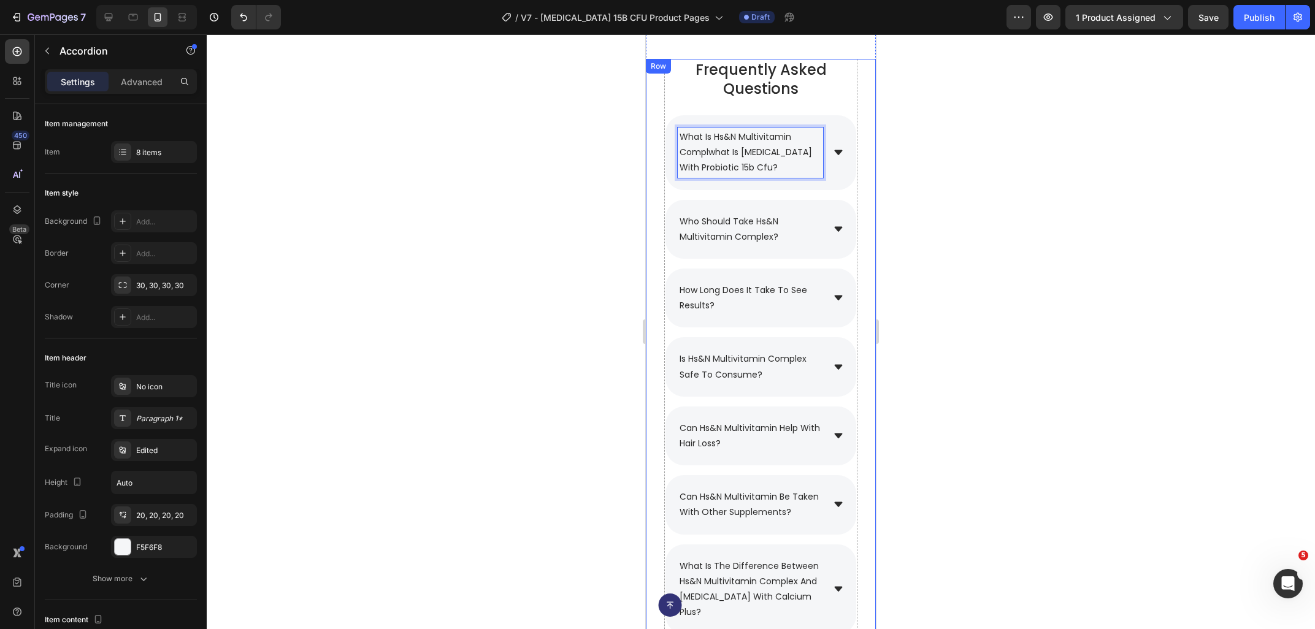
scroll to position [5667, 0]
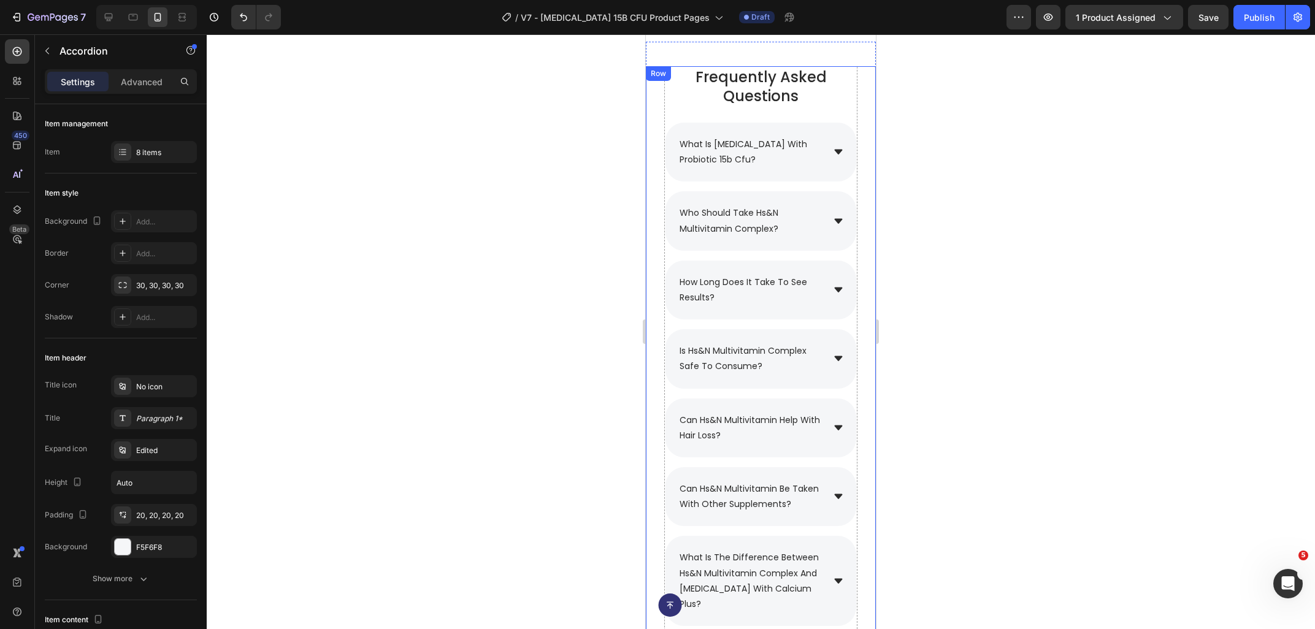
click at [1016, 230] on div at bounding box center [761, 331] width 1108 height 595
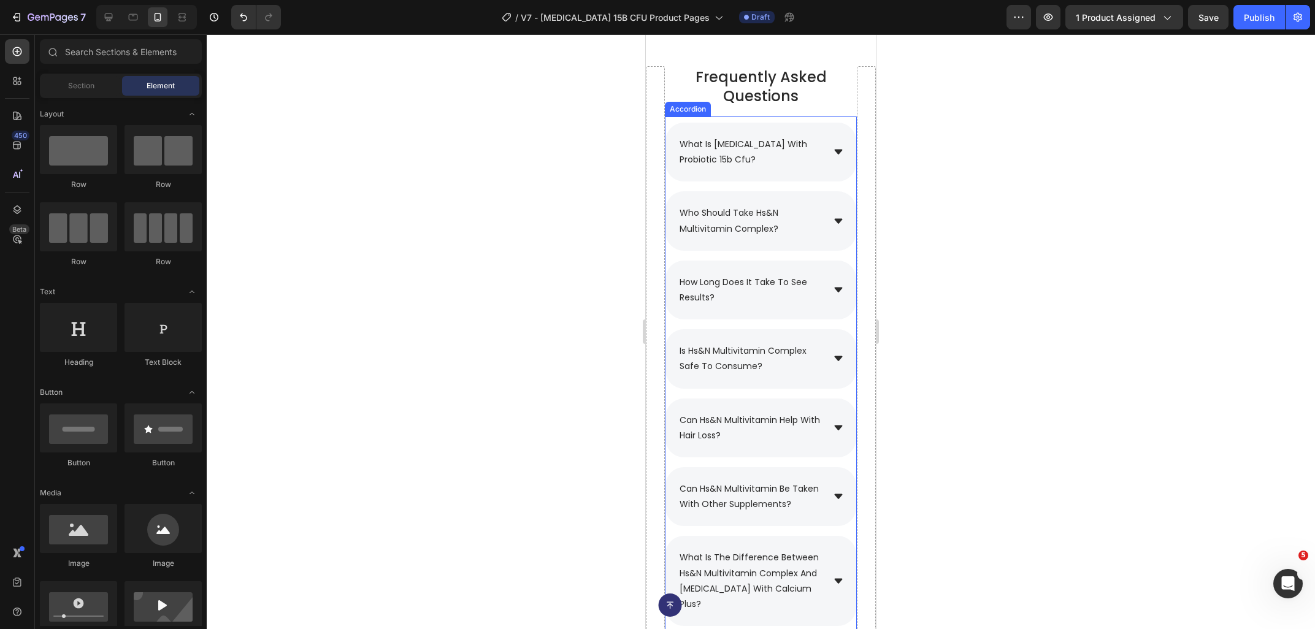
click at [835, 163] on div "what is [MEDICAL_DATA] with probiotic 15b cfu?" at bounding box center [760, 152] width 191 height 59
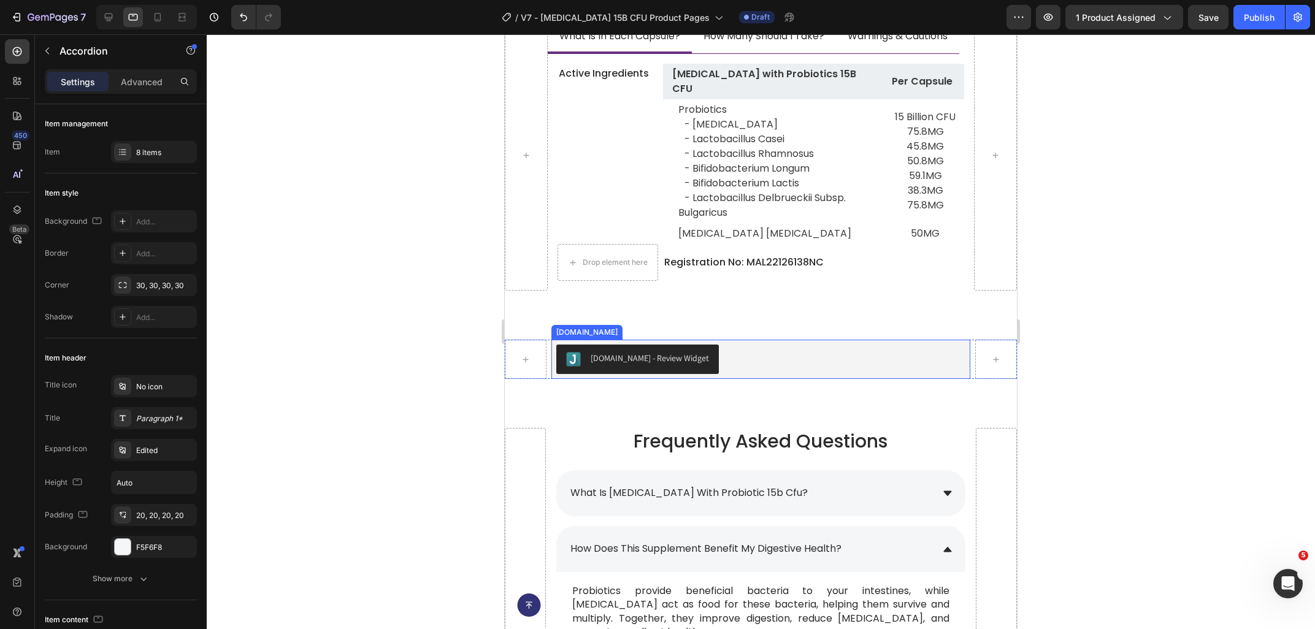
scroll to position [5888, 0]
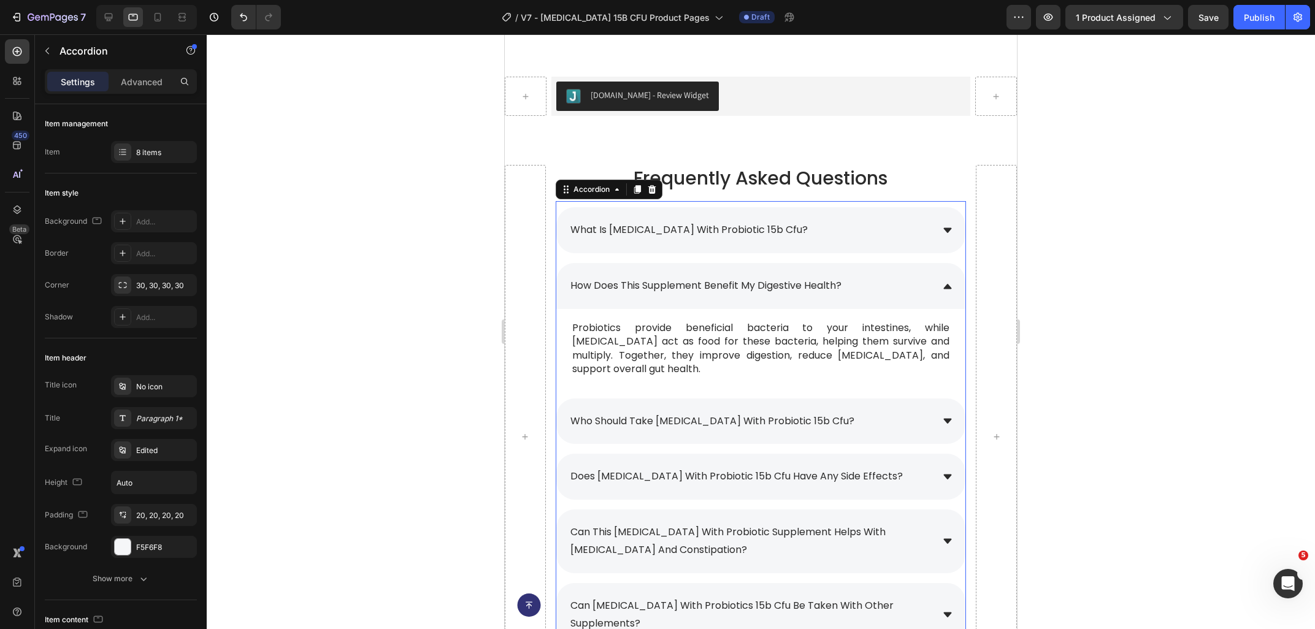
click at [829, 226] on div "what is [MEDICAL_DATA] with probiotic 15b cfu?" at bounding box center [751, 230] width 364 height 21
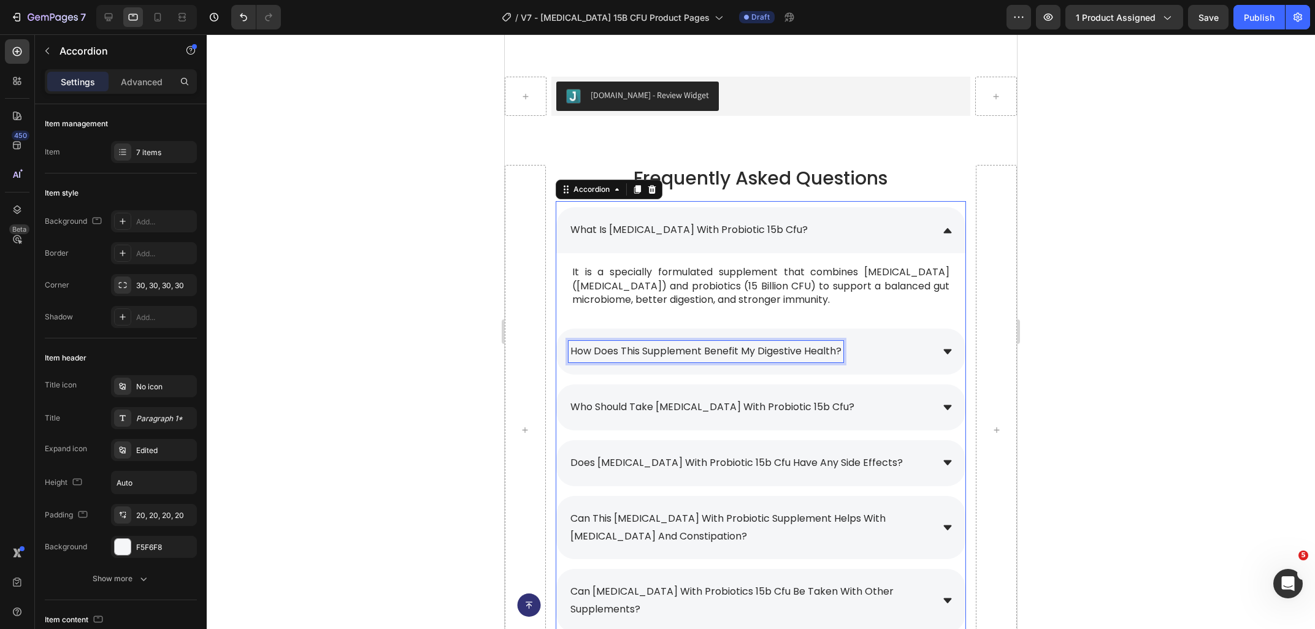
click at [679, 344] on span "how does this supplement benefit my digestive health?" at bounding box center [705, 351] width 271 height 14
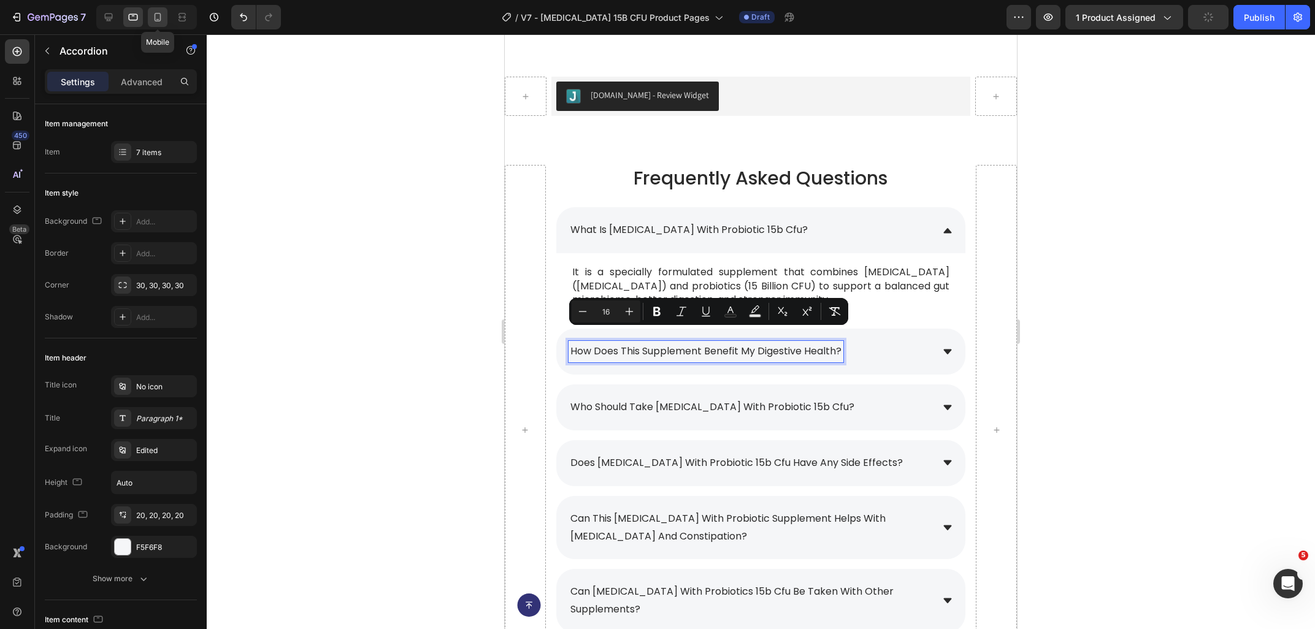
click at [160, 18] on icon at bounding box center [157, 17] width 12 height 12
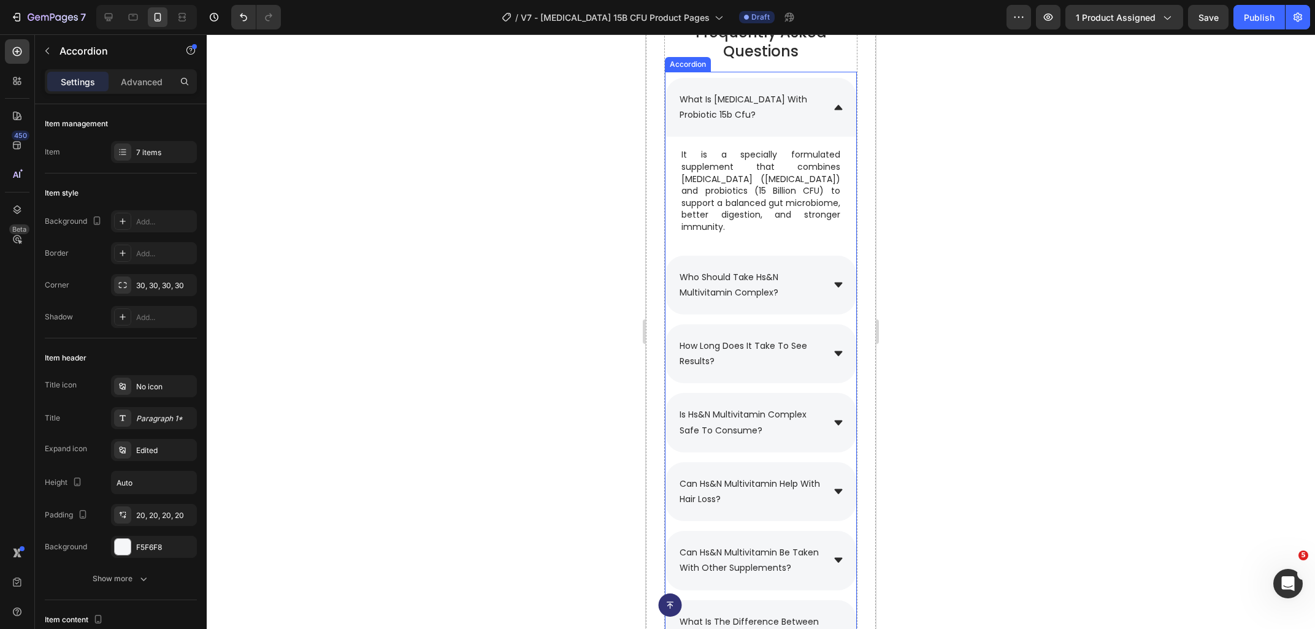
scroll to position [5713, 0]
click at [783, 272] on p "who should take hs&n multivitamin complex?" at bounding box center [751, 284] width 142 height 31
click at [797, 277] on p "who should take hs&n multivitamin complex?" at bounding box center [751, 284] width 142 height 31
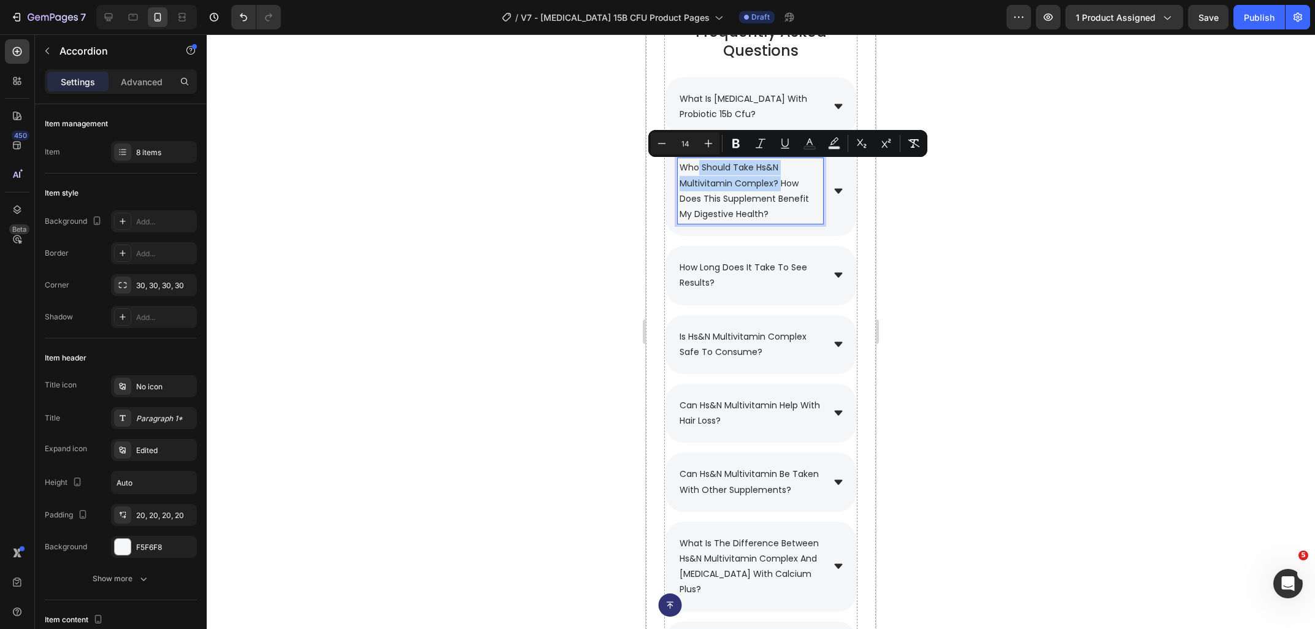
drag, startPoint x: 781, startPoint y: 213, endPoint x: 697, endPoint y: 159, distance: 99.5
click at [697, 159] on div "who should take hs&n multivitamin complex? how does this supplement benefit my …" at bounding box center [750, 191] width 145 height 66
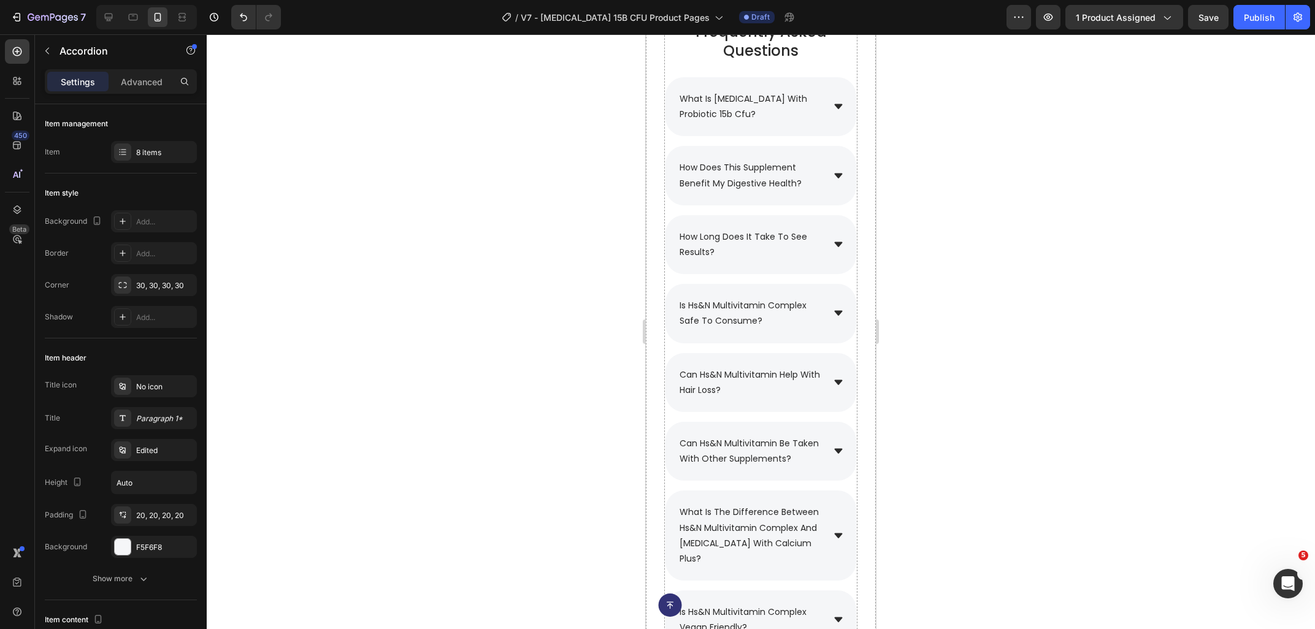
click at [990, 218] on div at bounding box center [761, 331] width 1108 height 595
click at [827, 180] on div "how does this supplement benefit my digestive health?" at bounding box center [760, 175] width 191 height 59
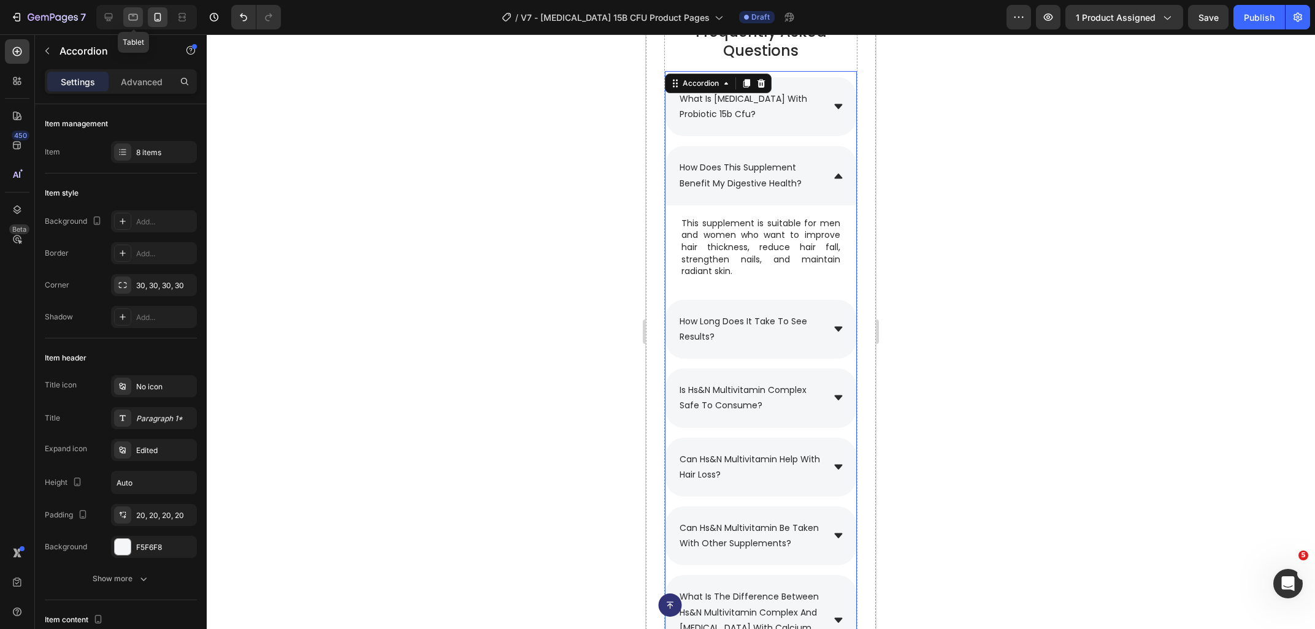
click at [133, 21] on icon at bounding box center [133, 17] width 12 height 12
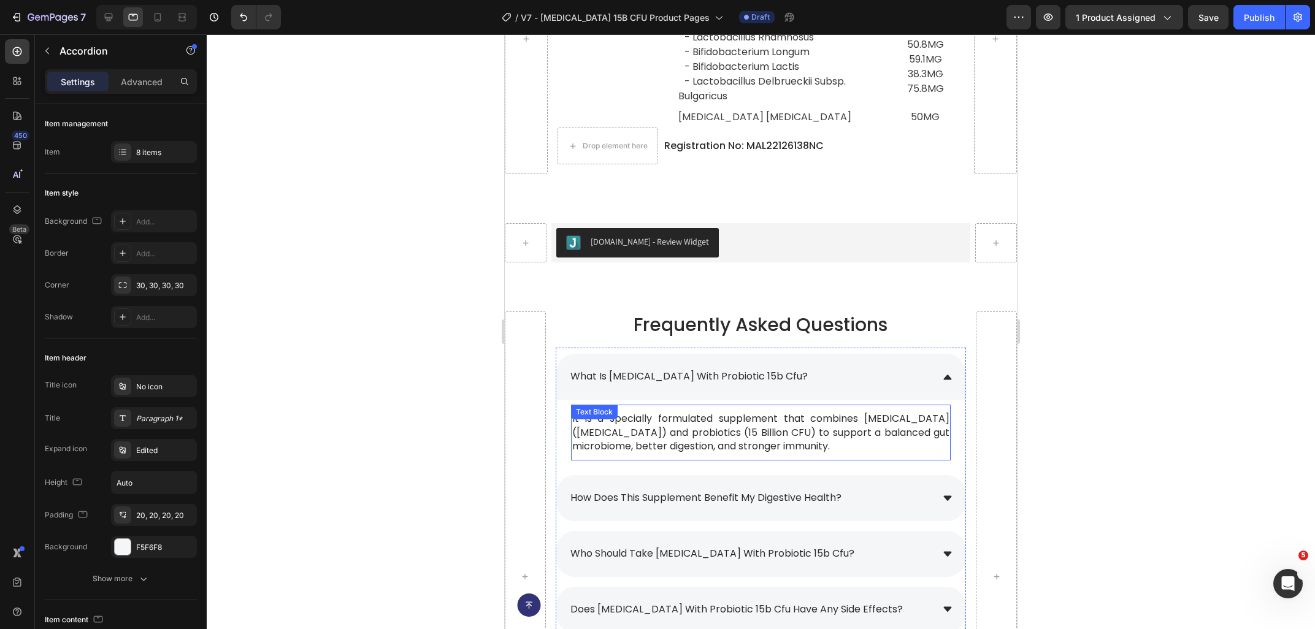
scroll to position [5867, 0]
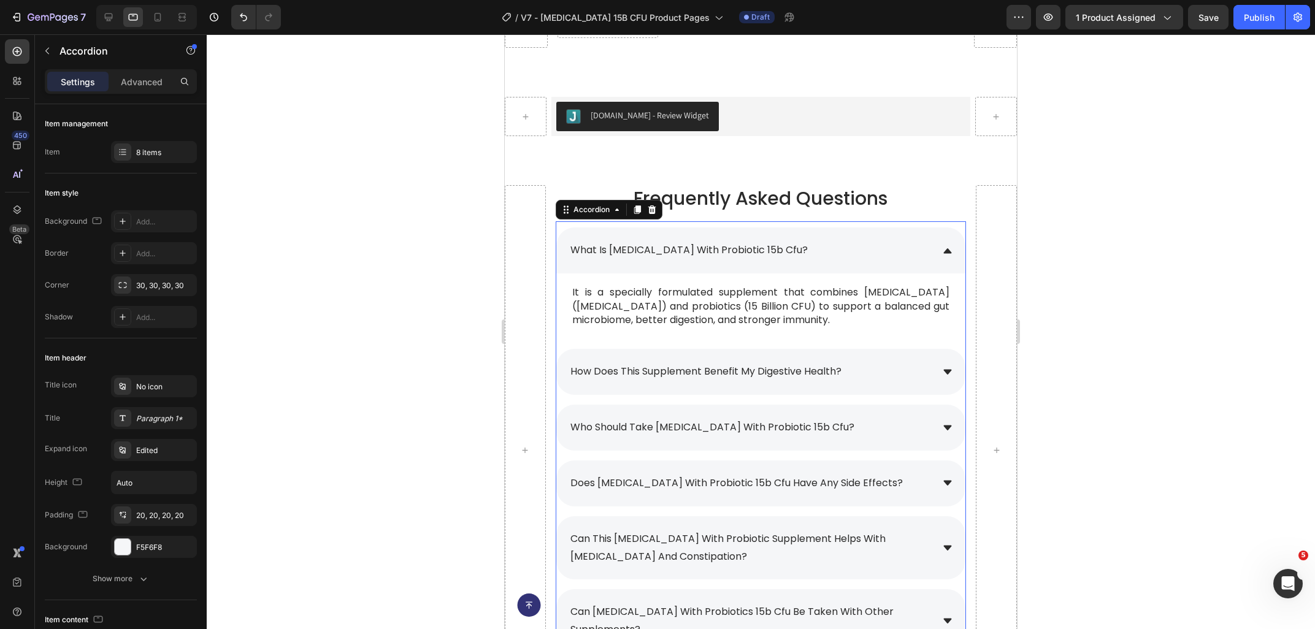
click at [898, 361] on div "how does this supplement benefit my digestive health?" at bounding box center [751, 371] width 364 height 21
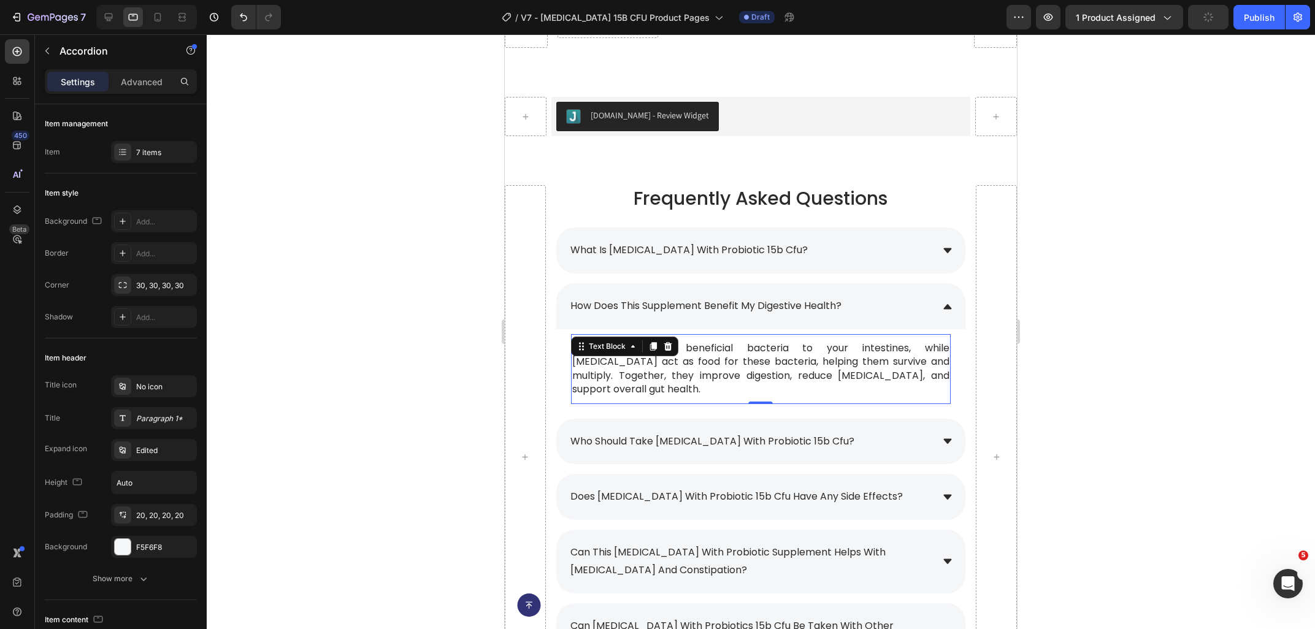
click at [721, 348] on div "Probiotics provide beneficial bacteria to your intestines, while [MEDICAL_DATA]…" at bounding box center [761, 369] width 380 height 70
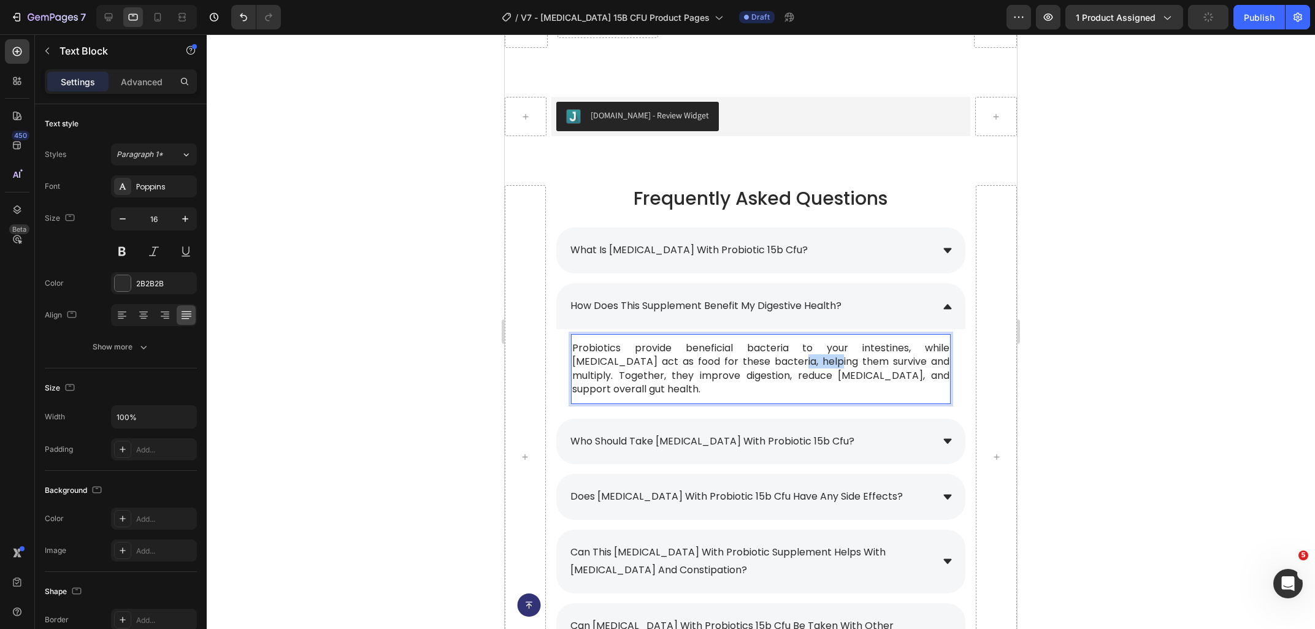
click at [721, 348] on p "Probiotics provide beneficial bacteria to your intestines, while [MEDICAL_DATA]…" at bounding box center [760, 369] width 377 height 55
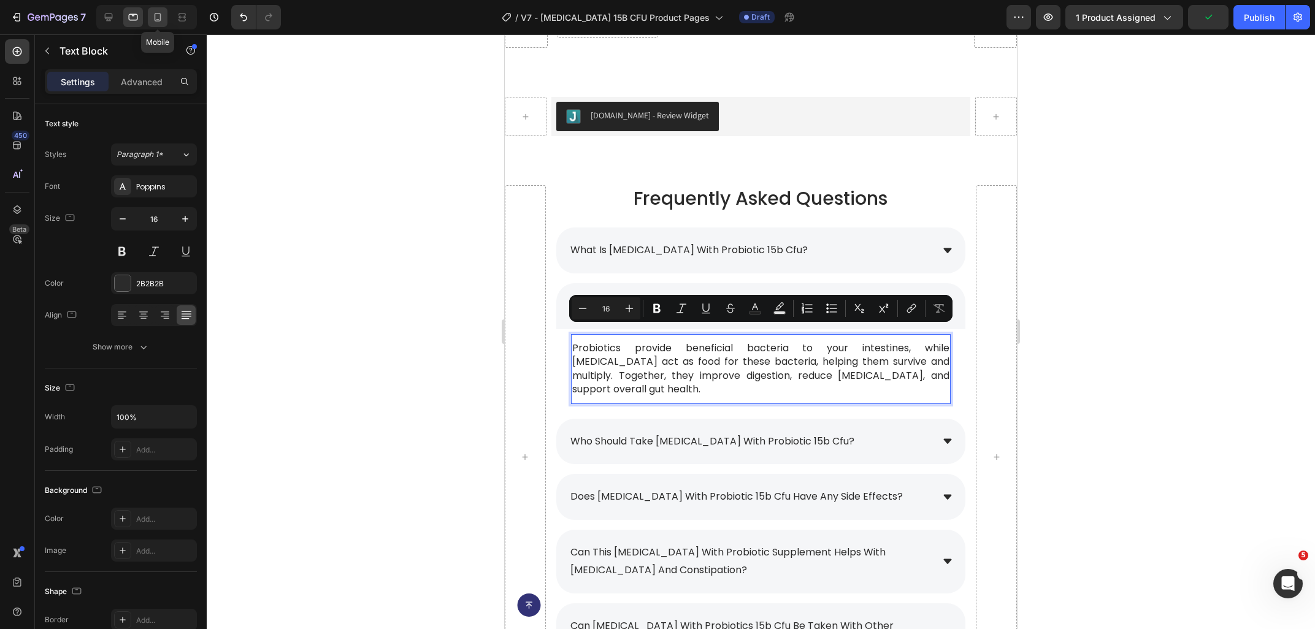
click at [153, 21] on icon at bounding box center [157, 17] width 12 height 12
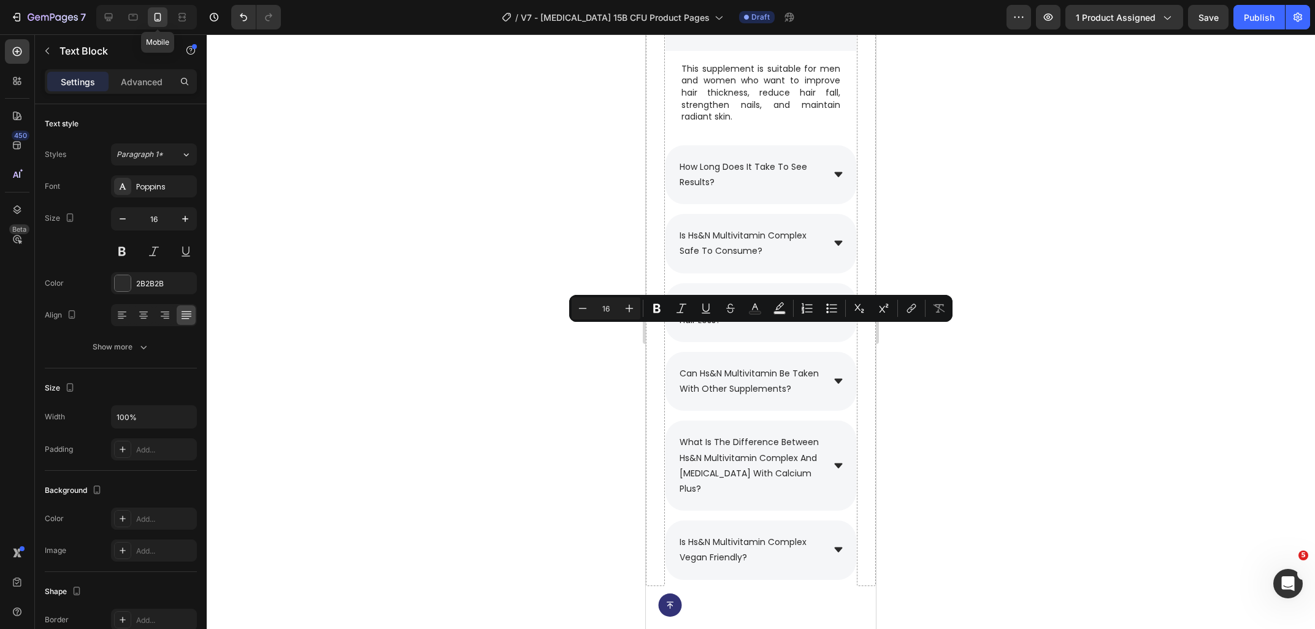
type input "15"
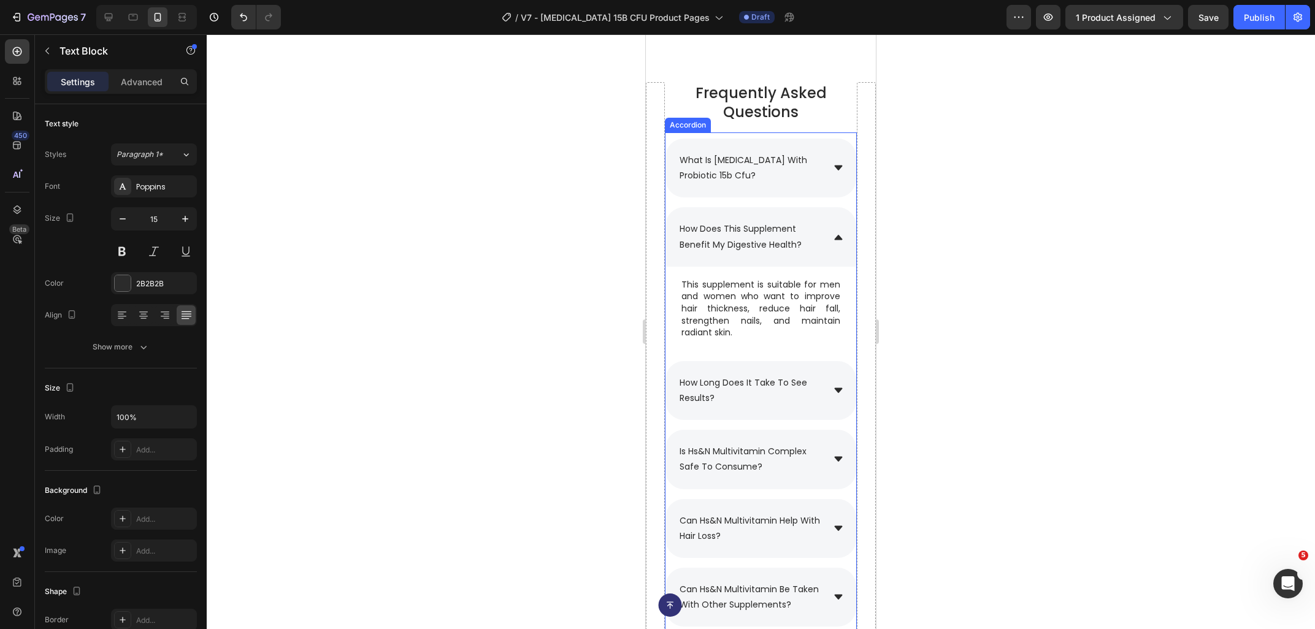
scroll to position [5628, 0]
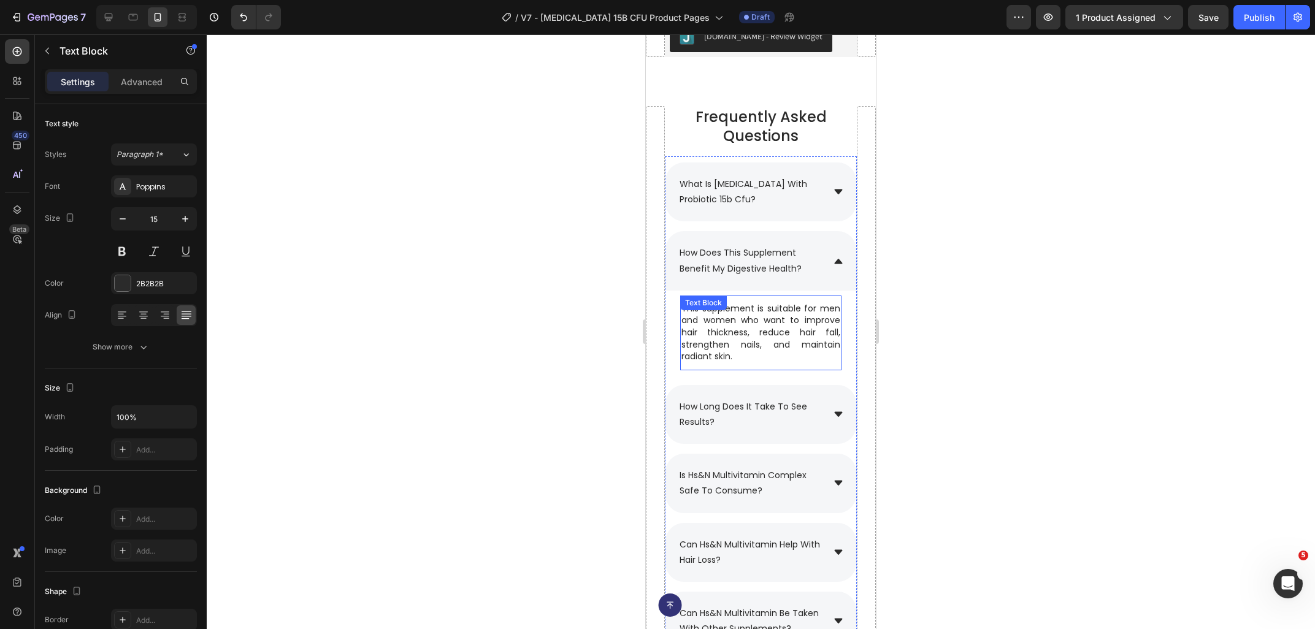
click at [747, 356] on p "This supplement is suitable for men and women who want to improve hair thicknes…" at bounding box center [760, 333] width 159 height 60
click at [752, 359] on p "This supplement is suitable for men and women who want to improve hair thicknes…" at bounding box center [760, 333] width 159 height 60
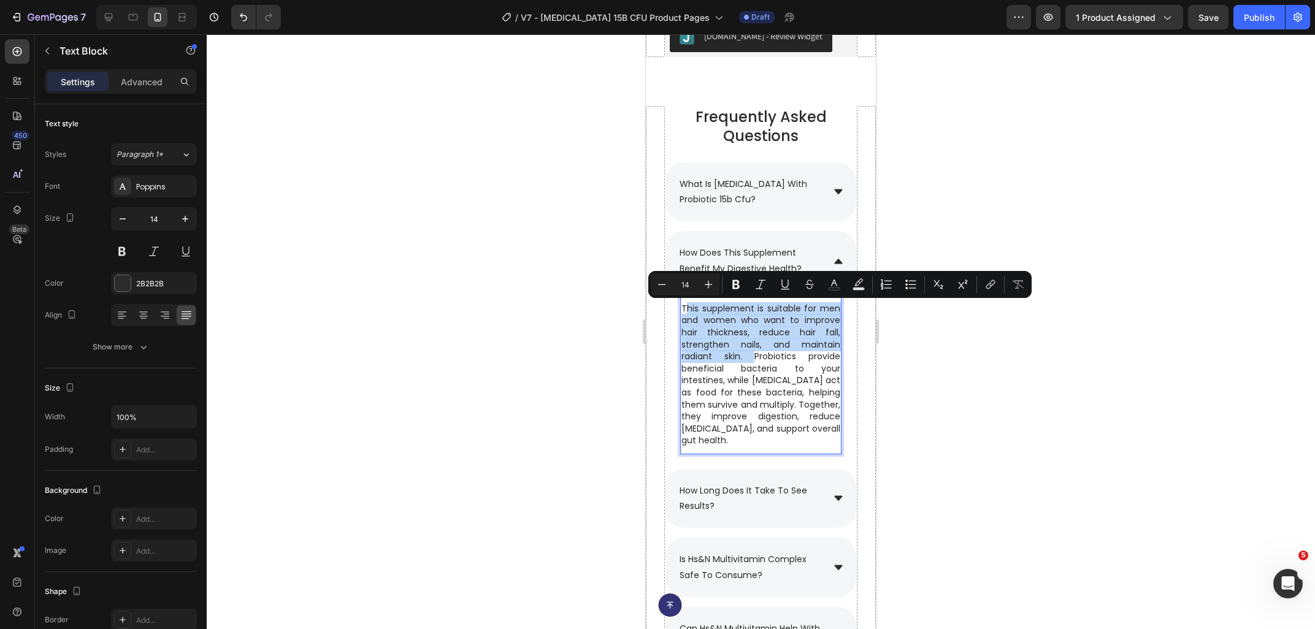
drag, startPoint x: 753, startPoint y: 354, endPoint x: 685, endPoint y: 307, distance: 82.3
click at [685, 307] on p "This supplement is suitable for men and women who want to improve hair thicknes…" at bounding box center [760, 375] width 159 height 144
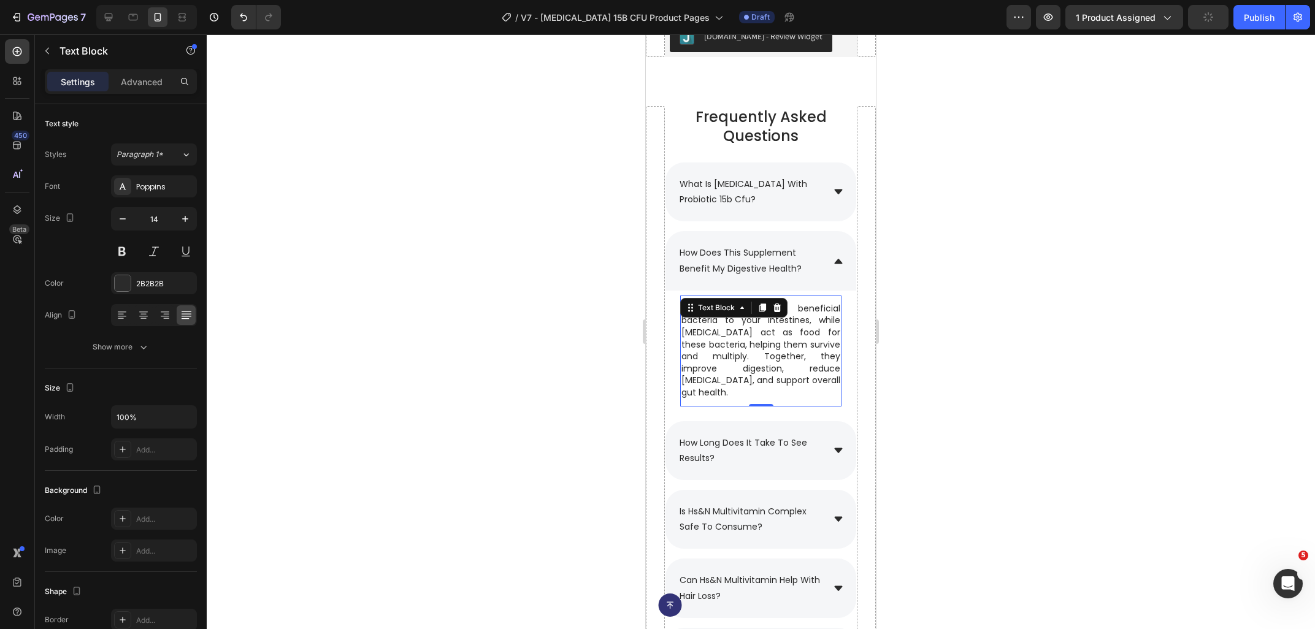
click at [1304, 440] on div at bounding box center [761, 331] width 1108 height 595
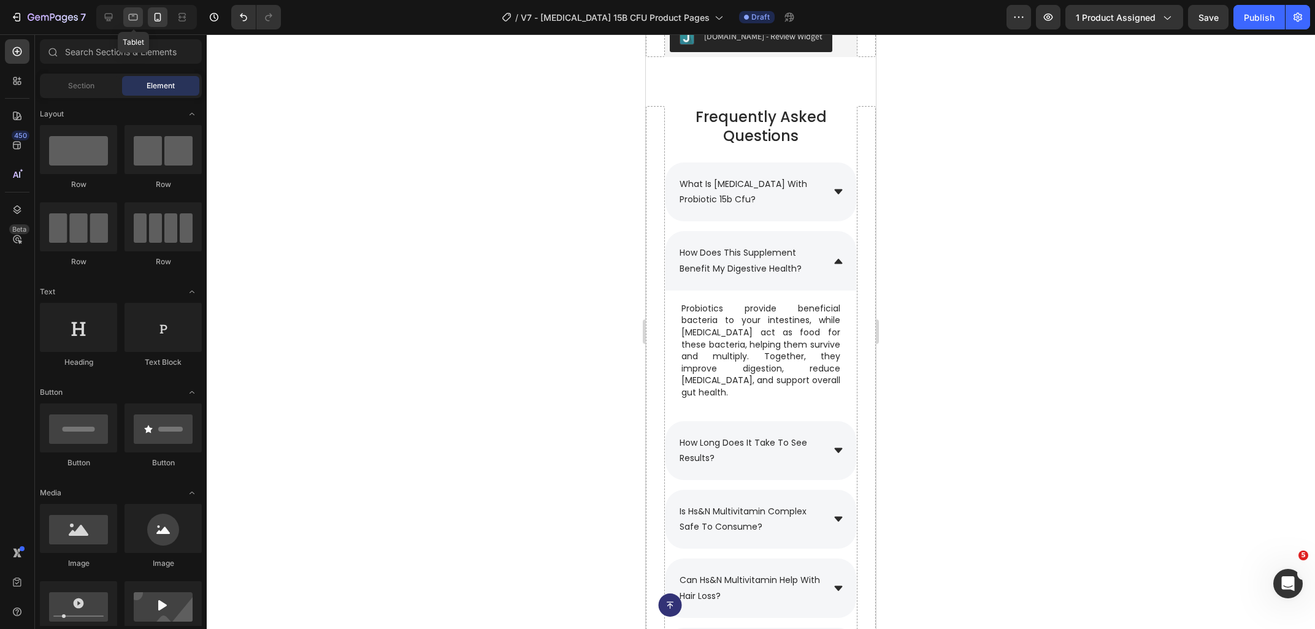
click at [135, 24] on div at bounding box center [133, 17] width 20 height 20
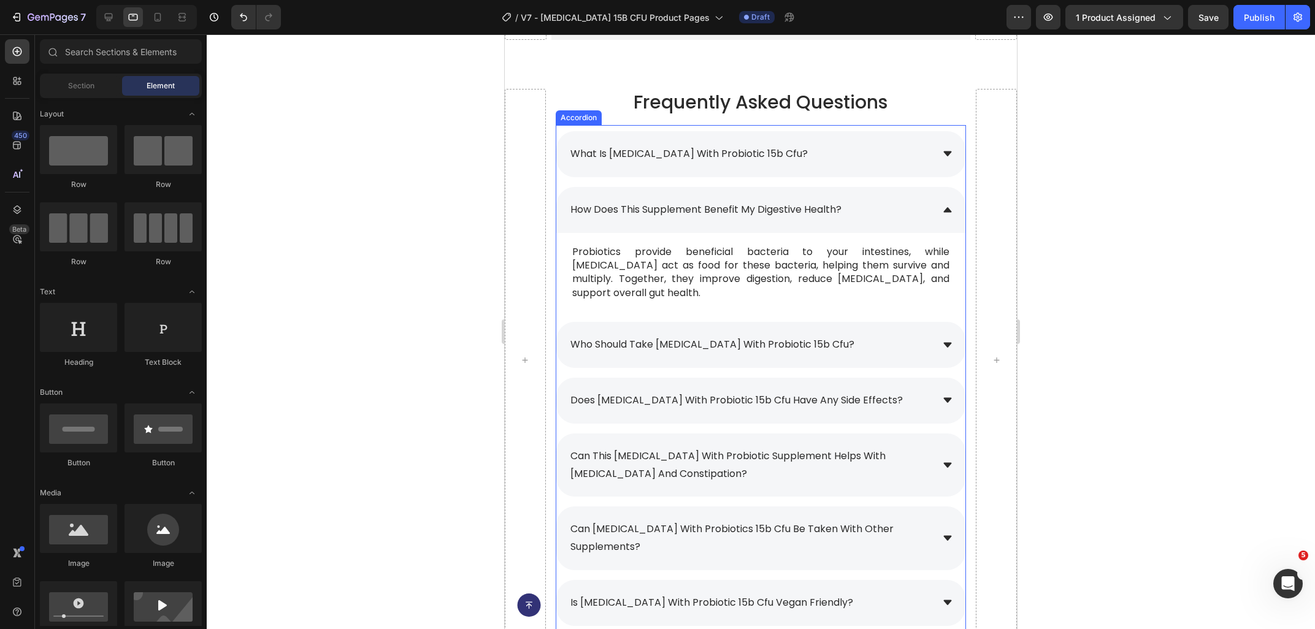
scroll to position [5956, 0]
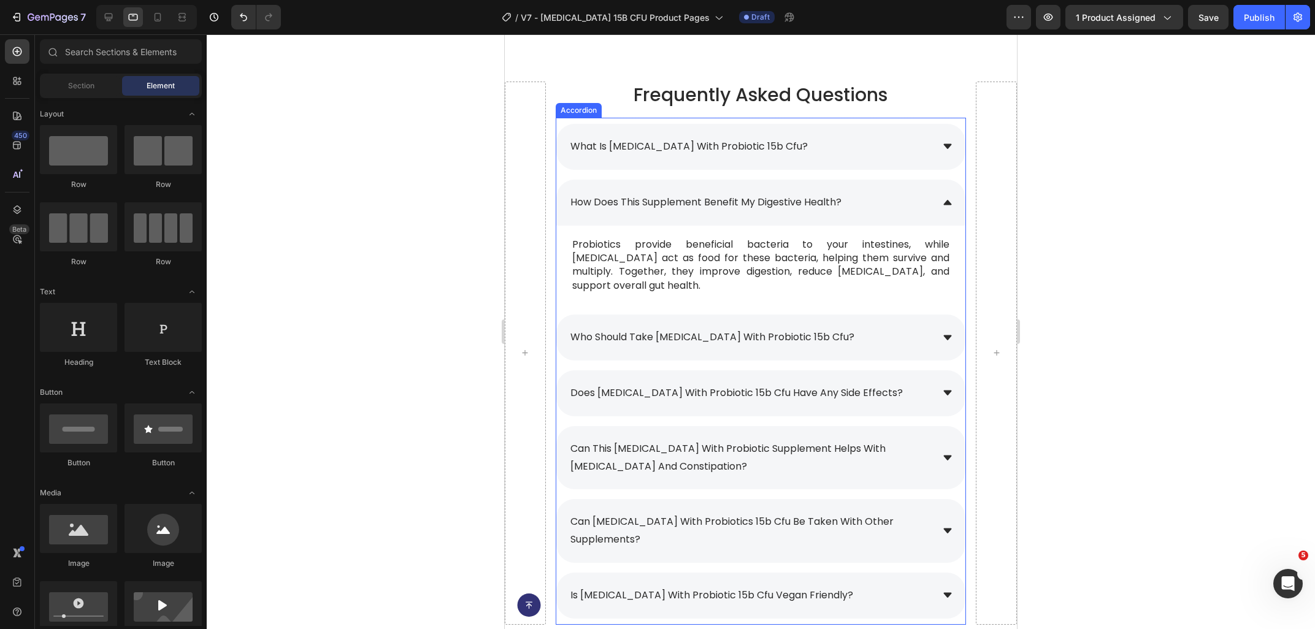
click at [656, 330] on span "who should take [MEDICAL_DATA] with probiotic 15b cfu?" at bounding box center [712, 337] width 284 height 14
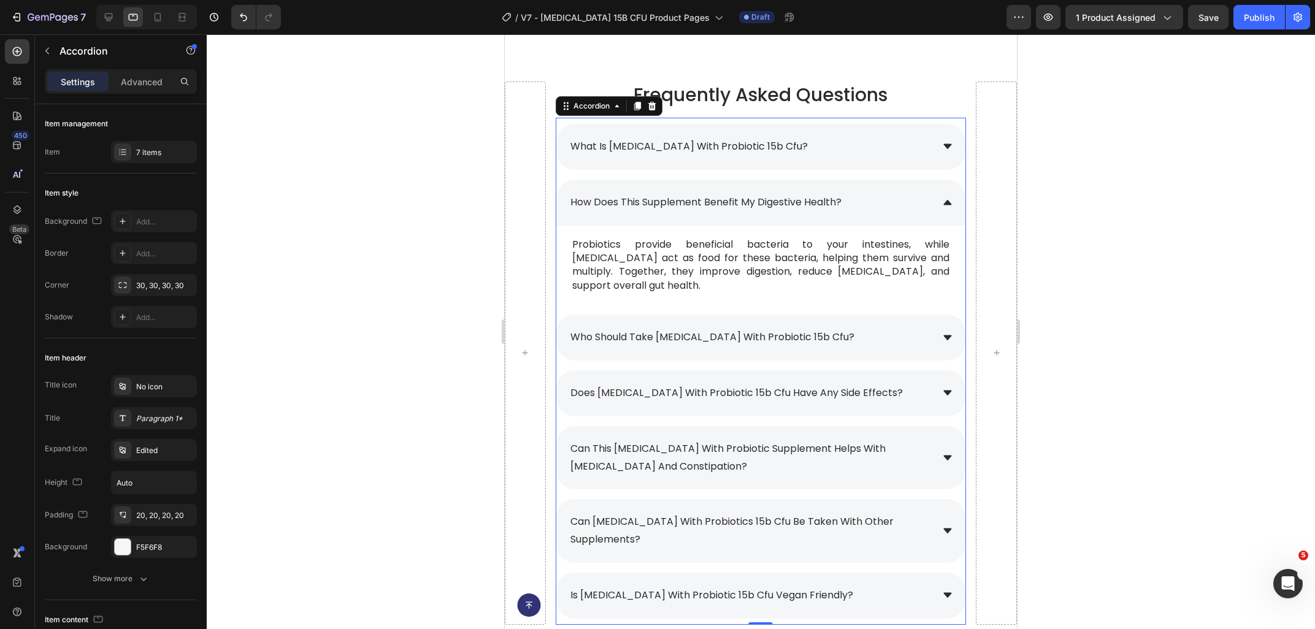
click at [656, 330] on span "who should take [MEDICAL_DATA] with probiotic 15b cfu?" at bounding box center [712, 337] width 284 height 14
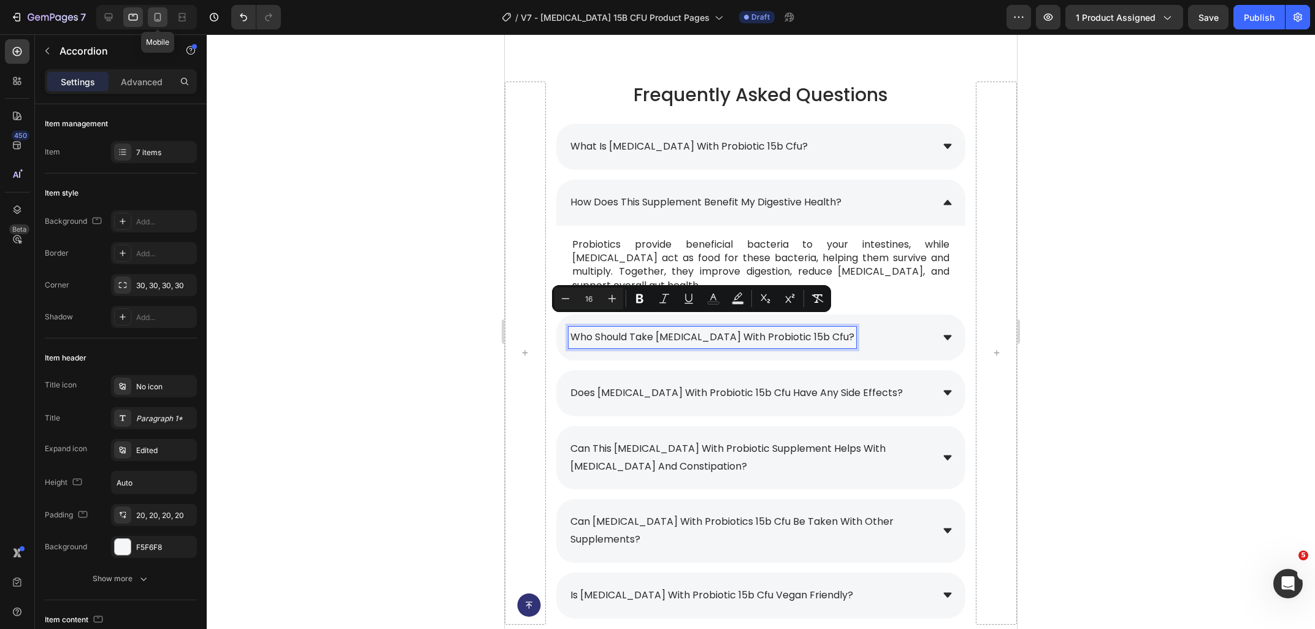
click at [150, 12] on div at bounding box center [158, 17] width 20 height 20
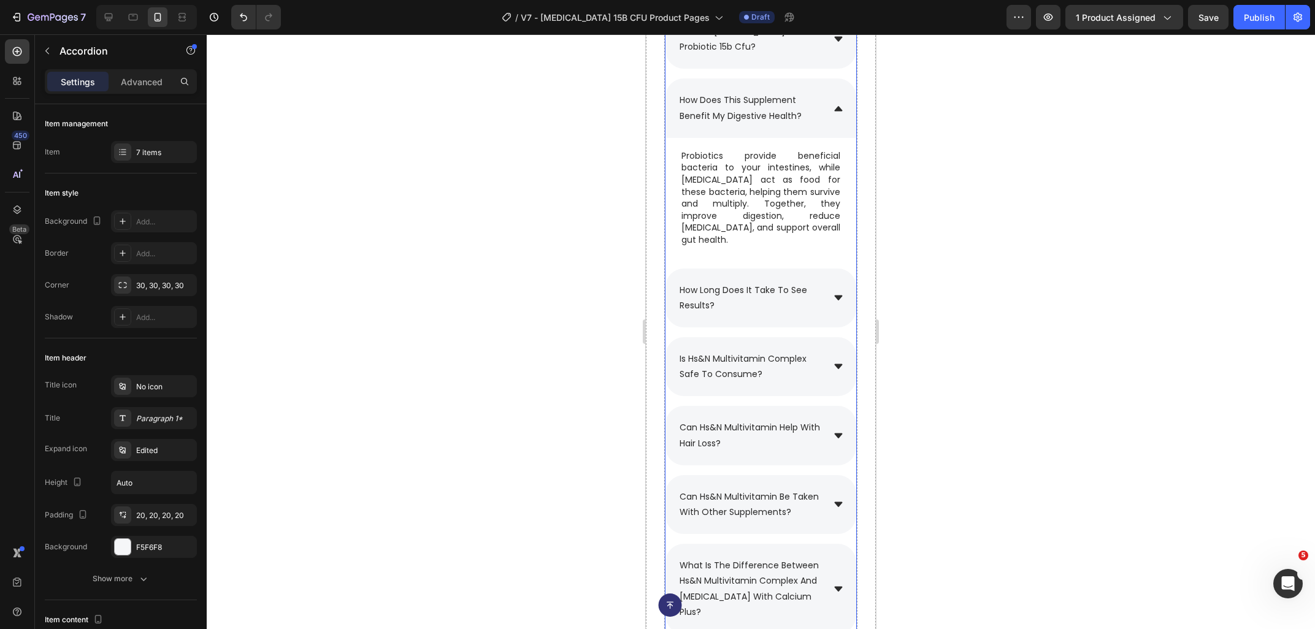
scroll to position [5743, 0]
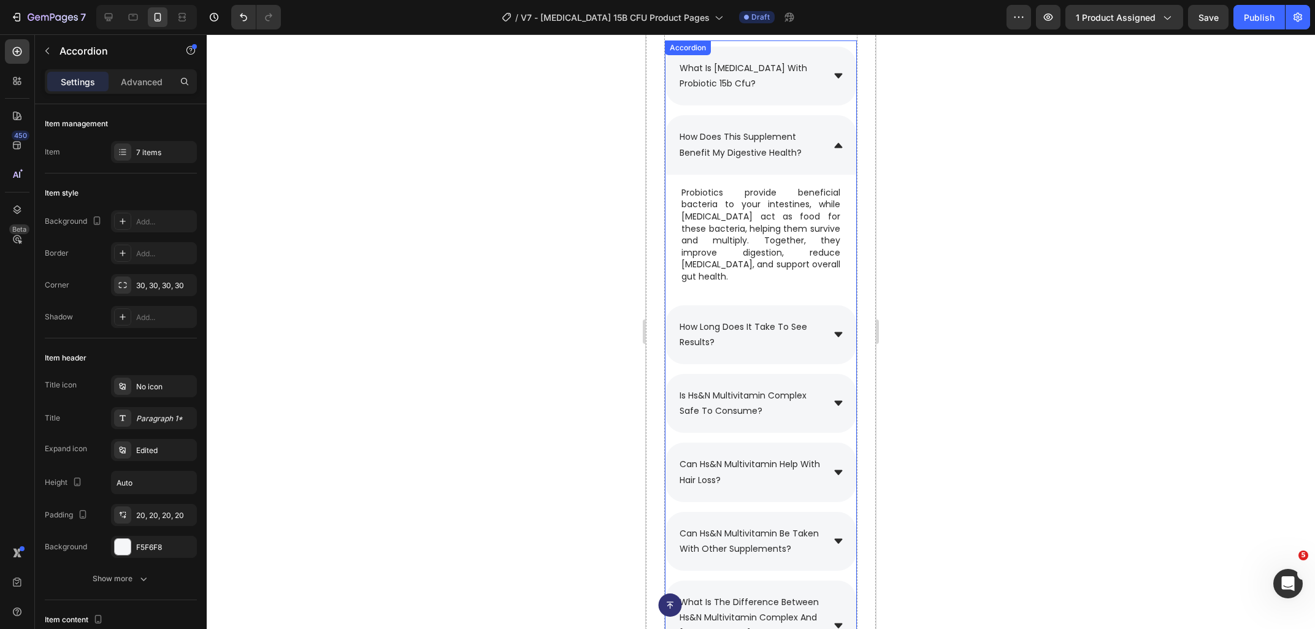
click at [752, 321] on span "how long does it take to see results?" at bounding box center [744, 335] width 128 height 28
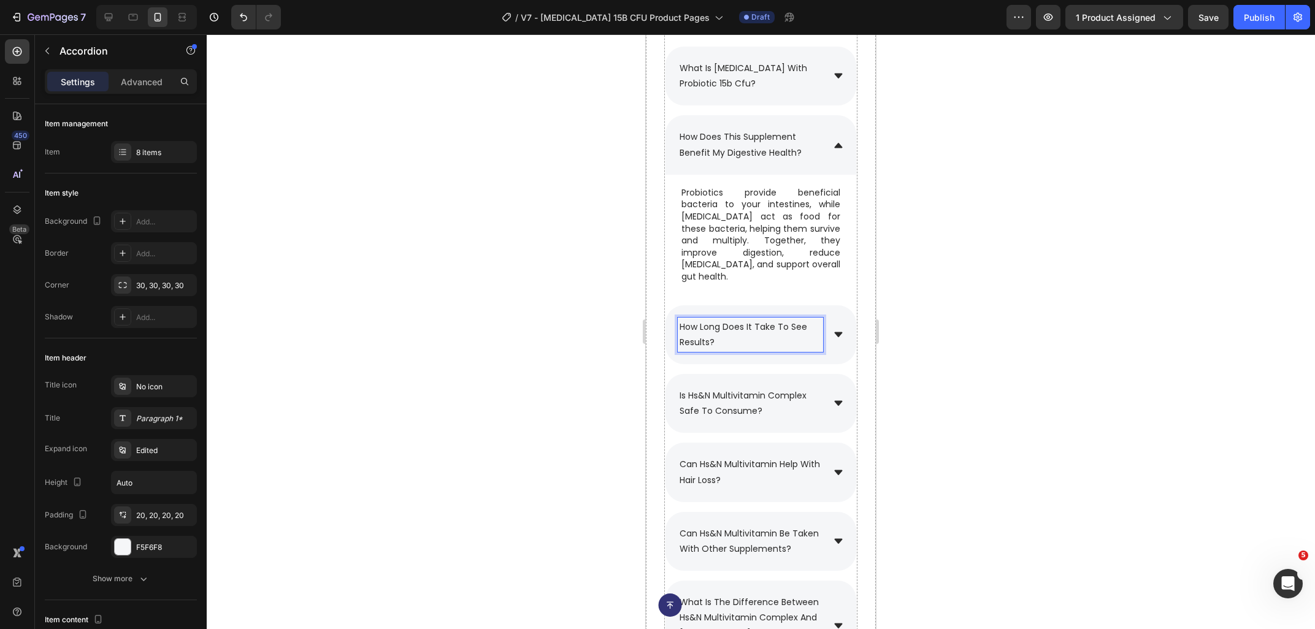
click at [733, 328] on p "how long does it take to see results?" at bounding box center [751, 335] width 142 height 31
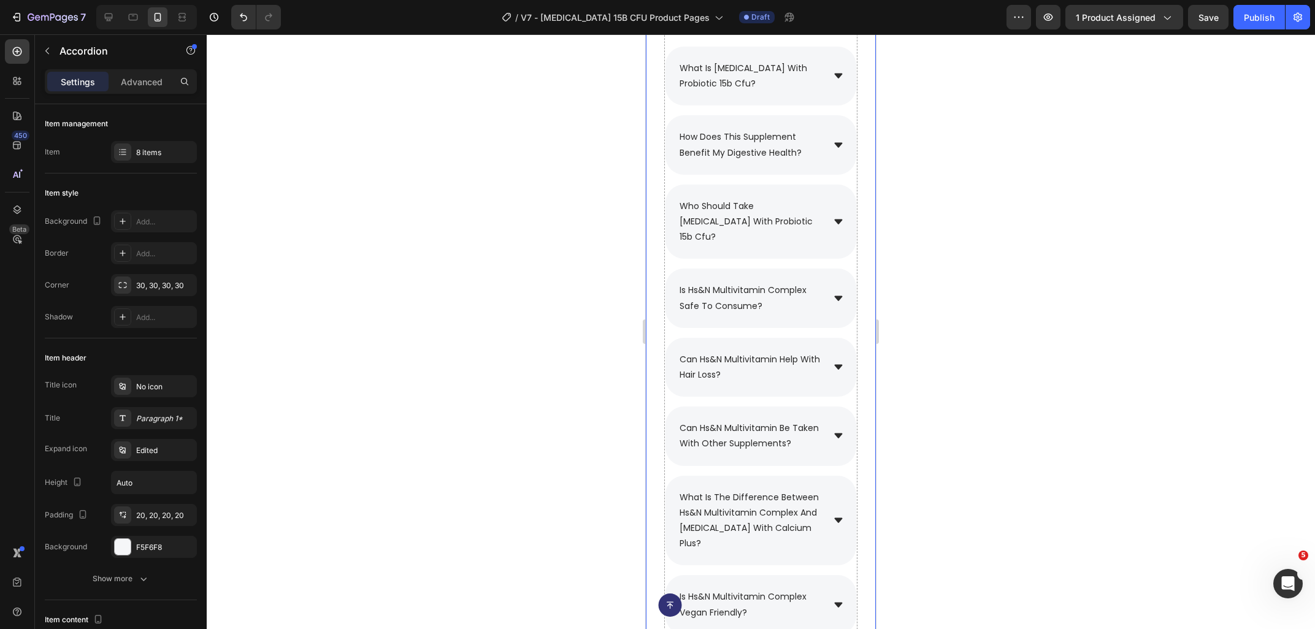
click at [1055, 284] on div at bounding box center [761, 331] width 1108 height 595
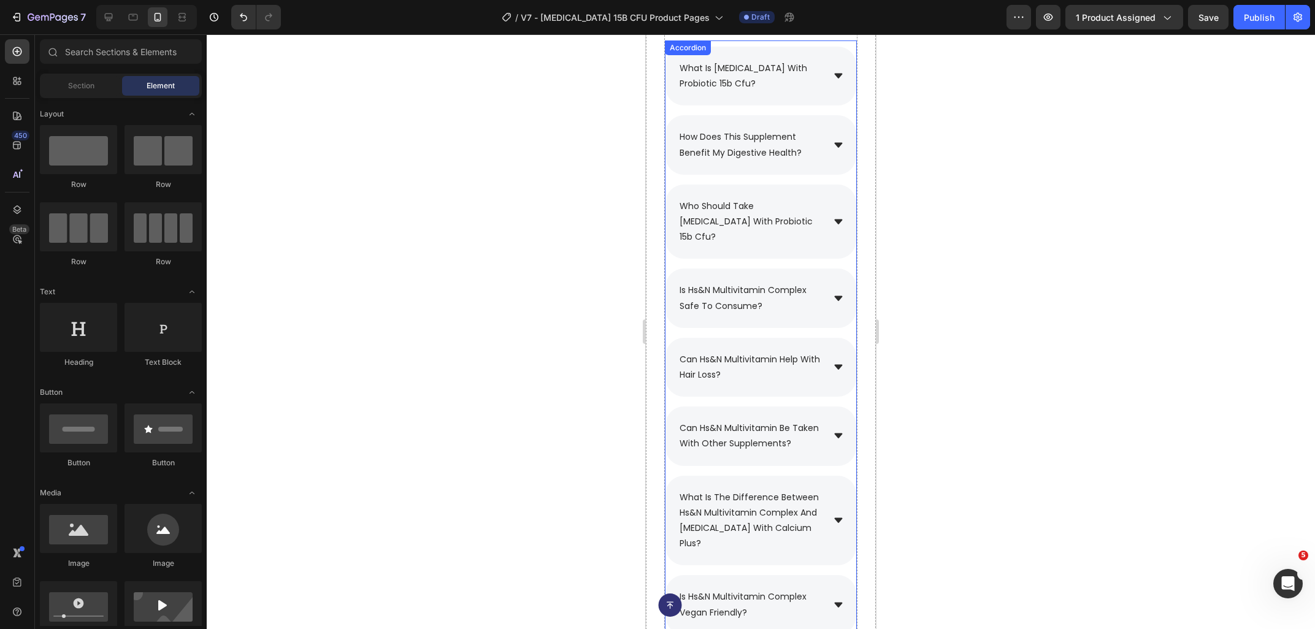
click at [847, 222] on div "who should take [MEDICAL_DATA] with probiotic 15b cfu?" at bounding box center [760, 222] width 191 height 75
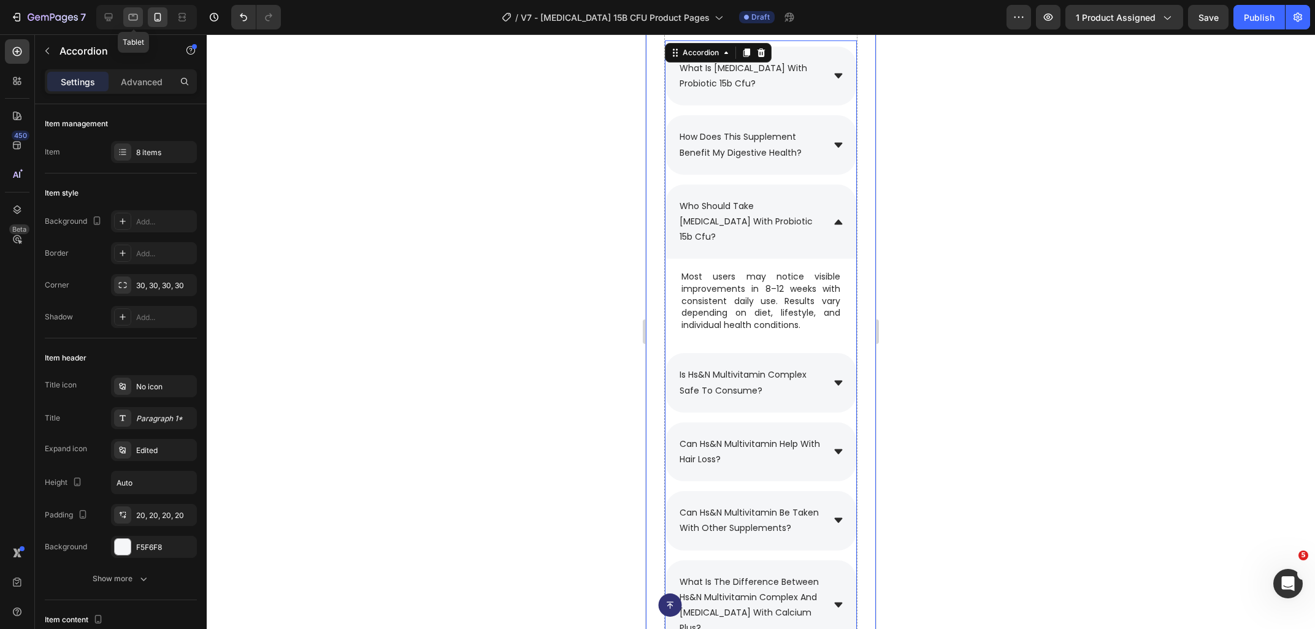
click at [137, 25] on div at bounding box center [133, 17] width 20 height 20
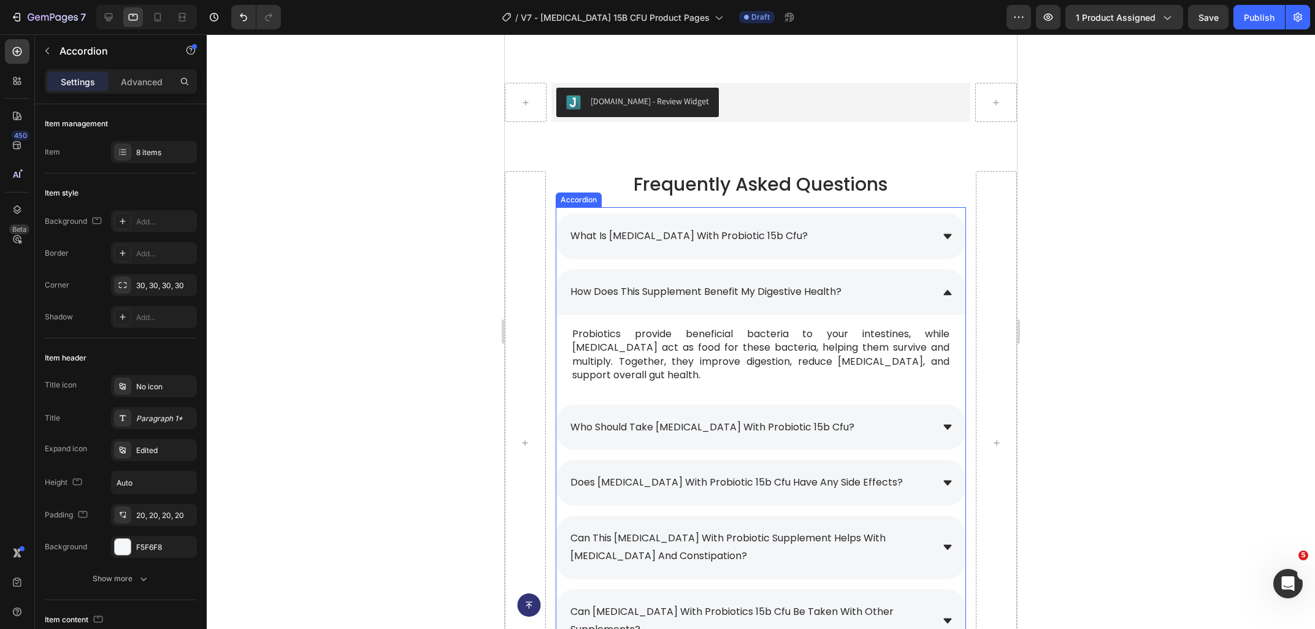
scroll to position [5898, 0]
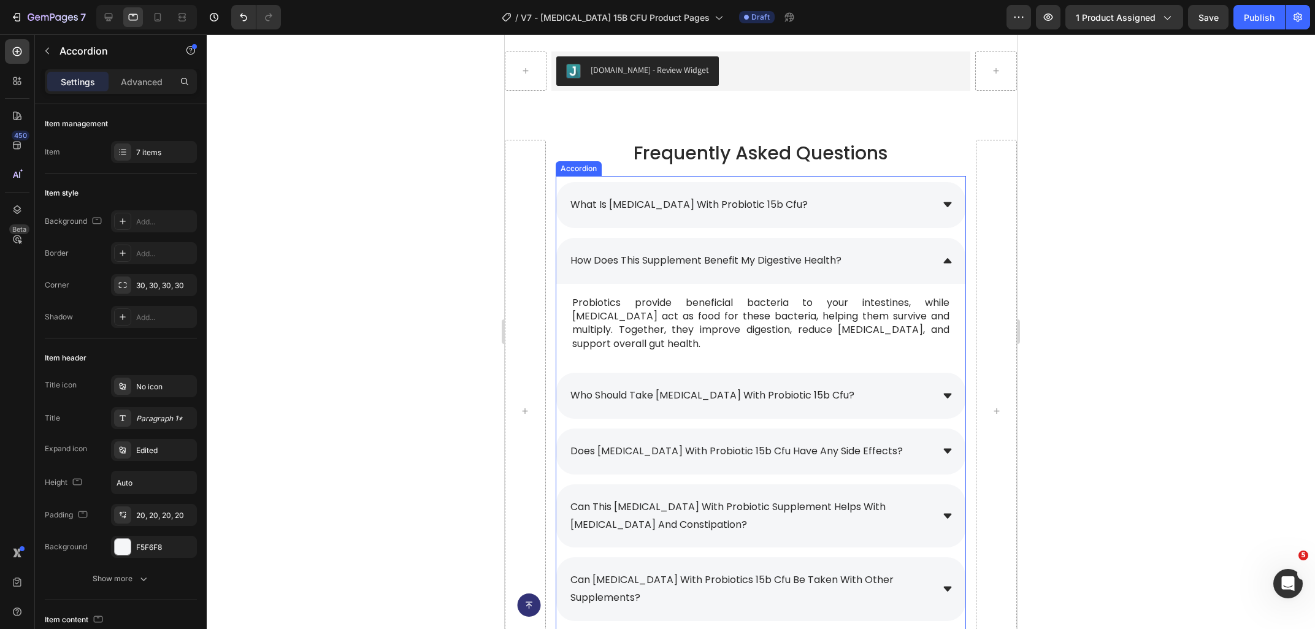
click at [898, 385] on div "who should take [MEDICAL_DATA] with probiotic 15b cfu?" at bounding box center [751, 395] width 364 height 21
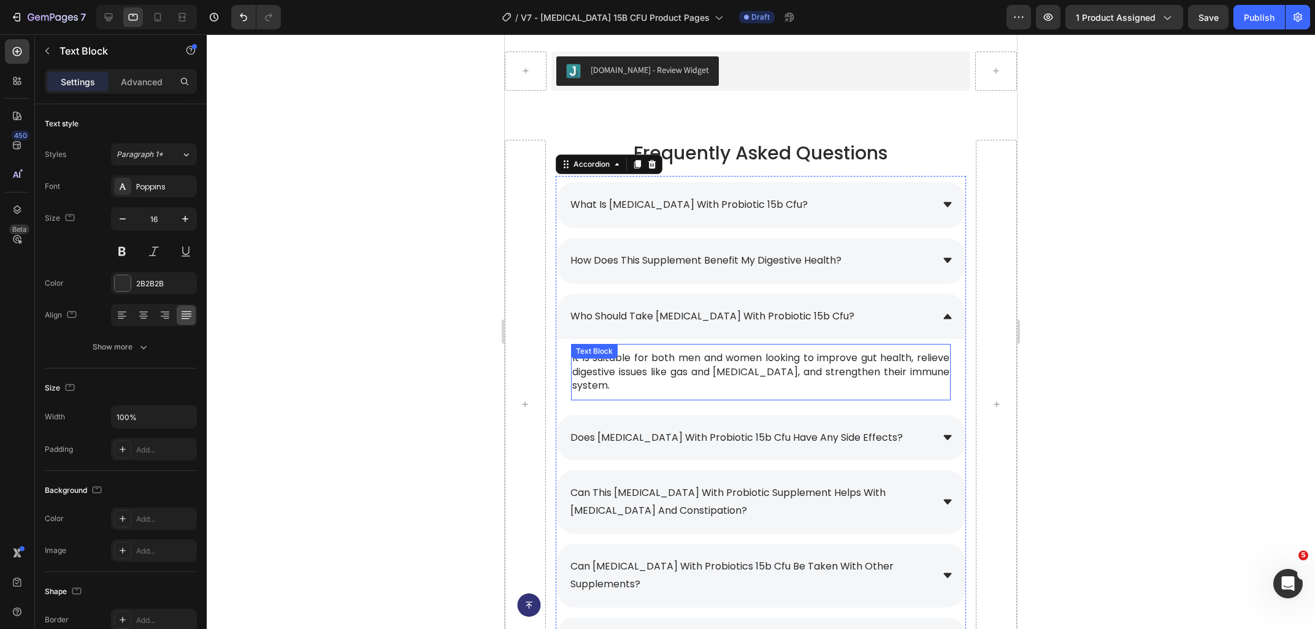
click at [673, 359] on div "It is suitable for both men and women looking to improve gut health, relieve di…" at bounding box center [761, 372] width 380 height 56
click at [673, 359] on div at bounding box center [668, 356] width 15 height 15
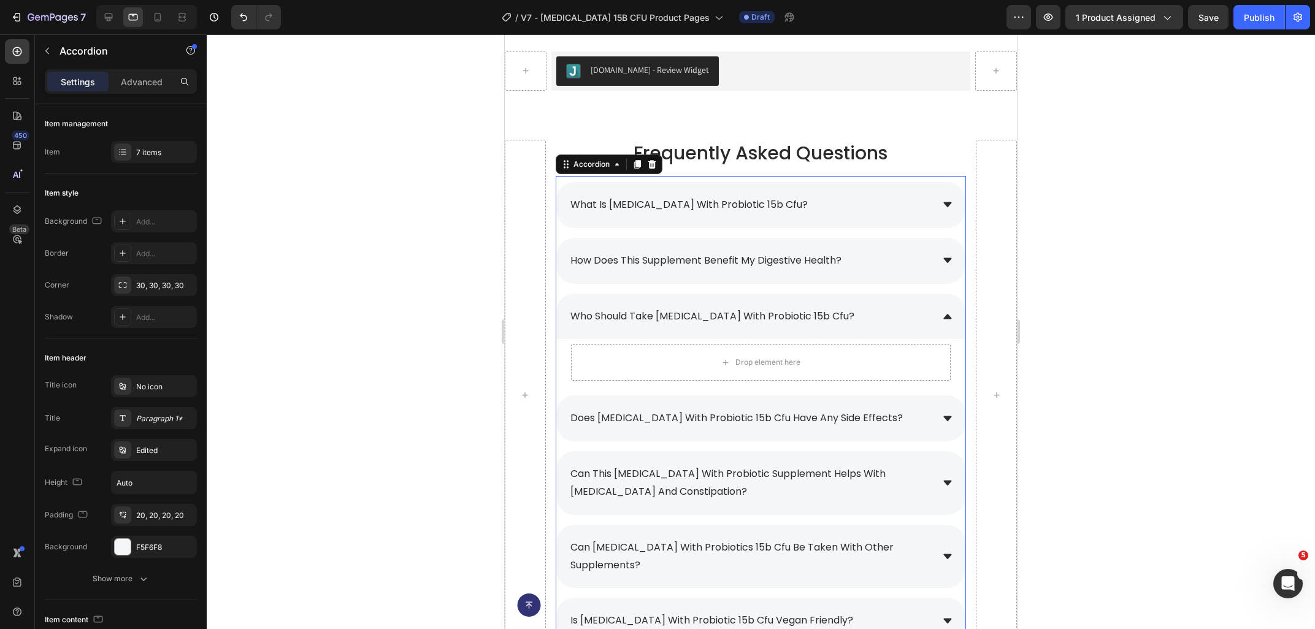
click at [673, 359] on div "Drop element here" at bounding box center [761, 362] width 380 height 37
click at [242, 23] on icon "Undo/Redo" at bounding box center [243, 17] width 12 height 12
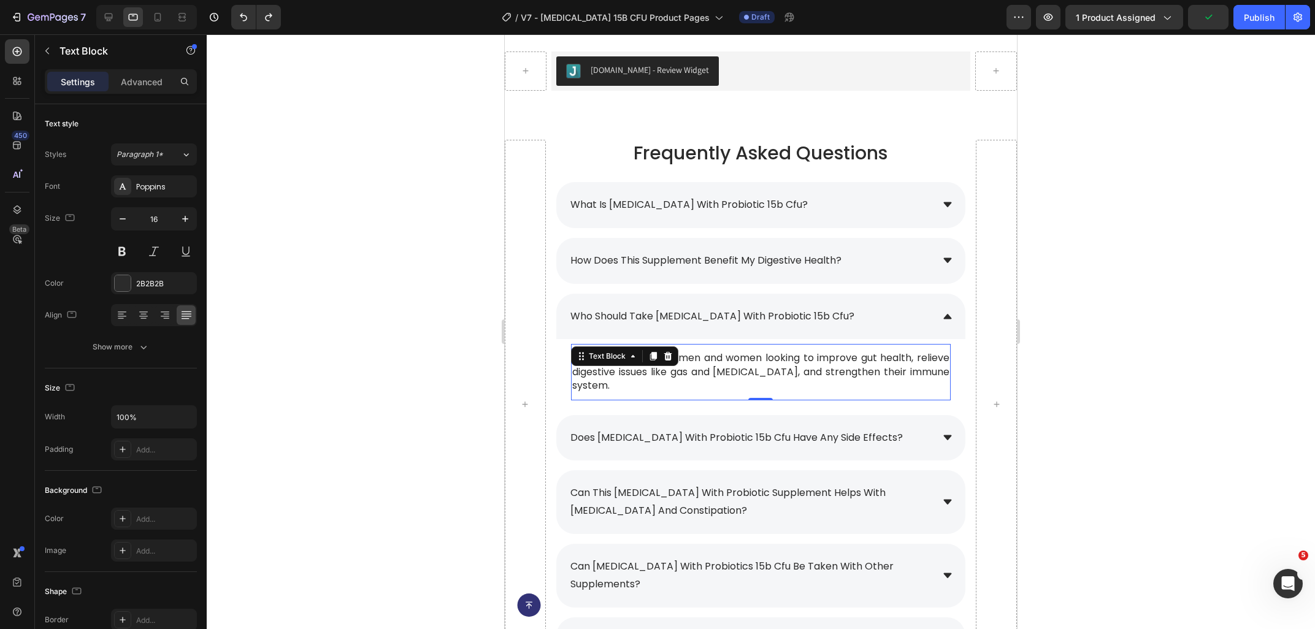
click at [865, 369] on p "It is suitable for both men and women looking to improve gut health, relieve di…" at bounding box center [760, 371] width 377 height 41
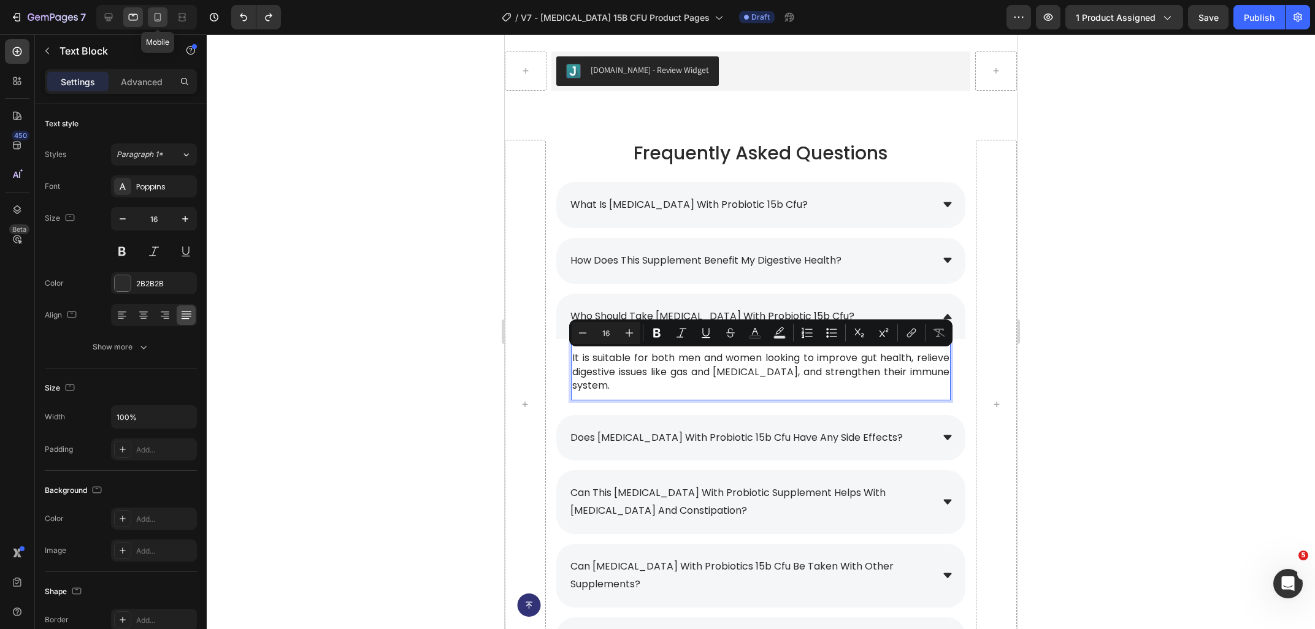
click at [163, 13] on icon at bounding box center [157, 17] width 12 height 12
type input "15"
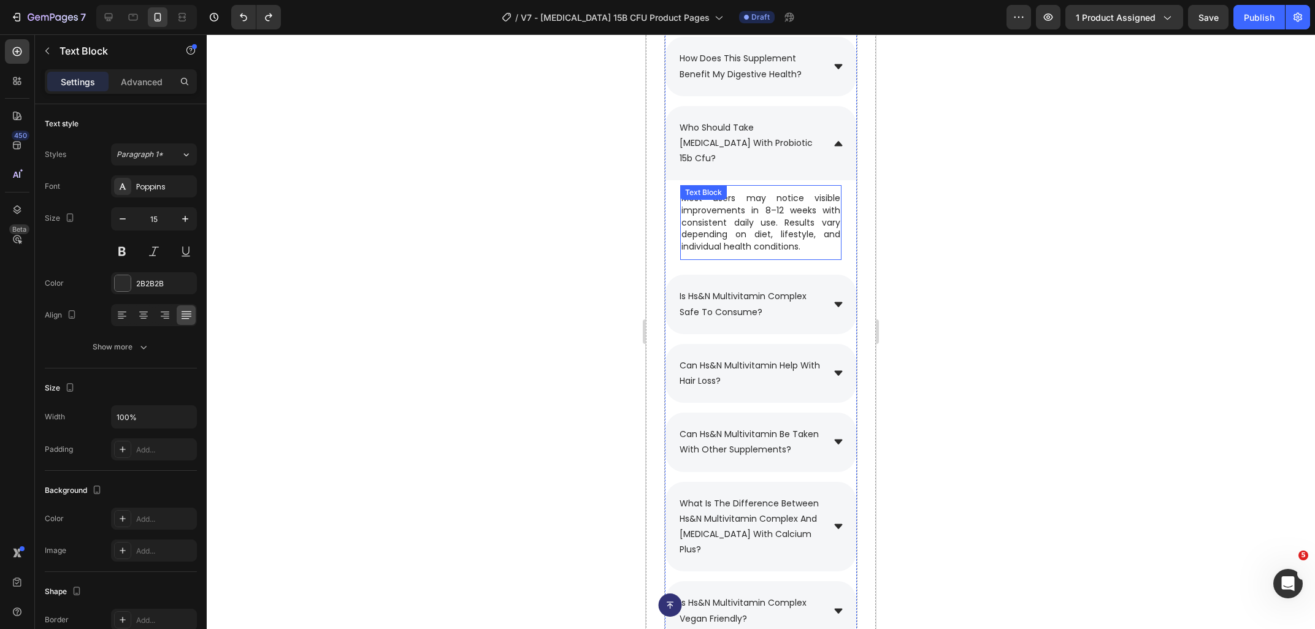
scroll to position [5724, 0]
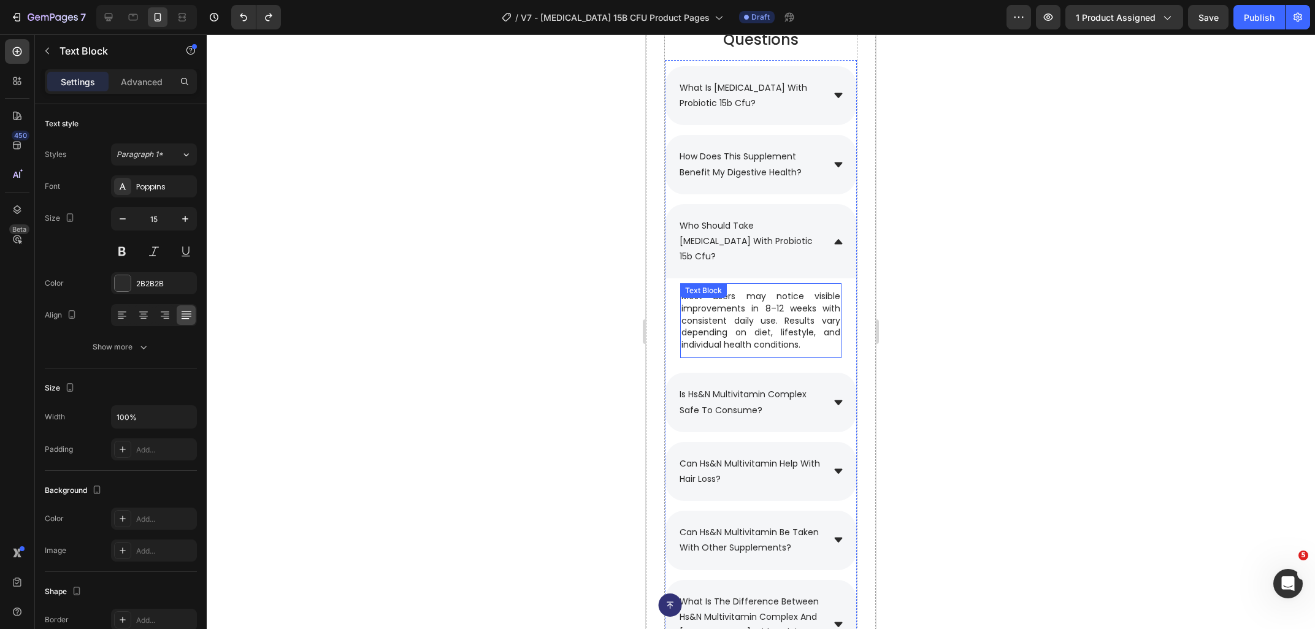
click at [800, 316] on p "Most users may notice visible improvements in 8–12 weeks with consistent daily …" at bounding box center [760, 321] width 159 height 60
click at [808, 327] on p "Most users may notice visible improvements in 8–12 weeks with consistent daily …" at bounding box center [760, 321] width 159 height 60
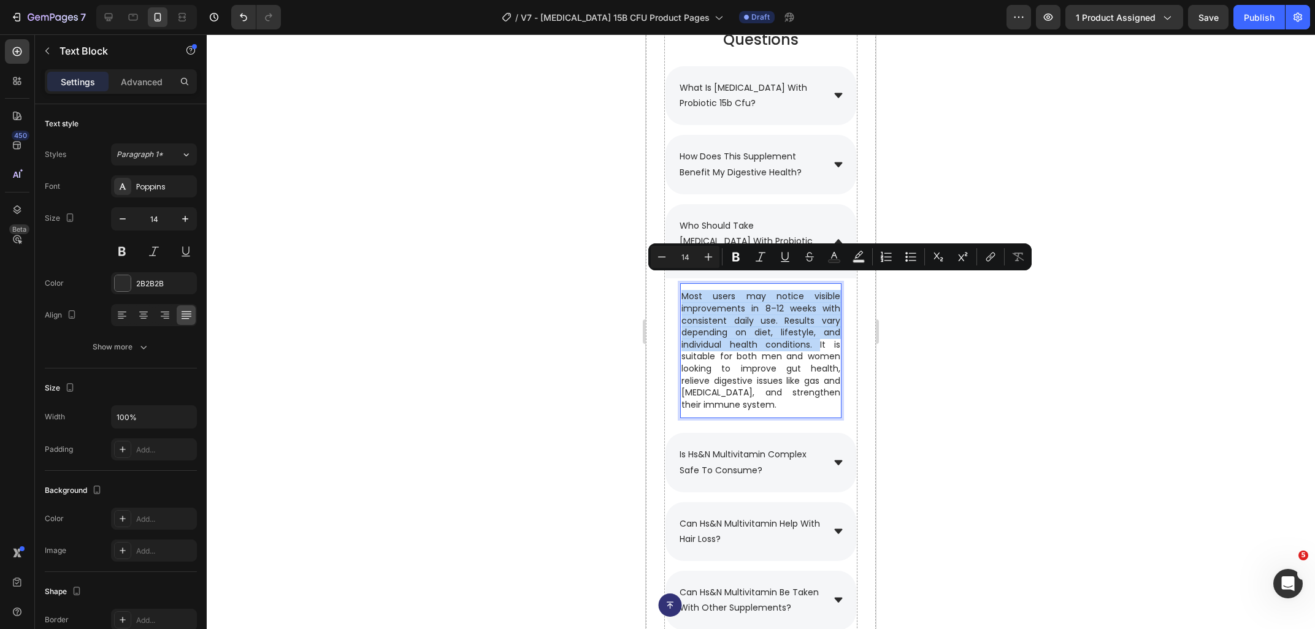
drag, startPoint x: 821, startPoint y: 329, endPoint x: 681, endPoint y: 280, distance: 147.6
click at [681, 289] on div "Most users may notice visible improvements in 8–12 weeks with consistent daily …" at bounding box center [760, 350] width 161 height 123
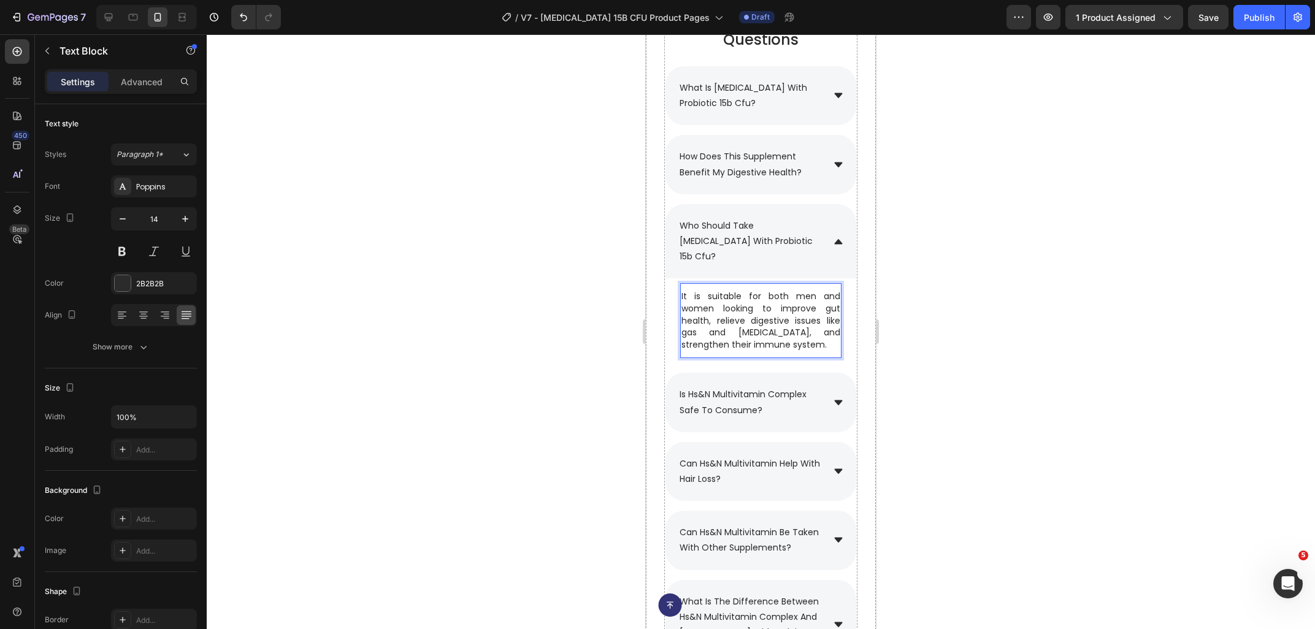
click at [1030, 350] on div at bounding box center [761, 331] width 1108 height 595
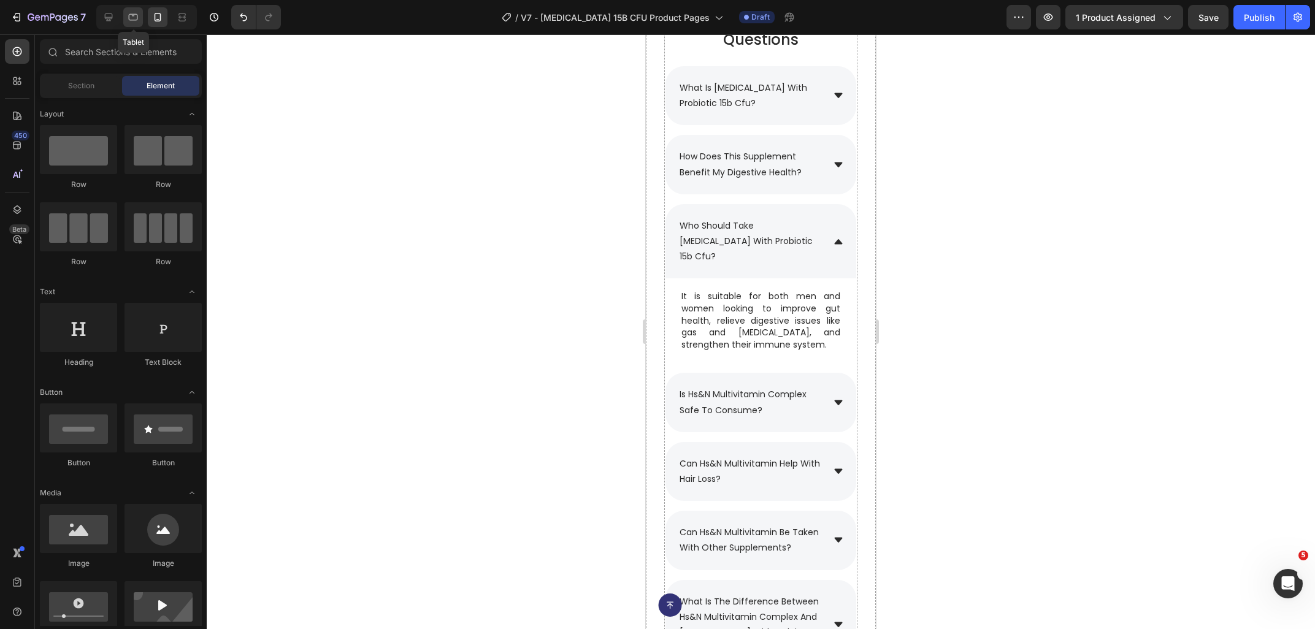
click at [131, 25] on div at bounding box center [133, 17] width 20 height 20
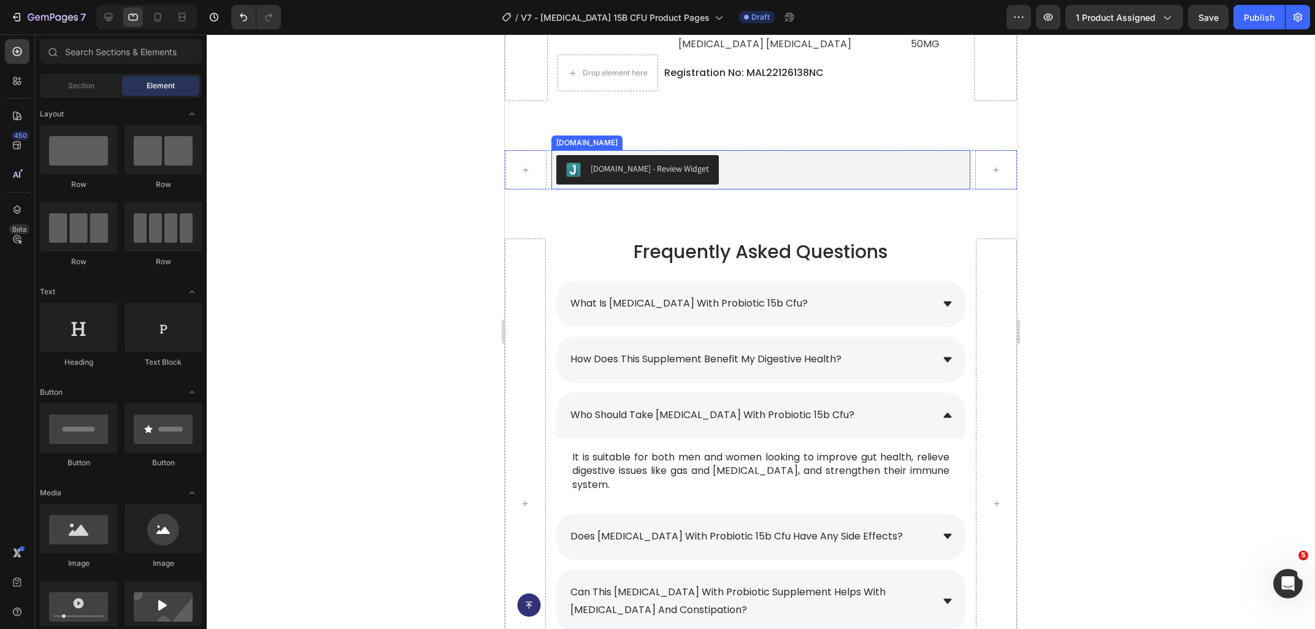
scroll to position [5921, 0]
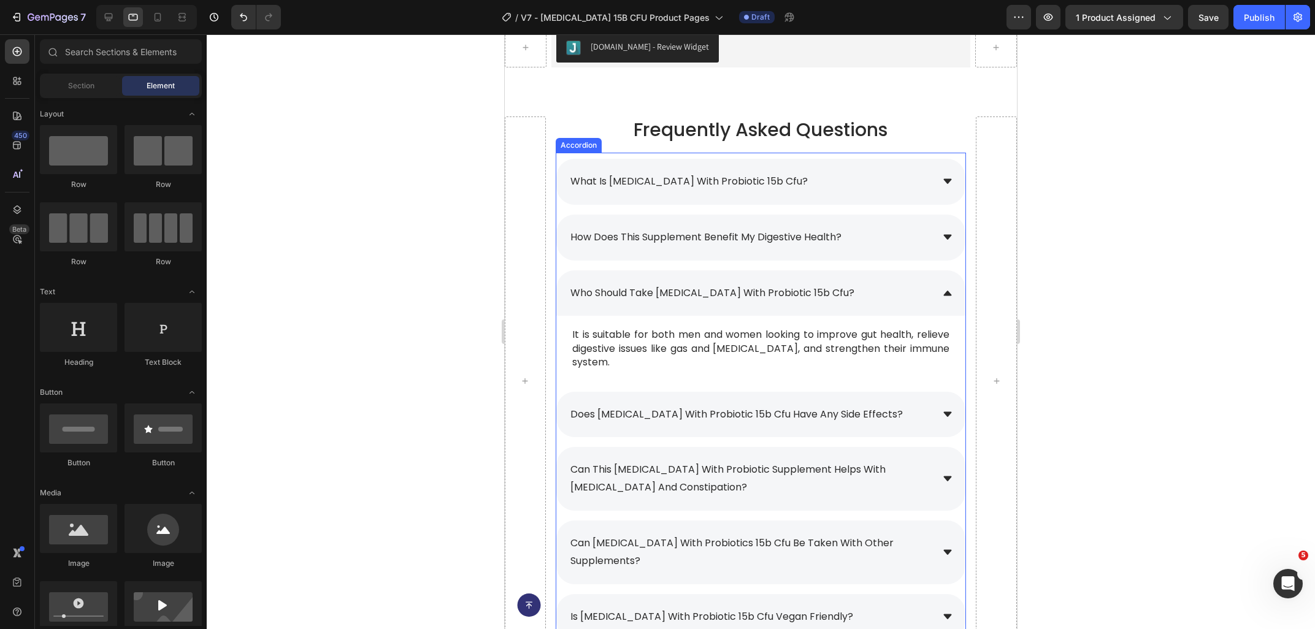
click at [668, 407] on span "does [MEDICAL_DATA] with probiotic 15b cfu have any side effects?" at bounding box center [736, 414] width 332 height 14
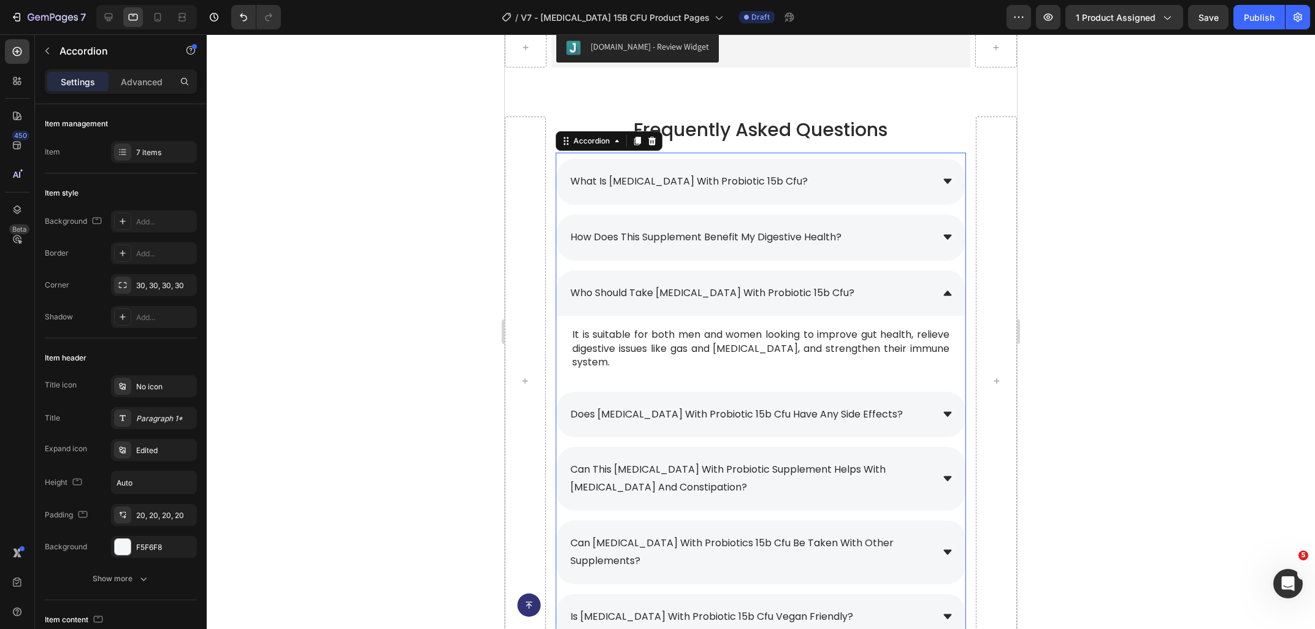
click at [668, 407] on span "does [MEDICAL_DATA] with probiotic 15b cfu have any side effects?" at bounding box center [736, 414] width 332 height 14
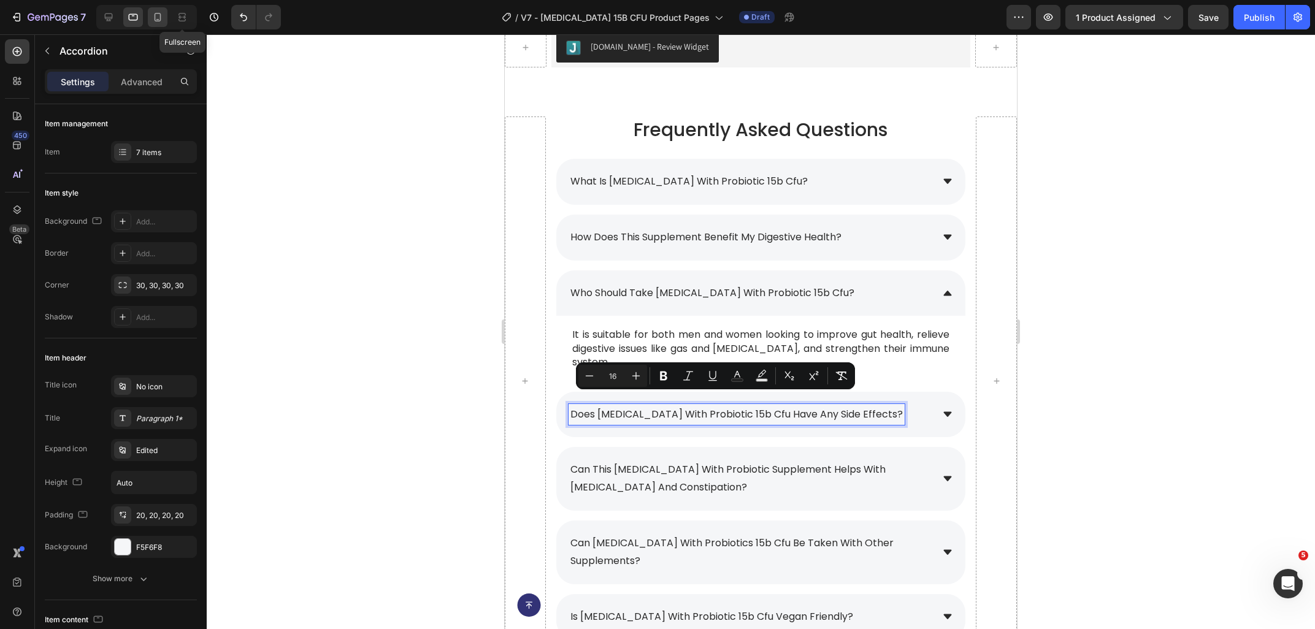
click at [163, 23] on icon at bounding box center [157, 17] width 12 height 12
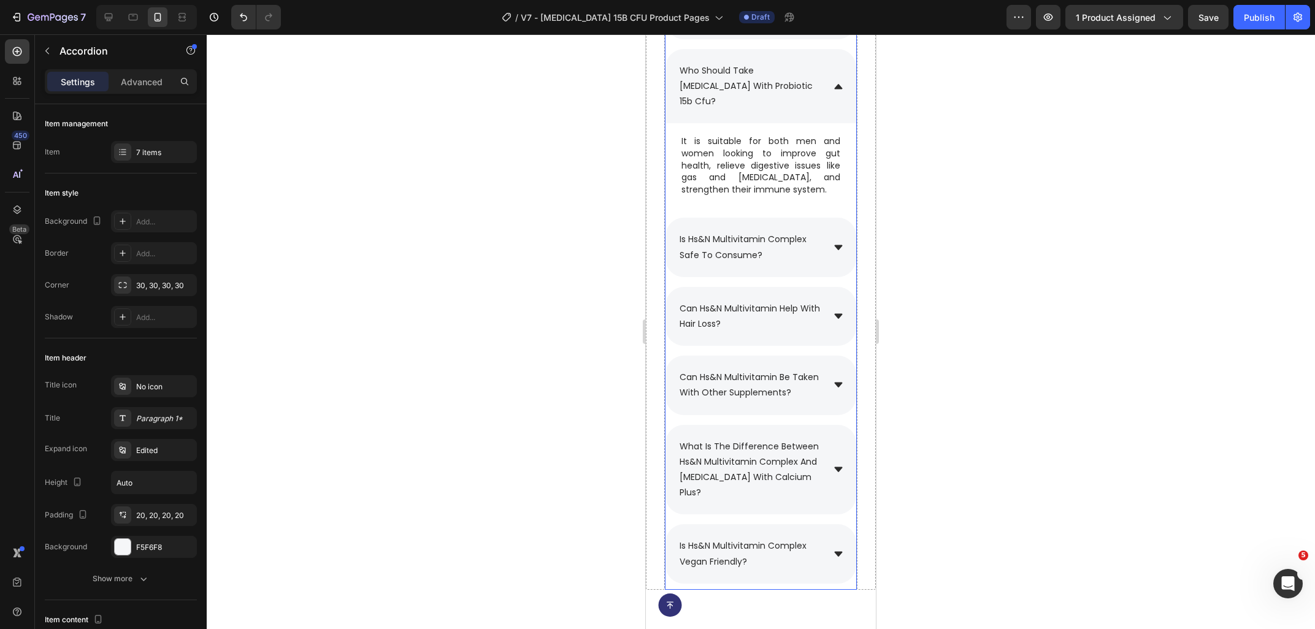
click at [724, 235] on span "is hs&n multivitamin complex safe to consume?" at bounding box center [743, 247] width 127 height 28
click at [777, 243] on p "is hs&n multivitamin complex safe to consume?" at bounding box center [751, 247] width 142 height 31
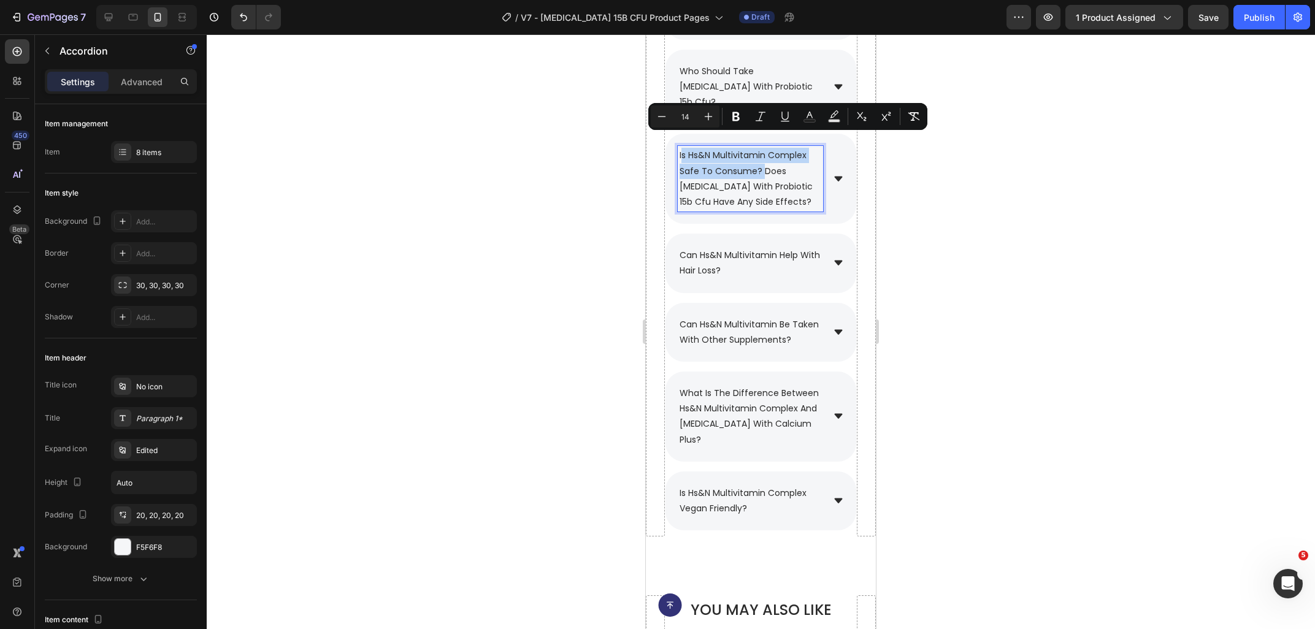
drag, startPoint x: 758, startPoint y: 158, endPoint x: 682, endPoint y: 140, distance: 78.0
click at [682, 149] on span "is hs&n multivitamin complex safe to consume? does [MEDICAL_DATA] with probioti…" at bounding box center [746, 178] width 133 height 59
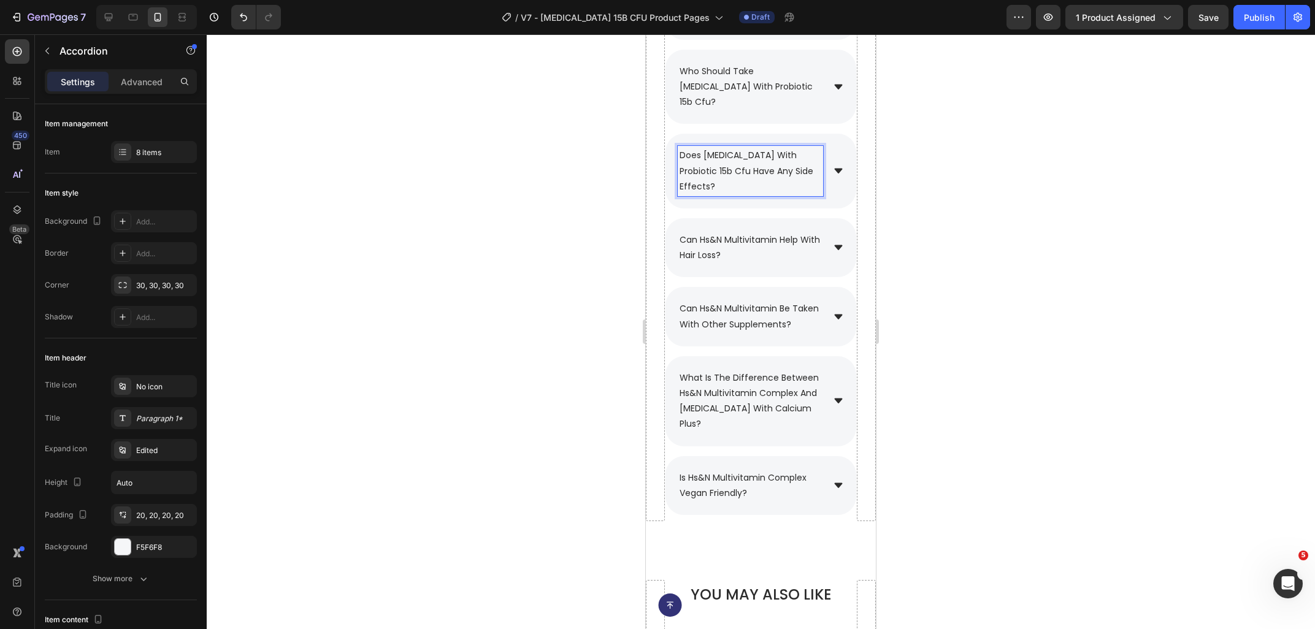
click at [951, 210] on div at bounding box center [761, 331] width 1108 height 595
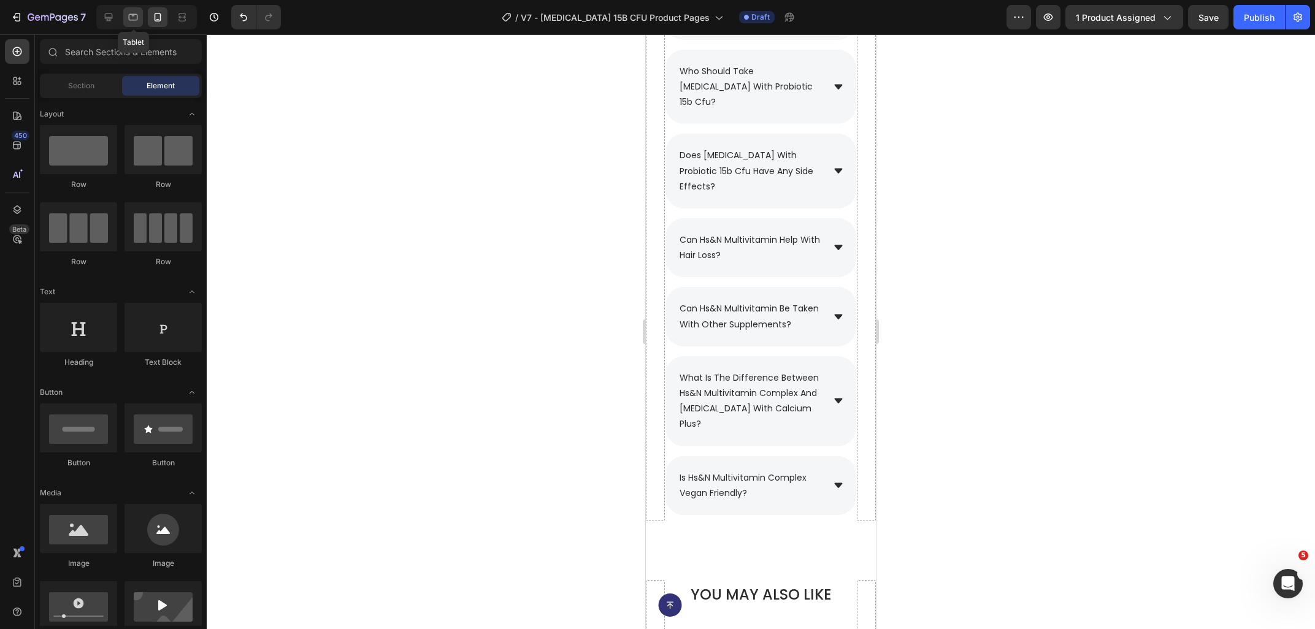
click at [137, 17] on icon at bounding box center [133, 17] width 12 height 12
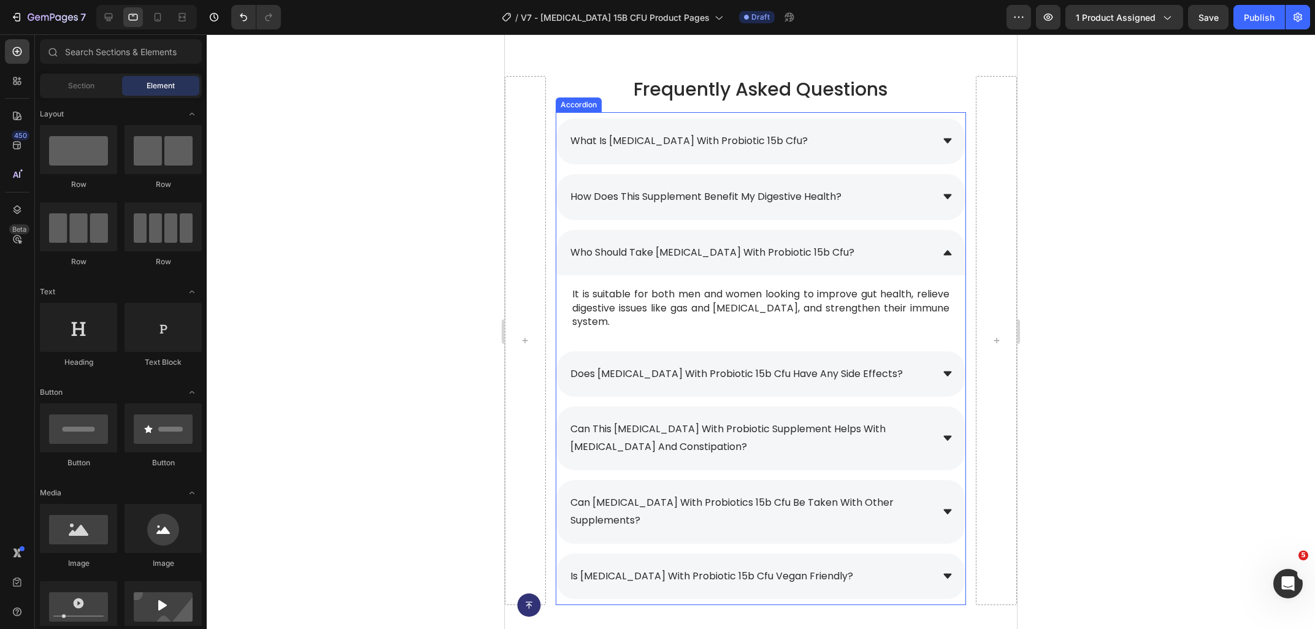
scroll to position [6075, 0]
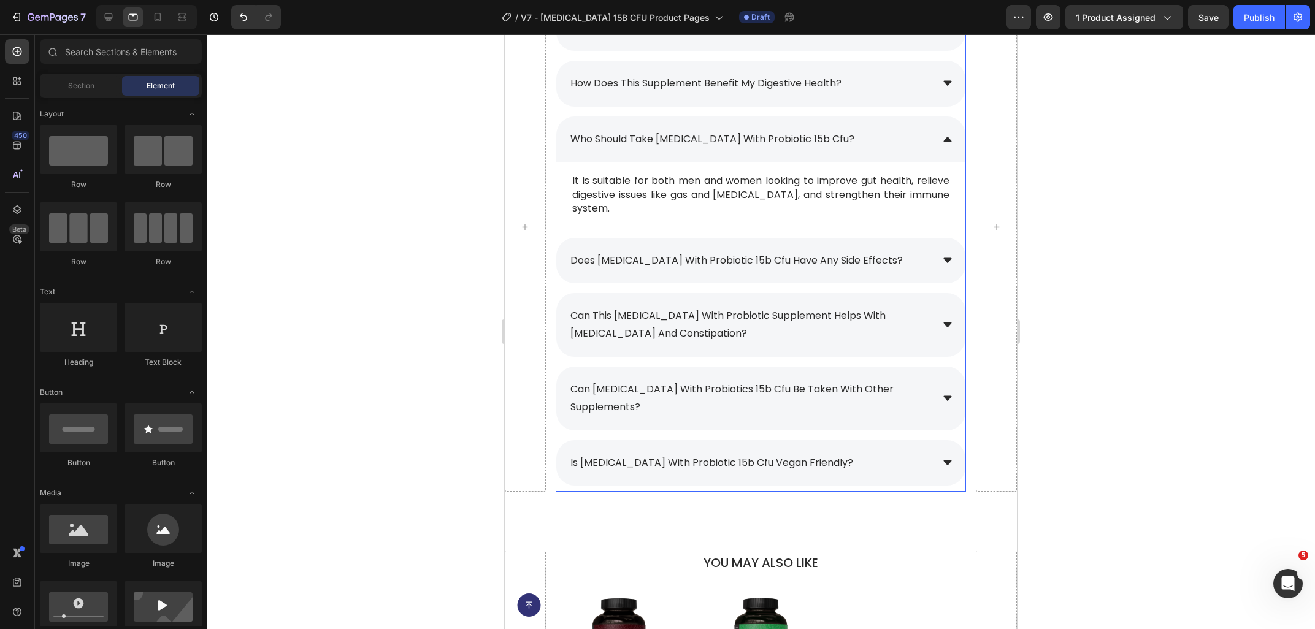
click at [912, 250] on div "does [MEDICAL_DATA] with probiotic 15b cfu have any side effects?" at bounding box center [751, 260] width 364 height 21
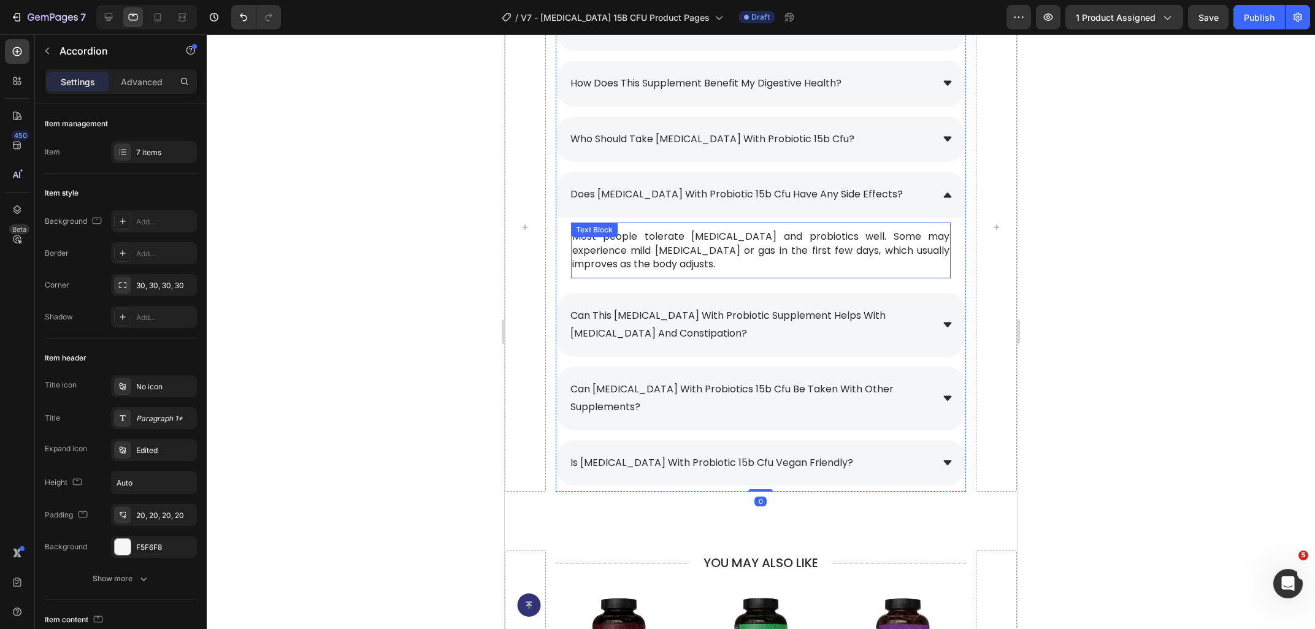
click at [633, 244] on div "Most people tolerate [MEDICAL_DATA] and probiotics well. Some may experience mi…" at bounding box center [761, 251] width 380 height 56
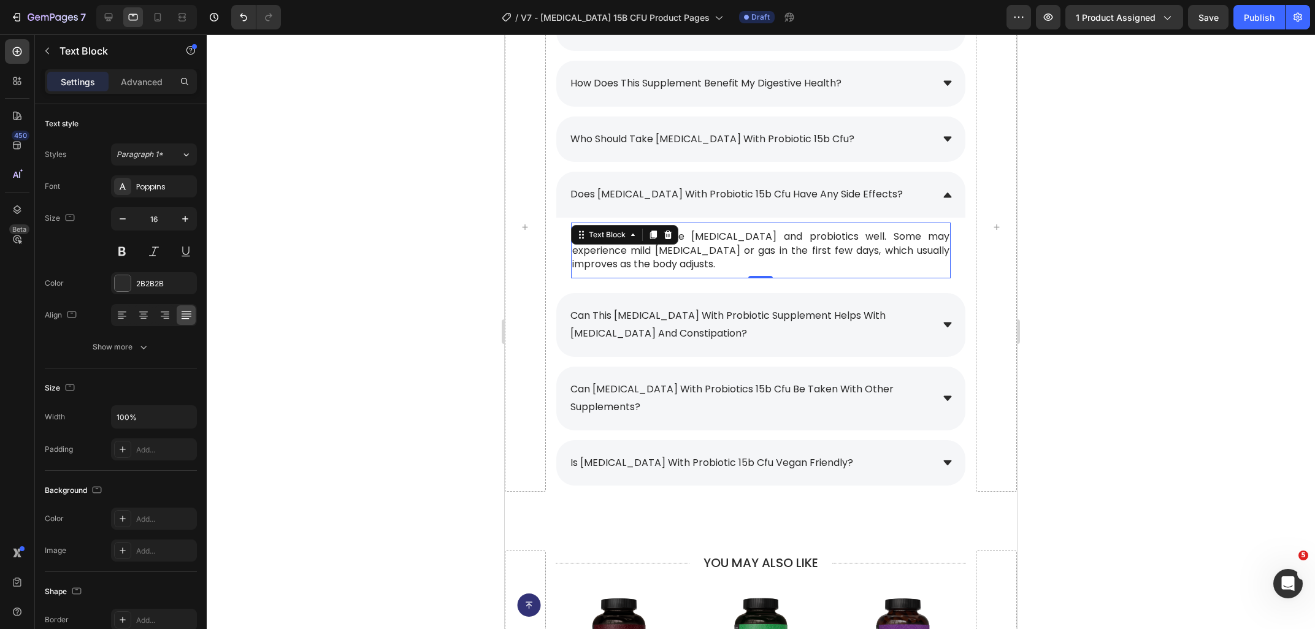
click at [633, 244] on div "Text Block" at bounding box center [624, 235] width 107 height 20
click at [621, 274] on div "Most people tolerate [MEDICAL_DATA] and probiotics well. Some may experience mi…" at bounding box center [761, 251] width 380 height 56
click at [620, 260] on p "Most people tolerate [MEDICAL_DATA] and probiotics well. Some may experience mi…" at bounding box center [760, 250] width 377 height 41
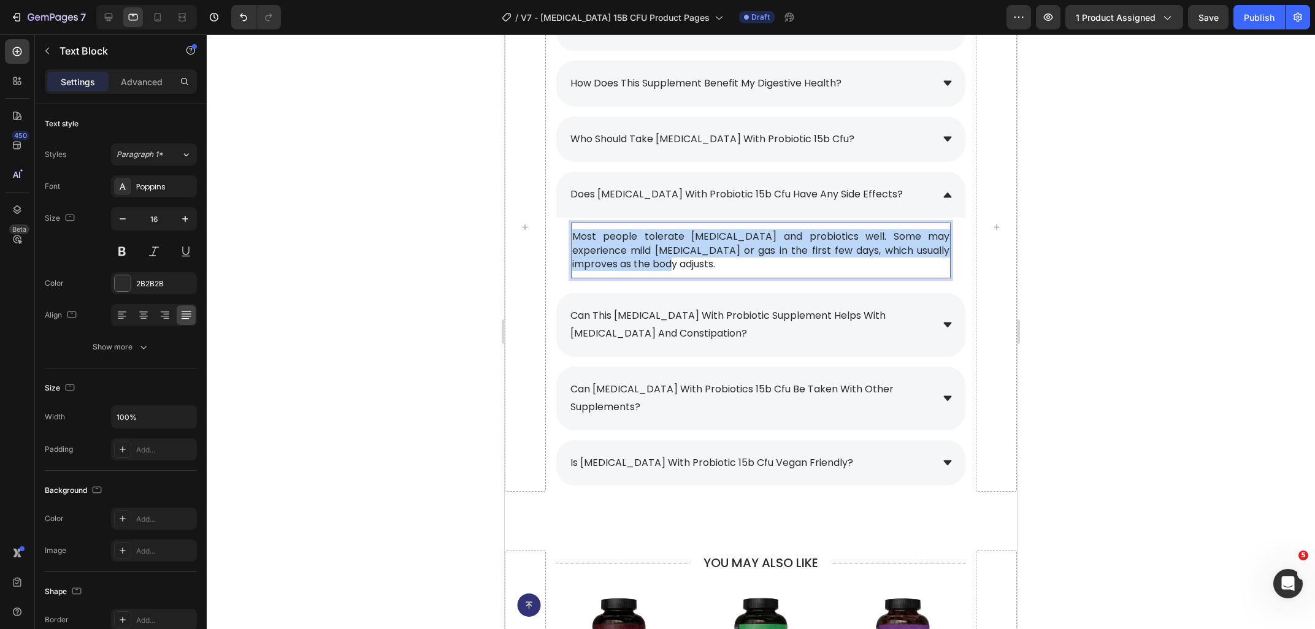
click at [620, 260] on p "Most people tolerate [MEDICAL_DATA] and probiotics well. Some may experience mi…" at bounding box center [760, 250] width 377 height 41
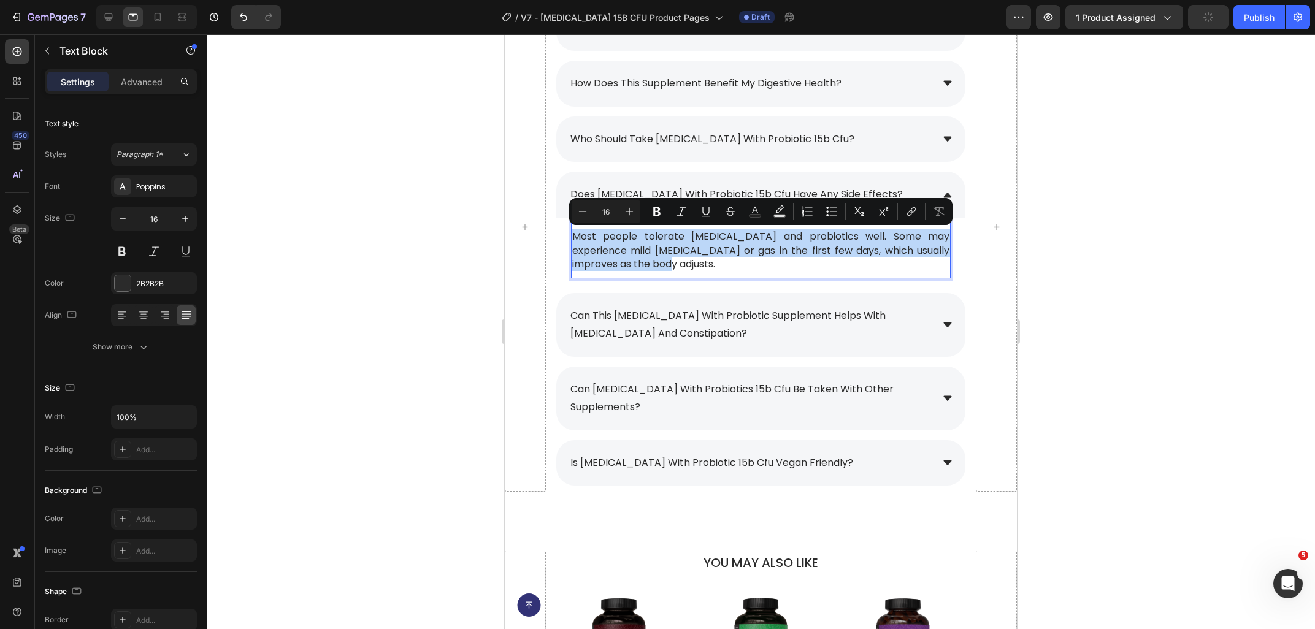
copy p "Most people tolerate [MEDICAL_DATA] and probiotics well. Some may experience mi…"
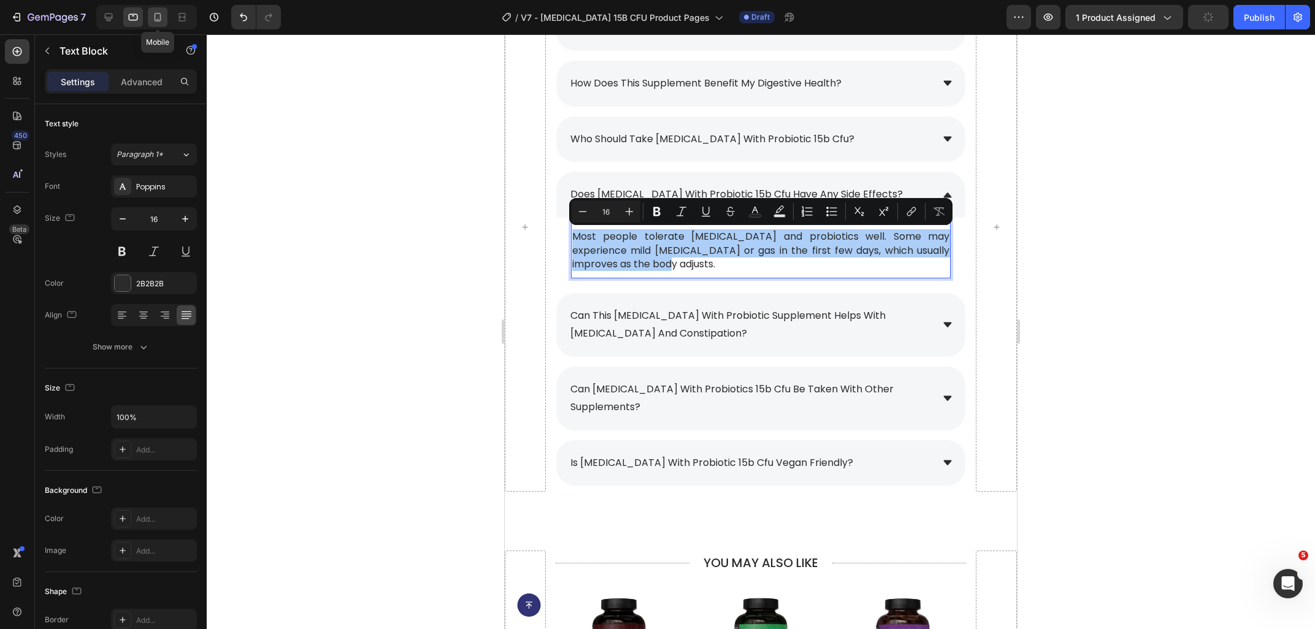
click at [158, 17] on icon at bounding box center [157, 17] width 12 height 12
type input "15"
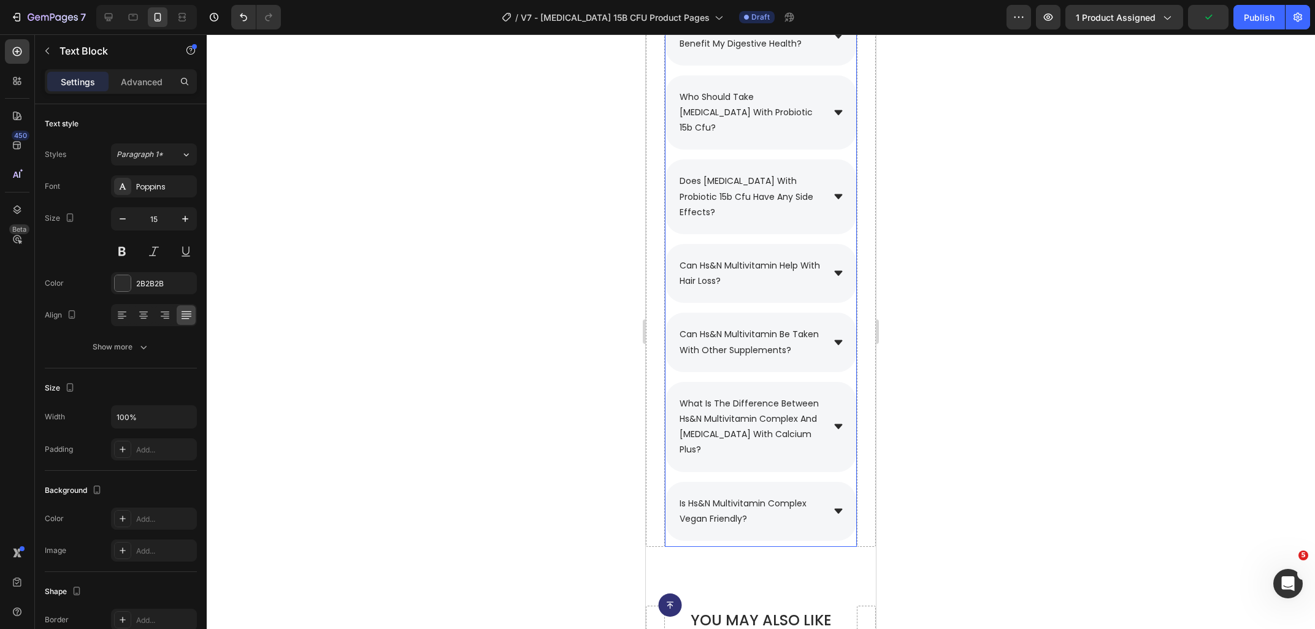
scroll to position [5836, 0]
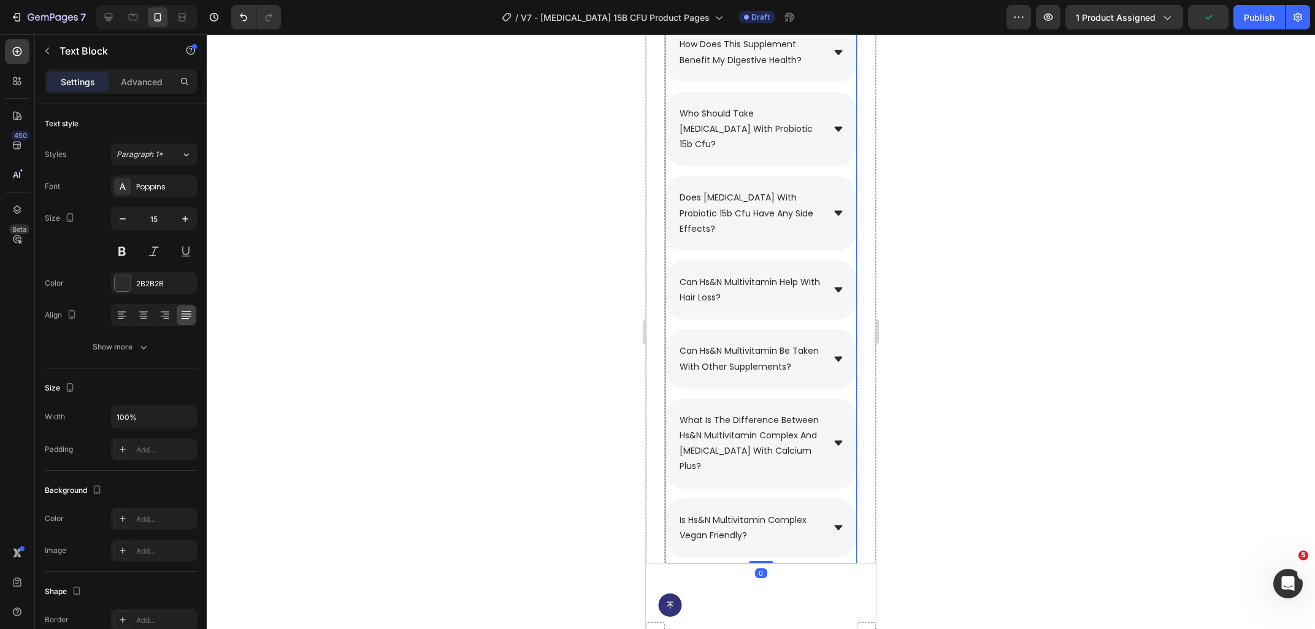
click at [816, 207] on div "does [MEDICAL_DATA] with probiotic 15b cfu have any side effects?" at bounding box center [750, 213] width 145 height 50
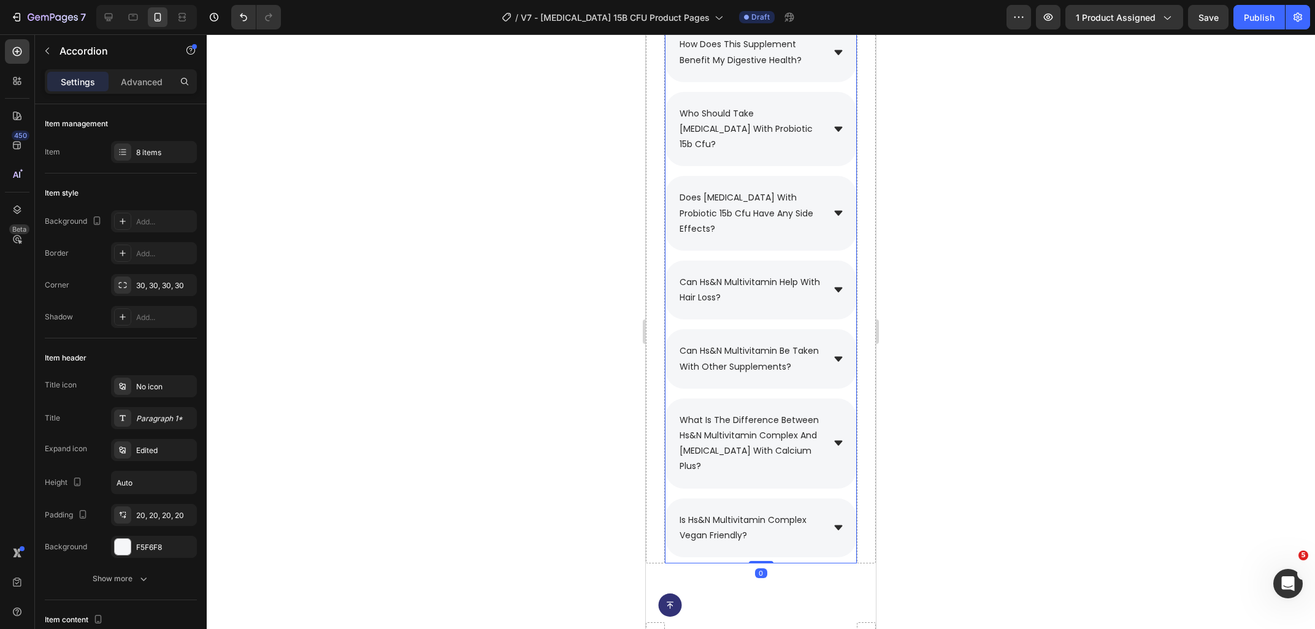
click at [824, 205] on div "does [MEDICAL_DATA] with probiotic 15b cfu have any side effects?" at bounding box center [760, 213] width 191 height 75
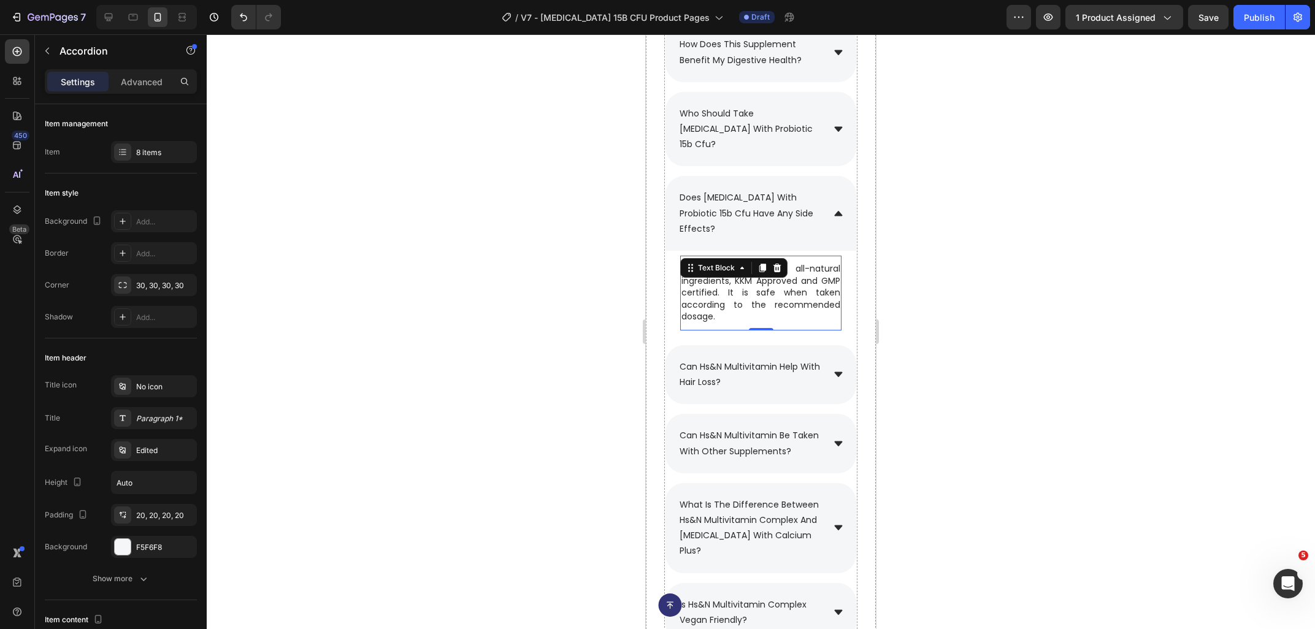
click at [756, 282] on p "Yes, it is made with all-natural ingredients, KKM Approved and GMP certified. I…" at bounding box center [760, 293] width 159 height 60
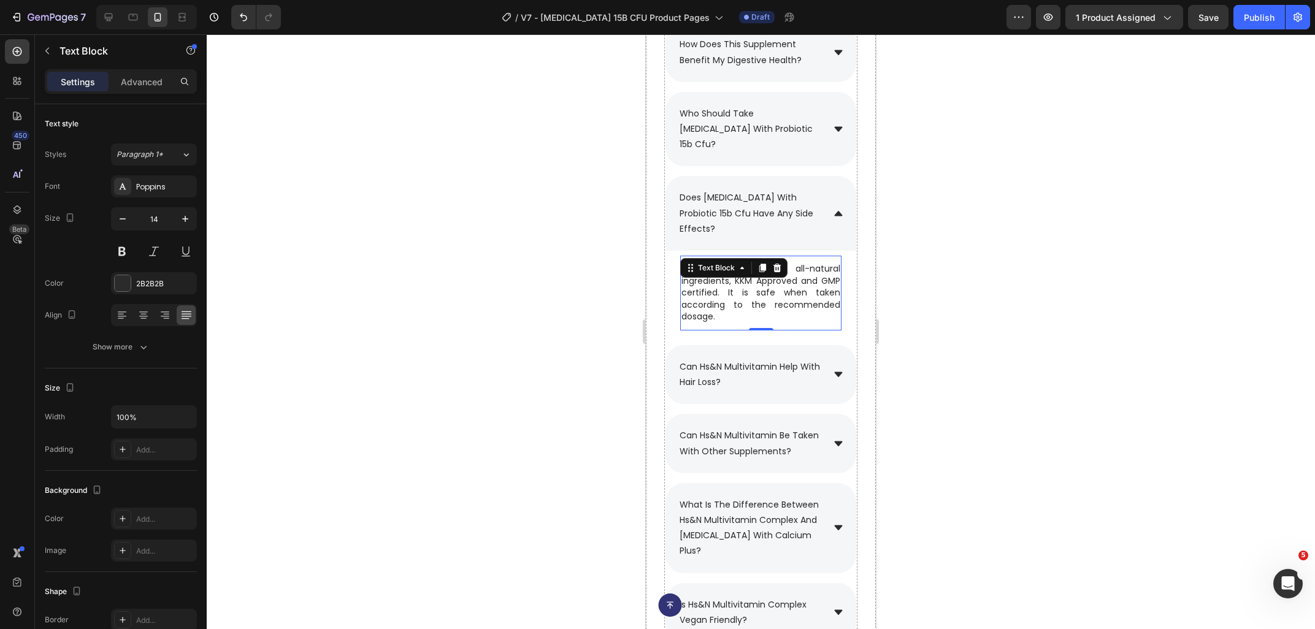
click at [738, 287] on p "Yes, it is made with all-natural ingredients, KKM Approved and GMP certified. I…" at bounding box center [760, 293] width 159 height 60
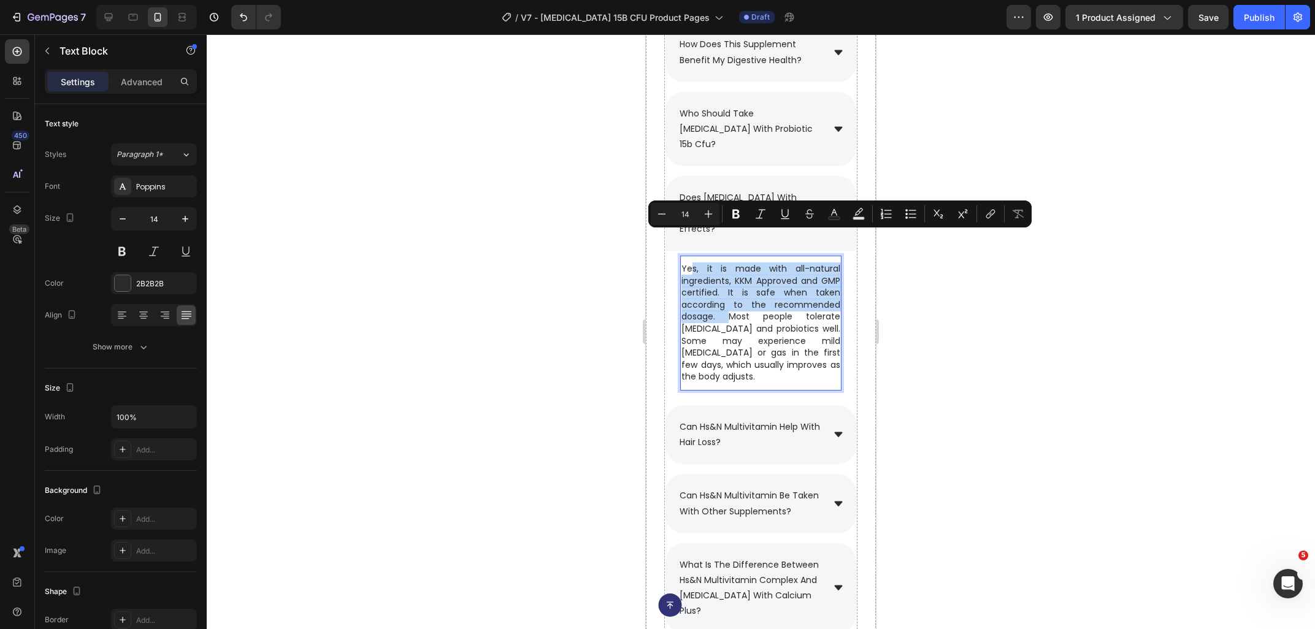
drag, startPoint x: 730, startPoint y: 287, endPoint x: 689, endPoint y: 236, distance: 65.4
click at [689, 263] on p "Yes, it is made with all-natural ingredients, KKM Approved and GMP certified. I…" at bounding box center [760, 323] width 159 height 120
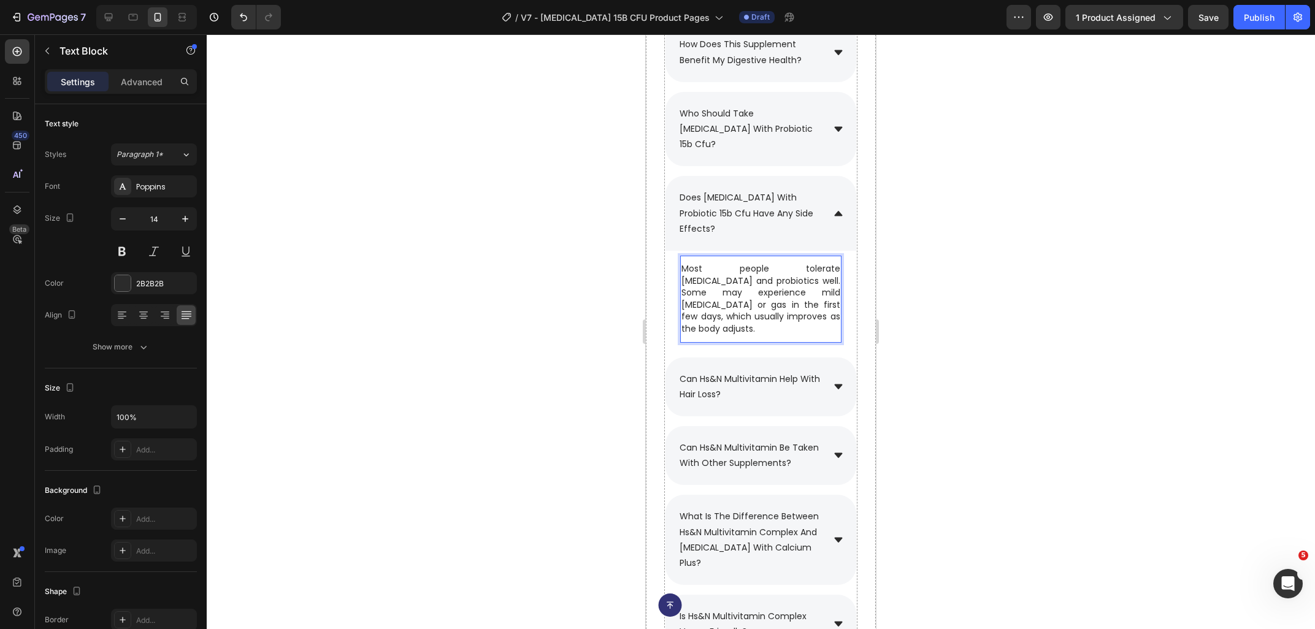
click at [932, 298] on div at bounding box center [761, 331] width 1108 height 595
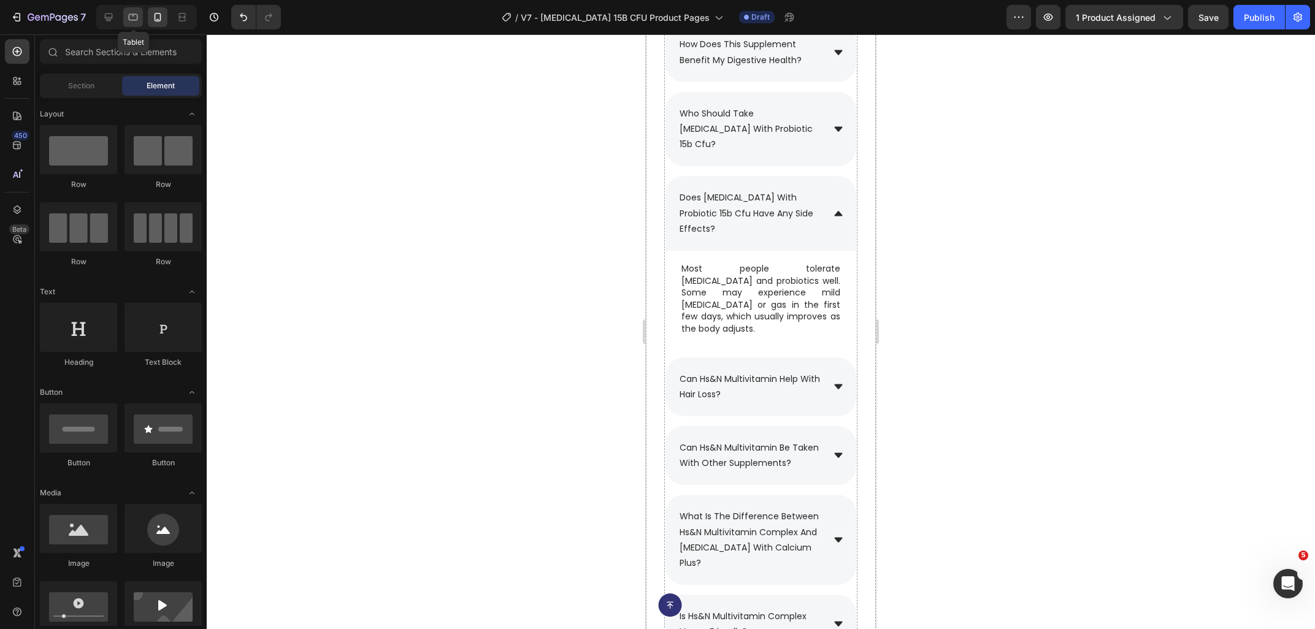
click at [135, 18] on icon at bounding box center [133, 17] width 12 height 12
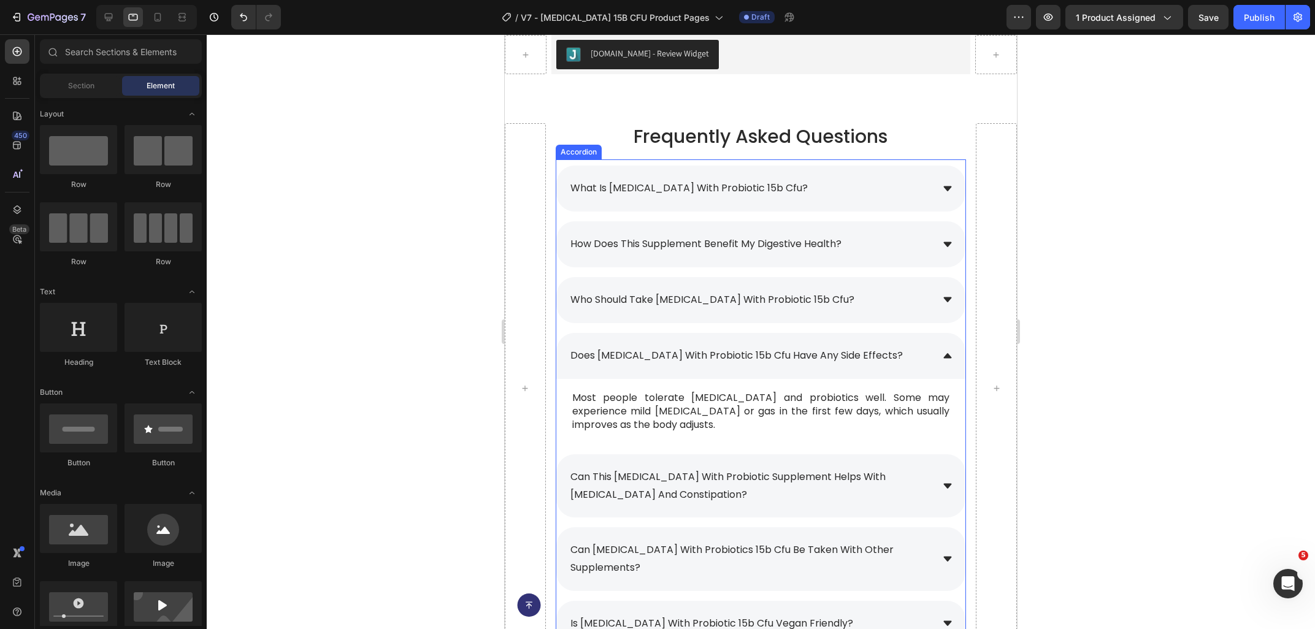
scroll to position [6034, 0]
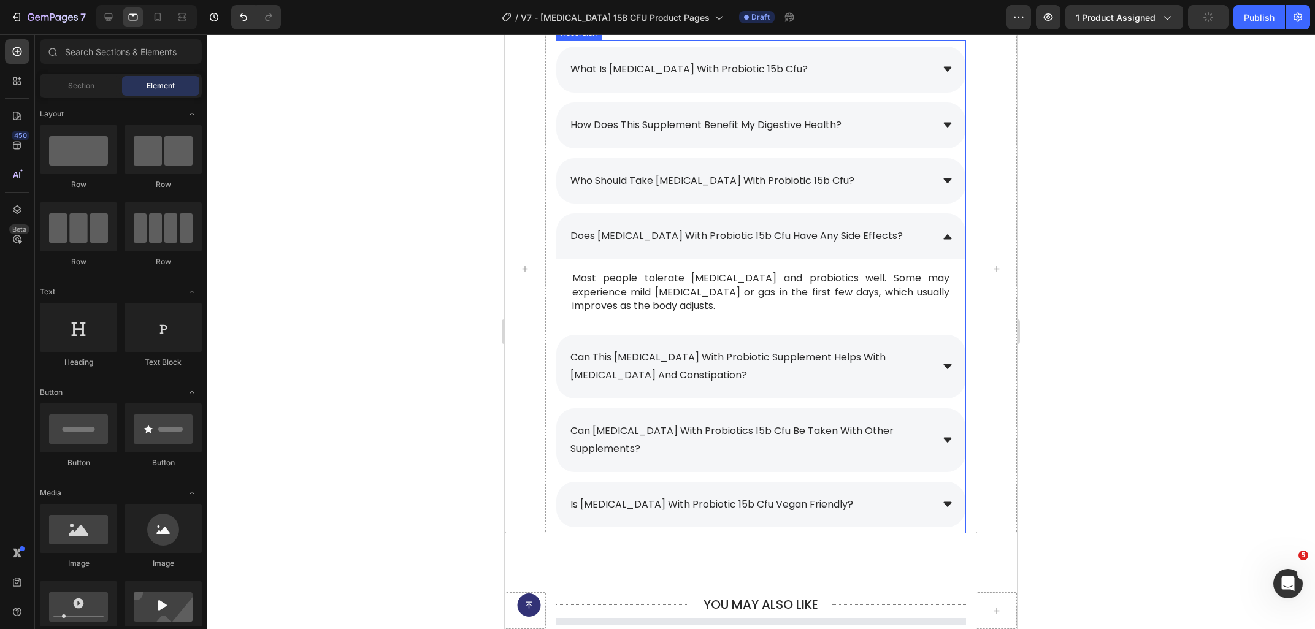
click at [619, 365] on span "can this [MEDICAL_DATA] with probiotic supplement helps with [MEDICAL_DATA] and…" at bounding box center [727, 366] width 315 height 32
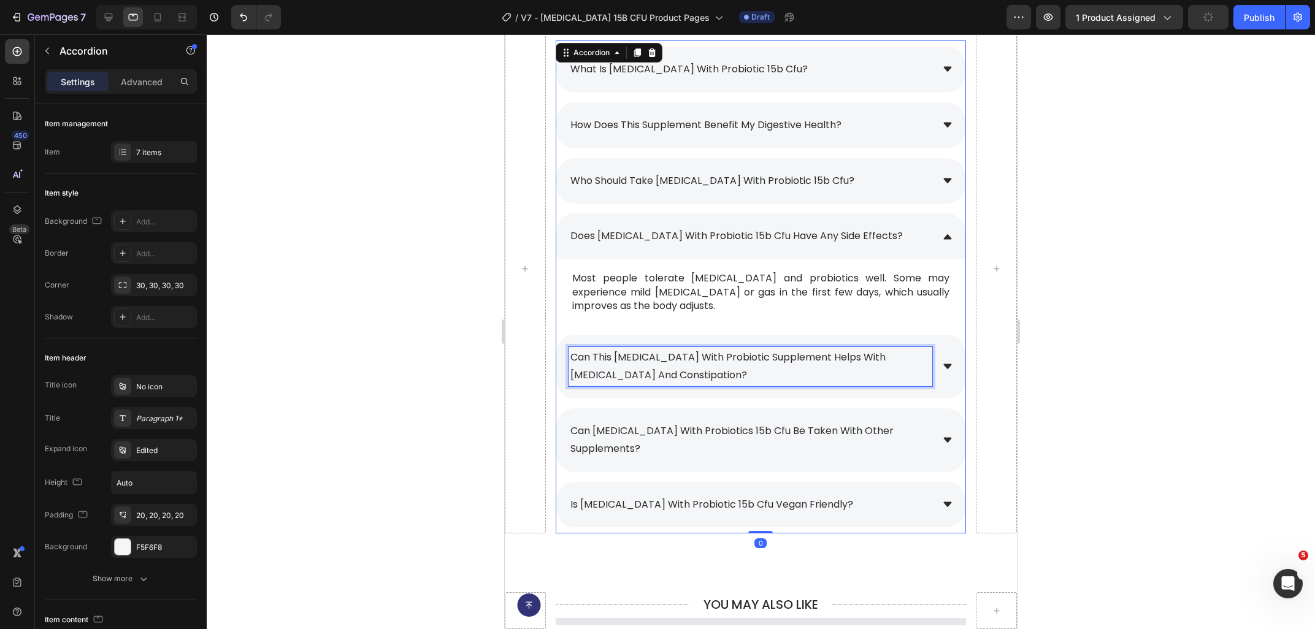
click at [619, 365] on span "can this [MEDICAL_DATA] with probiotic supplement helps with [MEDICAL_DATA] and…" at bounding box center [727, 366] width 315 height 32
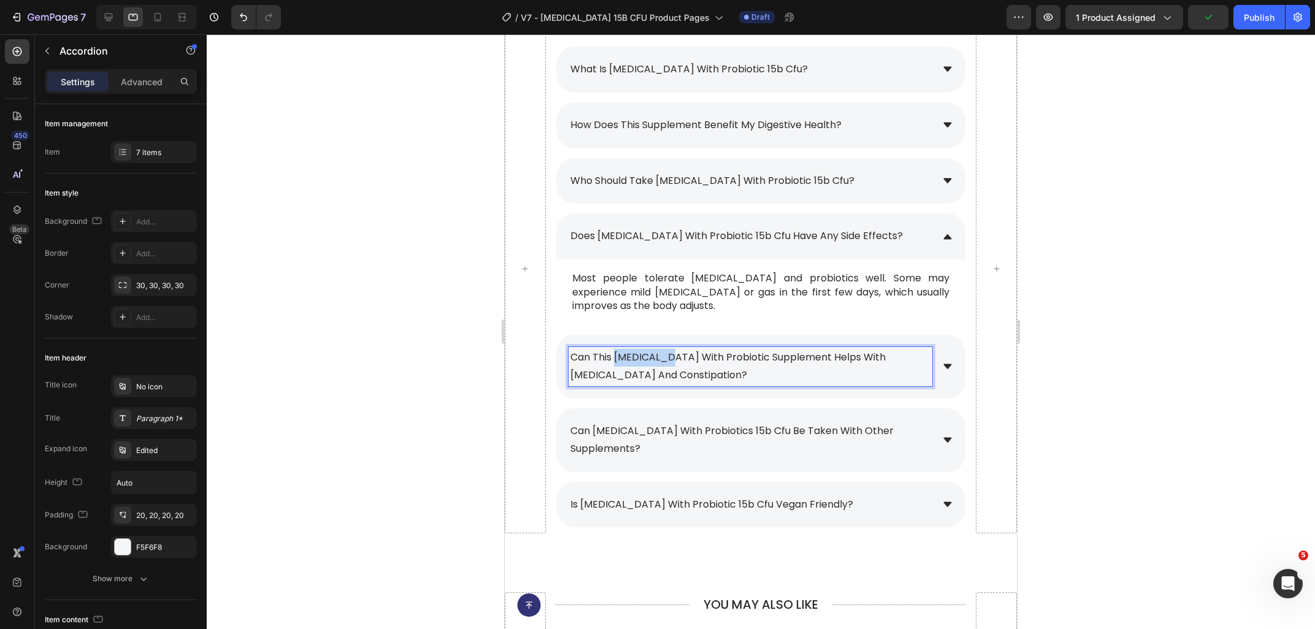
click at [619, 365] on span "can this [MEDICAL_DATA] with probiotic supplement helps with [MEDICAL_DATA] and…" at bounding box center [727, 366] width 315 height 32
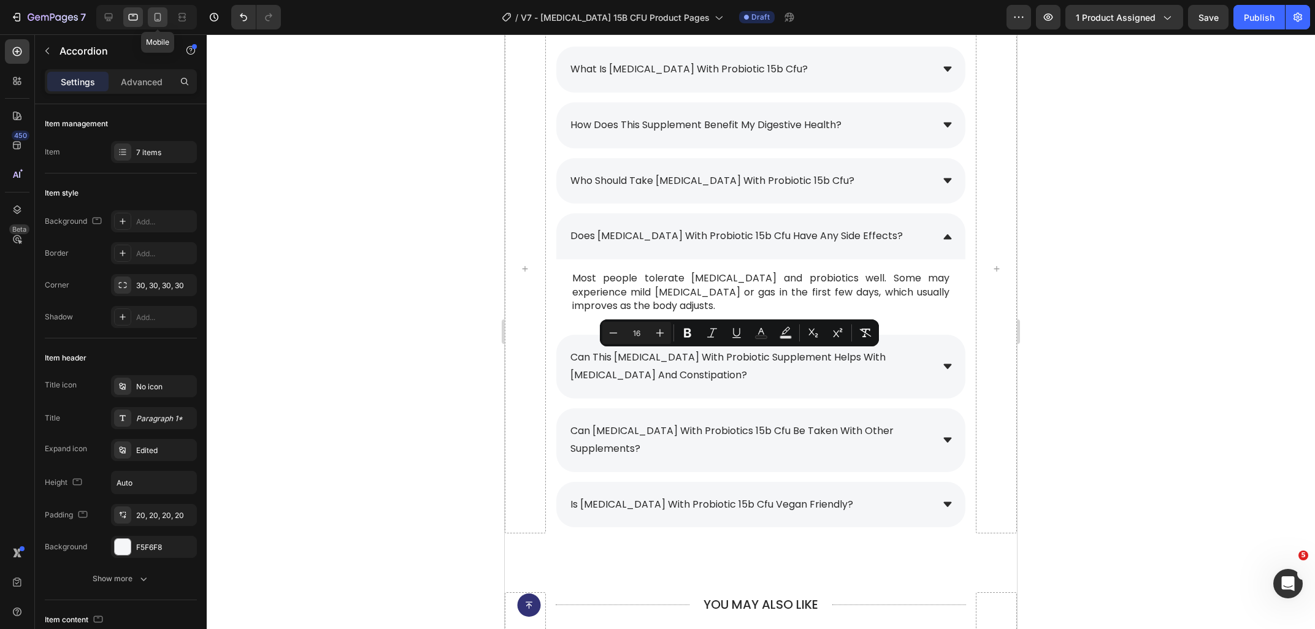
click at [153, 17] on icon at bounding box center [157, 17] width 12 height 12
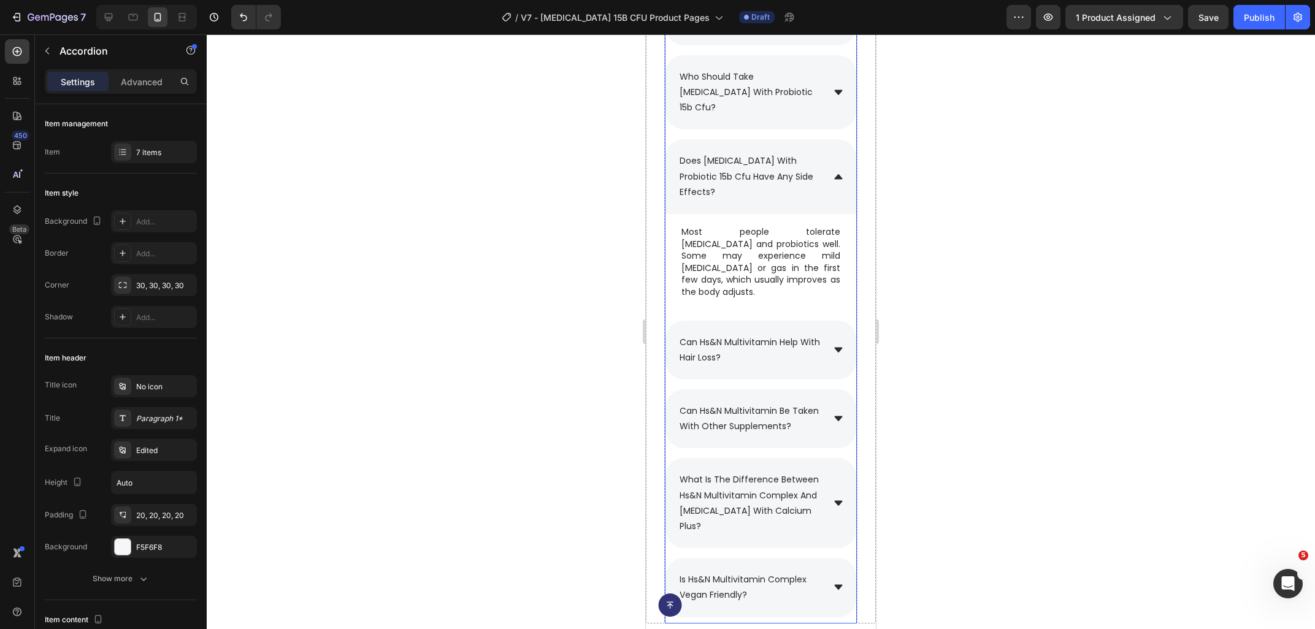
scroll to position [5859, 0]
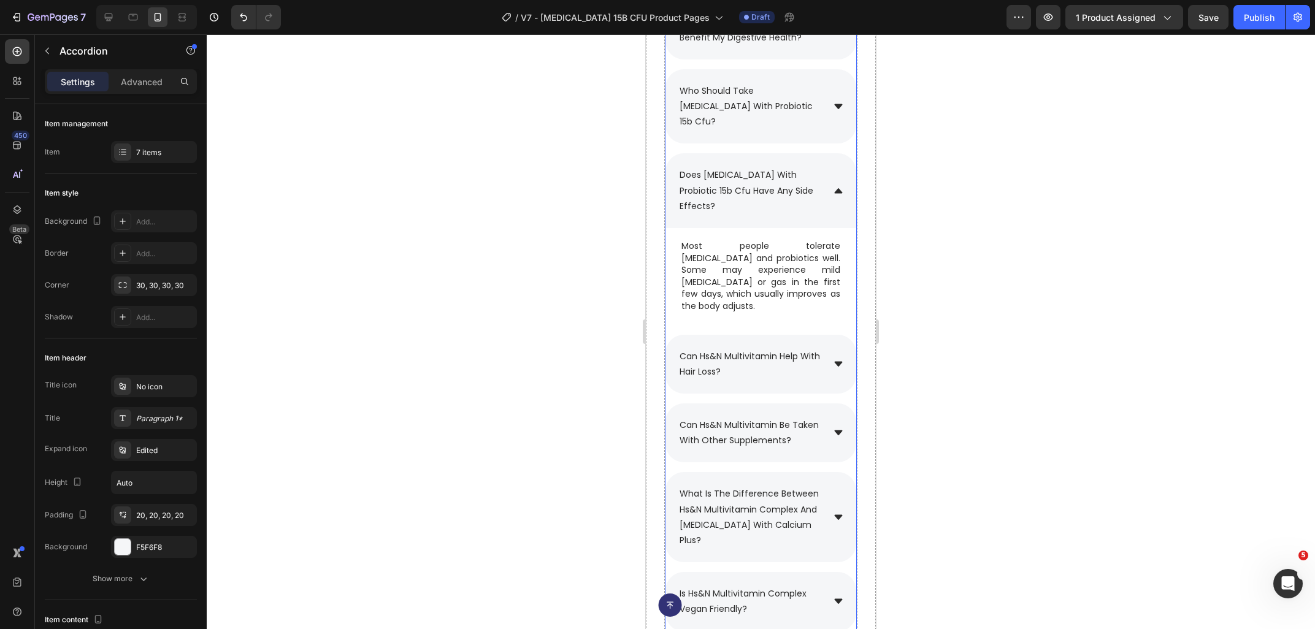
click at [718, 350] on span "can hs&n multivitamin help with hair loss?" at bounding box center [750, 364] width 140 height 28
click at [736, 349] on p "can hs&n multivitamin help with hair loss?" at bounding box center [751, 364] width 142 height 31
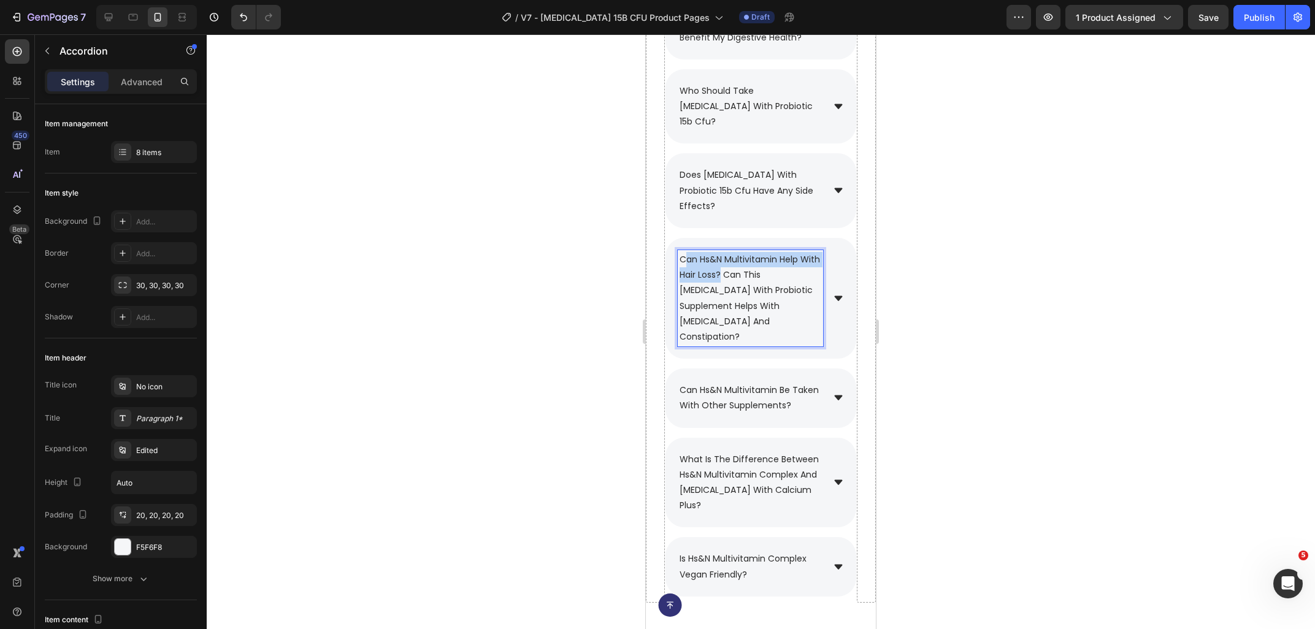
drag, startPoint x: 711, startPoint y: 242, endPoint x: 688, endPoint y: 233, distance: 24.3
click at [688, 253] on span "can hs&n multivitamin help with hair loss? can this [MEDICAL_DATA] with probiot…" at bounding box center [750, 298] width 140 height 90
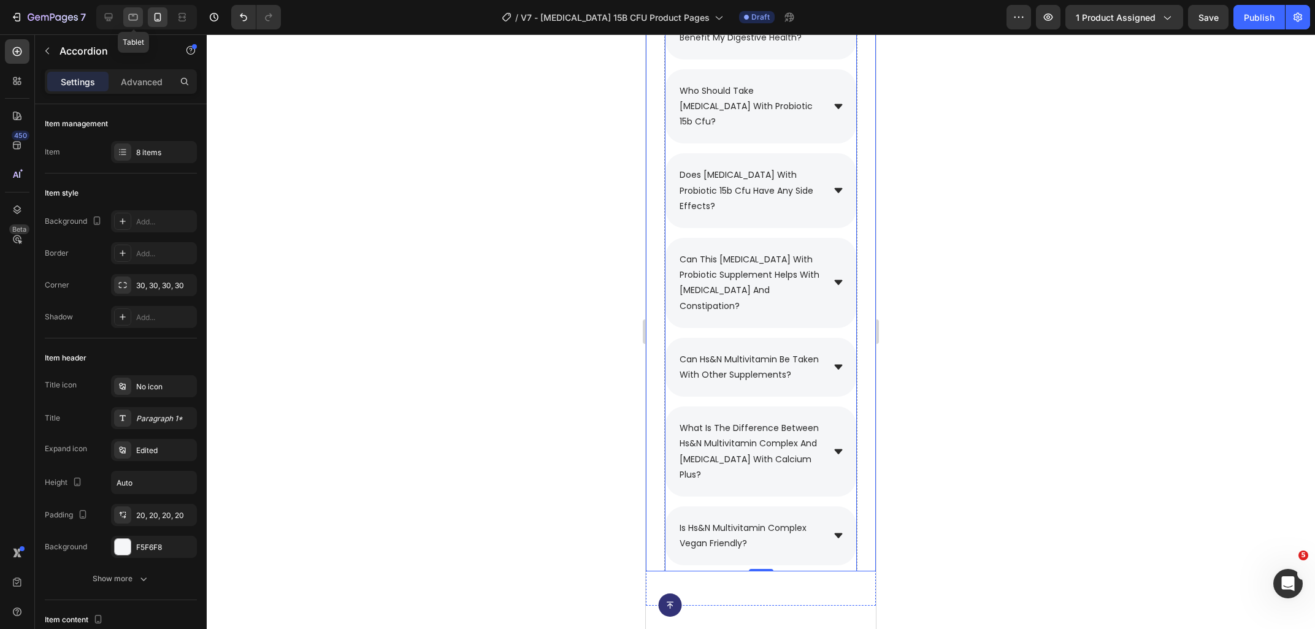
click at [128, 22] on icon at bounding box center [133, 17] width 12 height 12
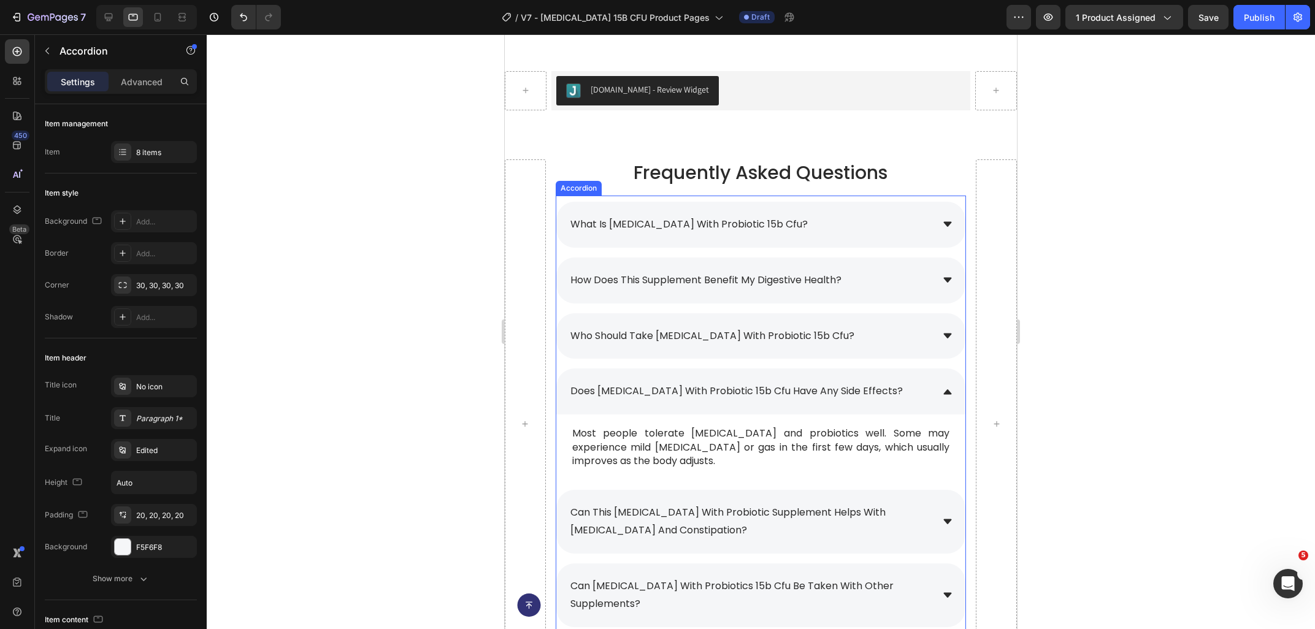
scroll to position [6013, 0]
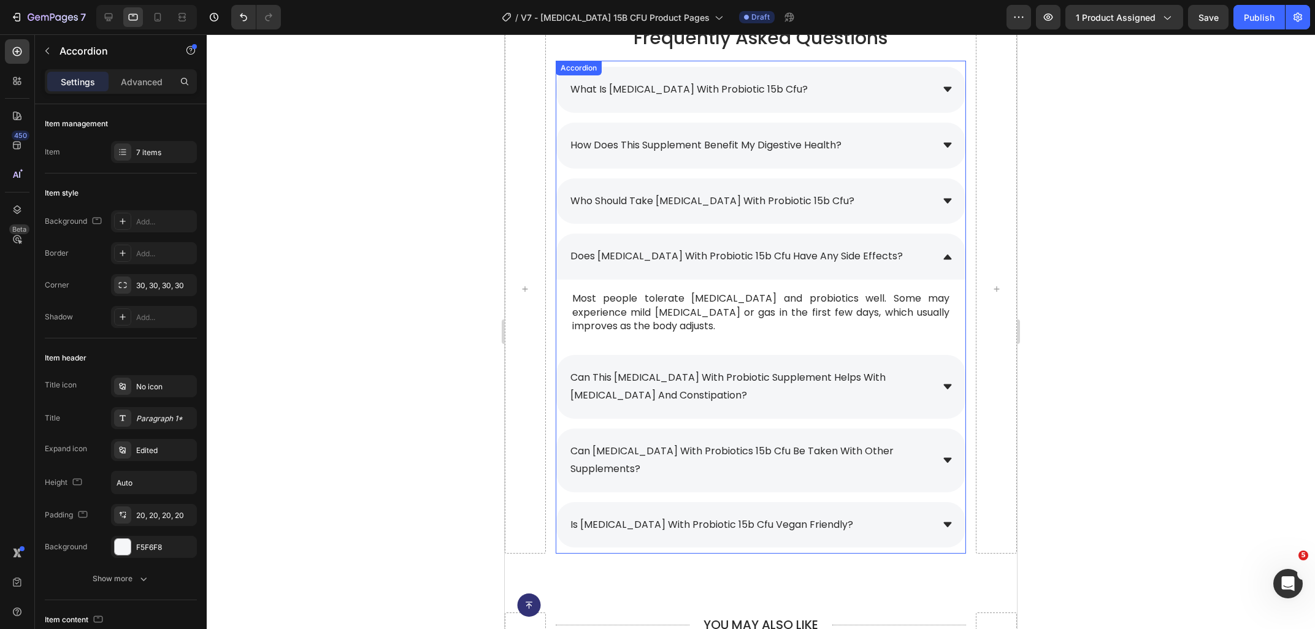
click at [950, 388] on icon at bounding box center [948, 387] width 8 height 5
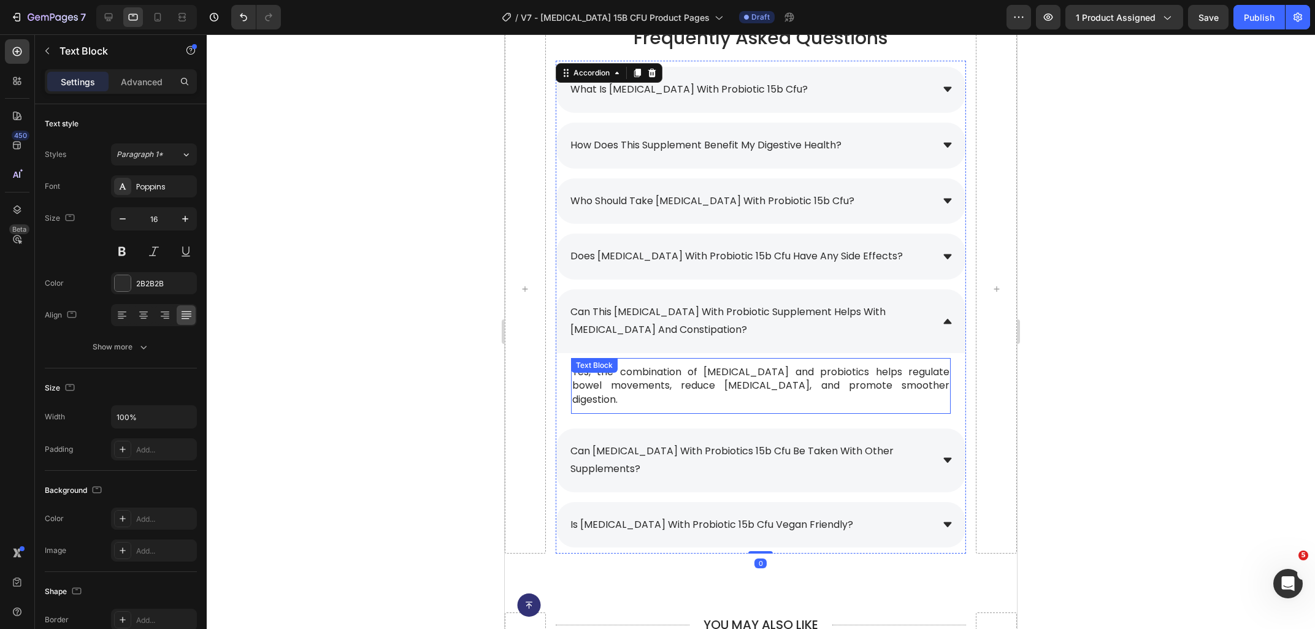
click at [688, 377] on p "Yes, the combination of [MEDICAL_DATA] and probiotics helps regulate bowel move…" at bounding box center [760, 386] width 377 height 41
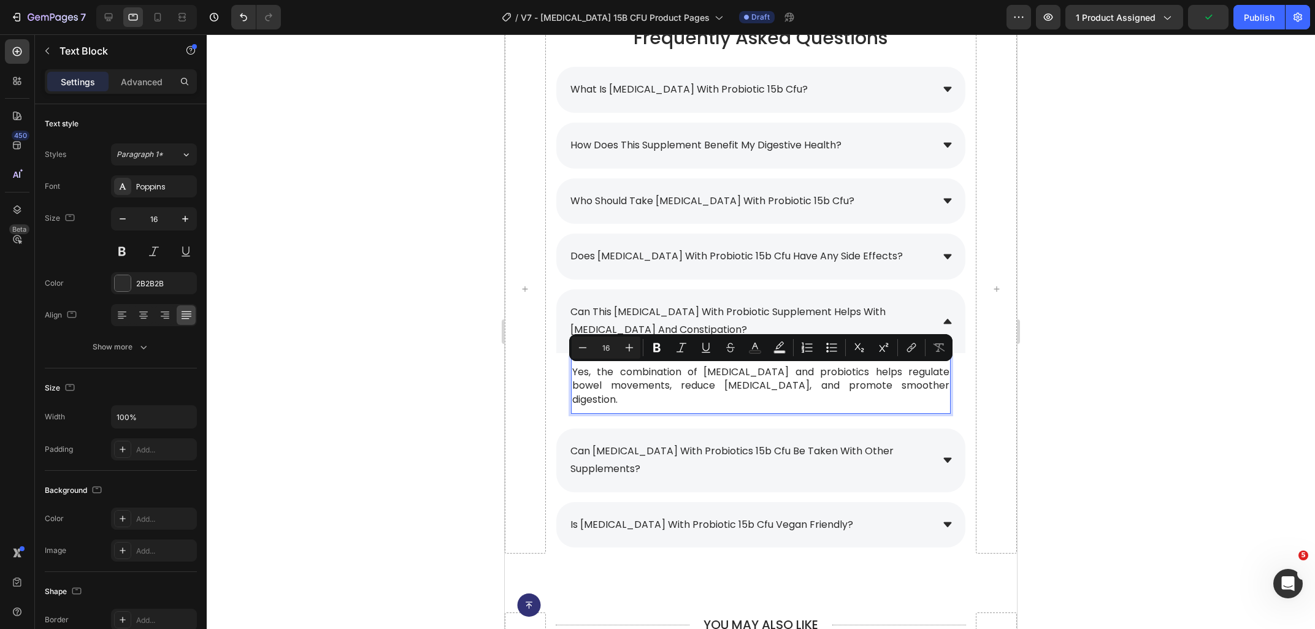
click at [162, 28] on div at bounding box center [146, 17] width 101 height 25
click at [162, 21] on icon at bounding box center [157, 17] width 12 height 12
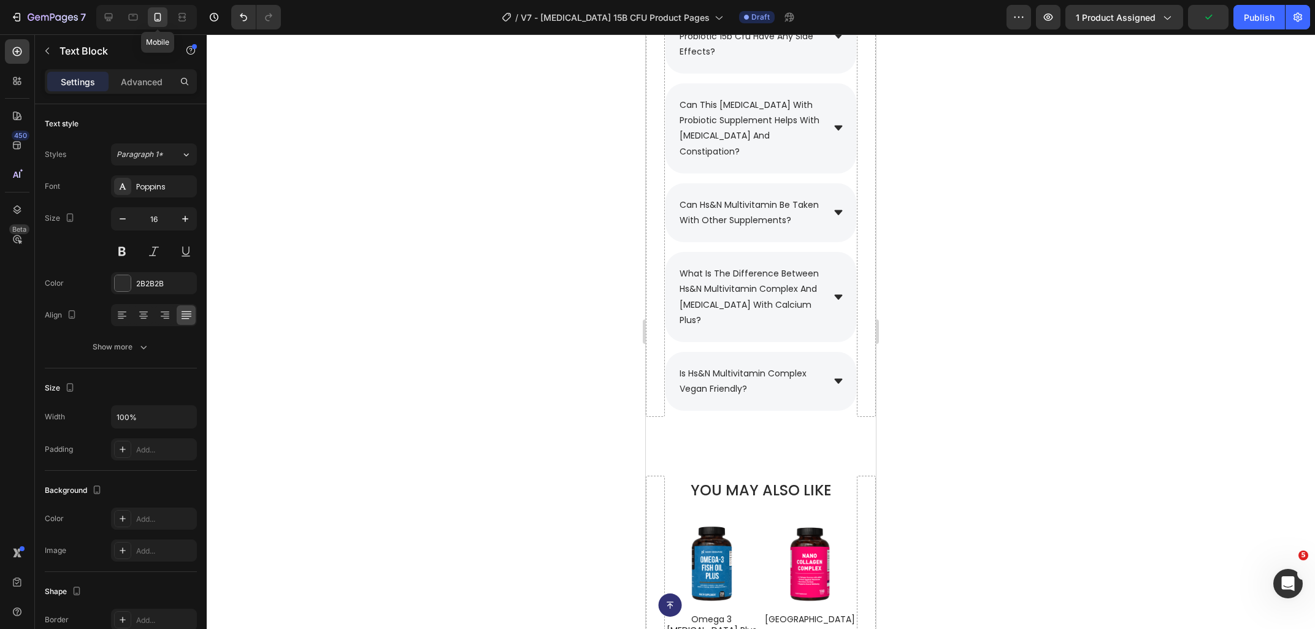
type input "15"
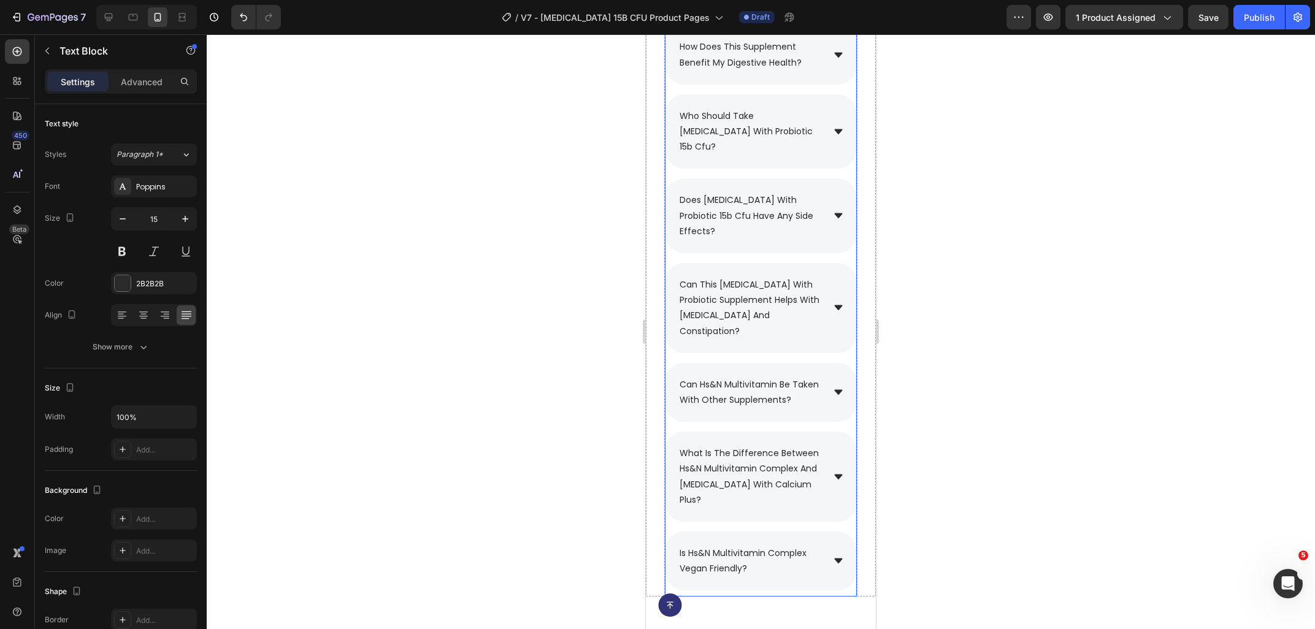
scroll to position [5773, 0]
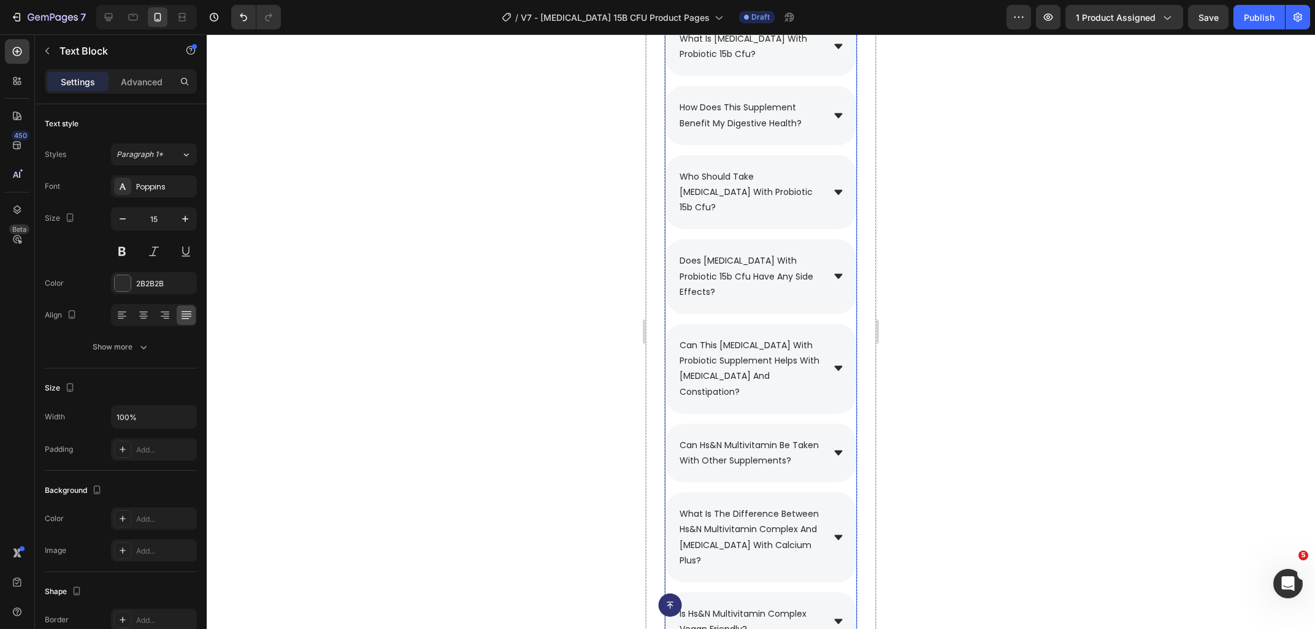
click at [836, 337] on div "can this [MEDICAL_DATA] with probiotic supplement helps with [MEDICAL_DATA] and…" at bounding box center [760, 369] width 191 height 90
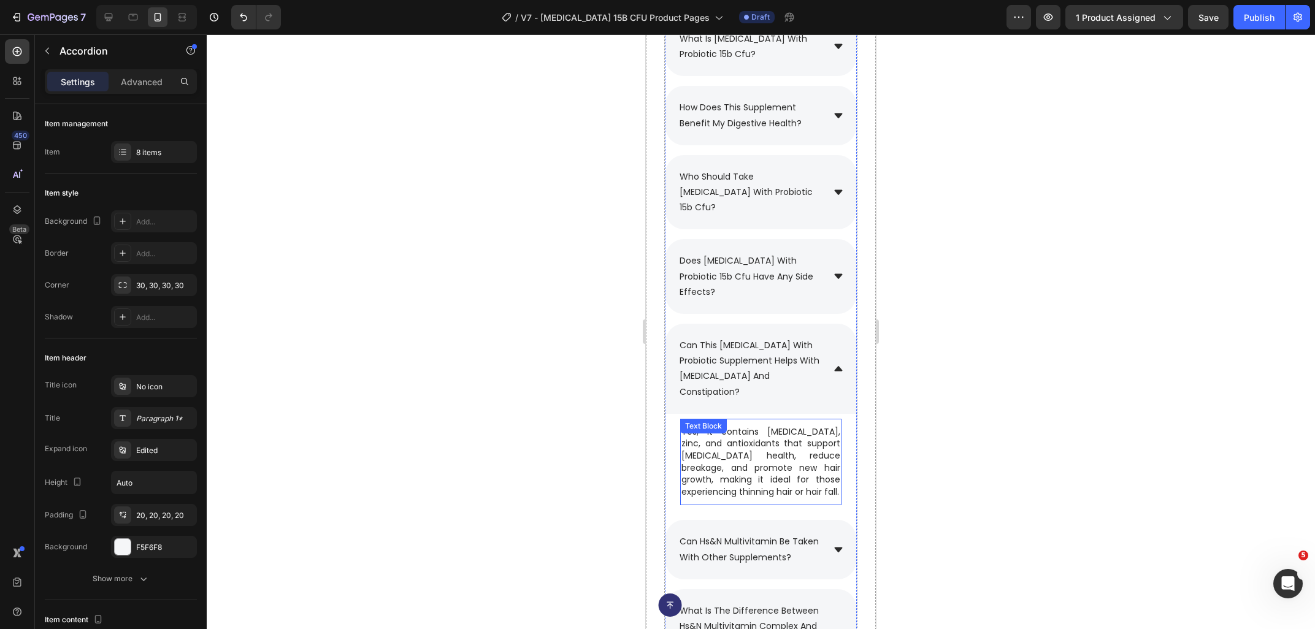
click at [747, 419] on div "Yes, it contains [MEDICAL_DATA], zinc, and antioxidants that support [MEDICAL_D…" at bounding box center [760, 462] width 161 height 87
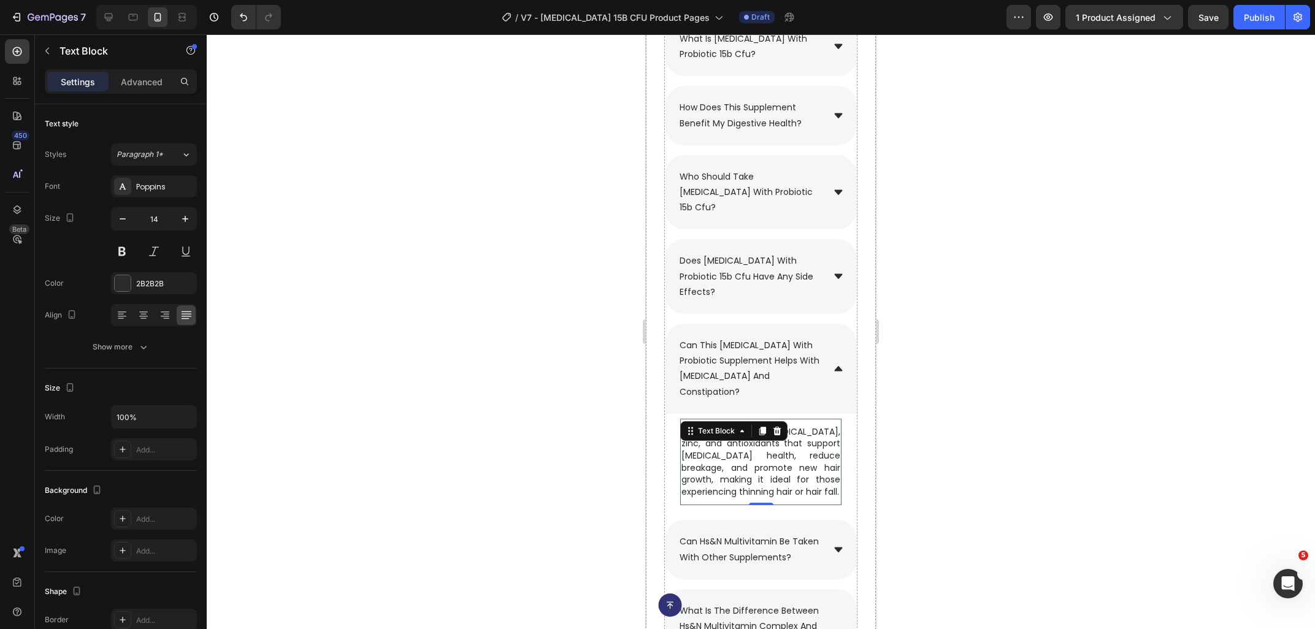
click at [770, 443] on p "Yes, it contains [MEDICAL_DATA], zinc, and antioxidants that support [MEDICAL_D…" at bounding box center [760, 462] width 159 height 72
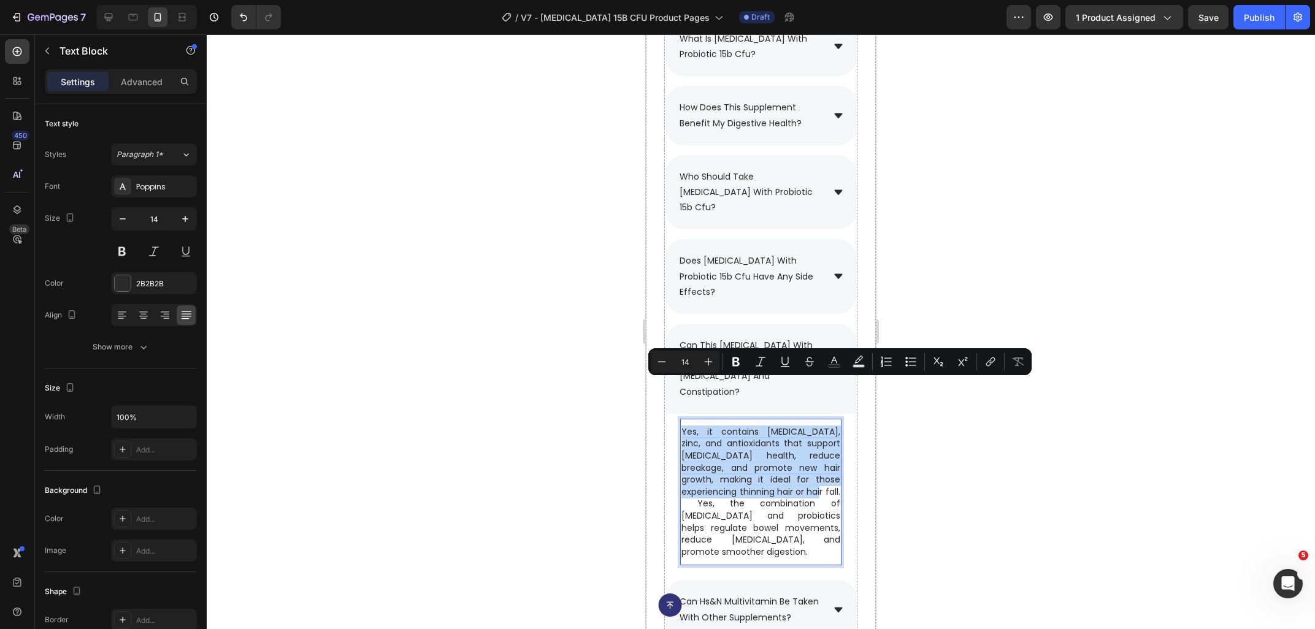
drag, startPoint x: 749, startPoint y: 450, endPoint x: 683, endPoint y: 382, distance: 94.5
click at [683, 426] on p "Yes, it contains [MEDICAL_DATA], zinc, and antioxidants that support [MEDICAL_D…" at bounding box center [760, 492] width 159 height 132
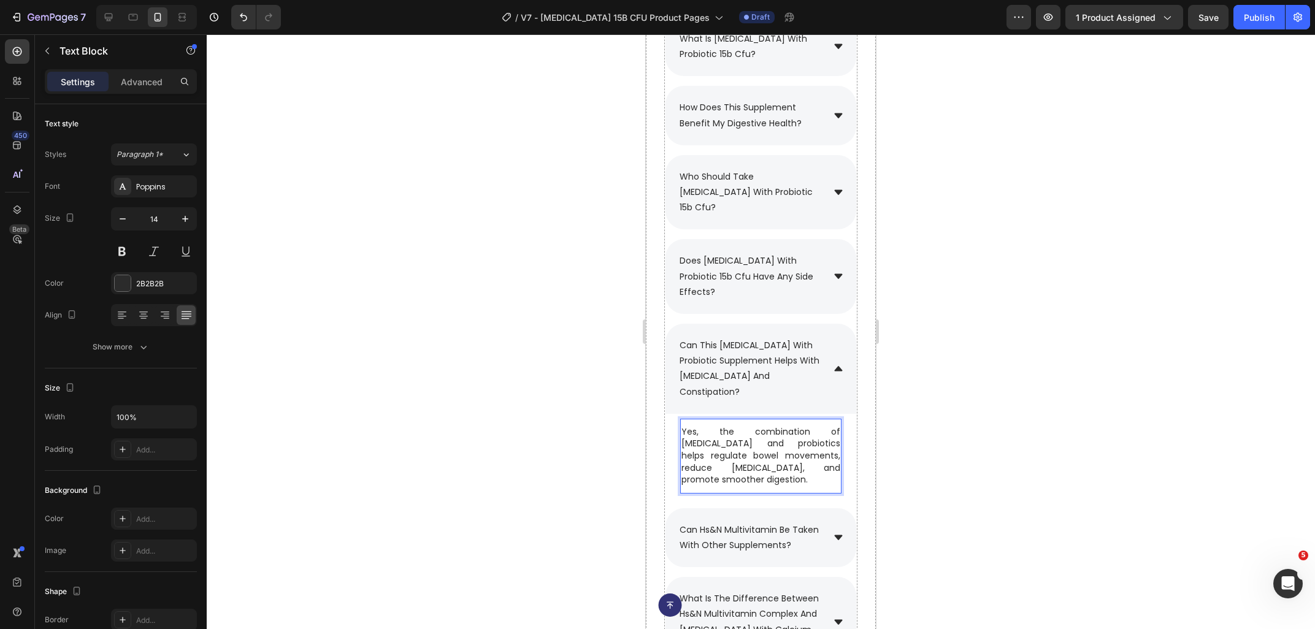
click at [1071, 442] on div at bounding box center [761, 331] width 1108 height 595
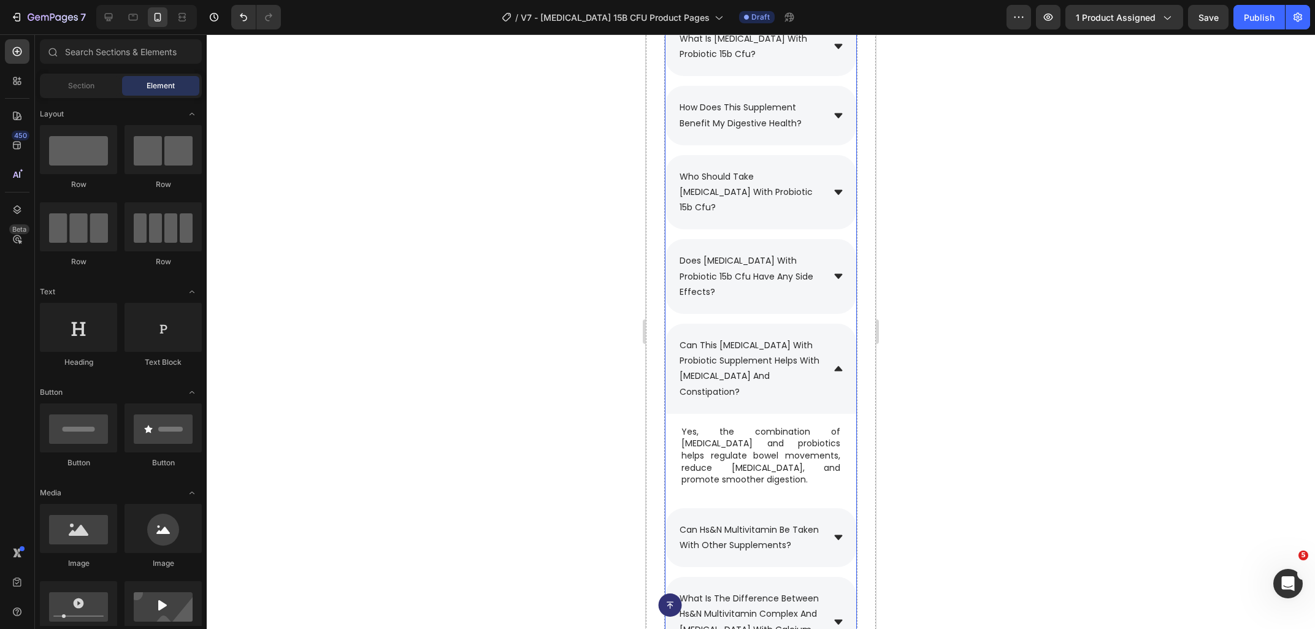
click at [839, 366] on icon at bounding box center [838, 368] width 8 height 5
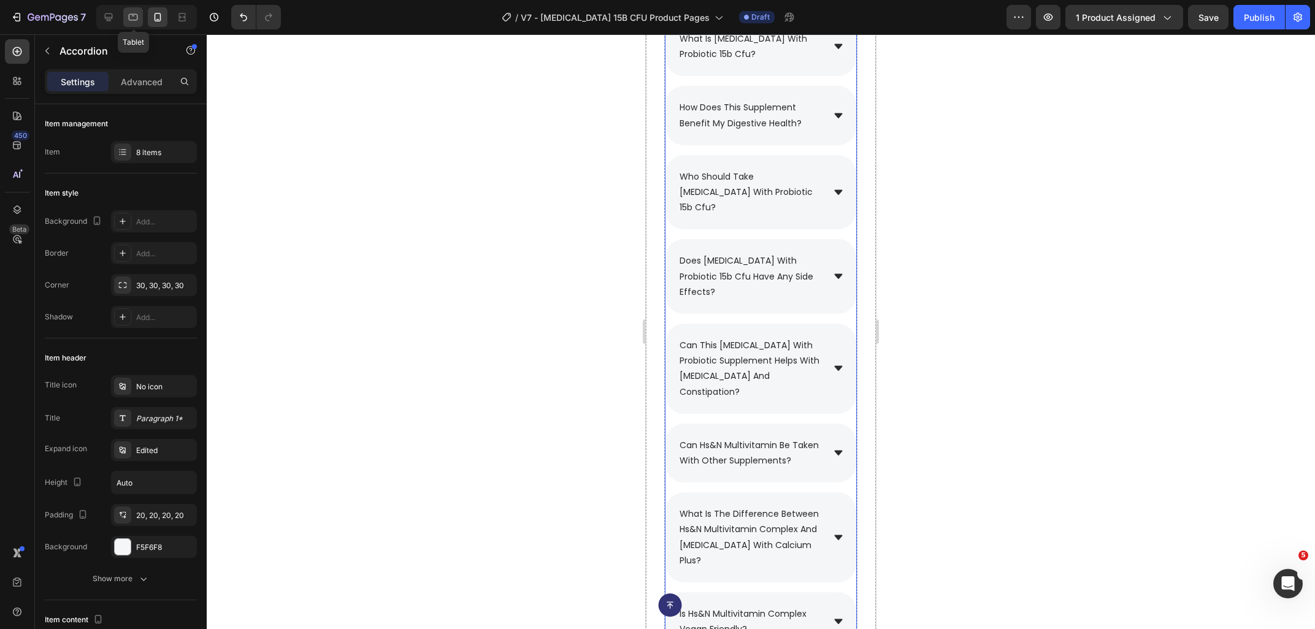
click at [130, 18] on icon at bounding box center [133, 17] width 12 height 12
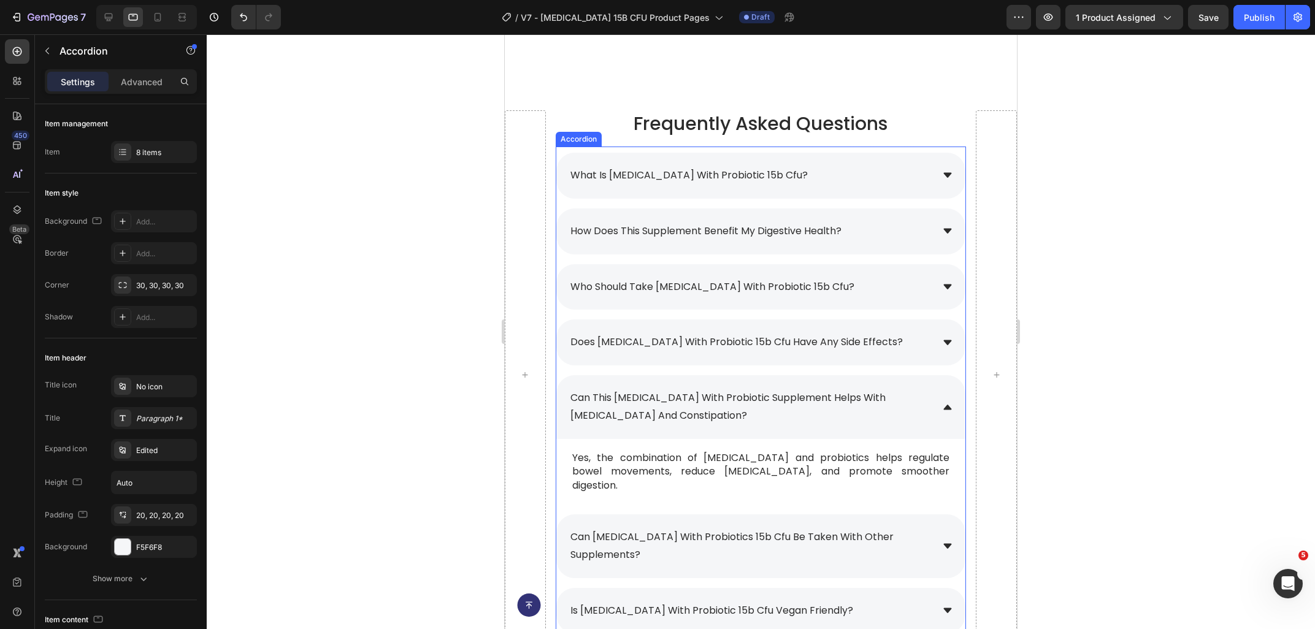
scroll to position [6059, 0]
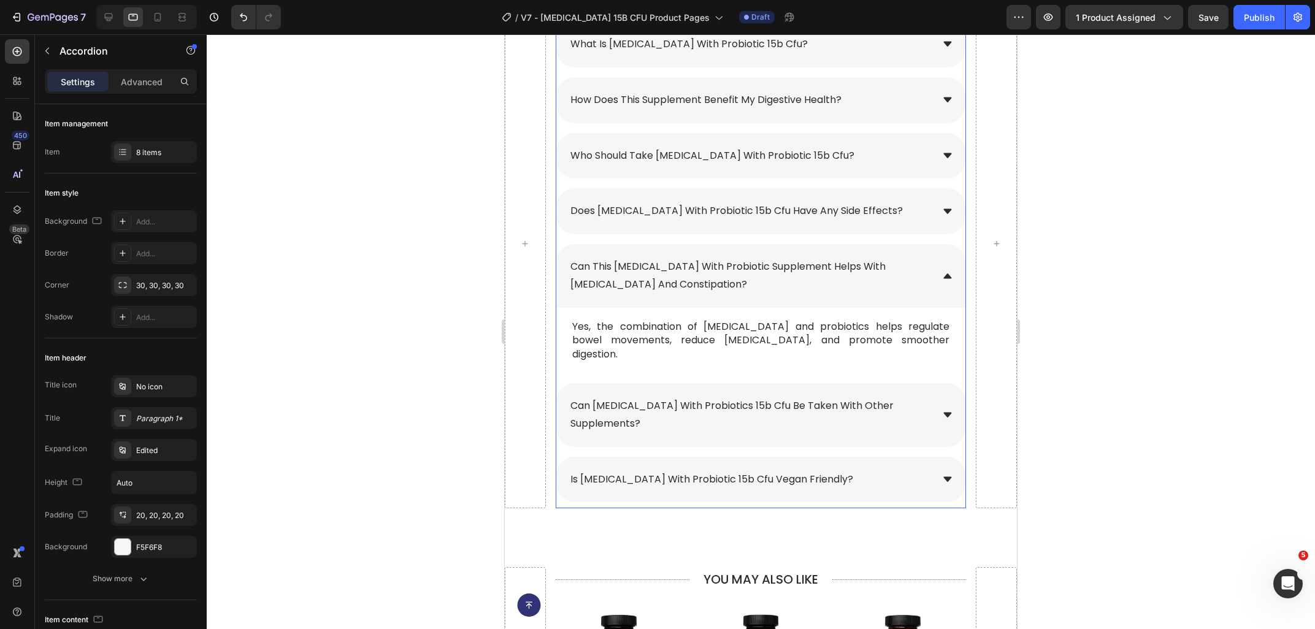
click at [634, 399] on span "can [MEDICAL_DATA] with probiotics 15b cfu be taken with other supplements?" at bounding box center [731, 415] width 323 height 32
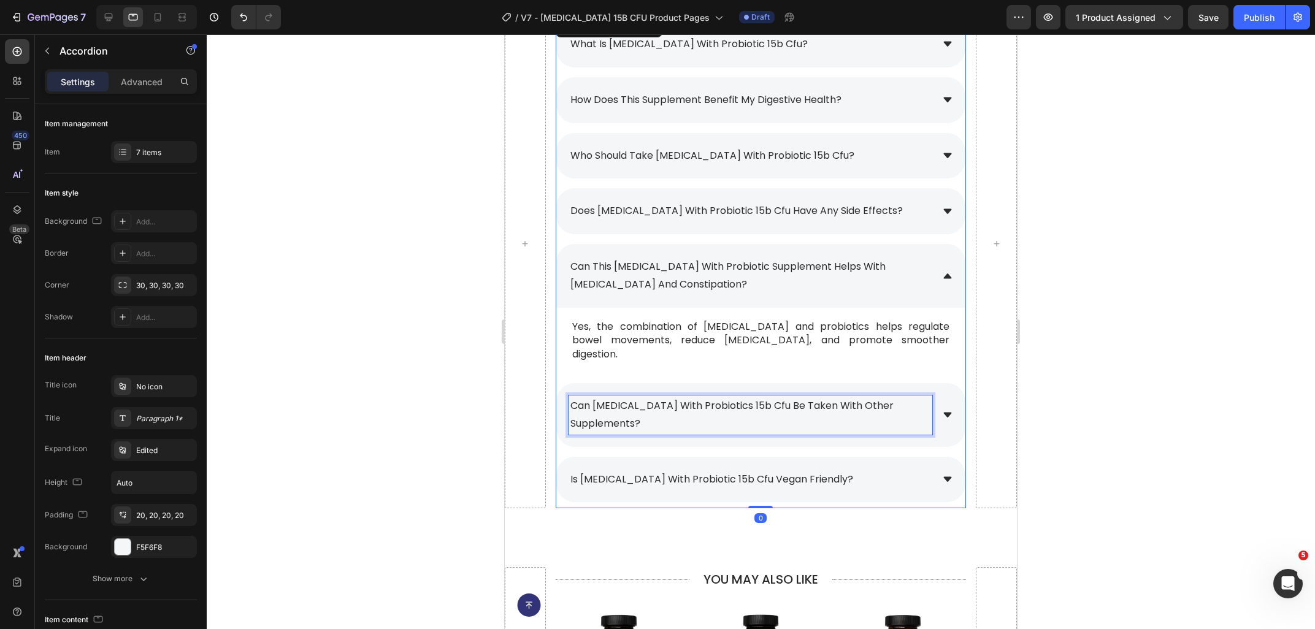
click at [634, 399] on span "can [MEDICAL_DATA] with probiotics 15b cfu be taken with other supplements?" at bounding box center [731, 415] width 323 height 32
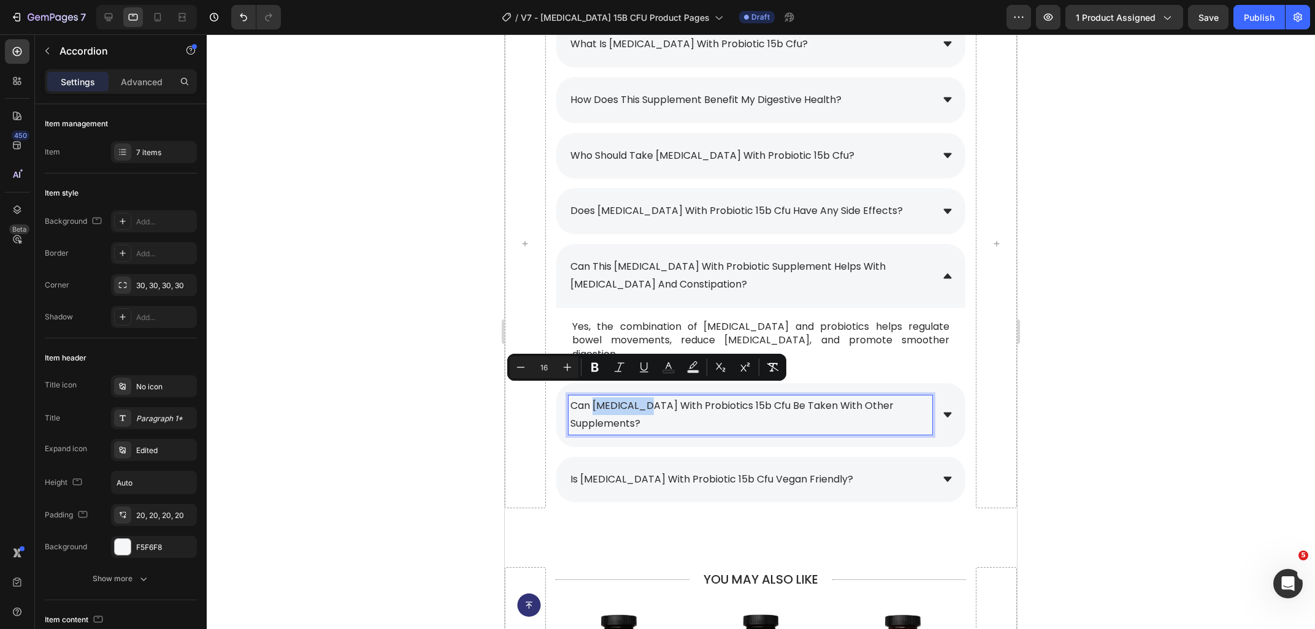
click at [634, 399] on span "can [MEDICAL_DATA] with probiotics 15b cfu be taken with other supplements?" at bounding box center [731, 415] width 323 height 32
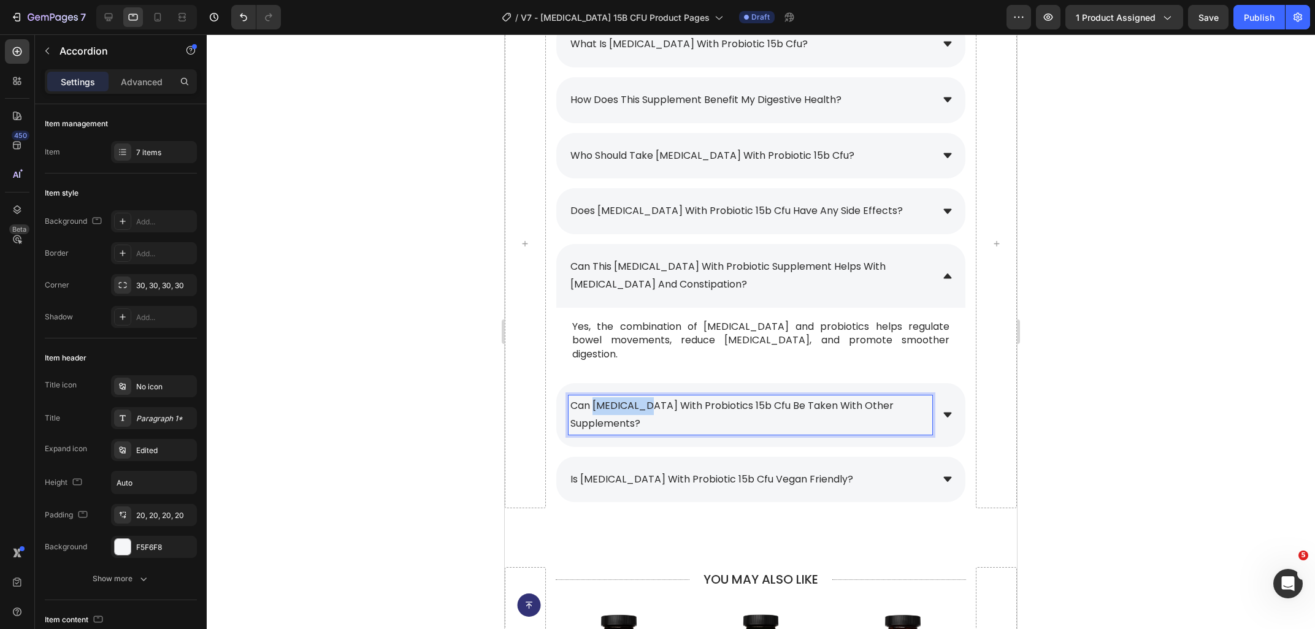
click at [634, 399] on span "can [MEDICAL_DATA] with probiotics 15b cfu be taken with other supplements?" at bounding box center [731, 415] width 323 height 32
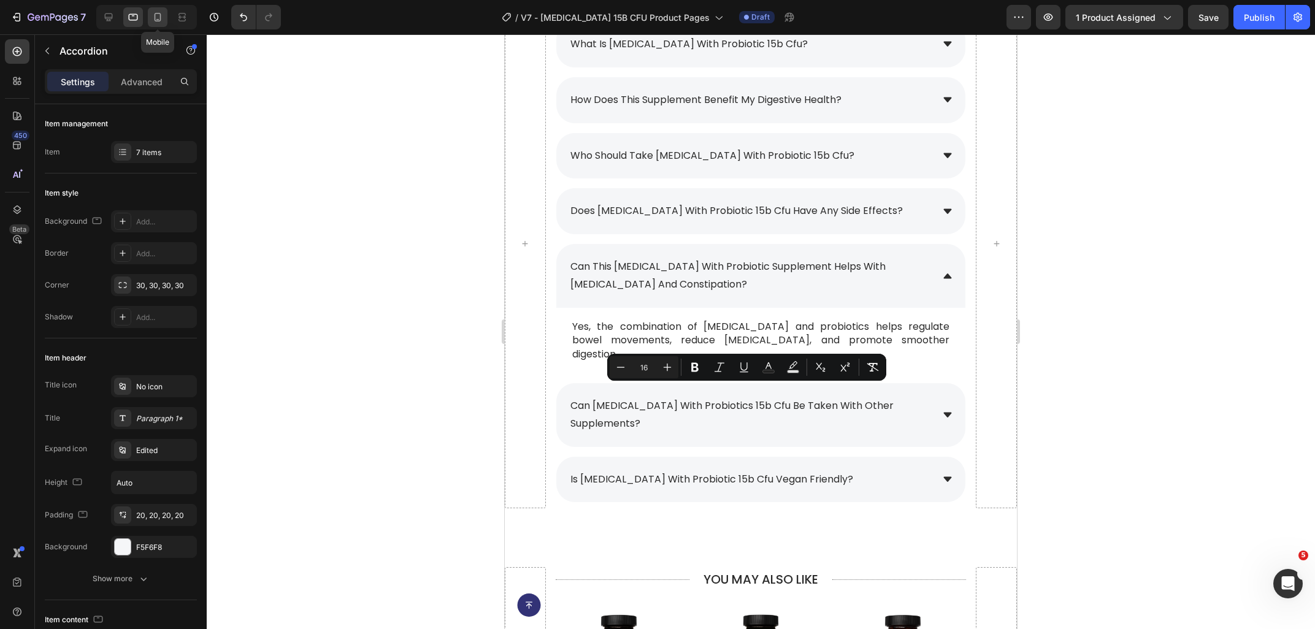
click at [162, 24] on div at bounding box center [158, 17] width 20 height 20
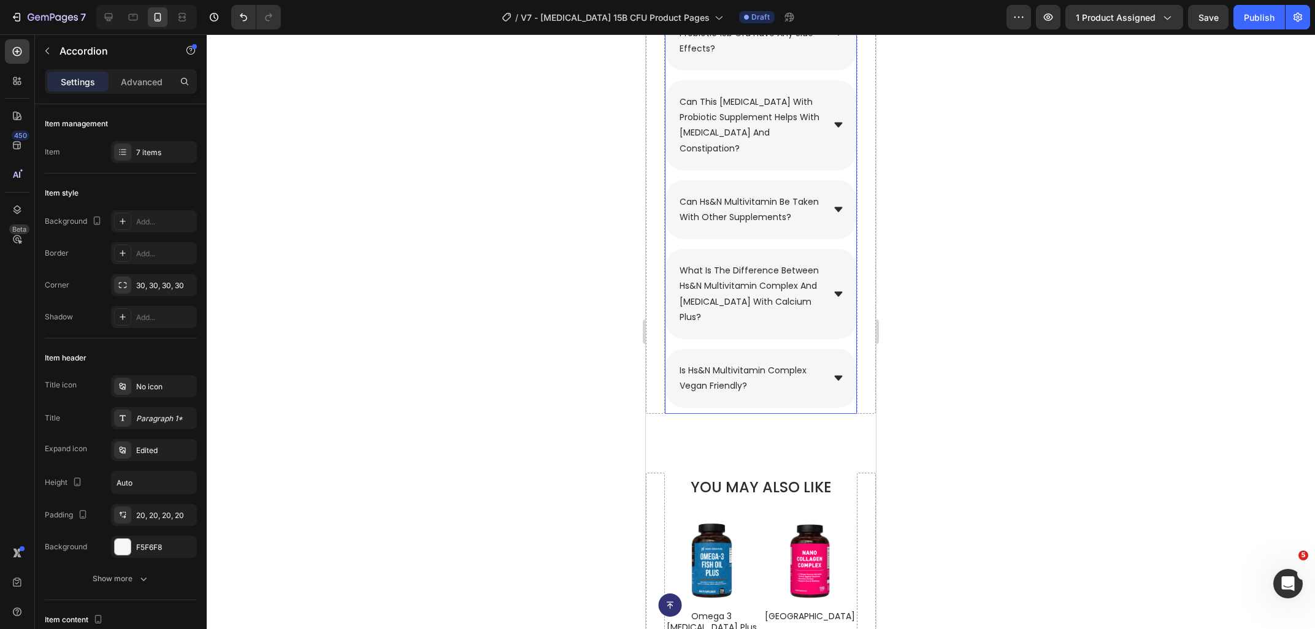
scroll to position [6016, 0]
click at [774, 195] on p "can hs&n multivitamin be taken with other supplements?" at bounding box center [751, 210] width 142 height 31
click at [795, 195] on p "can hs&n multivitamin be taken with other supplements?" at bounding box center [751, 210] width 142 height 31
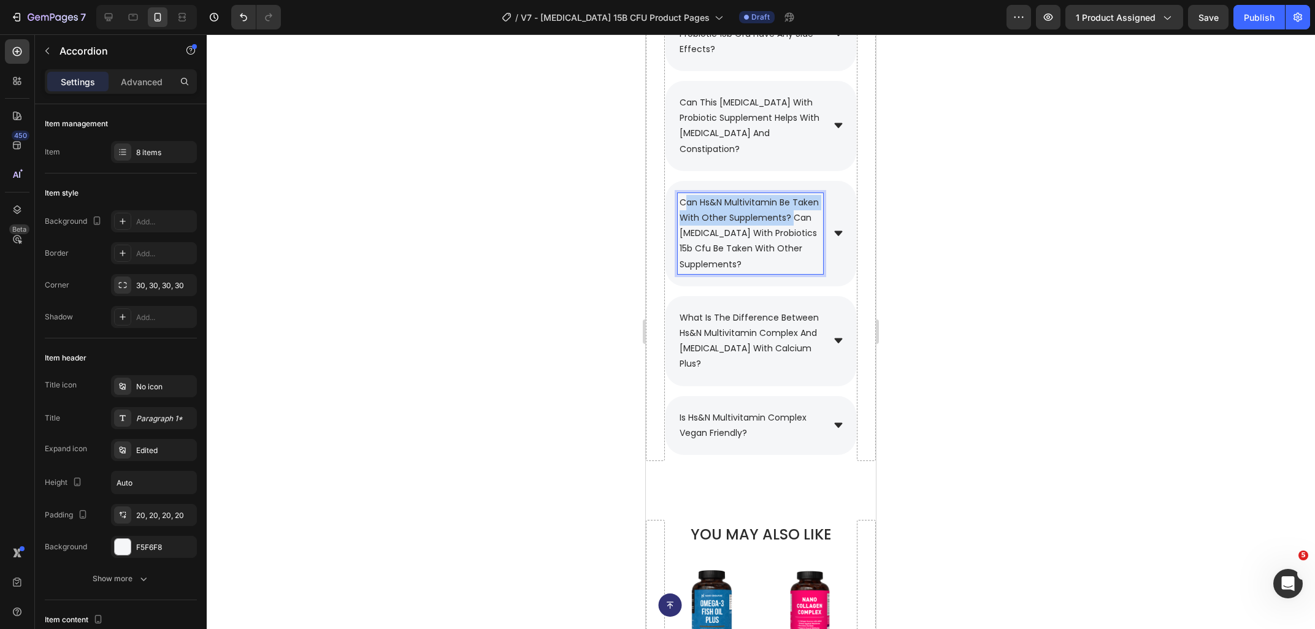
click at [689, 196] on span "can hs&n multivitamin be taken with other supplements? can [MEDICAL_DATA] with …" at bounding box center [749, 233] width 139 height 74
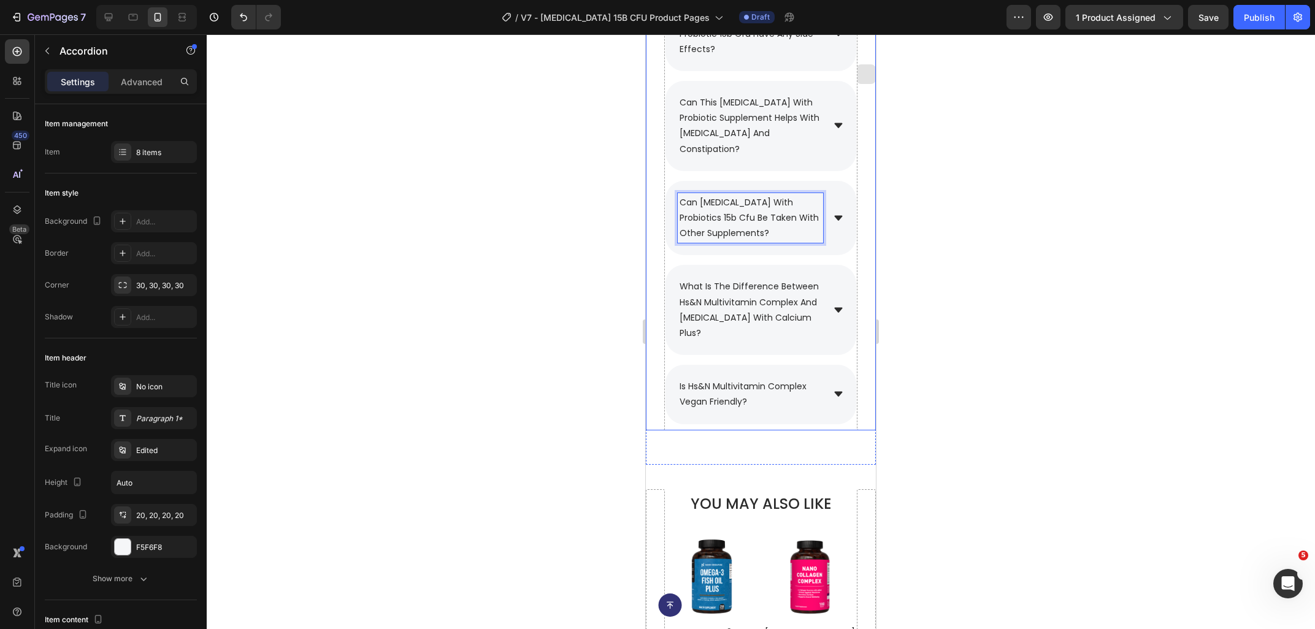
click at [841, 181] on div "can [MEDICAL_DATA] with probiotics 15b cfu be taken with other supplements?" at bounding box center [760, 218] width 191 height 75
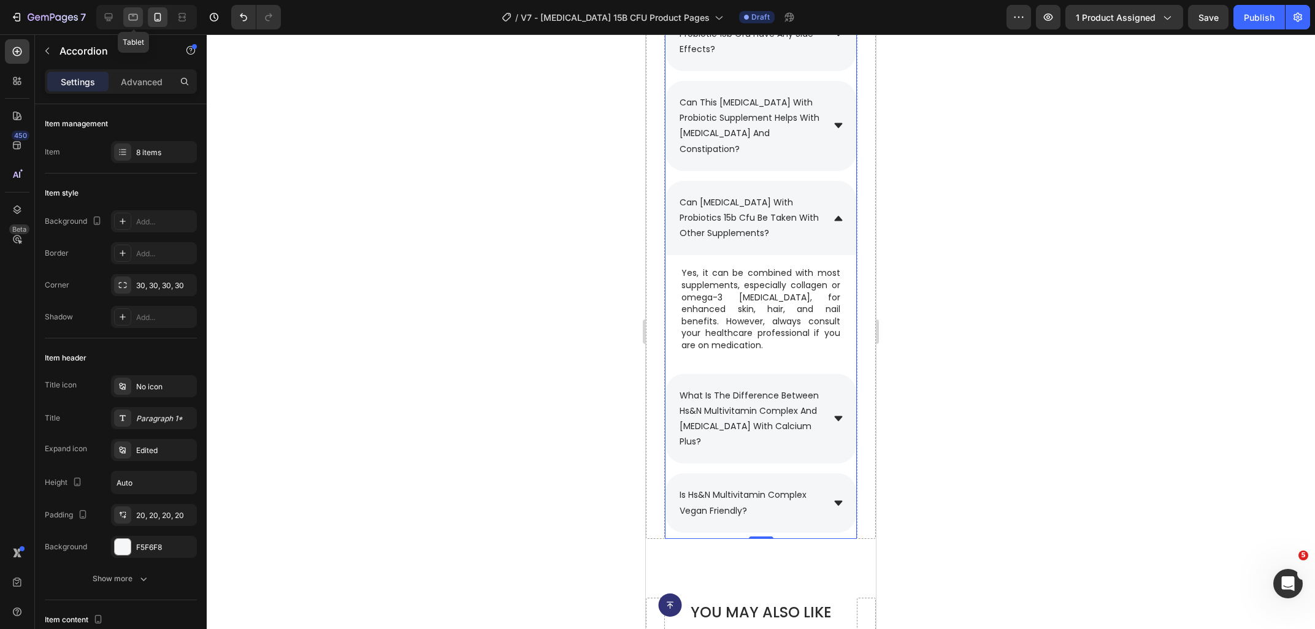
click at [128, 13] on icon at bounding box center [133, 17] width 12 height 12
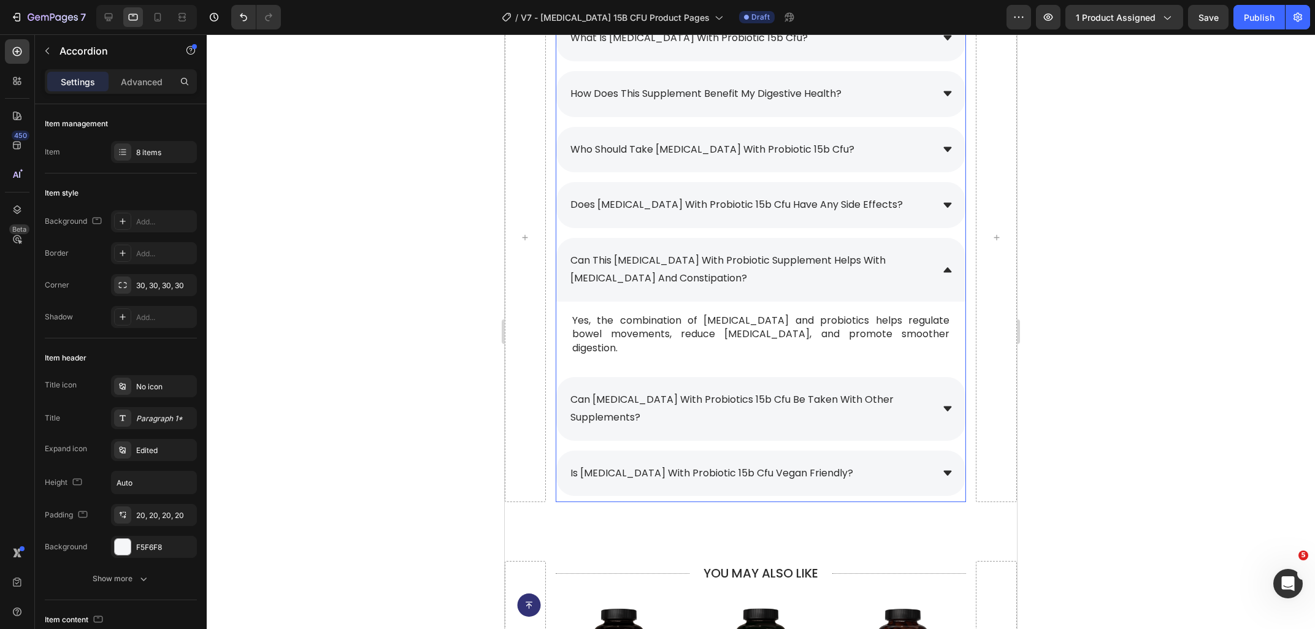
scroll to position [6105, 0]
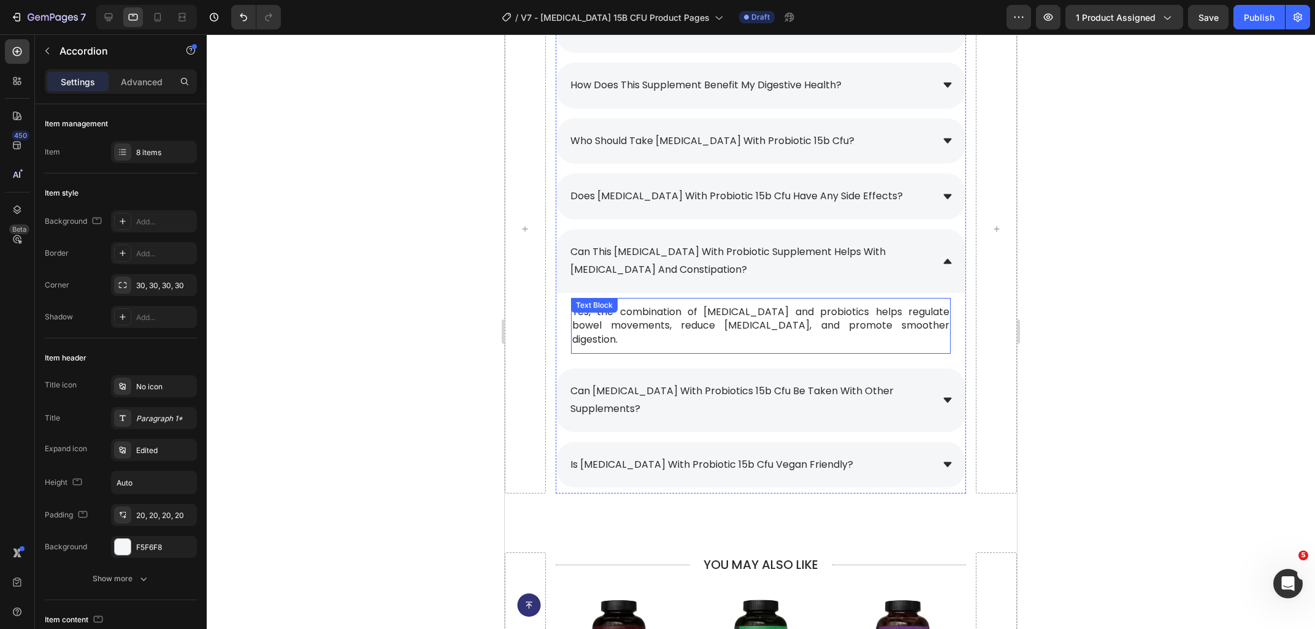
click at [671, 315] on div "Yes, the combination of [MEDICAL_DATA] and probiotics helps regulate bowel move…" at bounding box center [761, 326] width 380 height 56
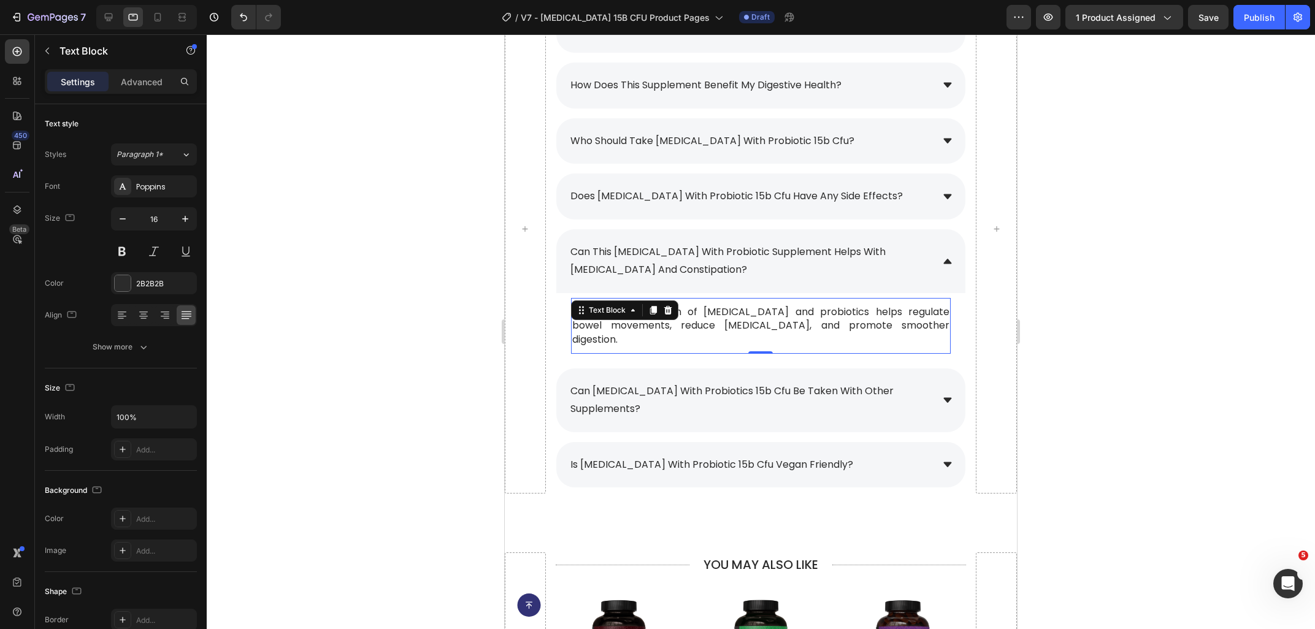
click at [671, 315] on icon at bounding box center [668, 310] width 10 height 10
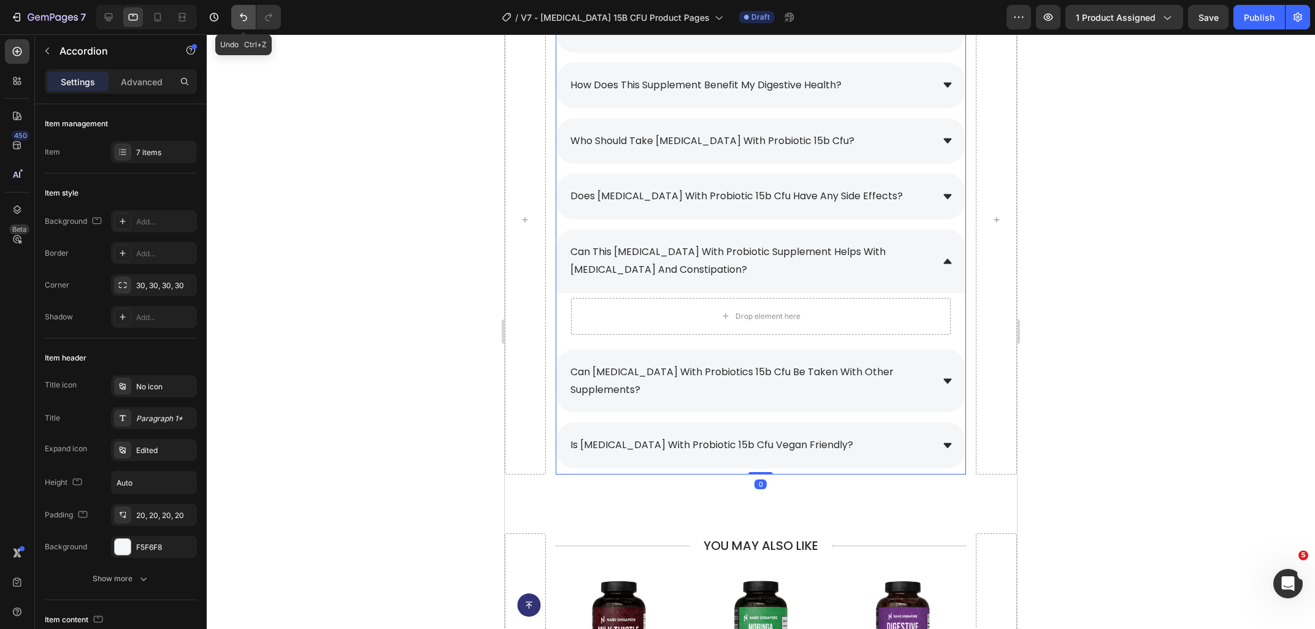
click at [233, 14] on button "Undo/Redo" at bounding box center [243, 17] width 25 height 25
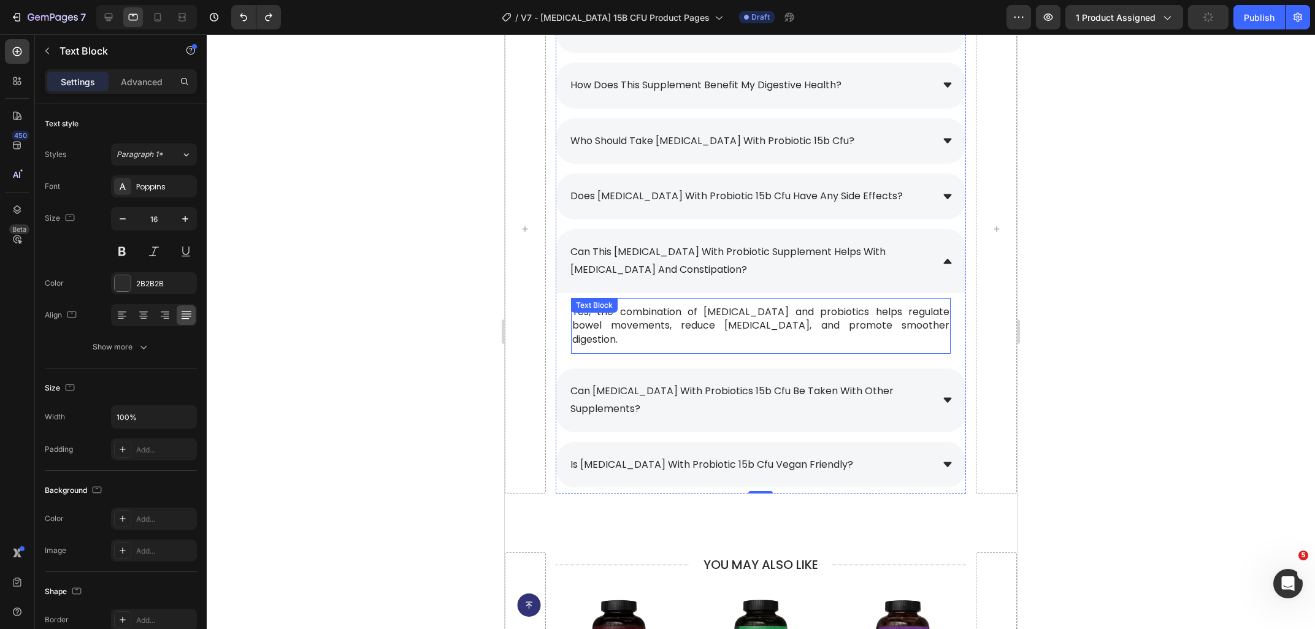
click at [810, 326] on p "Yes, the combination of [MEDICAL_DATA] and probiotics helps regulate bowel move…" at bounding box center [760, 325] width 377 height 41
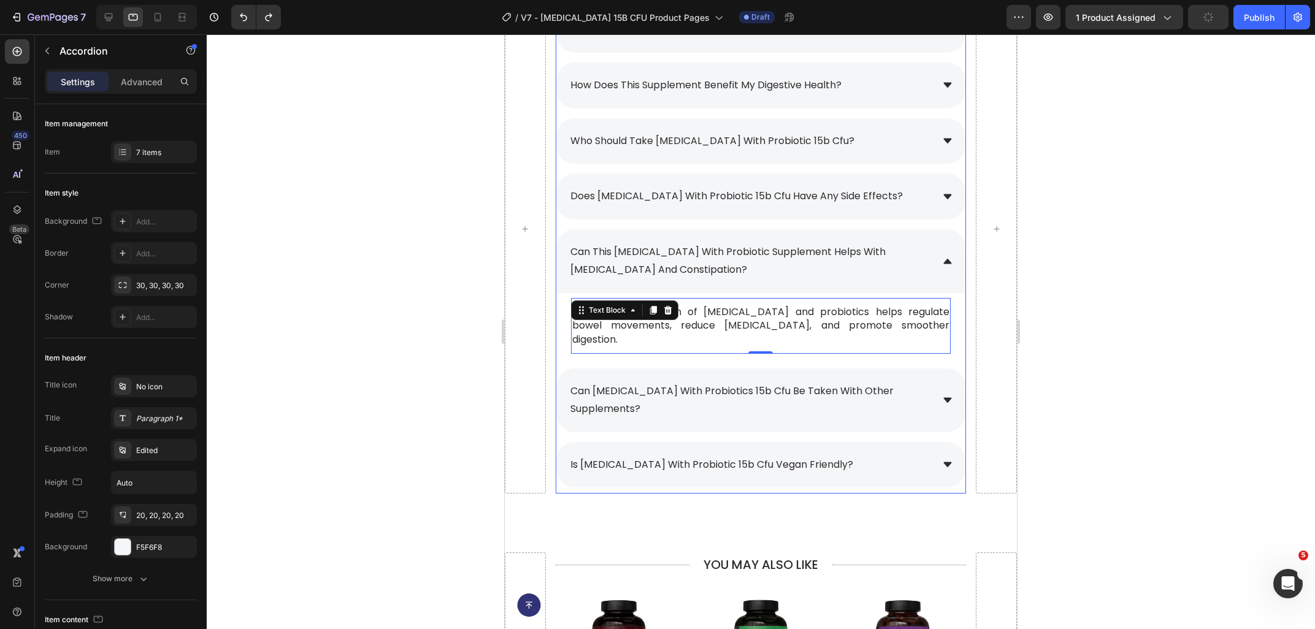
click at [834, 384] on span "can [MEDICAL_DATA] with probiotics 15b cfu be taken with other supplements?" at bounding box center [731, 400] width 323 height 32
click at [952, 395] on icon at bounding box center [947, 400] width 11 height 11
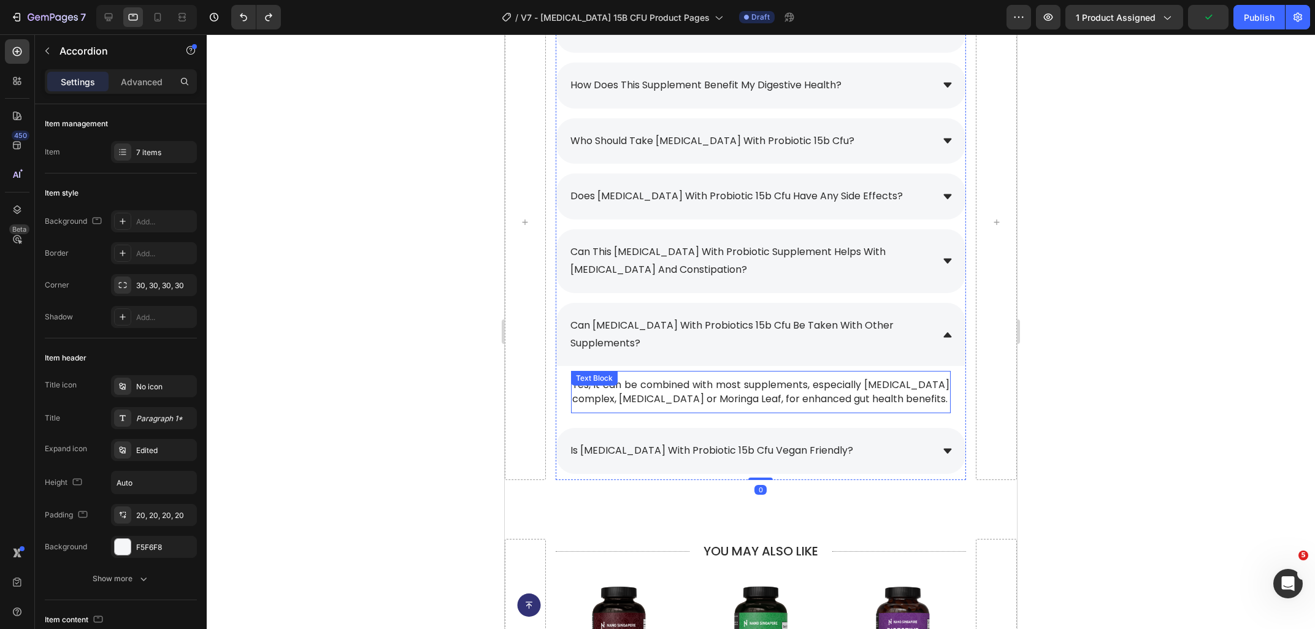
click at [718, 380] on p "Yes, it can be combined with most supplements, especially [MEDICAL_DATA] comple…" at bounding box center [760, 392] width 377 height 28
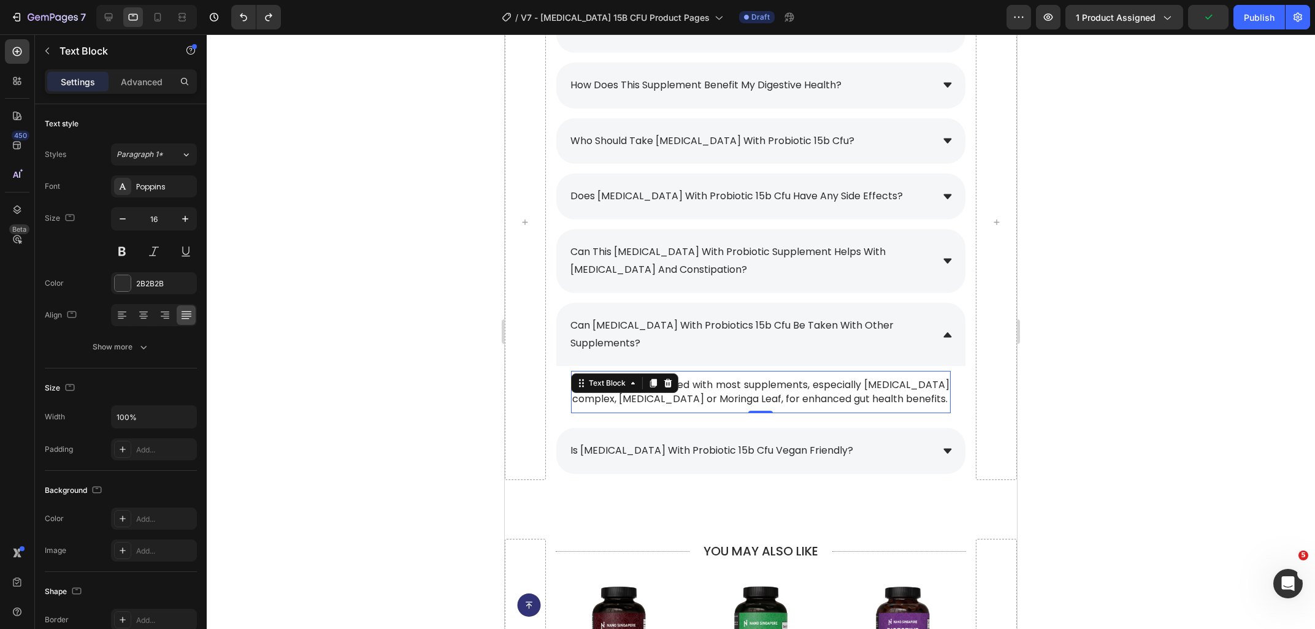
click at [718, 380] on p "Yes, it can be combined with most supplements, especially [MEDICAL_DATA] comple…" at bounding box center [760, 392] width 377 height 28
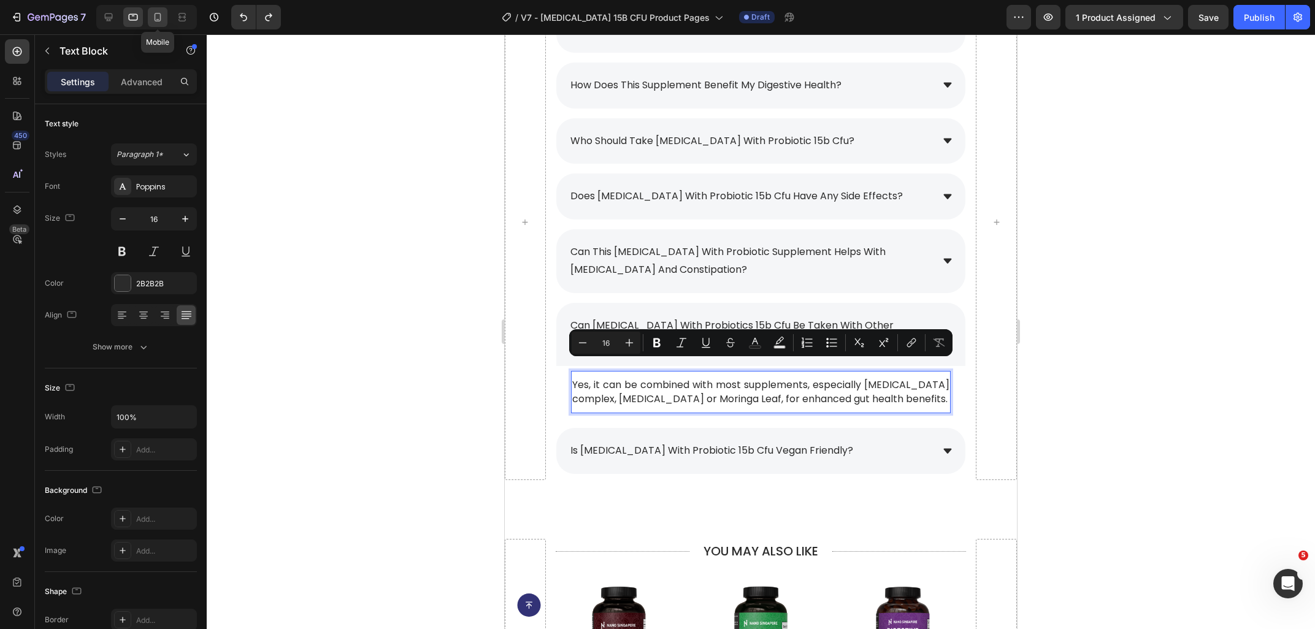
click at [160, 18] on icon at bounding box center [157, 17] width 12 height 12
type input "15"
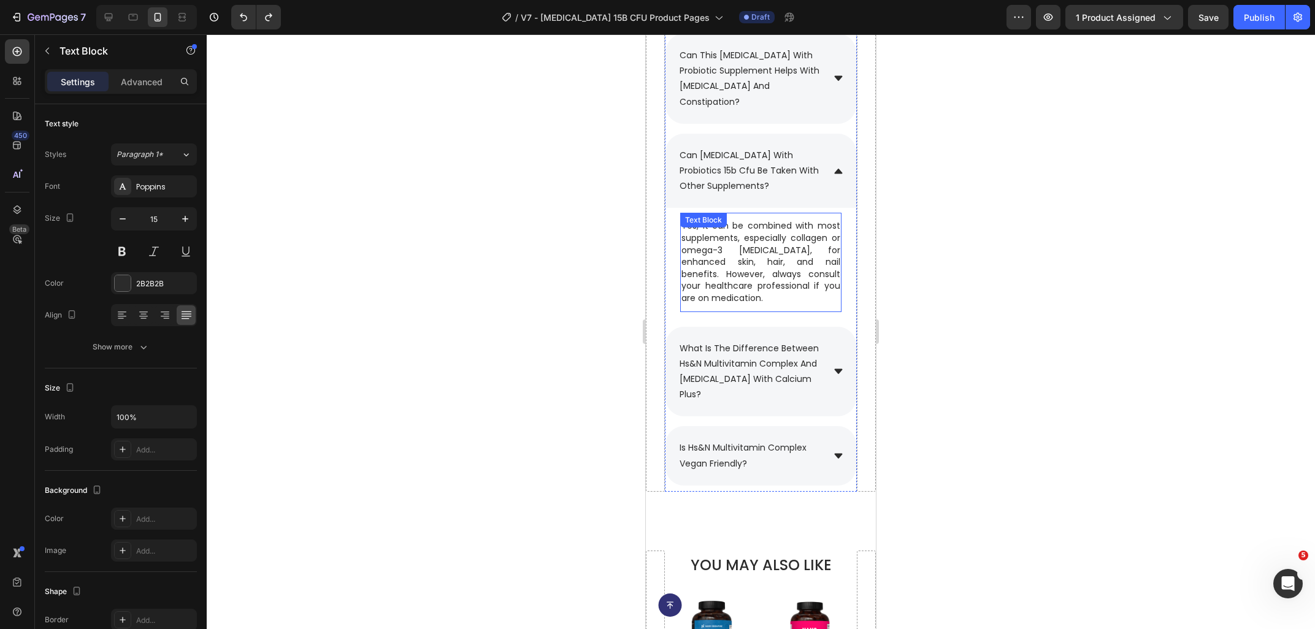
scroll to position [6062, 0]
click at [769, 242] on p "Yes, it can be combined with most supplements, especially collagen or omega-3 […" at bounding box center [760, 263] width 159 height 84
click at [999, 254] on div at bounding box center [761, 331] width 1108 height 595
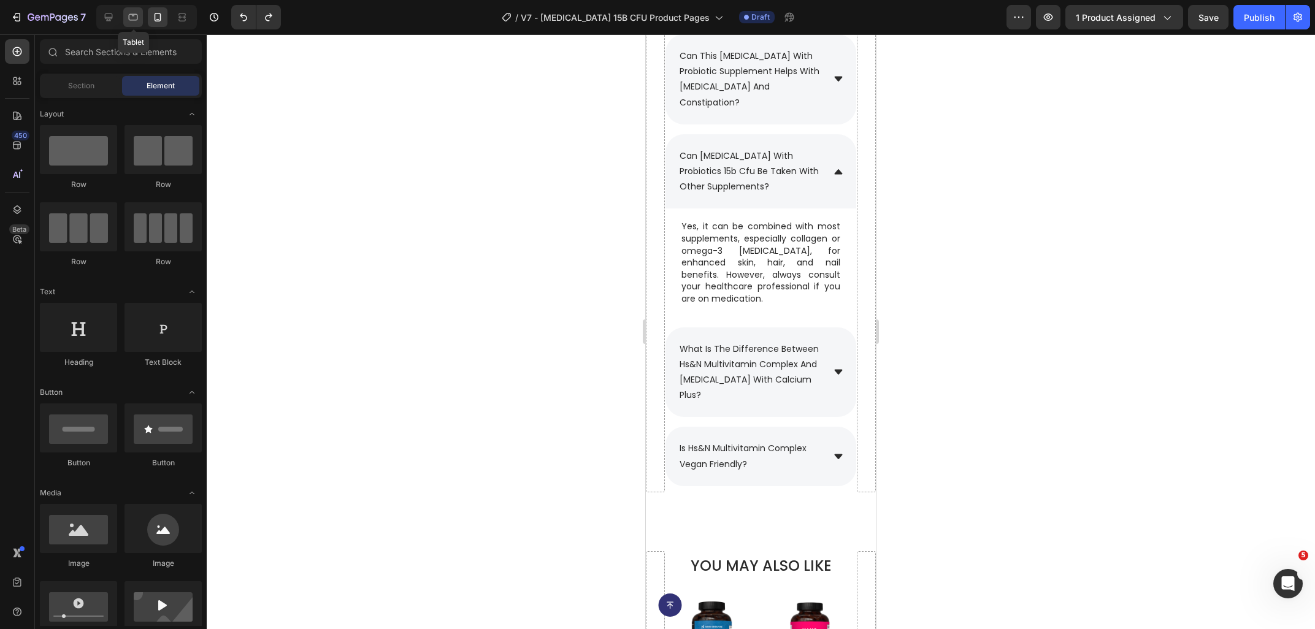
click at [140, 24] on div at bounding box center [133, 17] width 20 height 20
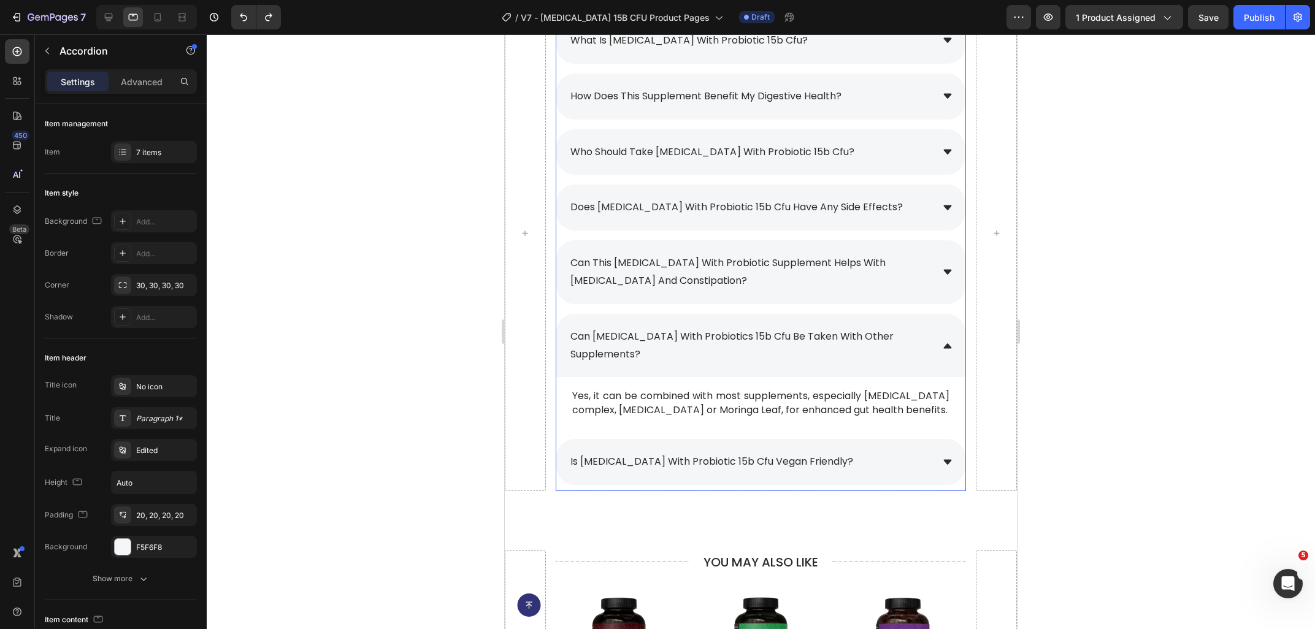
click at [695, 463] on span "is [MEDICAL_DATA] with probiotic 15b cfu vegan friendly?" at bounding box center [711, 461] width 283 height 14
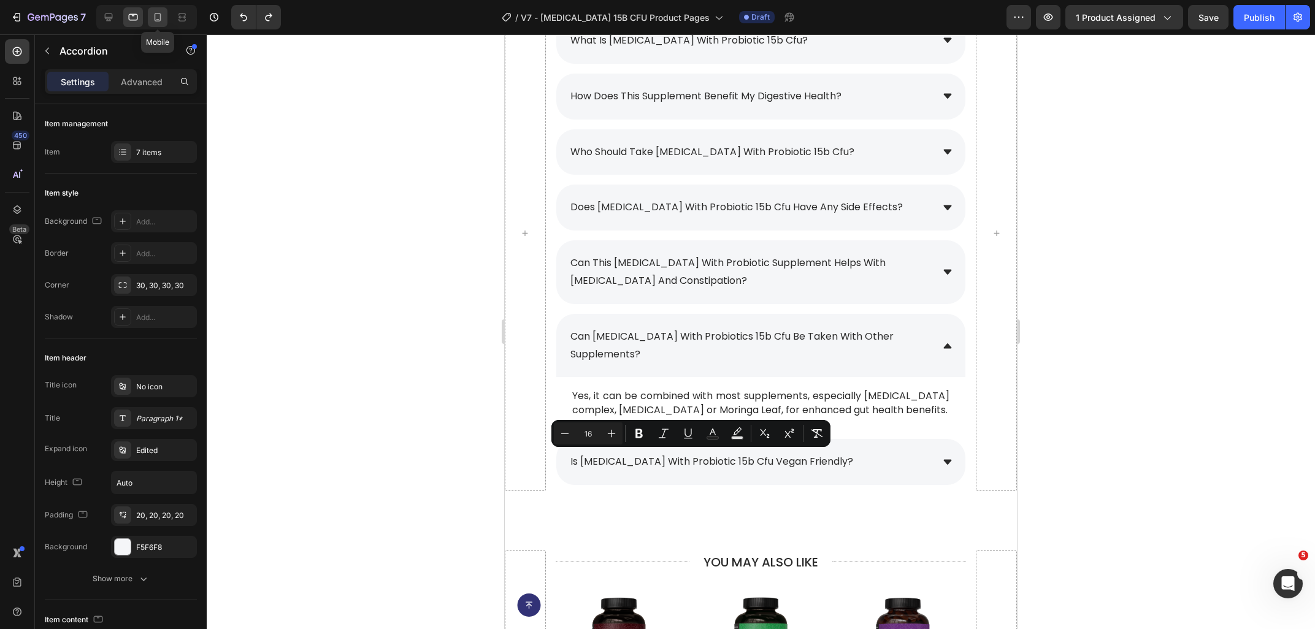
click at [156, 15] on icon at bounding box center [157, 17] width 12 height 12
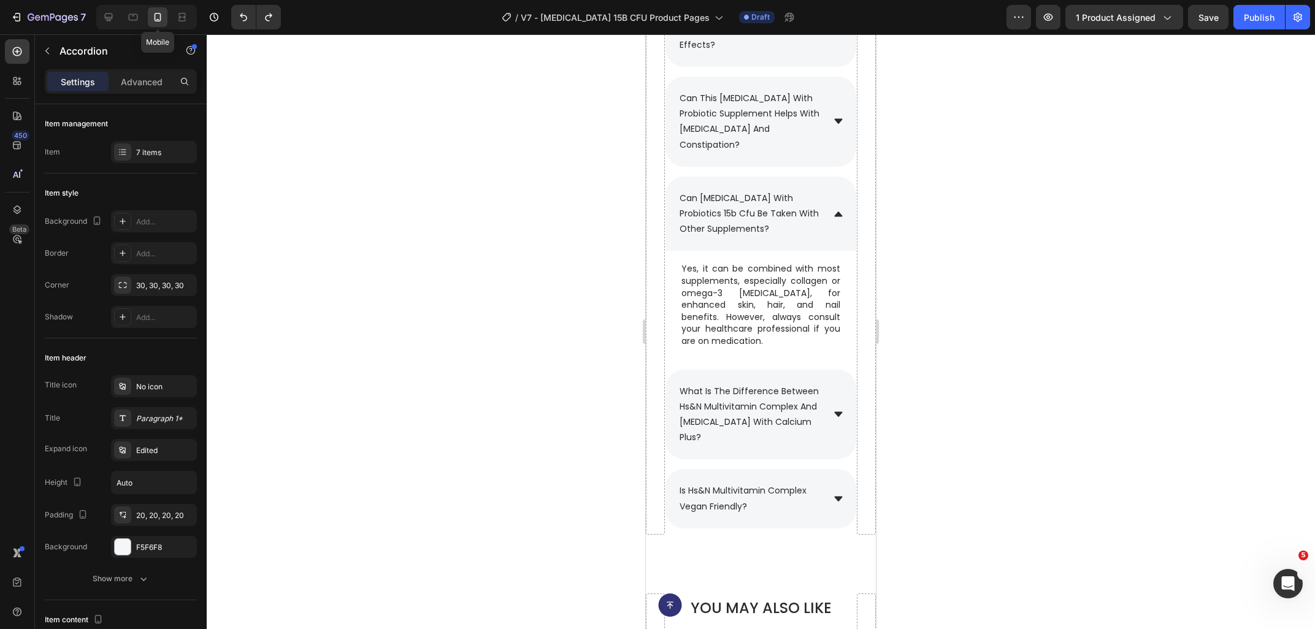
scroll to position [6019, 0]
click at [679, 403] on div "what is [MEDICAL_DATA] with probiotic 15b cfu? how does this supplement benefit…" at bounding box center [761, 150] width 192 height 759
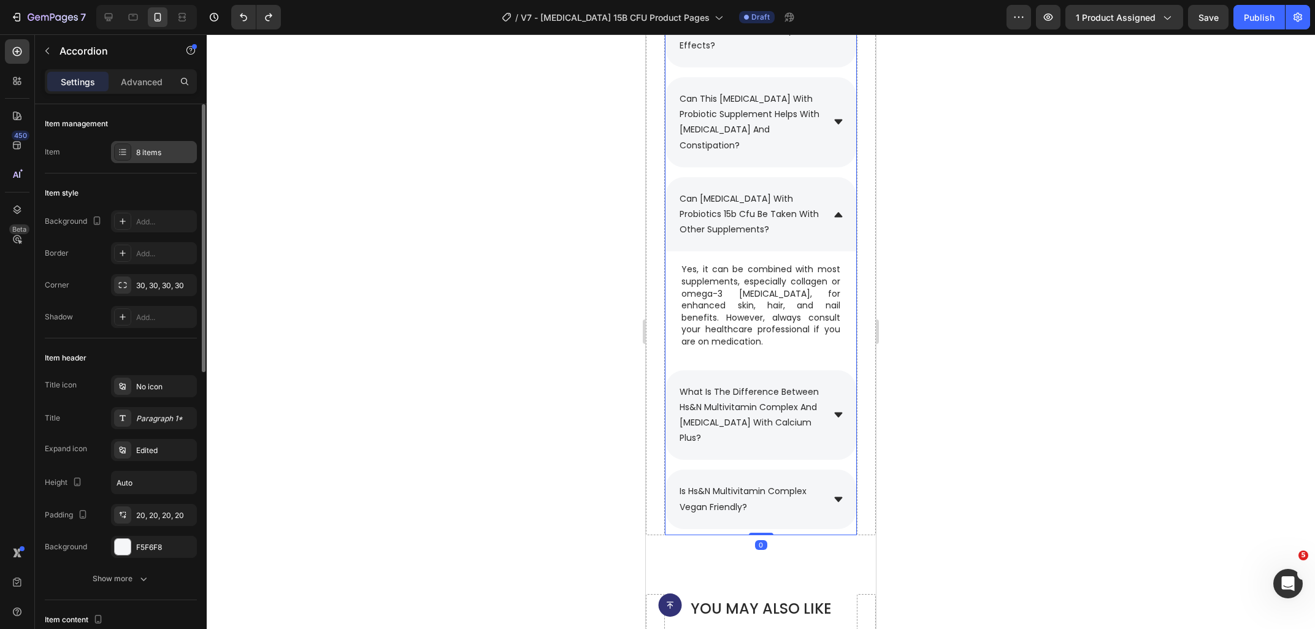
click at [142, 145] on div "8 items" at bounding box center [154, 152] width 86 height 22
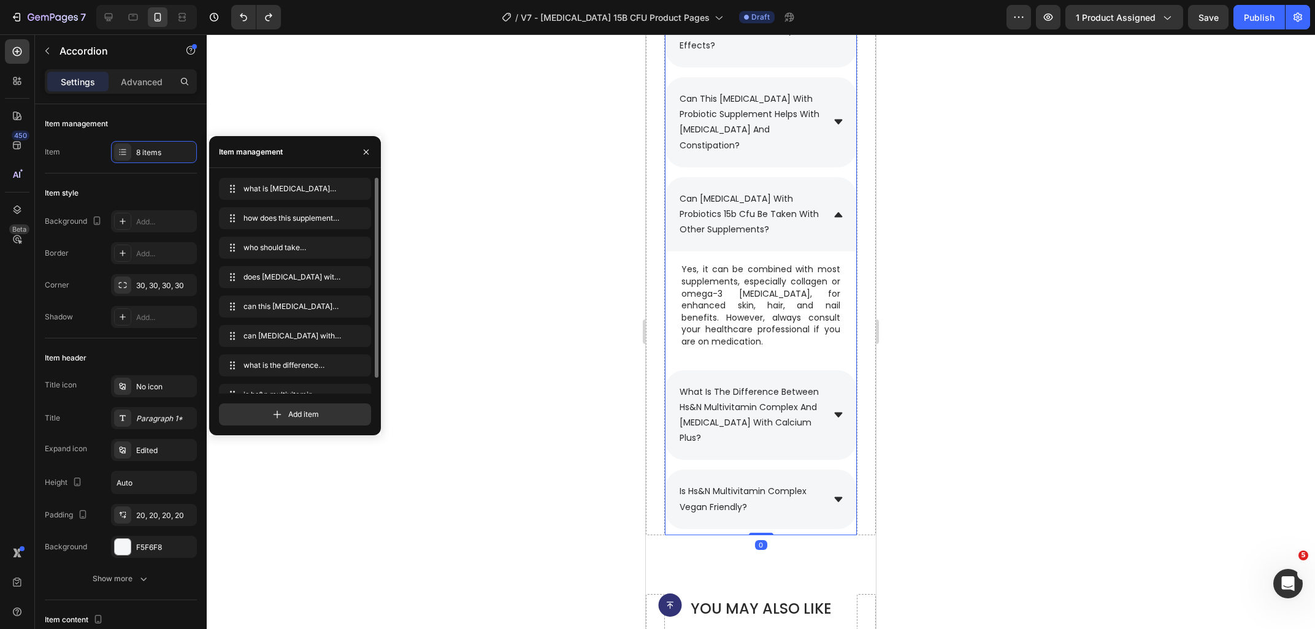
scroll to position [17, 0]
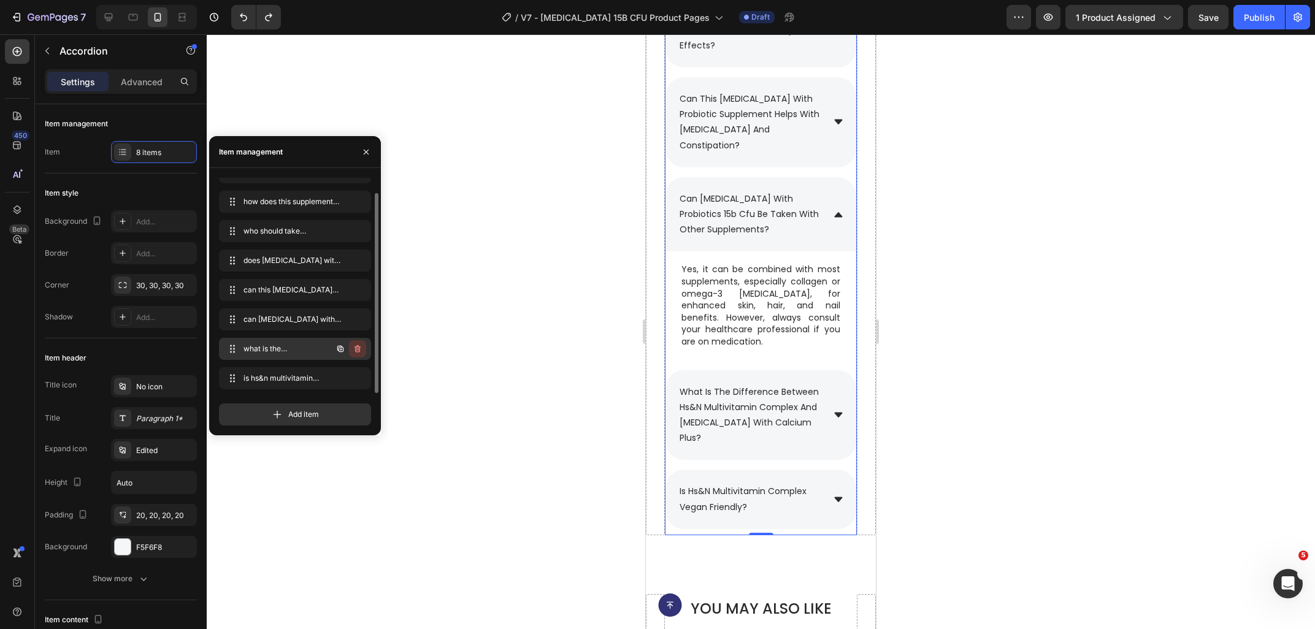
click at [356, 348] on icon "button" at bounding box center [358, 349] width 10 height 10
click at [358, 348] on div "Delete" at bounding box center [349, 348] width 23 height 11
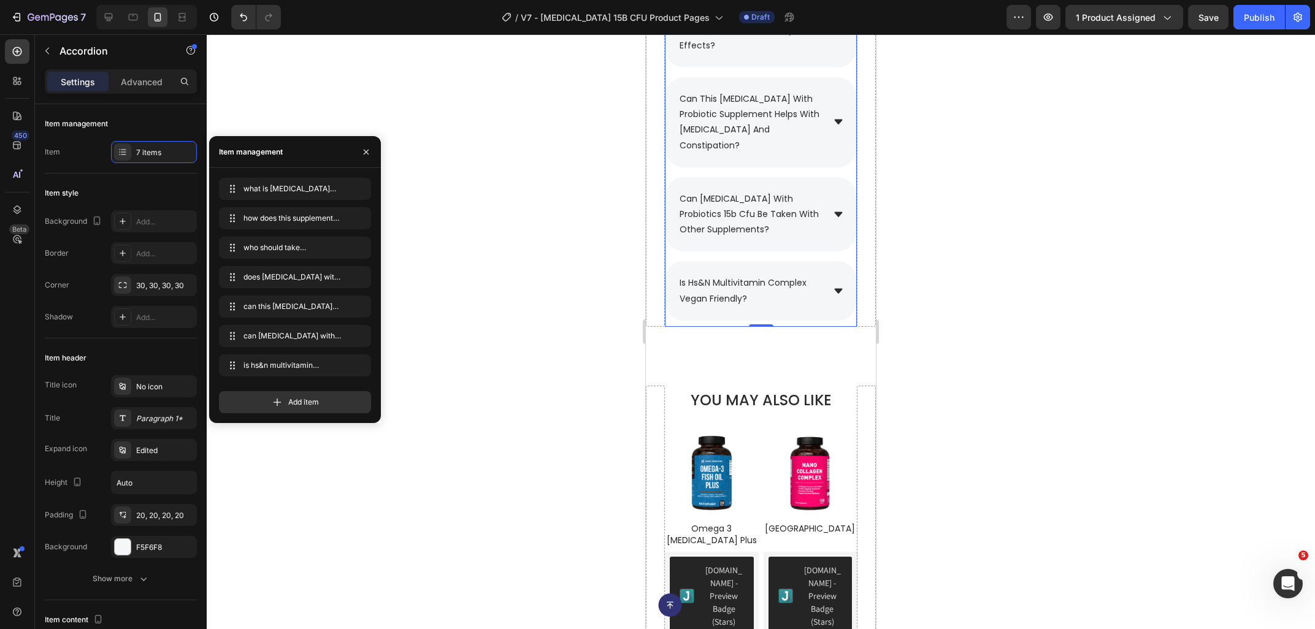
scroll to position [0, 0]
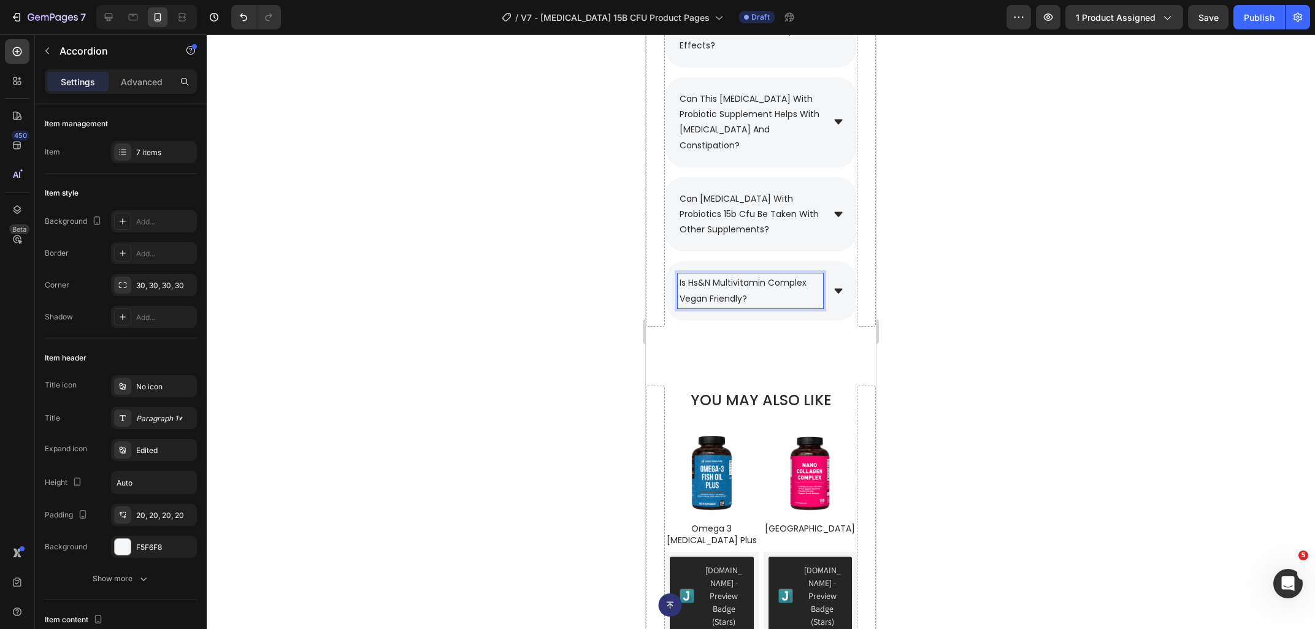
click at [765, 275] on p "is hs&n multivitamin complex vegan friendly?" at bounding box center [751, 290] width 142 height 31
click at [761, 275] on p "is hs&n multivitamin complex vegan friendly?" at bounding box center [751, 290] width 142 height 31
click at [770, 275] on p "is hs&n multivitami n complex vegan friendly?" at bounding box center [751, 290] width 142 height 31
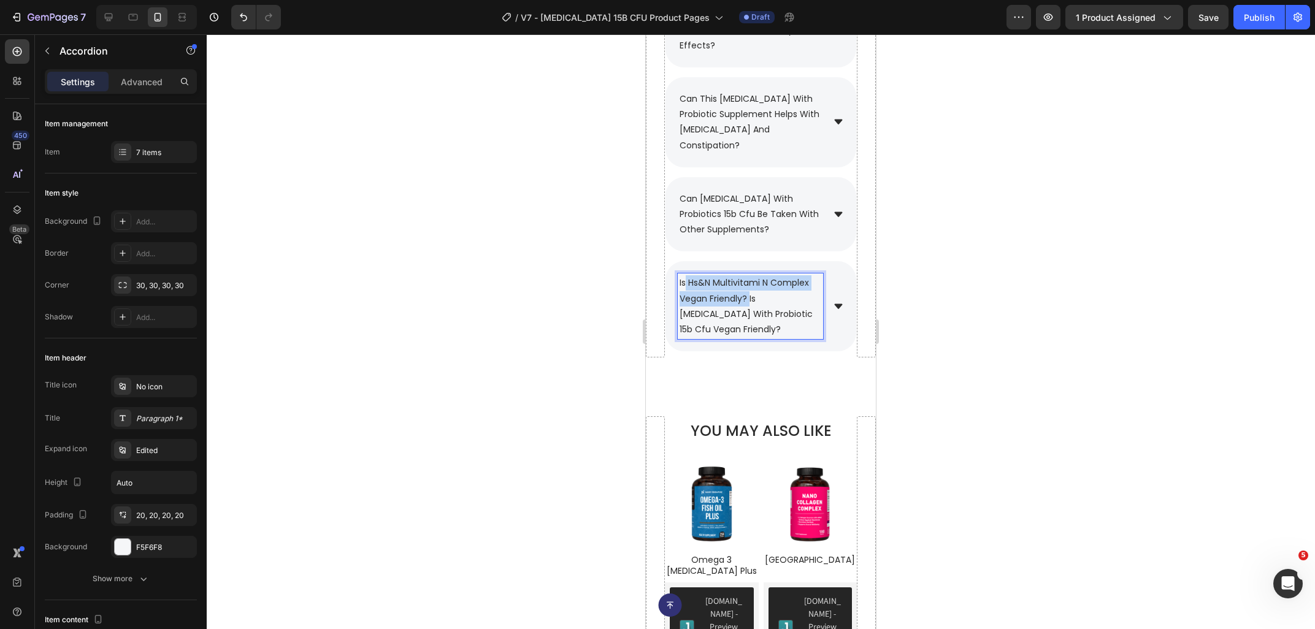
click at [686, 277] on span "is hs&n multivitami n complex vegan friendly? is [MEDICAL_DATA] with probiotic …" at bounding box center [746, 306] width 133 height 59
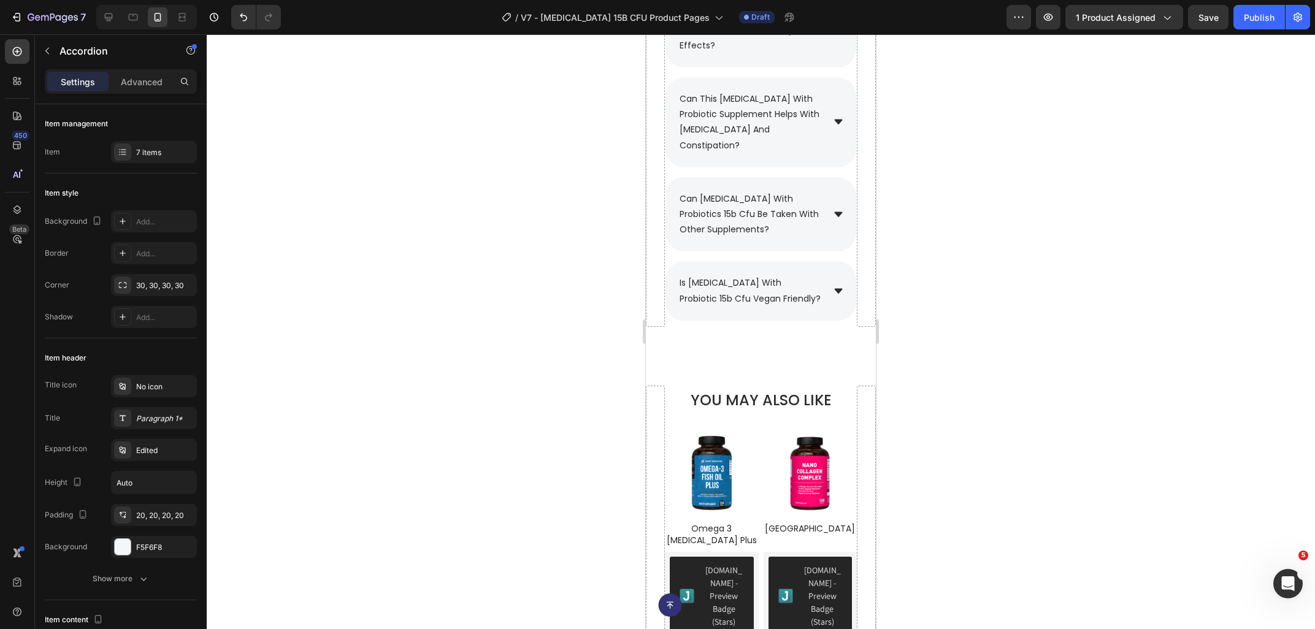
click at [973, 256] on div at bounding box center [761, 331] width 1108 height 595
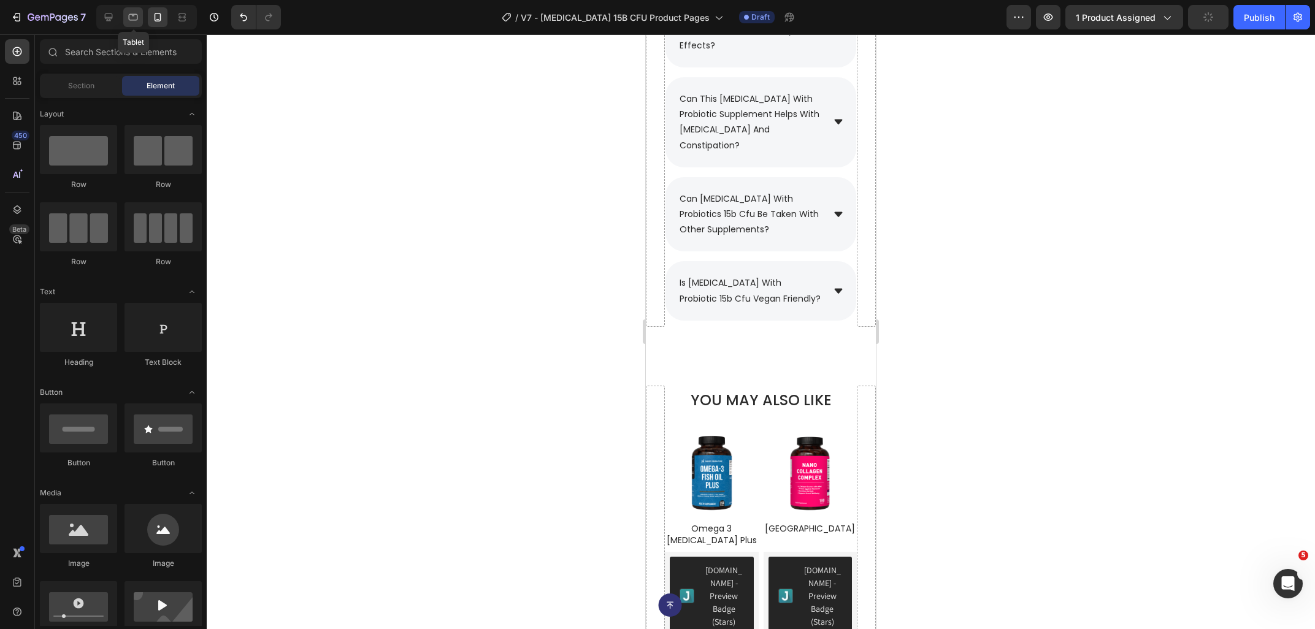
click at [139, 21] on icon at bounding box center [133, 17] width 12 height 12
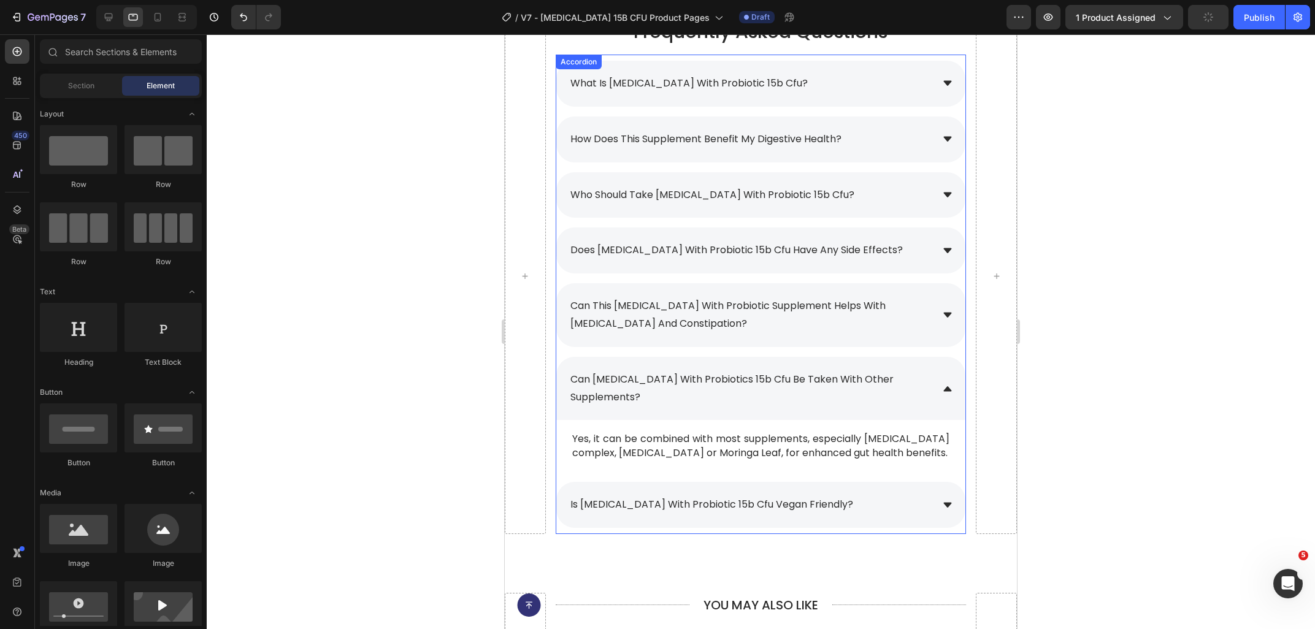
click at [876, 515] on div "is [MEDICAL_DATA] with probiotic 15b cfu vegan friendly?" at bounding box center [760, 505] width 409 height 46
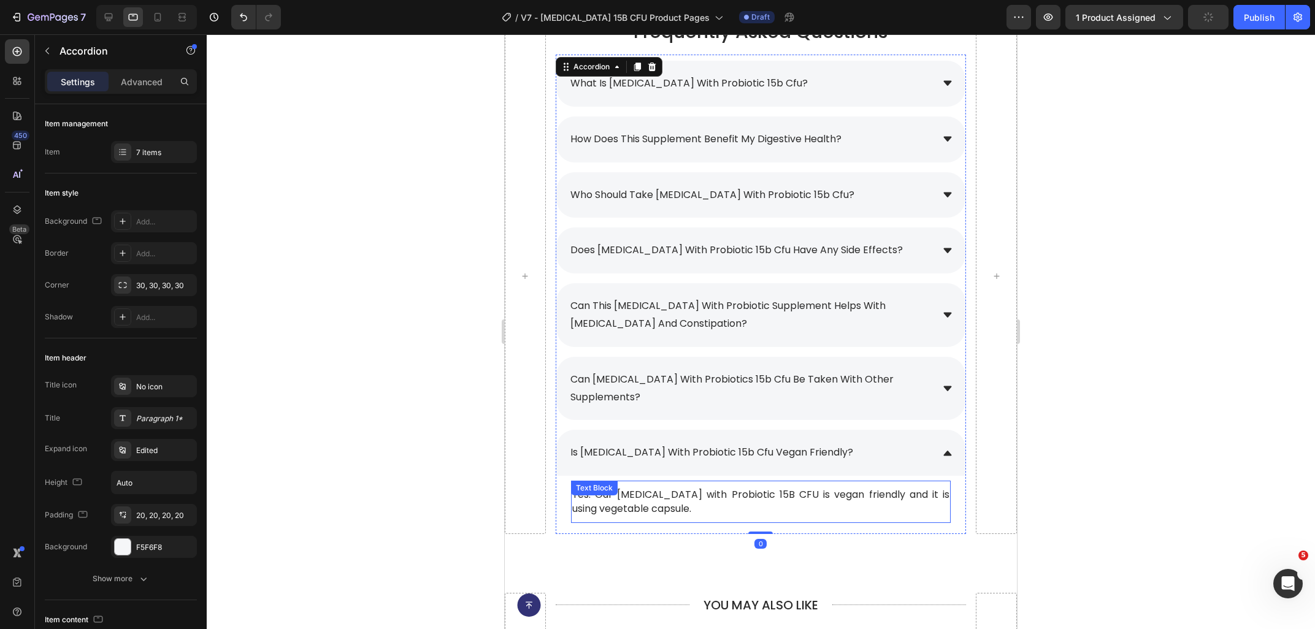
scroll to position [6085, 0]
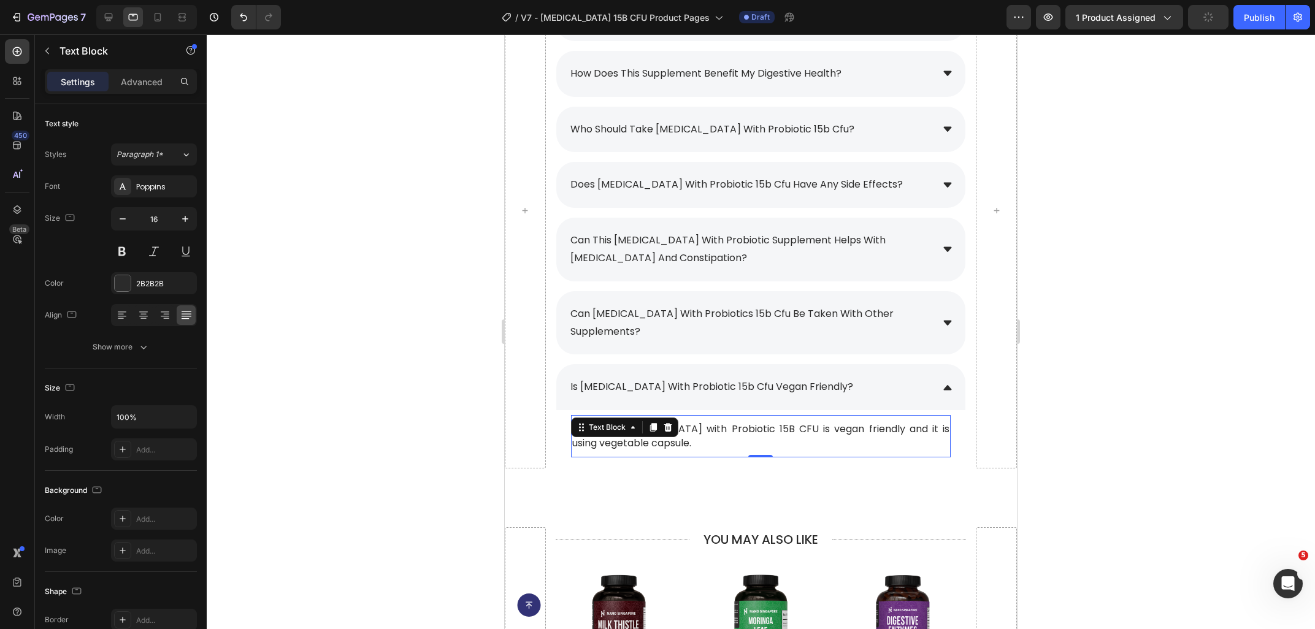
click at [651, 423] on p "Yes. Our [MEDICAL_DATA] with Probiotic 15B CFU is vegan friendly and it is usin…" at bounding box center [760, 437] width 377 height 28
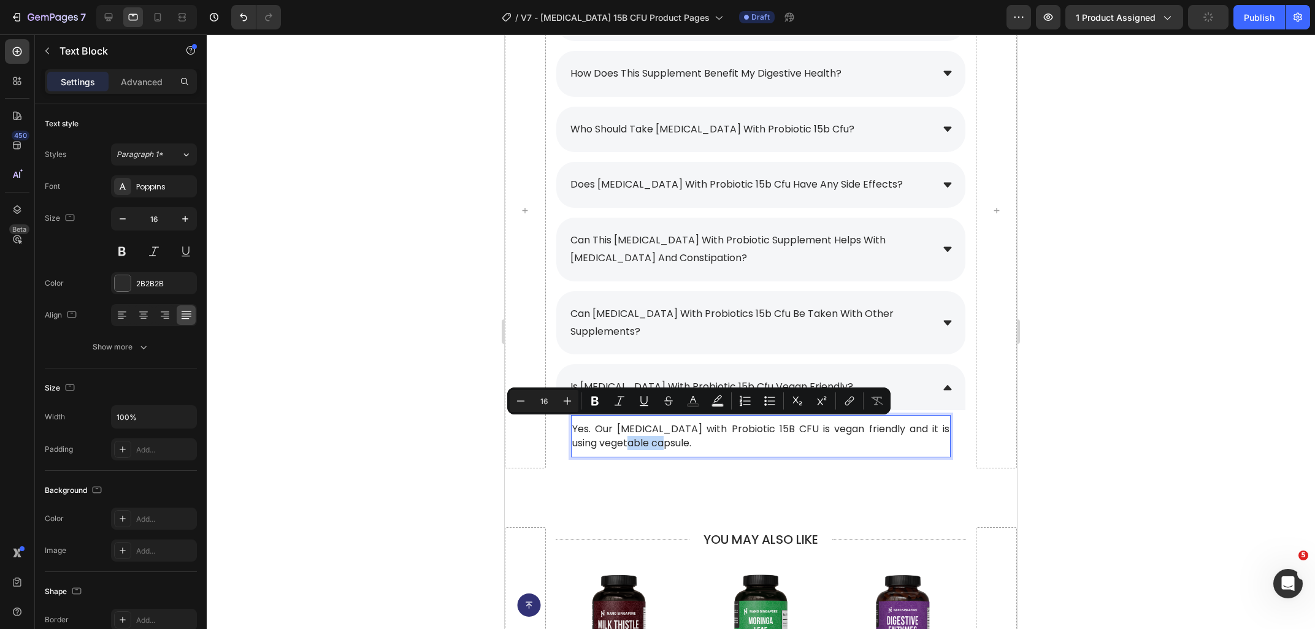
click at [651, 423] on p "Yes. Our [MEDICAL_DATA] with Probiotic 15B CFU is vegan friendly and it is usin…" at bounding box center [760, 437] width 377 height 28
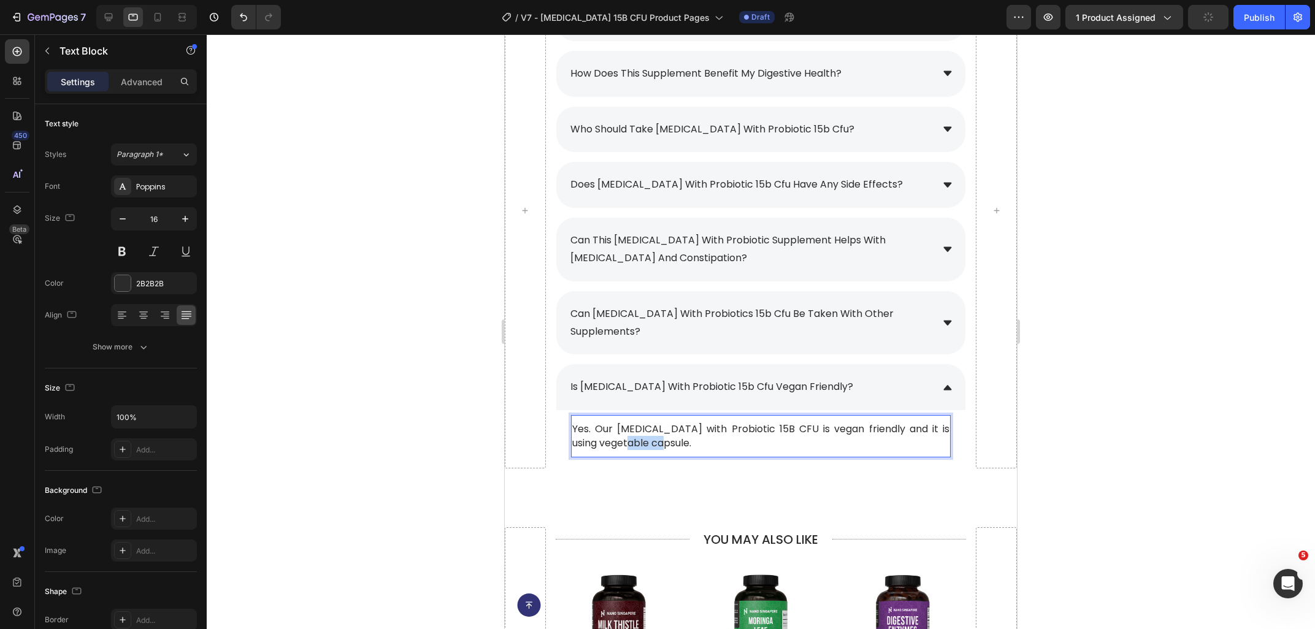
click at [651, 423] on p "Yes. Our [MEDICAL_DATA] with Probiotic 15B CFU is vegan friendly and it is usin…" at bounding box center [760, 437] width 377 height 28
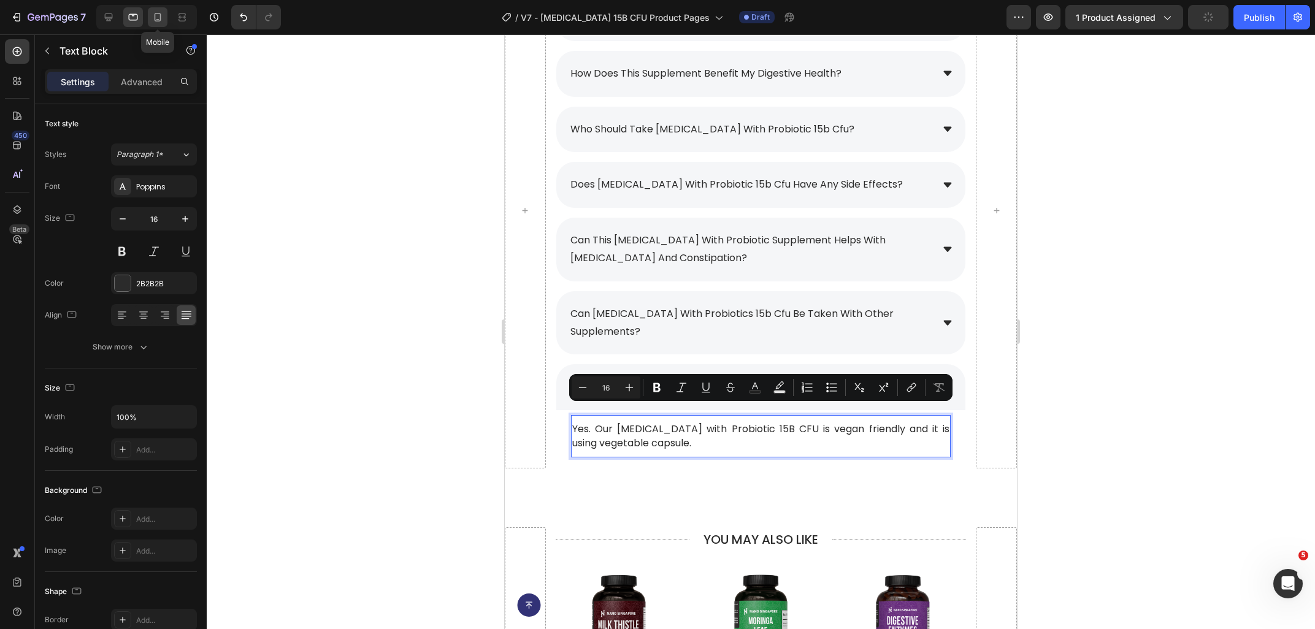
click at [164, 14] on div at bounding box center [158, 17] width 20 height 20
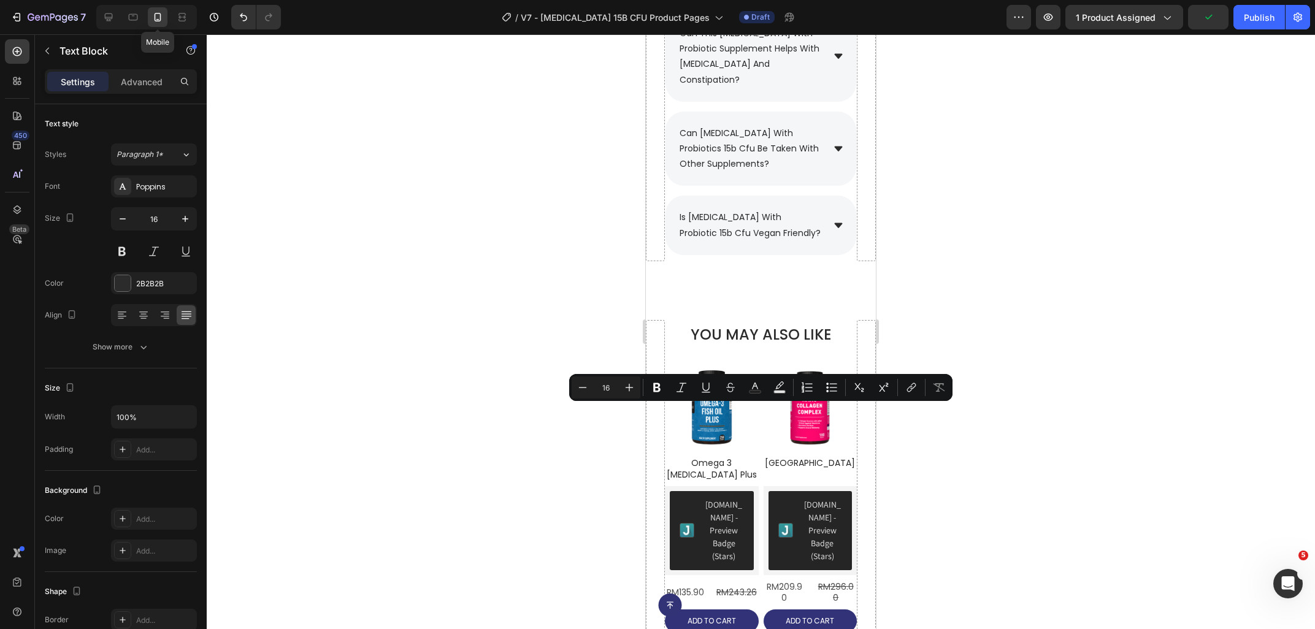
type input "15"
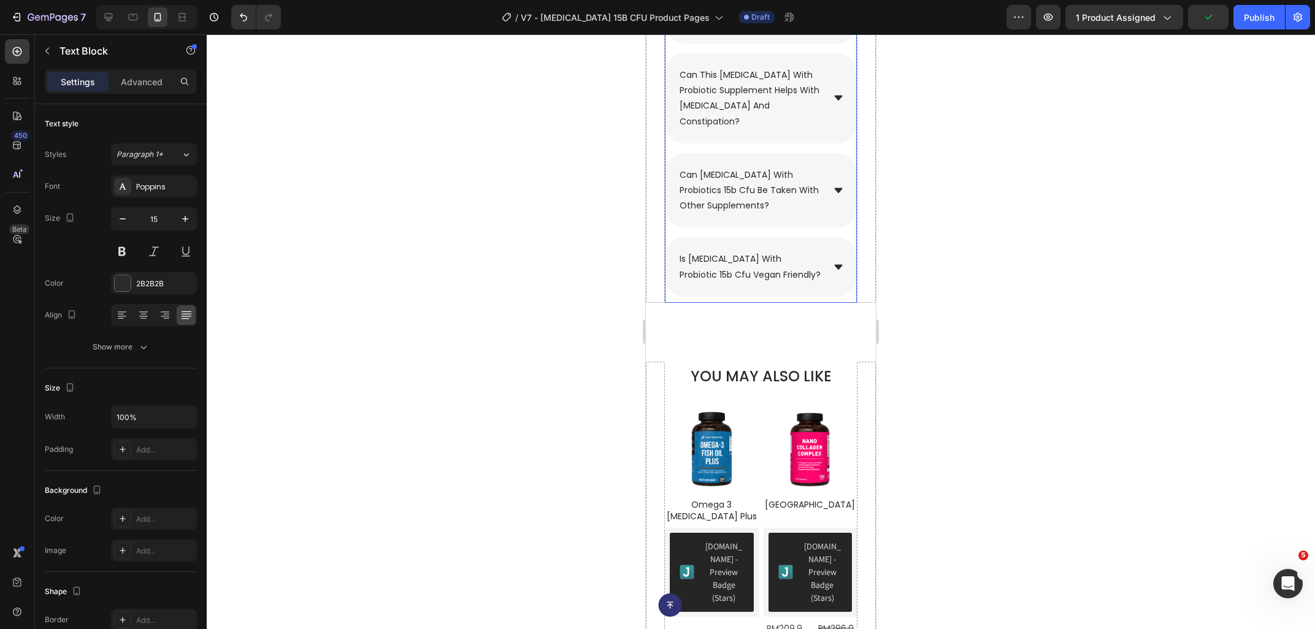
scroll to position [6042, 0]
click at [834, 239] on div "is [MEDICAL_DATA] with probiotic 15b cfu vegan friendly?" at bounding box center [760, 268] width 191 height 59
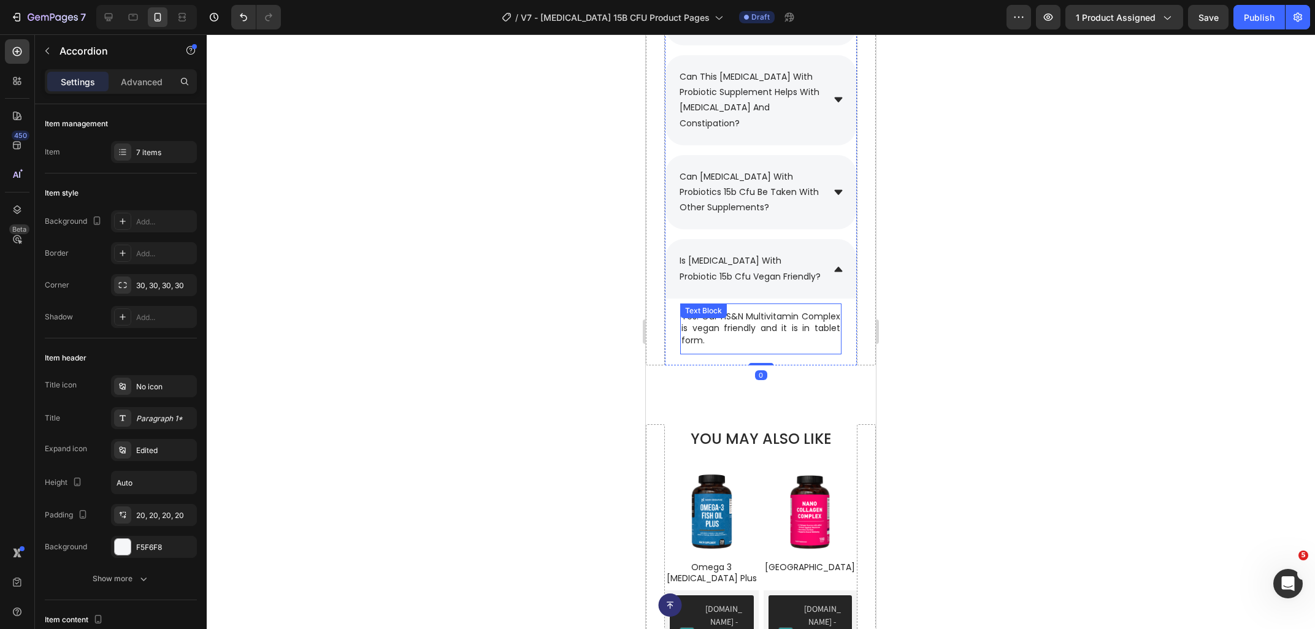
click at [767, 311] on p "Yes. Our HS&N Multivitamin Complex is vegan friendly and it is in tablet form." at bounding box center [760, 329] width 159 height 36
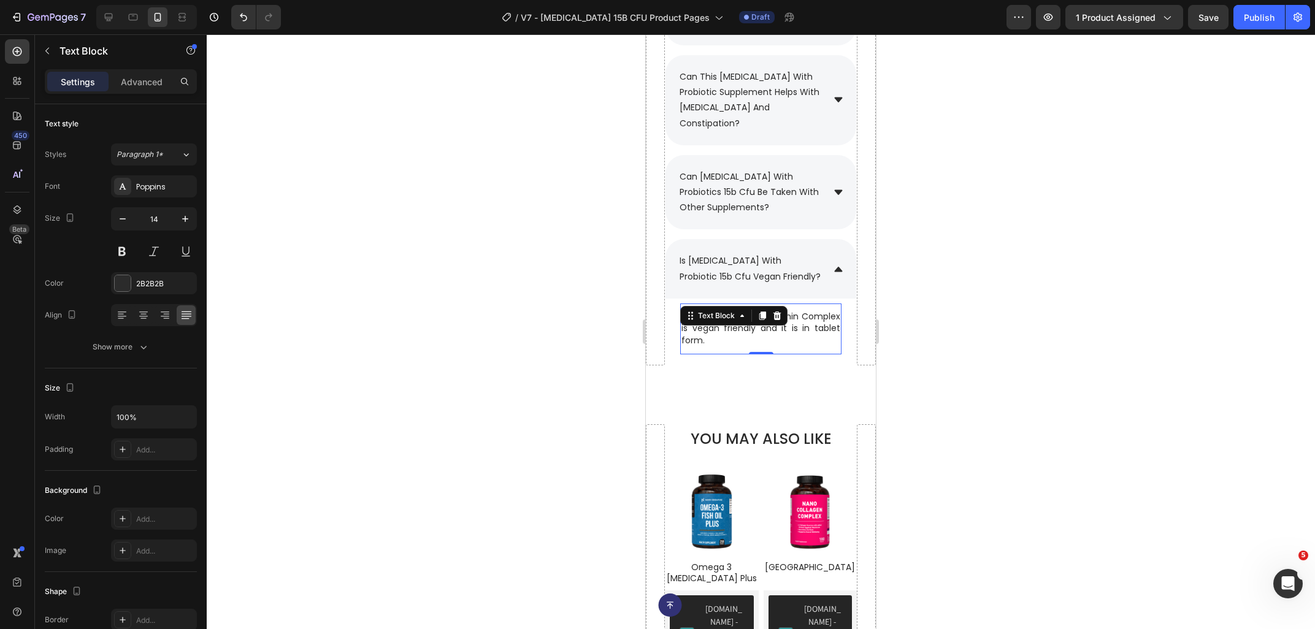
click at [729, 311] on p "Yes. Our HS&N Multivitamin Complex is vegan friendly and it is in tablet form." at bounding box center [760, 329] width 159 height 36
click at [724, 311] on p "Yes. Our HS&N Multivitamin Complex is vegan friendly and it is in tablet form." at bounding box center [760, 329] width 159 height 36
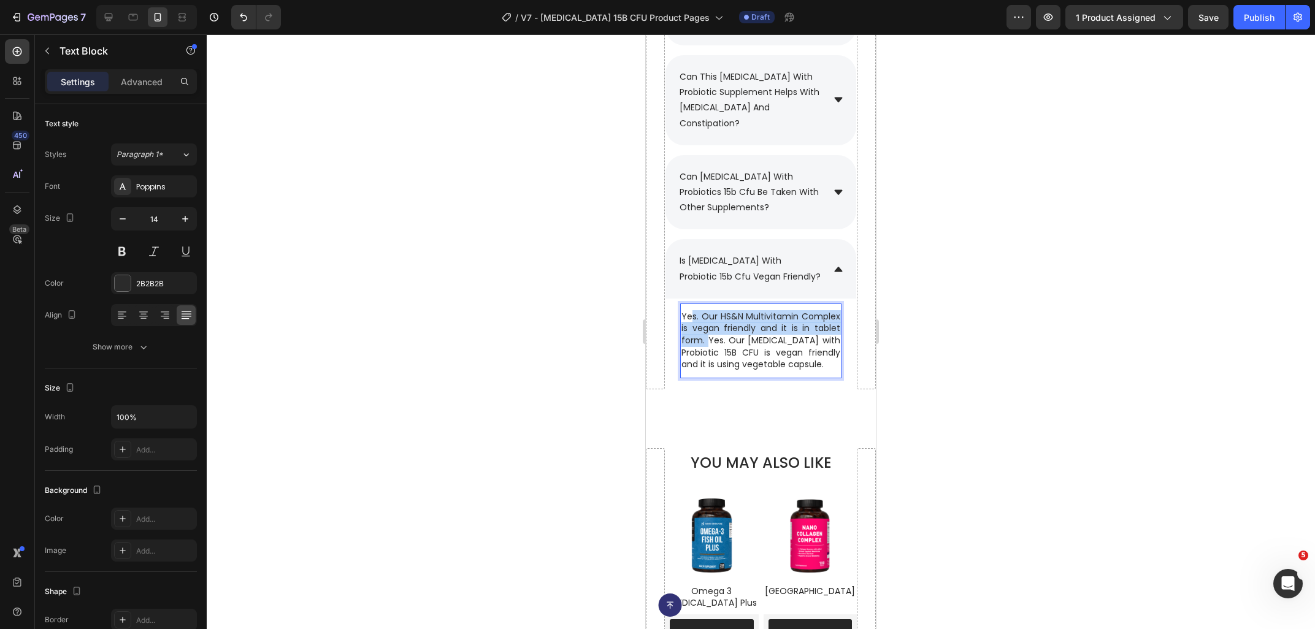
drag, startPoint x: 707, startPoint y: 293, endPoint x: 693, endPoint y: 274, distance: 23.3
click at [693, 311] on p "Yes. Our HS&N Multivitamin Complex is vegan friendly and it is in tablet form. …" at bounding box center [760, 341] width 159 height 60
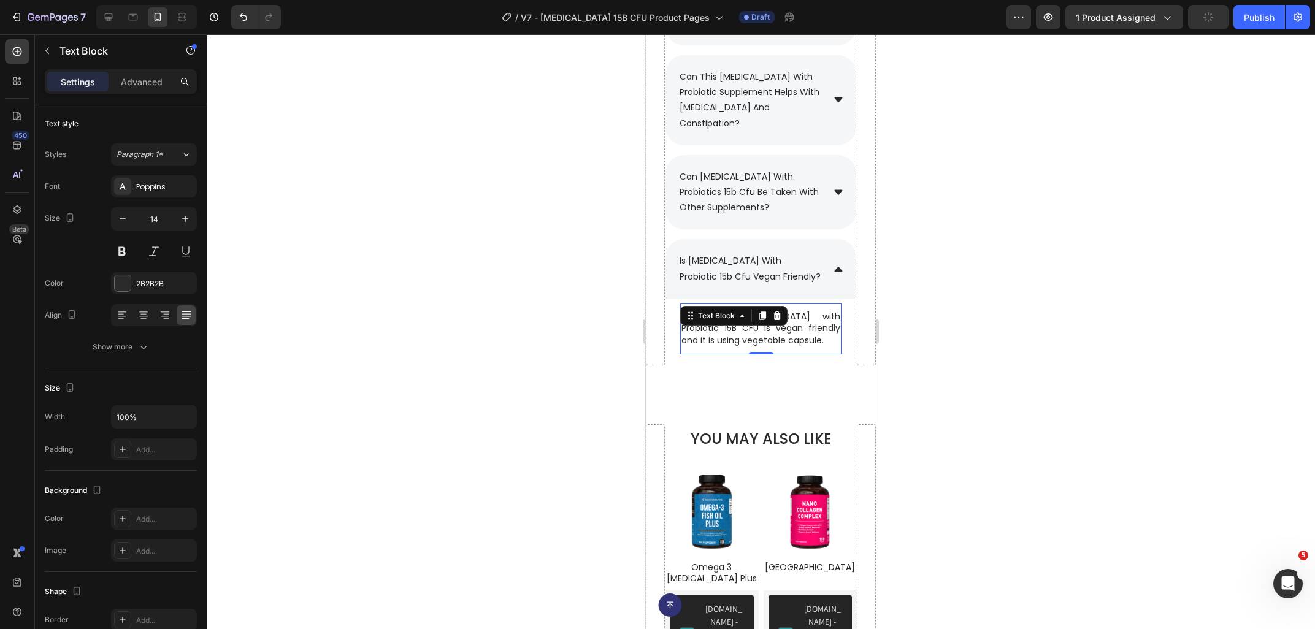
click at [1084, 312] on div at bounding box center [761, 331] width 1108 height 595
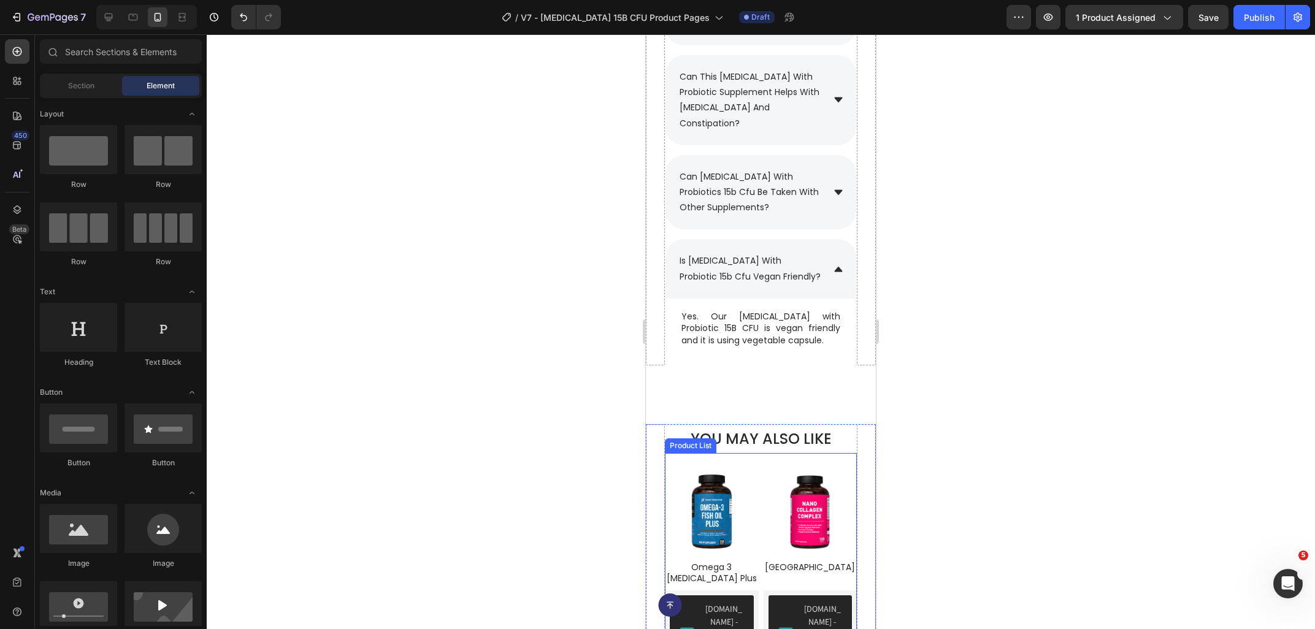
click at [696, 453] on div "Product Images Omega 3 [MEDICAL_DATA] Plus Product Title [DOMAIN_NAME] - Previe…" at bounding box center [761, 595] width 192 height 284
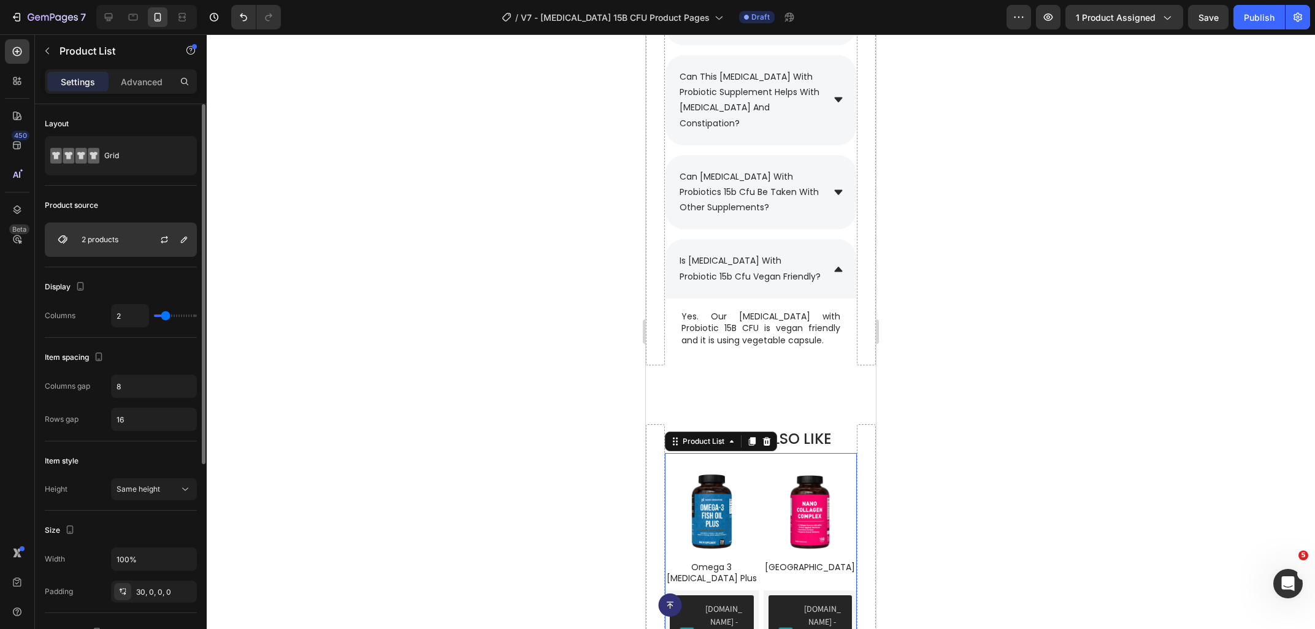
click at [121, 239] on div "2 products" at bounding box center [121, 240] width 152 height 34
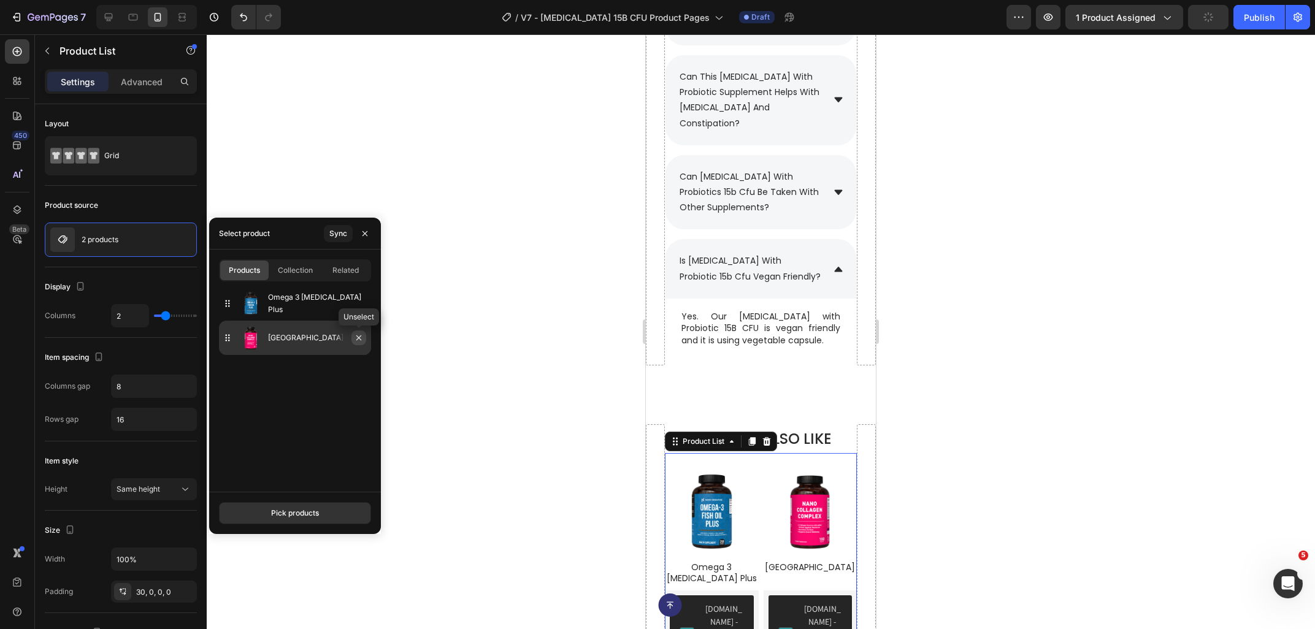
click at [362, 340] on icon "button" at bounding box center [359, 338] width 10 height 10
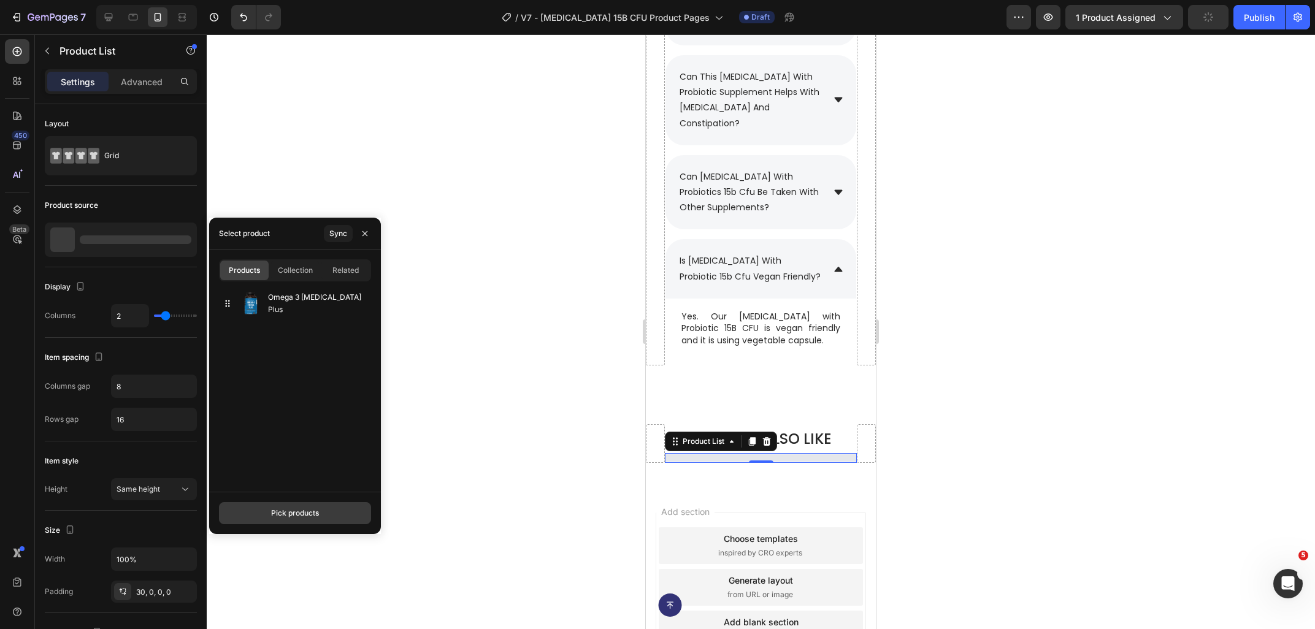
click at [281, 521] on button "Pick products" at bounding box center [295, 513] width 152 height 22
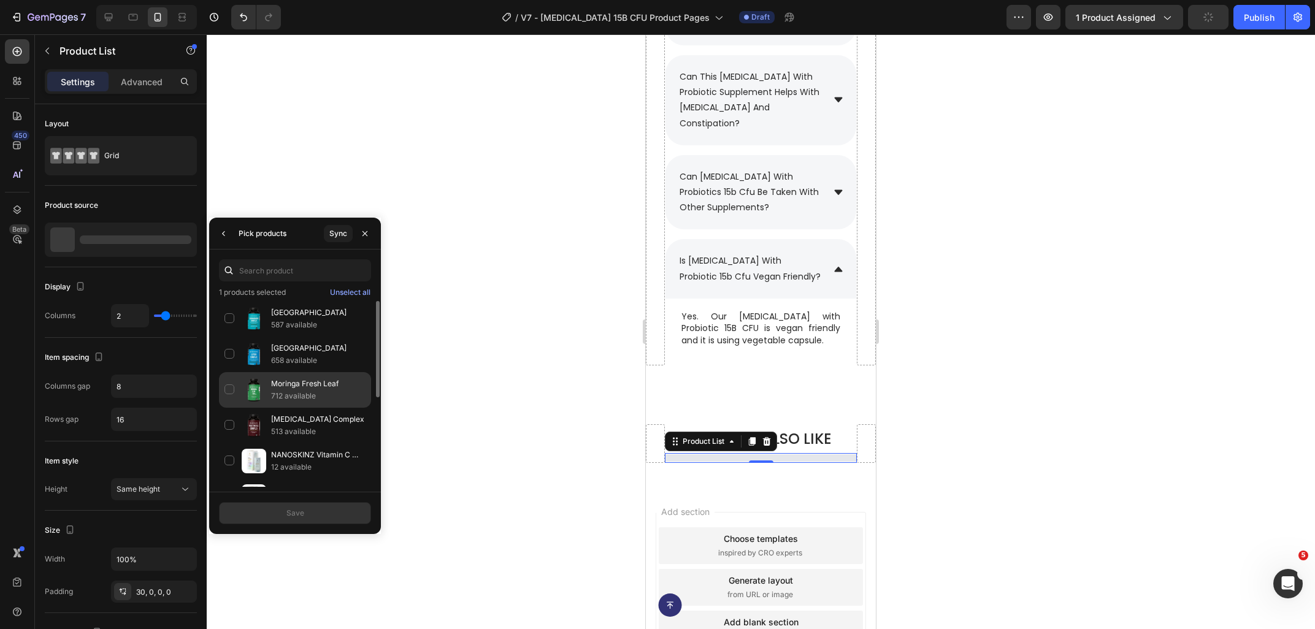
click at [231, 408] on div "Moringa Fresh Leaf 712 available" at bounding box center [295, 426] width 152 height 36
click at [230, 443] on div "[MEDICAL_DATA] Complex 513 available" at bounding box center [295, 461] width 152 height 36
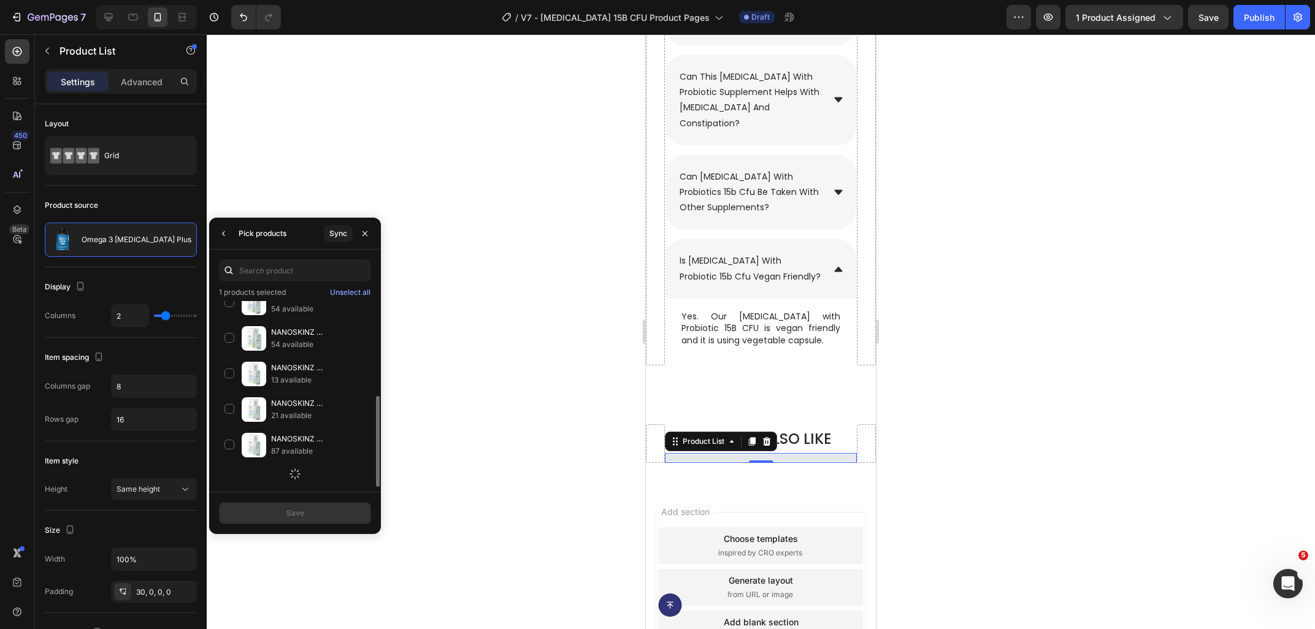
scroll to position [0, 0]
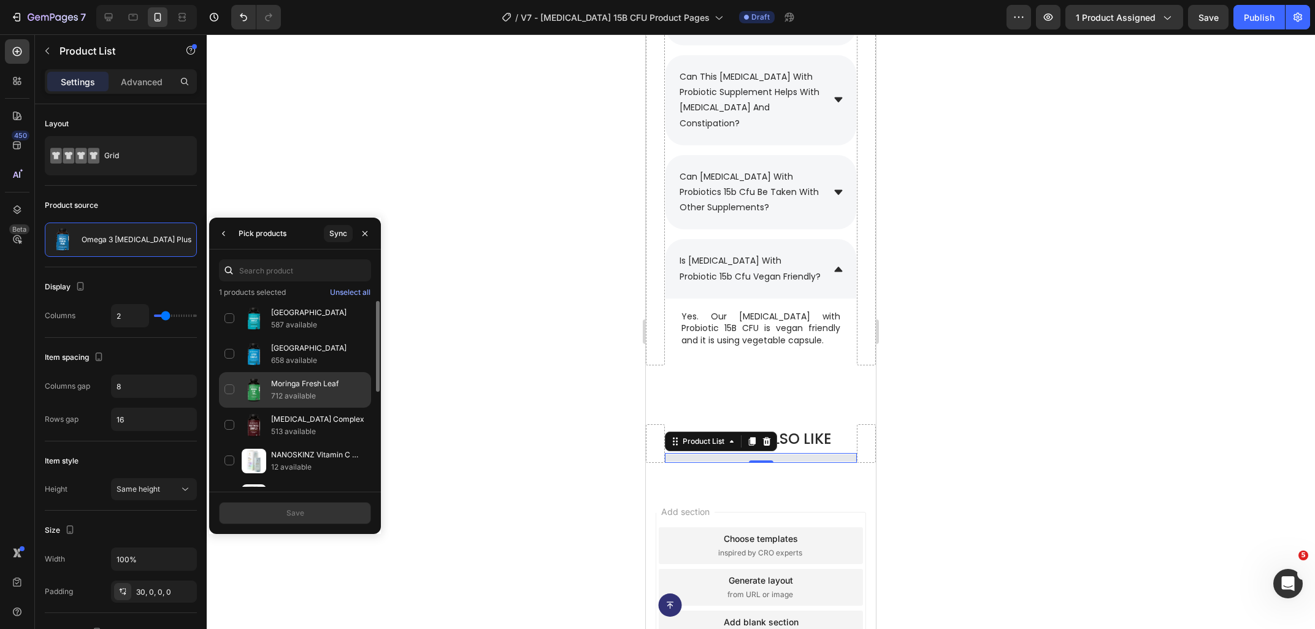
click at [232, 408] on div "Moringa Fresh Leaf 712 available" at bounding box center [295, 426] width 152 height 36
click at [231, 443] on div "[MEDICAL_DATA] Complex 513 available" at bounding box center [295, 461] width 152 height 36
click at [286, 521] on button "Save" at bounding box center [295, 513] width 152 height 22
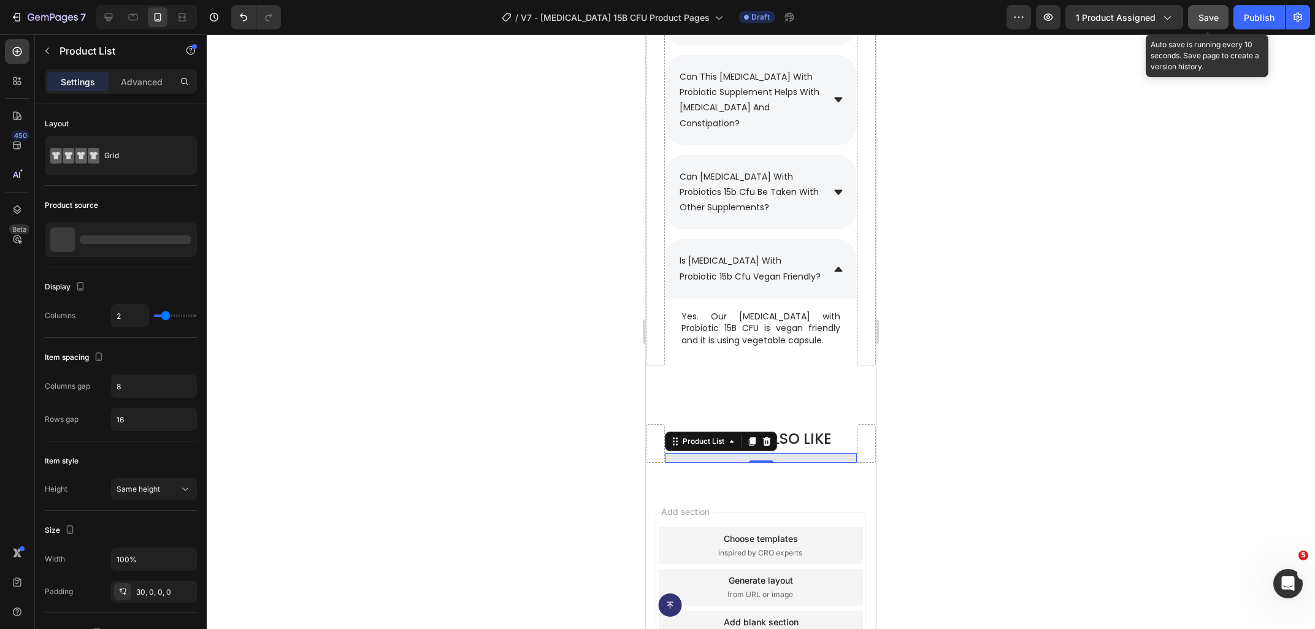
click at [1209, 18] on span "Save" at bounding box center [1208, 17] width 20 height 10
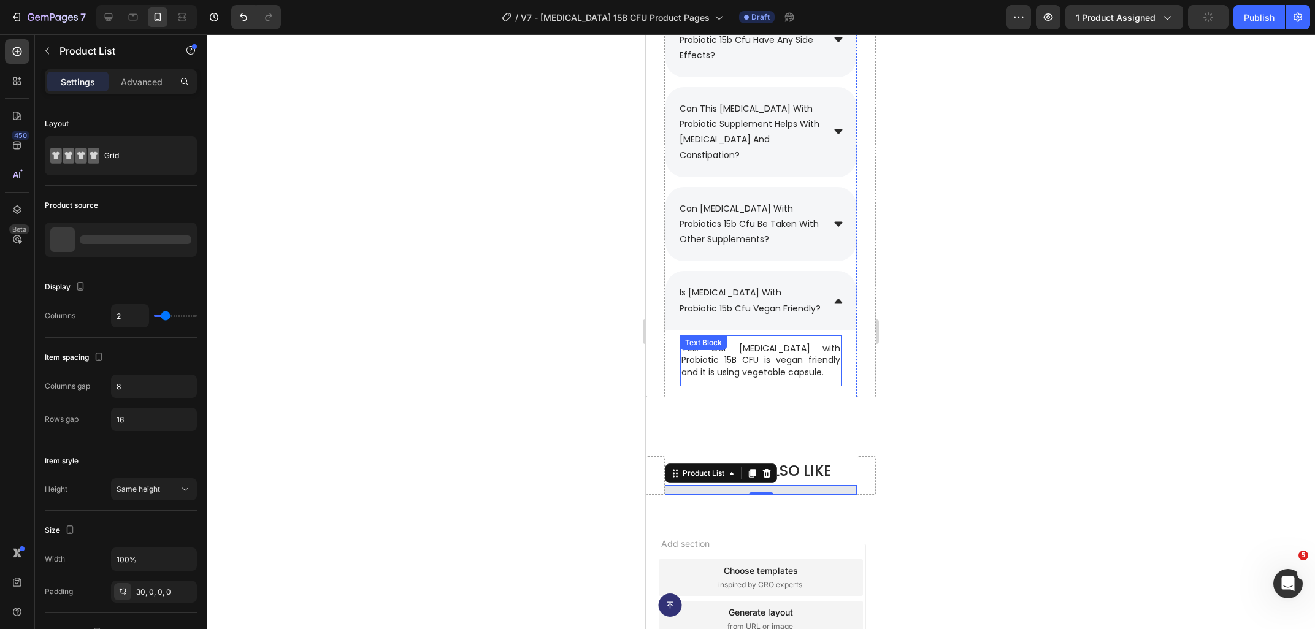
scroll to position [5976, 0]
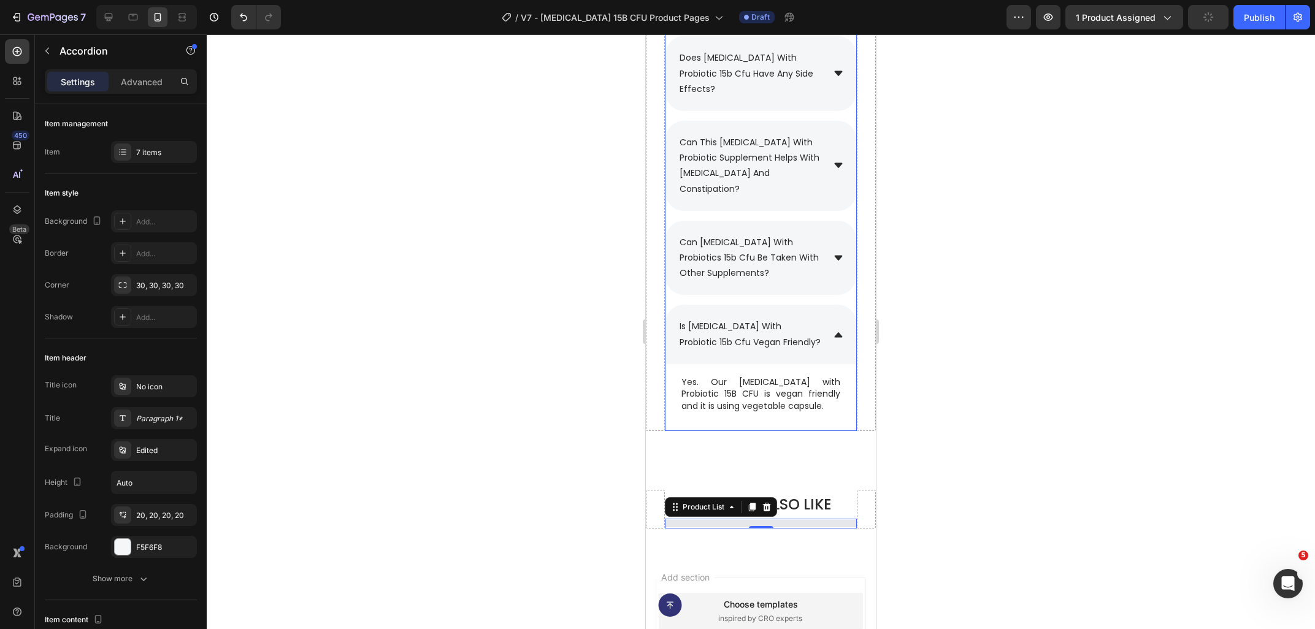
click at [837, 305] on div "is [MEDICAL_DATA] with probiotic 15b cfu vegan friendly?" at bounding box center [760, 334] width 191 height 59
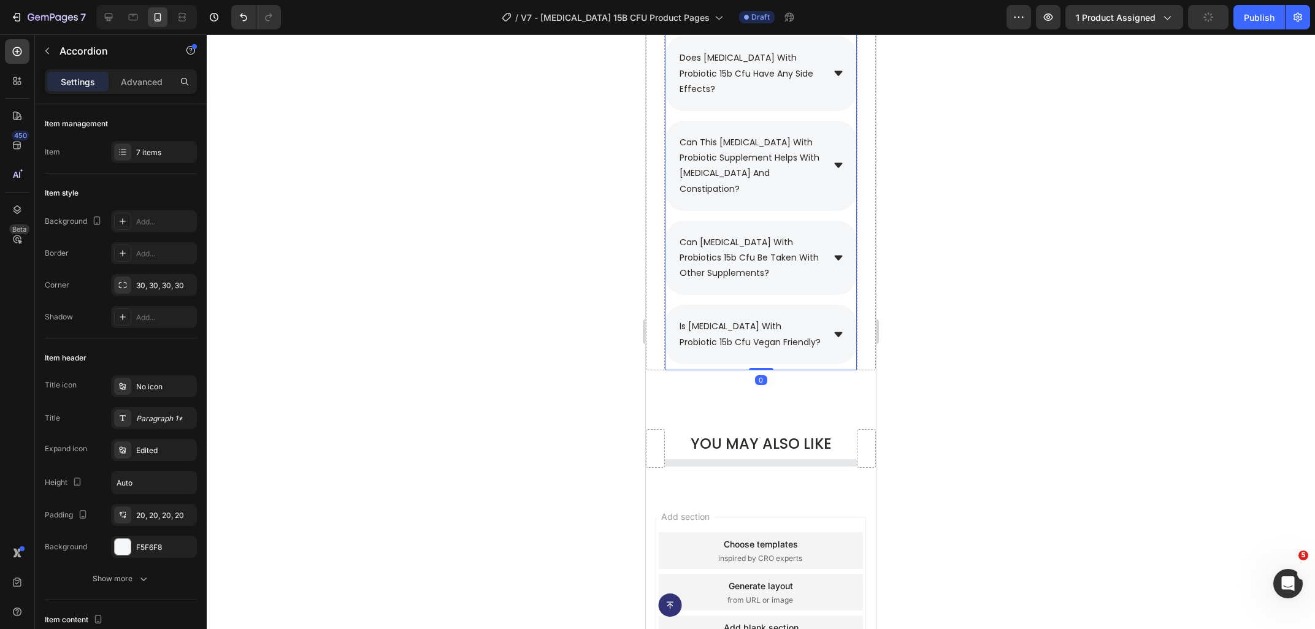
click at [841, 253] on icon at bounding box center [838, 258] width 11 height 11
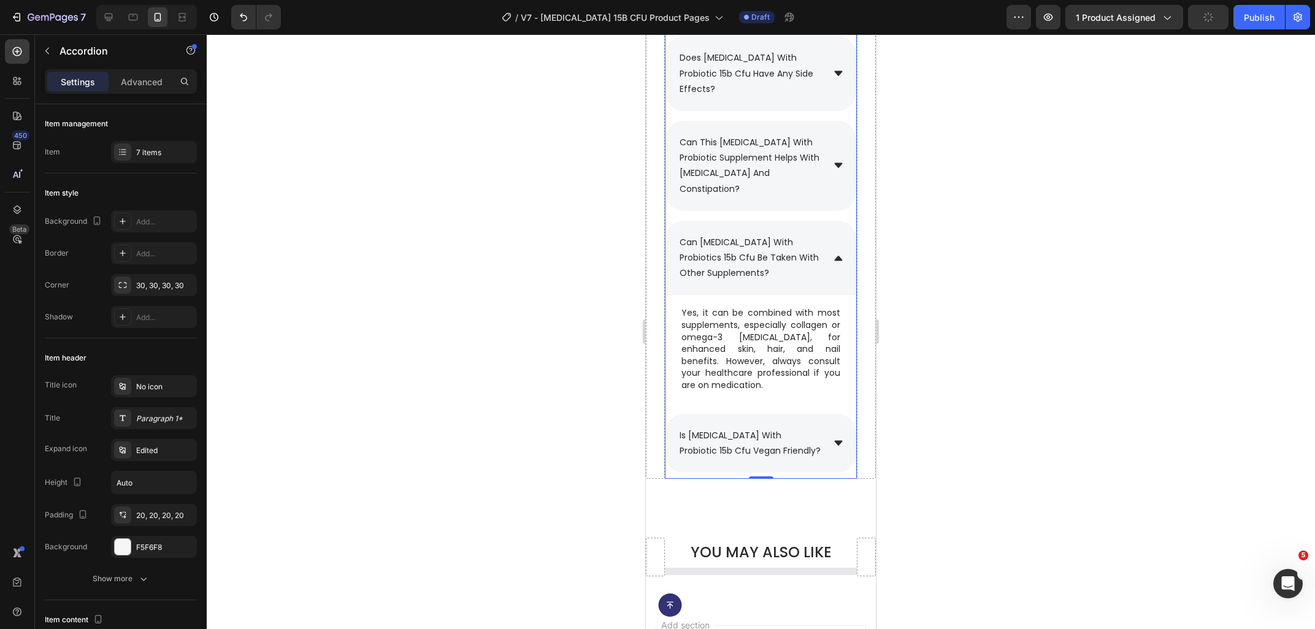
click at [841, 253] on icon at bounding box center [838, 258] width 11 height 11
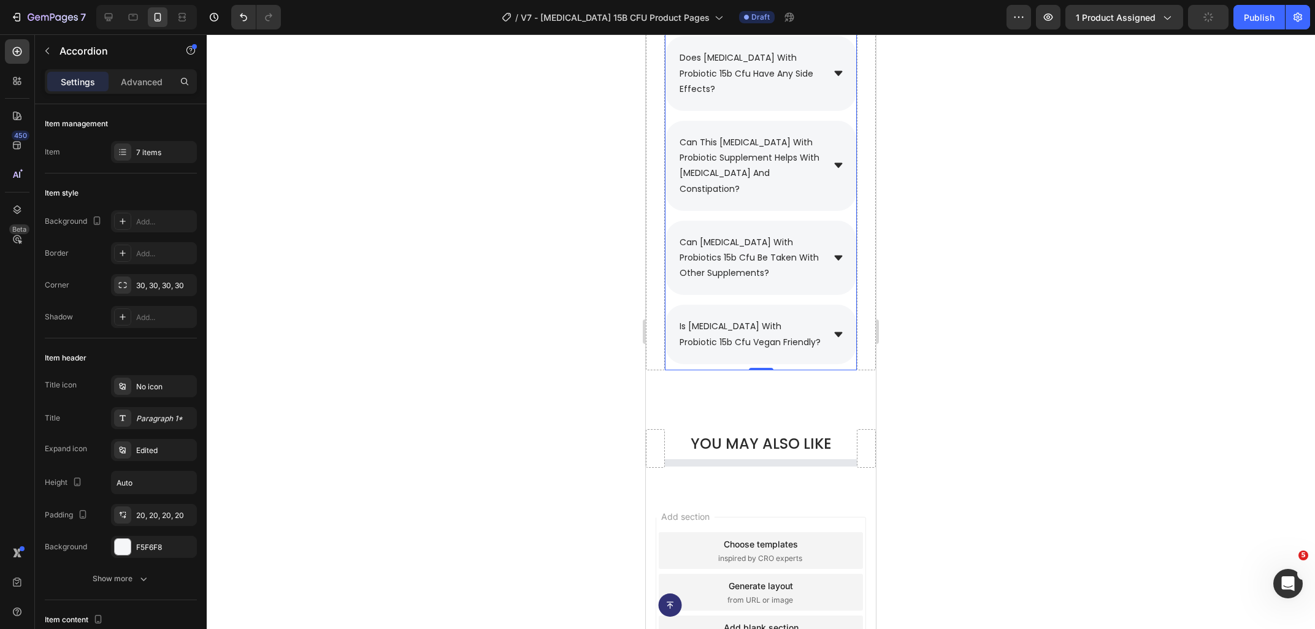
click at [841, 139] on div "can this [MEDICAL_DATA] with probiotic supplement helps with [MEDICAL_DATA] and…" at bounding box center [760, 166] width 191 height 90
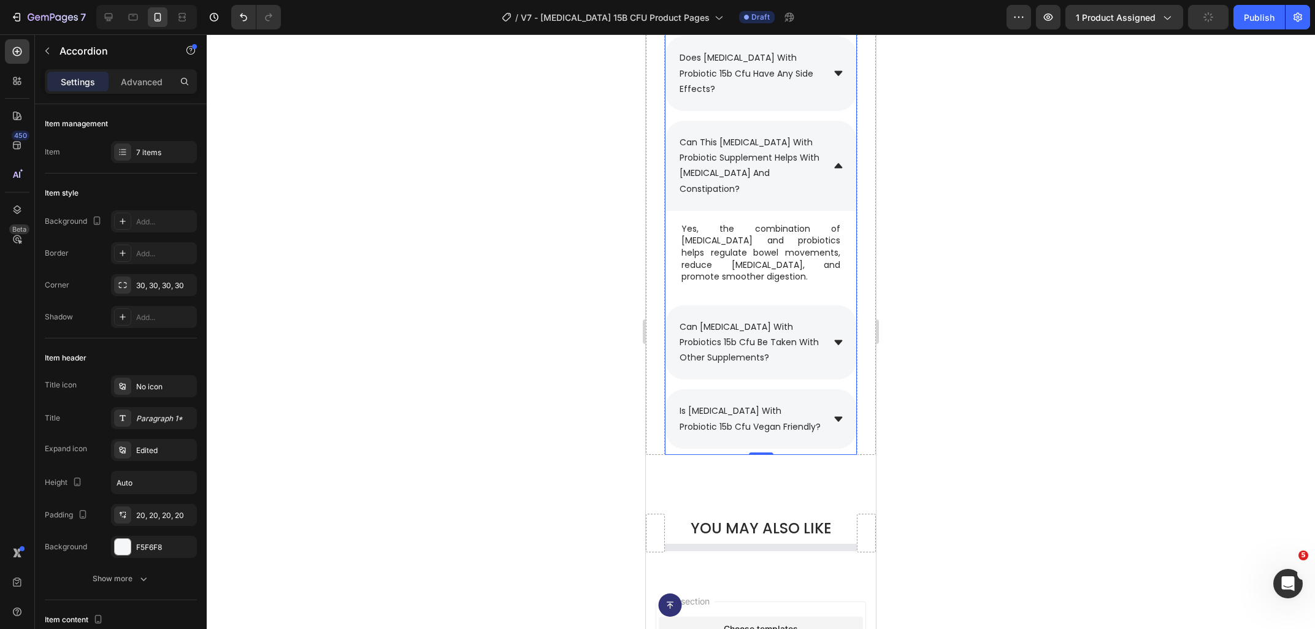
click at [841, 139] on div "can this [MEDICAL_DATA] with probiotic supplement helps with [MEDICAL_DATA] and…" at bounding box center [760, 166] width 191 height 90
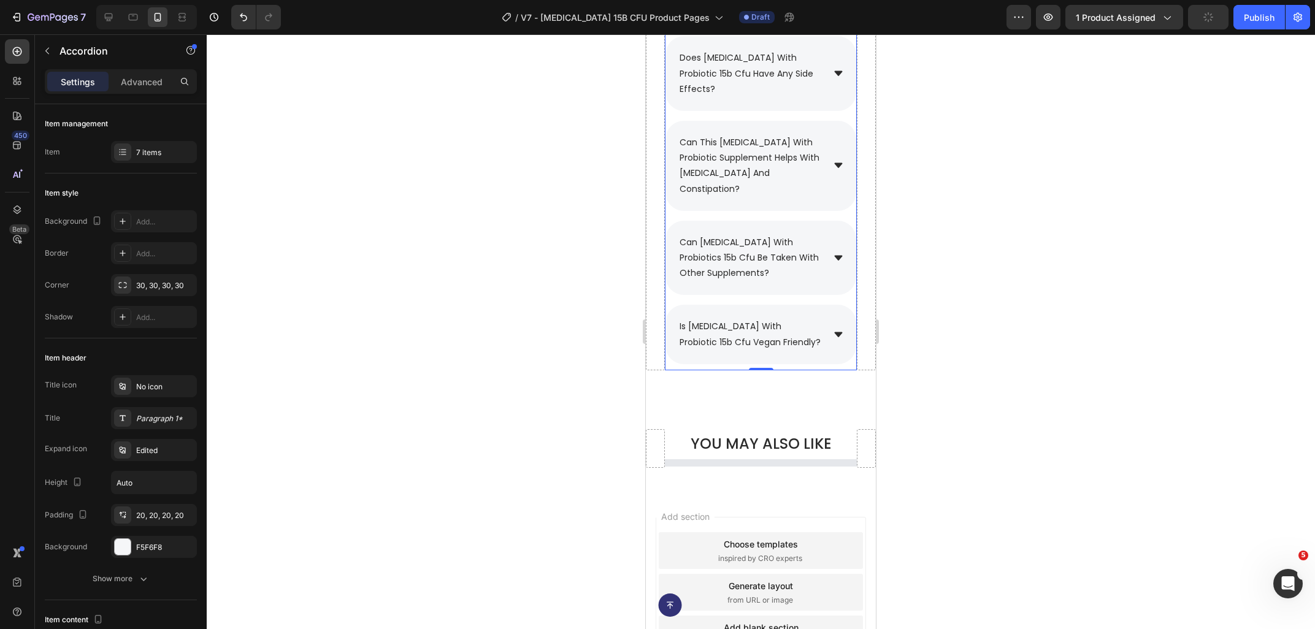
click at [821, 317] on div "is [MEDICAL_DATA] with probiotic 15b cfu vegan friendly?" at bounding box center [750, 334] width 145 height 34
click at [839, 305] on div "is [MEDICAL_DATA] with probiotic 15b cfu vegan friendly?" at bounding box center [760, 334] width 191 height 59
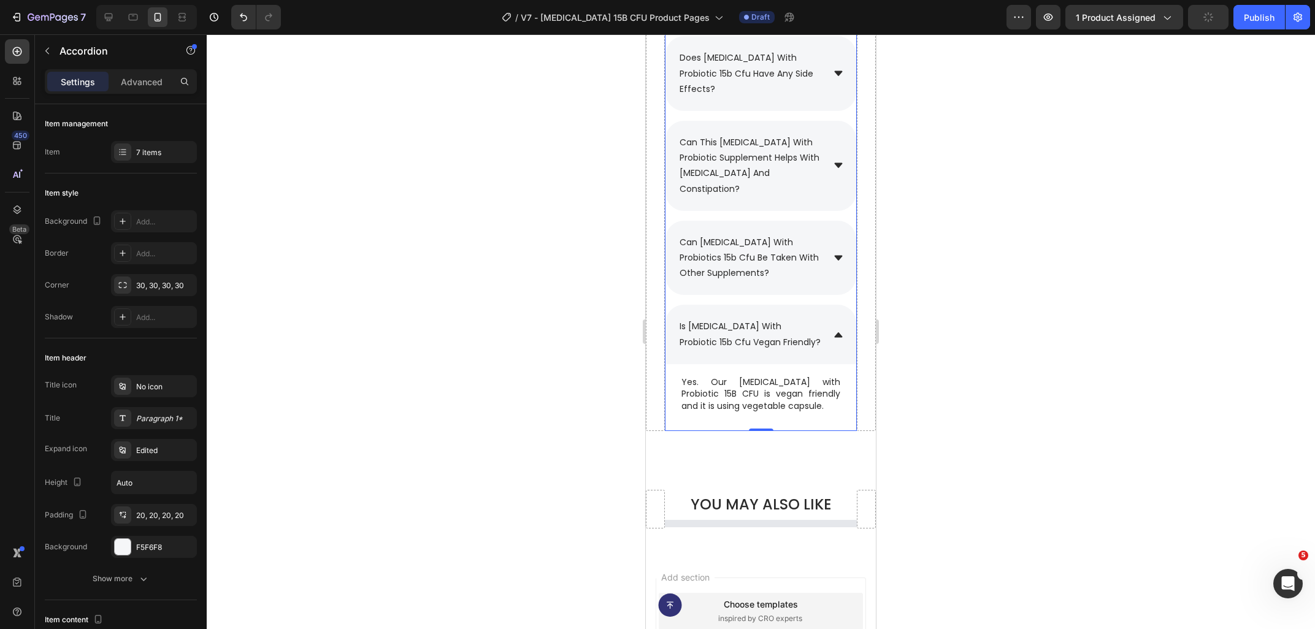
click at [839, 305] on div "is [MEDICAL_DATA] with probiotic 15b cfu vegan friendly?" at bounding box center [760, 334] width 191 height 59
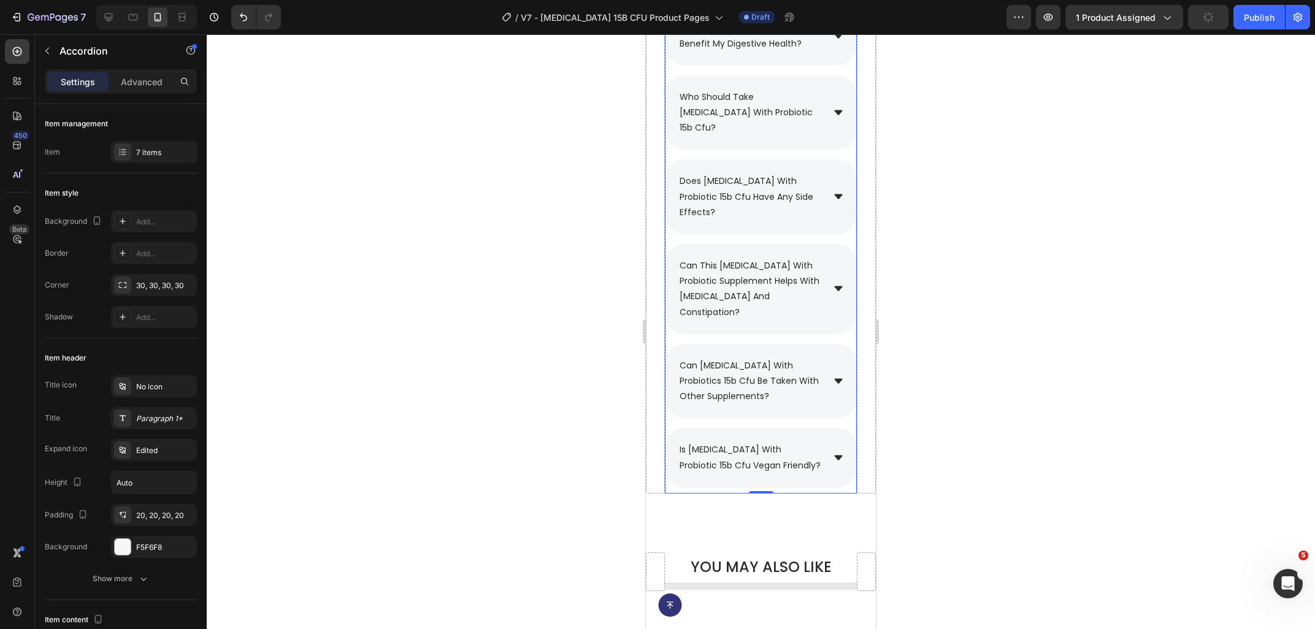
scroll to position [5845, 0]
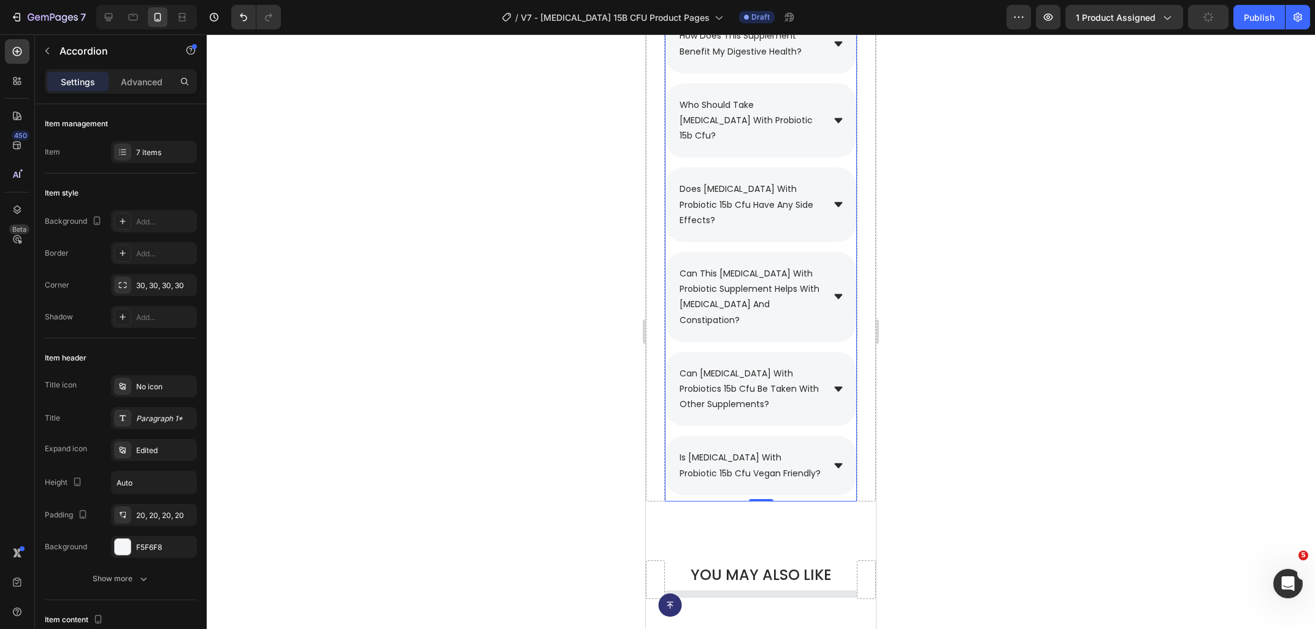
click at [835, 190] on div "does [MEDICAL_DATA] with probiotic 15b cfu have any side effects?" at bounding box center [760, 204] width 191 height 75
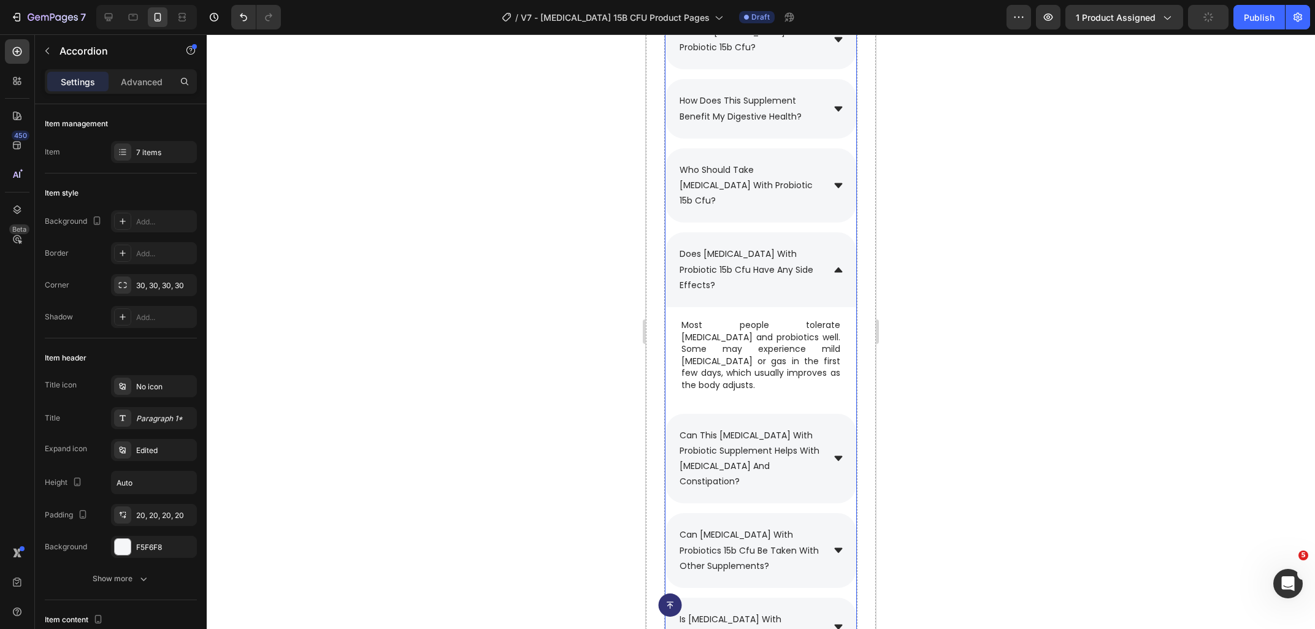
scroll to position [5779, 0]
click at [845, 195] on div "who should take [MEDICAL_DATA] with probiotic 15b cfu?" at bounding box center [760, 186] width 191 height 75
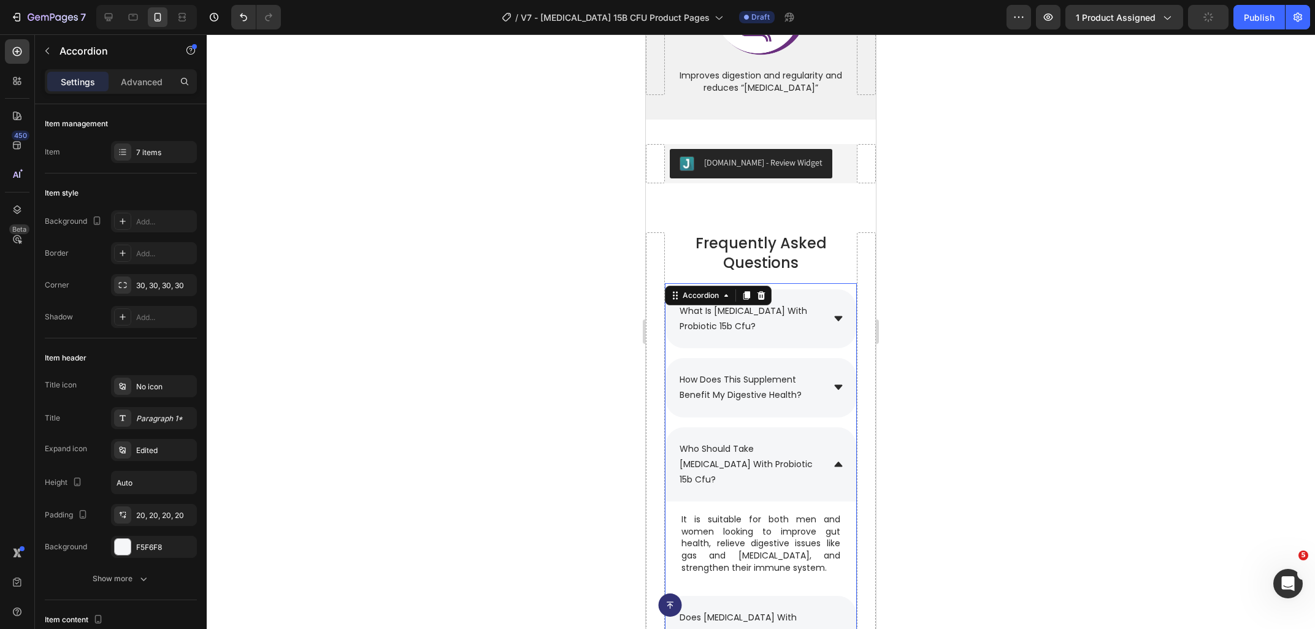
scroll to position [6042, 0]
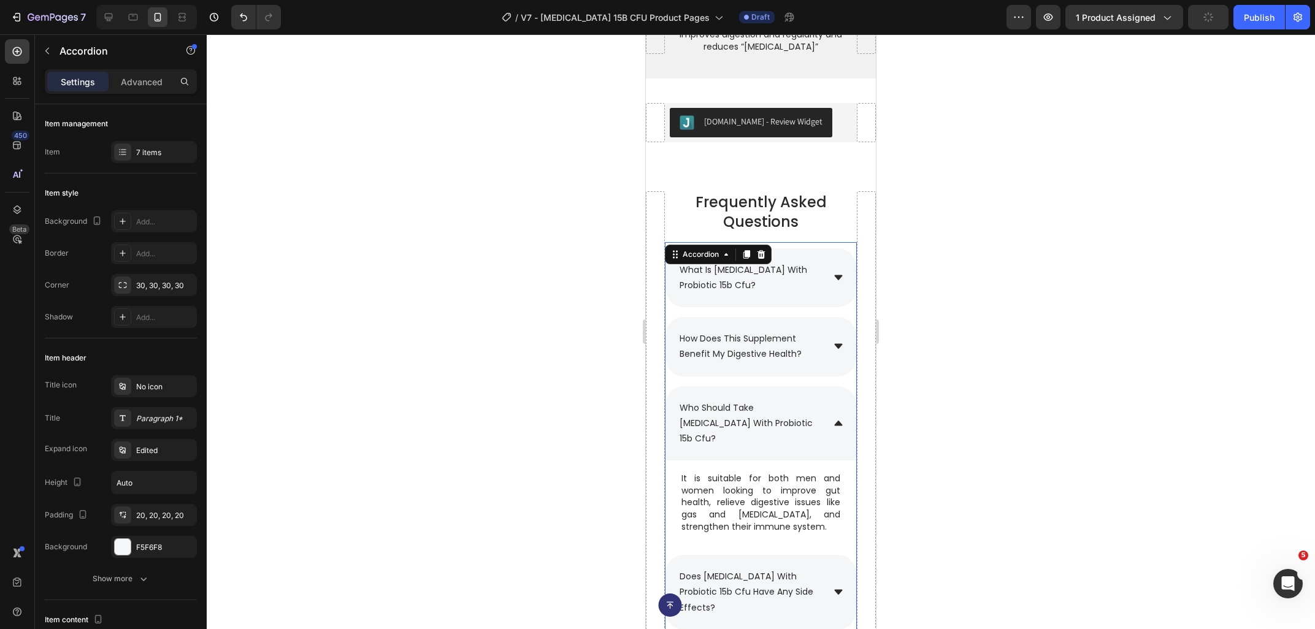
click at [832, 334] on div "how does this supplement benefit my digestive health?" at bounding box center [760, 346] width 191 height 59
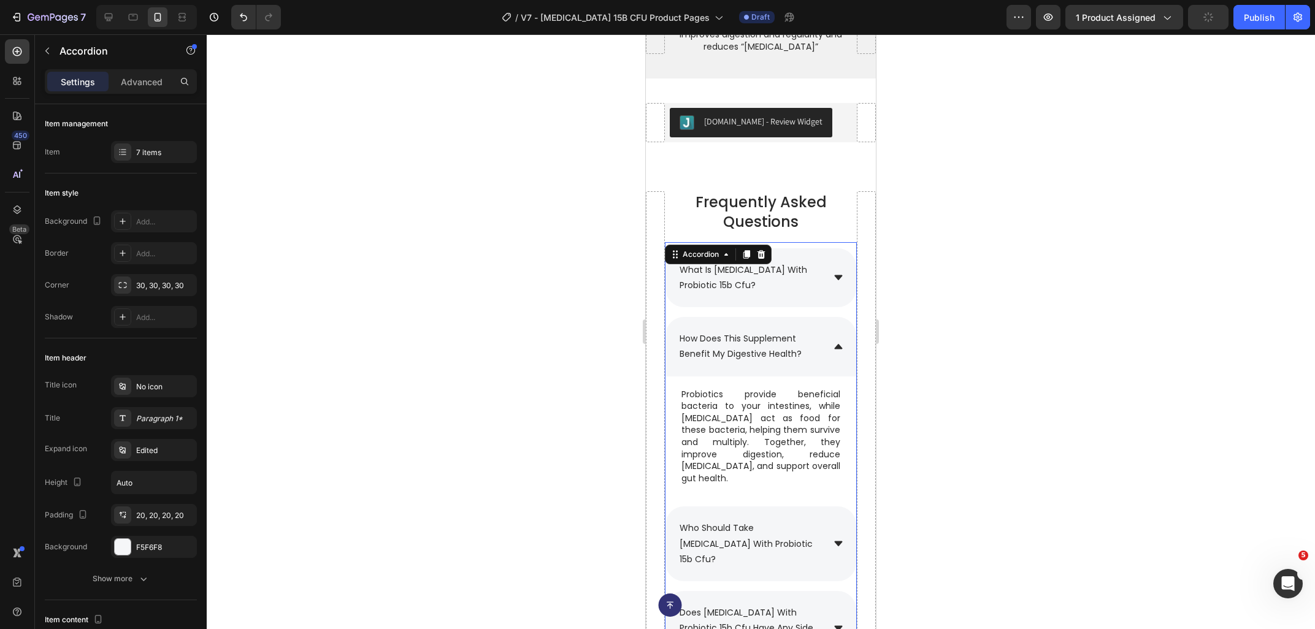
click at [837, 276] on div "what is [MEDICAL_DATA] with probiotic 15b cfu?" at bounding box center [760, 277] width 191 height 59
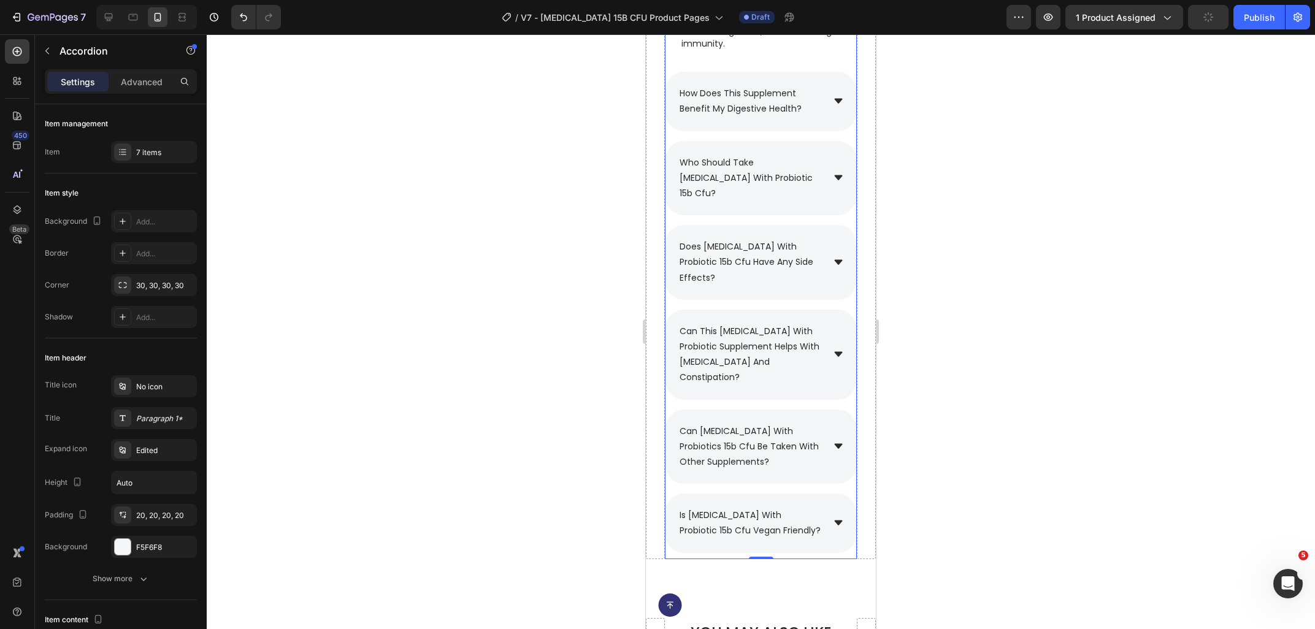
scroll to position [6570, 0]
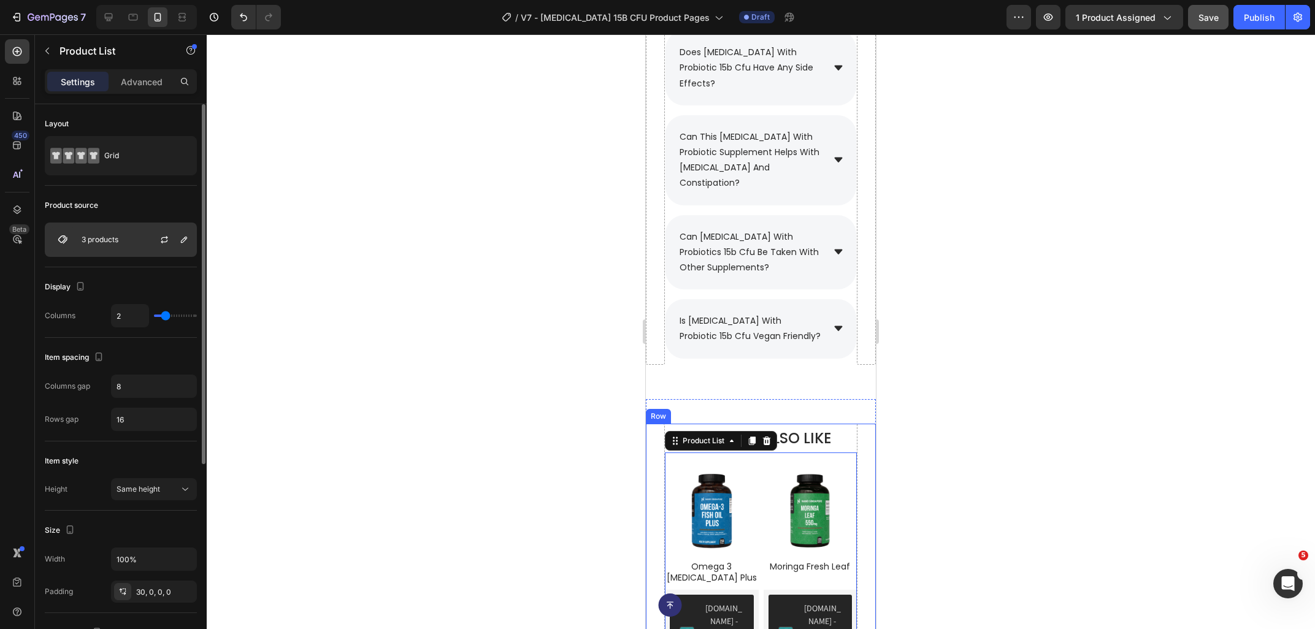
click at [110, 248] on div "3 products" at bounding box center [121, 240] width 152 height 34
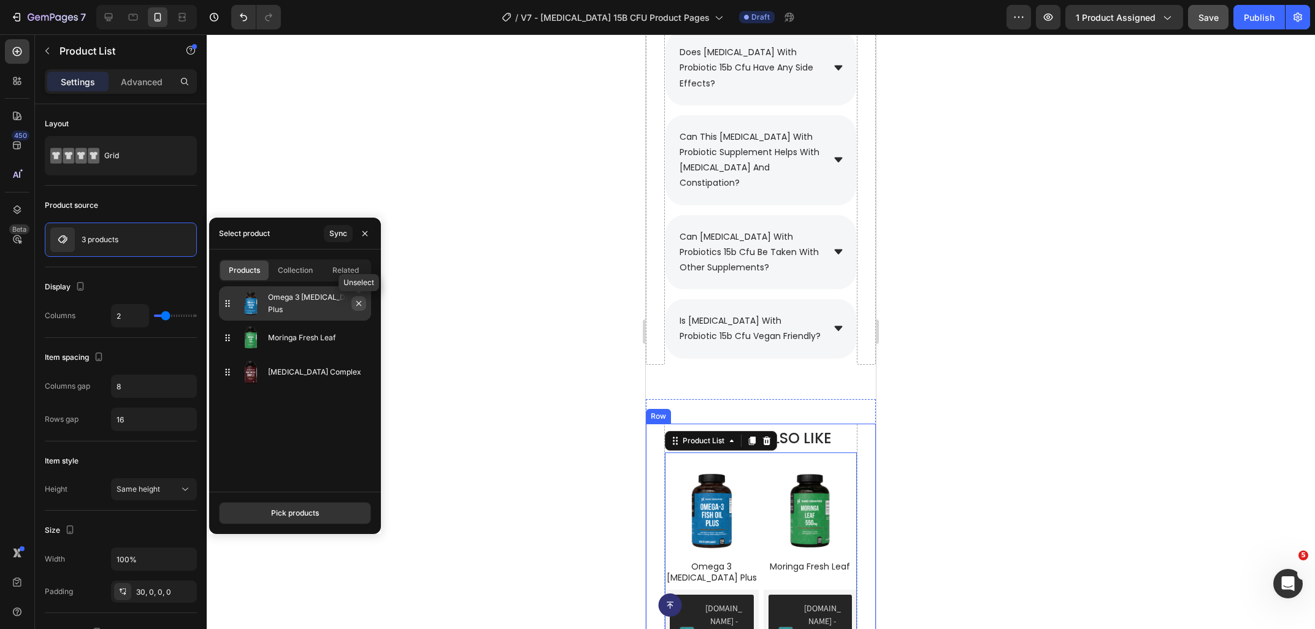
click at [359, 307] on icon "button" at bounding box center [359, 304] width 10 height 10
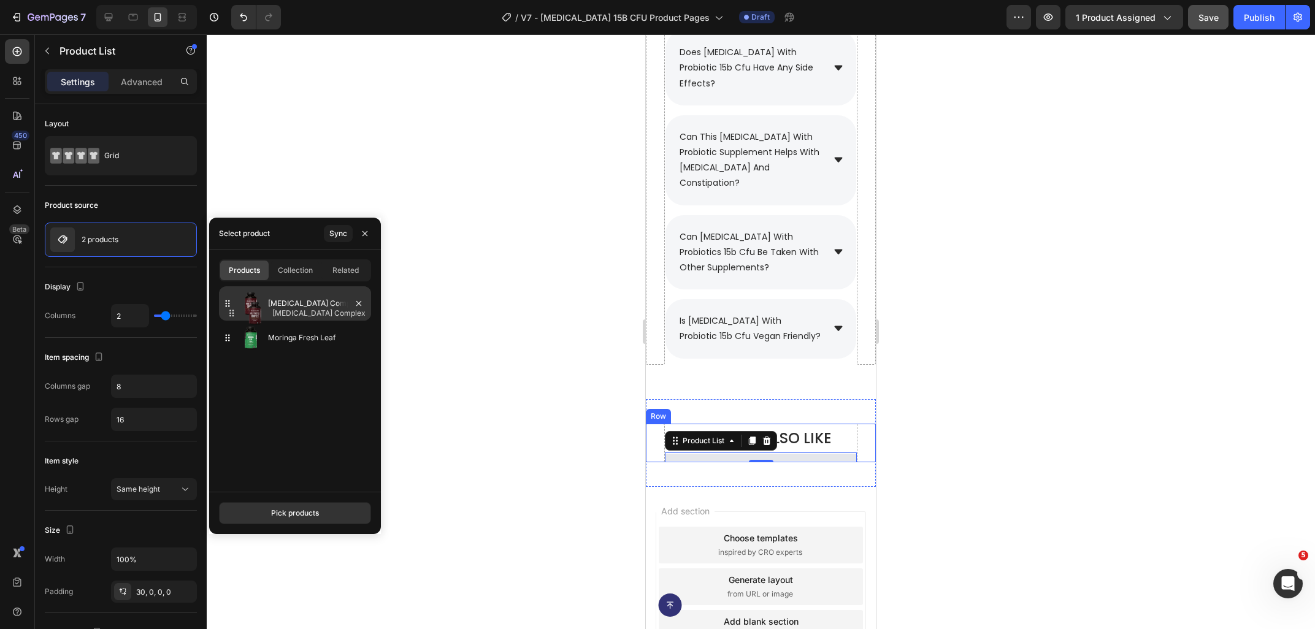
drag, startPoint x: 229, startPoint y: 343, endPoint x: 232, endPoint y: 308, distance: 34.5
click at [232, 308] on icon at bounding box center [227, 303] width 12 height 12
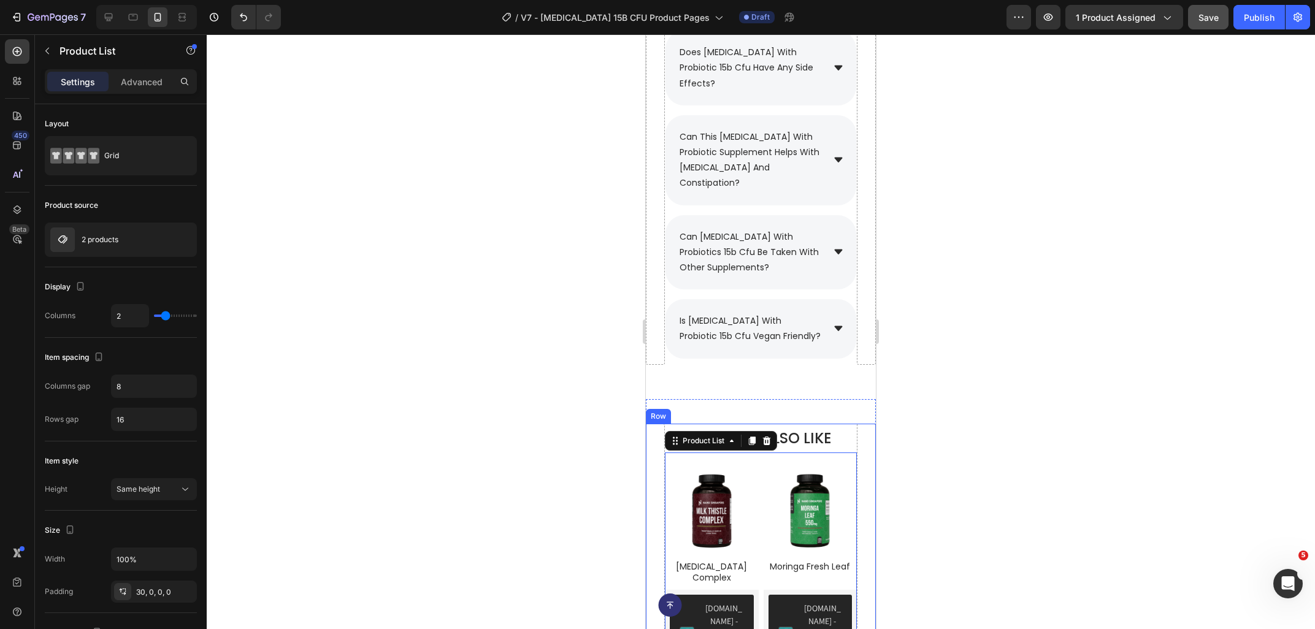
click at [488, 425] on div at bounding box center [761, 331] width 1108 height 595
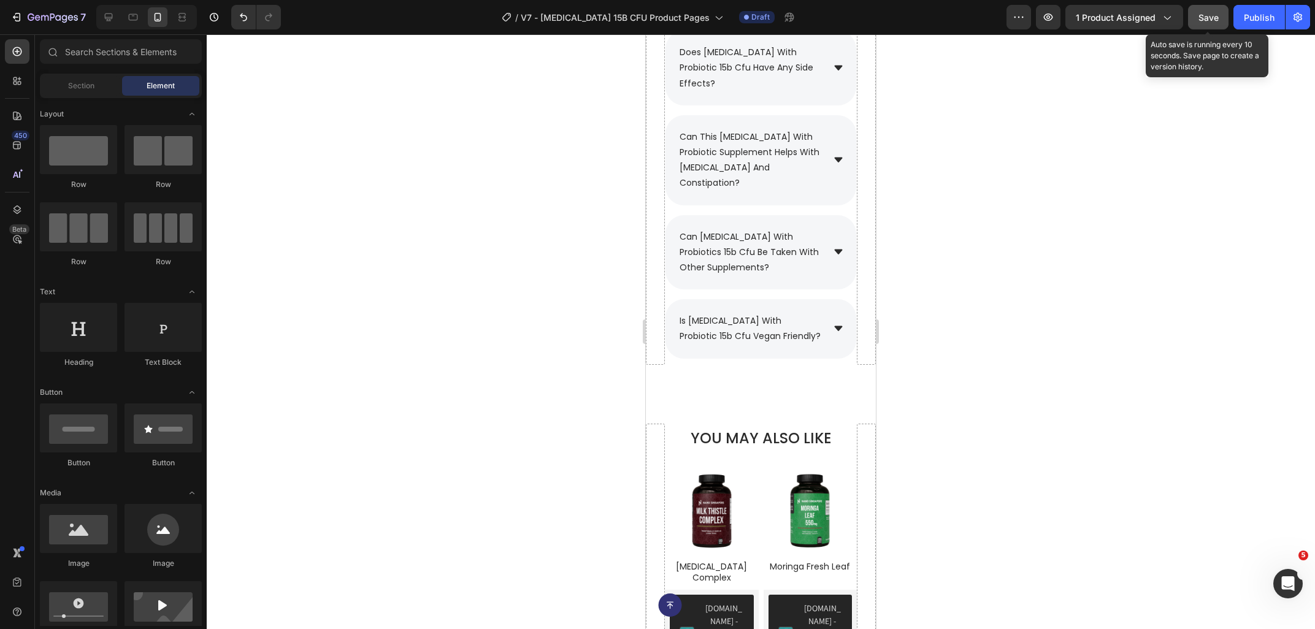
click at [1216, 18] on span "Save" at bounding box center [1208, 17] width 20 height 10
click at [126, 17] on div at bounding box center [133, 17] width 20 height 20
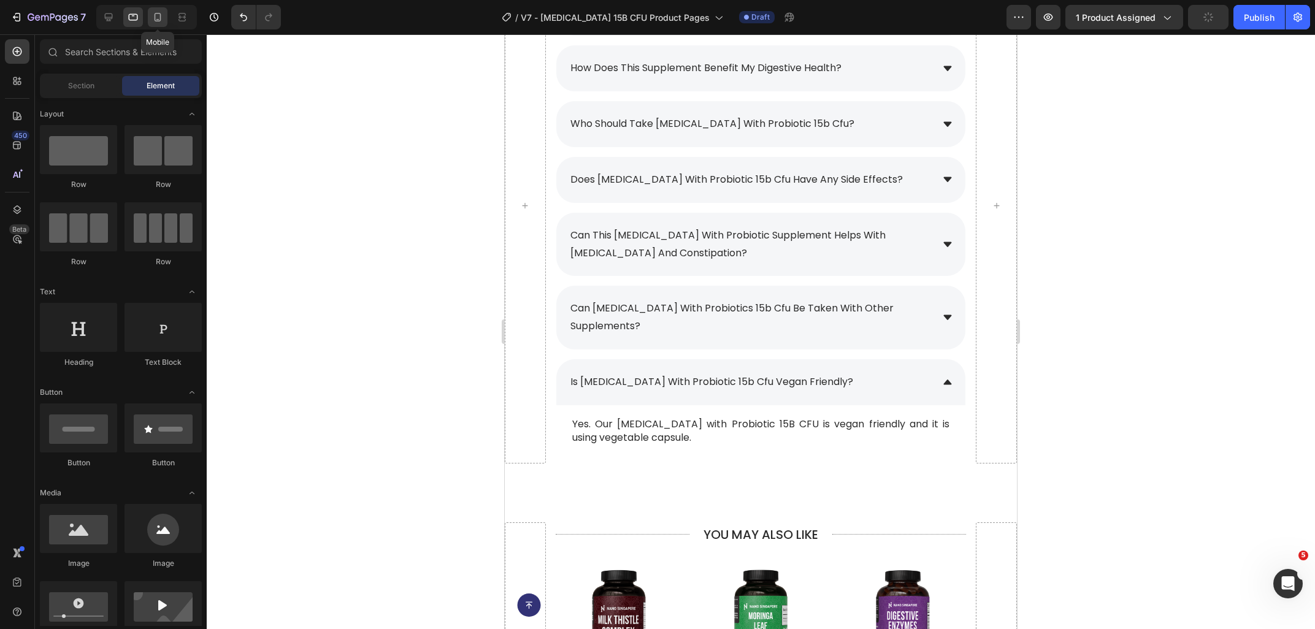
click at [159, 17] on icon at bounding box center [157, 17] width 12 height 12
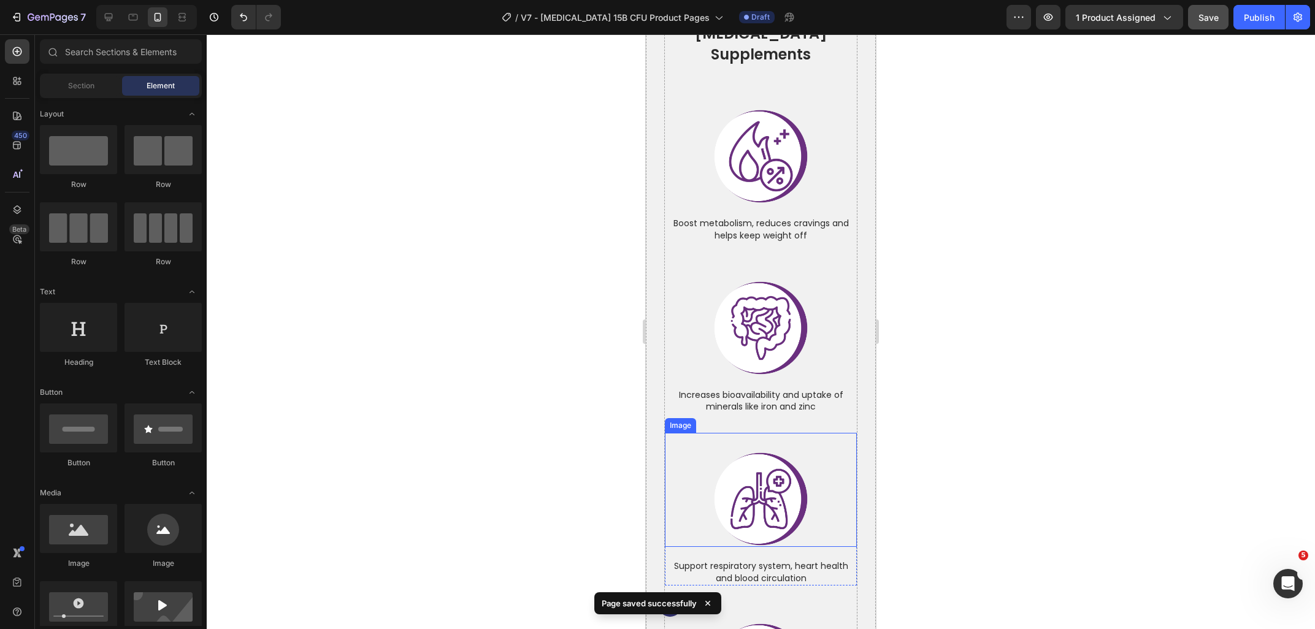
scroll to position [5123, 0]
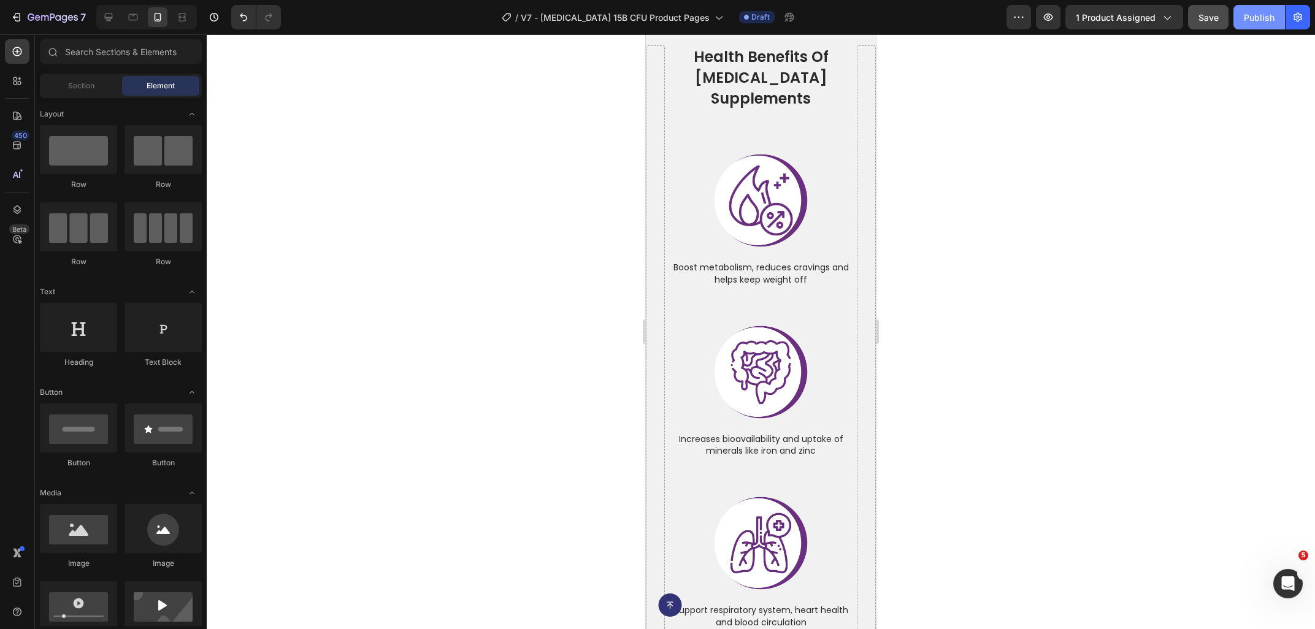
click at [1251, 26] on button "Publish" at bounding box center [1259, 17] width 52 height 25
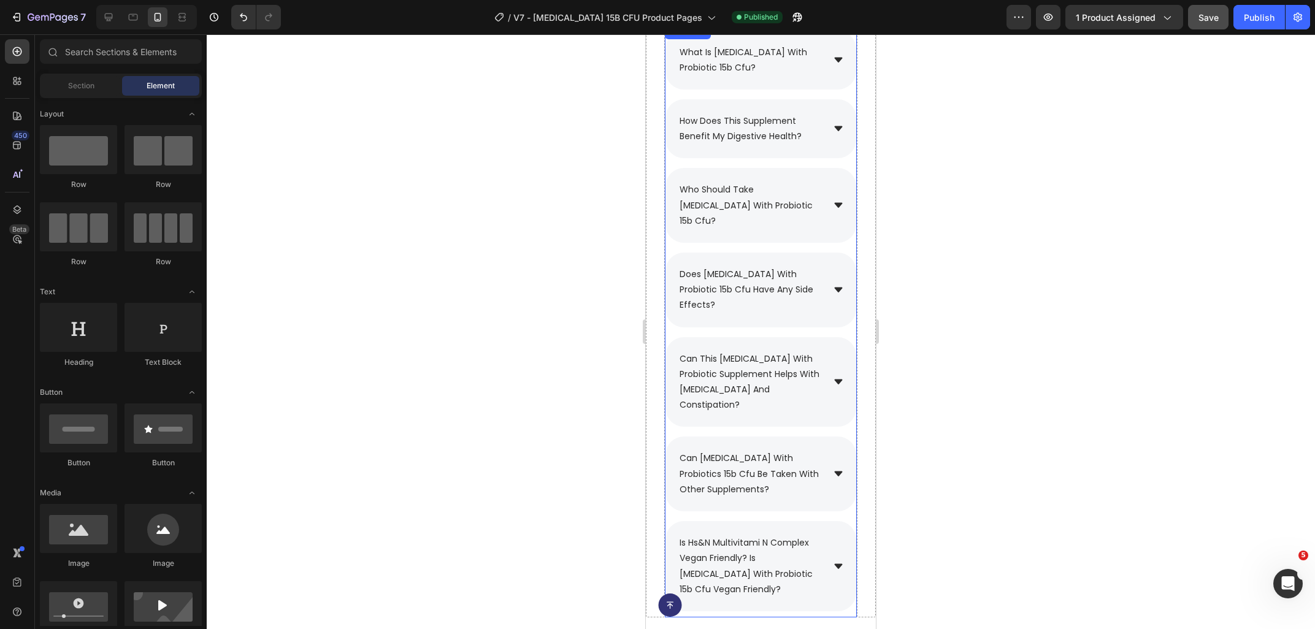
scroll to position [6503, 0]
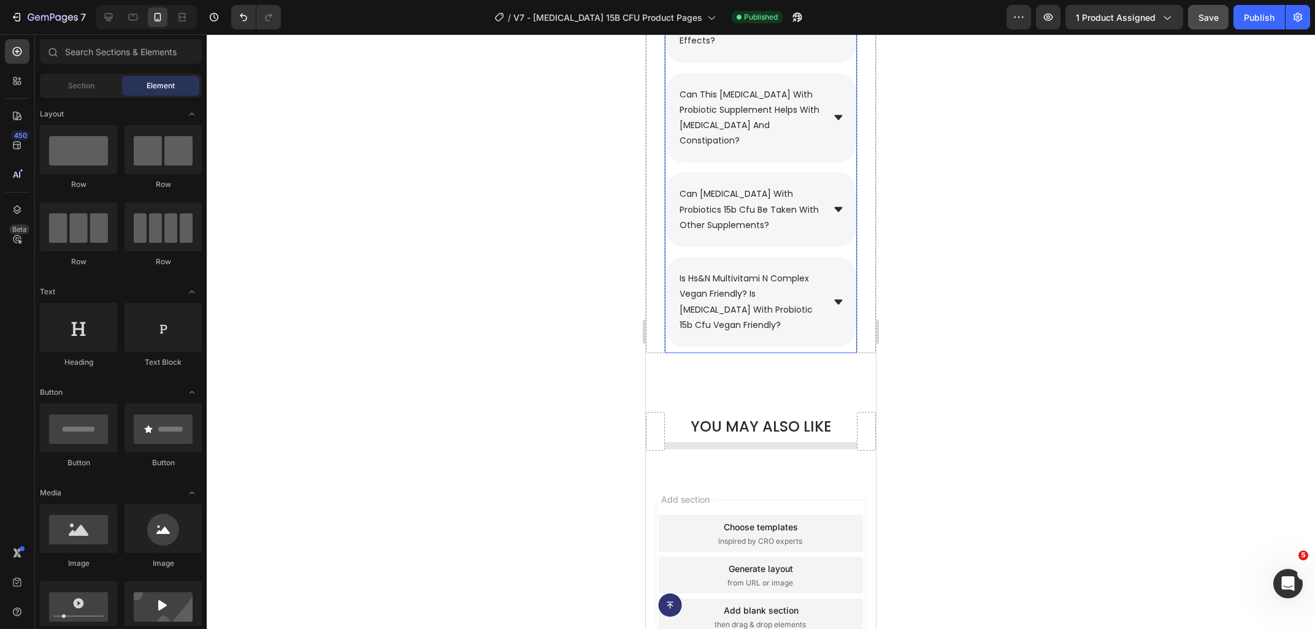
click at [735, 272] on span "is hs&n multivitami n complex vegan friendly? is [MEDICAL_DATA] with probiotic …" at bounding box center [746, 301] width 133 height 59
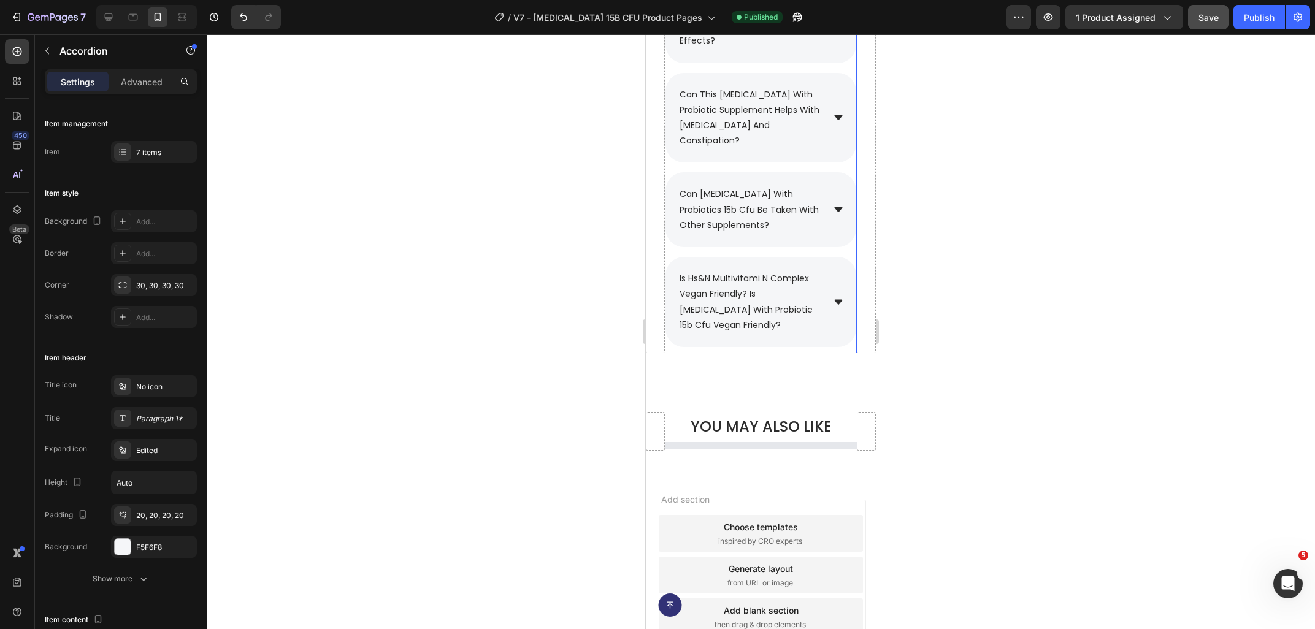
click at [741, 271] on p "is hs&n multivitami n complex vegan friendly? is [MEDICAL_DATA] with probiotic …" at bounding box center [751, 302] width 142 height 62
click at [751, 272] on span "is hs&n multivitami n complex vegan friendly? is [MEDICAL_DATA] with probiotic …" at bounding box center [746, 301] width 133 height 59
drag, startPoint x: 747, startPoint y: 248, endPoint x: 679, endPoint y: 229, distance: 70.7
click at [679, 269] on div "is hs&n multivitami n complex vegan friendly? is [MEDICAL_DATA] with probiotic …" at bounding box center [750, 302] width 145 height 66
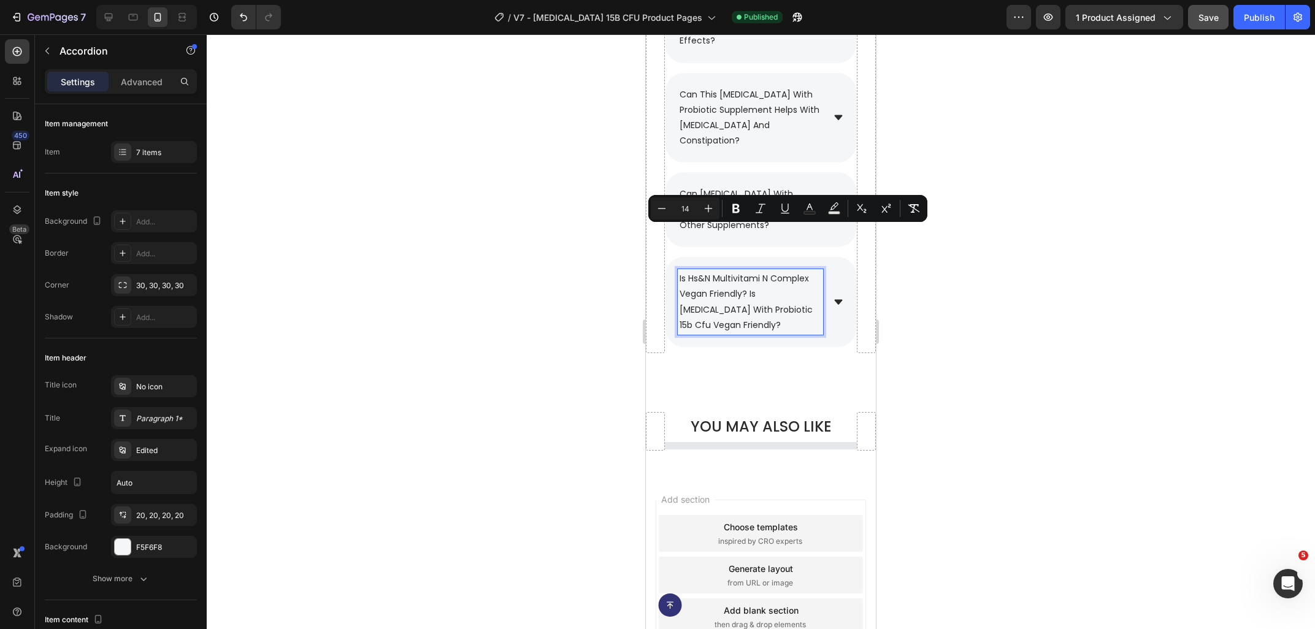
scroll to position [6473, 0]
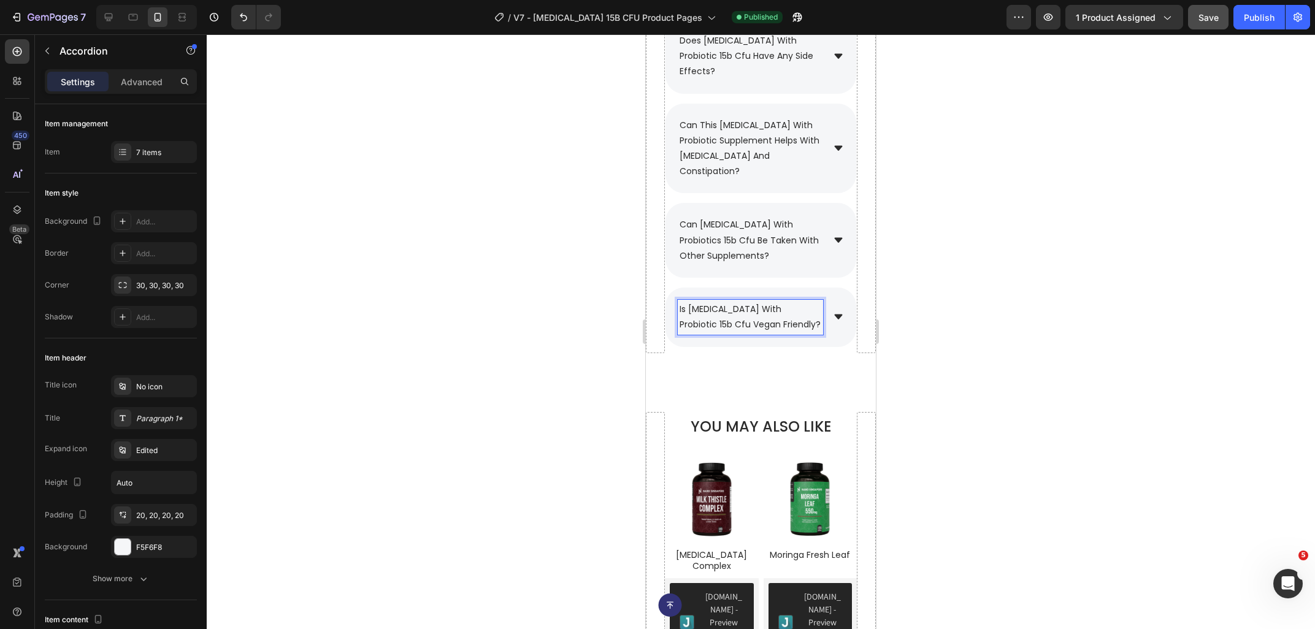
click at [1211, 18] on span "Save" at bounding box center [1208, 17] width 20 height 10
click at [1105, 199] on div at bounding box center [761, 331] width 1108 height 595
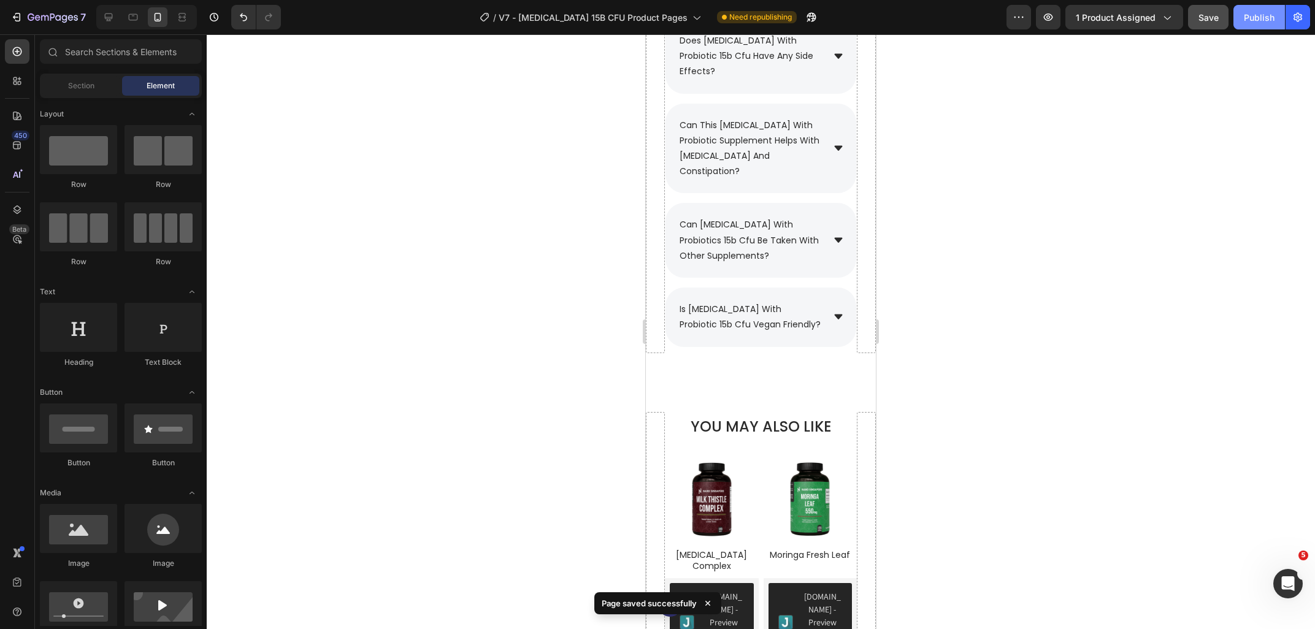
click at [1260, 18] on div "Publish" at bounding box center [1259, 17] width 31 height 13
